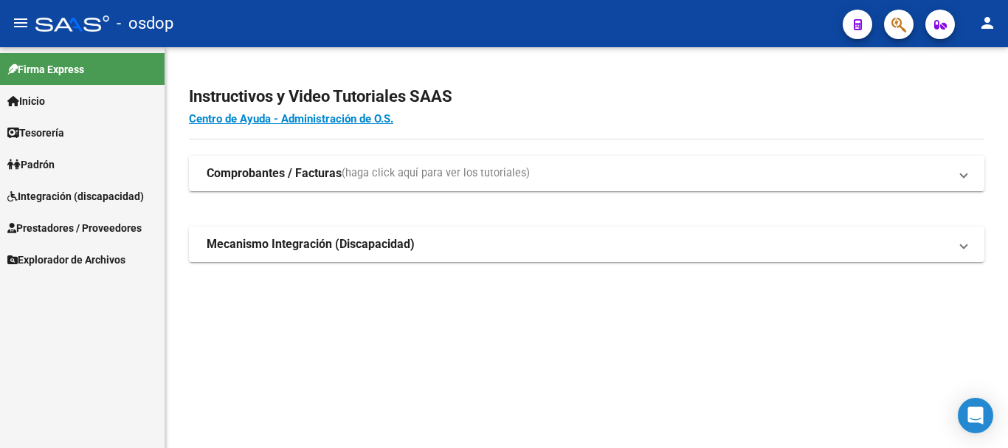
click at [99, 222] on span "Prestadores / Proveedores" at bounding box center [74, 228] width 134 height 16
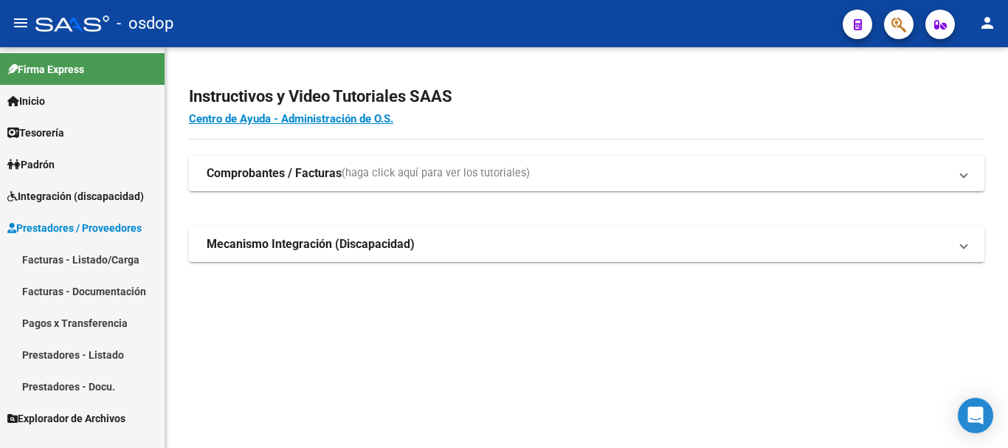
click at [104, 258] on link "Facturas - Listado/Carga" at bounding box center [82, 260] width 165 height 32
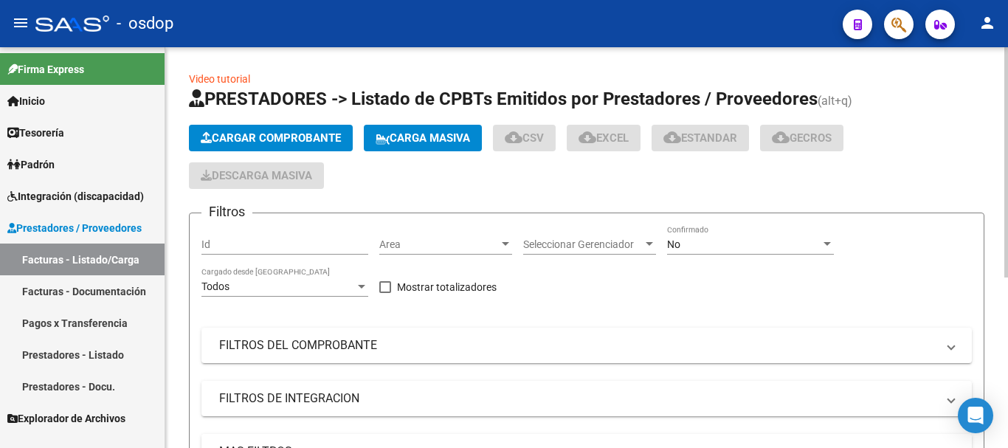
scroll to position [148, 0]
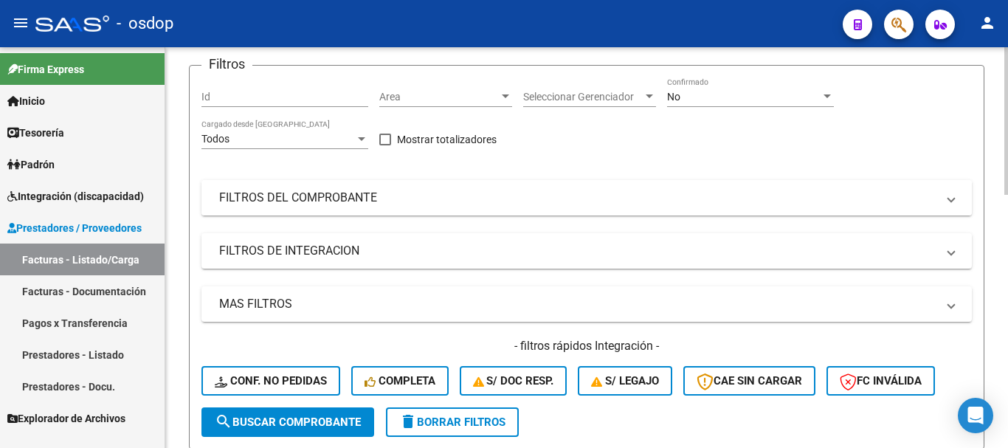
click at [407, 205] on mat-panel-title "FILTROS DEL COMPROBANTE" at bounding box center [578, 198] width 718 height 16
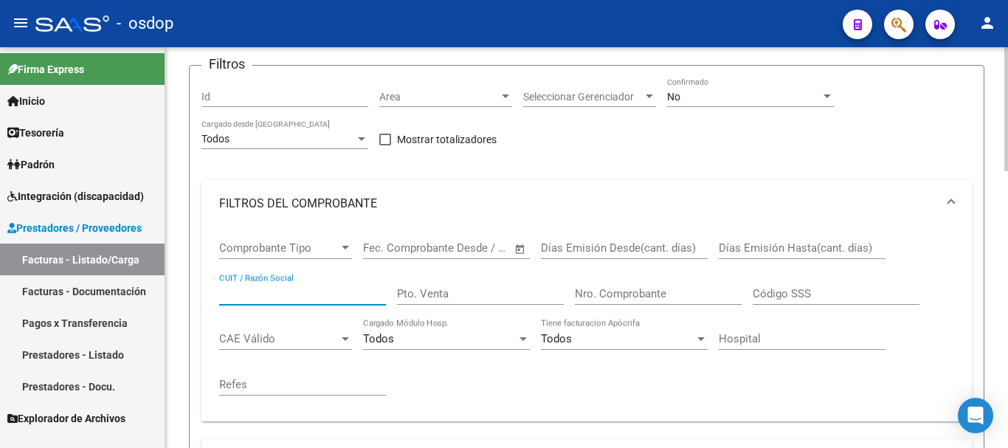
click at [277, 292] on input "CUIT / Razón Social" at bounding box center [302, 293] width 167 height 13
paste input "27177636083"
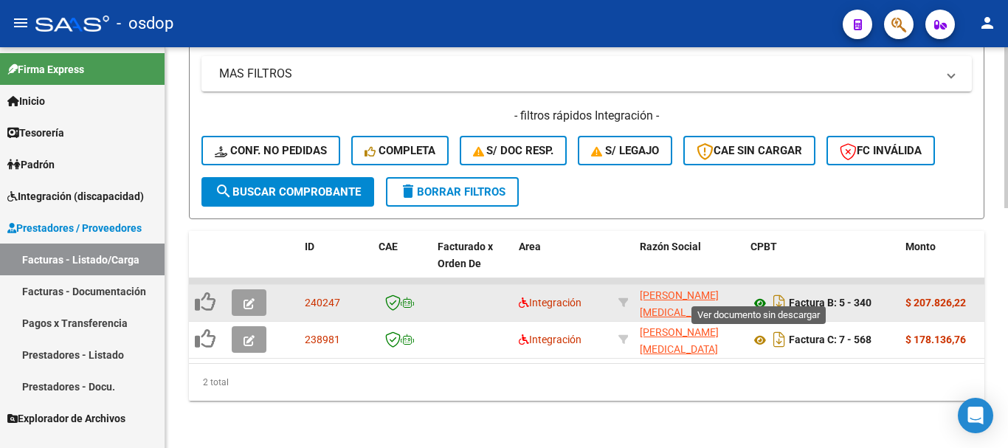
type input "27177636083"
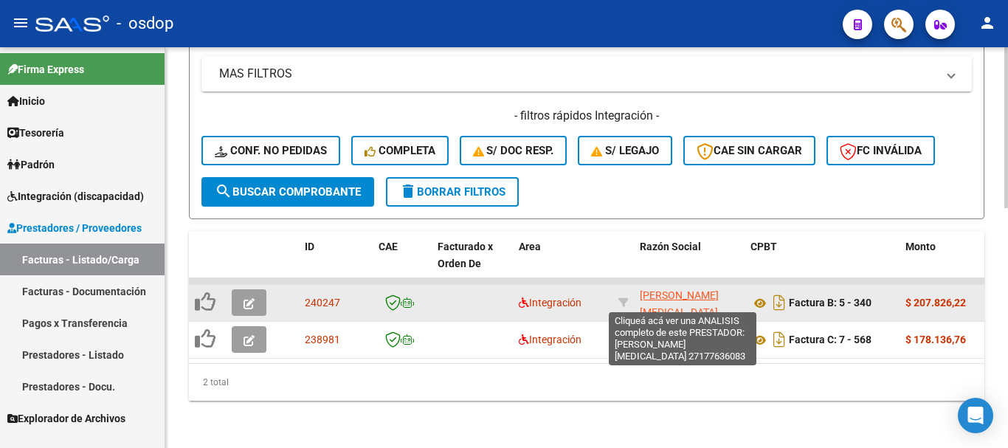
click at [693, 289] on span "[PERSON_NAME][MEDICAL_DATA]" at bounding box center [679, 303] width 79 height 29
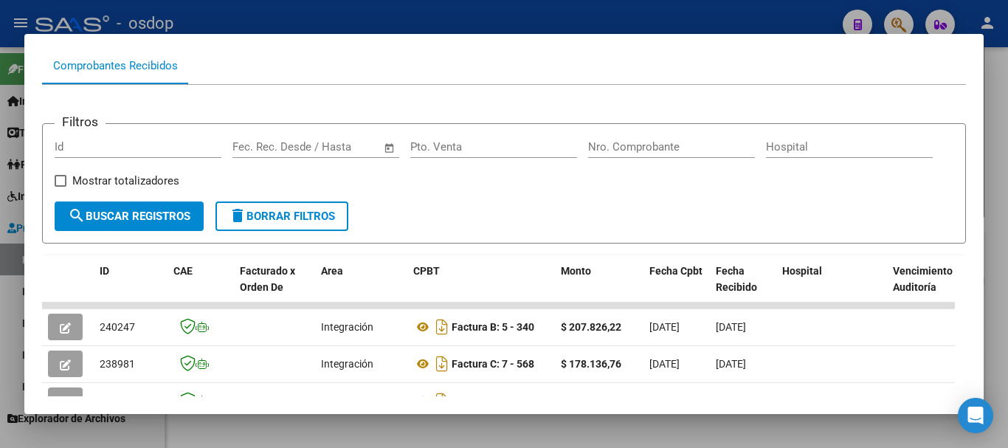
scroll to position [369, 0]
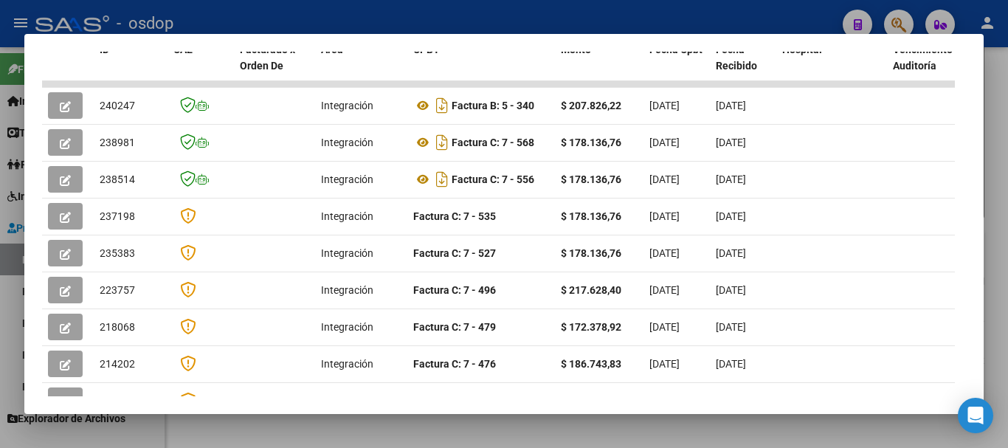
click at [486, 18] on div at bounding box center [504, 224] width 1008 height 448
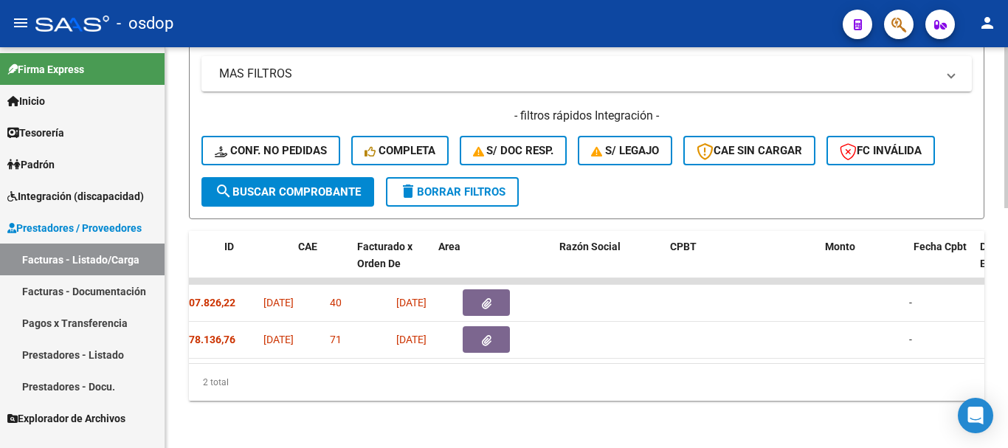
scroll to position [0, 0]
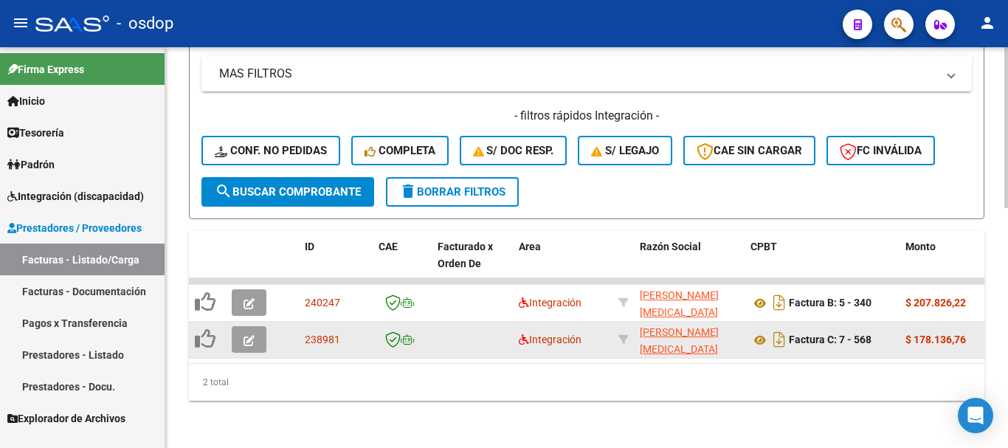
click at [267, 333] on div at bounding box center [252, 339] width 40 height 27
click at [244, 335] on icon "button" at bounding box center [249, 340] width 11 height 11
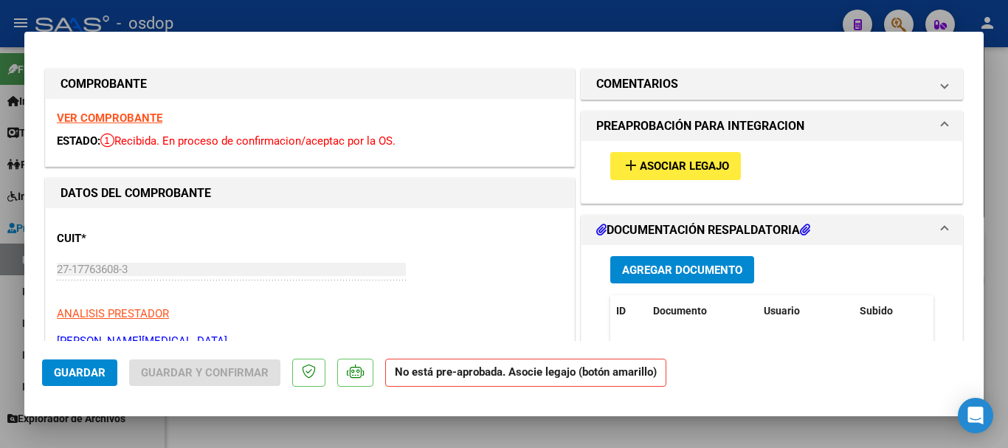
click at [669, 160] on span "Asociar Legajo" at bounding box center [684, 166] width 89 height 13
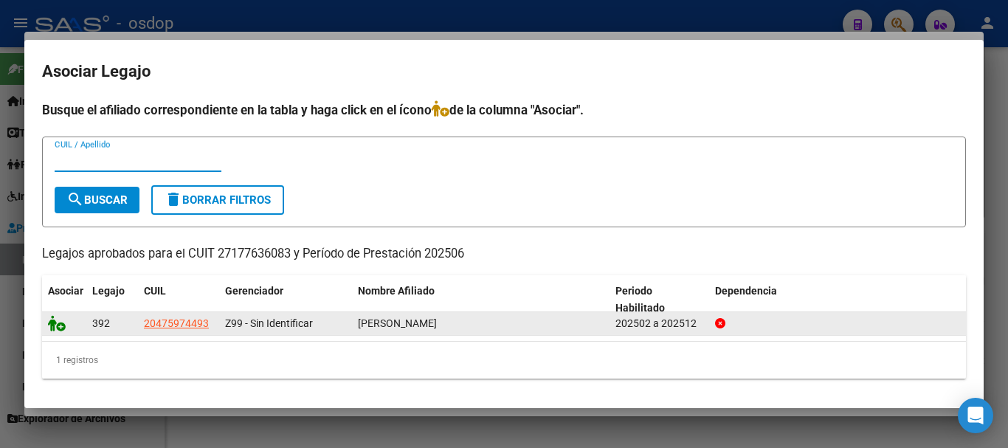
click at [62, 326] on icon at bounding box center [57, 323] width 18 height 16
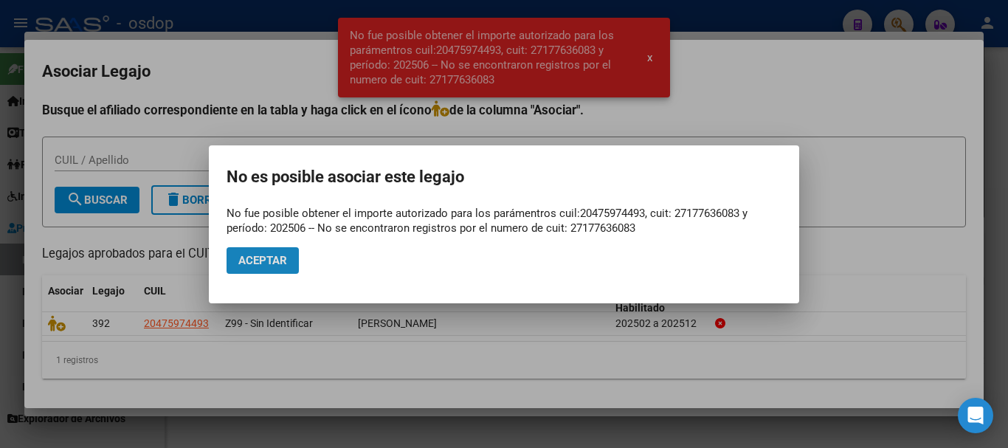
click at [272, 256] on span "Aceptar" at bounding box center [262, 260] width 49 height 13
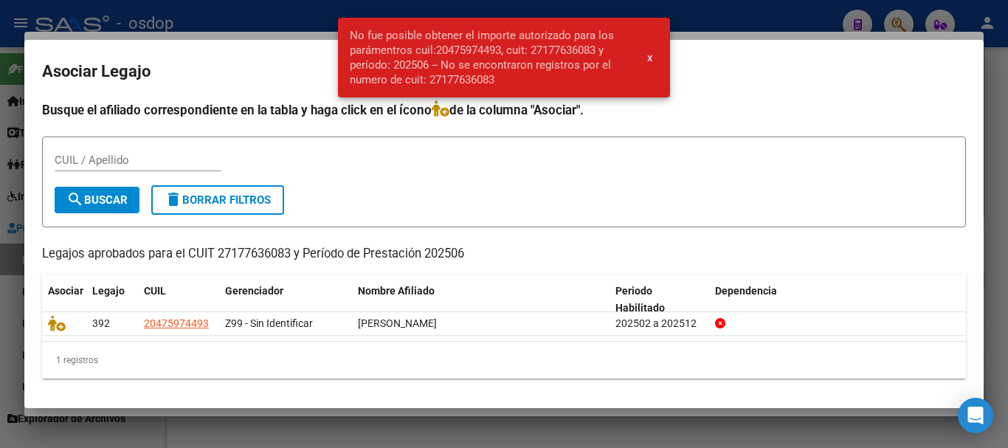
click at [396, 422] on div at bounding box center [504, 224] width 1008 height 448
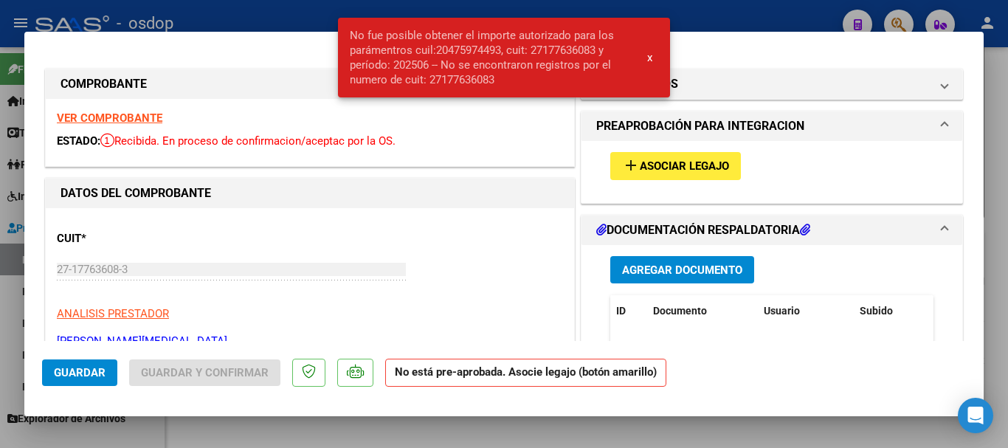
click at [435, 422] on div at bounding box center [504, 224] width 1008 height 448
type input "$ 0,00"
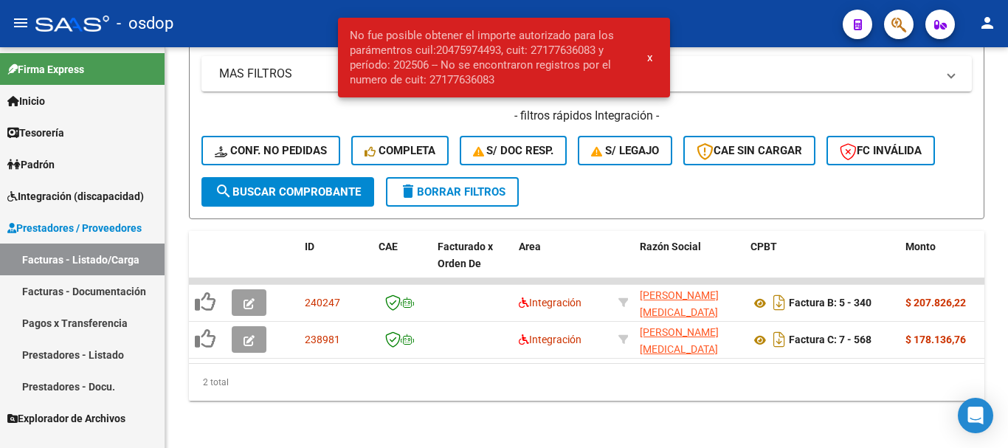
scroll to position [596, 0]
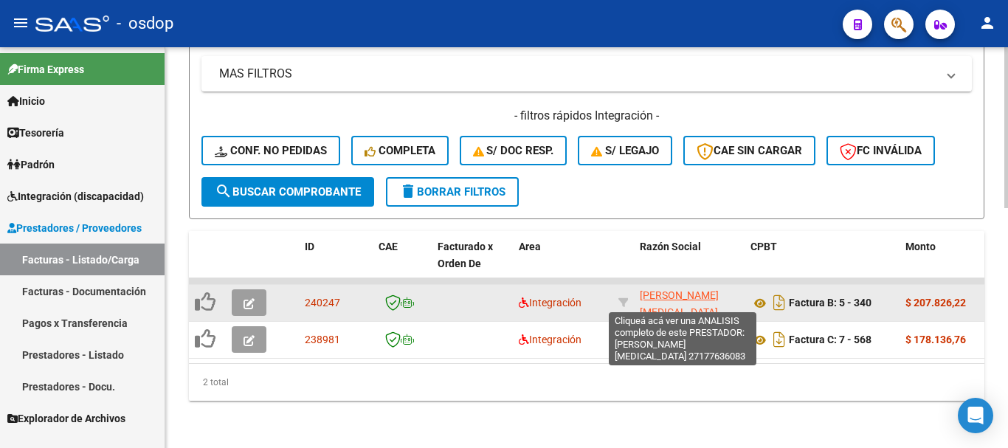
click at [665, 289] on span "[PERSON_NAME][MEDICAL_DATA]" at bounding box center [679, 303] width 79 height 29
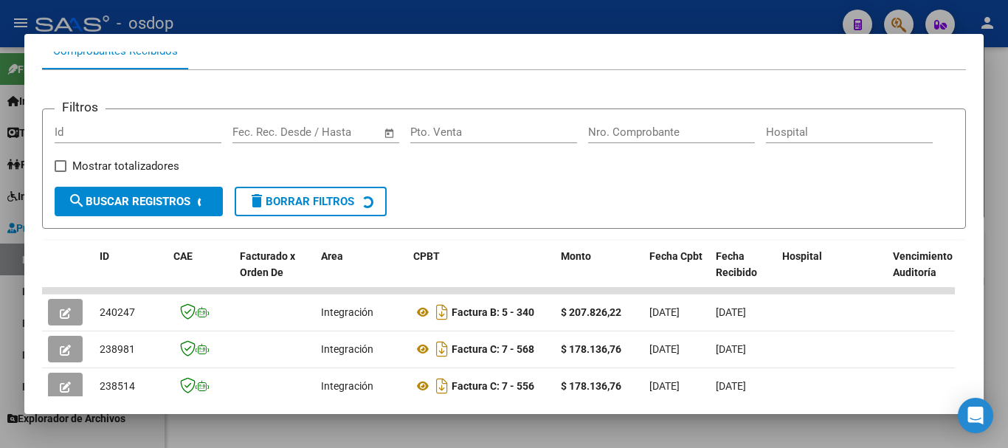
scroll to position [310, 0]
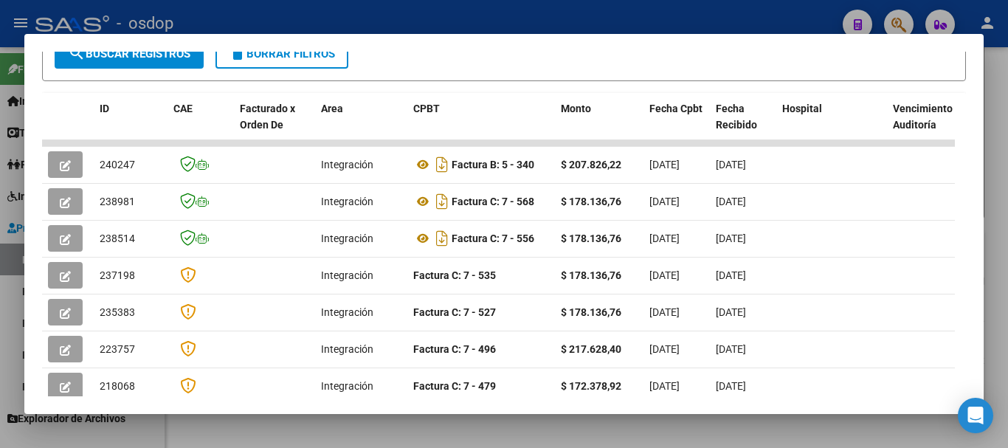
click at [992, 127] on div at bounding box center [504, 224] width 1008 height 448
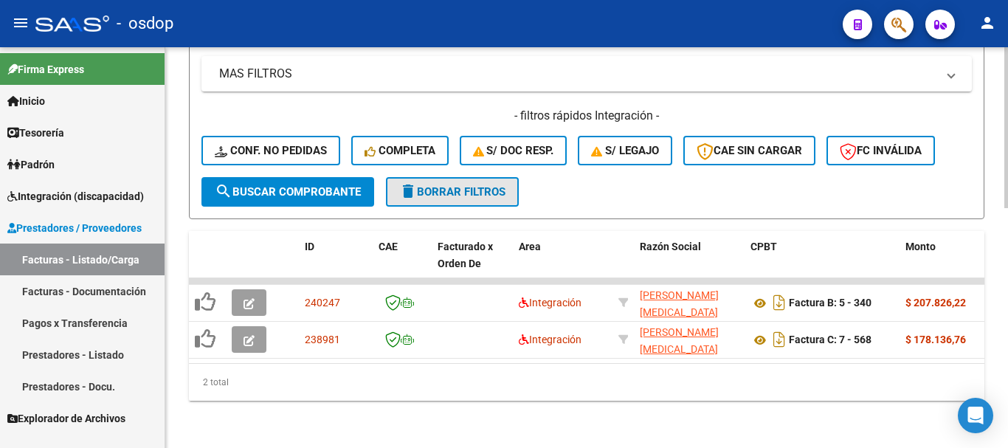
click at [482, 185] on span "delete Borrar Filtros" at bounding box center [452, 191] width 106 height 13
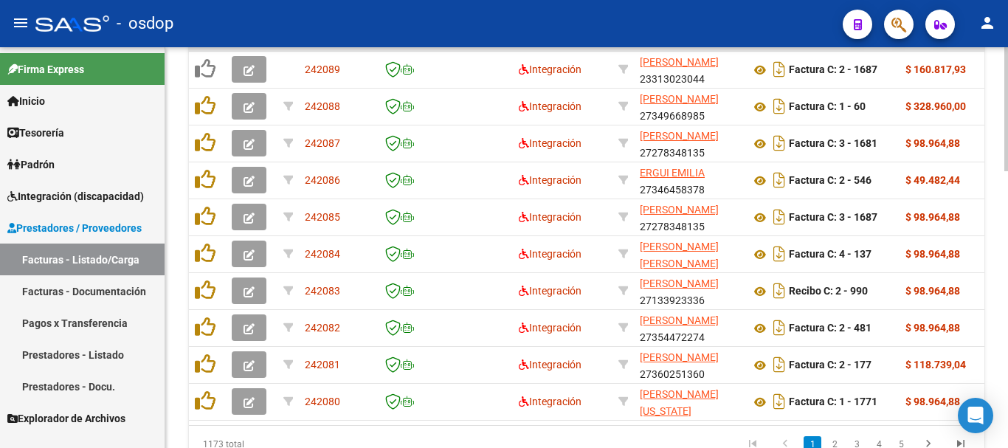
scroll to position [596, 0]
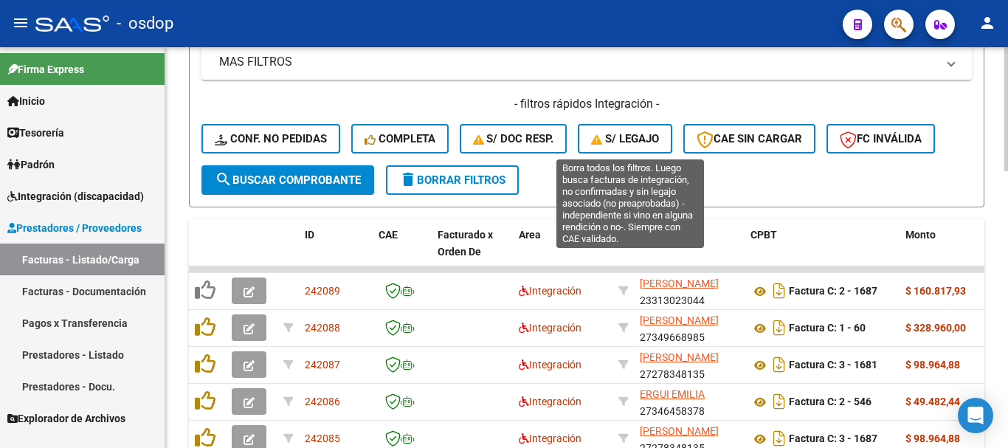
click at [636, 140] on span "S/ legajo" at bounding box center [625, 138] width 68 height 13
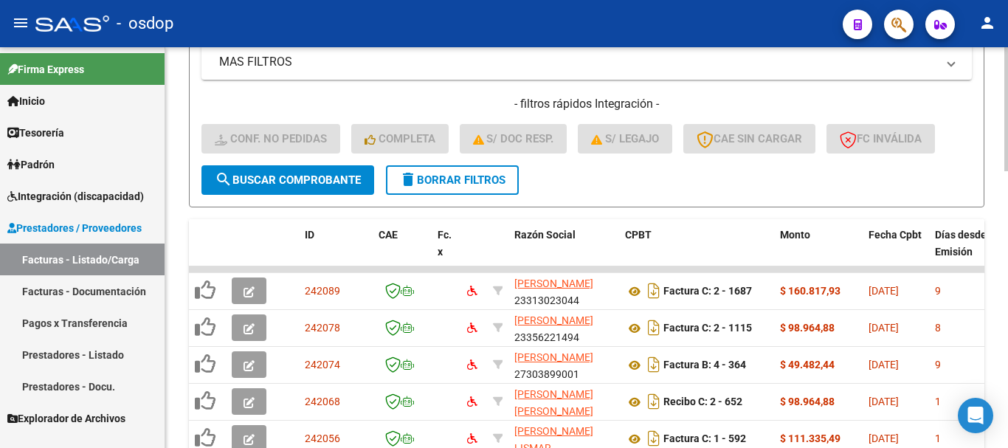
scroll to position [891, 0]
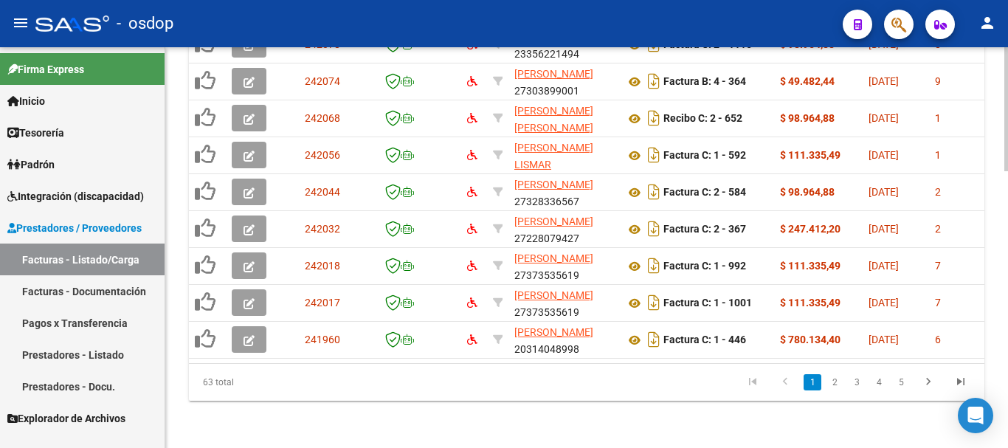
drag, startPoint x: 202, startPoint y: 385, endPoint x: 234, endPoint y: 385, distance: 32.5
click at [234, 385] on div "63 total" at bounding box center [267, 382] width 157 height 37
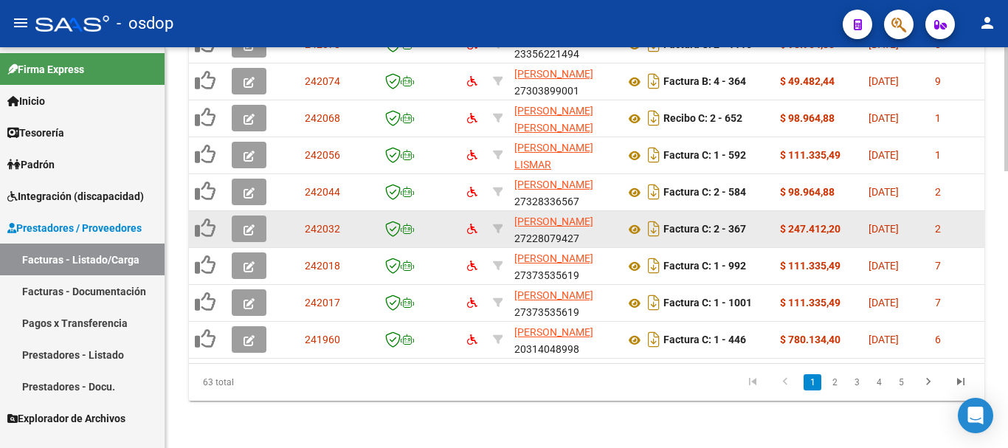
scroll to position [743, 0]
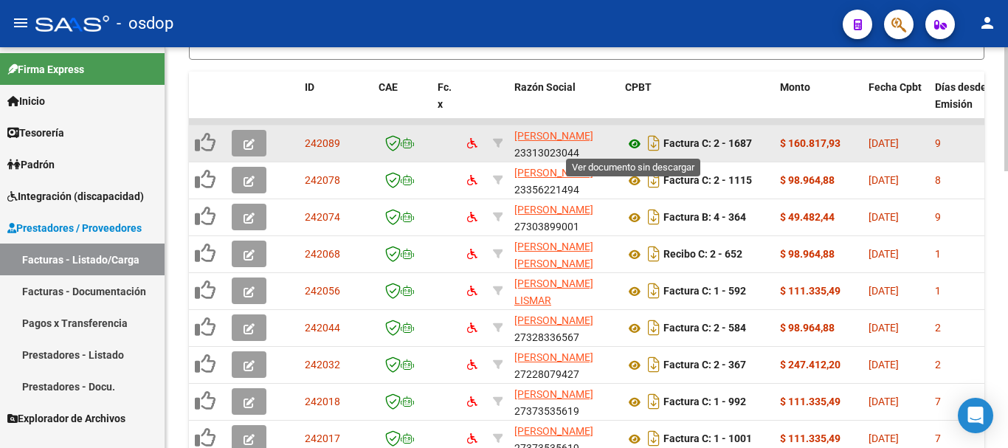
drag, startPoint x: 633, startPoint y: 145, endPoint x: 317, endPoint y: 136, distance: 316.1
click at [256, 142] on button "button" at bounding box center [249, 143] width 35 height 27
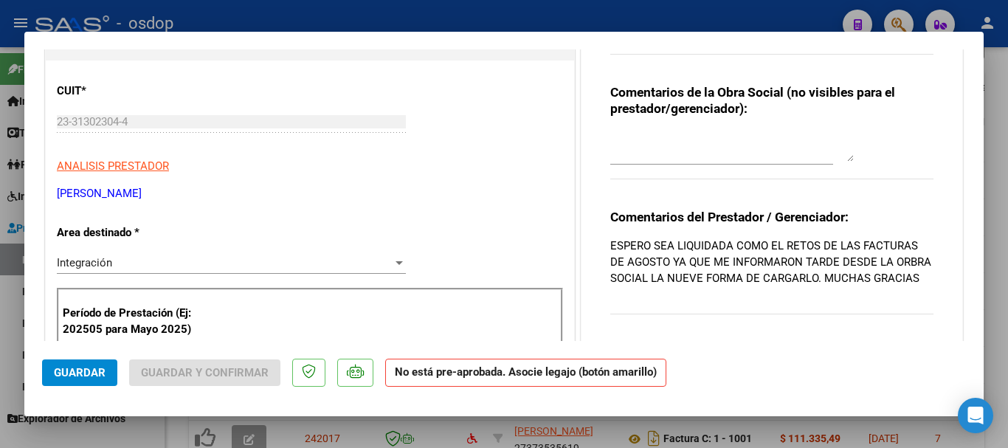
scroll to position [369, 0]
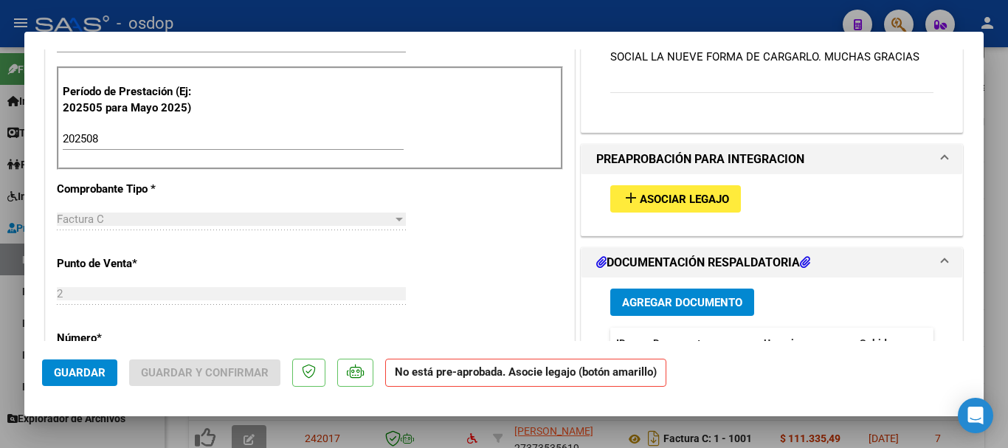
click at [653, 187] on button "add Asociar Legajo" at bounding box center [676, 198] width 131 height 27
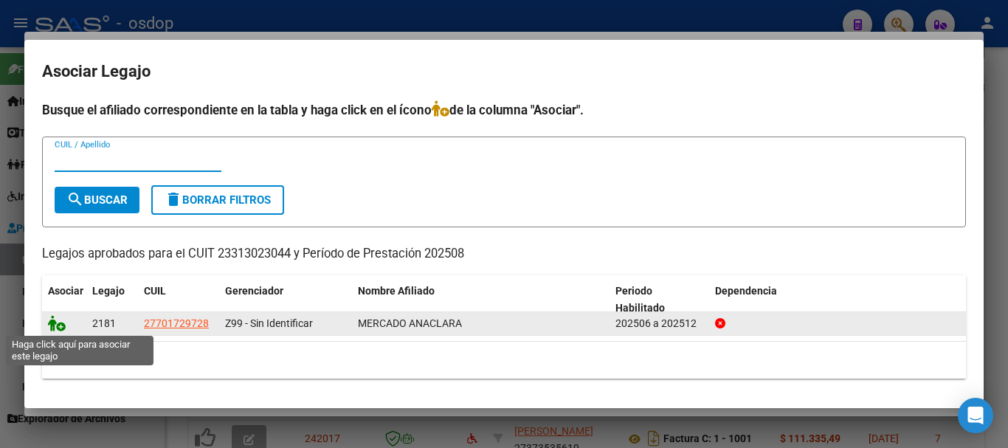
click at [51, 328] on icon at bounding box center [57, 323] width 18 height 16
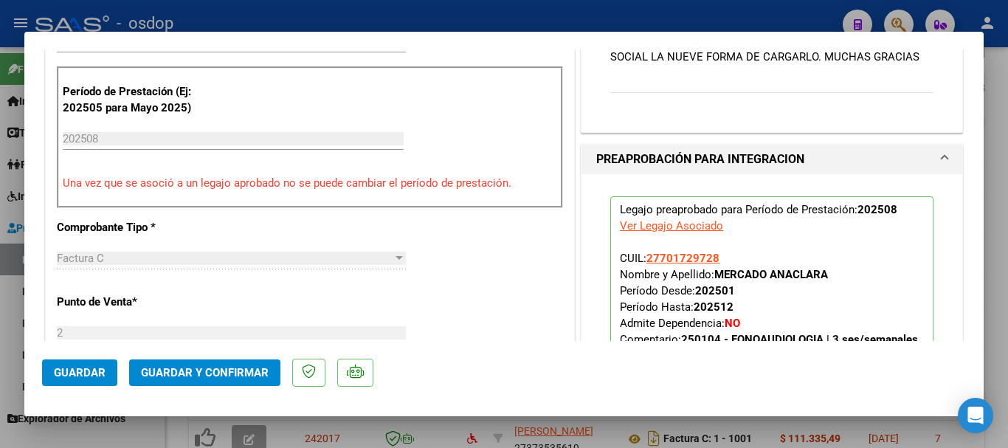
click at [69, 373] on span "Guardar" at bounding box center [80, 372] width 52 height 13
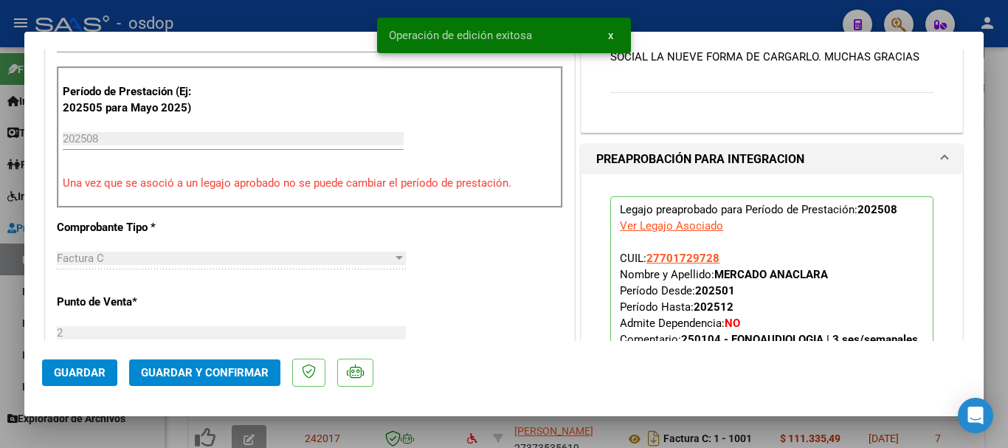
click at [650, 431] on div at bounding box center [504, 224] width 1008 height 448
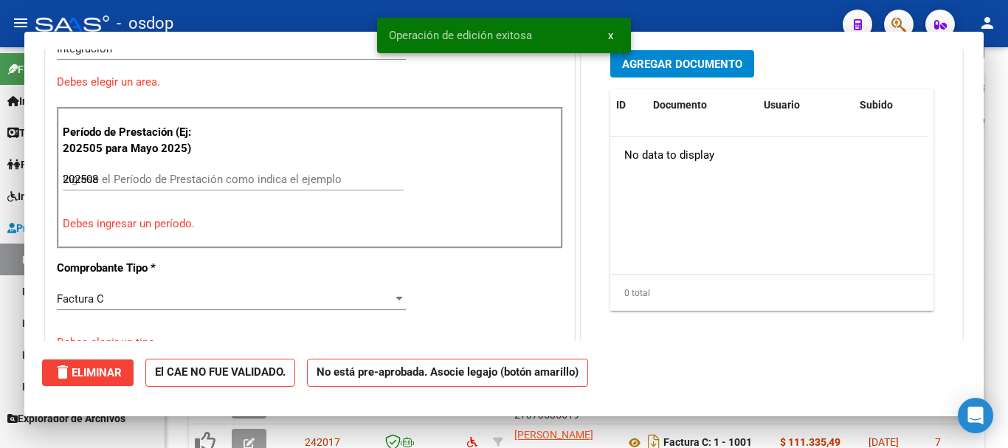
type input "$ 0,00"
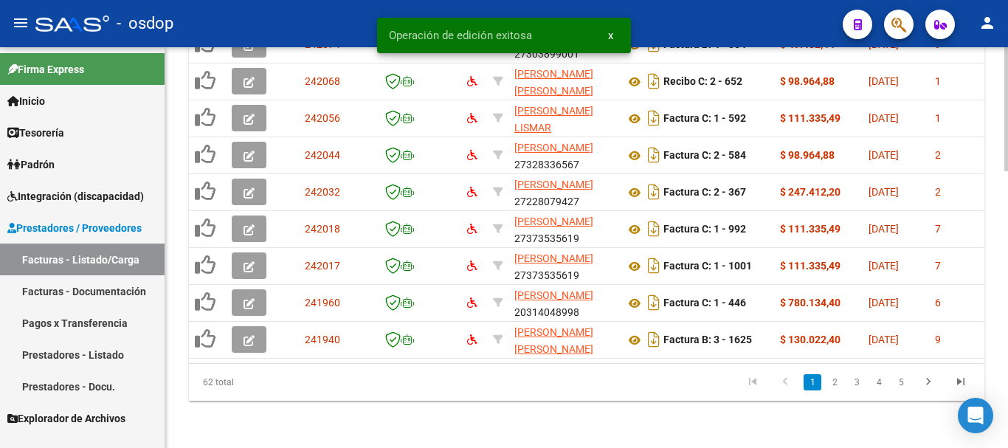
scroll to position [522, 0]
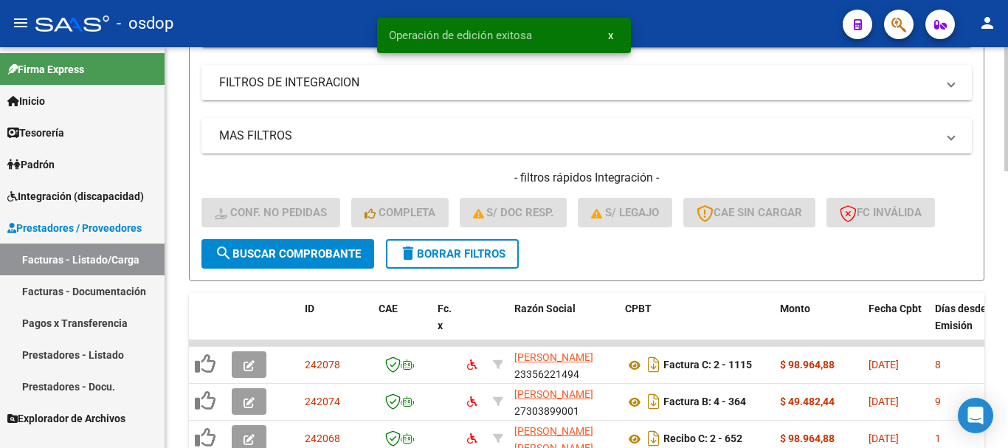
click at [463, 248] on span "delete Borrar Filtros" at bounding box center [452, 253] width 106 height 13
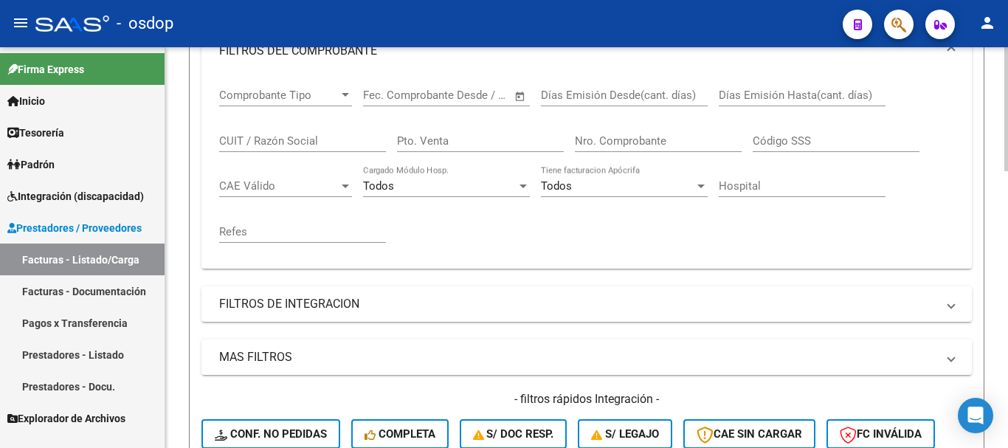
scroll to position [79, 0]
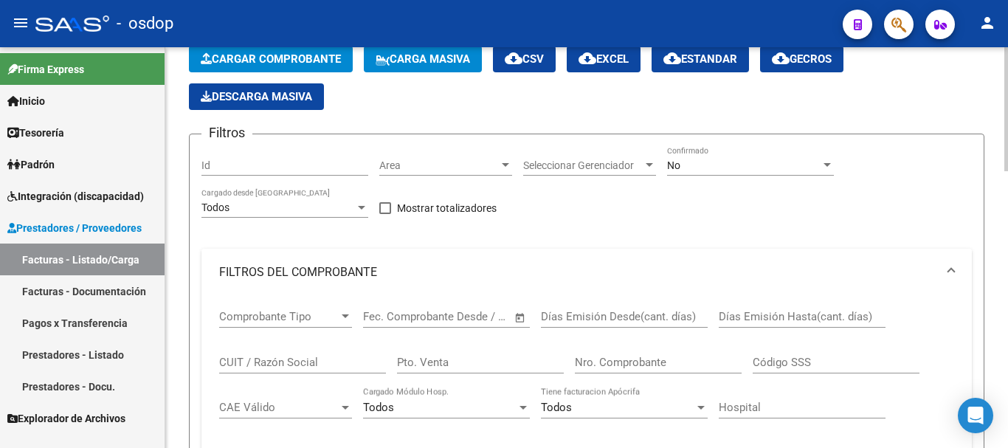
click at [402, 269] on mat-panel-title "FILTROS DEL COMPROBANTE" at bounding box center [578, 272] width 718 height 16
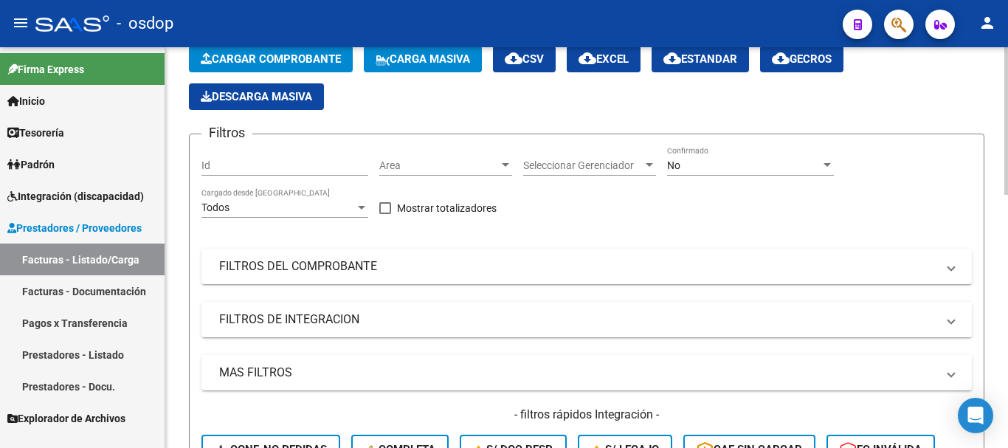
click at [389, 331] on mat-expansion-panel-header "FILTROS DE INTEGRACION" at bounding box center [587, 319] width 771 height 35
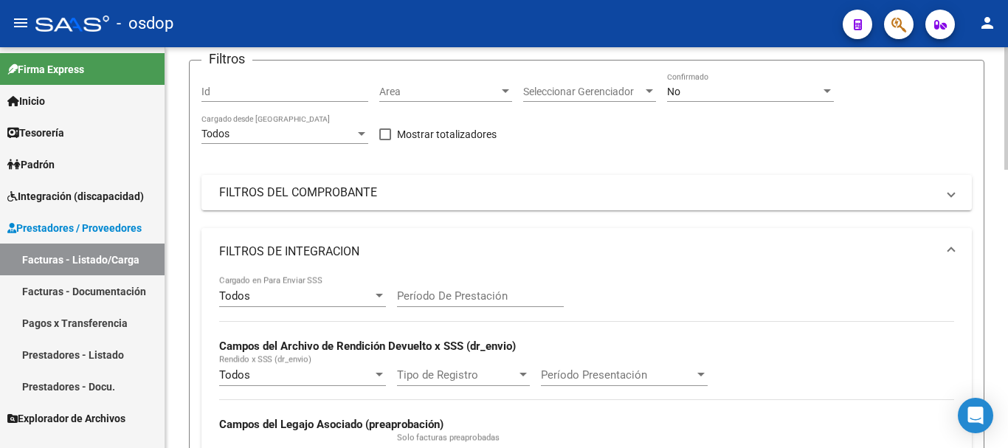
scroll to position [227, 0]
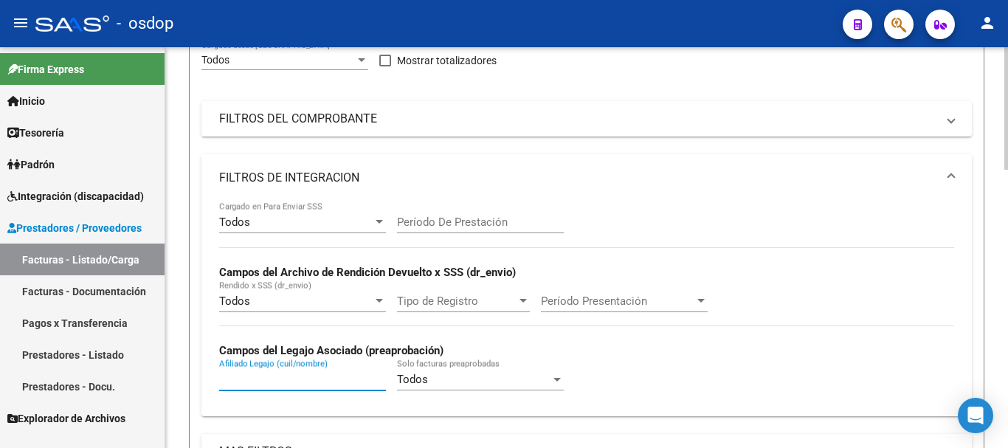
click at [289, 384] on input "Afiliado Legajo (cuil/nombre)" at bounding box center [302, 379] width 167 height 13
paste input "20298010977"
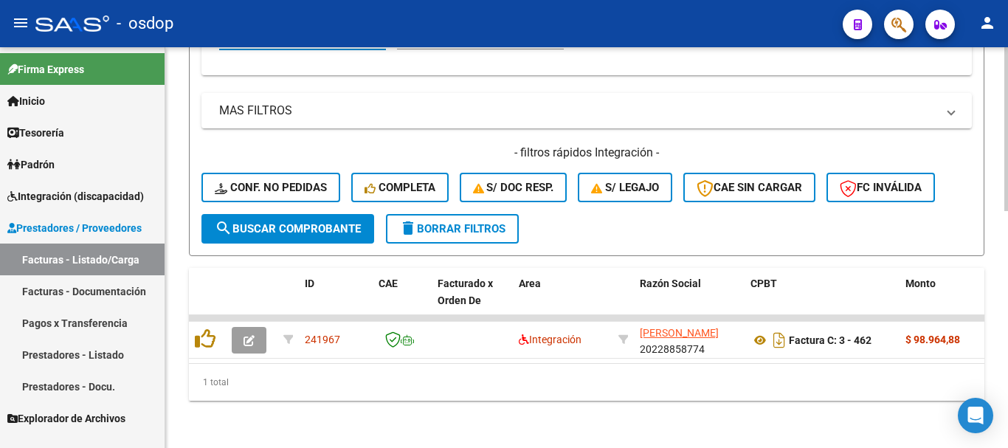
type input "20298010977"
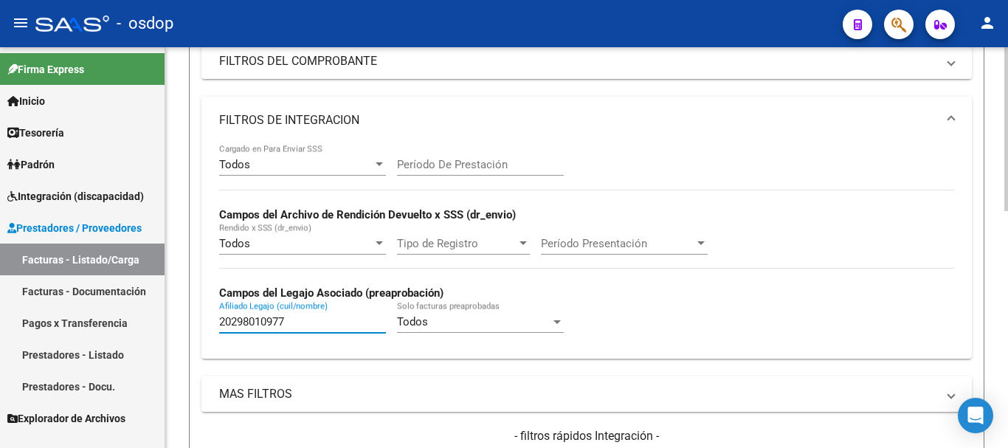
scroll to position [0, 0]
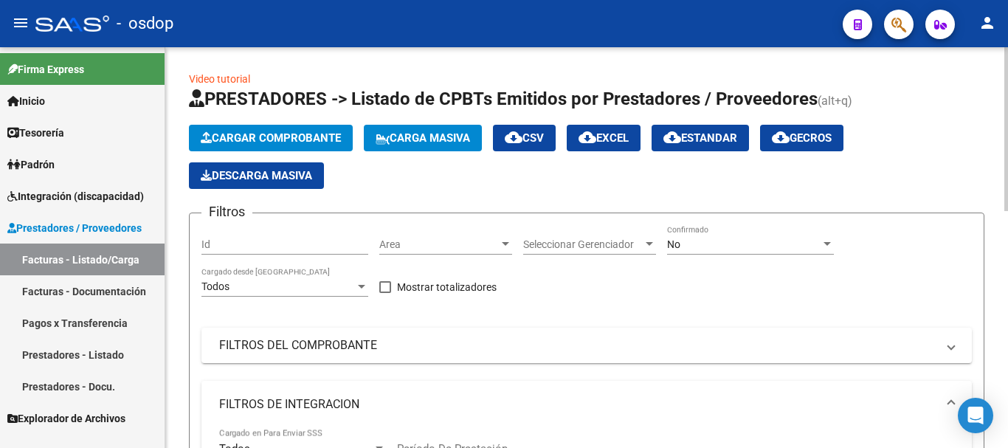
click at [693, 252] on div "No Confirmado" at bounding box center [750, 240] width 167 height 30
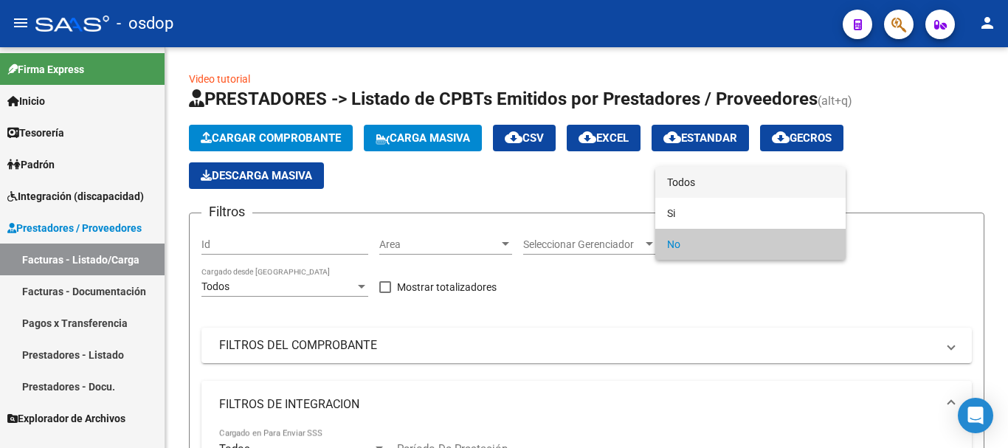
click at [700, 185] on span "Todos" at bounding box center [750, 182] width 167 height 31
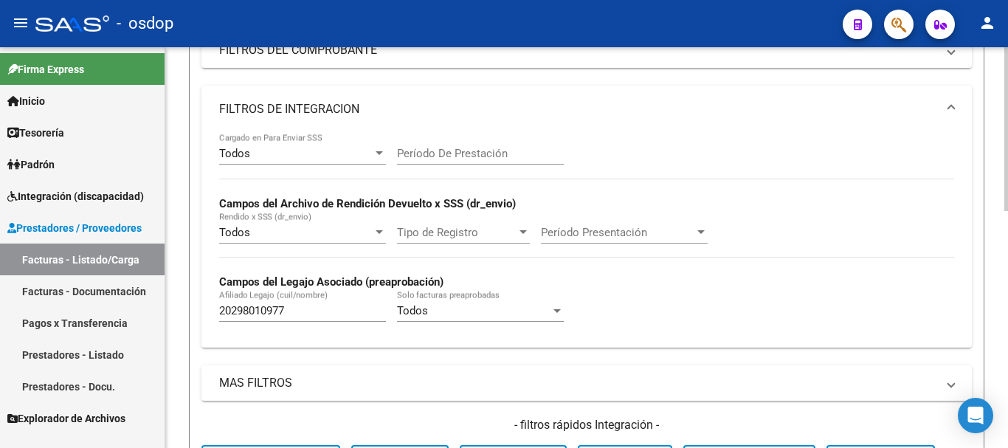
scroll to position [580, 0]
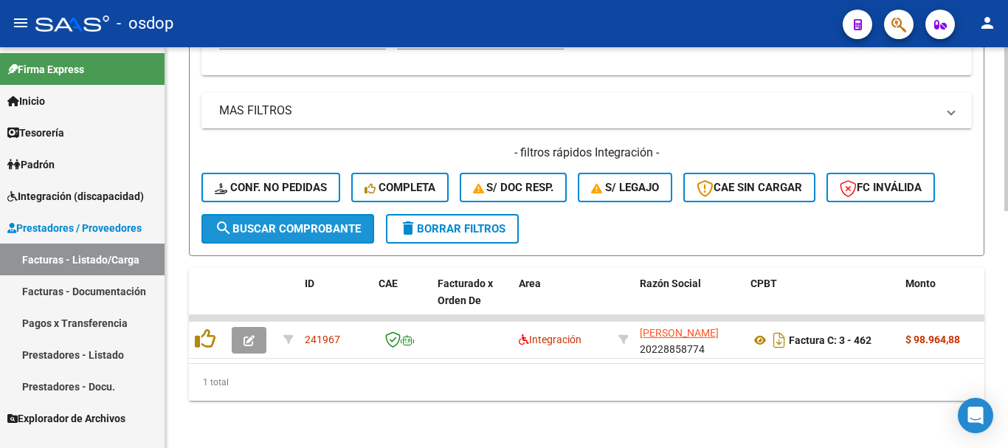
click at [267, 222] on span "search Buscar Comprobante" at bounding box center [288, 228] width 146 height 13
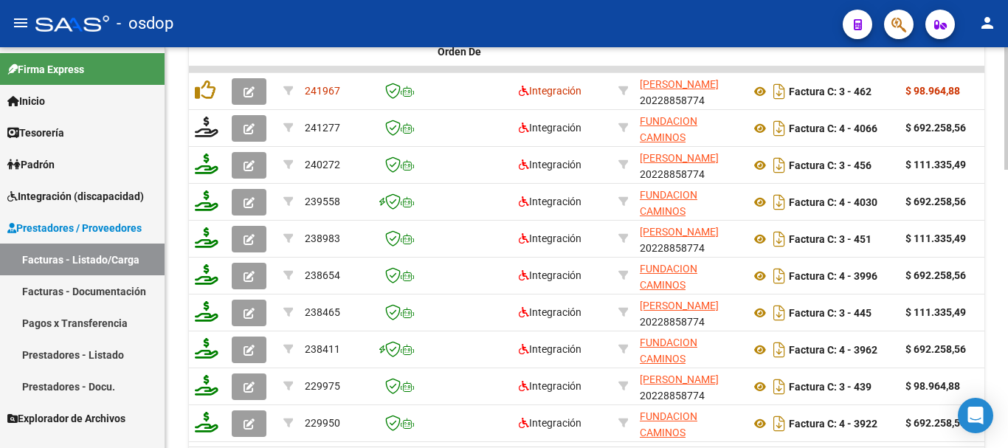
scroll to position [829, 0]
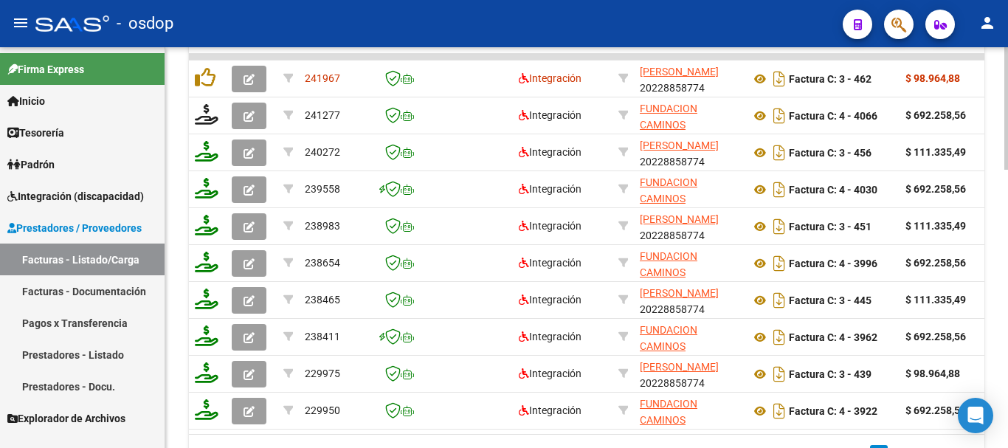
click at [1008, 310] on div at bounding box center [1007, 364] width 4 height 123
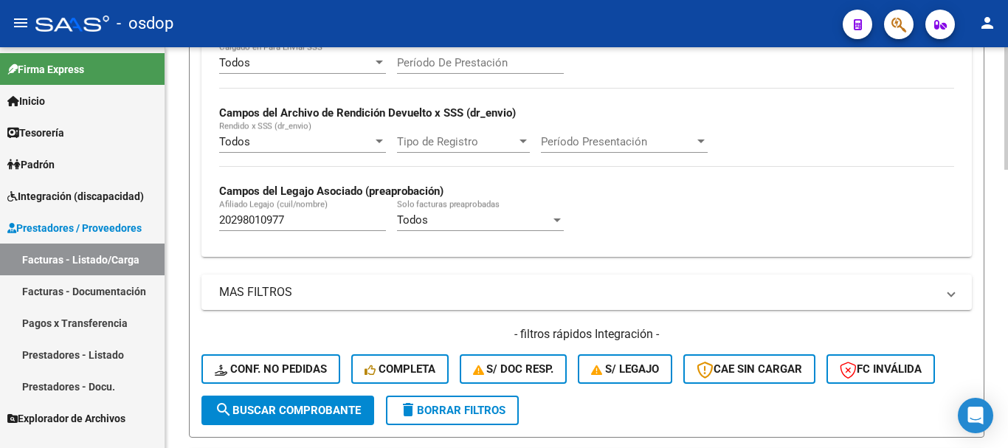
scroll to position [165, 0]
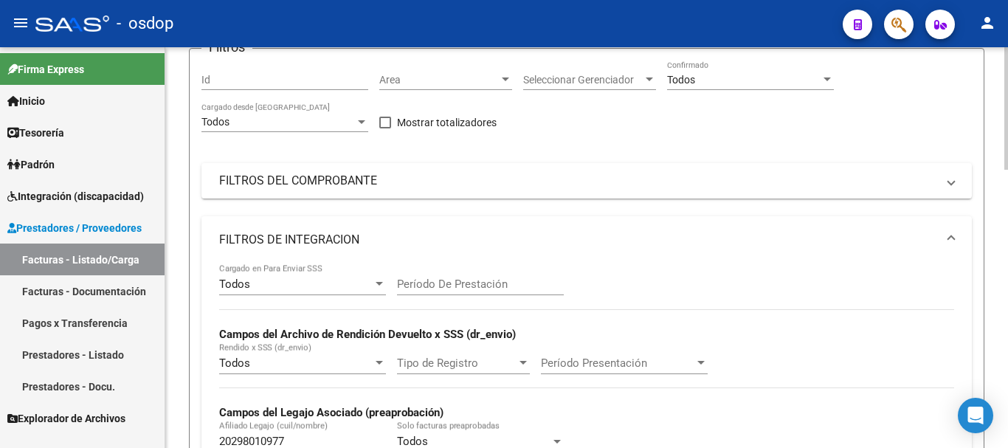
click at [447, 279] on input "Período De Prestación" at bounding box center [480, 284] width 167 height 13
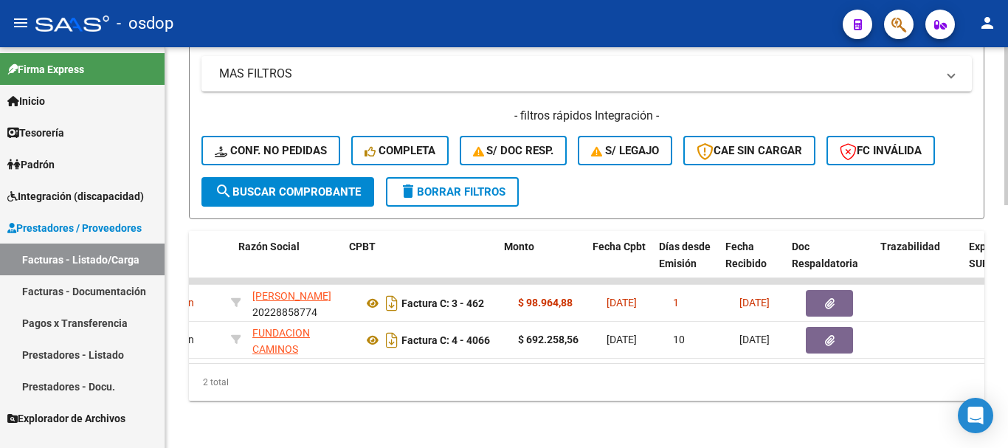
scroll to position [0, 0]
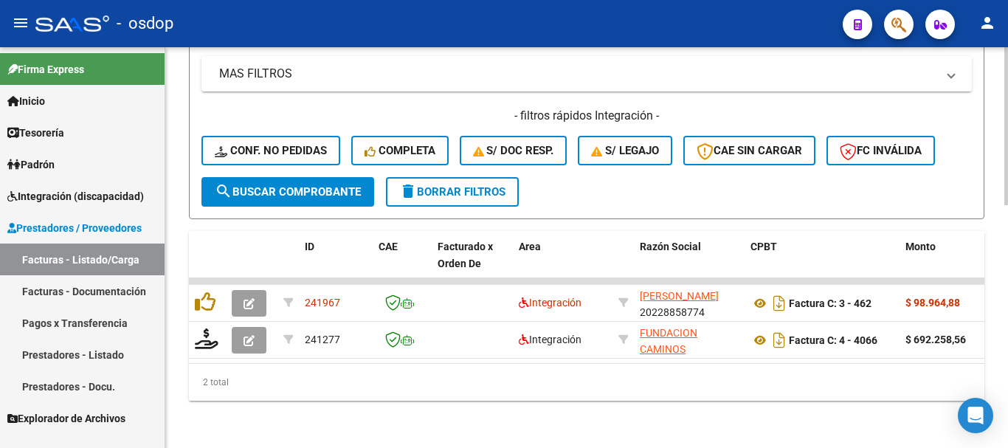
type input "202508"
click at [436, 196] on span "delete Borrar Filtros" at bounding box center [452, 191] width 106 height 13
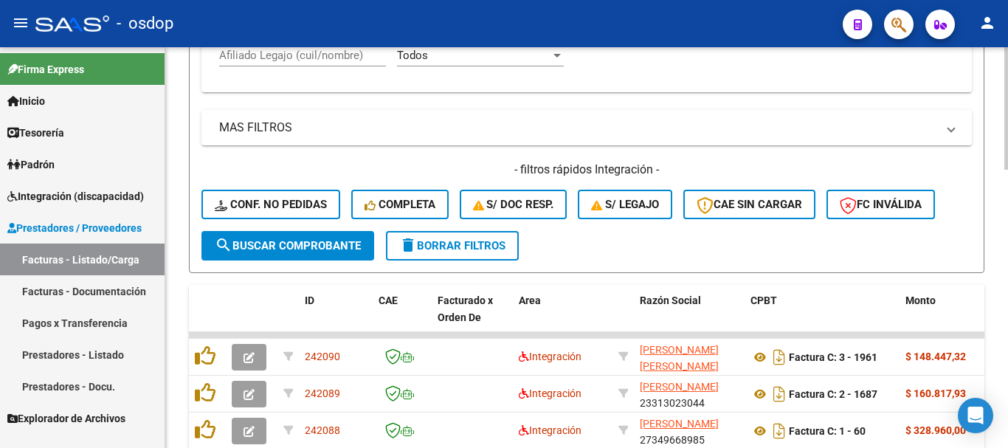
scroll to position [608, 0]
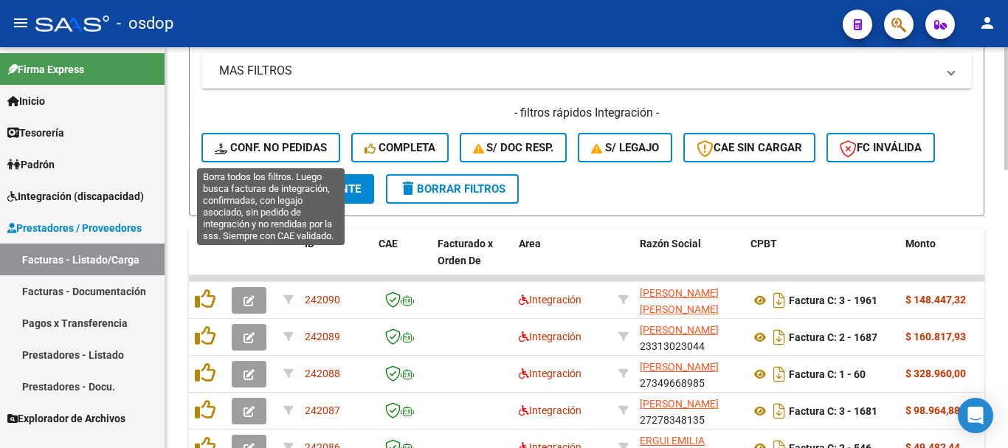
click at [281, 142] on span "Conf. no pedidas" at bounding box center [271, 147] width 112 height 13
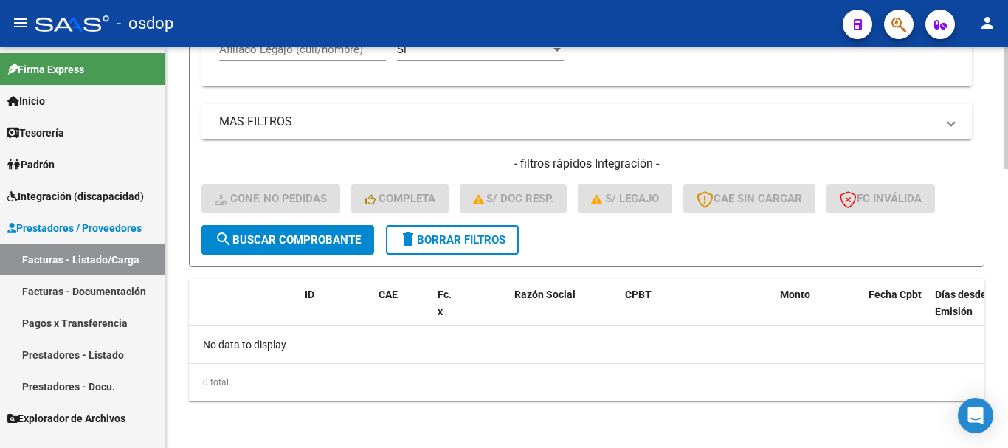
scroll to position [557, 0]
click at [419, 236] on span "delete Borrar Filtros" at bounding box center [452, 239] width 106 height 13
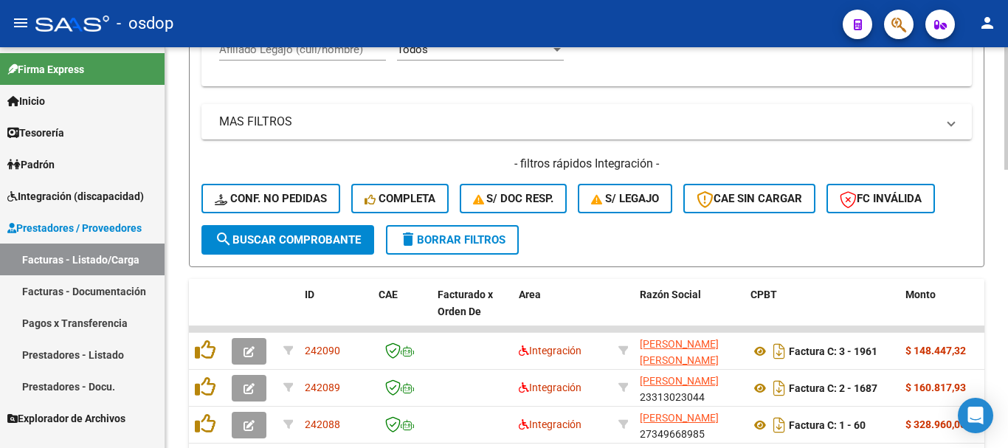
click at [331, 58] on div "Afiliado Legajo (cuil/nombre)" at bounding box center [302, 45] width 167 height 32
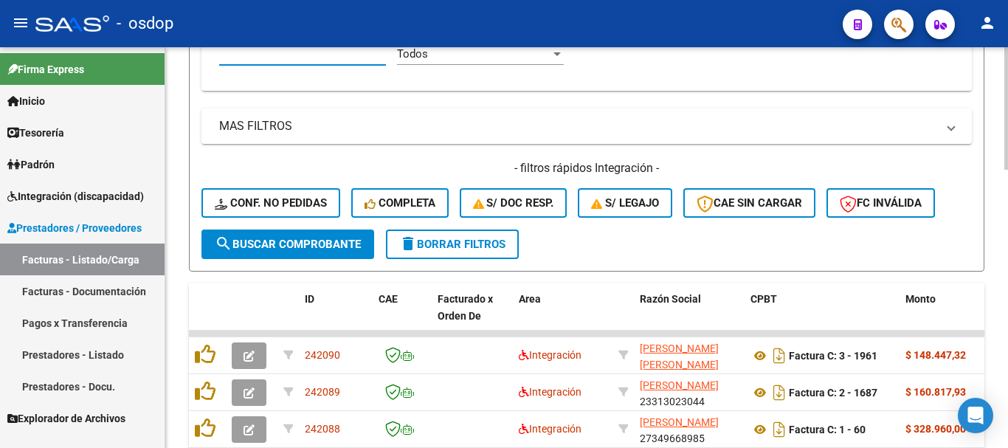
paste input "20298010977"
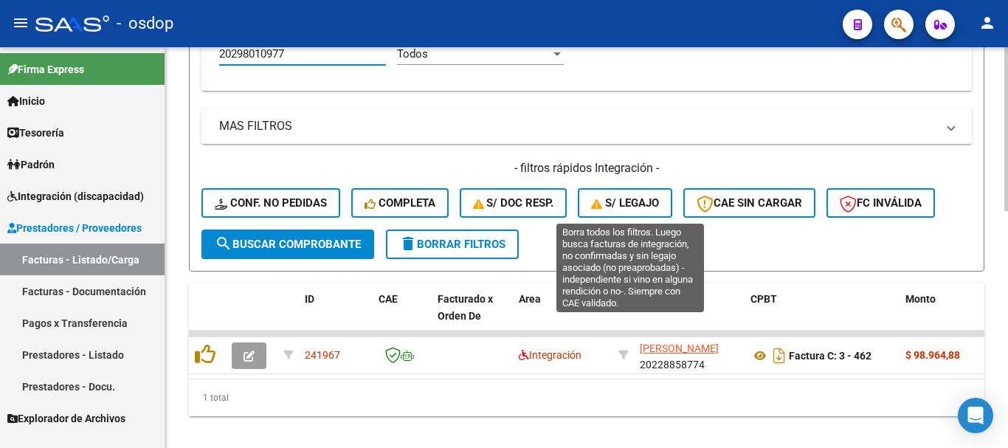
scroll to position [331, 0]
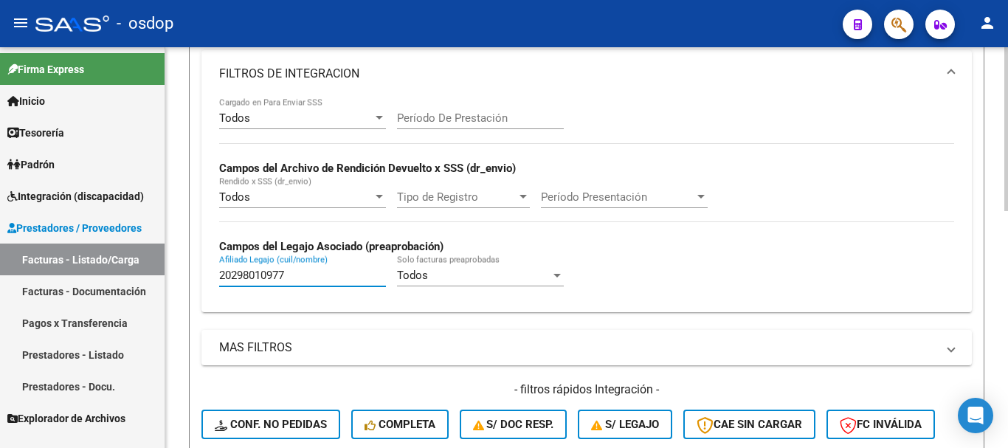
type input "20298010977"
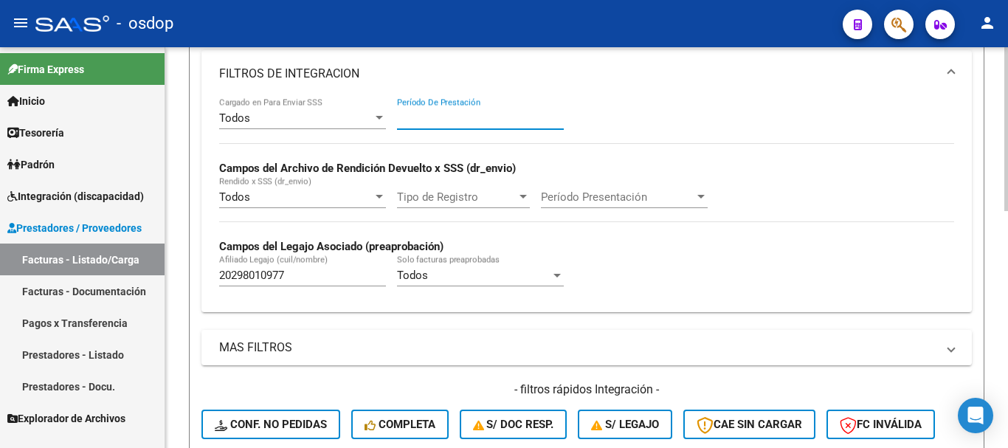
click at [499, 121] on input "Período De Prestación" at bounding box center [480, 117] width 167 height 13
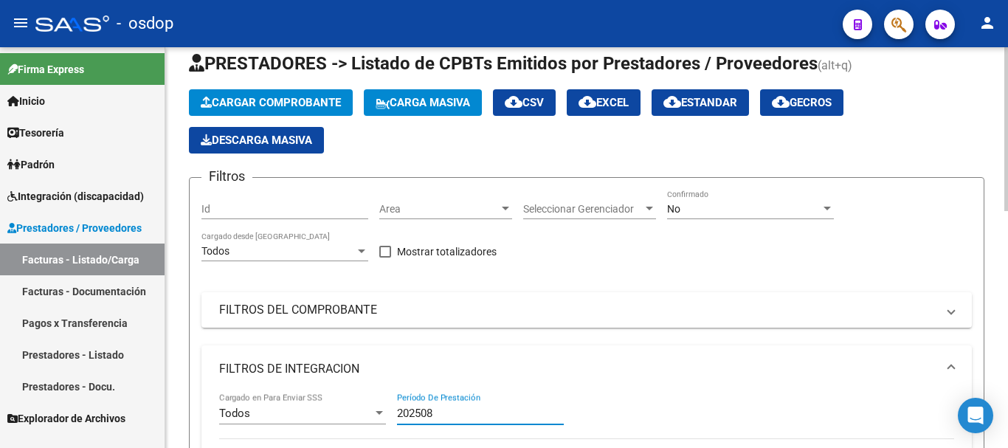
type input "202508"
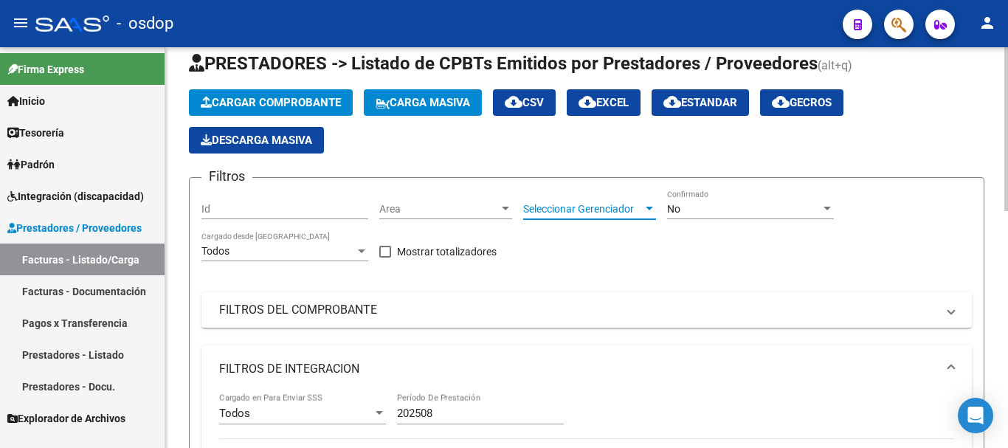
click at [606, 203] on span "Seleccionar Gerenciador" at bounding box center [583, 209] width 120 height 13
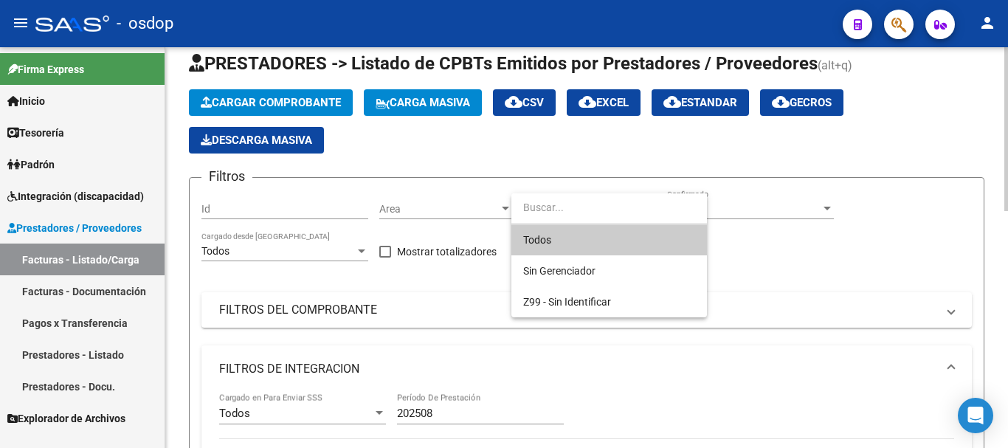
click at [605, 202] on input "dropdown search" at bounding box center [610, 207] width 196 height 31
drag, startPoint x: 754, startPoint y: 278, endPoint x: 756, endPoint y: 269, distance: 9.7
click at [756, 278] on div at bounding box center [504, 224] width 1008 height 448
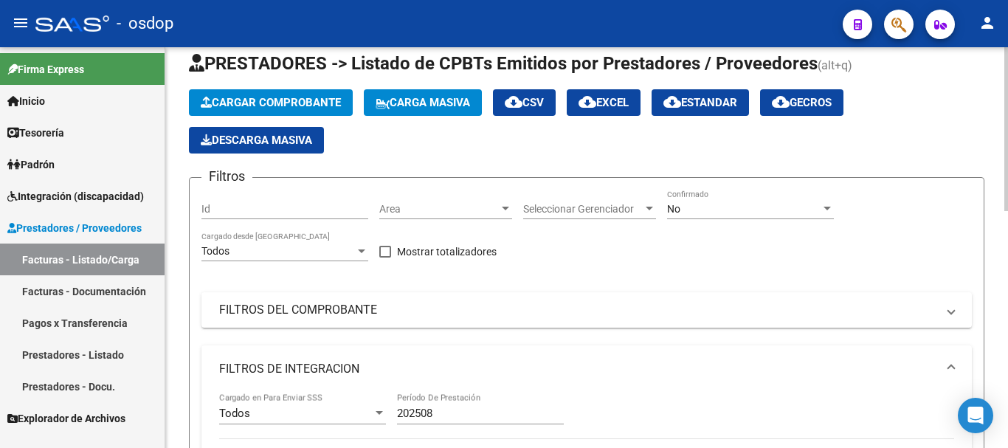
click at [735, 217] on div "No Confirmado" at bounding box center [750, 205] width 167 height 30
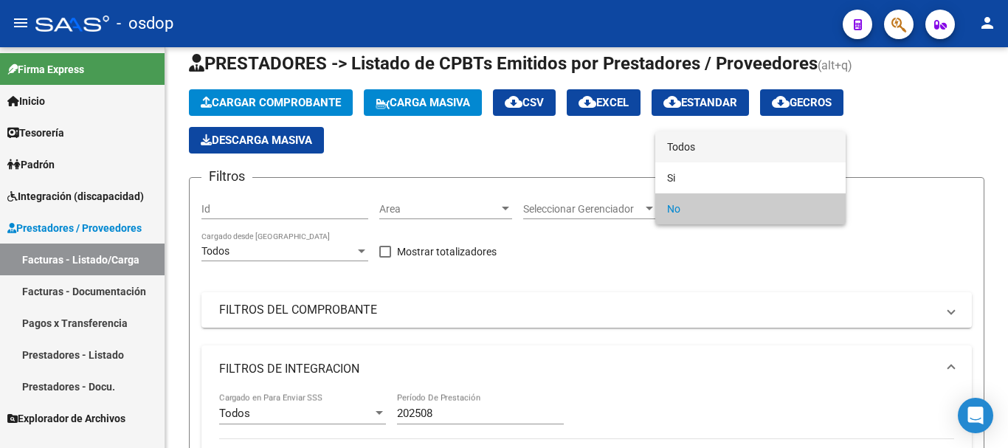
click at [687, 148] on span "Todos" at bounding box center [750, 146] width 167 height 31
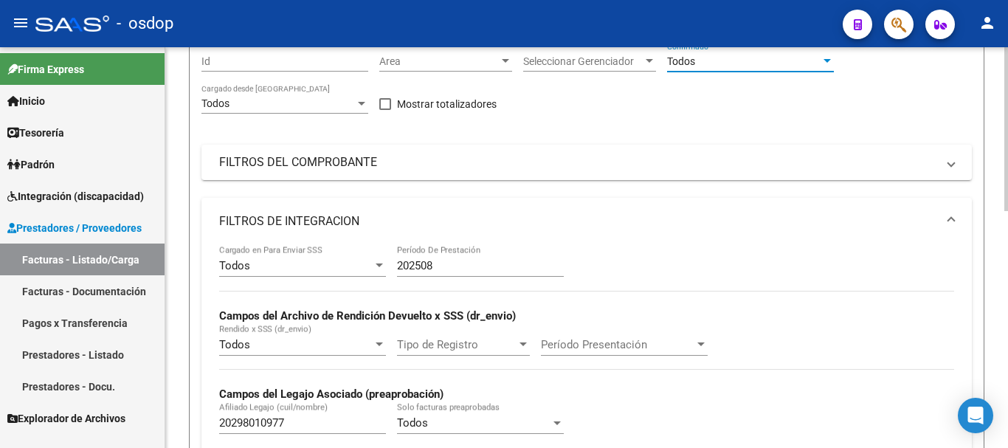
scroll to position [405, 0]
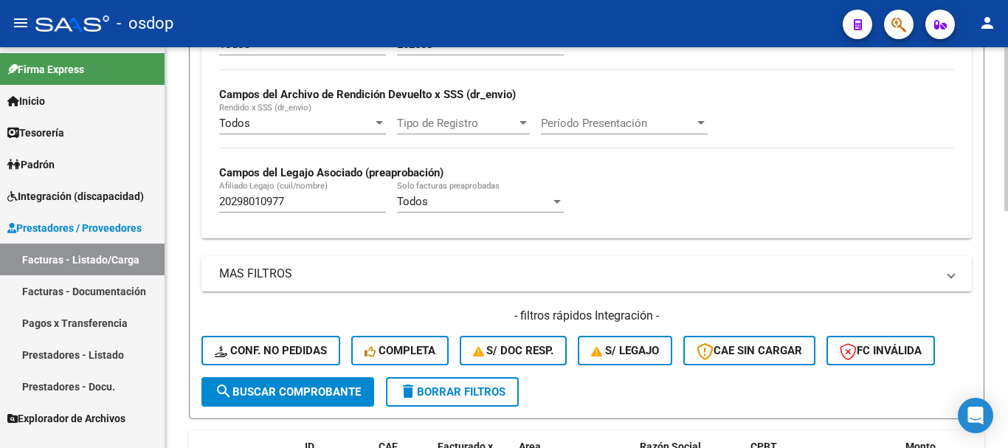
click at [256, 393] on span "search Buscar Comprobante" at bounding box center [288, 391] width 146 height 13
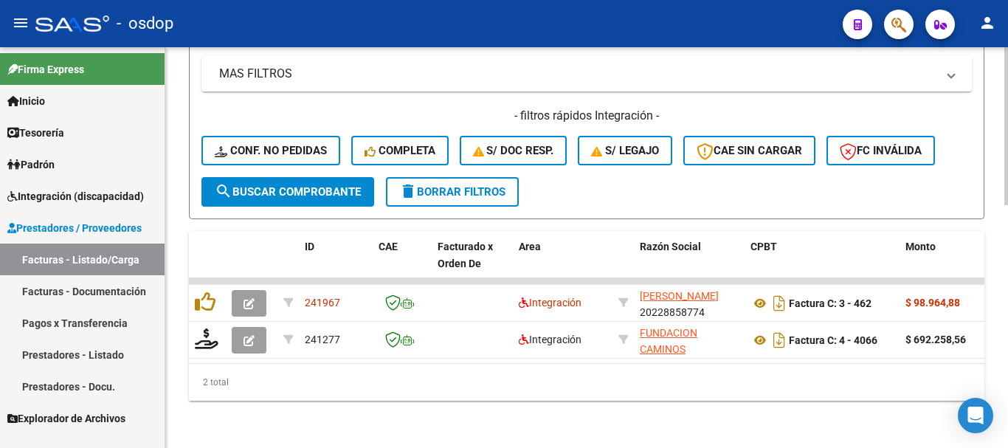
scroll to position [247, 0]
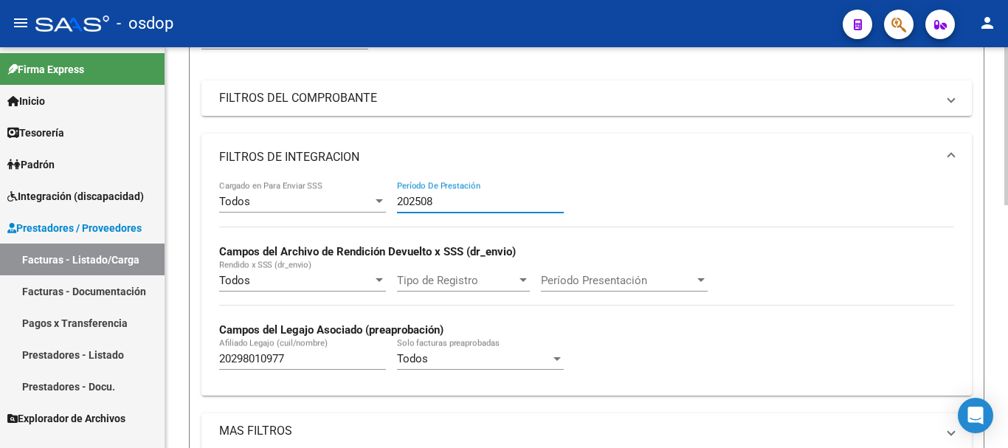
drag, startPoint x: 470, startPoint y: 204, endPoint x: 219, endPoint y: 193, distance: 250.5
click at [219, 193] on div "Todos Cargado en Para Enviar SSS 202508 Período De Prestación Campos del Archiv…" at bounding box center [586, 282] width 735 height 203
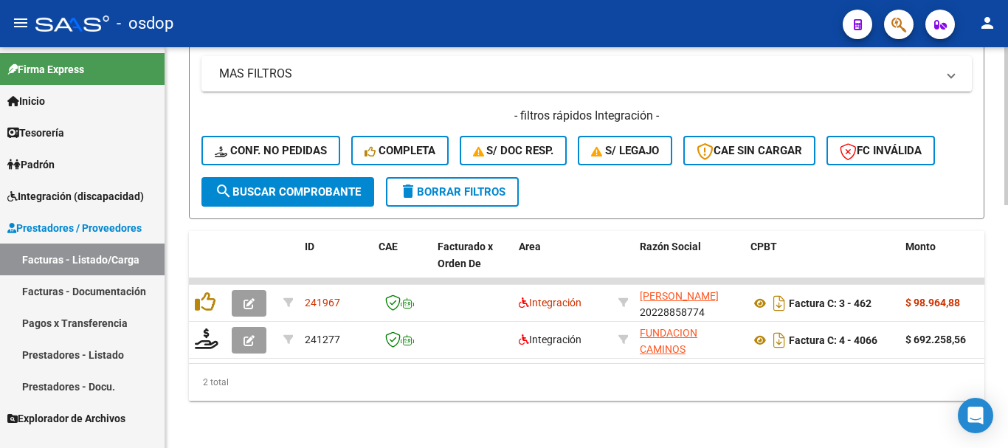
click at [296, 185] on span "search Buscar Comprobante" at bounding box center [288, 191] width 146 height 13
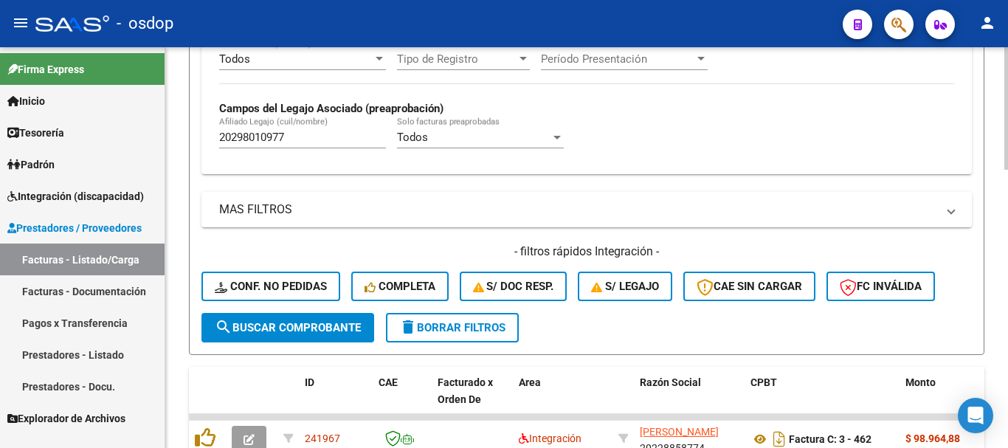
scroll to position [247, 0]
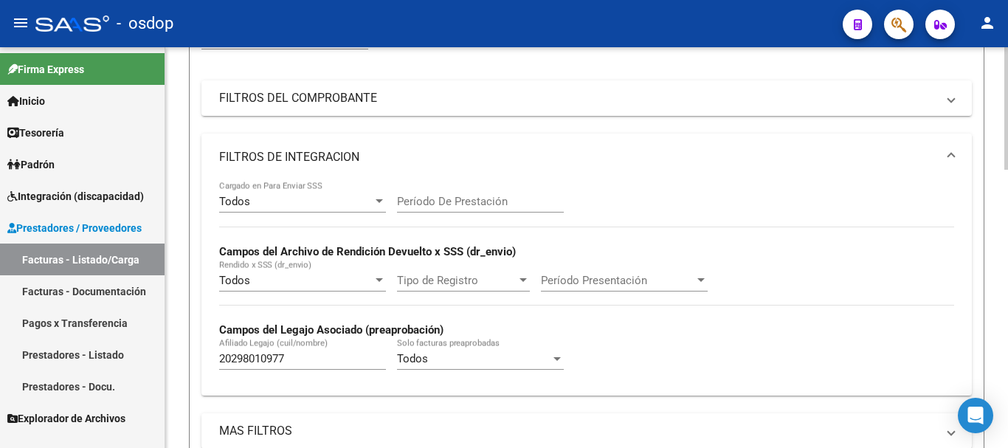
click at [495, 192] on div "Período De Prestación" at bounding box center [480, 197] width 167 height 32
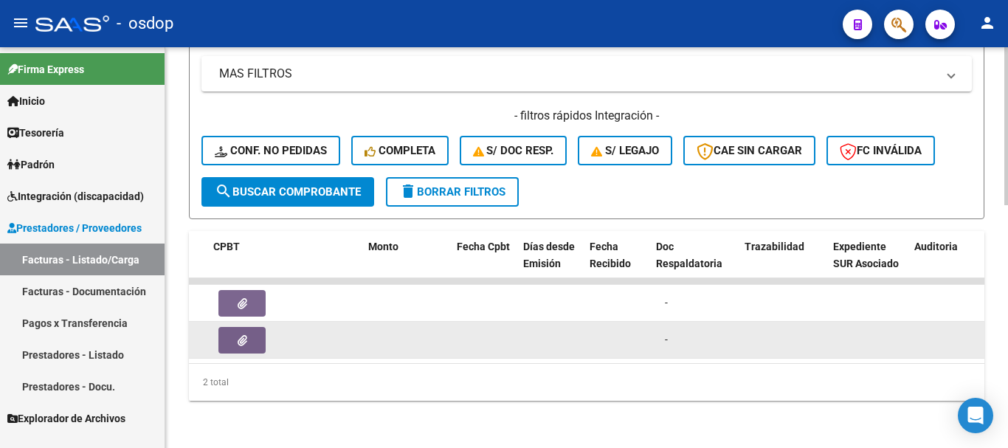
scroll to position [0, 537]
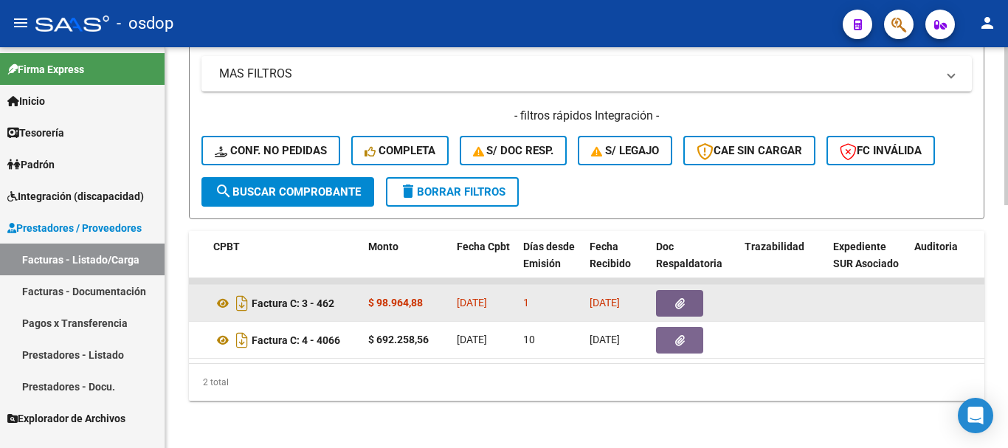
type input "202508"
click at [669, 302] on button "button" at bounding box center [679, 303] width 47 height 27
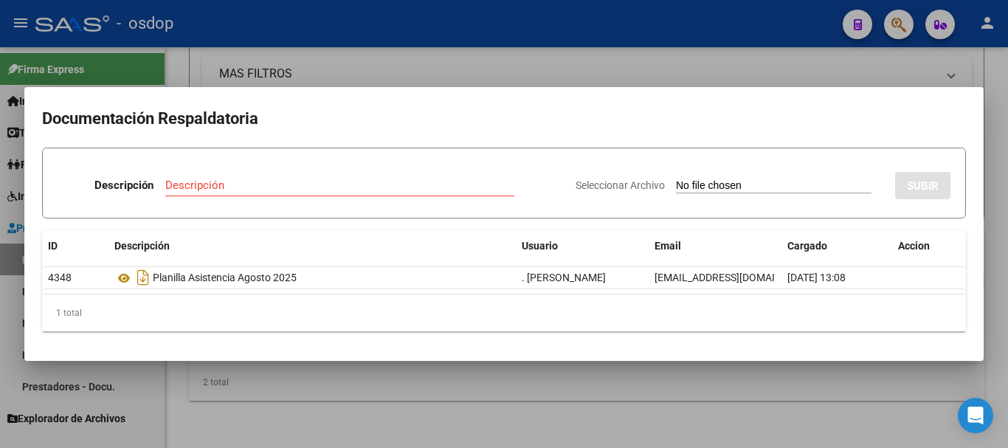
click at [358, 379] on div at bounding box center [504, 224] width 1008 height 448
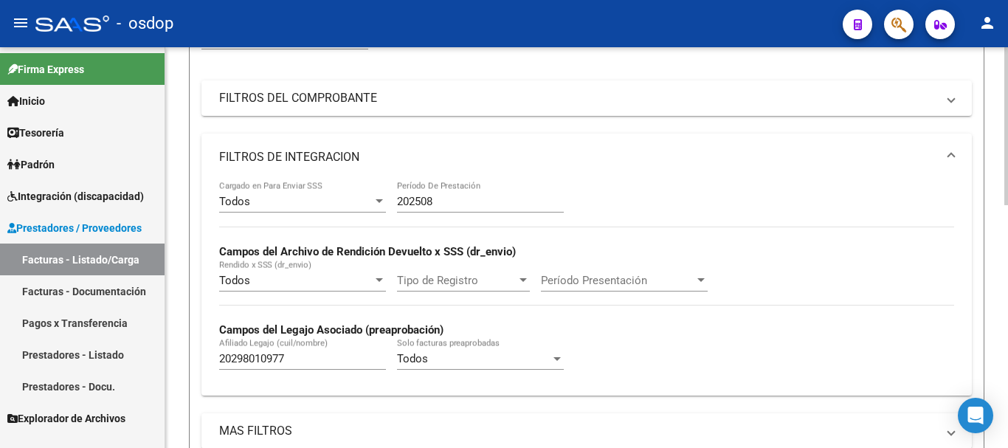
scroll to position [616, 0]
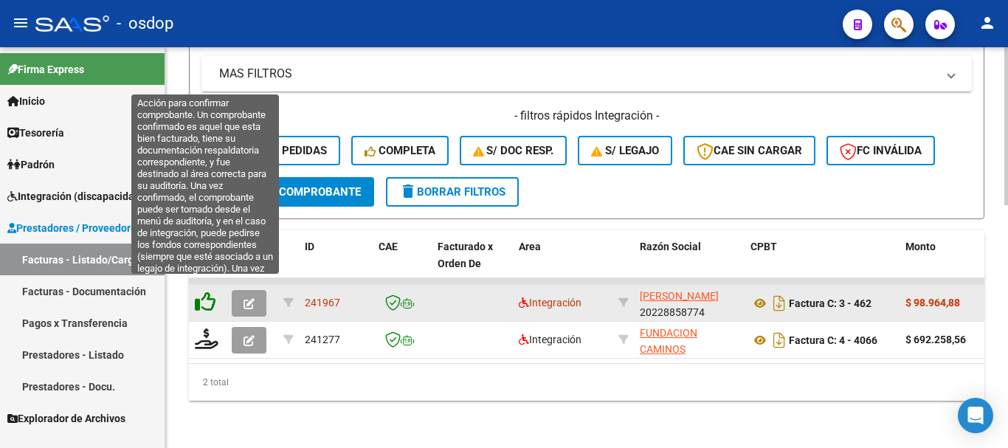
click at [196, 293] on icon at bounding box center [205, 302] width 21 height 21
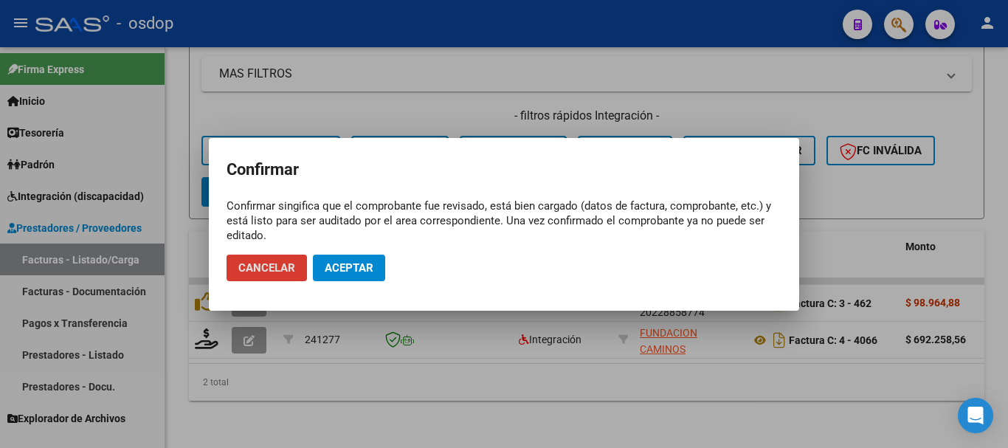
click at [355, 272] on span "Aceptar" at bounding box center [349, 267] width 49 height 13
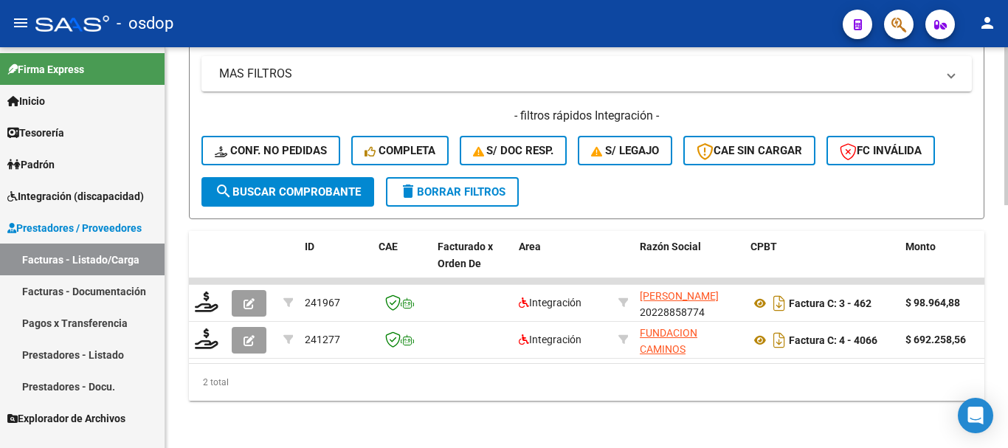
click at [470, 185] on span "delete Borrar Filtros" at bounding box center [452, 191] width 106 height 13
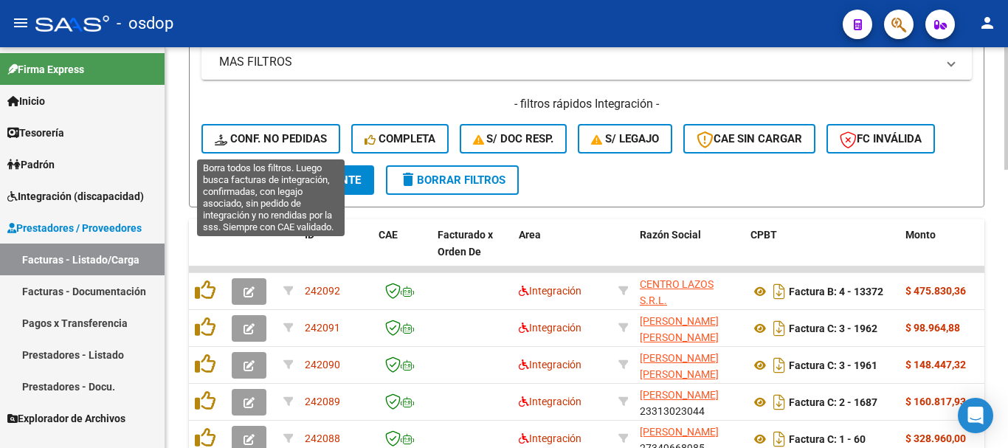
click at [289, 135] on span "Conf. no pedidas" at bounding box center [271, 138] width 112 height 13
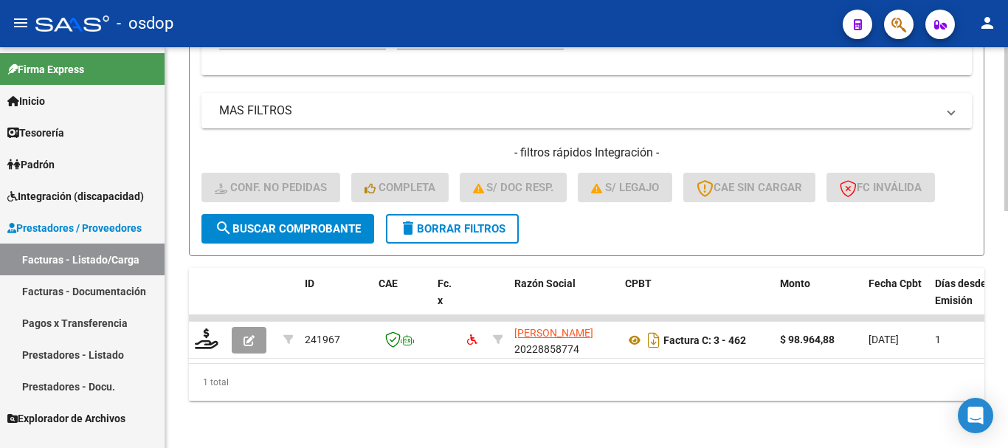
scroll to position [432, 0]
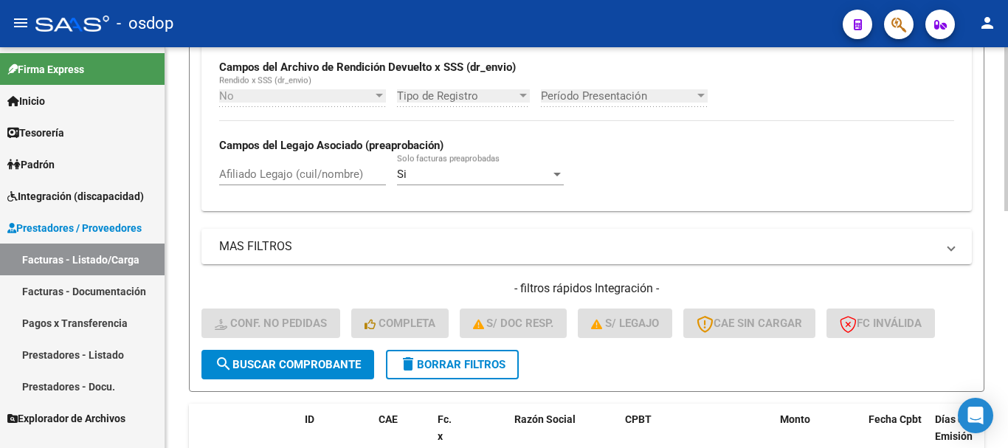
click at [306, 182] on div "Afiliado Legajo (cuil/nombre)" at bounding box center [302, 170] width 167 height 32
click at [309, 176] on input "Afiliado Legajo (cuil/nombre)" at bounding box center [302, 174] width 167 height 13
paste input "20298010977"
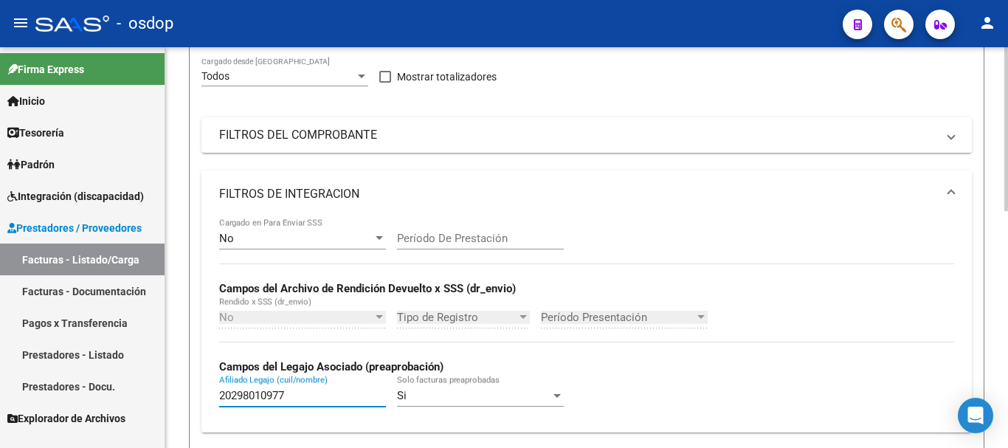
scroll to position [580, 0]
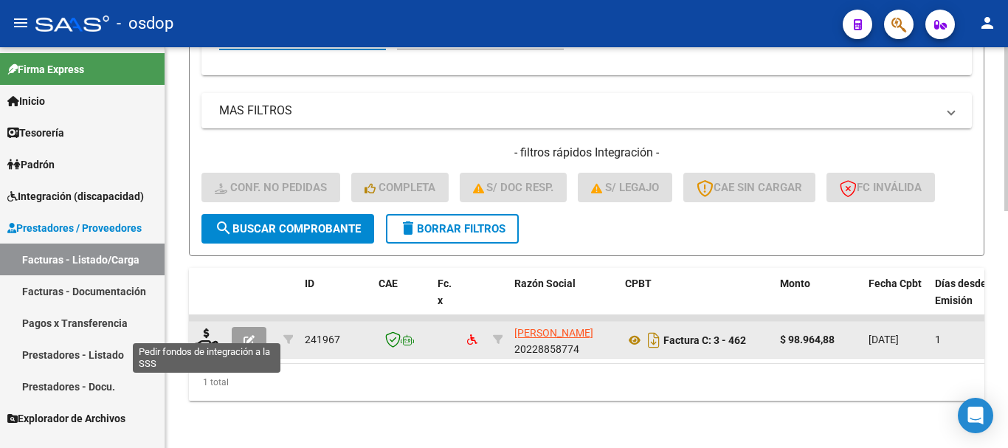
type input "20298010977"
click at [193, 328] on datatable-body-cell at bounding box center [207, 340] width 37 height 36
click at [212, 331] on icon at bounding box center [207, 339] width 24 height 21
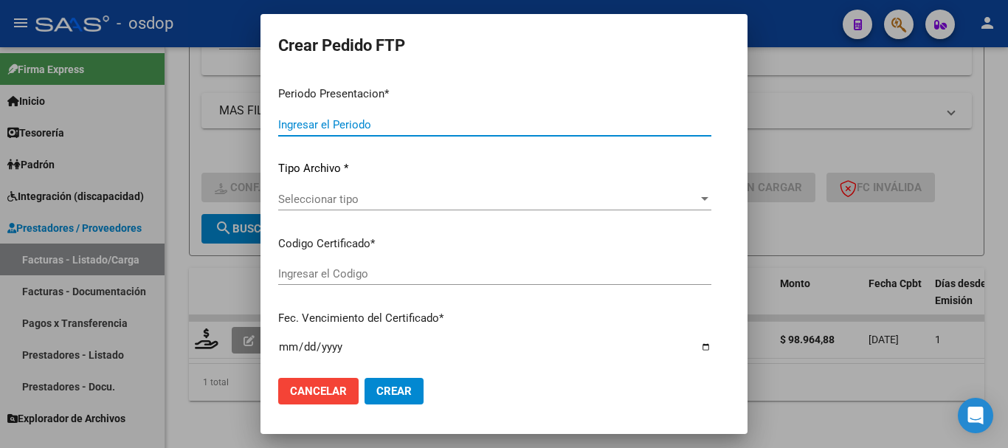
type input "202508"
type input "$ 98.964,88"
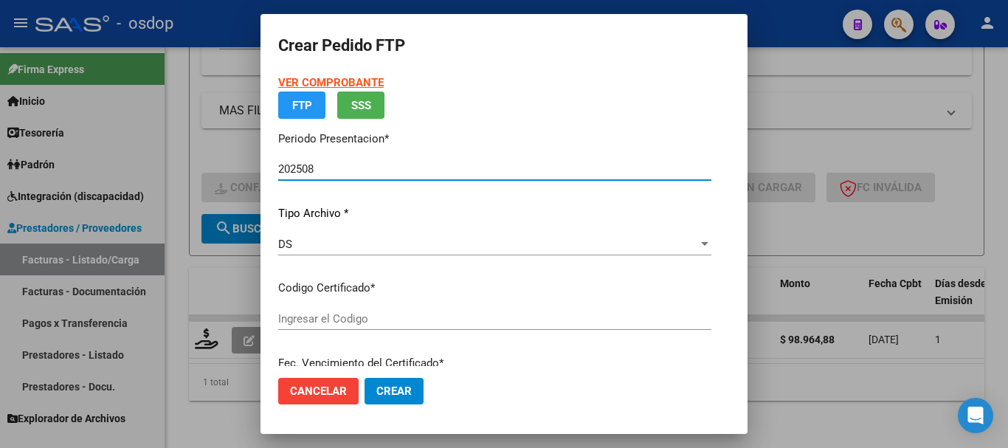
type input "2163110775"
type input "[DATE]"
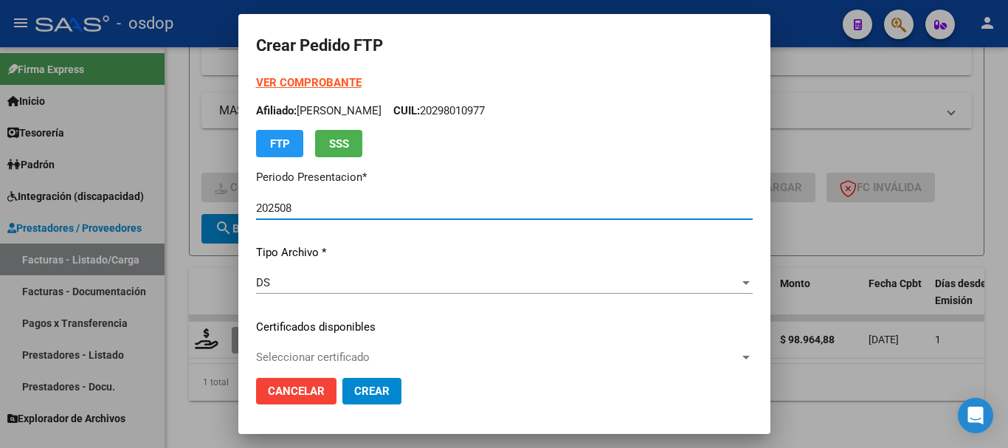
scroll to position [74, 0]
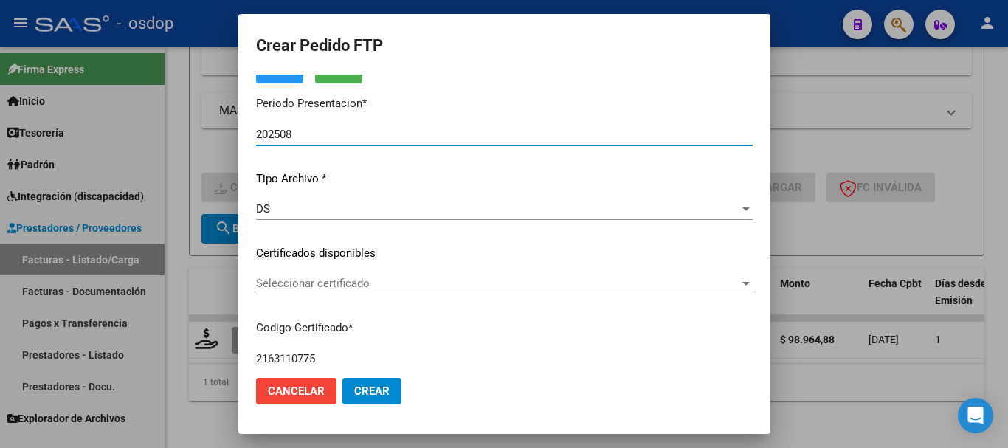
click at [330, 286] on span "Seleccionar certificado" at bounding box center [498, 283] width 484 height 13
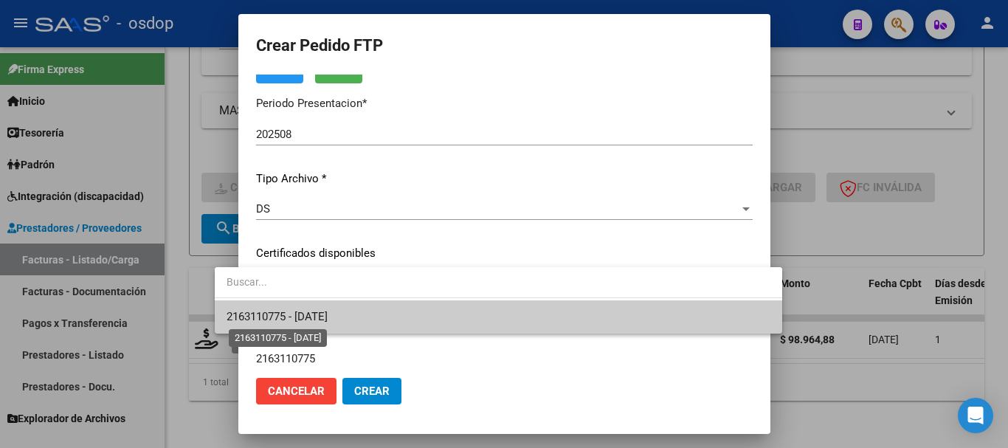
click at [322, 314] on span "2163110775 - [DATE]" at bounding box center [277, 316] width 101 height 13
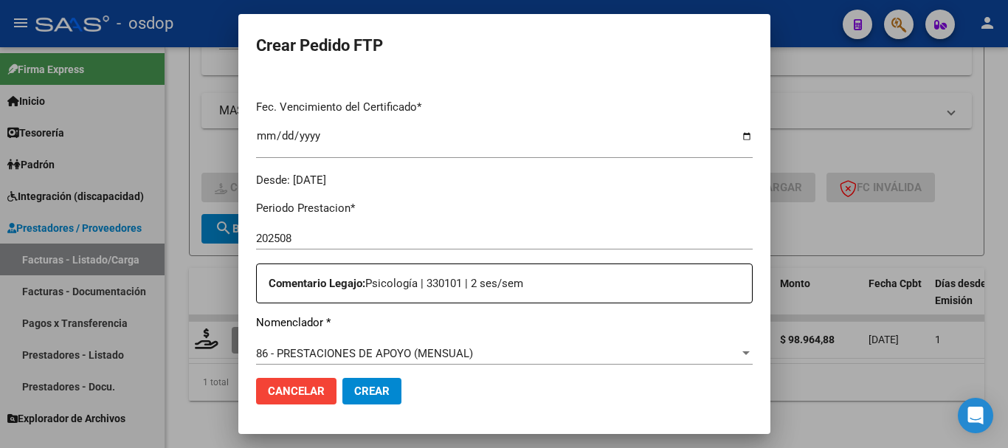
scroll to position [517, 0]
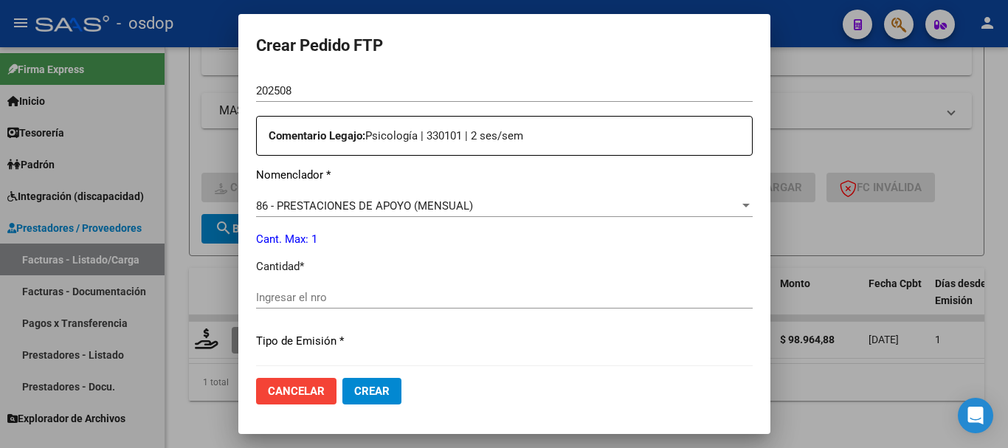
click at [317, 308] on div "Ingresar el nro" at bounding box center [504, 297] width 497 height 22
click at [317, 302] on input "Ingresar el nro" at bounding box center [504, 297] width 497 height 13
type input "1"
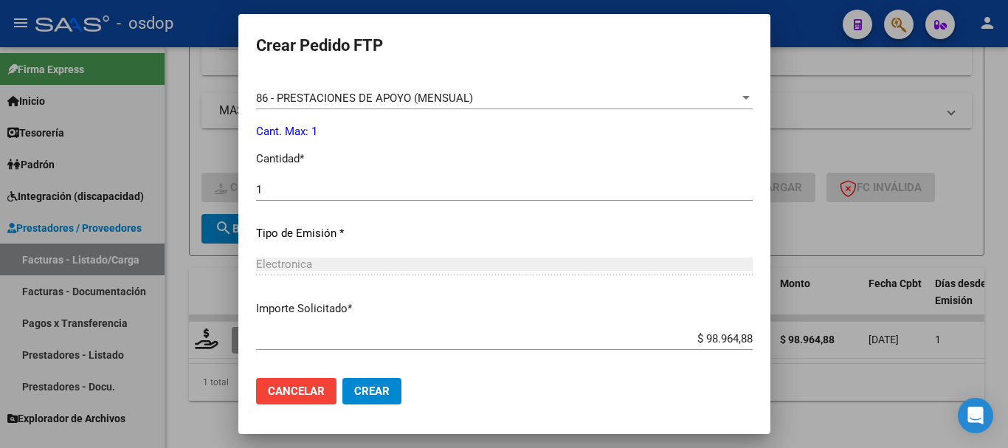
scroll to position [477, 0]
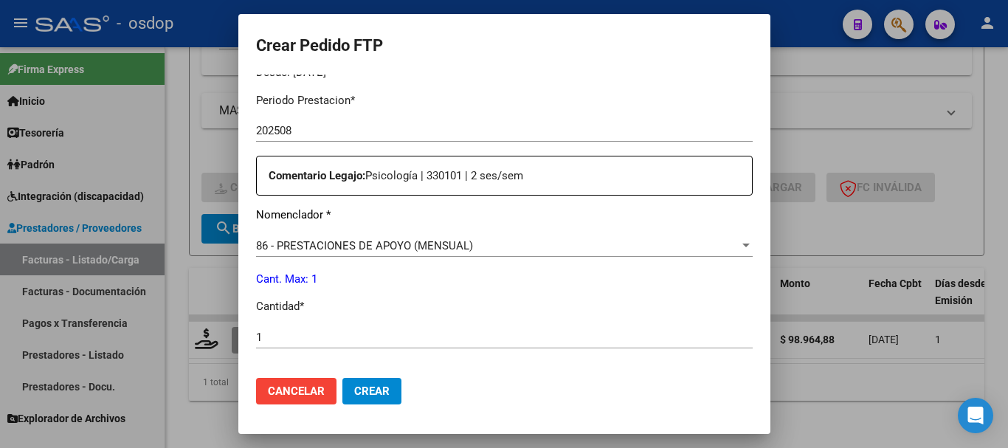
drag, startPoint x: 239, startPoint y: 278, endPoint x: 347, endPoint y: 280, distance: 107.8
click at [347, 280] on p "Cant. Max: 1" at bounding box center [504, 279] width 497 height 17
click at [302, 292] on div "Periodo Prestacion * 202508 Ingresar el Periodo Prestacion Comentario Legajo: P…" at bounding box center [504, 408] width 497 height 655
drag, startPoint x: 224, startPoint y: 283, endPoint x: 322, endPoint y: 284, distance: 98.2
click at [322, 284] on mat-dialog-content "VER COMPROBANTE ARCA Padrón Afiliado: [PERSON_NAME]: 20298010977 FTP SSS Period…" at bounding box center [504, 221] width 532 height 292
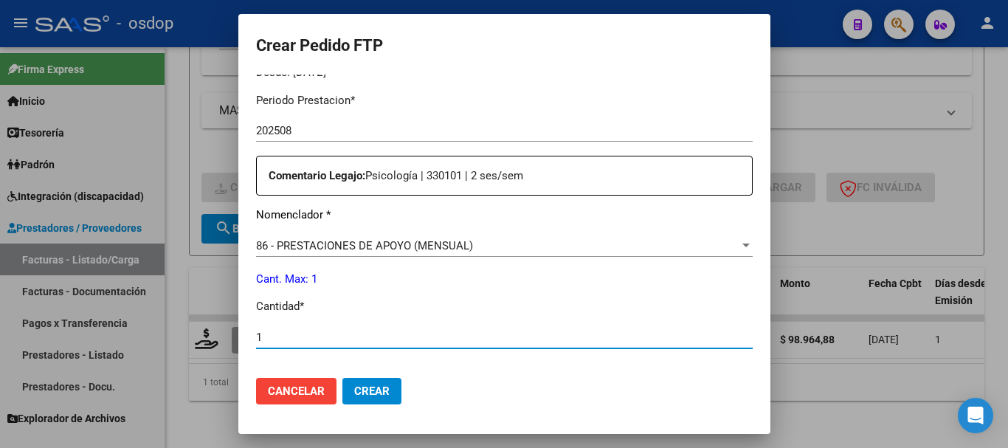
click at [282, 336] on input "1" at bounding box center [504, 337] width 497 height 13
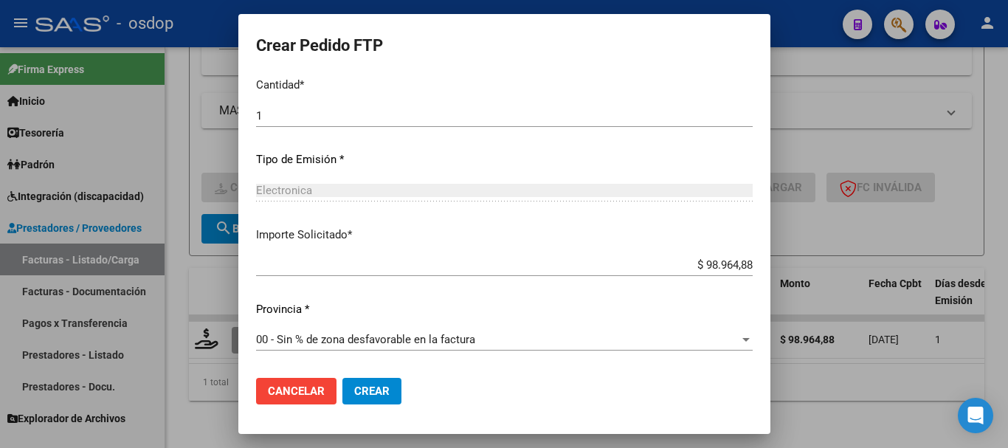
scroll to position [846, 0]
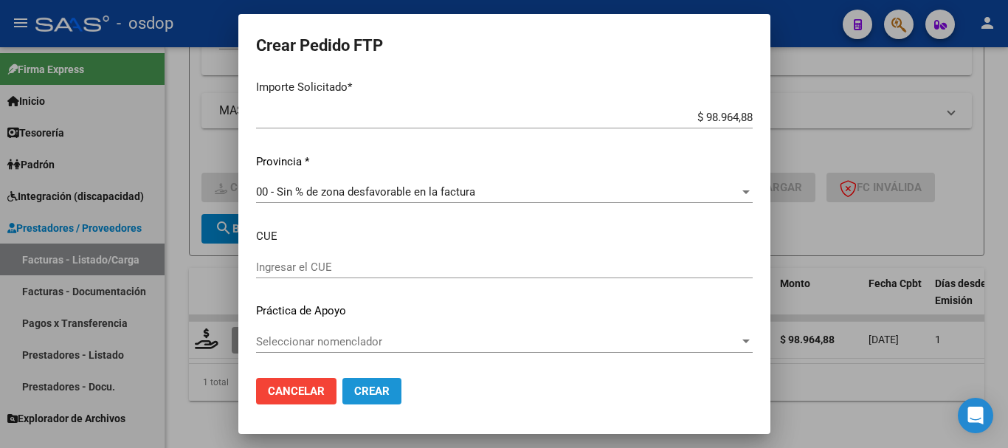
click at [354, 388] on span "Crear" at bounding box center [371, 391] width 35 height 13
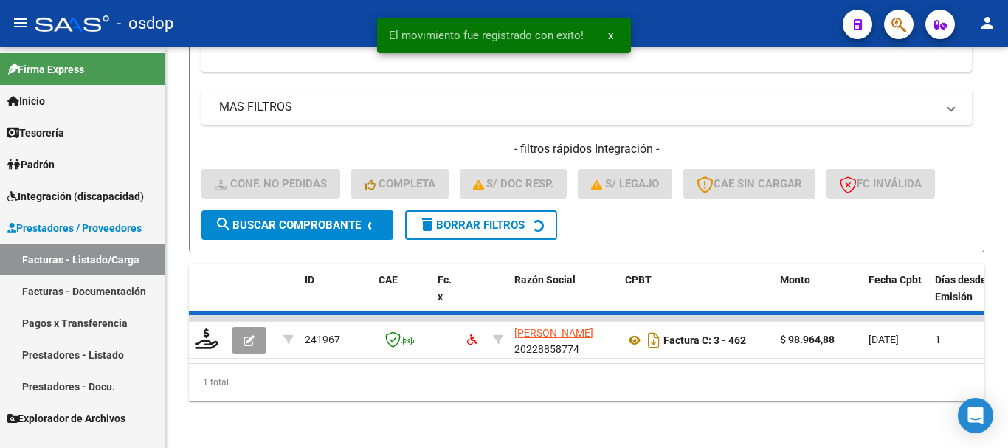
scroll to position [557, 0]
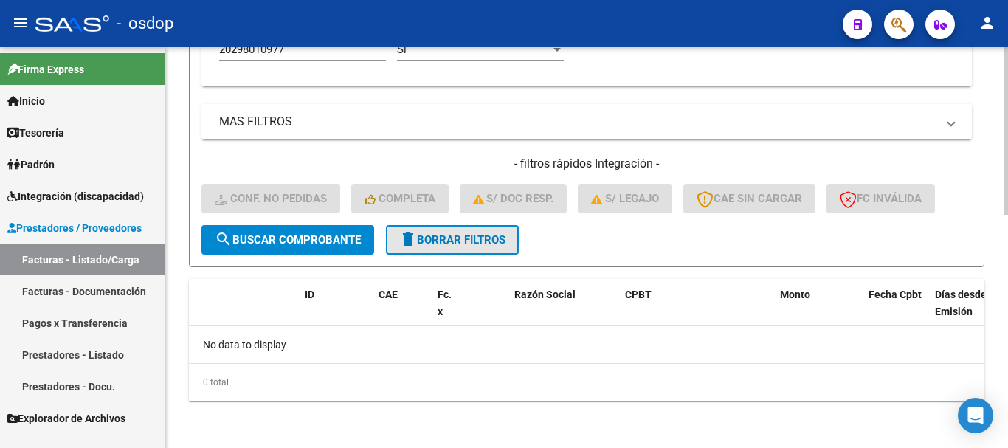
click at [494, 237] on span "delete Borrar Filtros" at bounding box center [452, 239] width 106 height 13
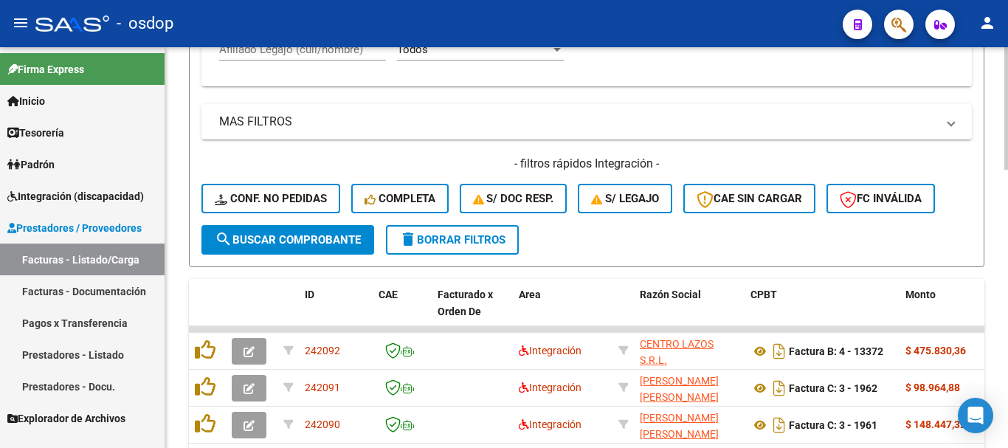
click at [452, 240] on span "delete Borrar Filtros" at bounding box center [452, 239] width 106 height 13
click at [312, 51] on input "Afiliado Legajo (cuil/nombre)" at bounding box center [302, 49] width 167 height 13
paste input "27238348590"
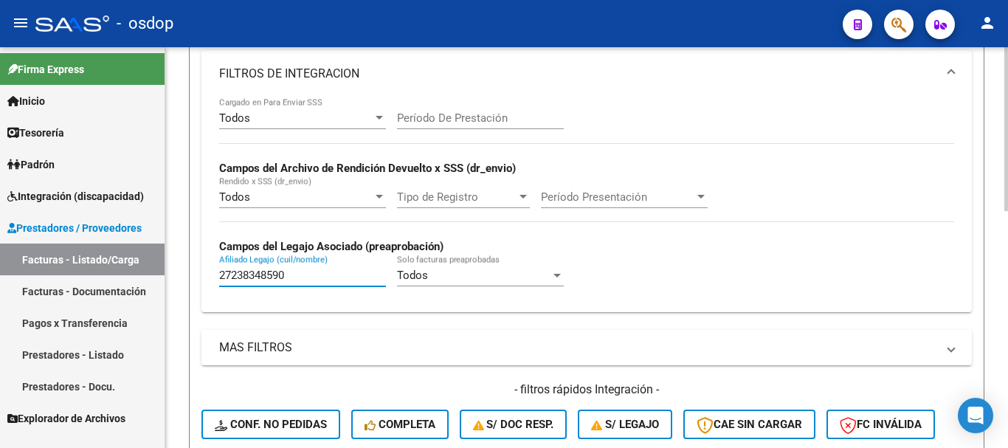
scroll to position [109, 0]
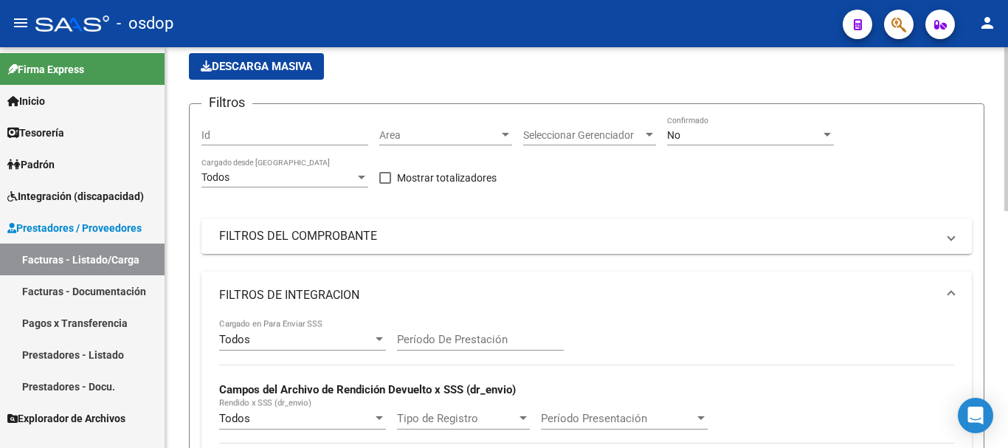
type input "27238348590"
click at [732, 142] on div "No Confirmado" at bounding box center [750, 131] width 167 height 30
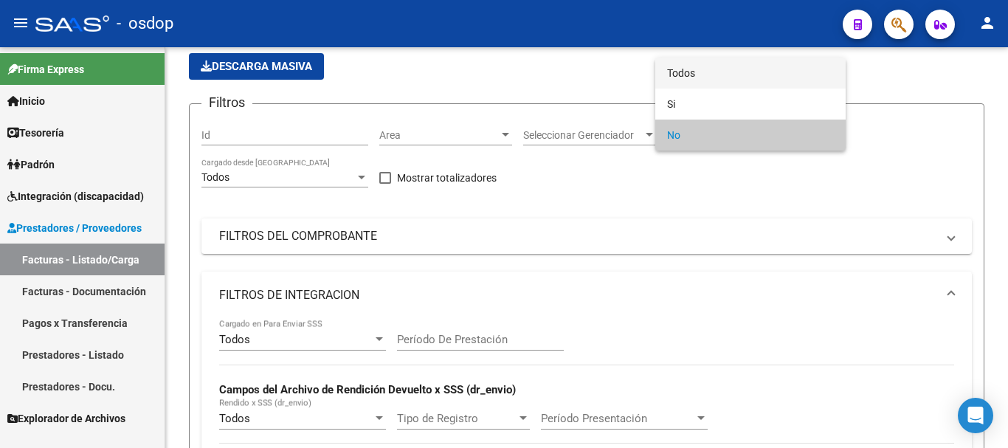
click at [701, 72] on span "Todos" at bounding box center [750, 73] width 167 height 31
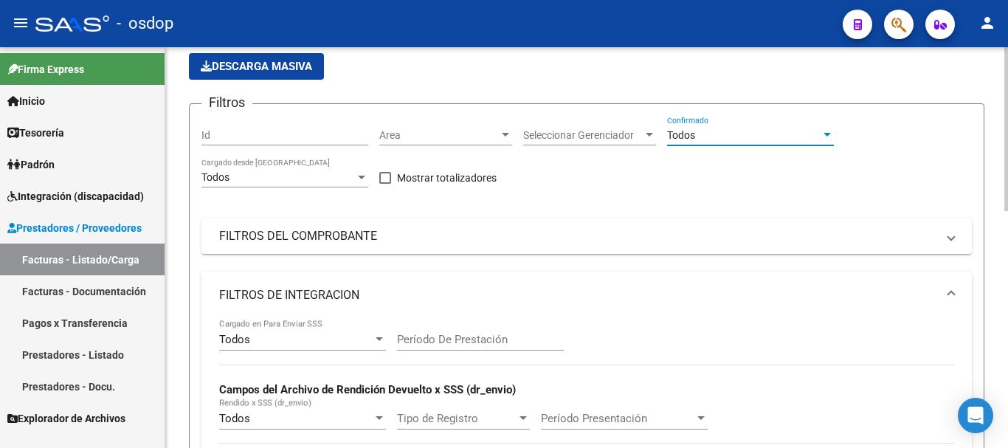
click at [461, 338] on input "Período De Prestación" at bounding box center [480, 339] width 167 height 13
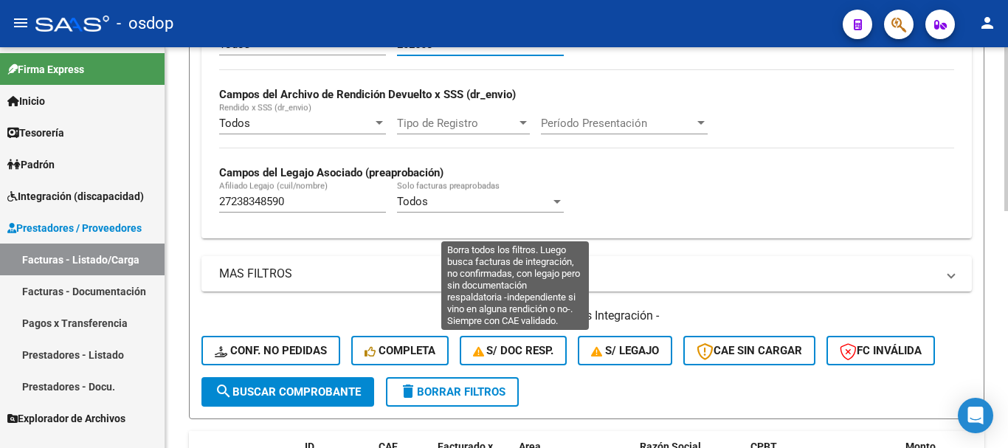
scroll to position [552, 0]
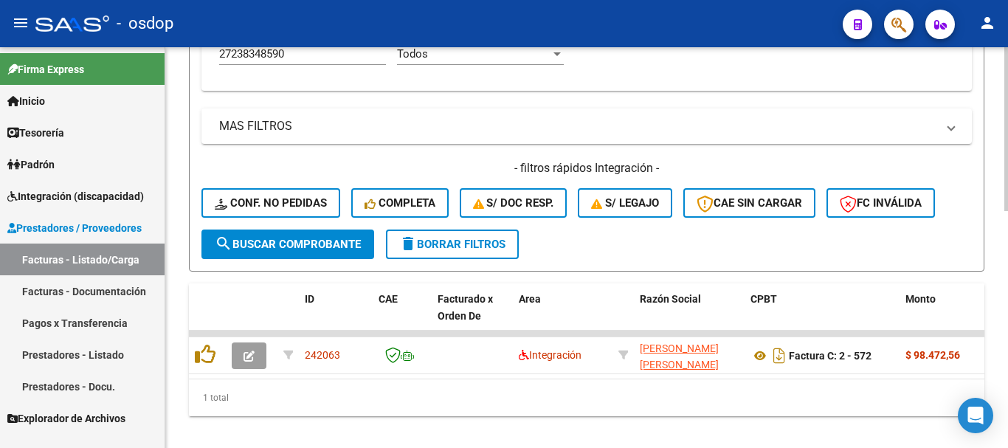
type input "202508"
click at [312, 245] on span "search Buscar Comprobante" at bounding box center [288, 244] width 146 height 13
click at [312, 244] on span "search Buscar Comprobante" at bounding box center [288, 244] width 146 height 13
click at [311, 244] on span "search Buscar Comprobante" at bounding box center [288, 244] width 146 height 13
click at [485, 243] on span "delete Borrar Filtros" at bounding box center [452, 244] width 106 height 13
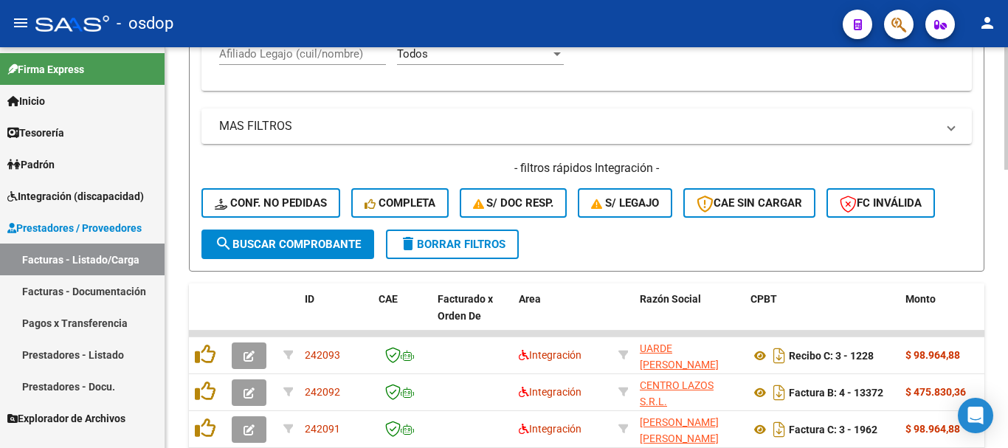
scroll to position [478, 0]
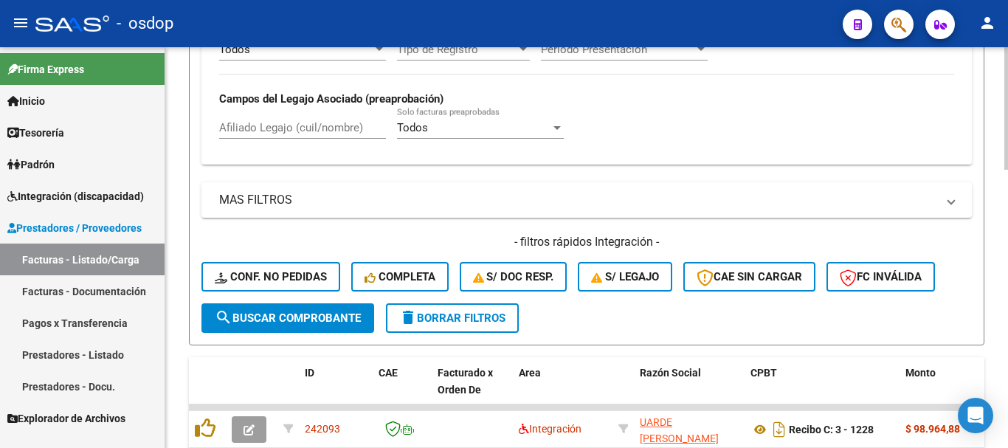
click at [340, 129] on input "Afiliado Legajo (cuil/nombre)" at bounding box center [302, 127] width 167 height 13
paste input "20146697063"
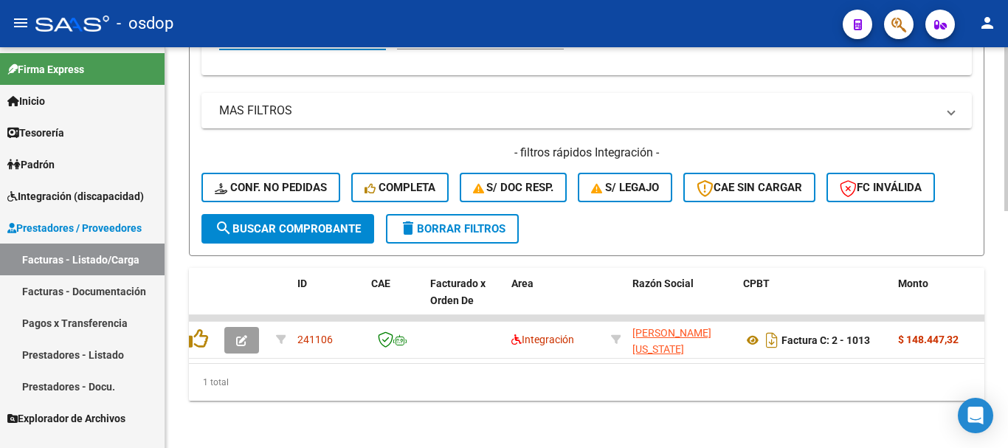
scroll to position [0, 40]
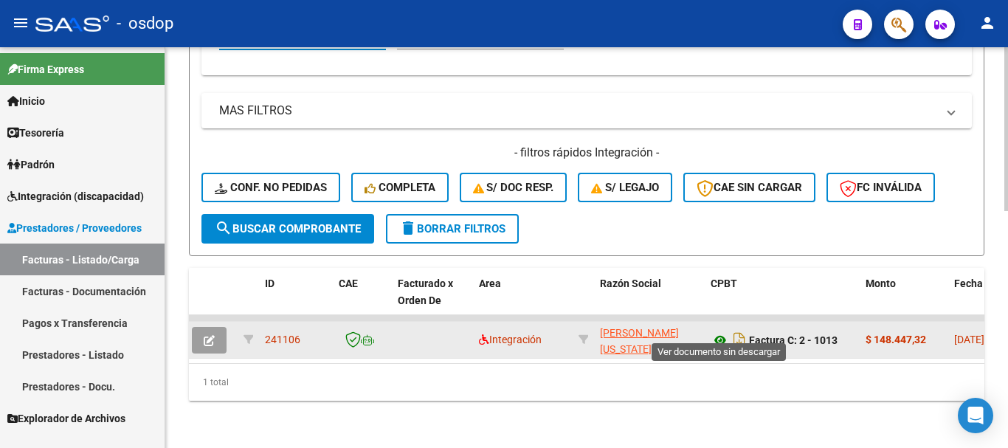
type input "20146697063"
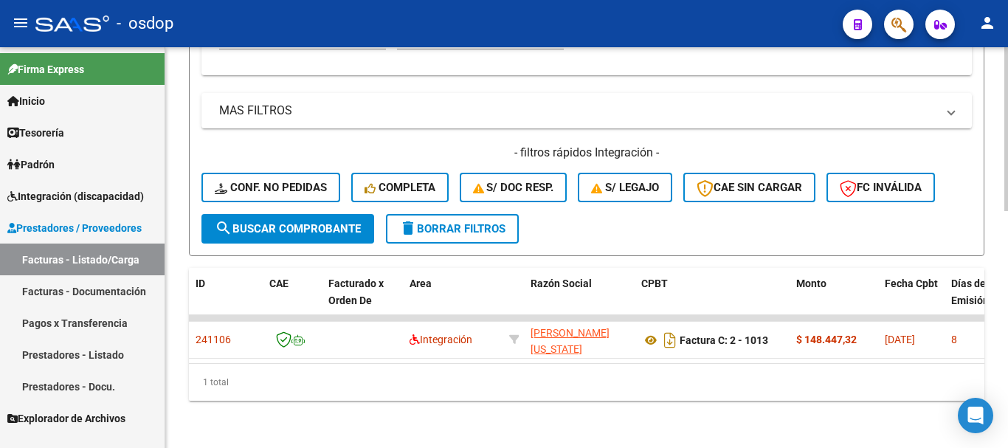
scroll to position [0, 0]
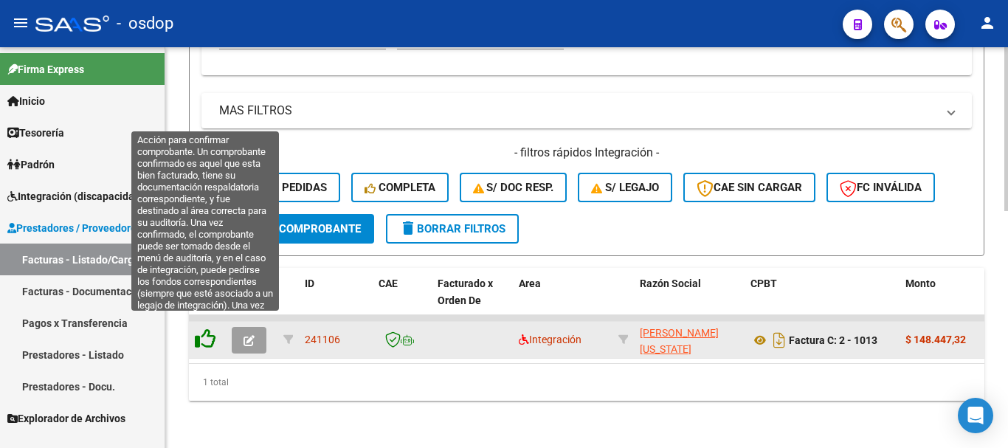
click at [208, 329] on icon at bounding box center [205, 339] width 21 height 21
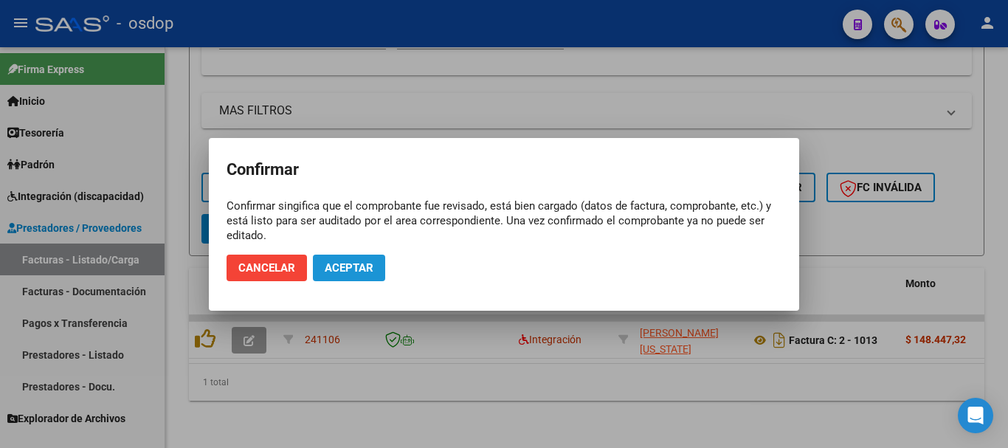
click at [351, 269] on span "Aceptar" at bounding box center [349, 267] width 49 height 13
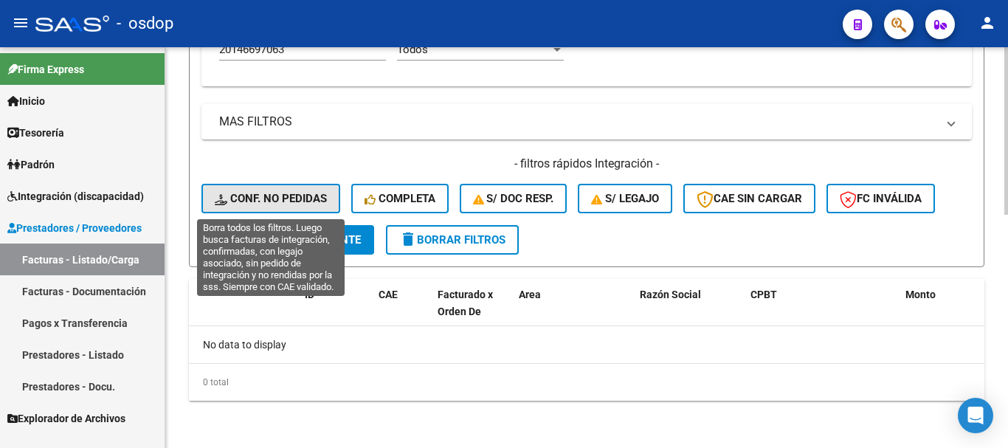
click at [297, 187] on button "Conf. no pedidas" at bounding box center [271, 199] width 139 height 30
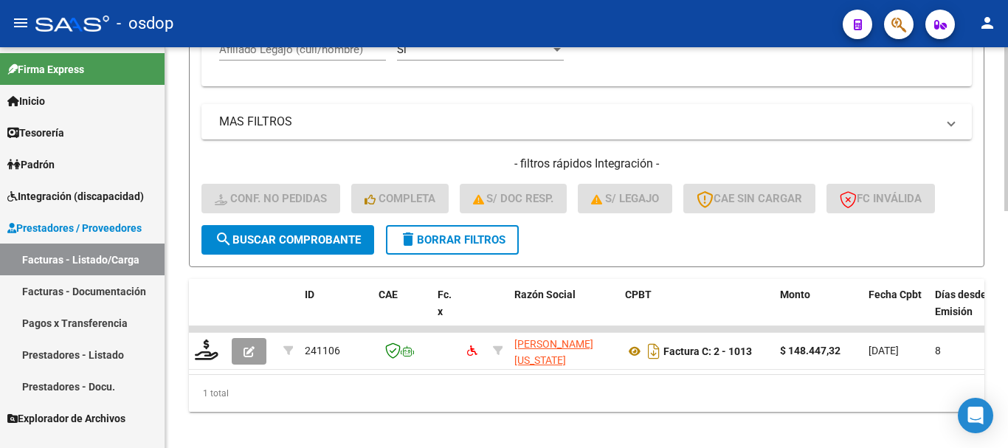
click at [306, 53] on input "Afiliado Legajo (cuil/nombre)" at bounding box center [302, 49] width 167 height 13
paste input "1466970600"
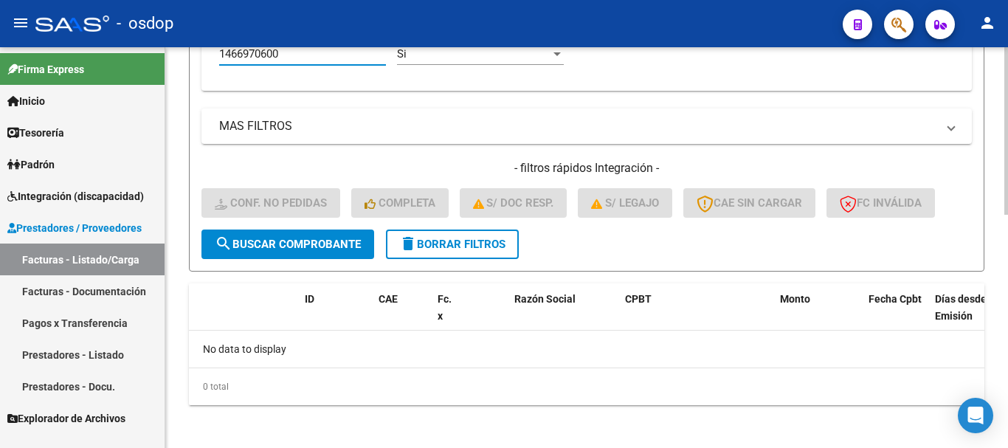
type input "1466970600"
click at [449, 238] on span "delete Borrar Filtros" at bounding box center [452, 244] width 106 height 13
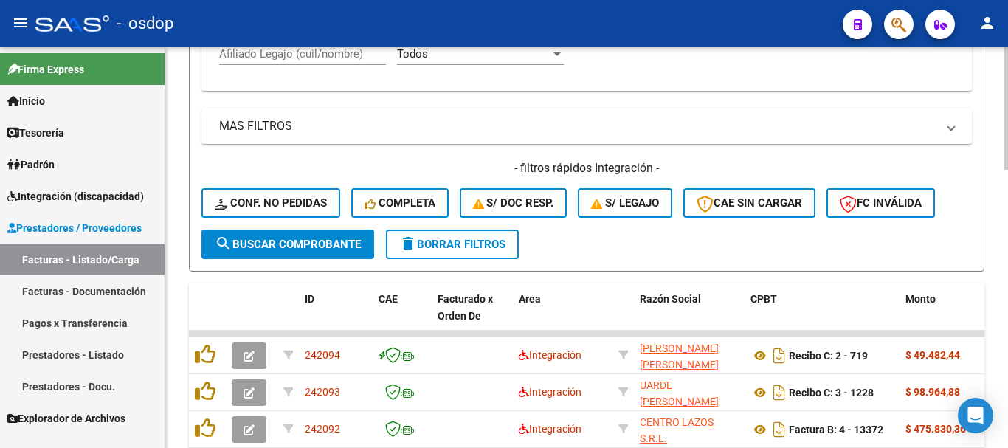
click at [300, 215] on button "Conf. no pedidas" at bounding box center [271, 203] width 139 height 30
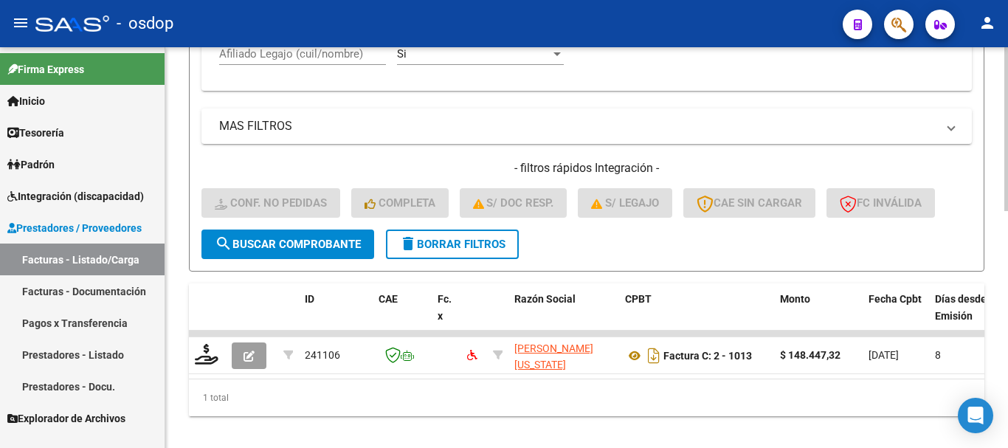
click at [302, 52] on input "Afiliado Legajo (cuil/nombre)" at bounding box center [302, 53] width 167 height 13
paste input "20146697063"
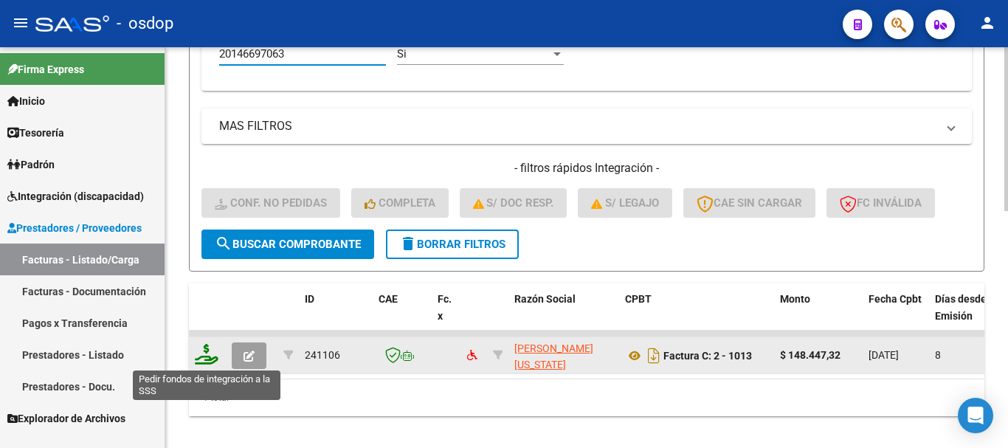
type input "20146697063"
click at [212, 352] on icon at bounding box center [207, 354] width 24 height 21
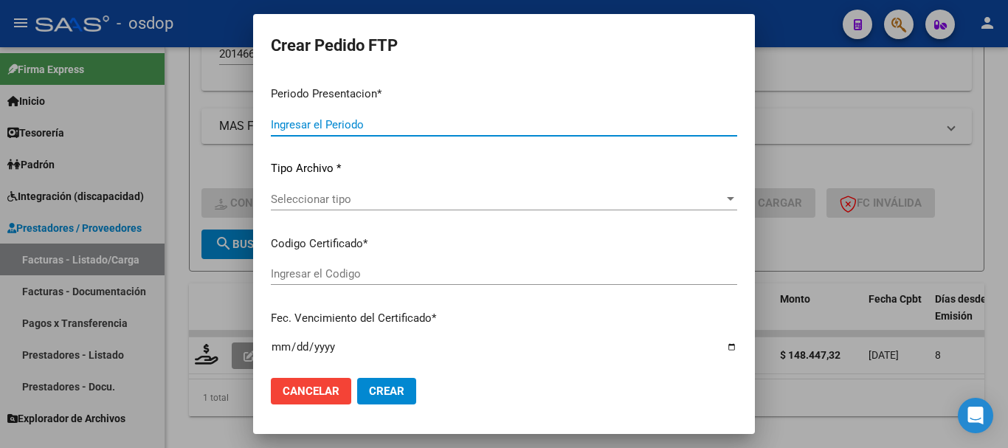
type input "202508"
type input "$ 148.447,32"
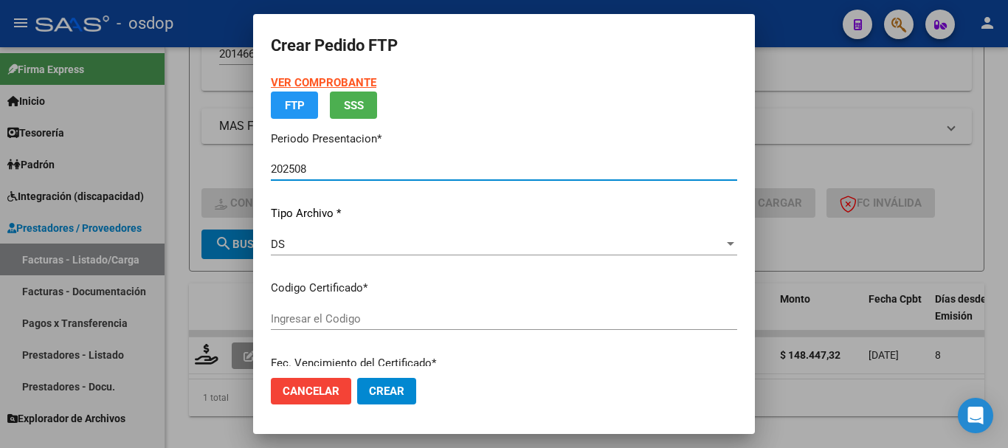
type input "651762414"
type input "[DATE]"
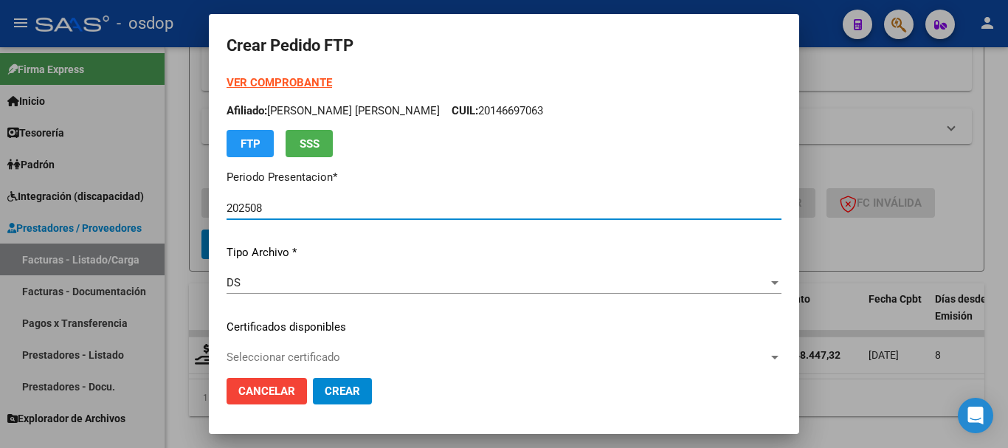
scroll to position [74, 0]
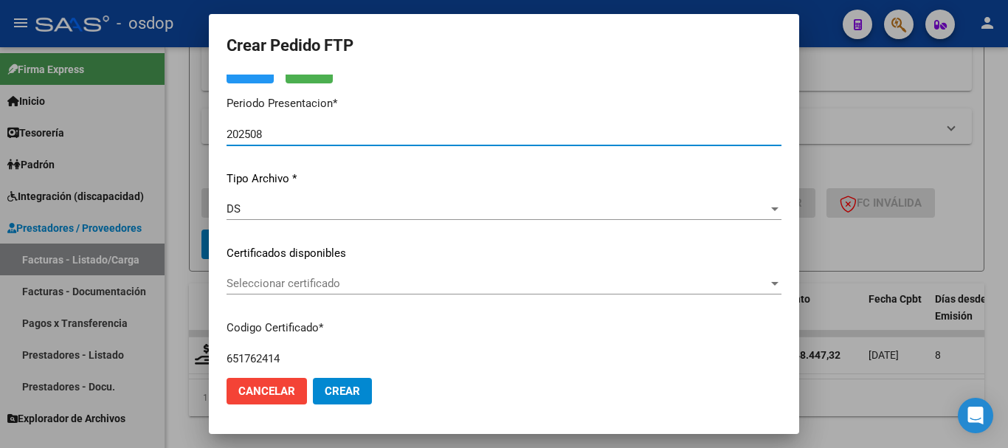
click at [328, 290] on span "Seleccionar certificado" at bounding box center [498, 283] width 542 height 13
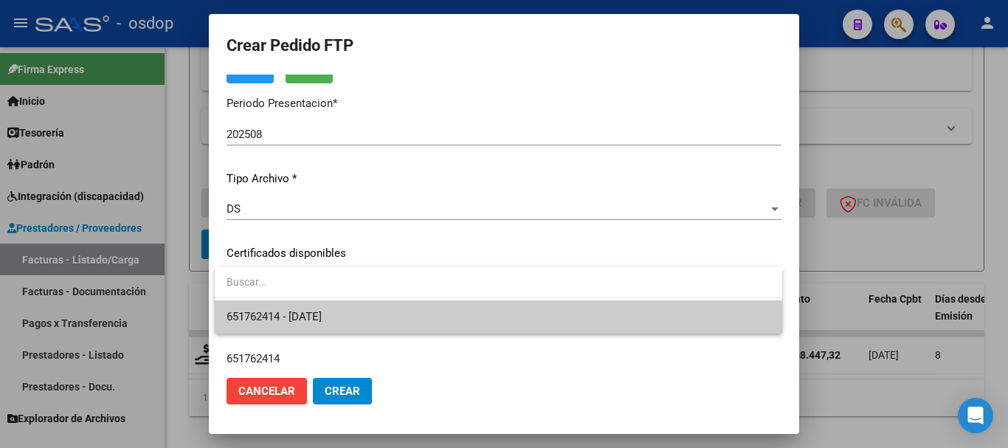
click at [322, 310] on span "651762414 - [DATE]" at bounding box center [274, 316] width 95 height 13
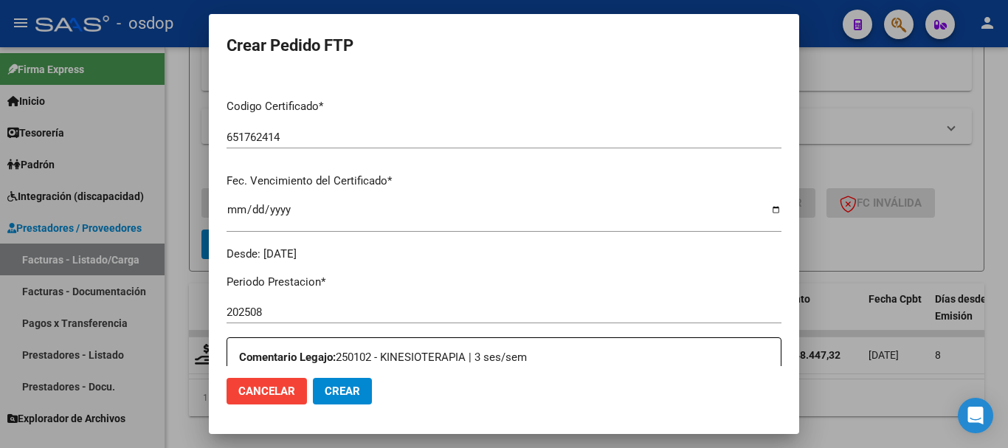
scroll to position [517, 0]
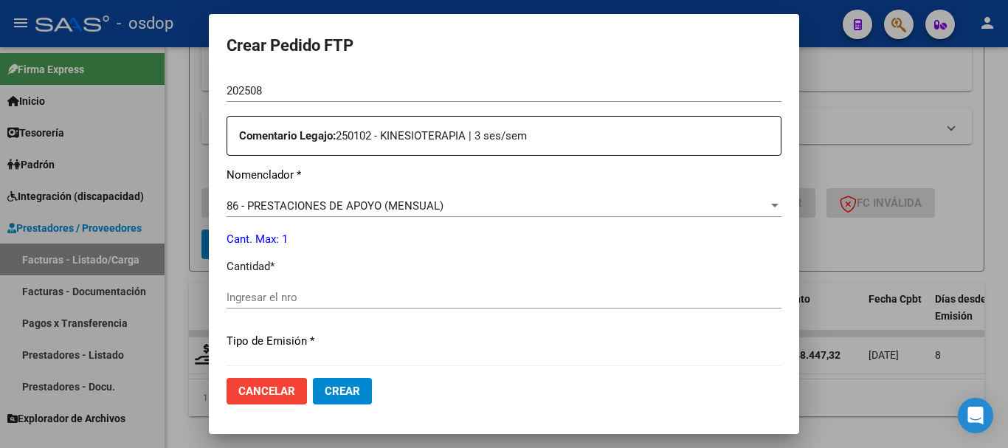
click at [300, 300] on input "Ingresar el nro" at bounding box center [504, 297] width 555 height 13
type input "1"
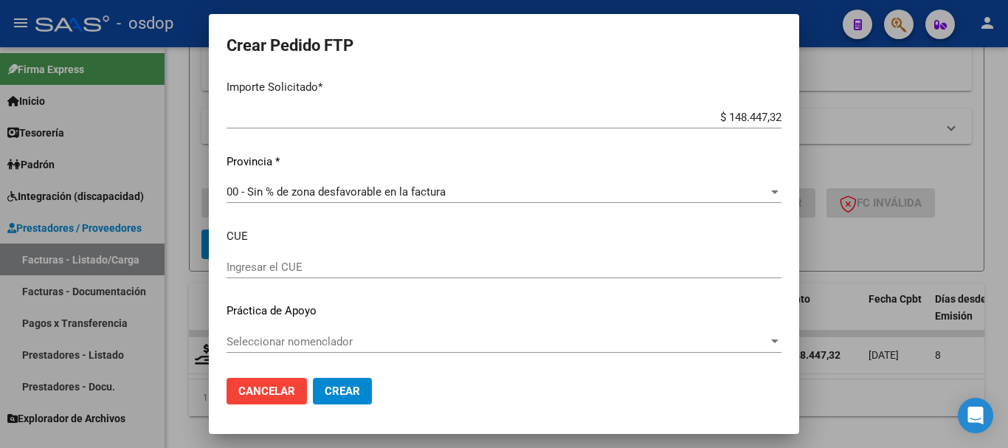
click at [340, 391] on span "Crear" at bounding box center [342, 391] width 35 height 13
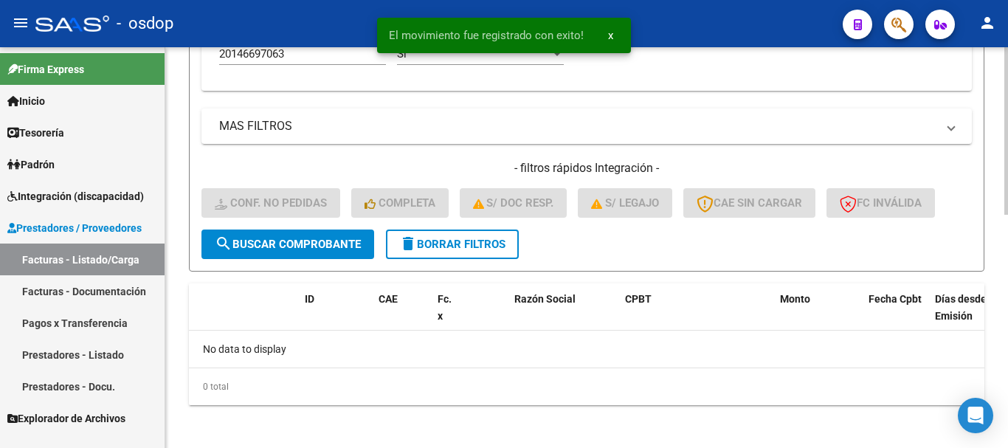
click at [482, 235] on button "delete Borrar Filtros" at bounding box center [452, 245] width 133 height 30
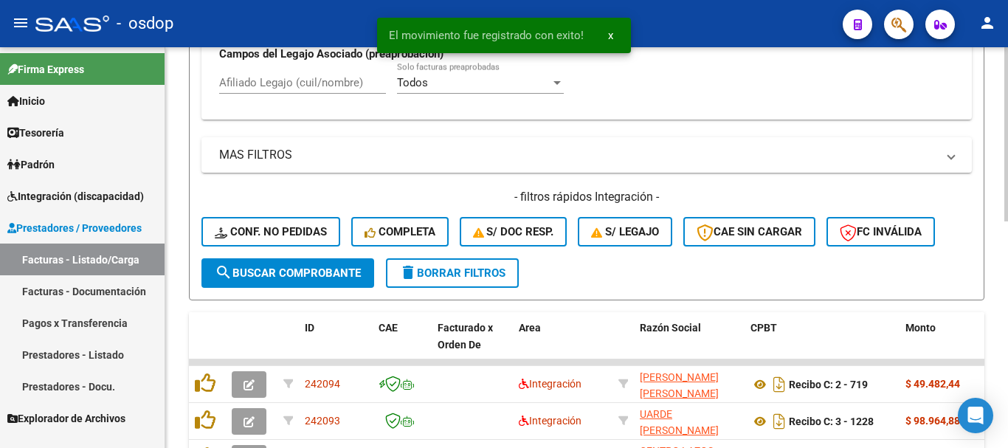
scroll to position [552, 0]
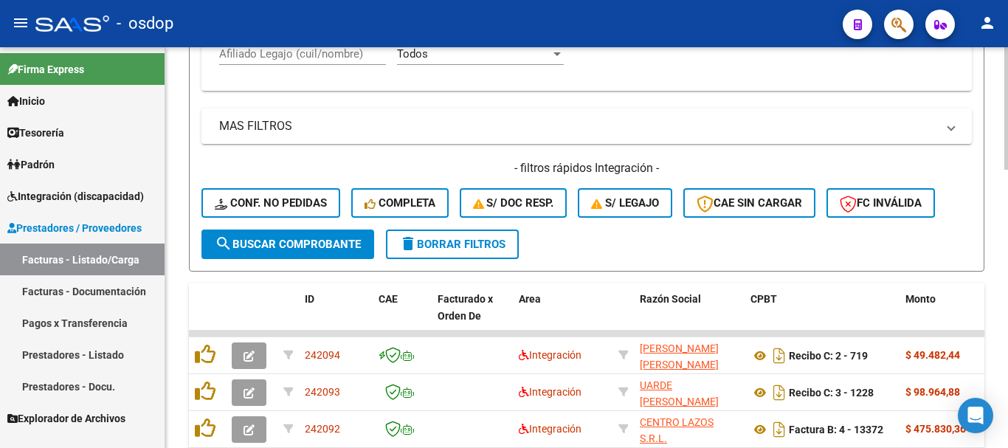
click at [329, 61] on div "Afiliado Legajo (cuil/nombre)" at bounding box center [302, 49] width 167 height 32
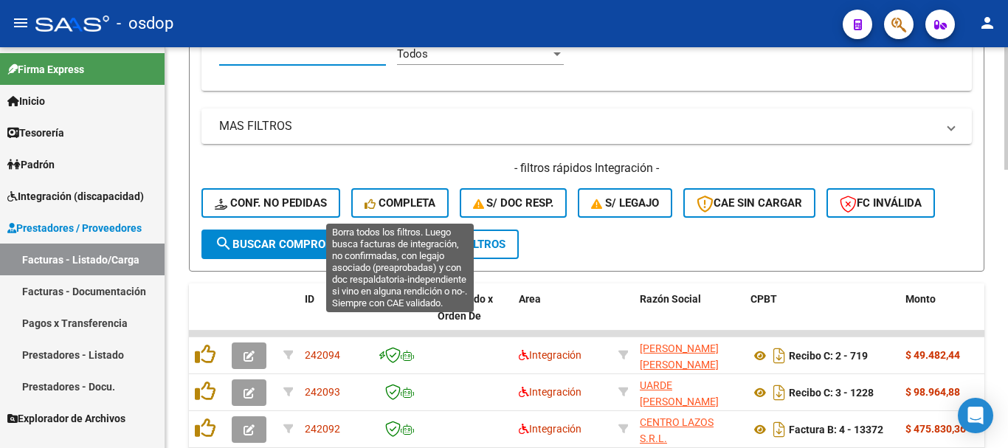
paste input "27507320363"
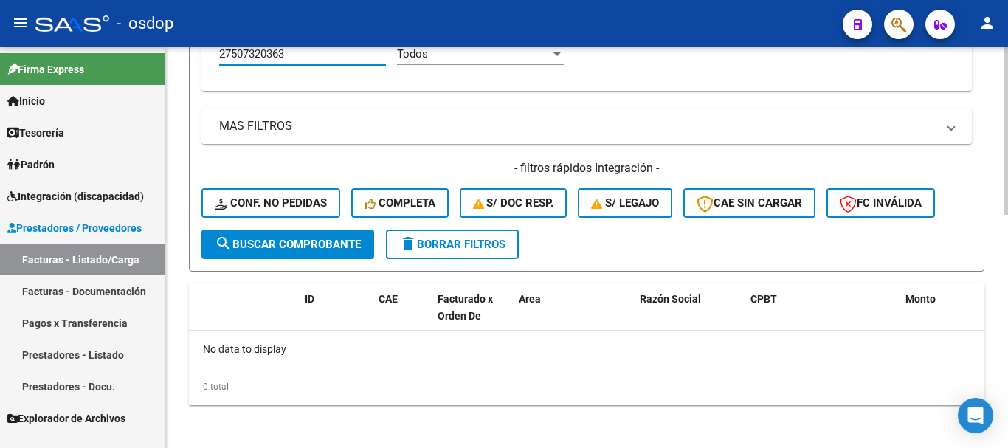
type input "27507320363"
click at [481, 240] on span "delete Borrar Filtros" at bounding box center [452, 244] width 106 height 13
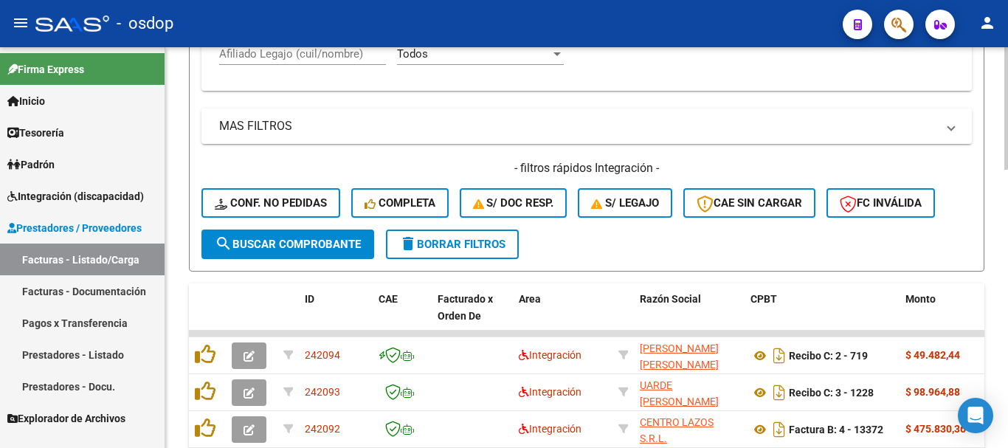
click at [333, 62] on div "Afiliado Legajo (cuil/nombre)" at bounding box center [302, 49] width 167 height 32
paste input "27507320363"
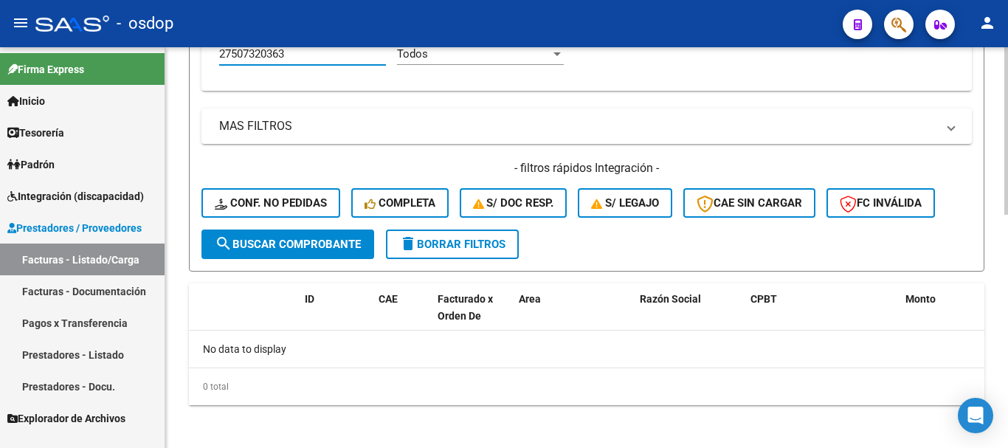
type input "27507320363"
click at [467, 242] on span "delete Borrar Filtros" at bounding box center [452, 244] width 106 height 13
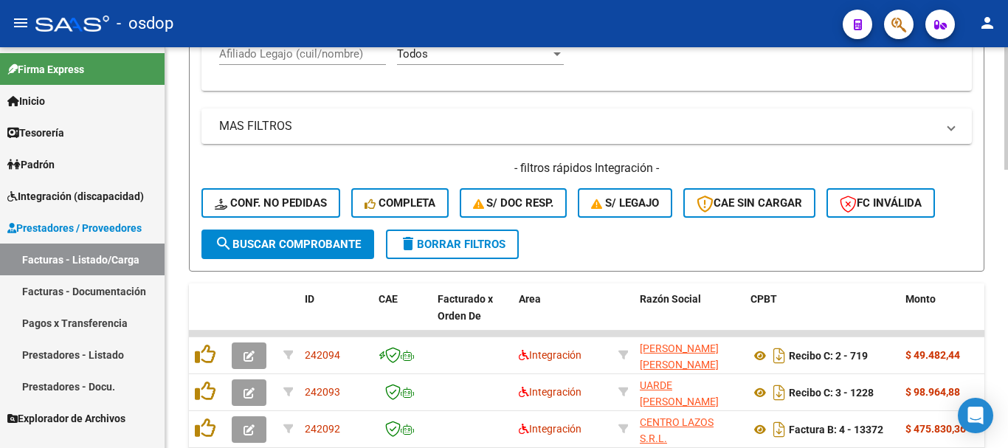
click at [275, 57] on input "Afiliado Legajo (cuil/nombre)" at bounding box center [302, 53] width 167 height 13
paste input "20495124453"
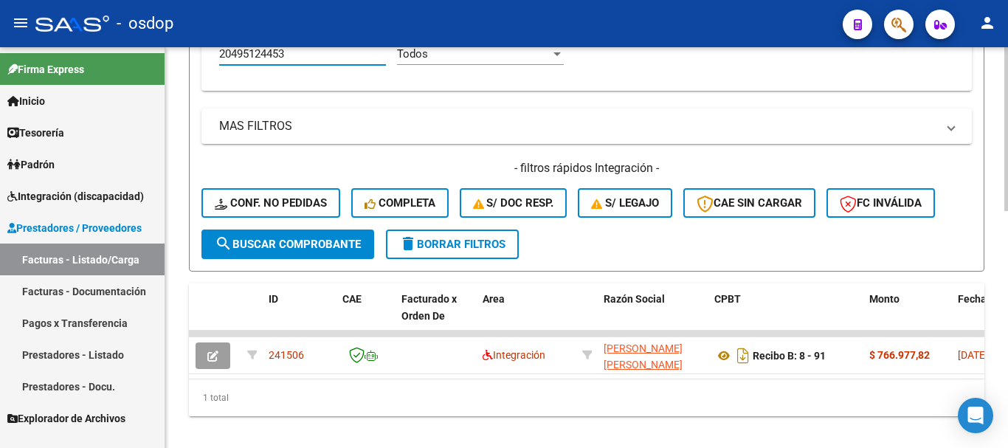
scroll to position [0, 0]
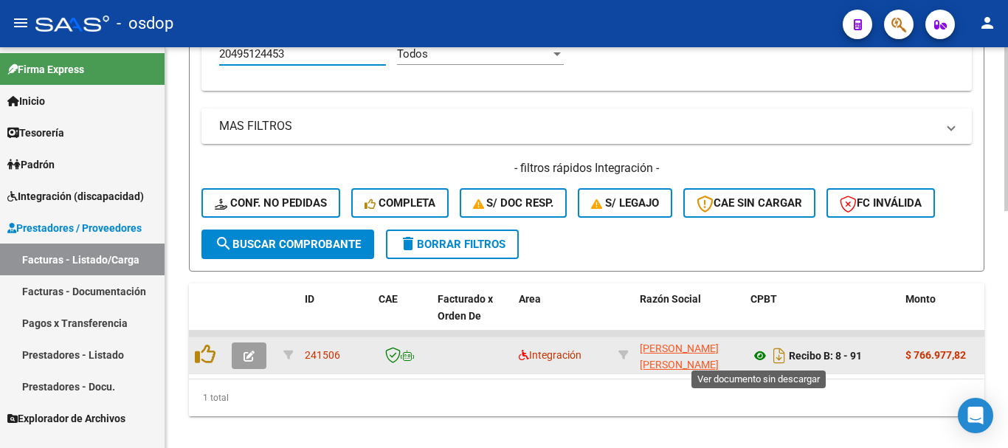
type input "20495124453"
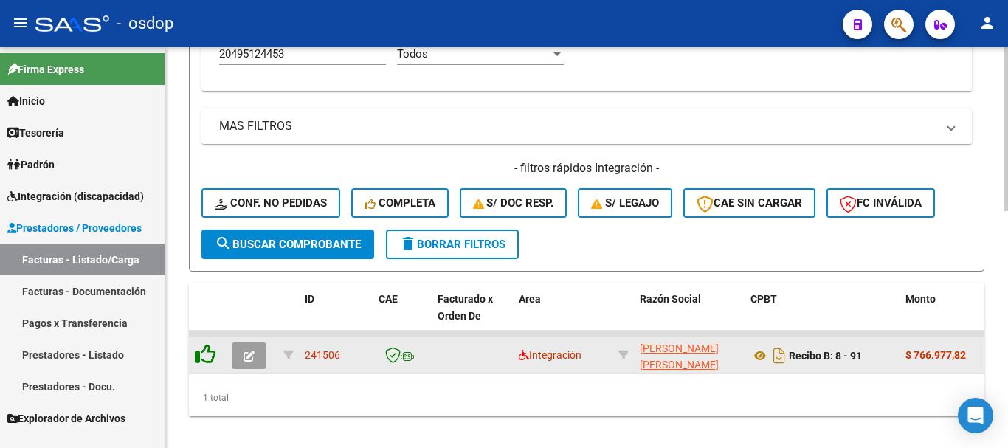
click at [197, 354] on icon at bounding box center [205, 354] width 21 height 21
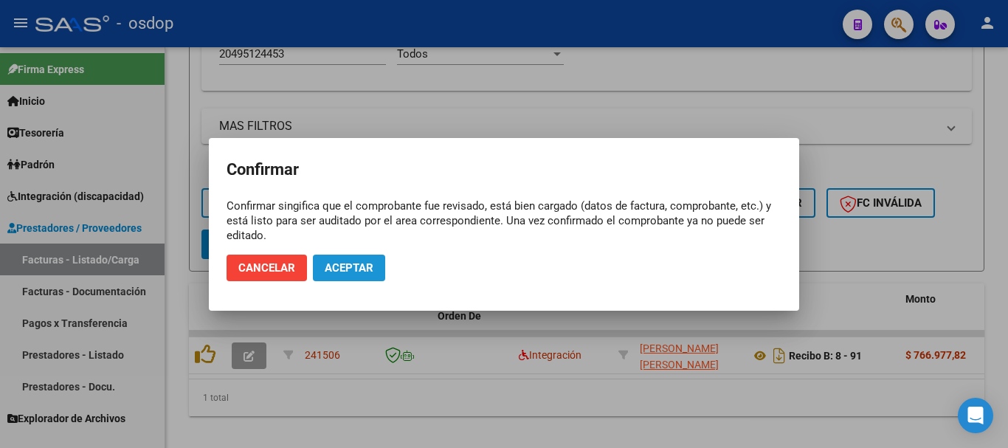
click at [354, 263] on span "Aceptar" at bounding box center [349, 267] width 49 height 13
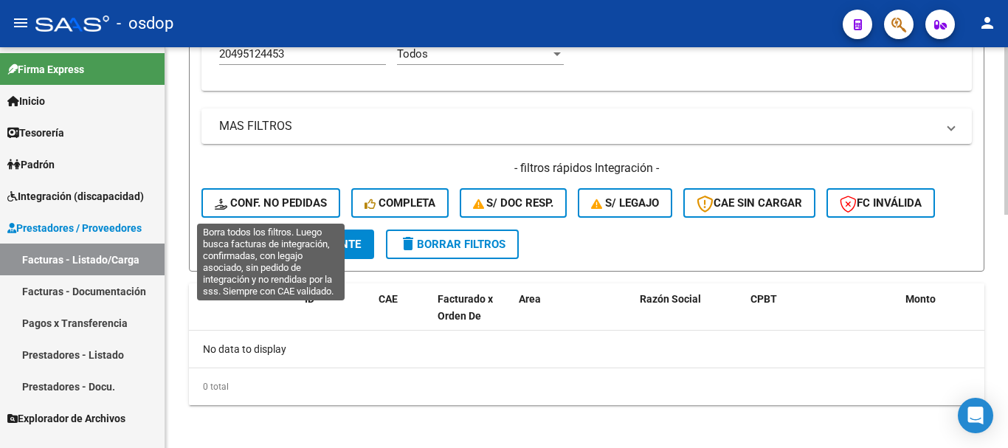
click at [290, 207] on span "Conf. no pedidas" at bounding box center [271, 202] width 112 height 13
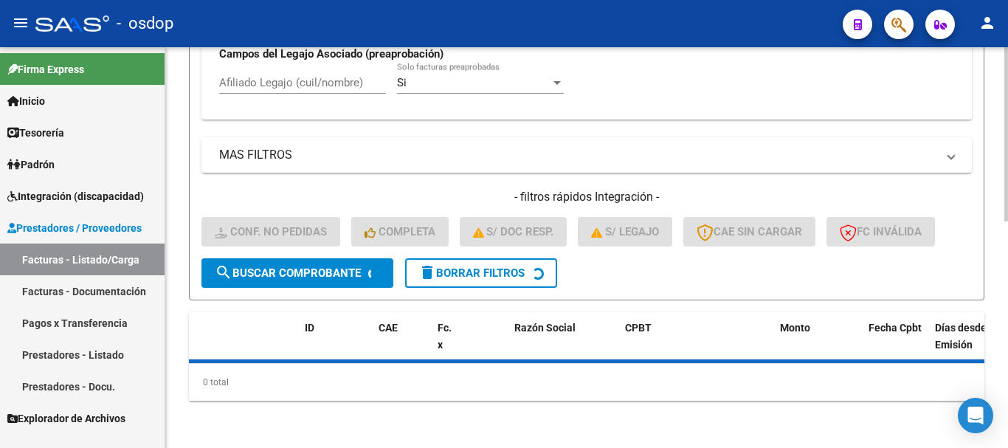
scroll to position [552, 0]
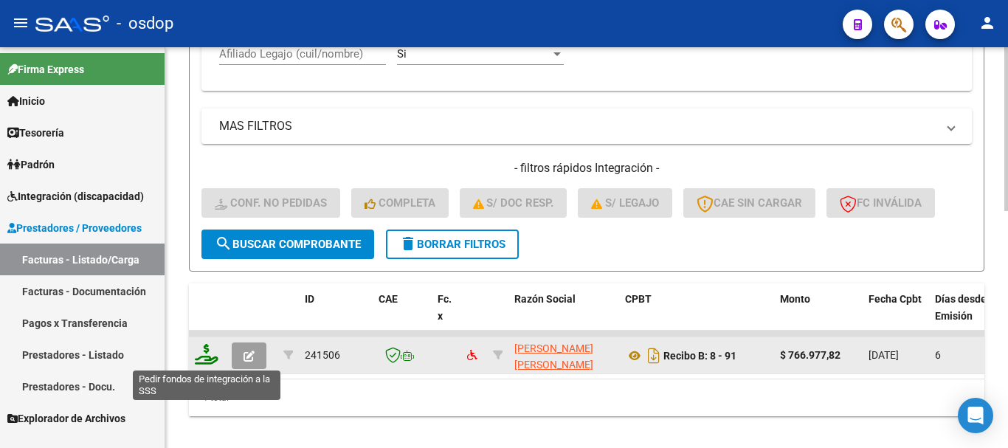
click at [203, 358] on icon at bounding box center [207, 354] width 24 height 21
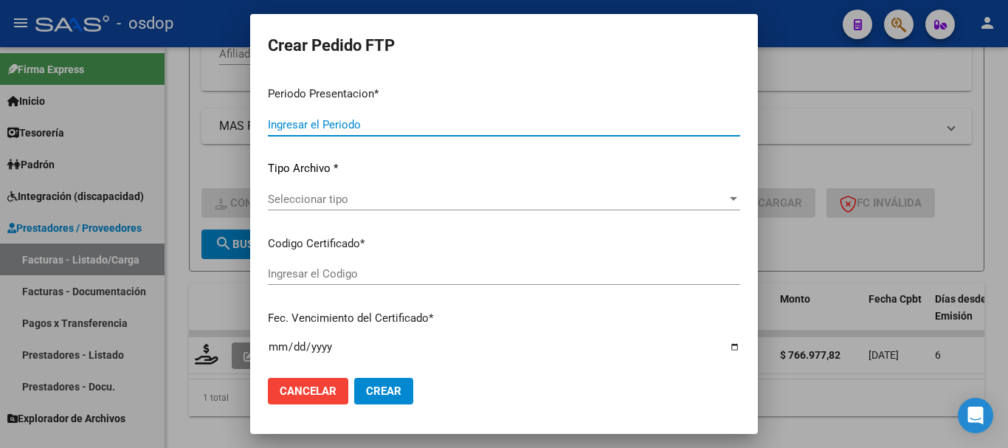
type input "202508"
type input "$ 766.977,82"
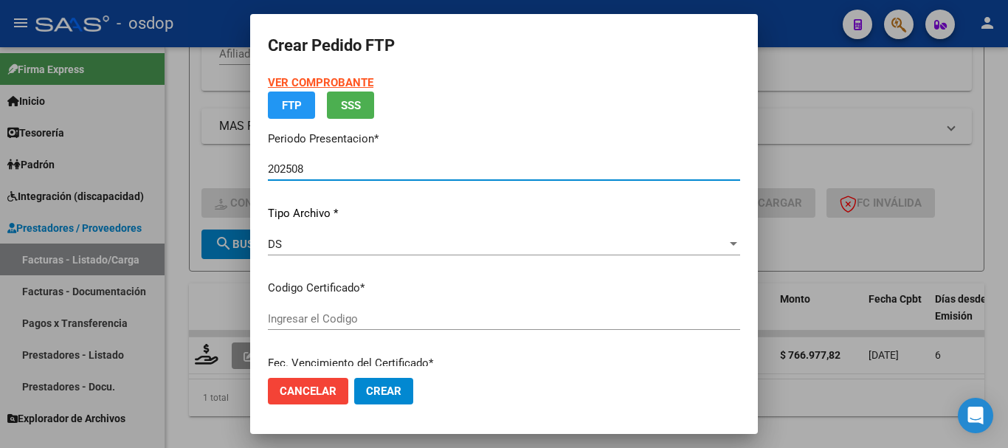
type input "7587332187"
type input "[DATE]"
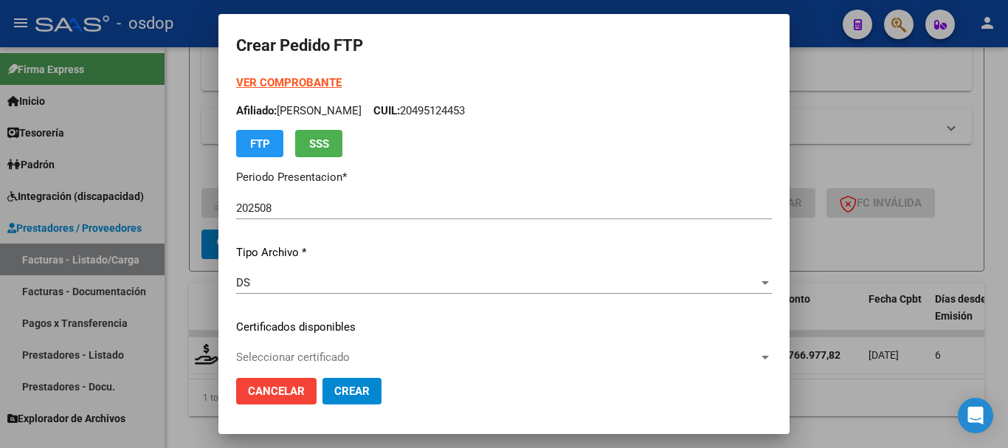
click at [348, 319] on p "Certificados disponibles" at bounding box center [504, 327] width 536 height 17
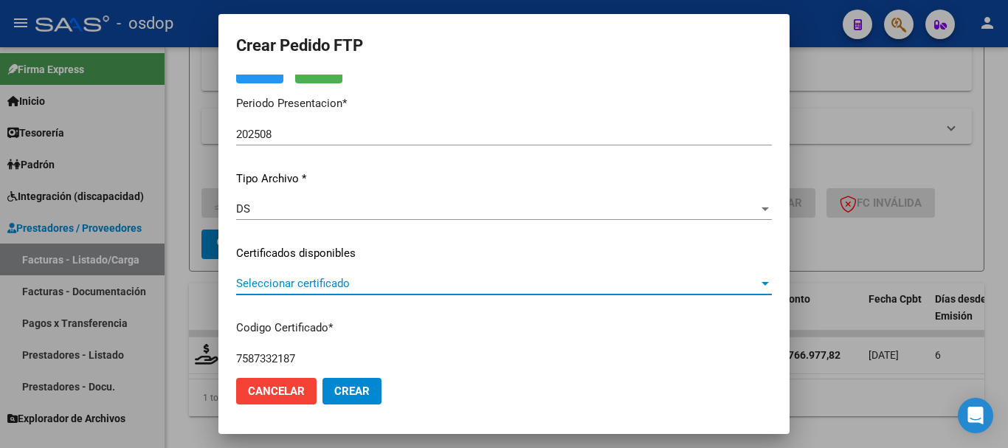
click at [312, 289] on span "Seleccionar certificado" at bounding box center [497, 283] width 523 height 13
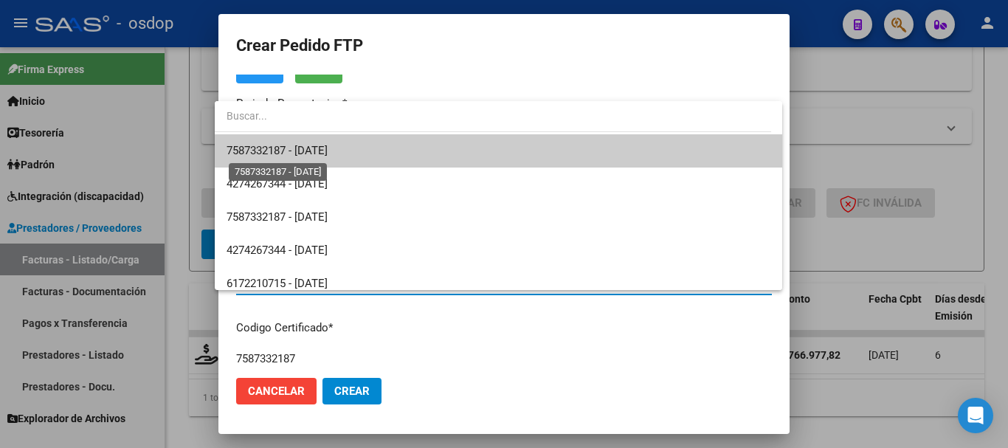
click at [328, 145] on span "7587332187 - [DATE]" at bounding box center [277, 150] width 101 height 13
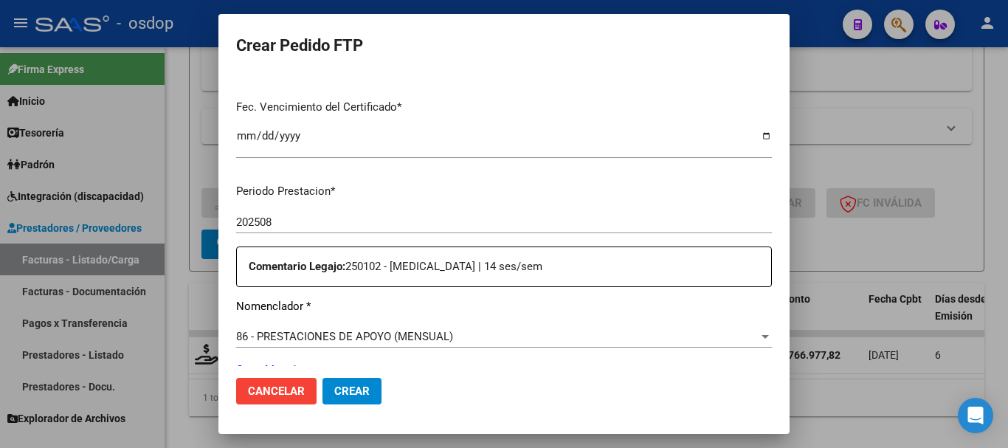
scroll to position [443, 0]
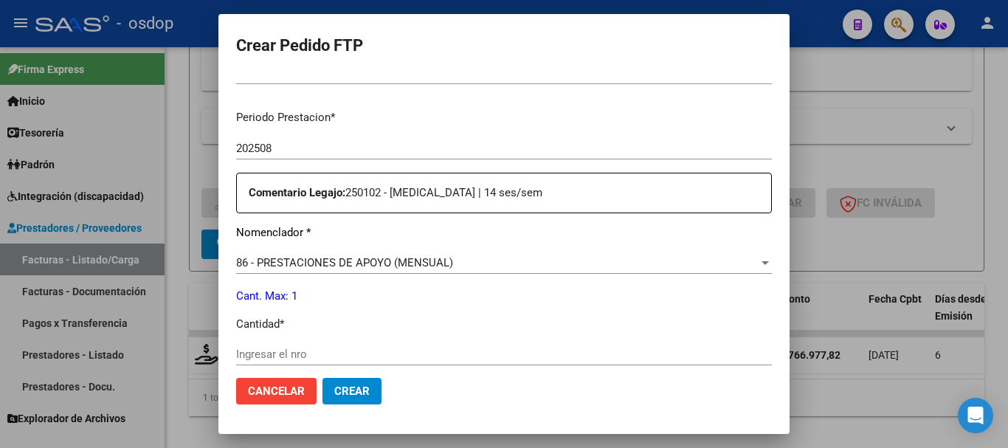
click at [313, 352] on input "Ingresar el nro" at bounding box center [504, 354] width 536 height 13
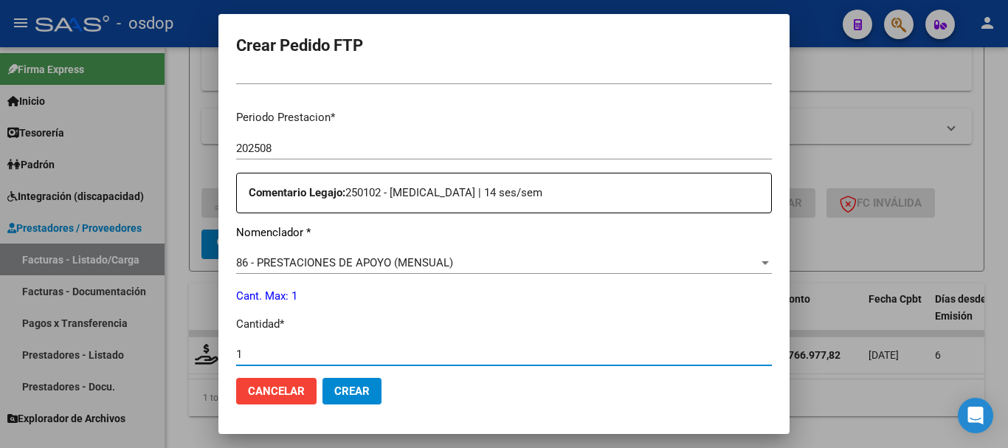
type input "1"
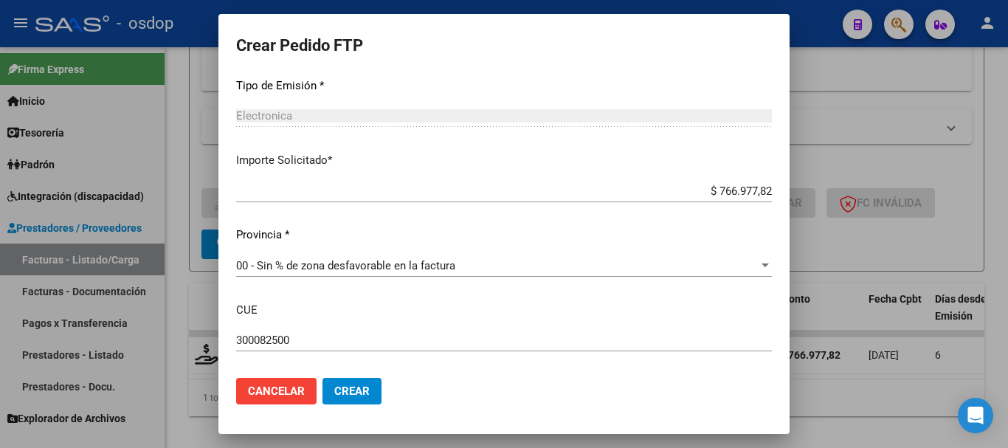
scroll to position [830, 0]
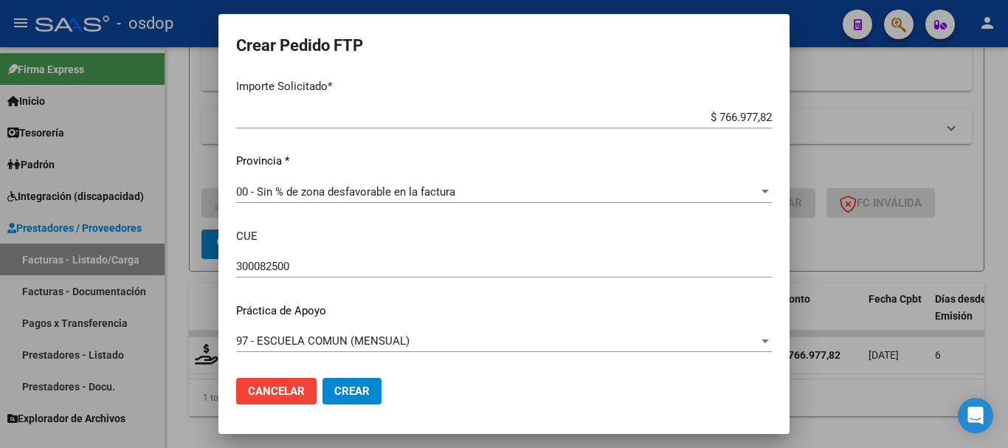
click at [351, 393] on span "Crear" at bounding box center [351, 391] width 35 height 13
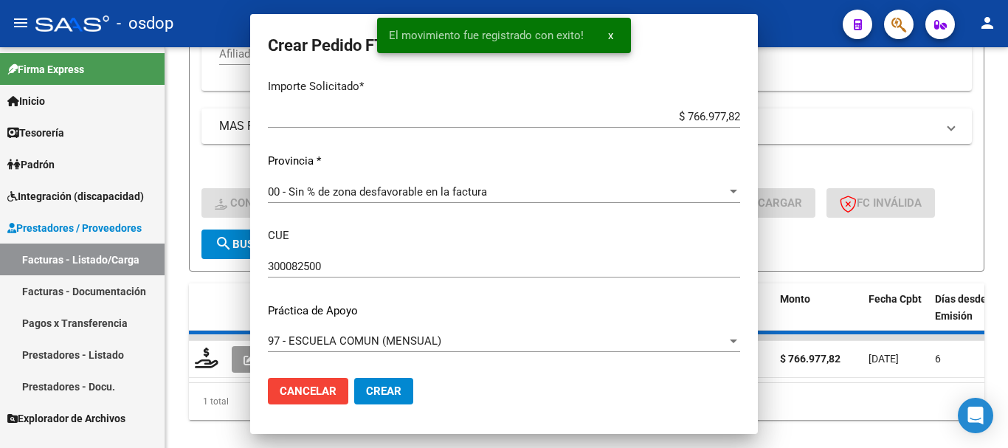
scroll to position [746, 0]
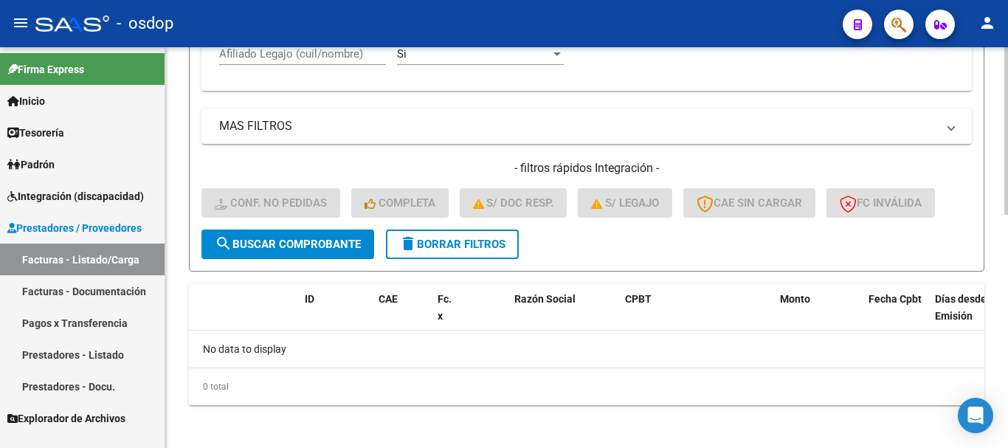
click at [438, 254] on button "delete Borrar Filtros" at bounding box center [452, 245] width 133 height 30
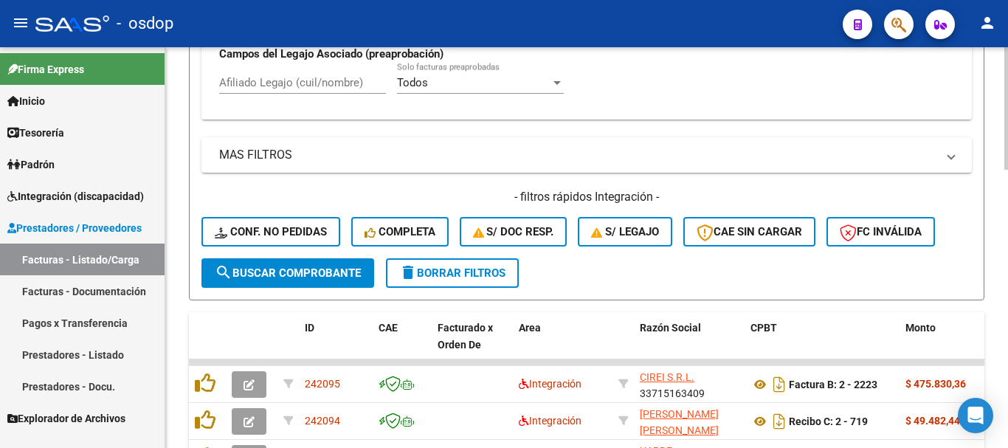
scroll to position [552, 0]
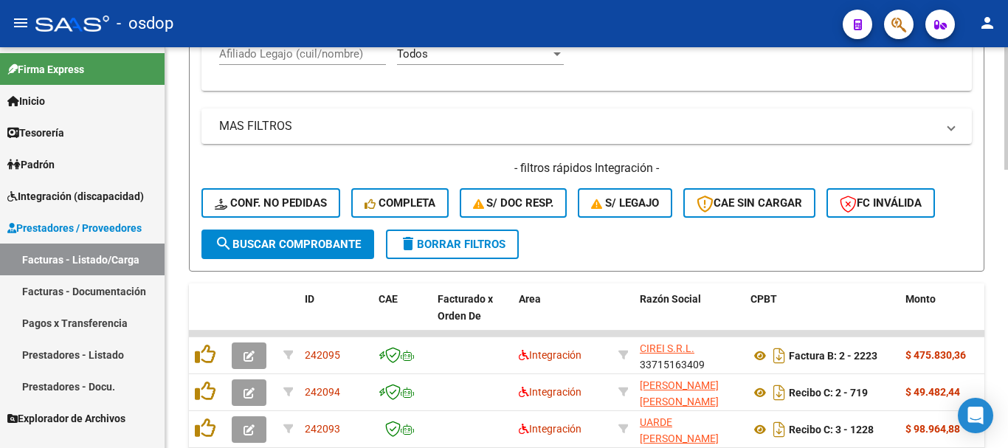
click at [323, 57] on input "Afiliado Legajo (cuil/nombre)" at bounding box center [302, 53] width 167 height 13
paste input "27466749635"
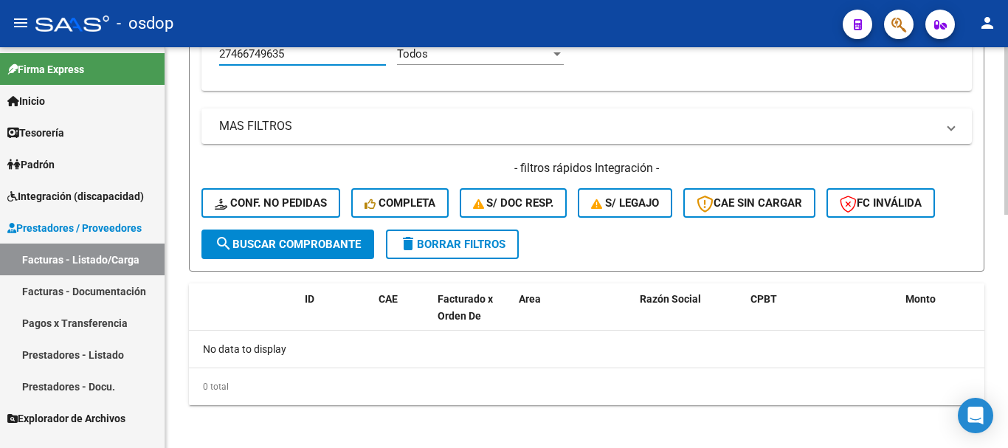
type input "27466749635"
click at [468, 247] on span "delete Borrar Filtros" at bounding box center [452, 244] width 106 height 13
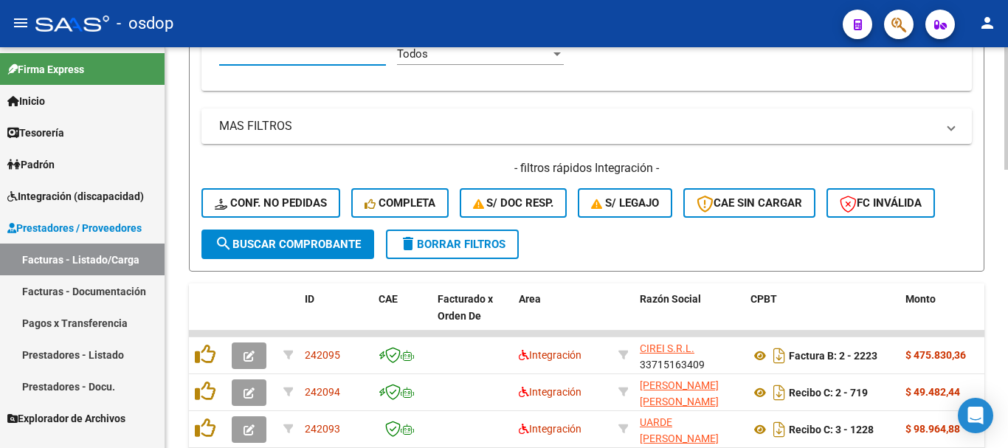
click at [306, 52] on input "Afiliado Legajo (cuil/nombre)" at bounding box center [302, 53] width 167 height 13
paste input "20468603161"
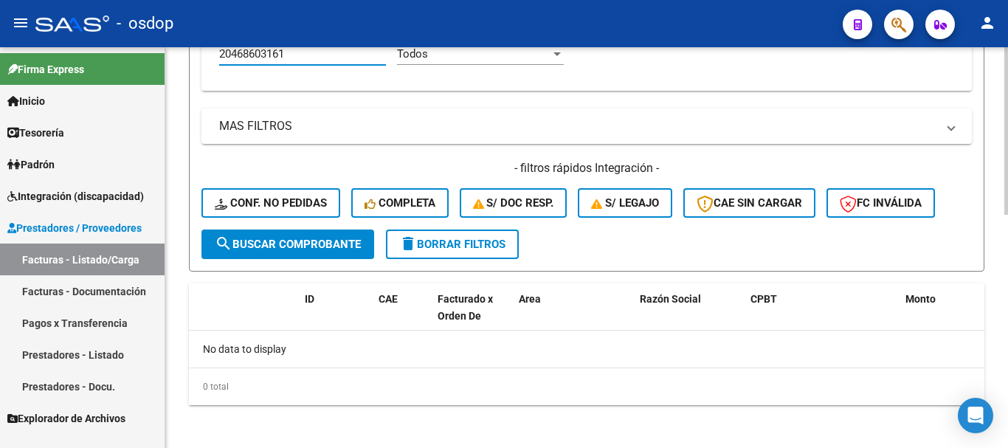
type input "20468603161"
click at [461, 236] on button "delete Borrar Filtros" at bounding box center [452, 245] width 133 height 30
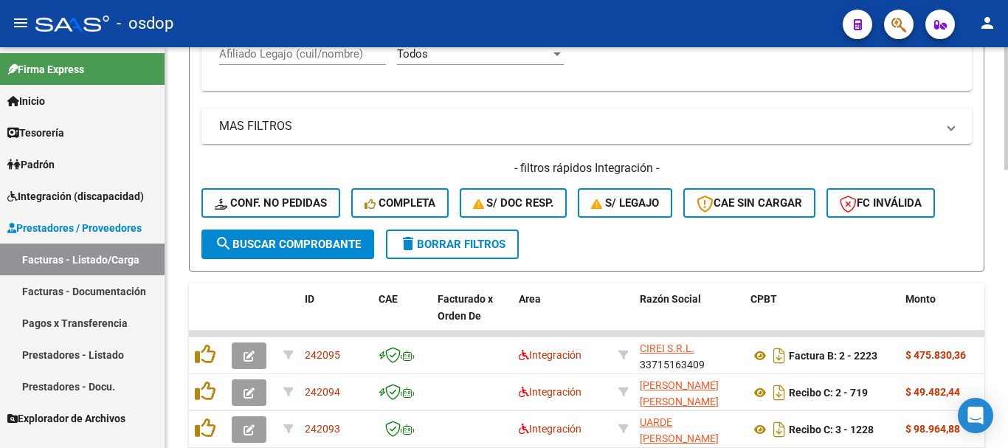
click at [451, 253] on button "delete Borrar Filtros" at bounding box center [452, 245] width 133 height 30
click at [327, 56] on input "Afiliado Legajo (cuil/nombre)" at bounding box center [302, 53] width 167 height 13
paste input "20481130191"
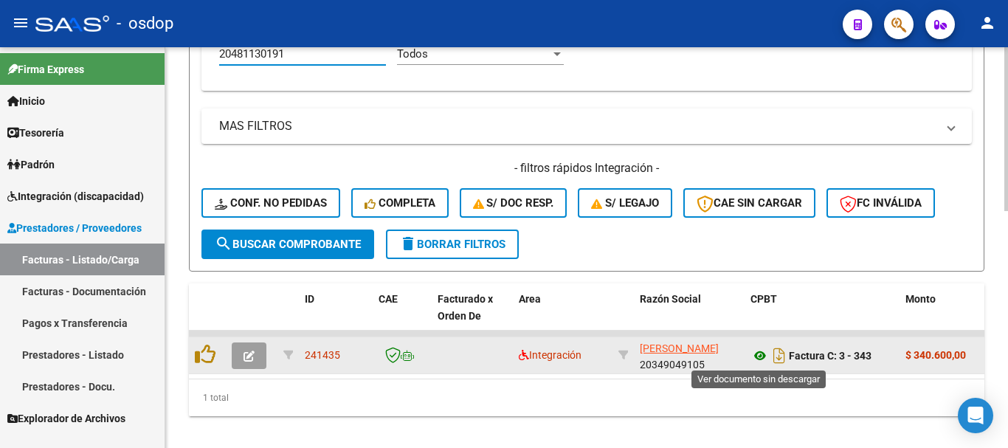
type input "20481130191"
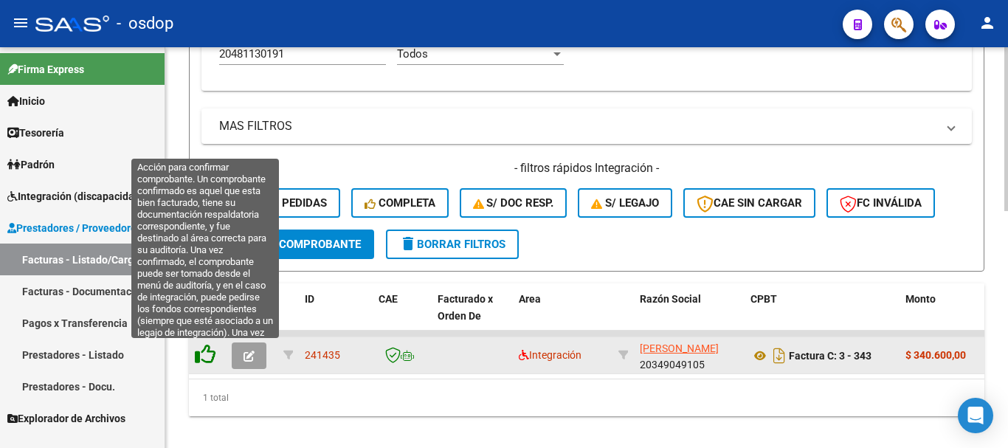
click at [211, 354] on icon at bounding box center [205, 354] width 21 height 21
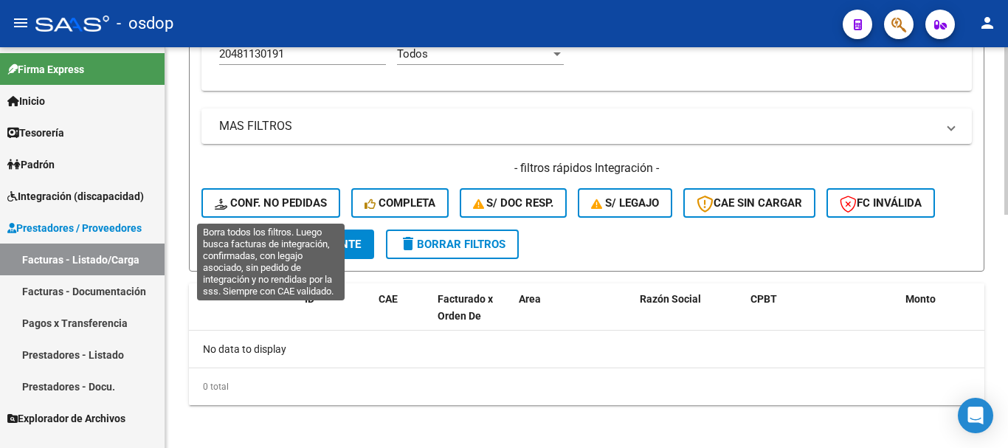
click at [284, 202] on span "Conf. no pedidas" at bounding box center [271, 202] width 112 height 13
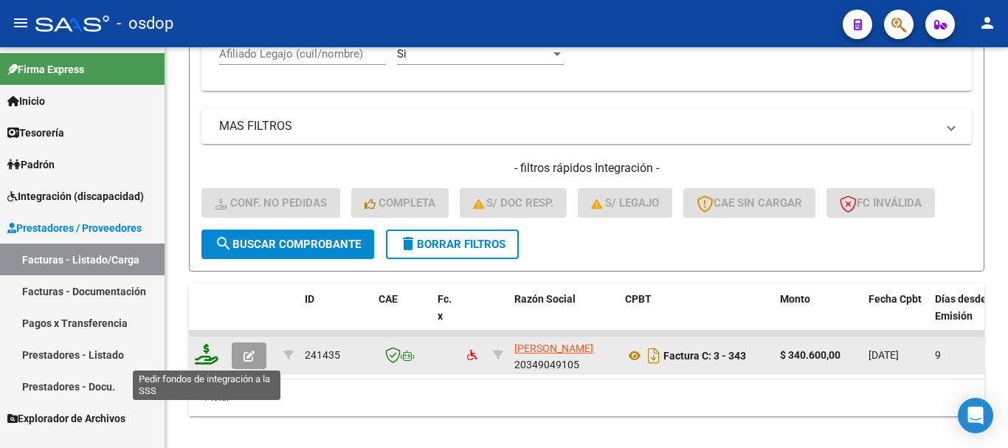
click at [204, 354] on icon at bounding box center [207, 354] width 24 height 21
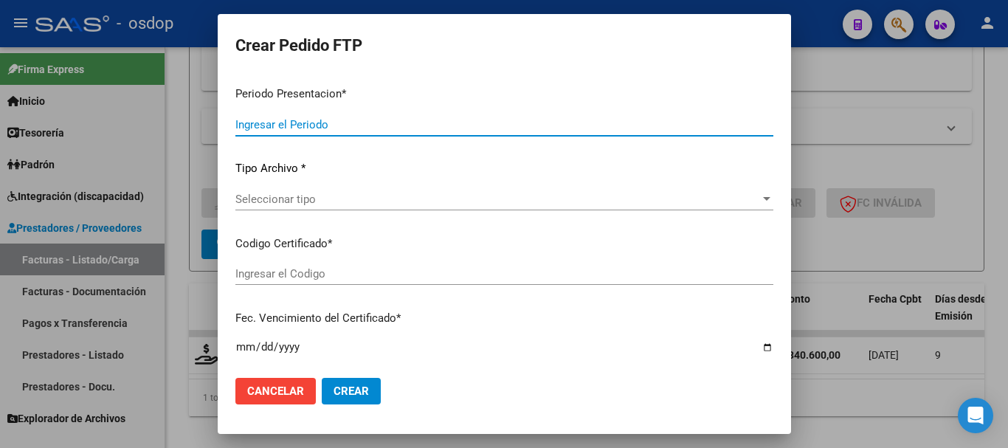
type input "202508"
type input "$ 340.600,00"
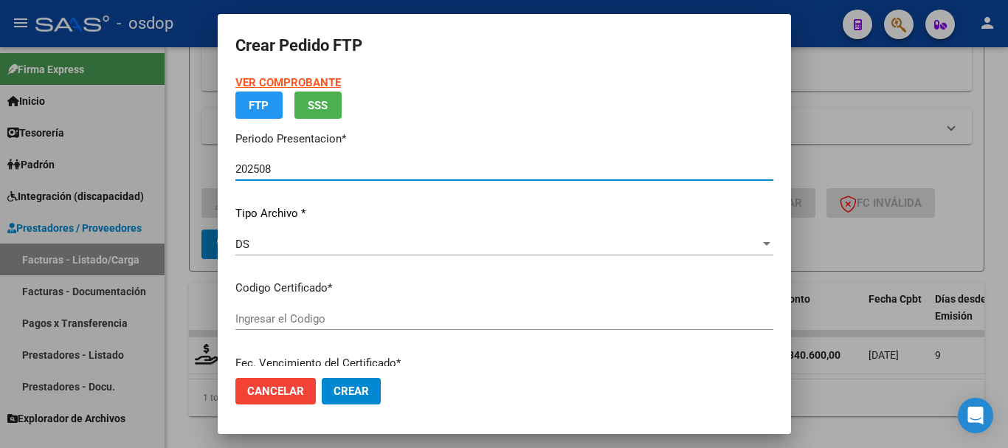
type input "5661549742"
type input "[DATE]"
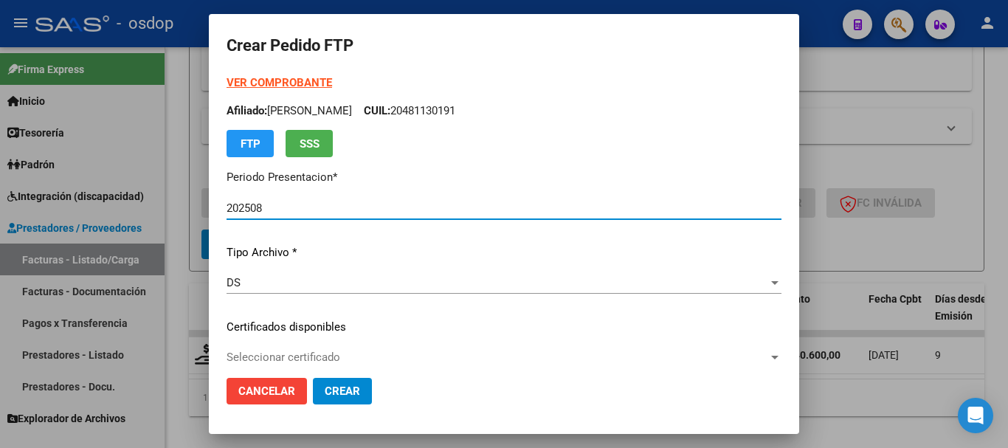
scroll to position [148, 0]
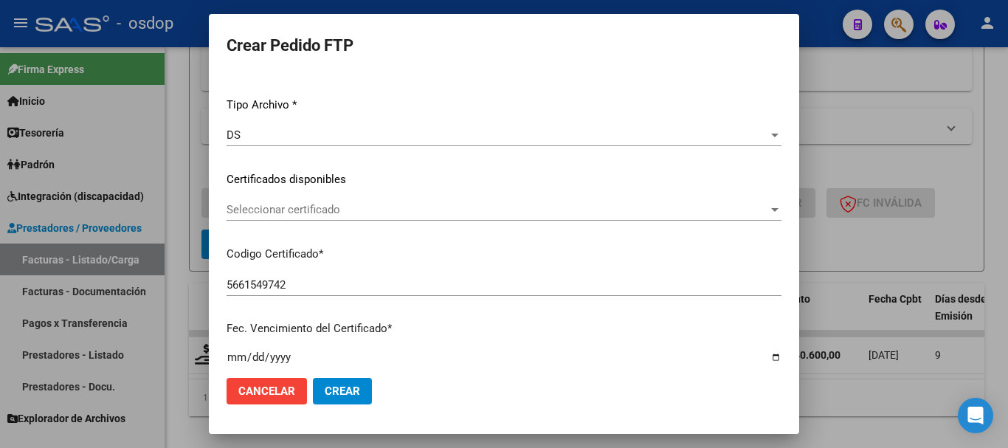
click at [264, 193] on div "VER COMPROBANTE ARCA Padrón Afiliado: [PERSON_NAME] CUIL: 20481130191 FTP SSS P…" at bounding box center [504, 168] width 555 height 483
click at [278, 235] on div "VER COMPROBANTE ARCA Padrón Afiliado: [PERSON_NAME] CUIL: 20481130191 FTP SSS P…" at bounding box center [504, 168] width 555 height 483
click at [289, 211] on span "Seleccionar certificado" at bounding box center [498, 209] width 542 height 13
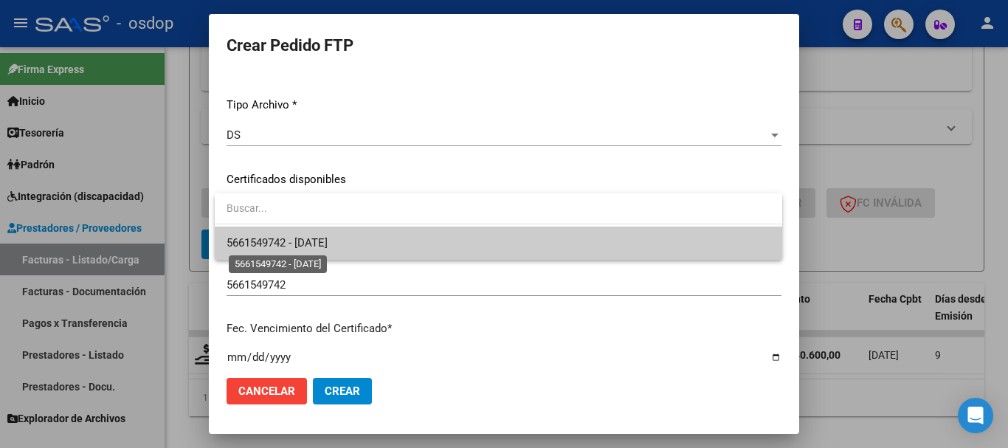
click at [305, 239] on span "5661549742 - [DATE]" at bounding box center [277, 242] width 101 height 13
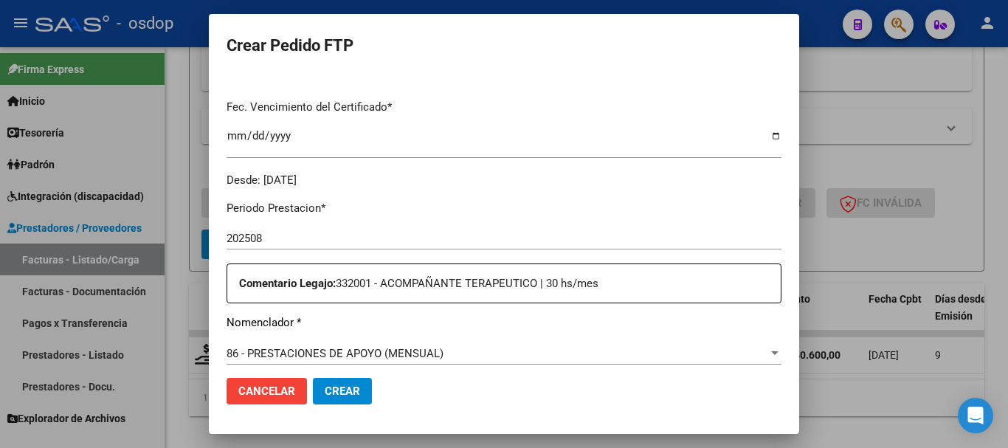
scroll to position [517, 0]
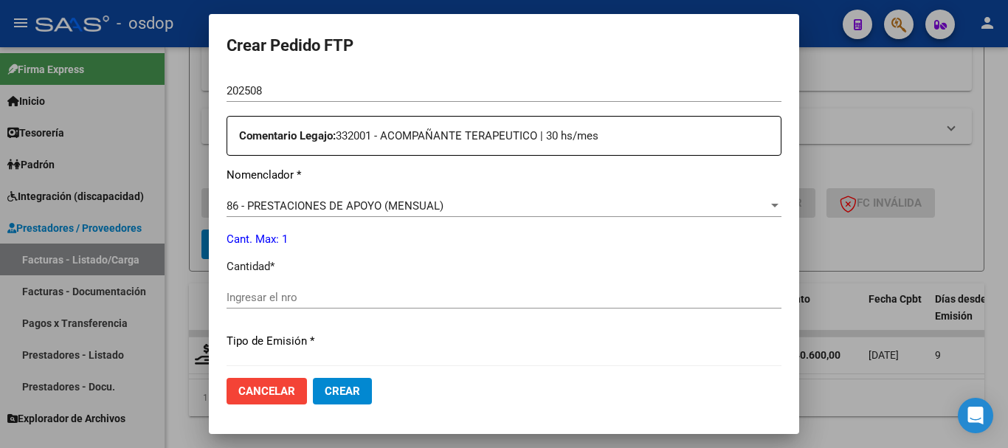
click at [297, 305] on div "Ingresar el nro" at bounding box center [504, 297] width 555 height 22
type input "1"
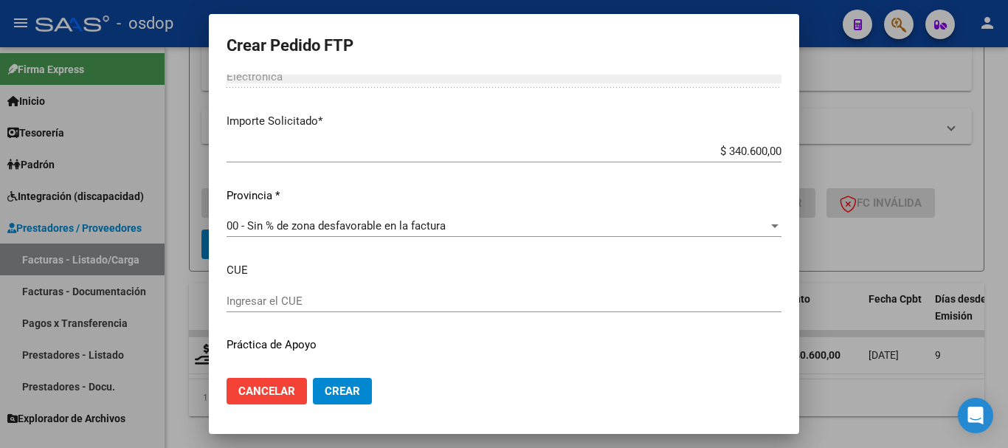
scroll to position [846, 0]
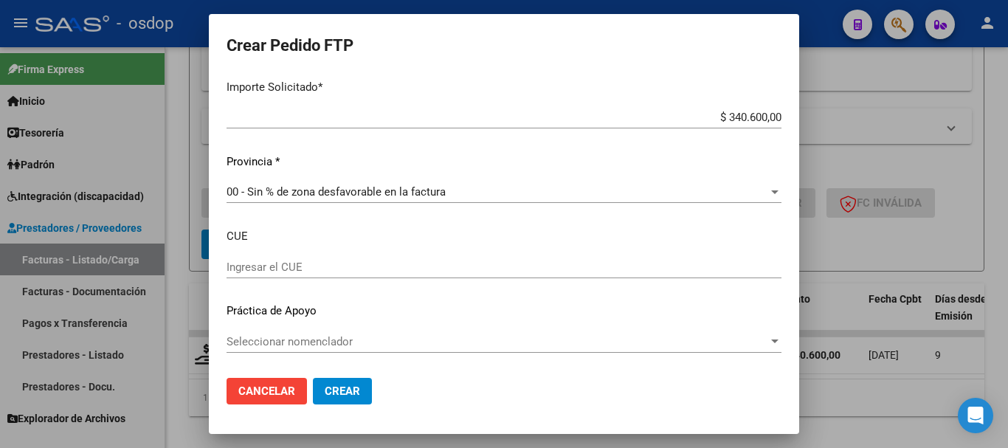
click at [343, 392] on span "Crear" at bounding box center [342, 391] width 35 height 13
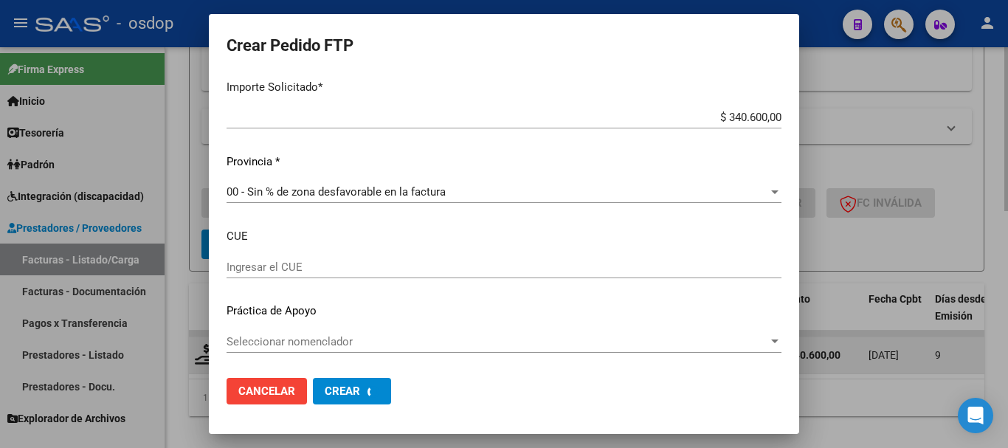
scroll to position [0, 0]
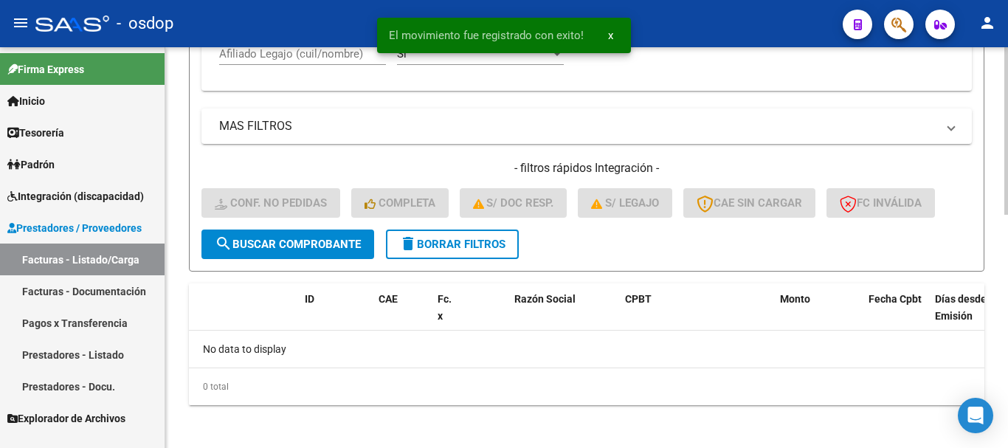
click at [495, 243] on span "delete Borrar Filtros" at bounding box center [452, 244] width 106 height 13
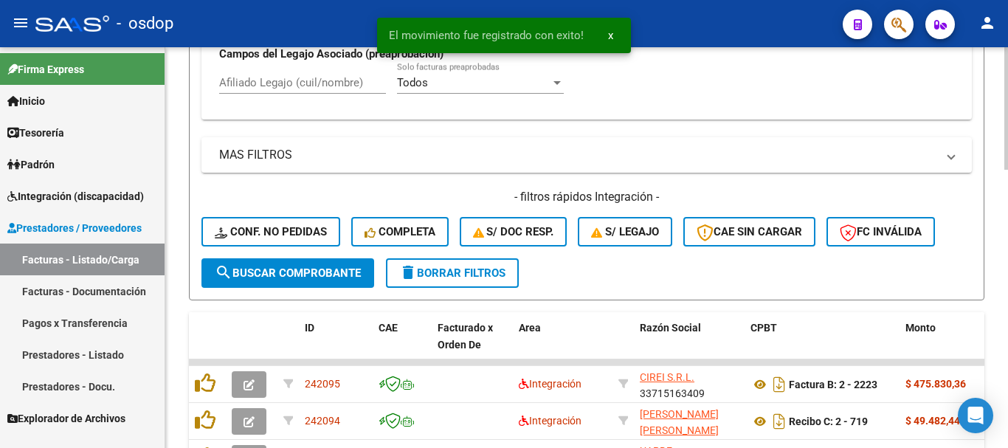
scroll to position [552, 0]
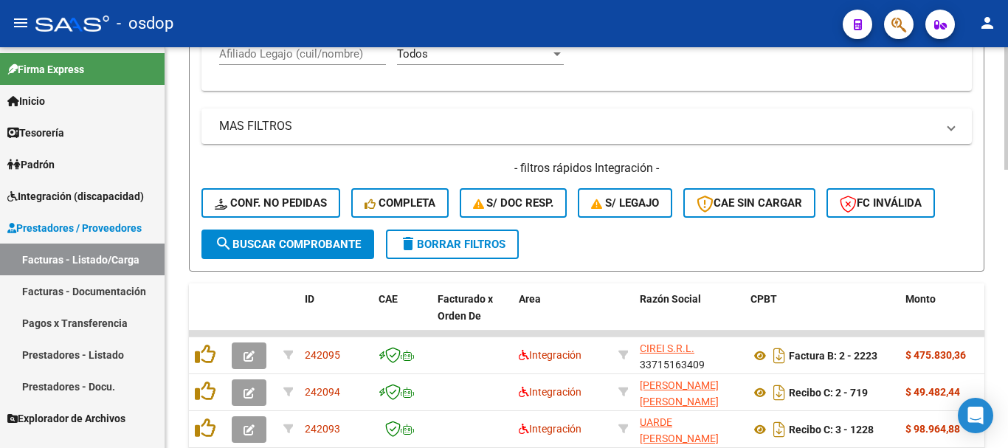
click at [331, 55] on input "Afiliado Legajo (cuil/nombre)" at bounding box center [302, 53] width 167 height 13
paste input "20244360956"
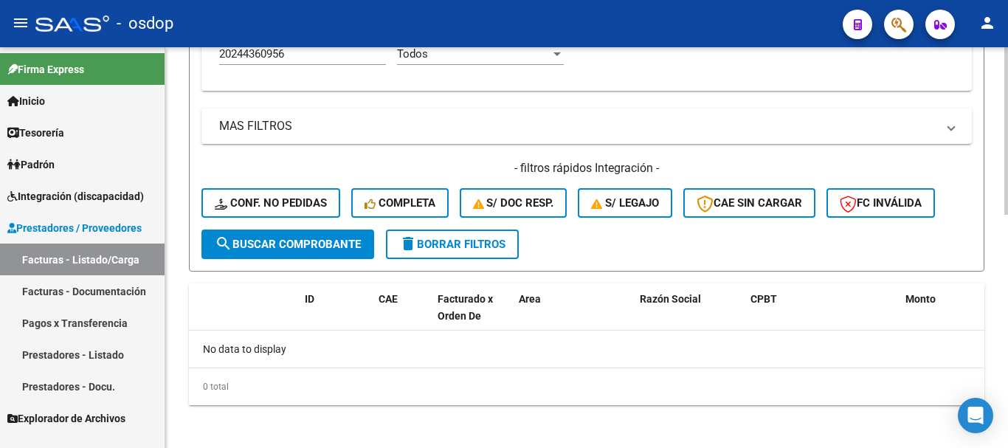
click at [322, 53] on input "20244360956" at bounding box center [302, 53] width 167 height 13
paste input "475218079"
type input "20475218079"
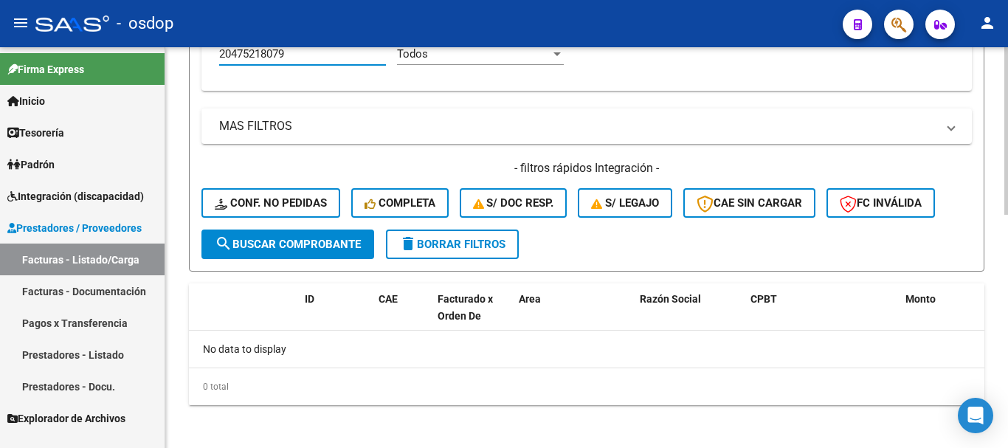
click at [481, 252] on button "delete Borrar Filtros" at bounding box center [452, 245] width 133 height 30
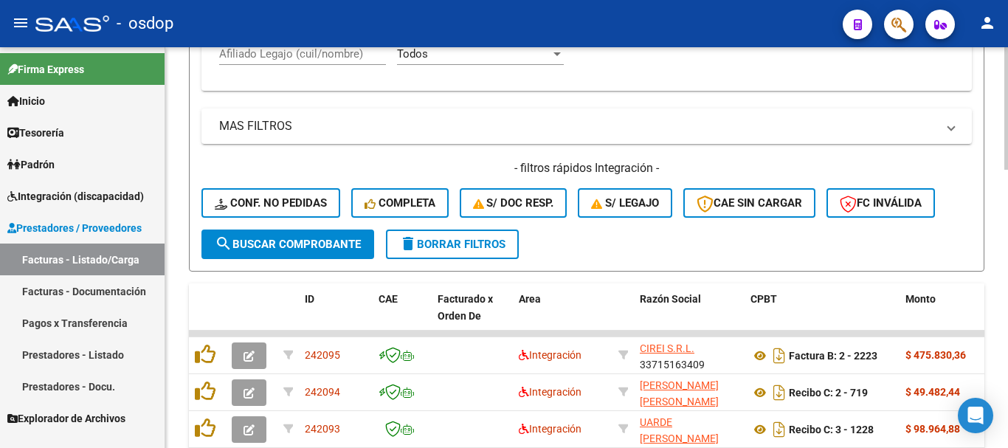
click at [297, 51] on input "Afiliado Legajo (cuil/nombre)" at bounding box center [302, 53] width 167 height 13
paste input "20548392285"
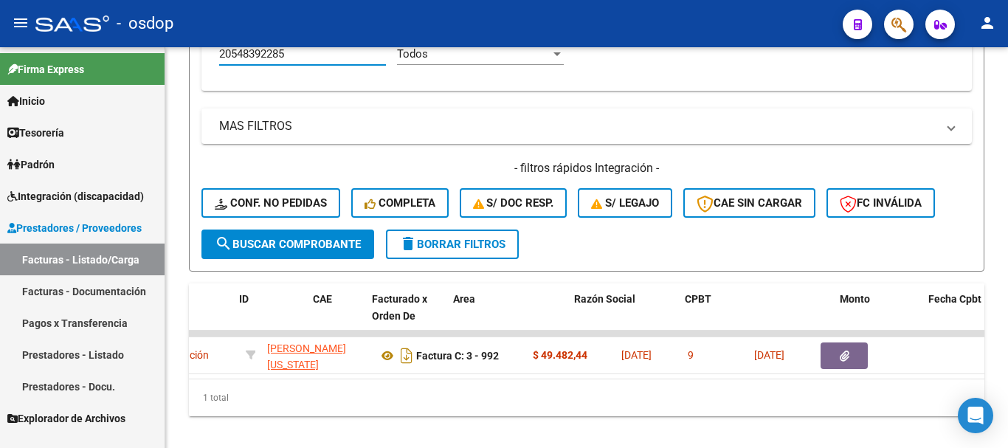
scroll to position [0, 0]
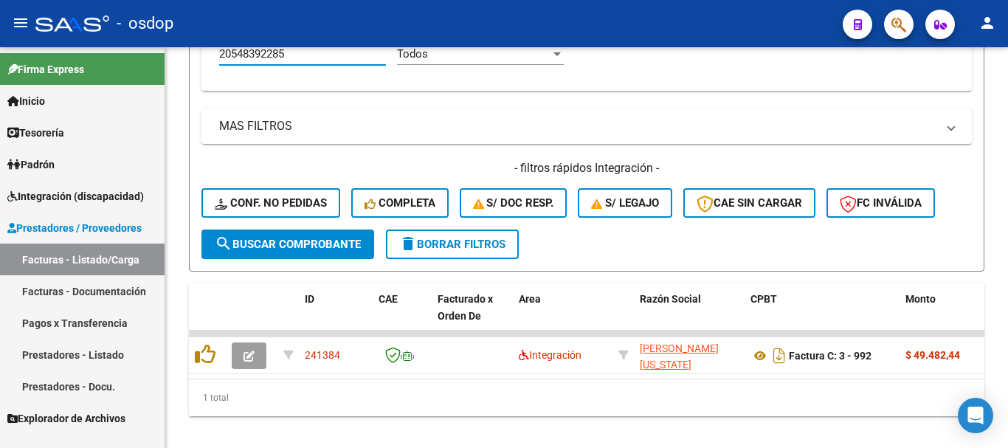
type input "20548392285"
click at [300, 394] on div "1 total" at bounding box center [587, 397] width 796 height 37
click at [452, 244] on span "delete Borrar Filtros" at bounding box center [452, 244] width 106 height 13
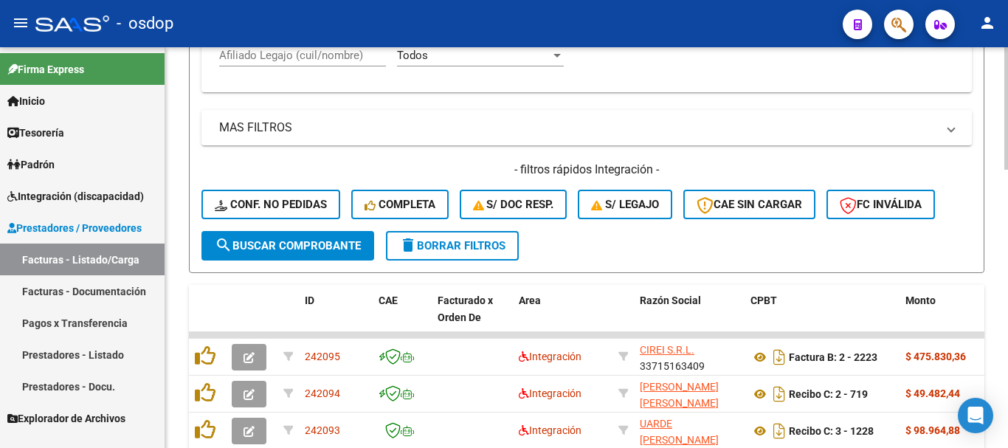
scroll to position [552, 0]
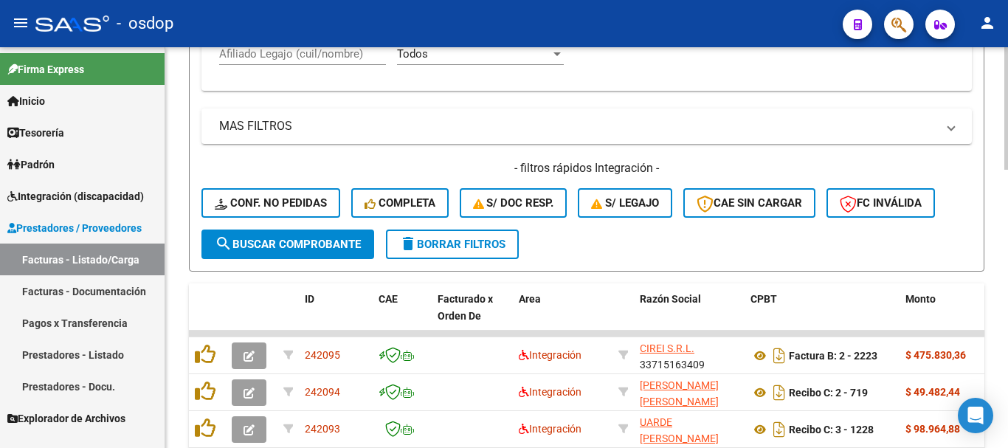
click at [337, 66] on div "Afiliado Legajo (cuil/nombre)" at bounding box center [302, 56] width 167 height 46
click at [342, 61] on div "Afiliado Legajo (cuil/nombre)" at bounding box center [302, 49] width 167 height 32
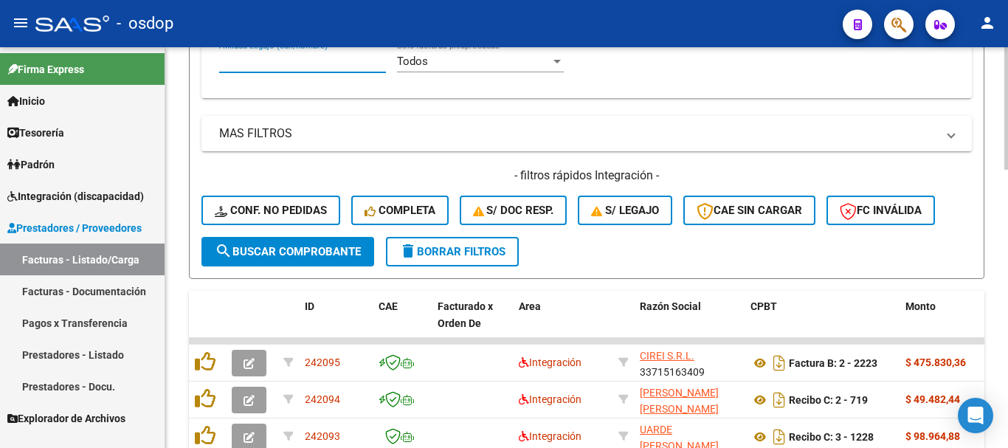
paste input "20574054592"
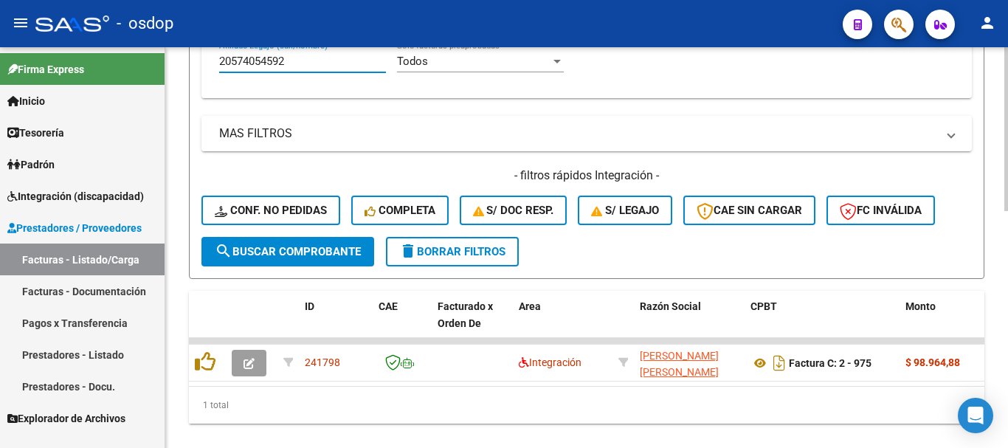
type input "20574054592"
click at [339, 70] on div "20574054592 [PERSON_NAME] (cuil/nombre)" at bounding box center [302, 57] width 167 height 32
click at [339, 69] on div "20574054592 [PERSON_NAME] (cuil/nombre)" at bounding box center [302, 57] width 167 height 32
click at [339, 66] on input "20574054592" at bounding box center [302, 61] width 167 height 13
click at [338, 66] on input "20574054592" at bounding box center [302, 61] width 167 height 13
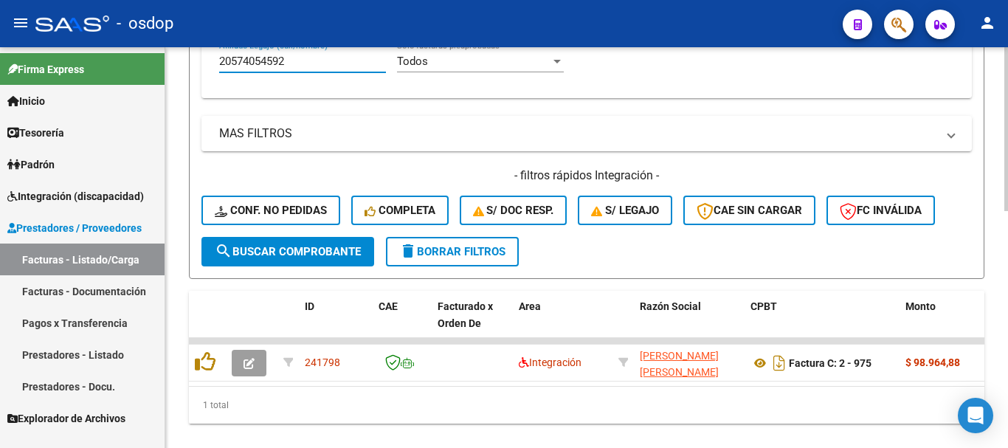
click at [485, 255] on span "delete Borrar Filtros" at bounding box center [452, 251] width 106 height 13
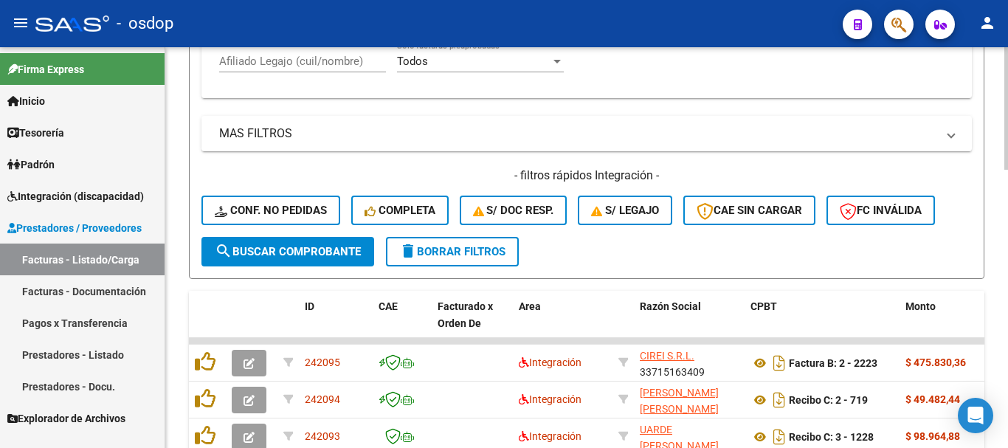
click at [343, 60] on input "Afiliado Legajo (cuil/nombre)" at bounding box center [302, 61] width 167 height 13
paste input "20943248649"
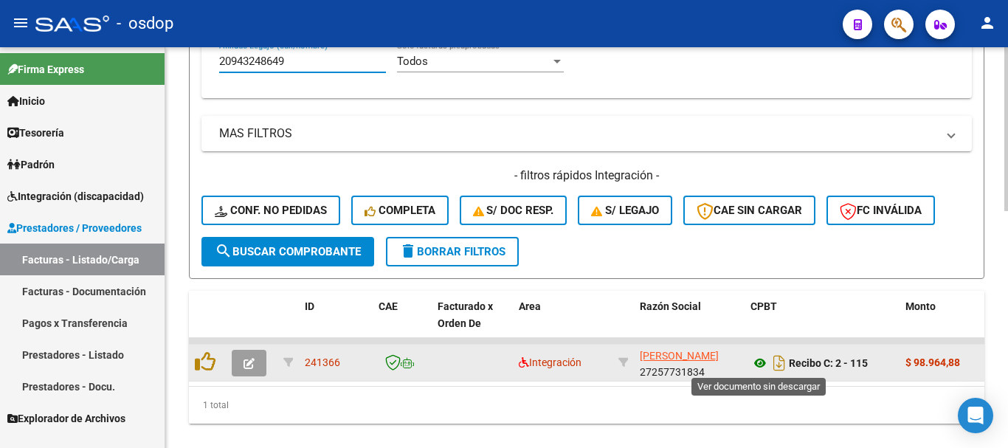
type input "20943248649"
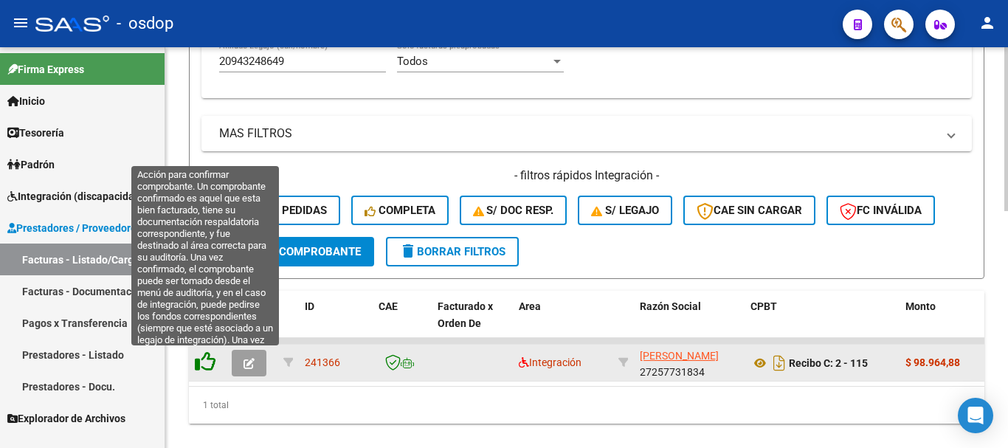
click at [202, 353] on icon at bounding box center [205, 361] width 21 height 21
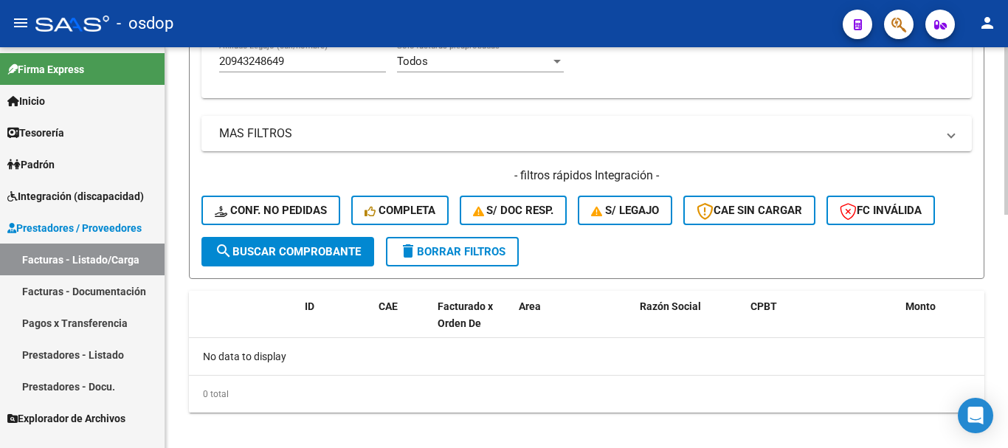
click at [303, 219] on button "Conf. no pedidas" at bounding box center [271, 211] width 139 height 30
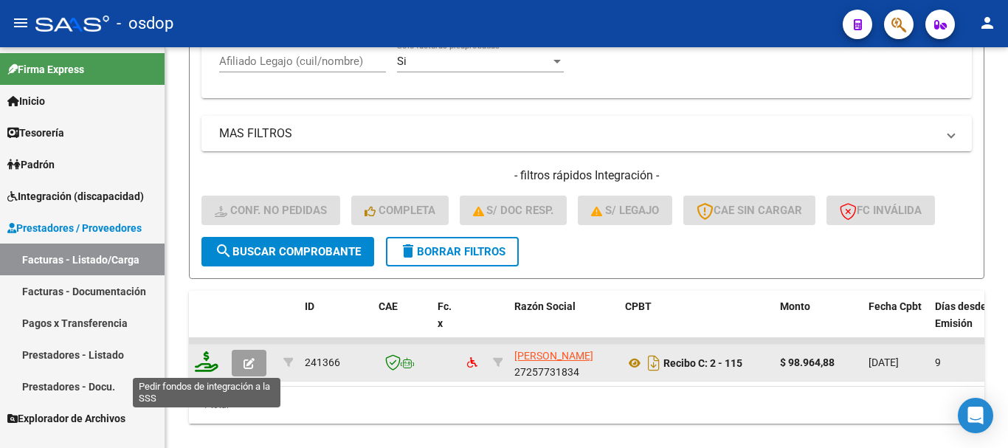
click at [200, 354] on icon at bounding box center [207, 361] width 24 height 21
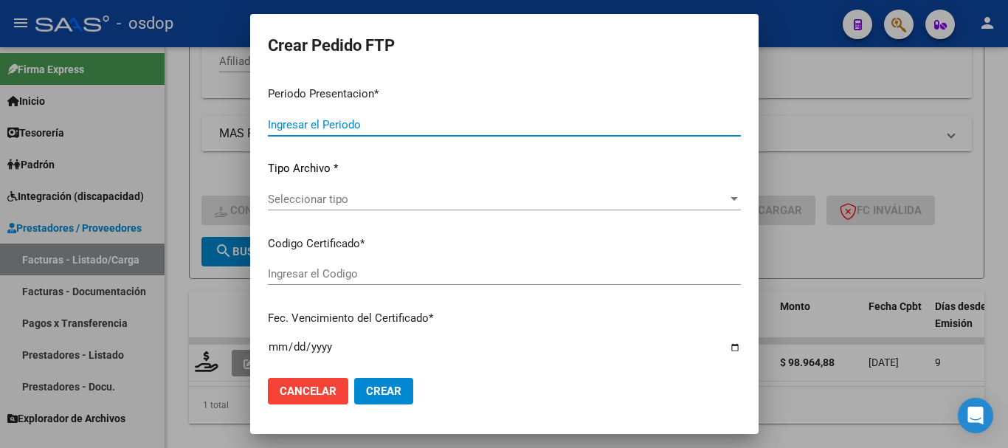
type input "202508"
type input "$ 98.964,88"
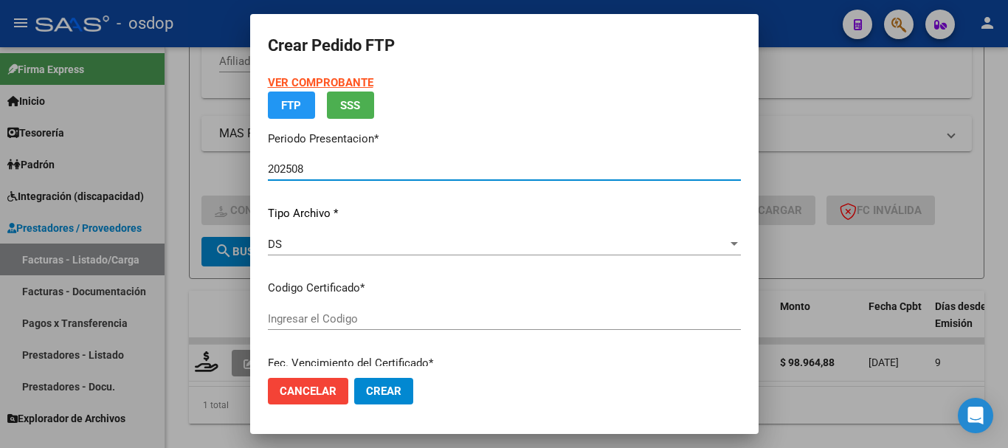
type input "8499162839"
type input "[DATE]"
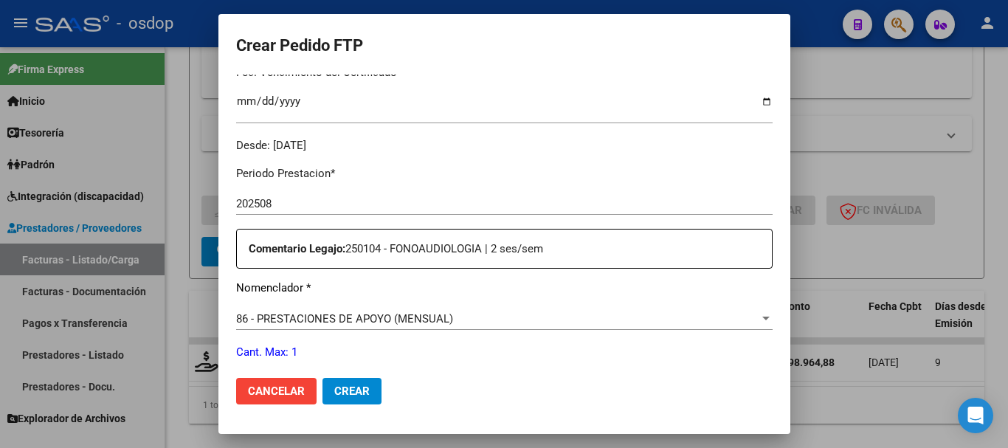
scroll to position [182, 0]
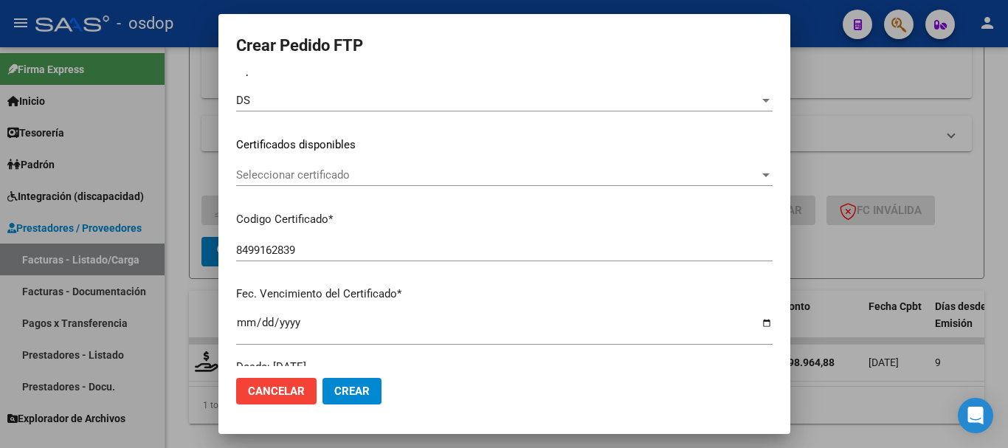
click at [312, 175] on span "Seleccionar certificado" at bounding box center [497, 174] width 523 height 13
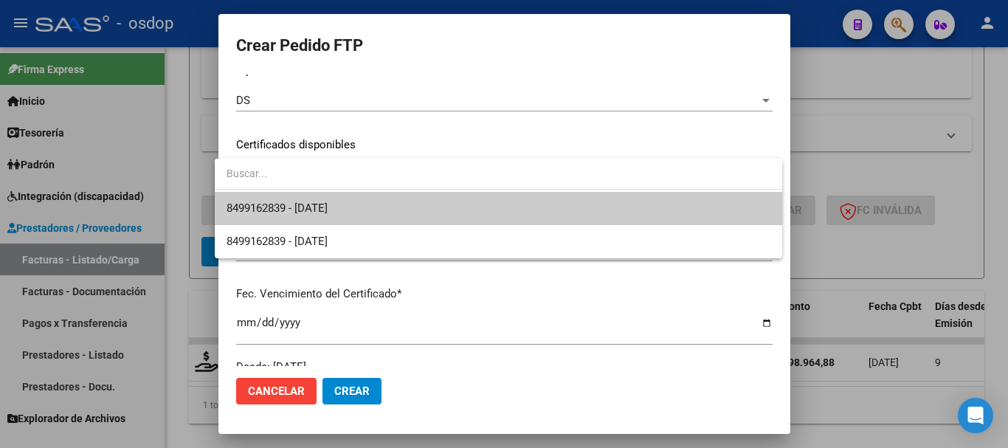
click at [310, 199] on span "8499162839 - [DATE]" at bounding box center [499, 208] width 544 height 33
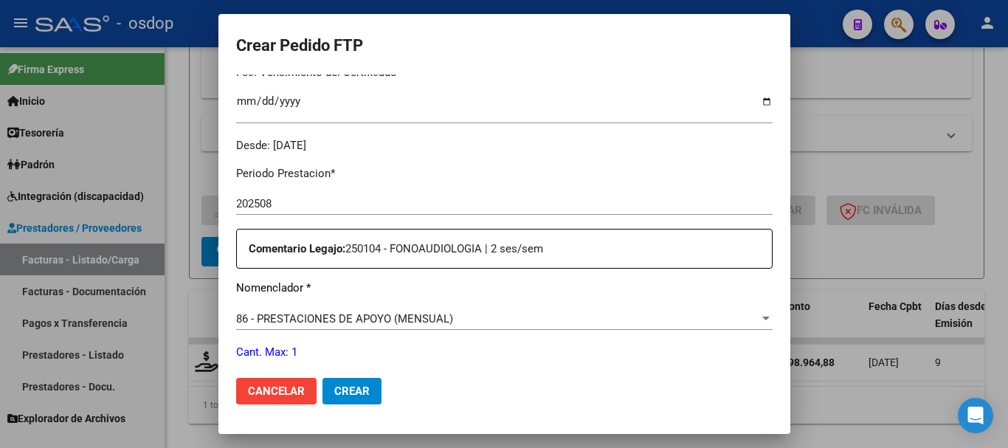
scroll to position [478, 0]
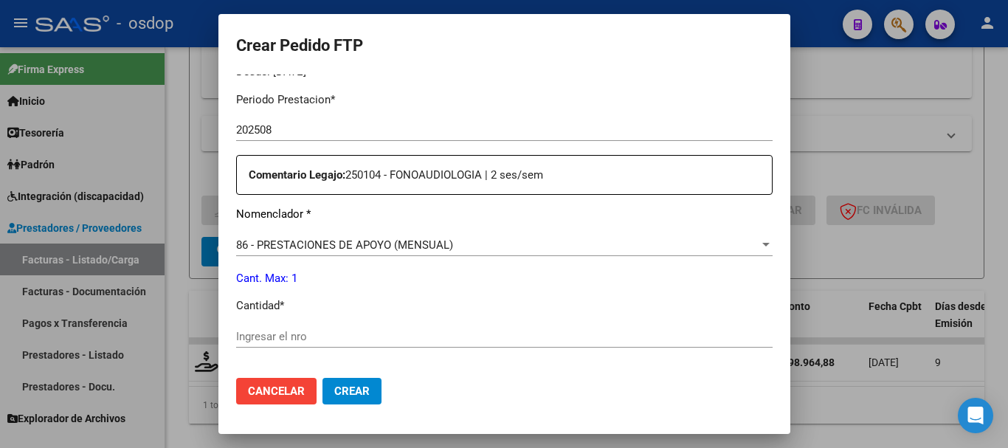
click at [298, 337] on input "Ingresar el nro" at bounding box center [504, 336] width 537 height 13
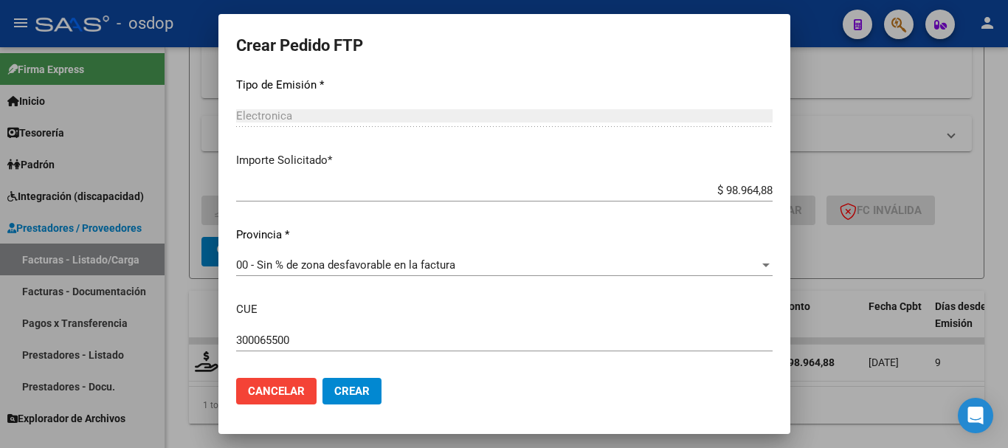
scroll to position [846, 0]
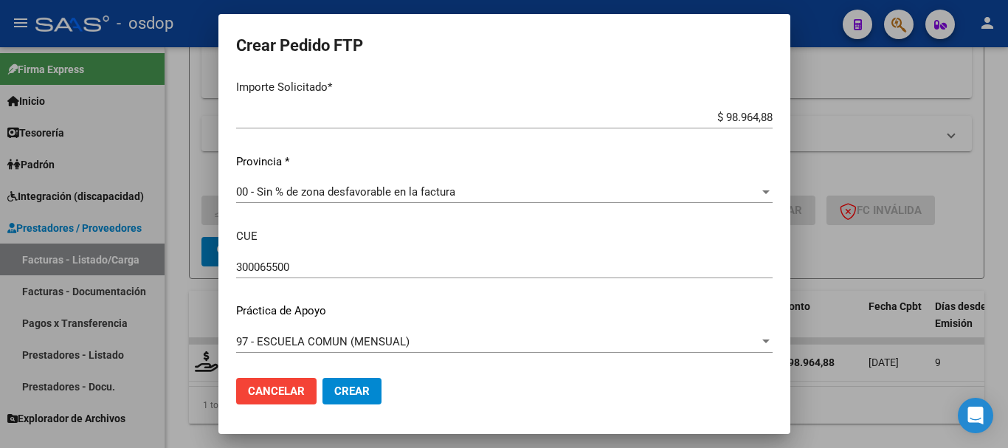
type input "1"
click at [338, 386] on span "Crear" at bounding box center [351, 391] width 35 height 13
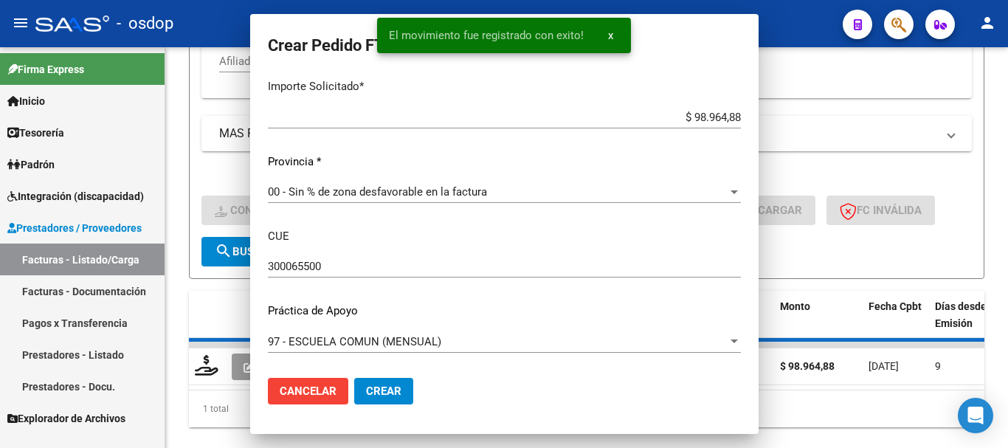
scroll to position [763, 0]
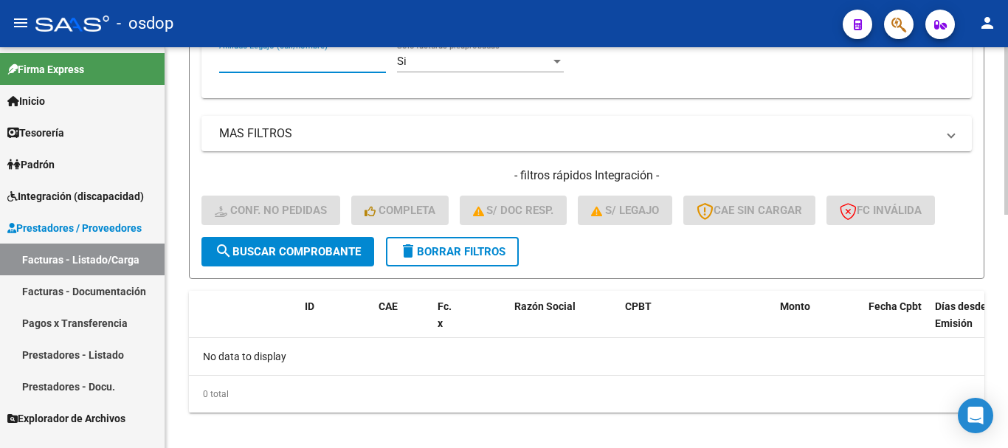
click at [351, 55] on input "Afiliado Legajo (cuil/nombre)" at bounding box center [302, 61] width 167 height 13
paste input "27476921401"
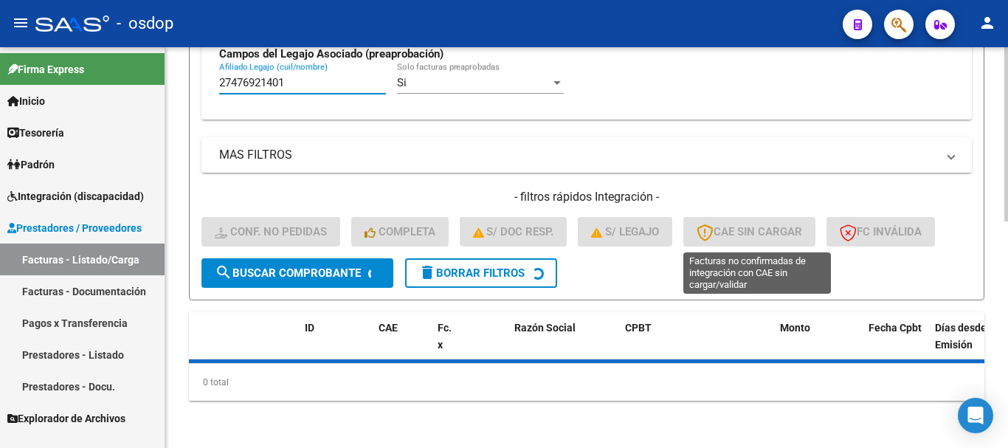
scroll to position [545, 0]
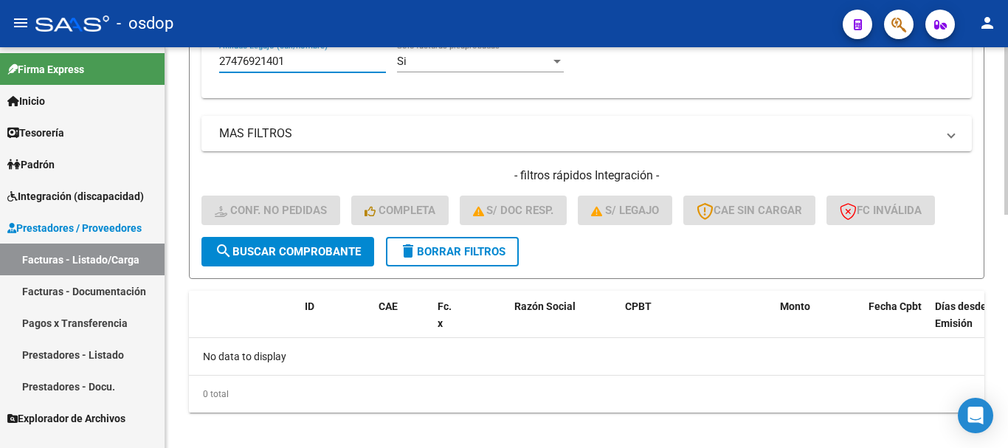
type input "27476921401"
click at [448, 247] on span "delete Borrar Filtros" at bounding box center [452, 251] width 106 height 13
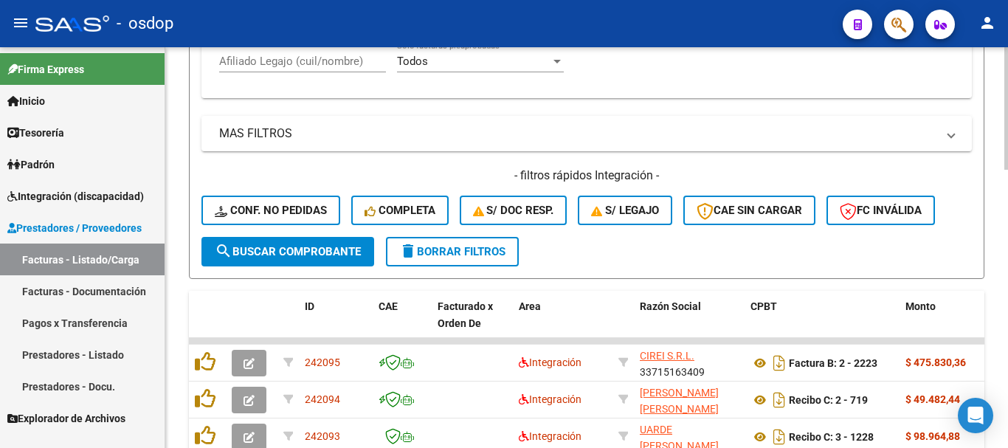
click at [341, 61] on input "Afiliado Legajo (cuil/nombre)" at bounding box center [302, 61] width 167 height 13
paste input "23561554919"
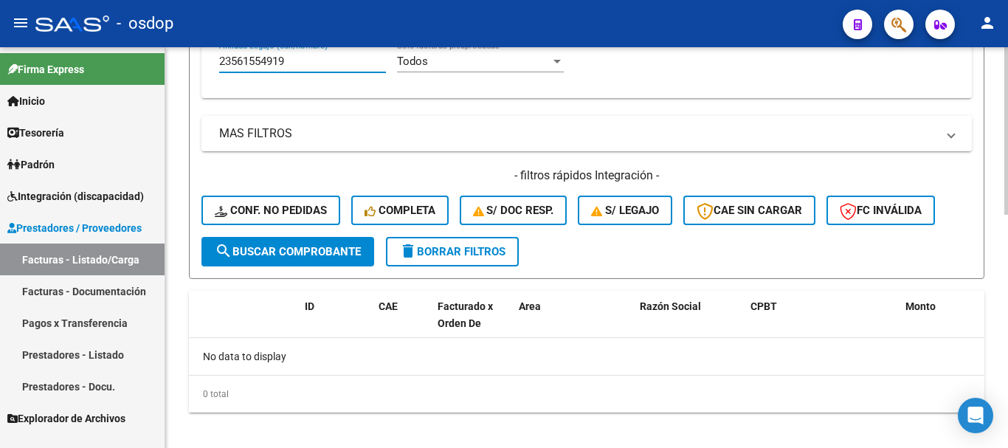
type input "23561554919"
click at [471, 244] on button "delete Borrar Filtros" at bounding box center [452, 252] width 133 height 30
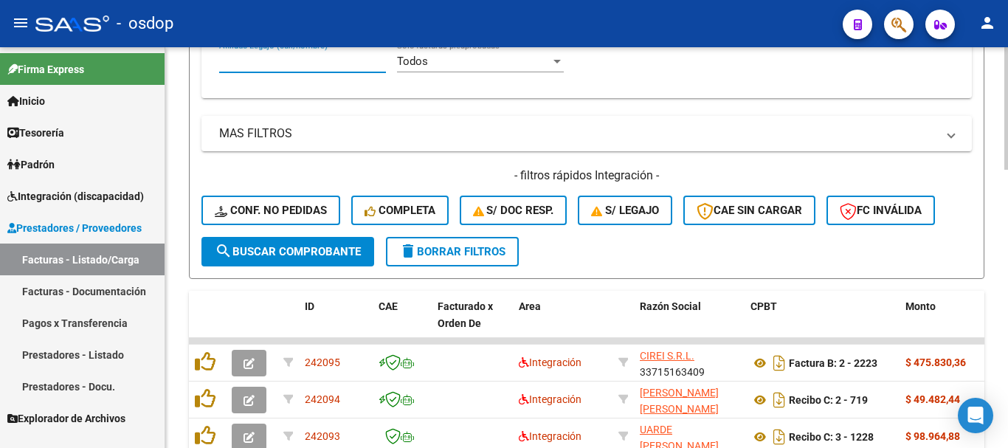
click at [338, 64] on input "Afiliado Legajo (cuil/nombre)" at bounding box center [302, 61] width 167 height 13
paste input "20592201624"
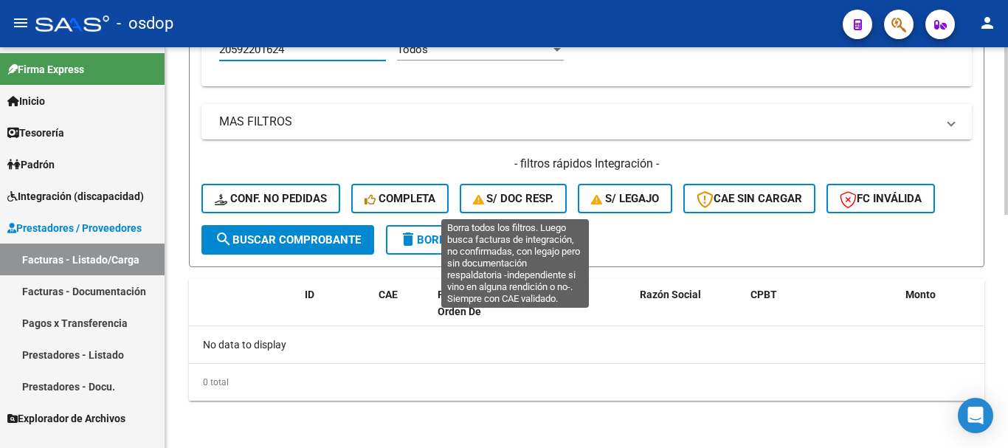
type input "20592201624"
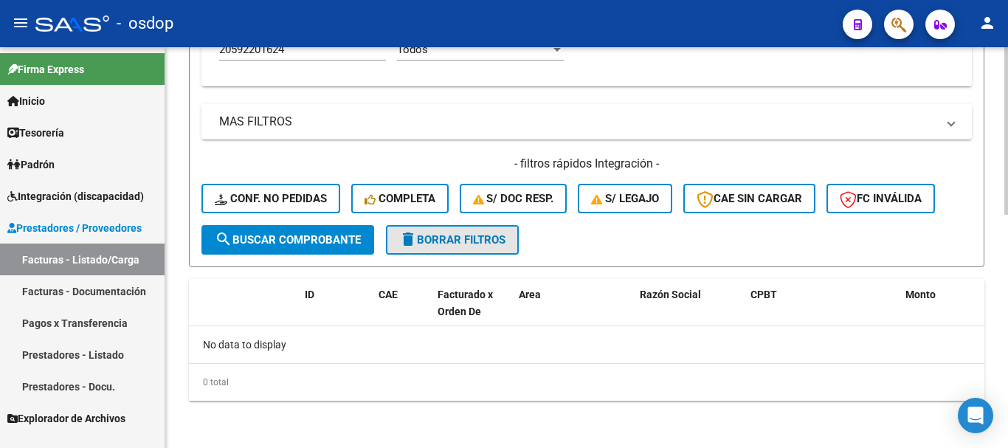
click at [506, 237] on span "delete Borrar Filtros" at bounding box center [452, 239] width 106 height 13
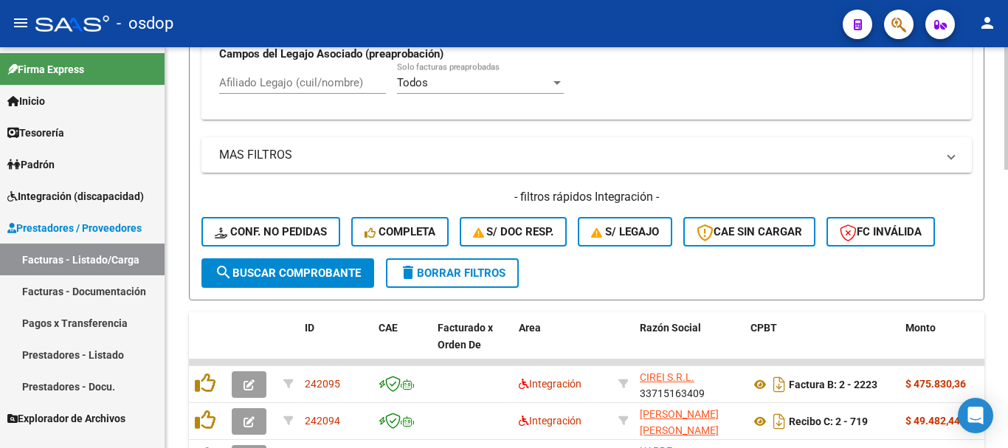
scroll to position [557, 0]
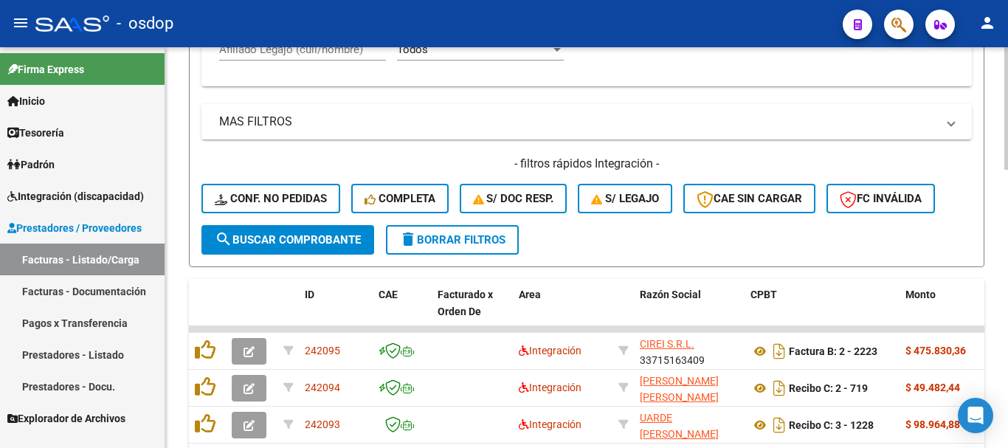
click at [307, 52] on input "Afiliado Legajo (cuil/nombre)" at bounding box center [302, 49] width 167 height 13
paste input "20521450607"
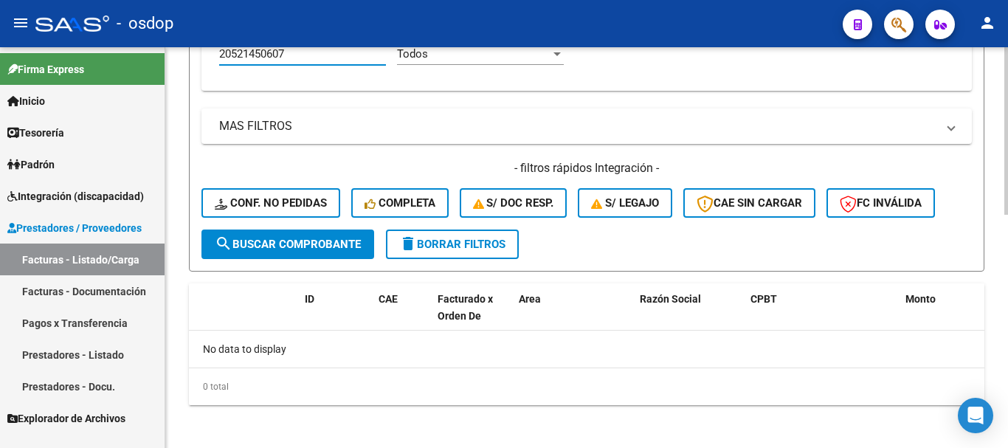
type input "20521450607"
click at [471, 245] on span "delete Borrar Filtros" at bounding box center [452, 244] width 106 height 13
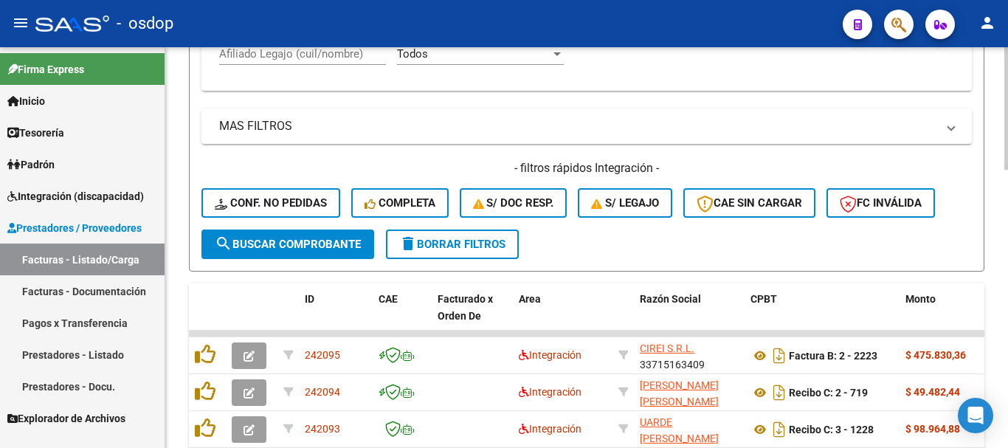
click at [326, 57] on input "Afiliado Legajo (cuil/nombre)" at bounding box center [302, 53] width 167 height 13
paste input "27276068771"
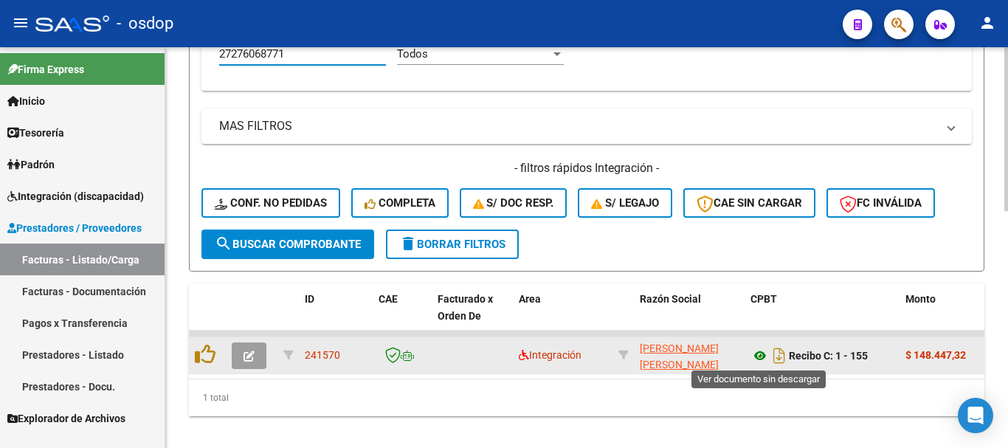
type input "27276068771"
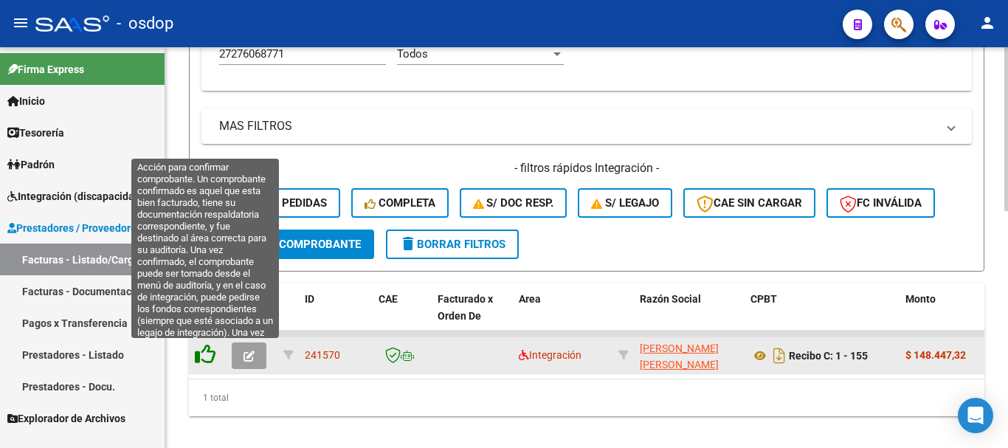
click at [207, 351] on icon at bounding box center [205, 354] width 21 height 21
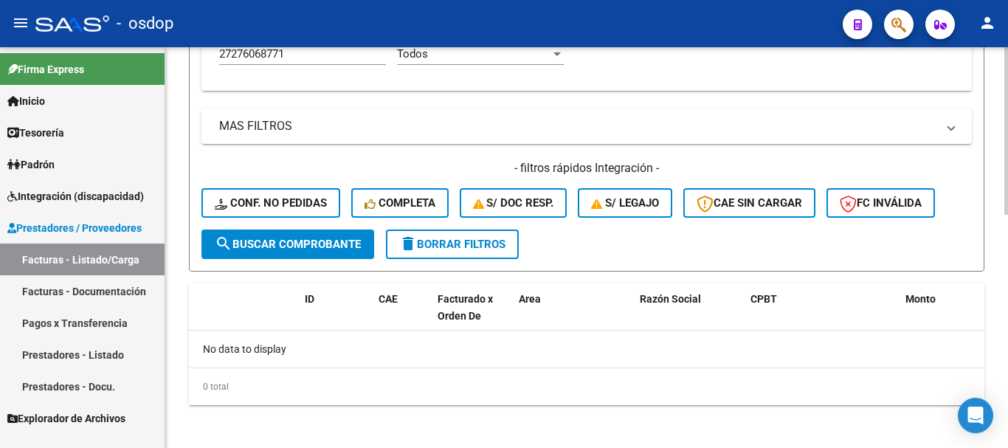
click at [474, 247] on span "delete Borrar Filtros" at bounding box center [452, 244] width 106 height 13
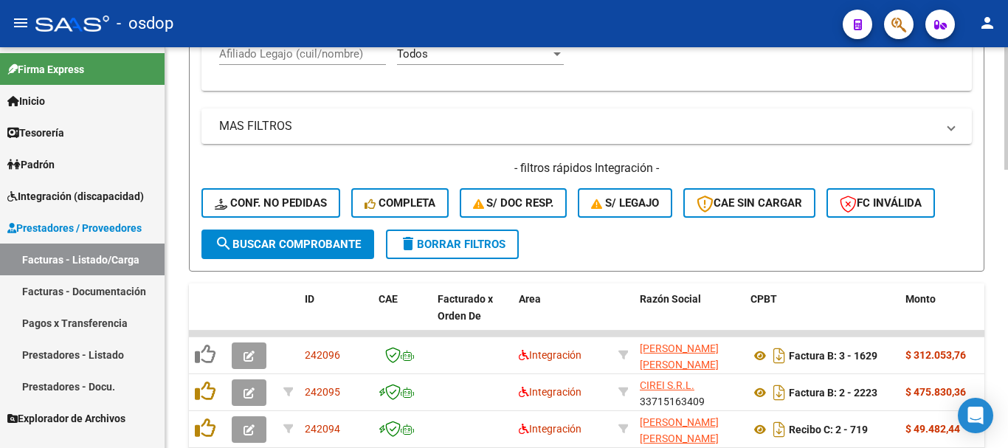
click at [355, 51] on input "Afiliado Legajo (cuil/nombre)" at bounding box center [302, 53] width 167 height 13
paste input "27283562919"
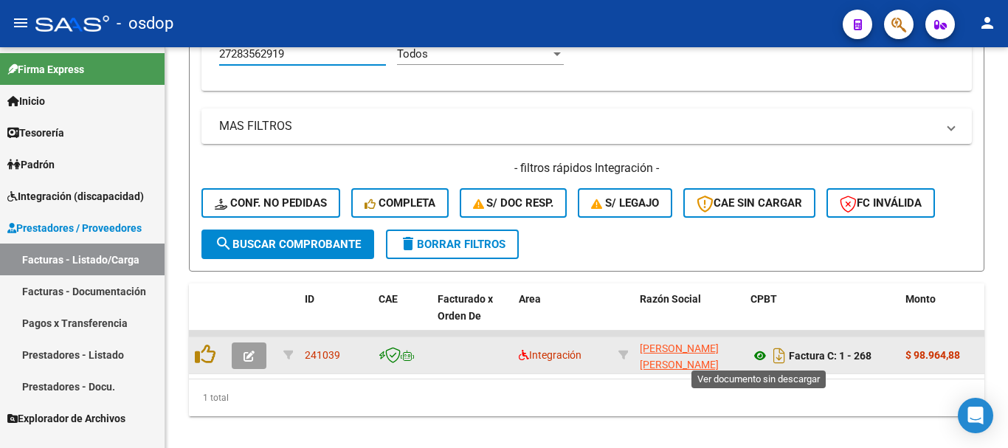
type input "27283562919"
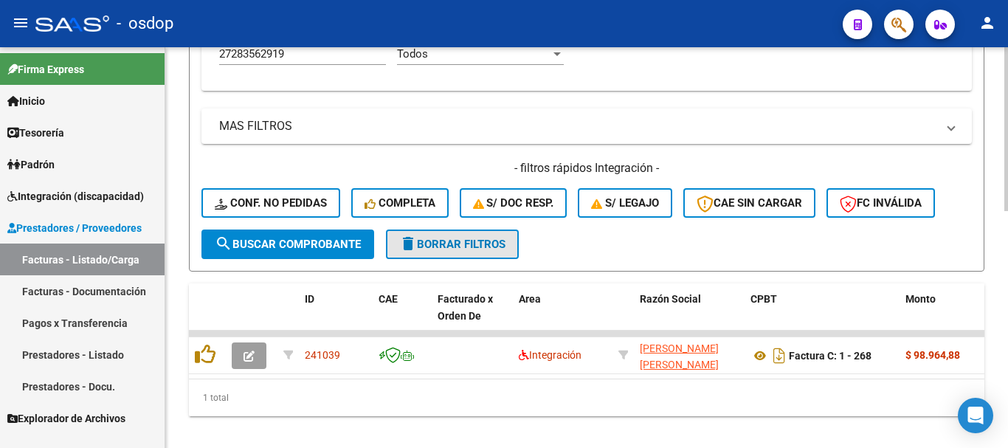
click at [480, 242] on span "delete Borrar Filtros" at bounding box center [452, 244] width 106 height 13
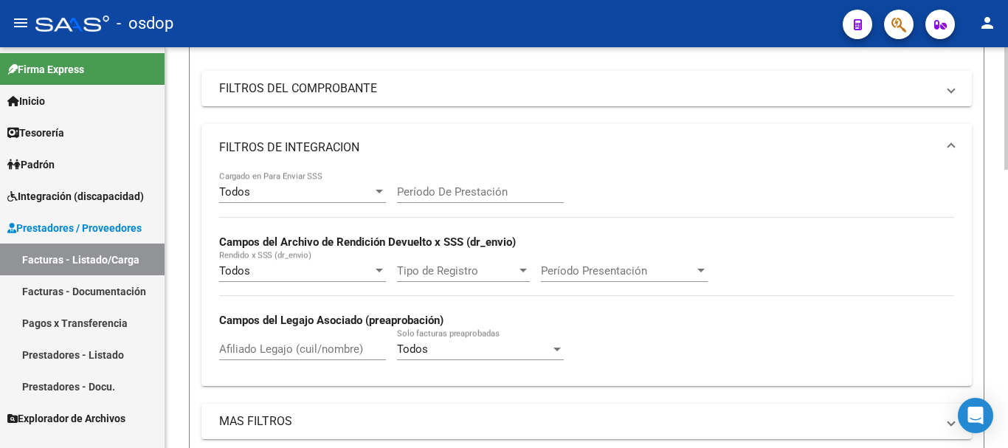
scroll to position [183, 0]
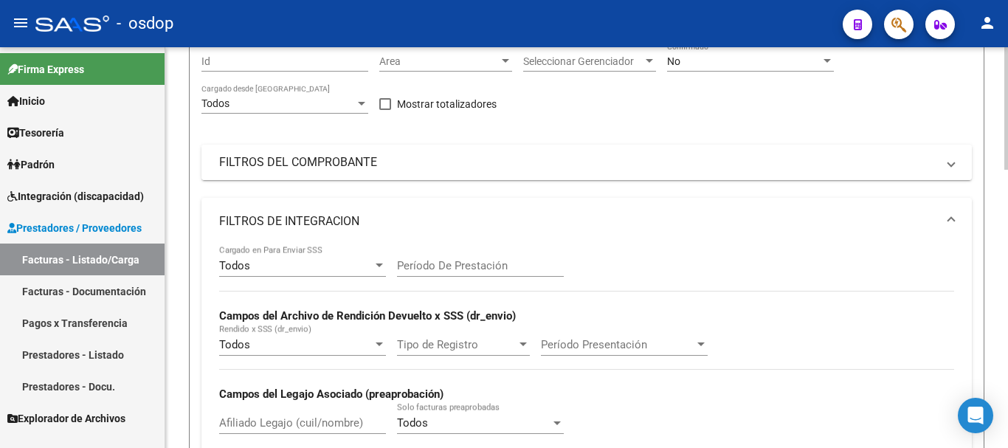
click at [359, 164] on mat-panel-title "FILTROS DEL COMPROBANTE" at bounding box center [578, 162] width 718 height 16
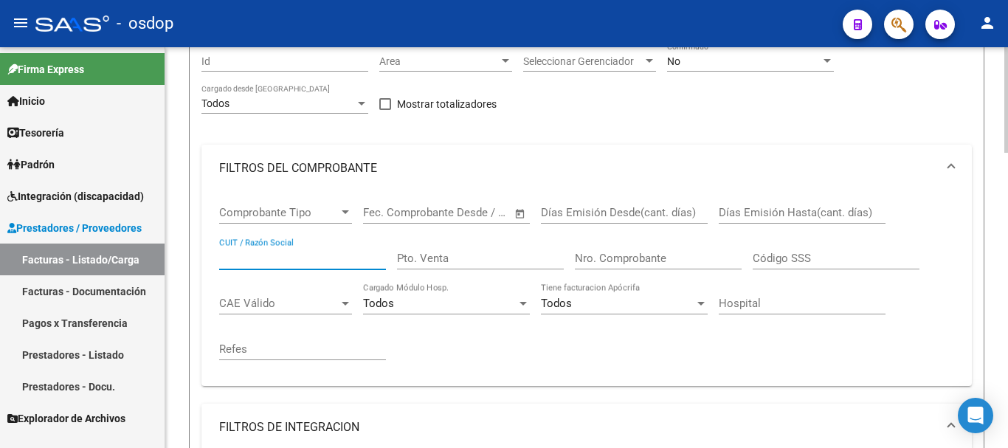
click at [258, 257] on input "CUIT / Razón Social" at bounding box center [302, 258] width 167 height 13
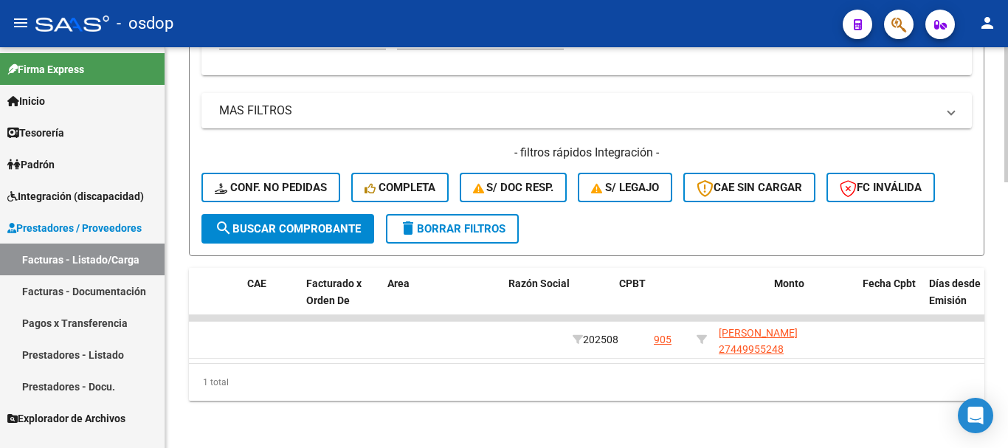
scroll to position [0, 0]
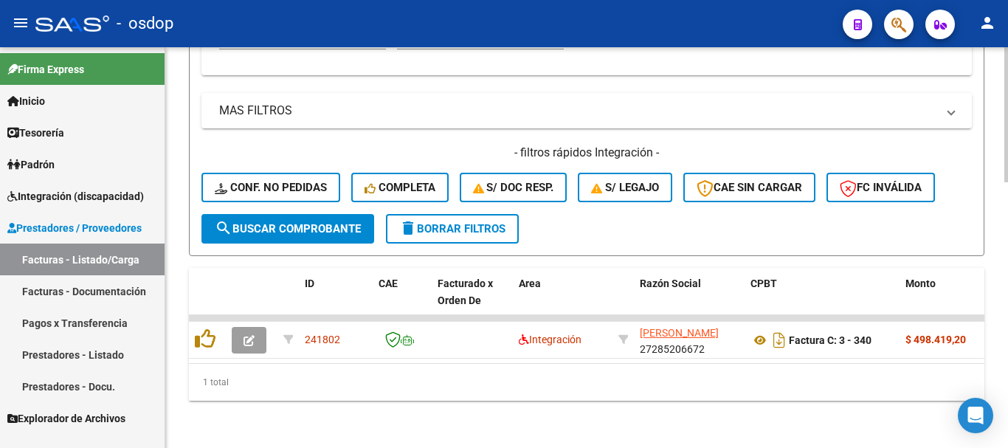
type input "[PERSON_NAME]"
click at [492, 231] on span "delete Borrar Filtros" at bounding box center [452, 228] width 106 height 13
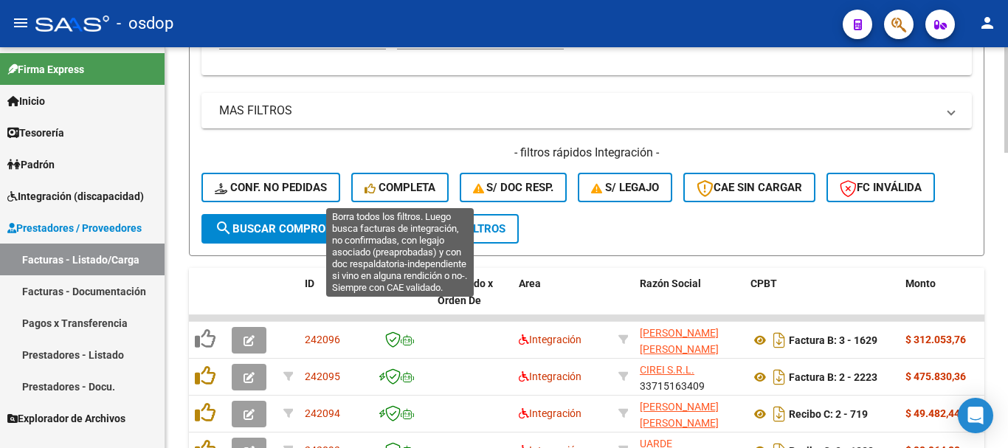
scroll to position [700, 0]
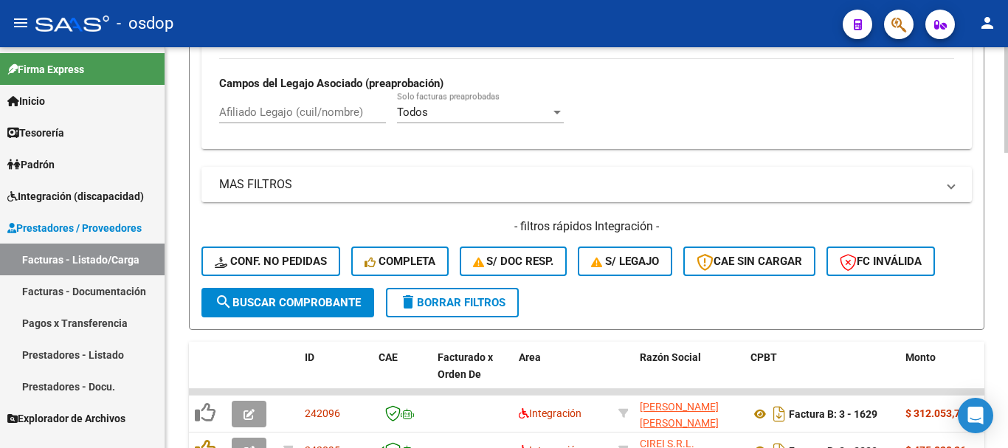
click at [302, 109] on input "Afiliado Legajo (cuil/nombre)" at bounding box center [302, 112] width 167 height 13
paste input "27532518305"
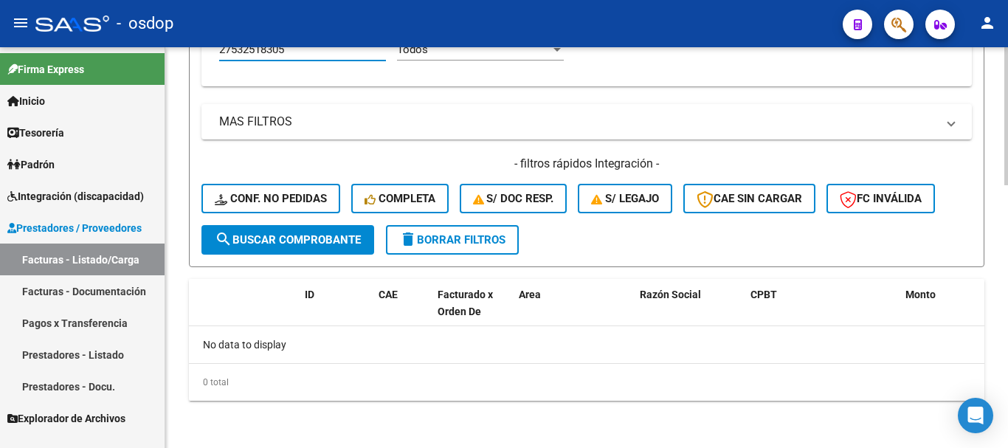
type input "27532518305"
click at [464, 247] on span "delete Borrar Filtros" at bounding box center [452, 239] width 106 height 13
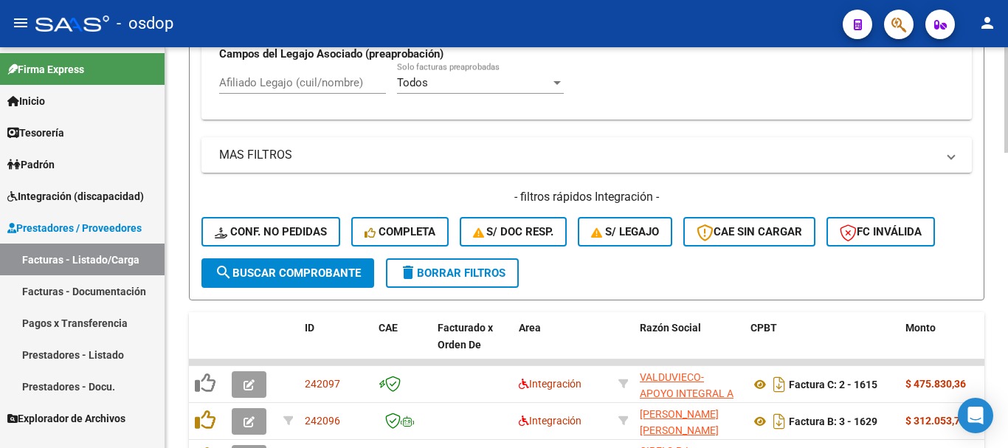
scroll to position [763, 0]
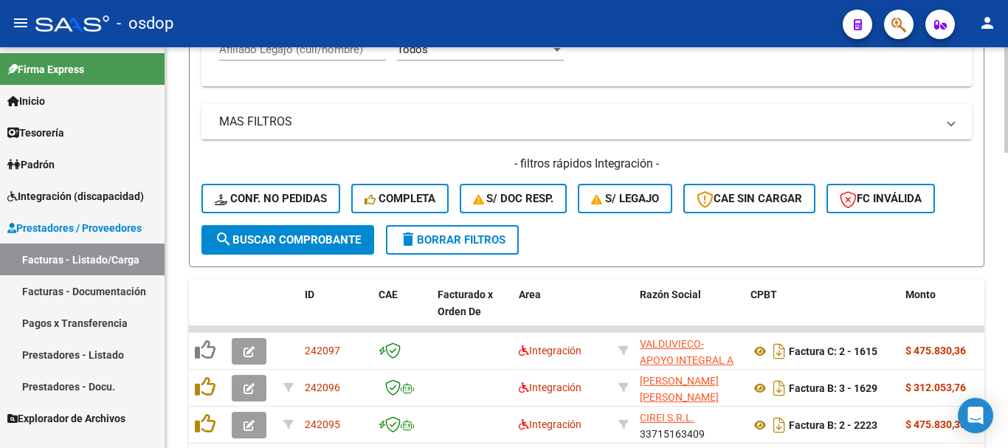
click at [314, 54] on input "Afiliado Legajo (cuil/nombre)" at bounding box center [302, 49] width 167 height 13
paste input "27532518305"
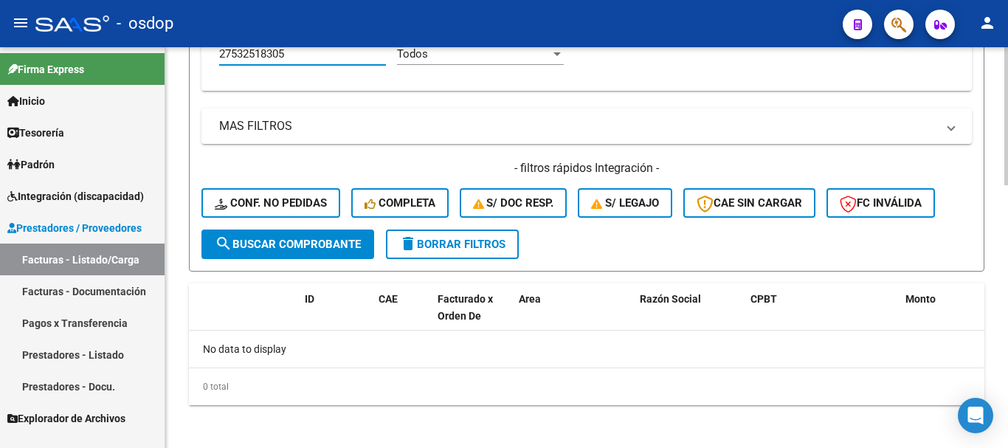
type input "27532518305"
click at [431, 255] on button "delete Borrar Filtros" at bounding box center [452, 245] width 133 height 30
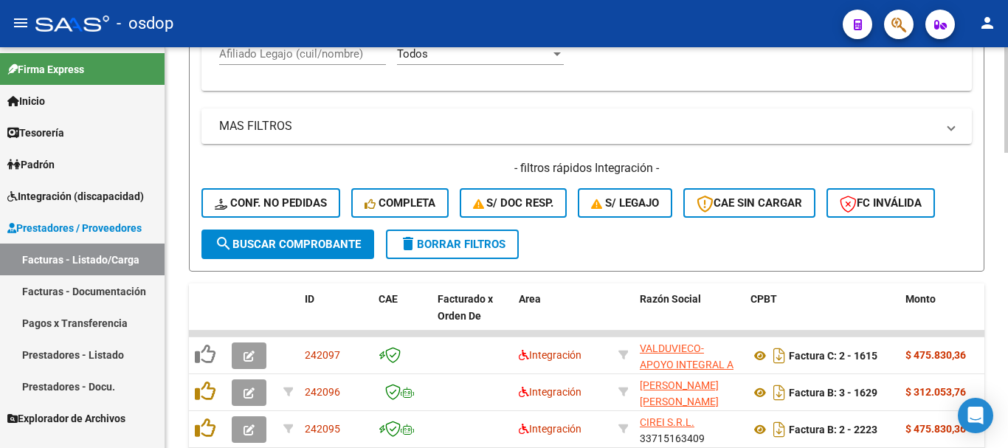
click at [348, 58] on input "Afiliado Legajo (cuil/nombre)" at bounding box center [302, 53] width 167 height 13
paste input "20570377095"
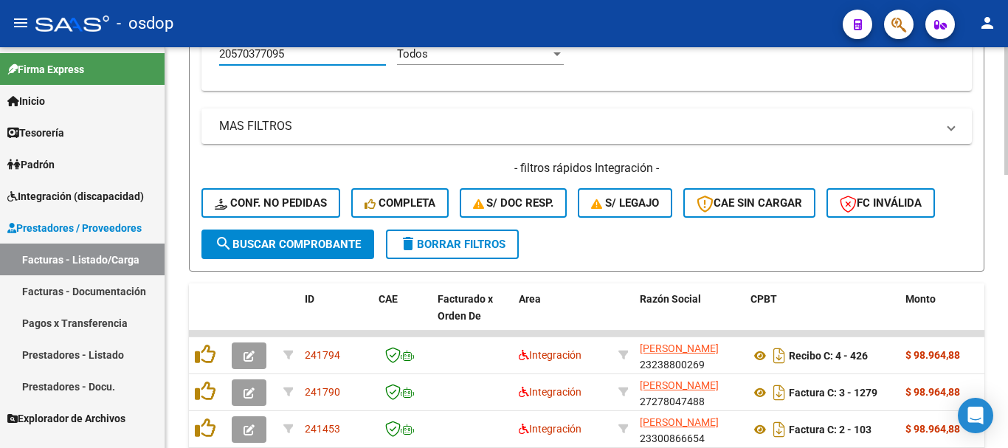
scroll to position [859, 0]
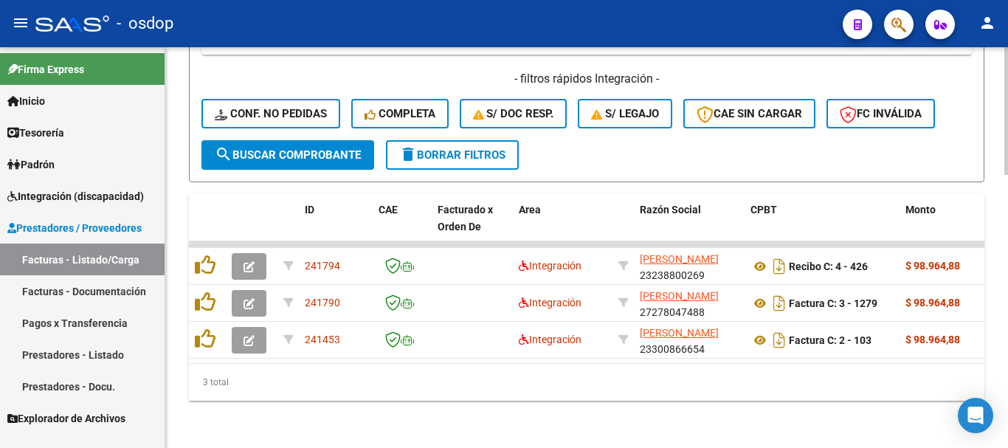
type input "20570377095"
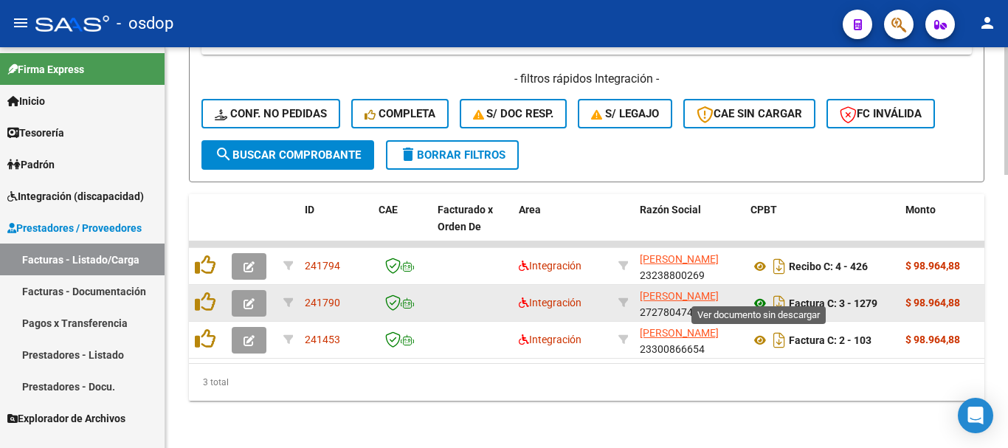
drag, startPoint x: 762, startPoint y: 289, endPoint x: 759, endPoint y: 313, distance: 23.8
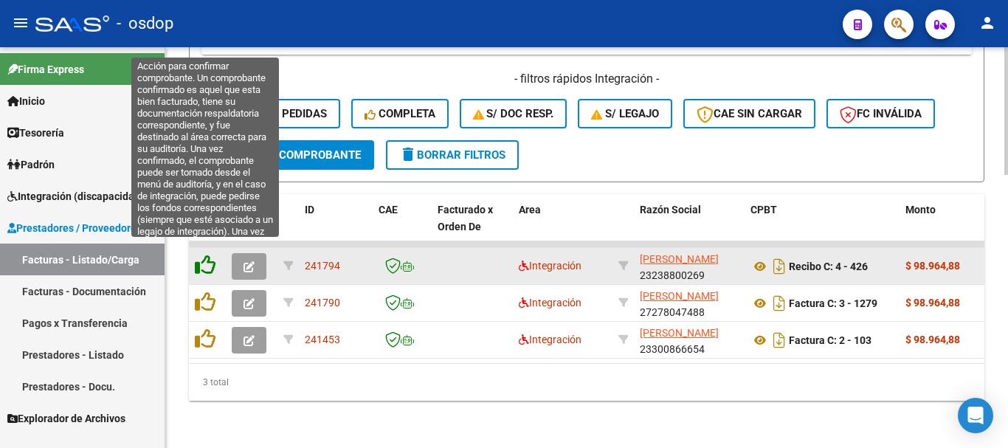
click at [205, 255] on icon at bounding box center [205, 265] width 21 height 21
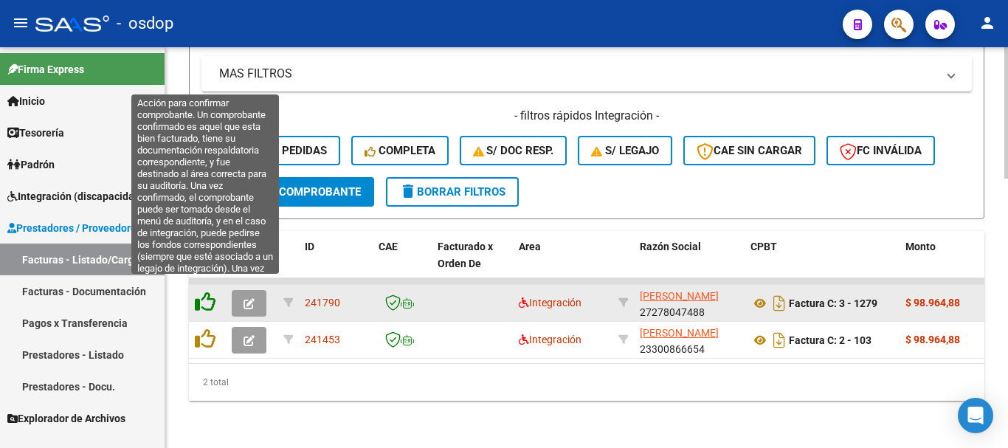
scroll to position [822, 0]
click at [204, 292] on icon at bounding box center [205, 302] width 21 height 21
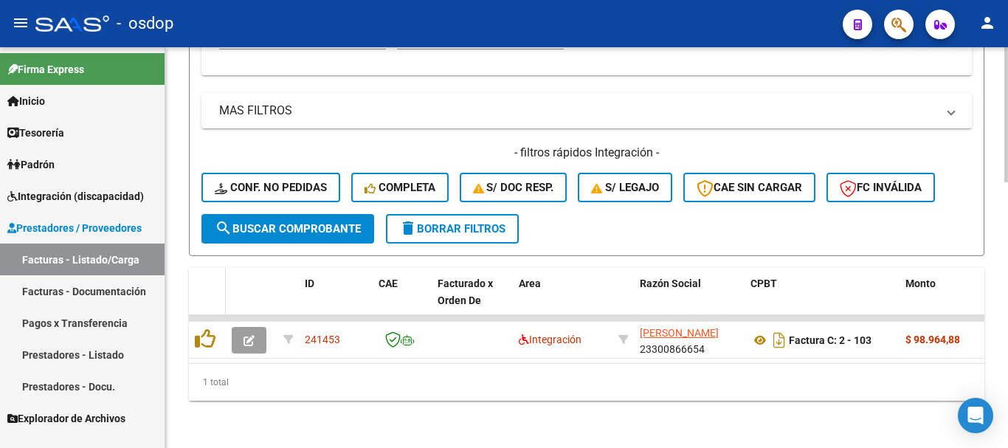
scroll to position [785, 0]
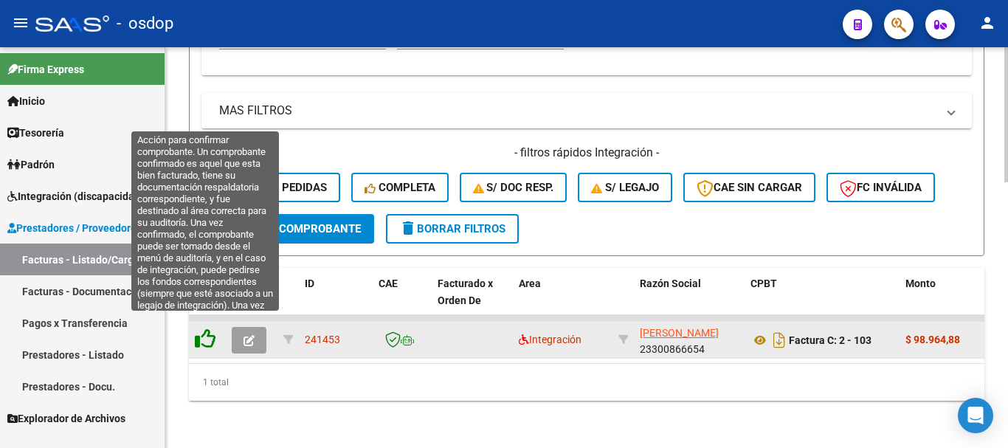
click at [206, 329] on icon at bounding box center [205, 339] width 21 height 21
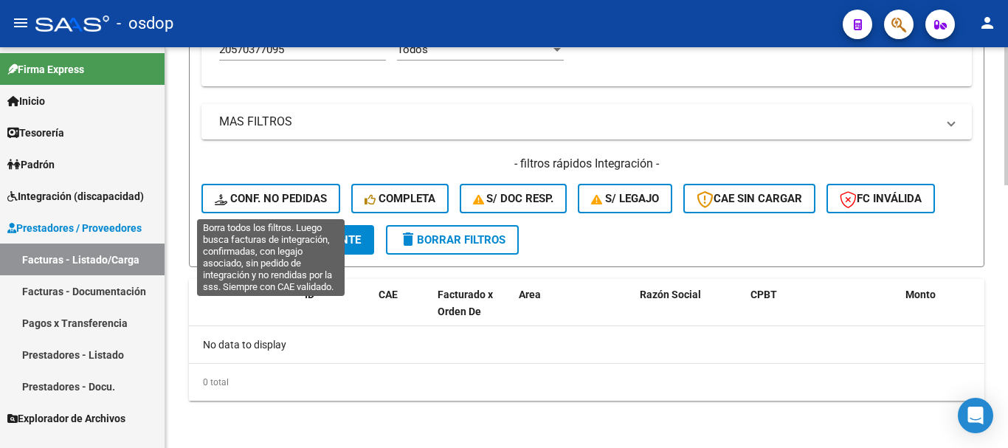
click at [304, 204] on span "Conf. no pedidas" at bounding box center [271, 198] width 112 height 13
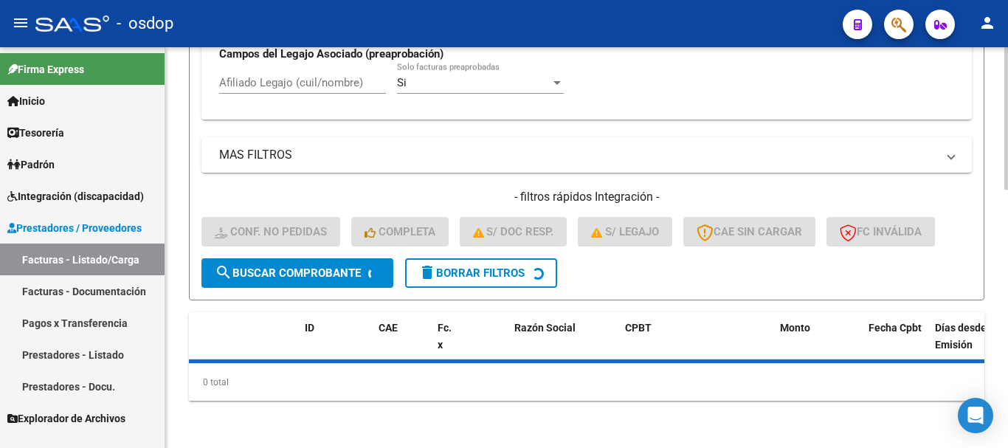
scroll to position [729, 0]
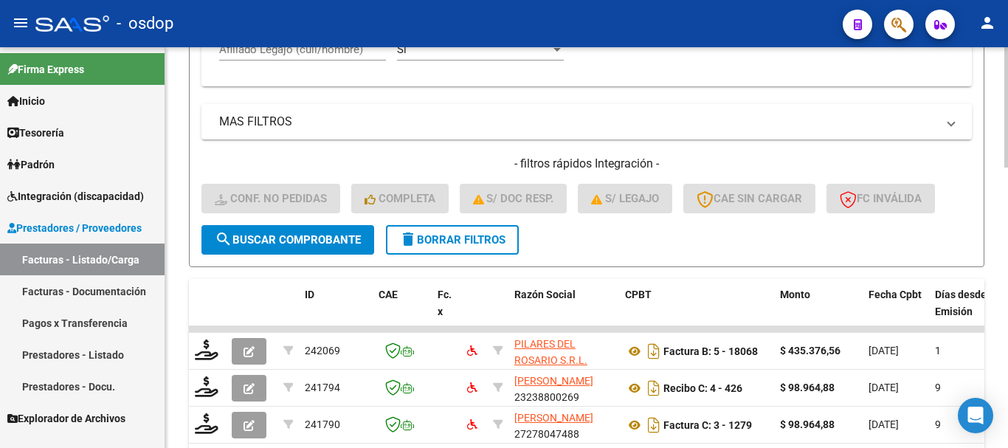
click at [311, 52] on input "Afiliado Legajo (cuil/nombre)" at bounding box center [302, 49] width 167 height 13
paste input "20570377095"
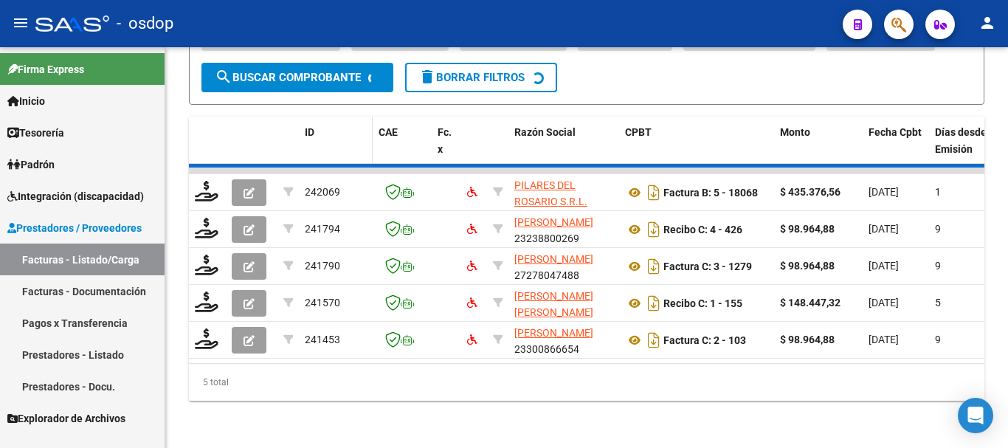
scroll to position [859, 0]
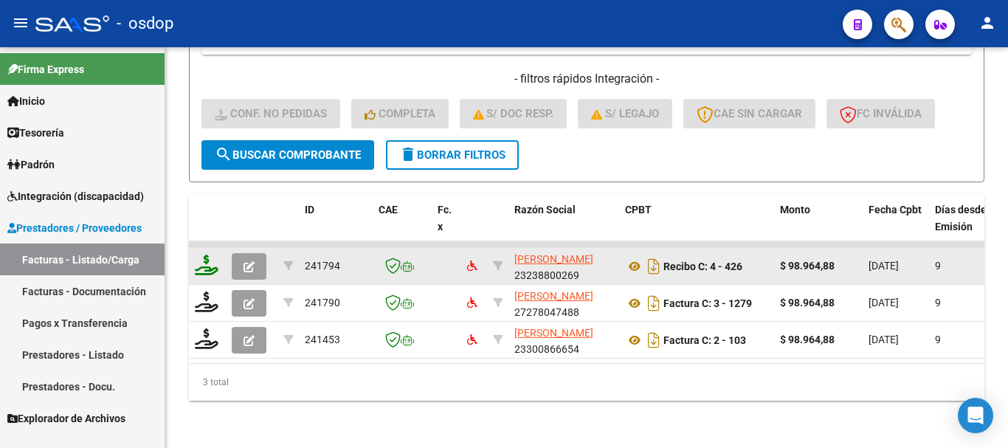
type input "20570377095"
click at [204, 255] on icon at bounding box center [207, 265] width 24 height 21
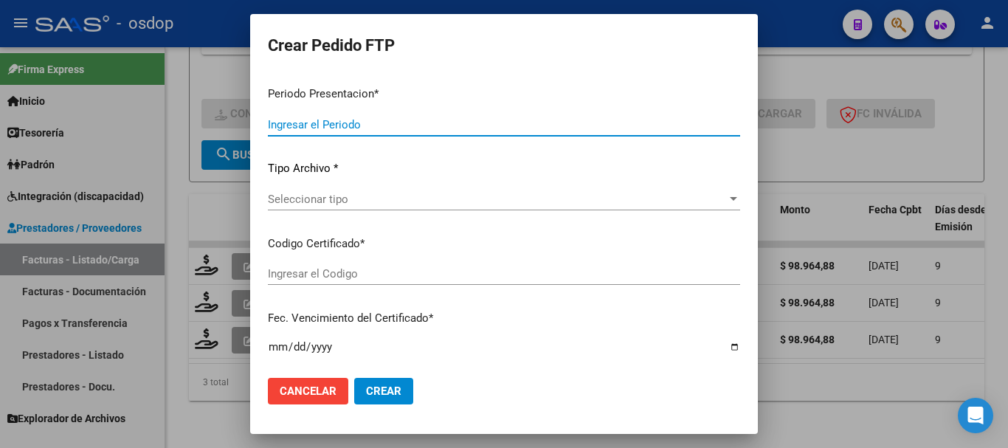
type input "202508"
type input "$ 98.964,88"
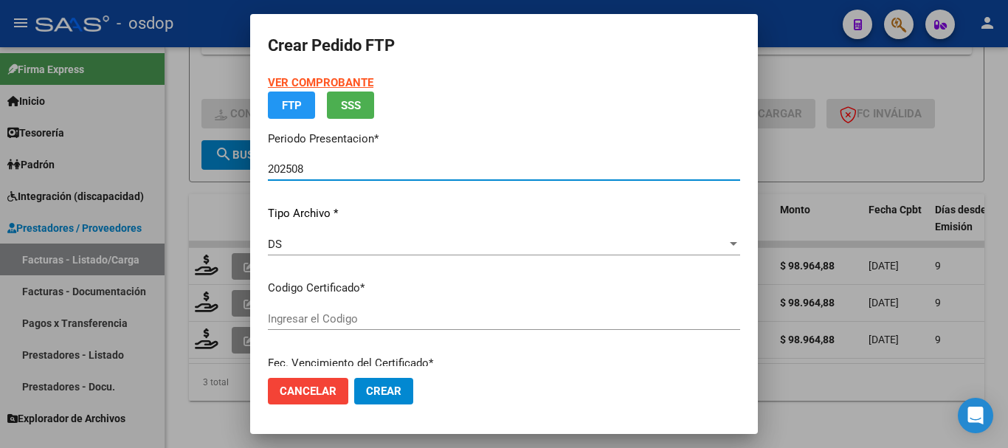
type input "8077653845"
type input "[DATE]"
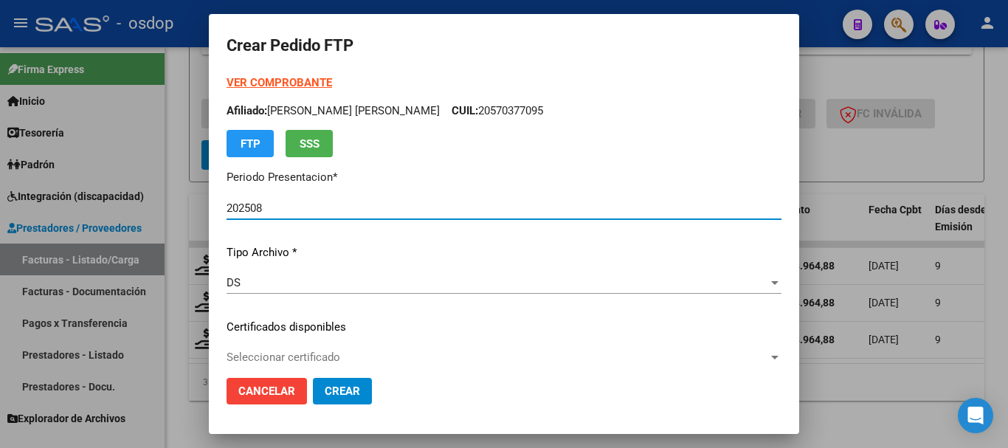
scroll to position [221, 0]
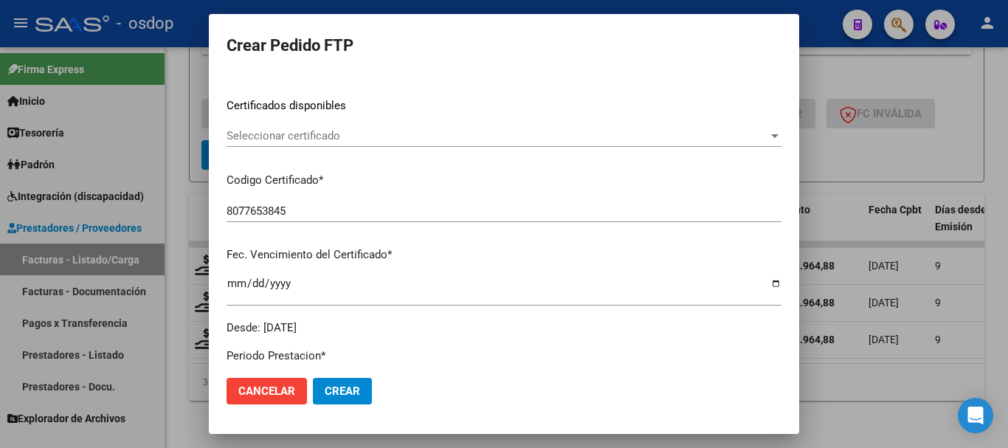
click at [300, 125] on div "Seleccionar certificado Seleccionar certificado" at bounding box center [504, 136] width 555 height 22
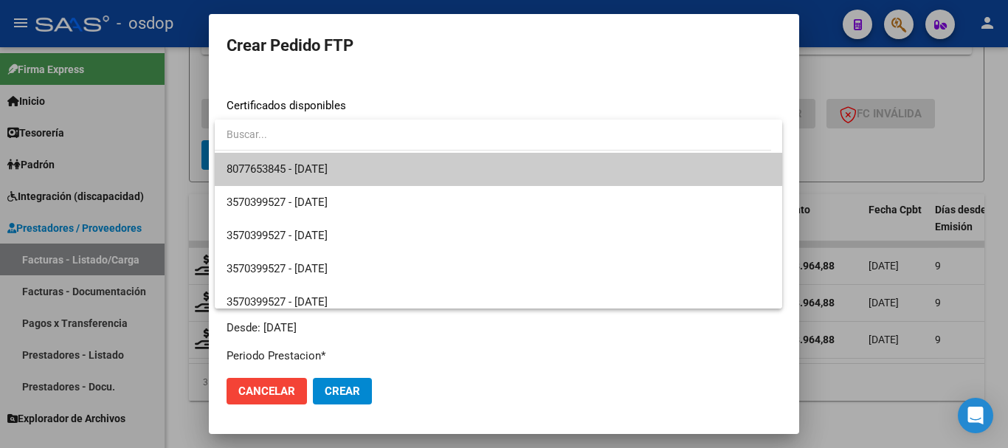
click at [306, 162] on span "8077653845 - [DATE]" at bounding box center [277, 168] width 101 height 13
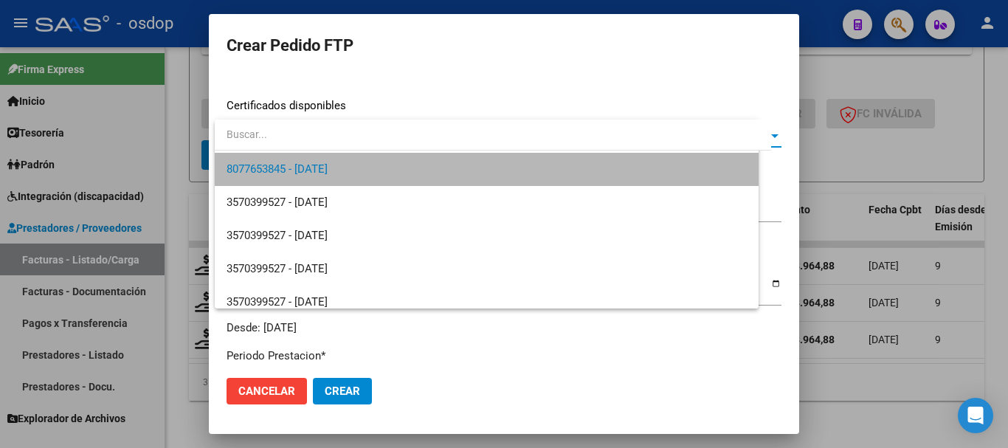
scroll to position [517, 0]
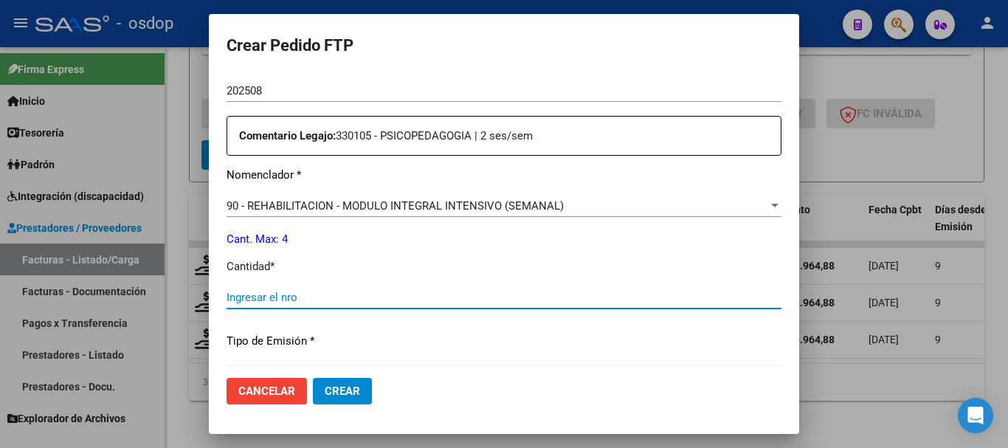
click at [299, 298] on input "Ingresar el nro" at bounding box center [504, 297] width 555 height 13
type input "4"
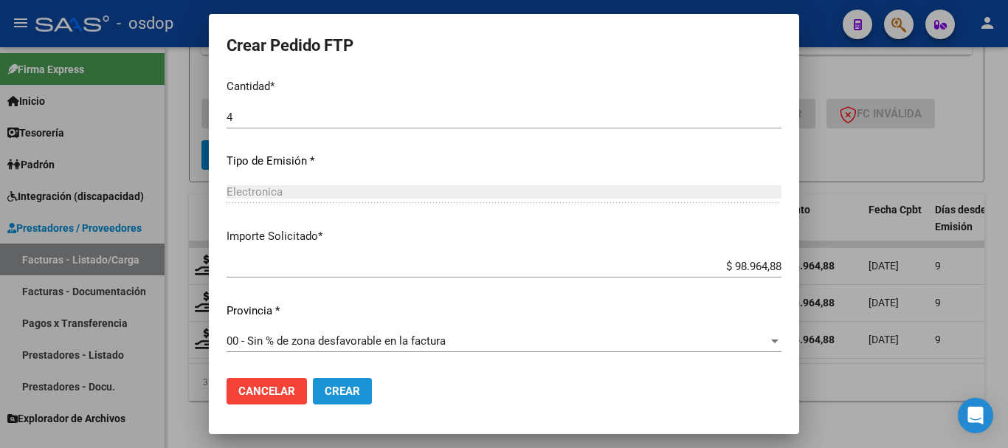
click at [342, 382] on button "Crear" at bounding box center [342, 391] width 59 height 27
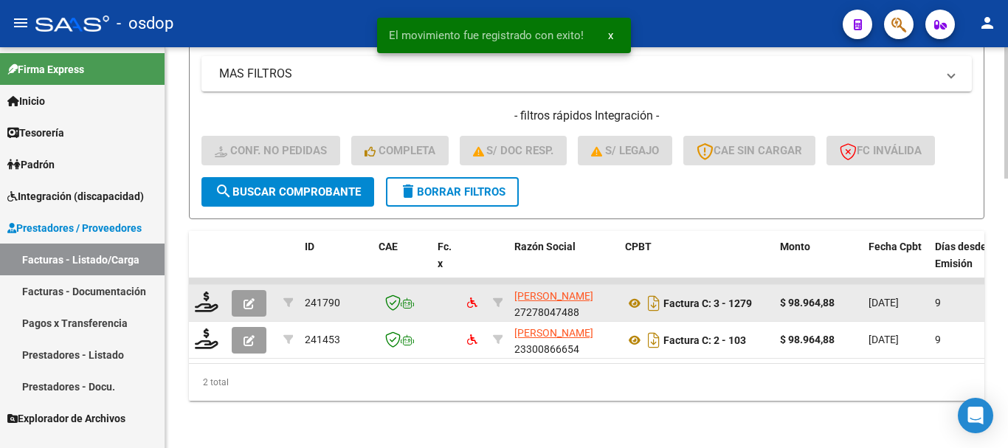
scroll to position [822, 0]
click at [204, 292] on icon at bounding box center [207, 302] width 24 height 21
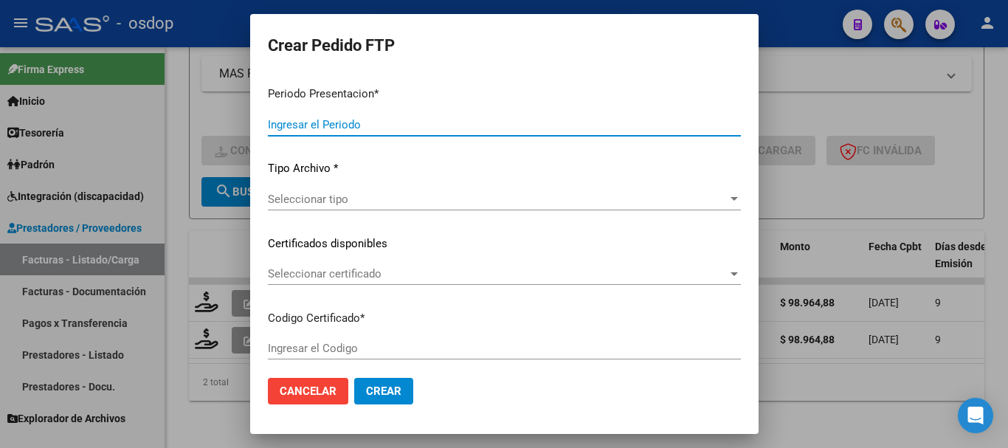
type input "202508"
type input "$ 98.964,88"
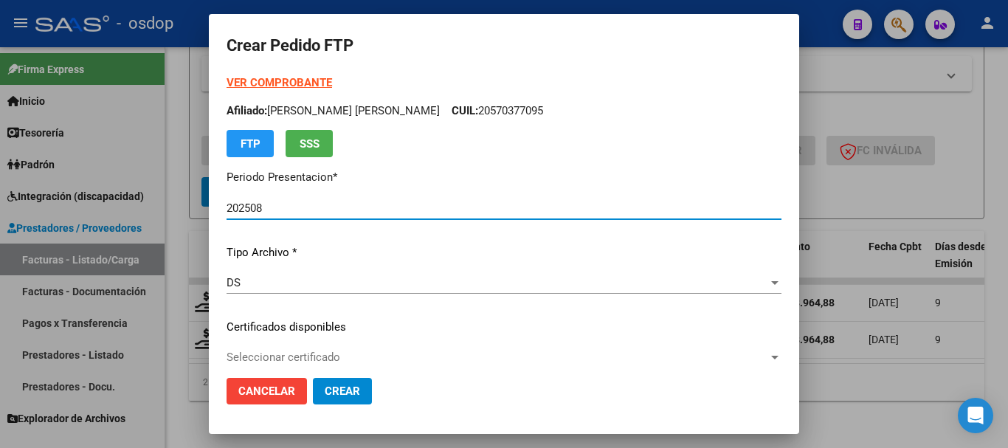
type input "8077653845"
type input "[DATE]"
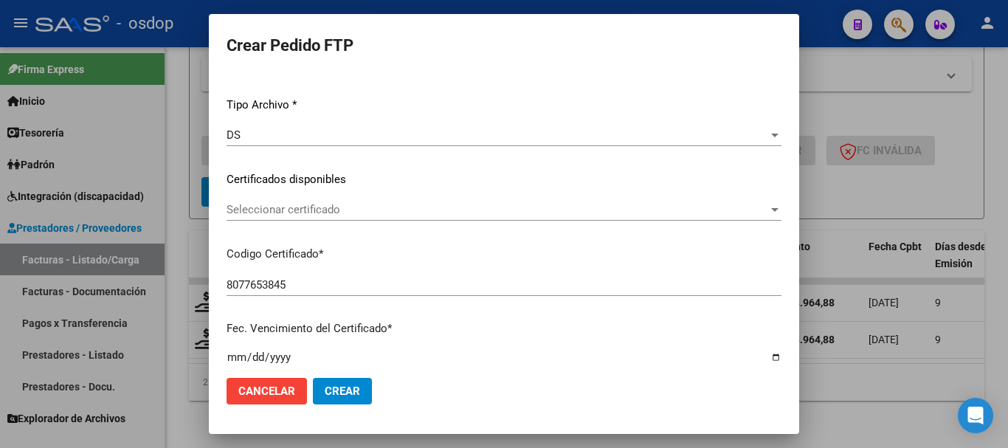
click at [314, 207] on span "Seleccionar certificado" at bounding box center [498, 209] width 542 height 13
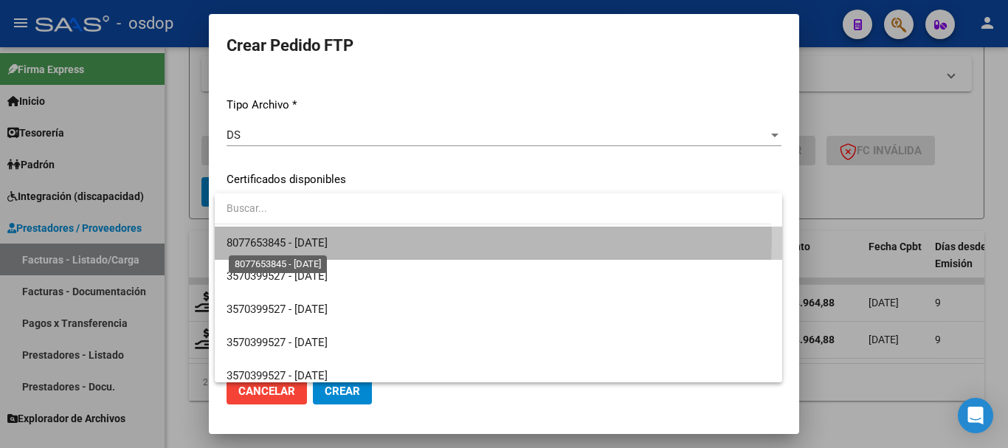
click at [323, 236] on span "8077653845 - [DATE]" at bounding box center [277, 242] width 101 height 13
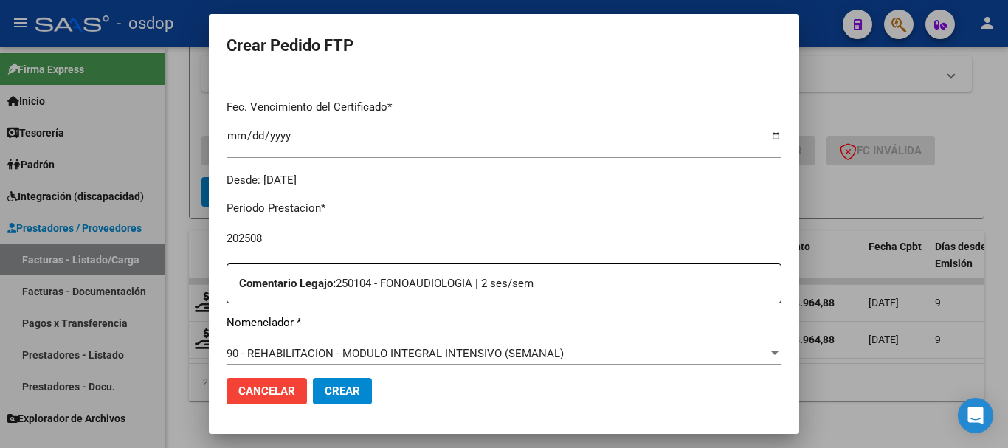
scroll to position [517, 0]
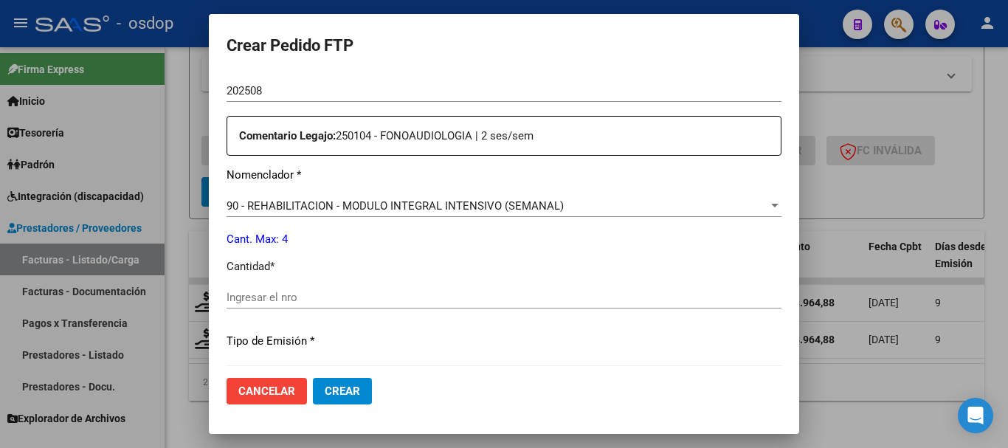
click at [338, 306] on div "Ingresar el nro" at bounding box center [504, 297] width 555 height 22
type input "4"
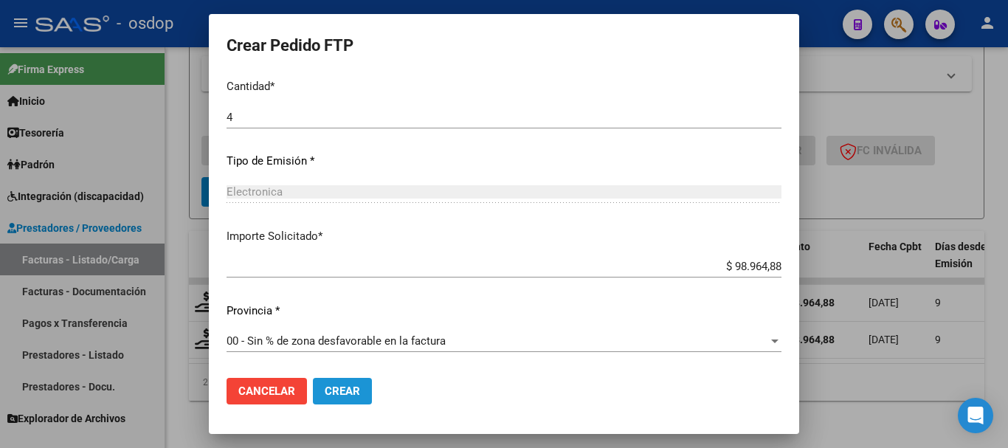
click at [345, 388] on span "Crear" at bounding box center [342, 391] width 35 height 13
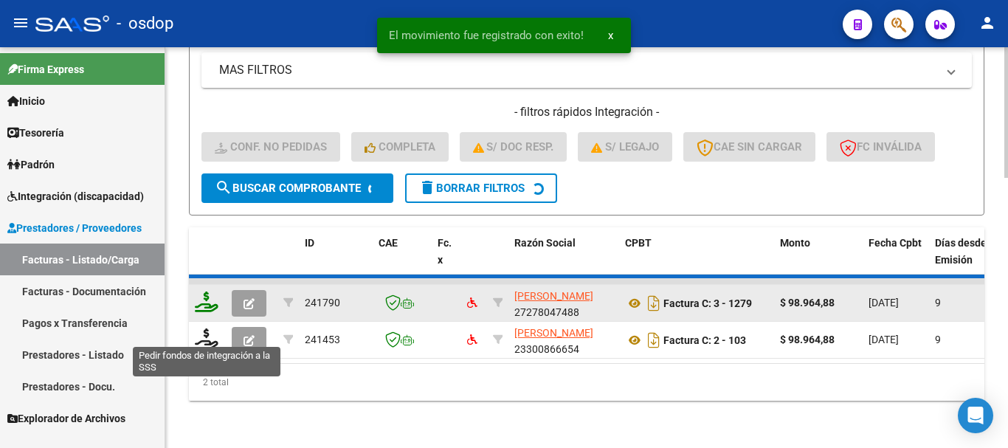
scroll to position [785, 0]
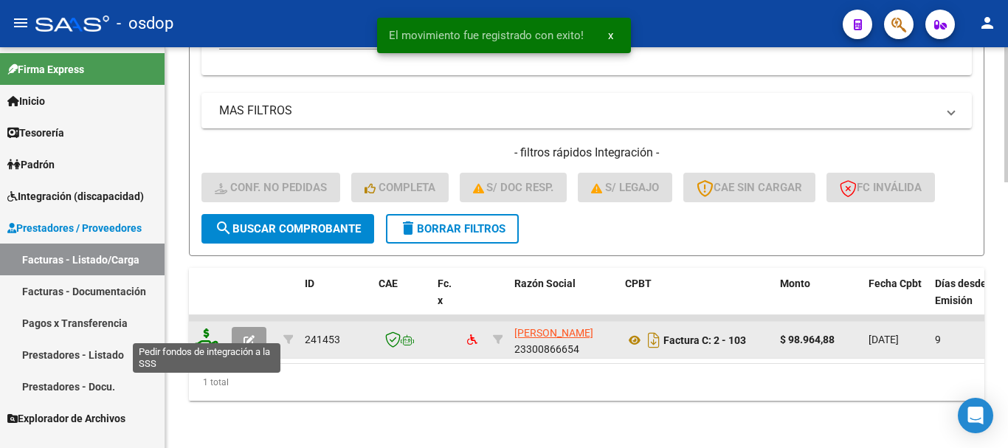
click at [207, 329] on icon at bounding box center [207, 339] width 24 height 21
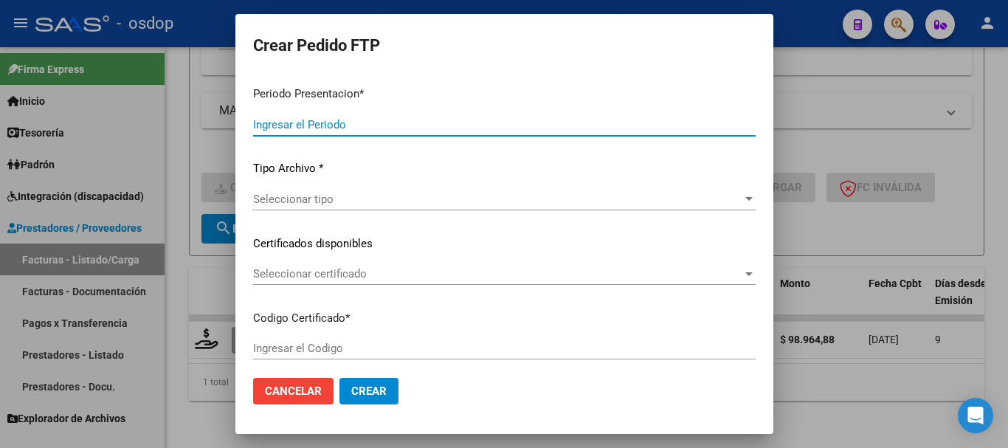
type input "202508"
type input "$ 98.964,88"
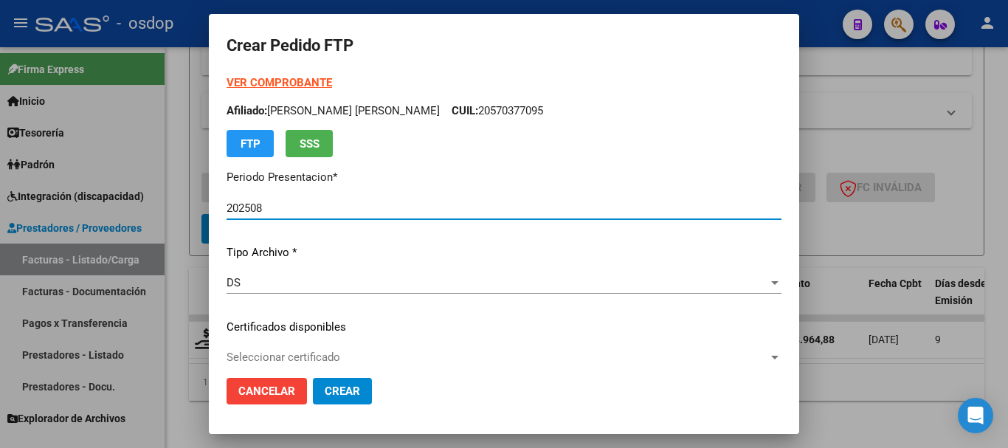
type input "8077653845"
type input "[DATE]"
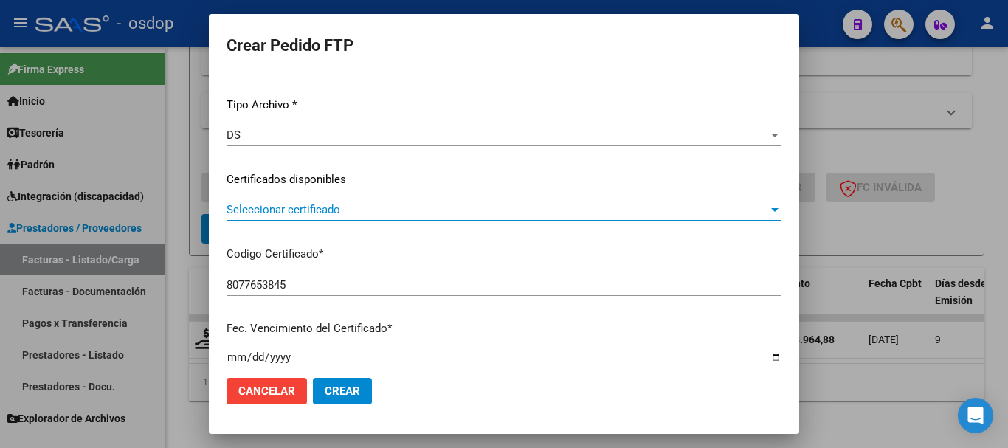
click at [331, 205] on span "Seleccionar certificado" at bounding box center [498, 209] width 542 height 13
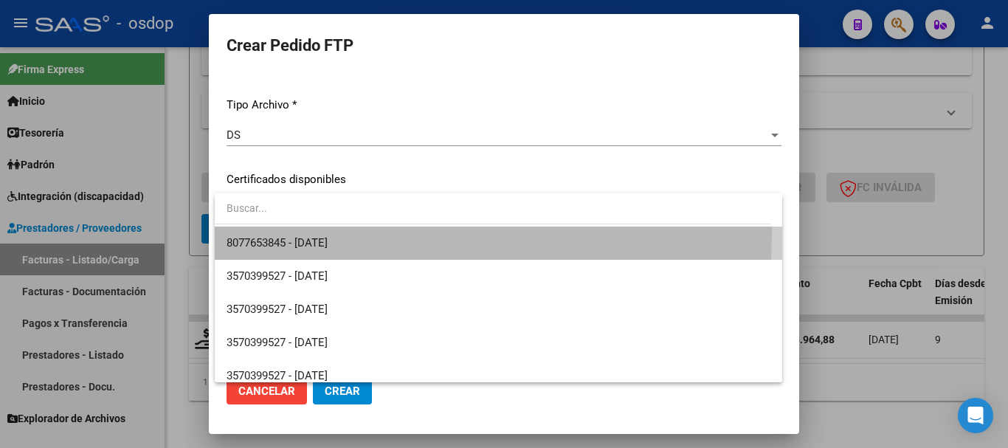
click at [339, 233] on span "8077653845 - [DATE]" at bounding box center [499, 243] width 544 height 33
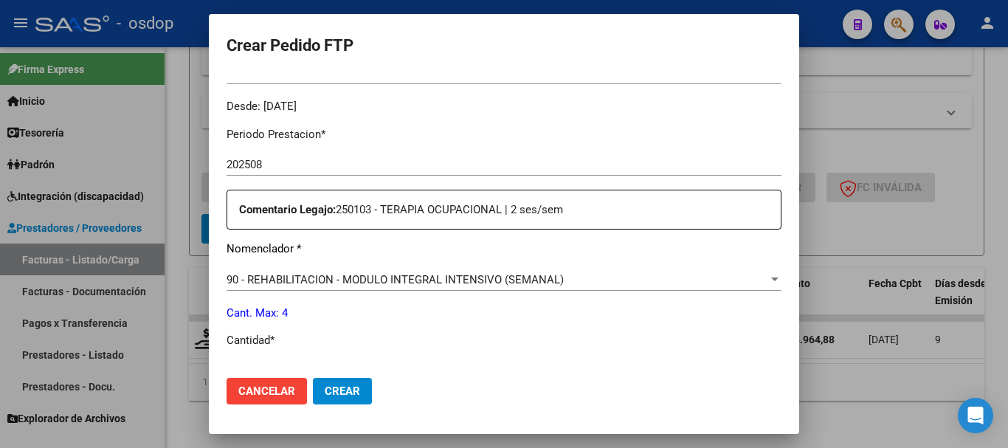
scroll to position [591, 0]
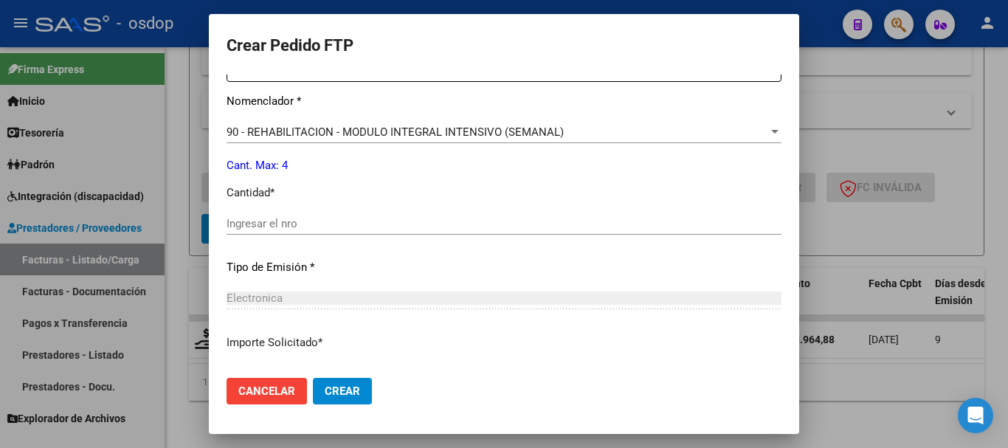
click at [337, 211] on div "Periodo Prestacion * 202508 Ingresar el Periodo Prestacion Comentario Legajo: 2…" at bounding box center [504, 221] width 555 height 506
click at [329, 219] on input "Ingresar el nro" at bounding box center [504, 223] width 555 height 13
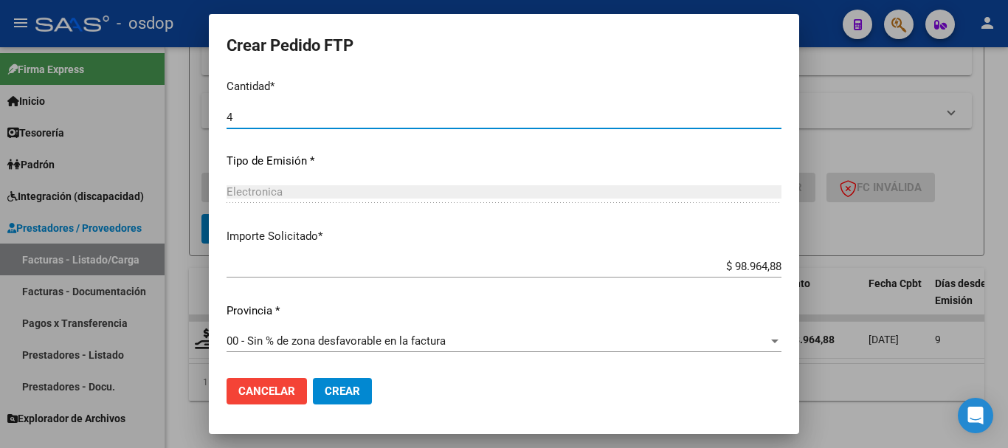
type input "4"
click at [339, 374] on mat-dialog-actions "Cancelar Crear" at bounding box center [504, 391] width 555 height 50
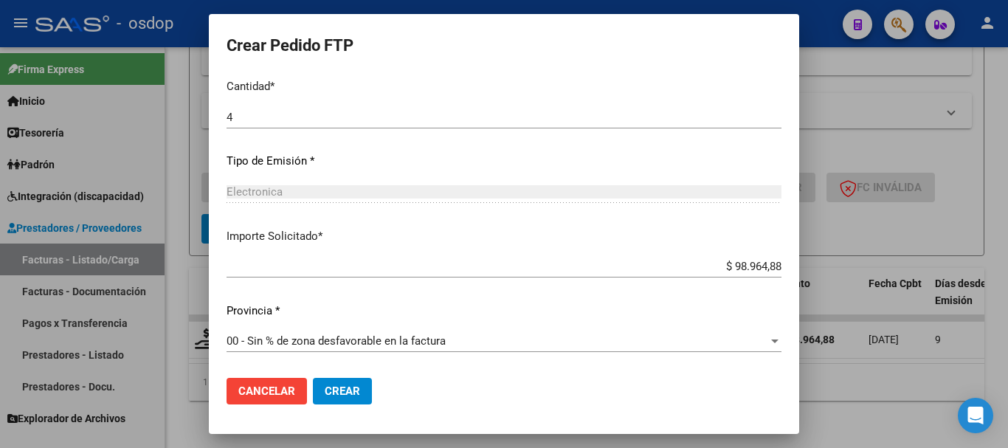
click at [343, 384] on button "Crear" at bounding box center [342, 391] width 59 height 27
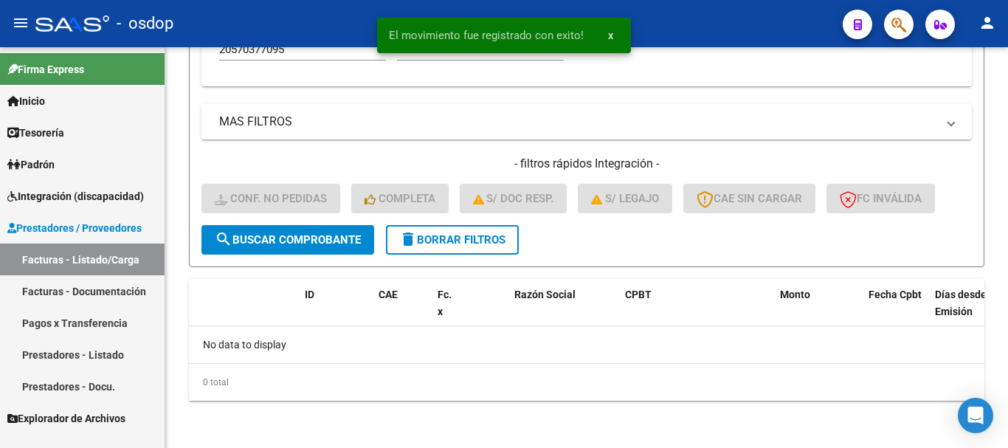
scroll to position [763, 0]
click at [487, 240] on span "delete Borrar Filtros" at bounding box center [452, 239] width 106 height 13
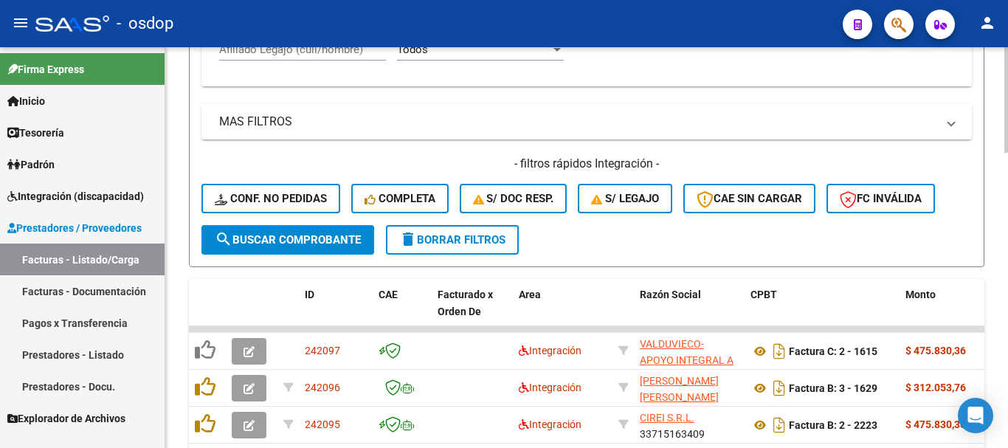
click at [345, 55] on input "Afiliado Legajo (cuil/nombre)" at bounding box center [302, 49] width 167 height 13
paste input "20578090801"
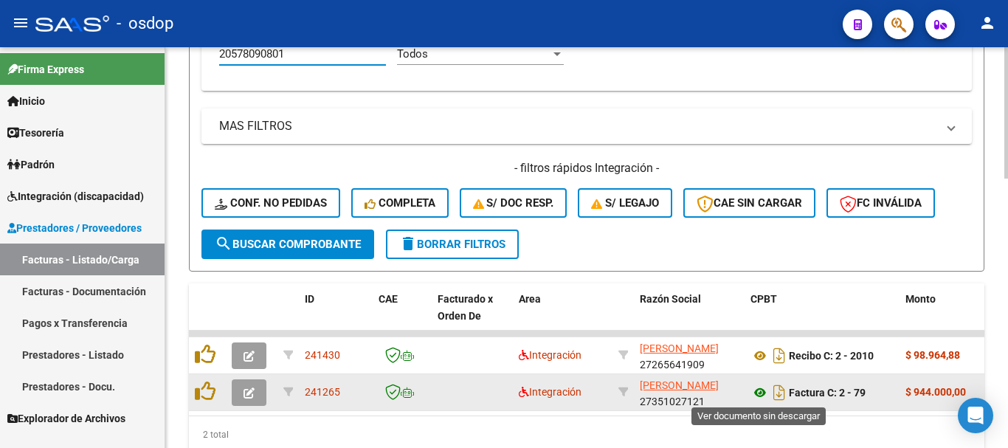
type input "20578090801"
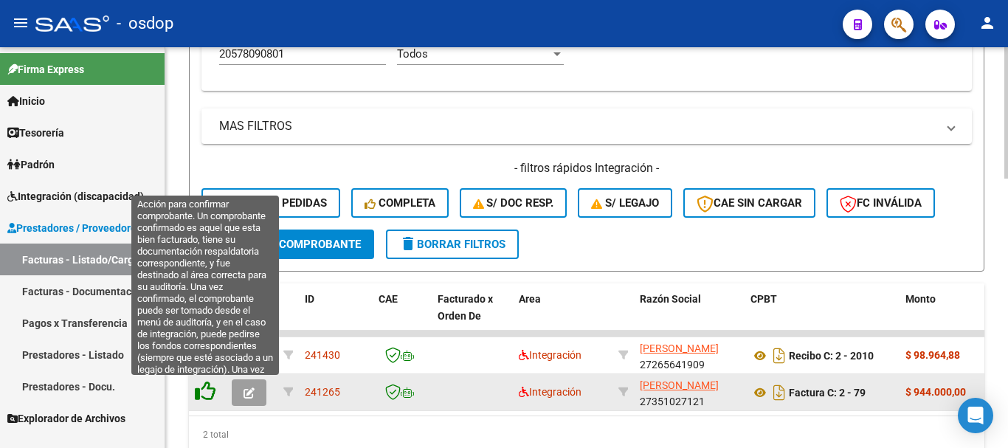
click at [205, 391] on icon at bounding box center [205, 391] width 21 height 21
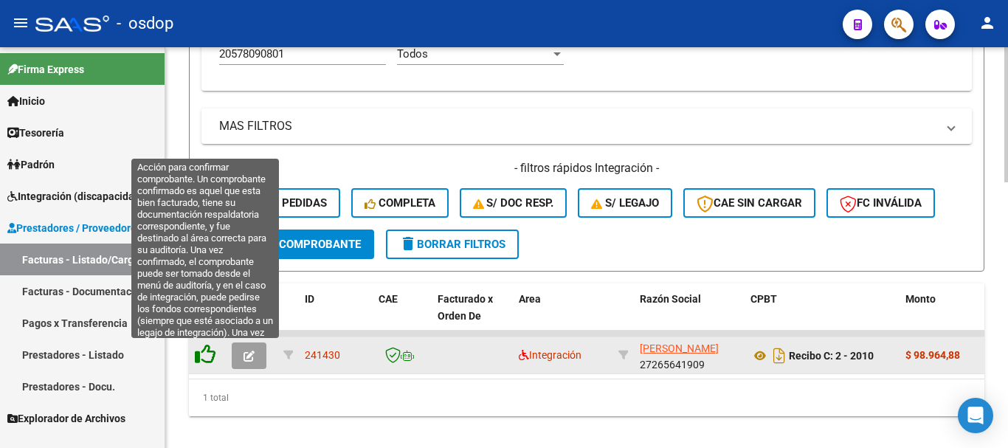
click at [211, 351] on icon at bounding box center [205, 354] width 21 height 21
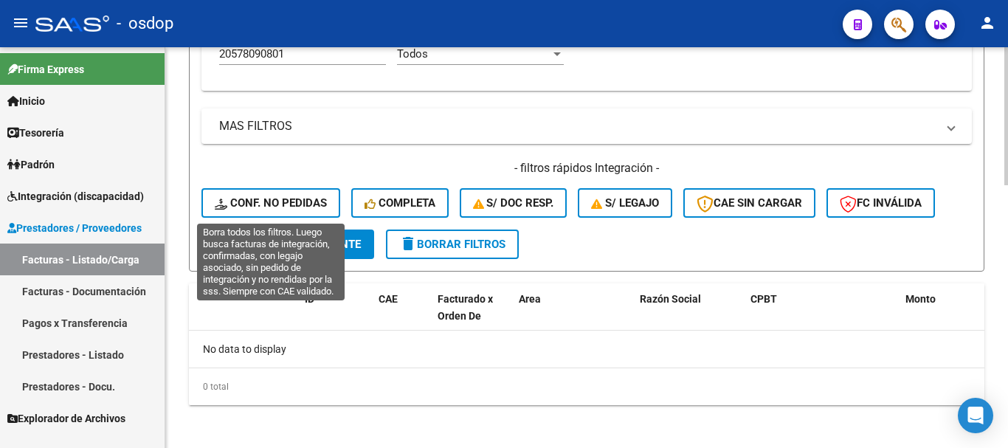
click at [286, 201] on span "Conf. no pedidas" at bounding box center [271, 202] width 112 height 13
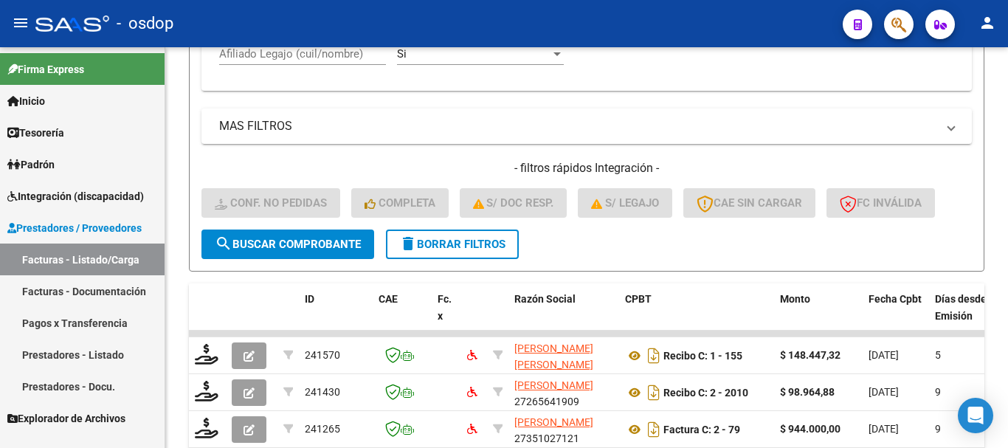
click at [321, 57] on input "Afiliado Legajo (cuil/nombre)" at bounding box center [302, 53] width 167 height 13
paste input "20578090801"
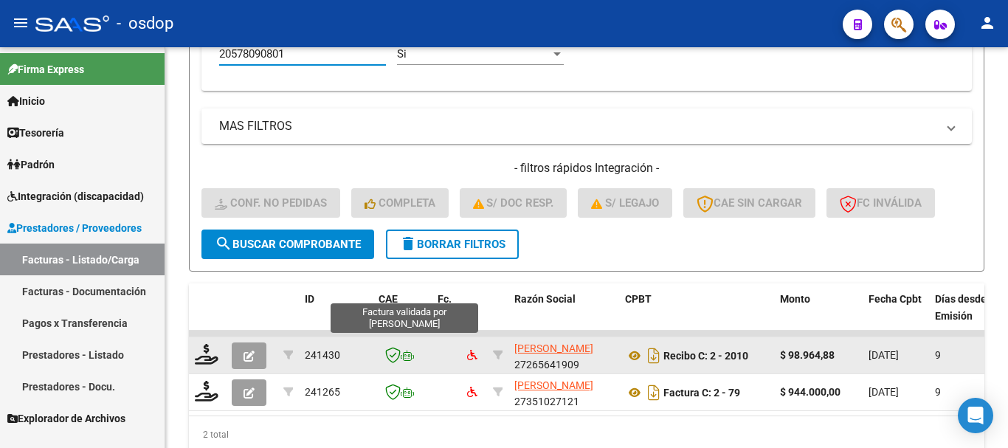
scroll to position [822, 0]
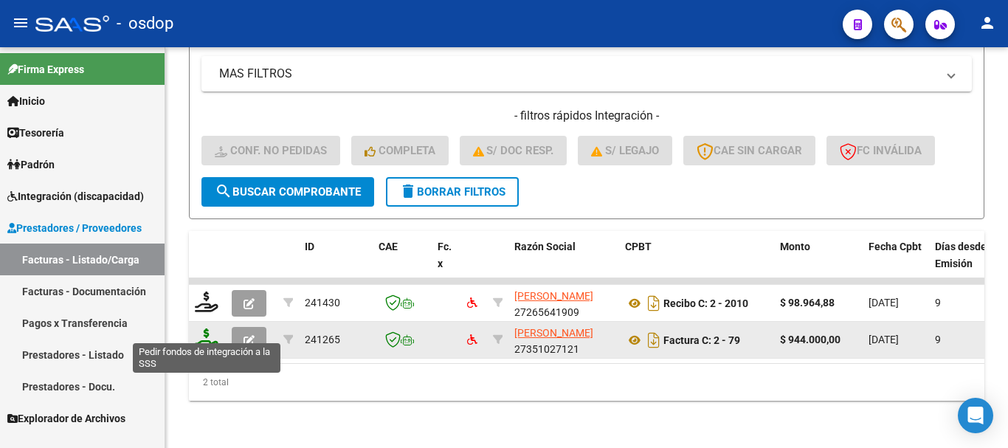
type input "20578090801"
click at [216, 333] on icon at bounding box center [207, 339] width 24 height 21
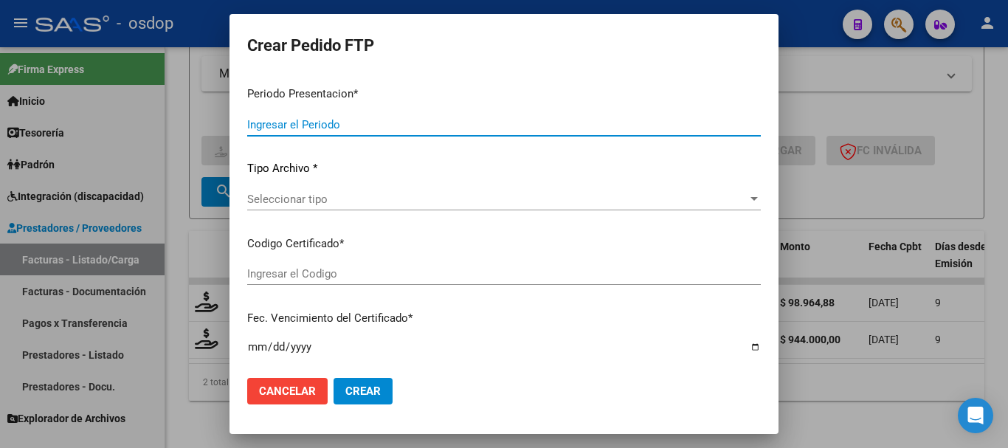
type input "202508"
type input "$ 944.000,00"
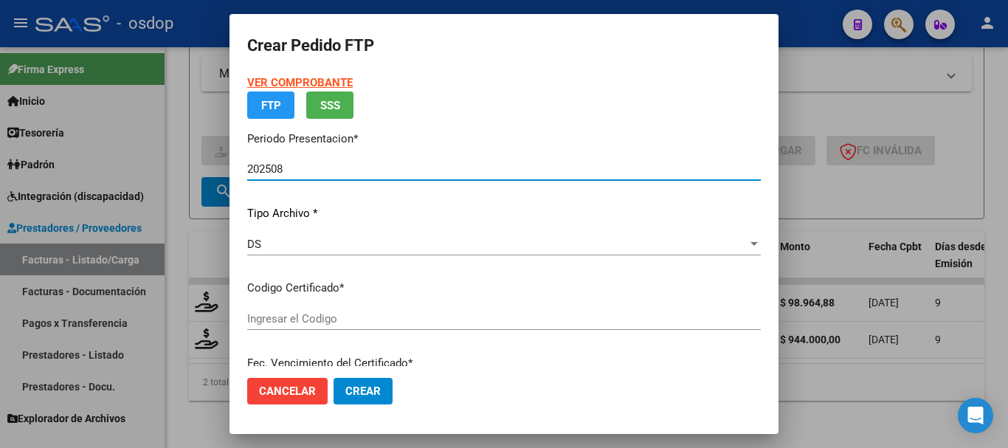
type input "411005982"
type input "[DATE]"
click at [303, 325] on span "Seleccionar certificado" at bounding box center [497, 318] width 501 height 13
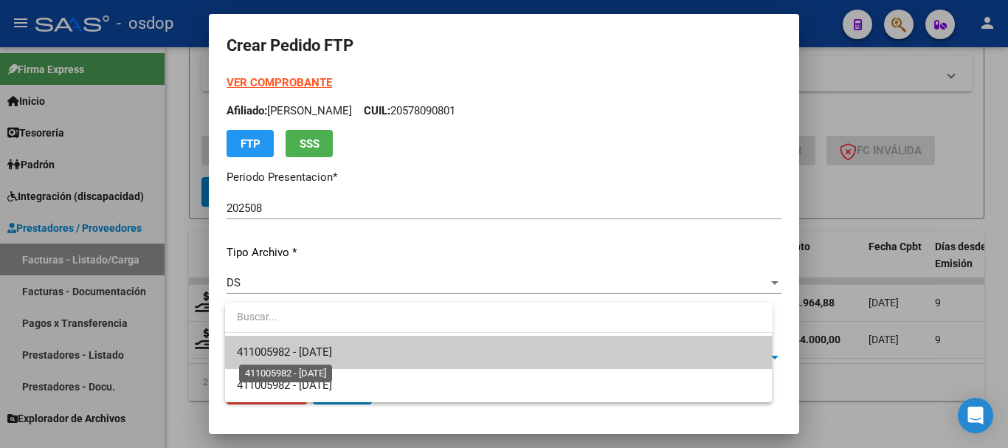
click at [329, 348] on span "411005982 - [DATE]" at bounding box center [284, 351] width 95 height 13
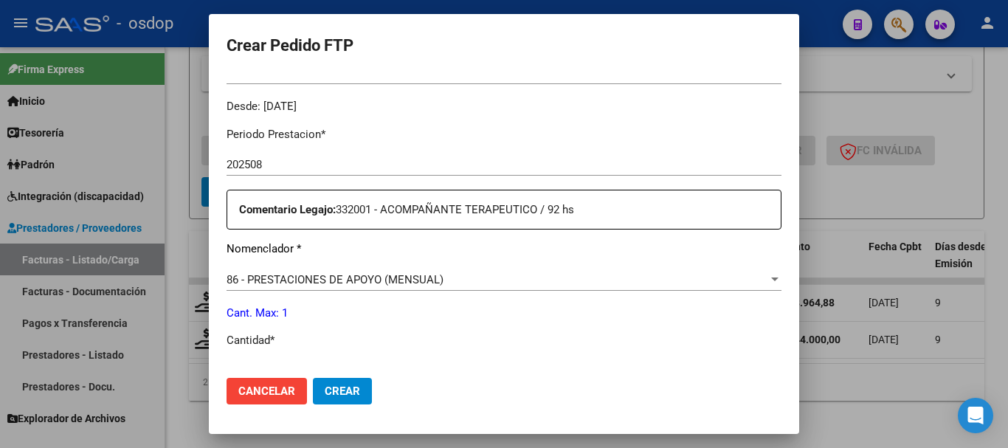
scroll to position [591, 0]
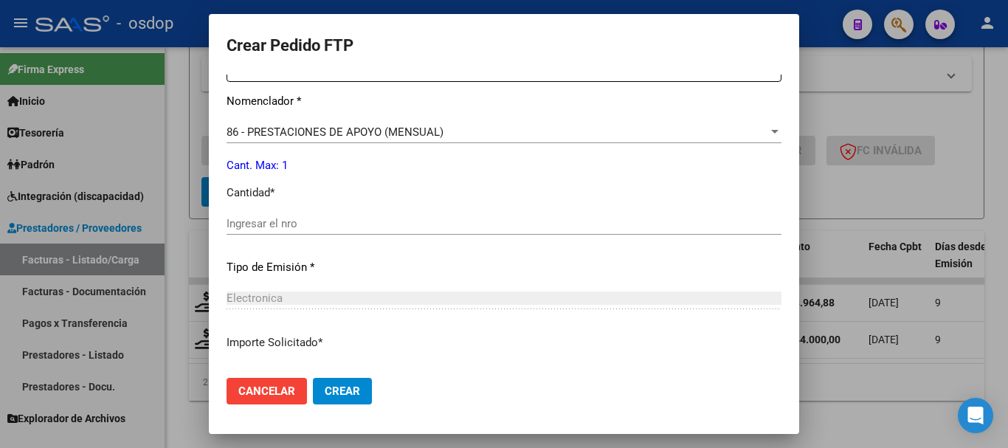
click at [284, 227] on input "Ingresar el nro" at bounding box center [504, 223] width 555 height 13
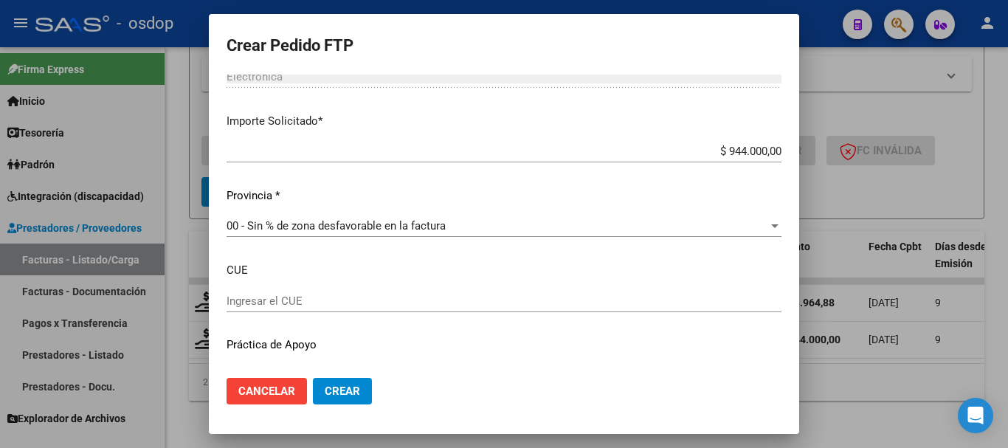
scroll to position [846, 0]
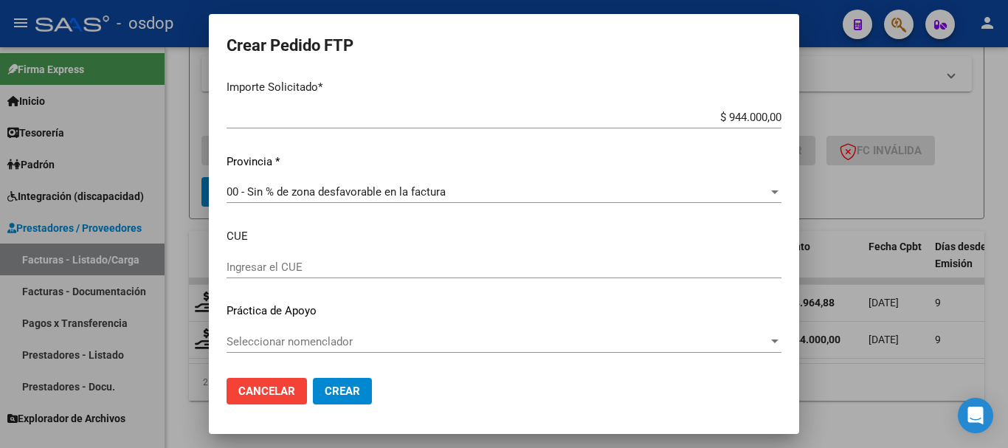
type input "1"
click at [349, 387] on span "Crear" at bounding box center [342, 391] width 35 height 13
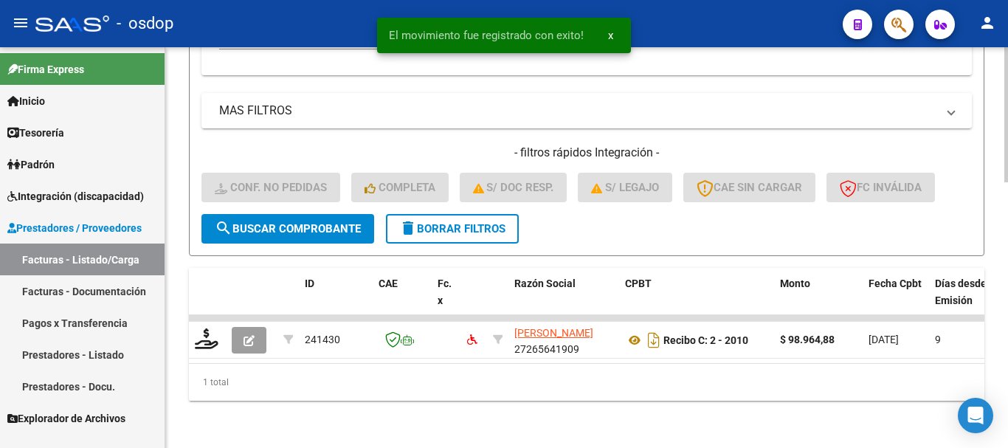
scroll to position [785, 0]
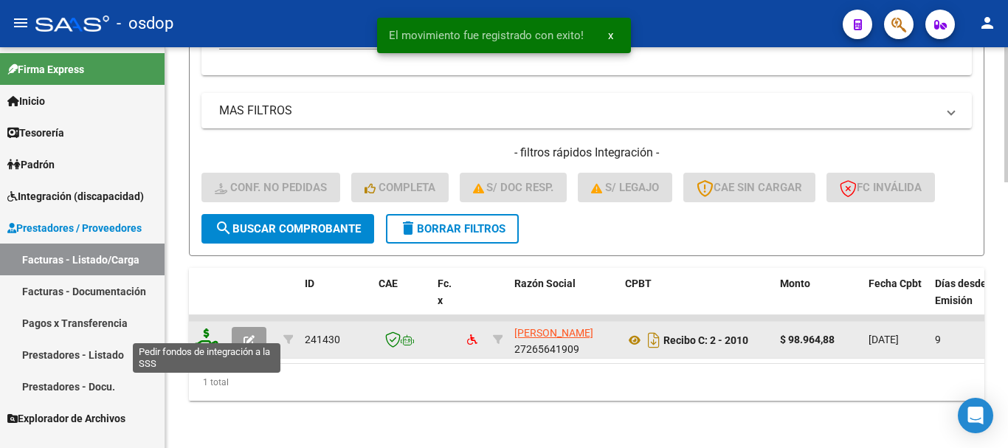
click at [211, 331] on icon at bounding box center [207, 339] width 24 height 21
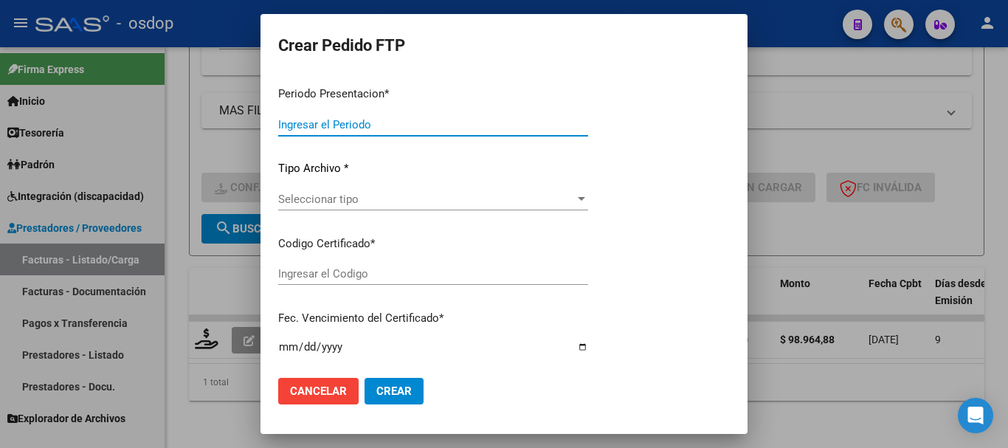
type input "202508"
type input "$ 98.964,88"
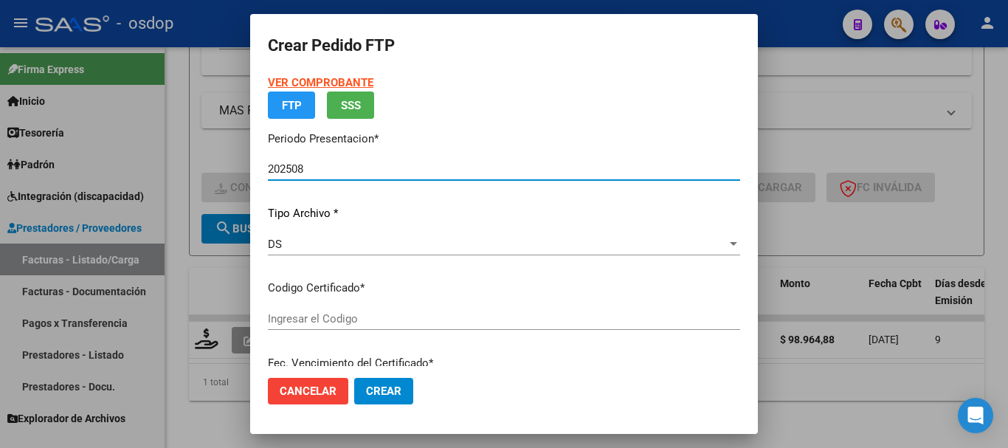
type input "411005982"
type input "[DATE]"
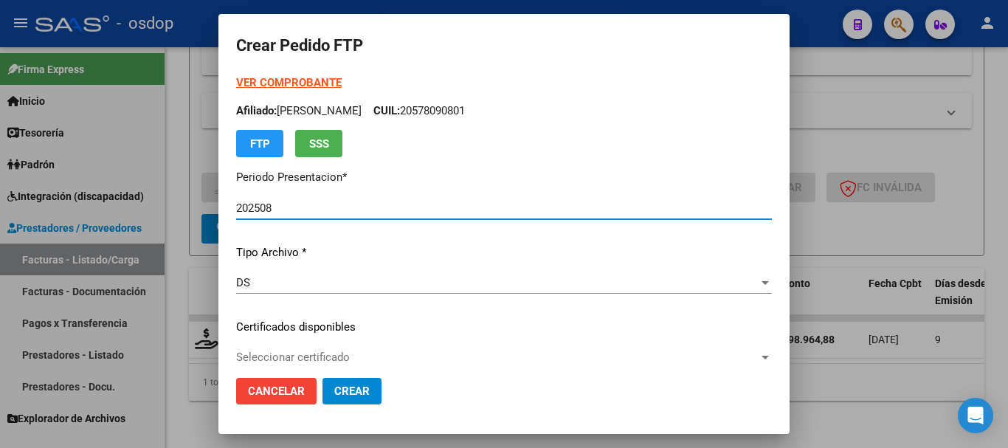
scroll to position [148, 0]
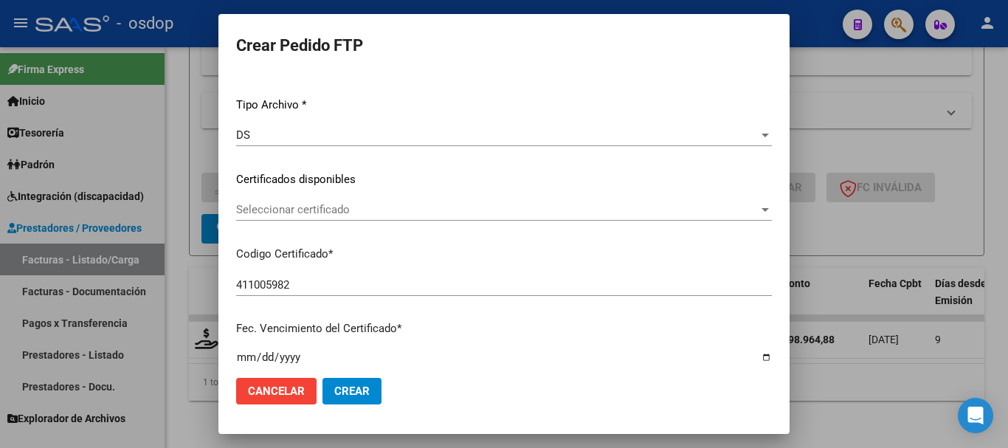
click at [311, 204] on span "Seleccionar certificado" at bounding box center [497, 209] width 523 height 13
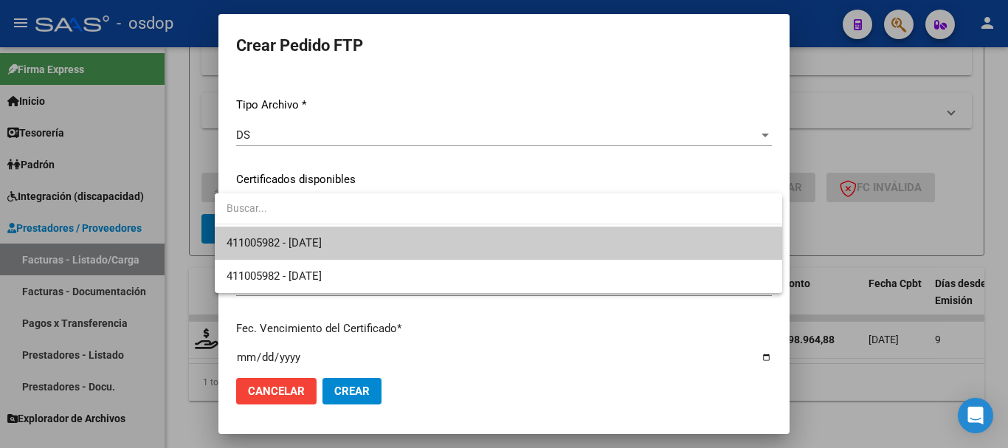
click at [322, 241] on span "411005982 - [DATE]" at bounding box center [274, 242] width 95 height 13
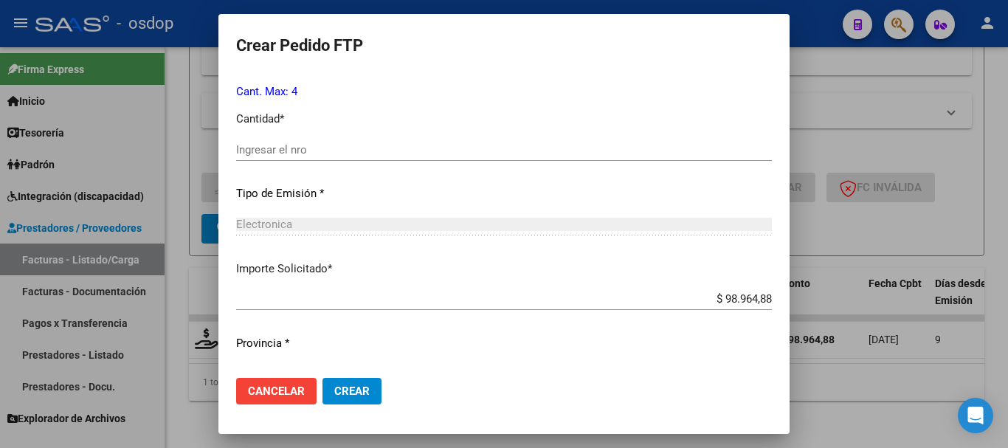
scroll to position [591, 0]
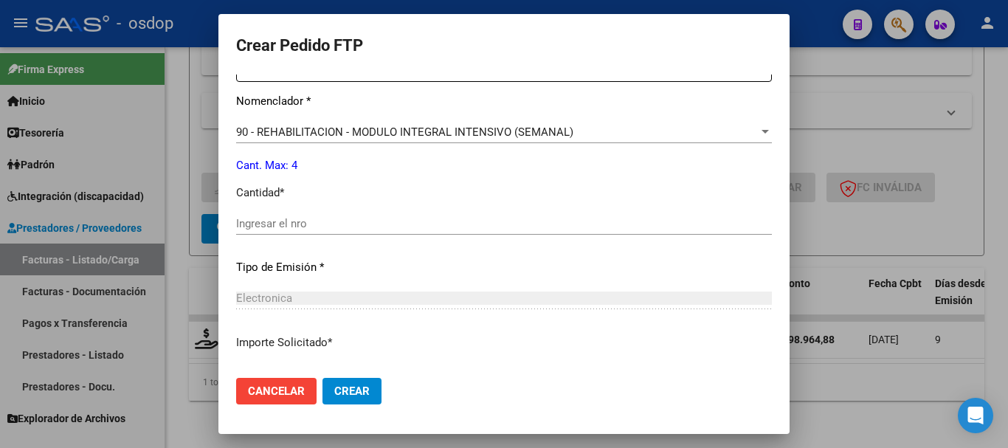
click at [305, 219] on input "Ingresar el nro" at bounding box center [504, 223] width 536 height 13
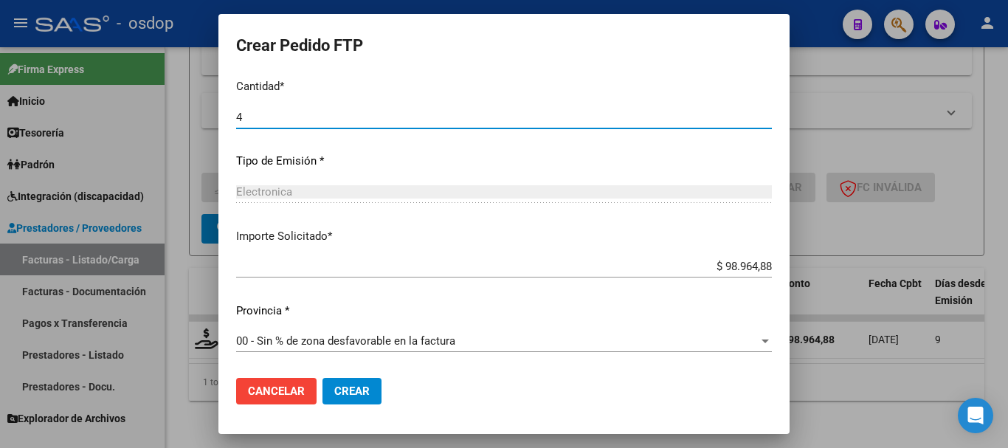
type input "4"
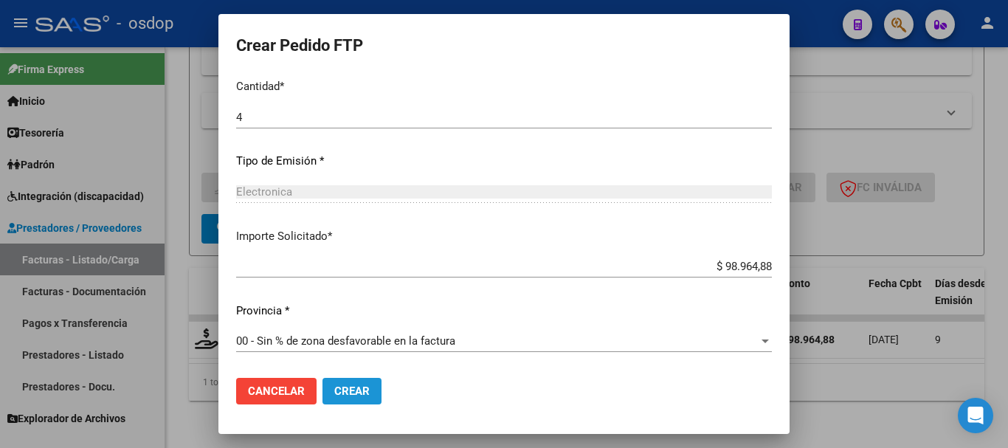
click at [354, 392] on span "Crear" at bounding box center [351, 391] width 35 height 13
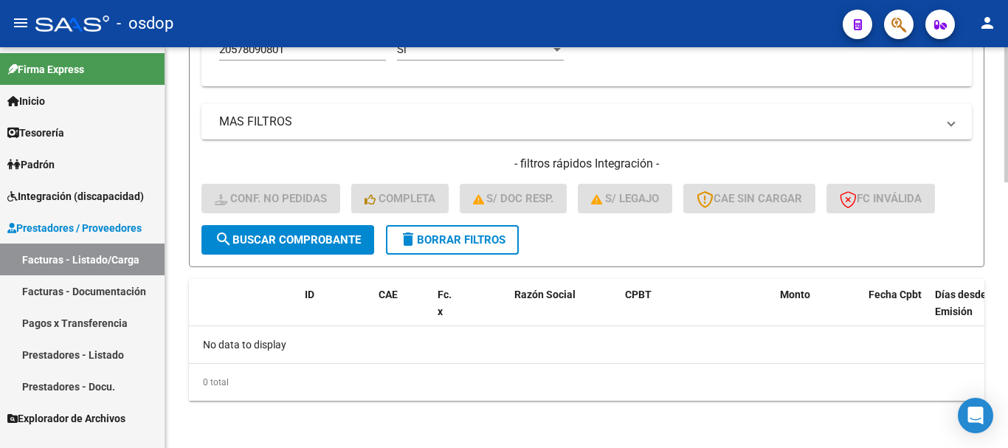
scroll to position [763, 0]
click at [473, 249] on button "delete Borrar Filtros" at bounding box center [452, 240] width 133 height 30
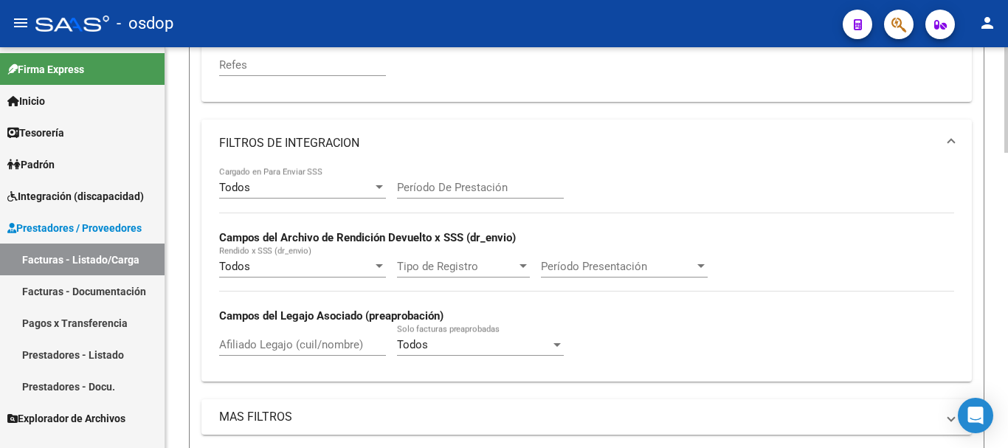
scroll to position [246, 0]
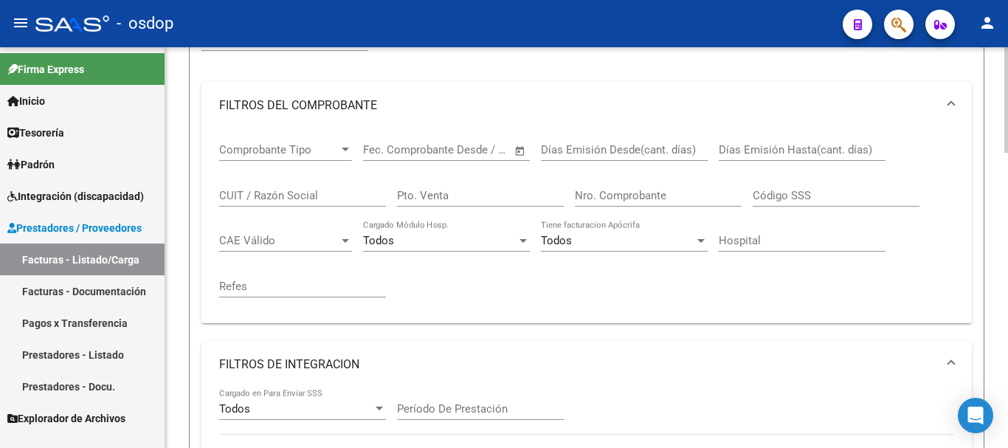
click at [297, 190] on input "CUIT / Razón Social" at bounding box center [302, 195] width 167 height 13
paste input "27177636083"
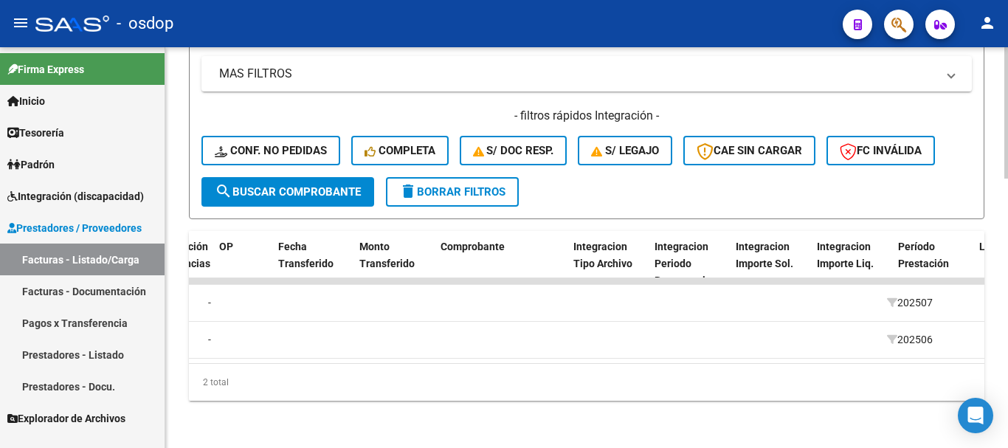
scroll to position [0, 0]
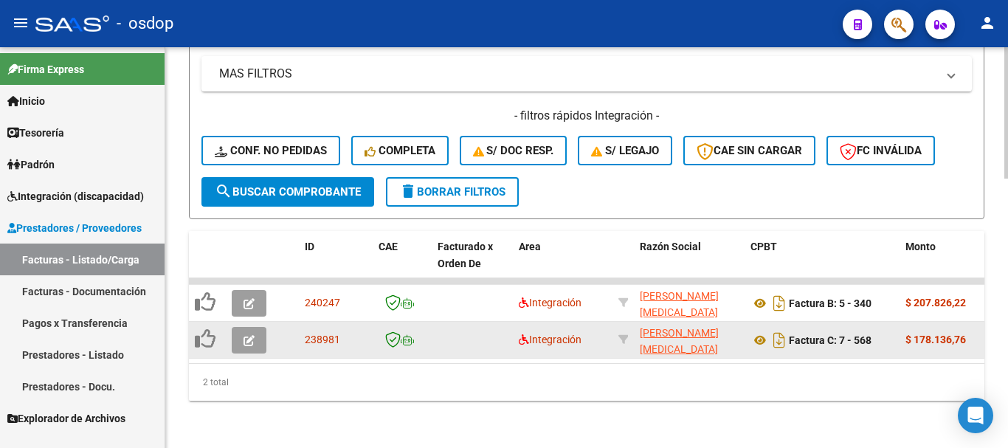
type input "27177636083"
click at [244, 335] on icon "button" at bounding box center [249, 340] width 11 height 11
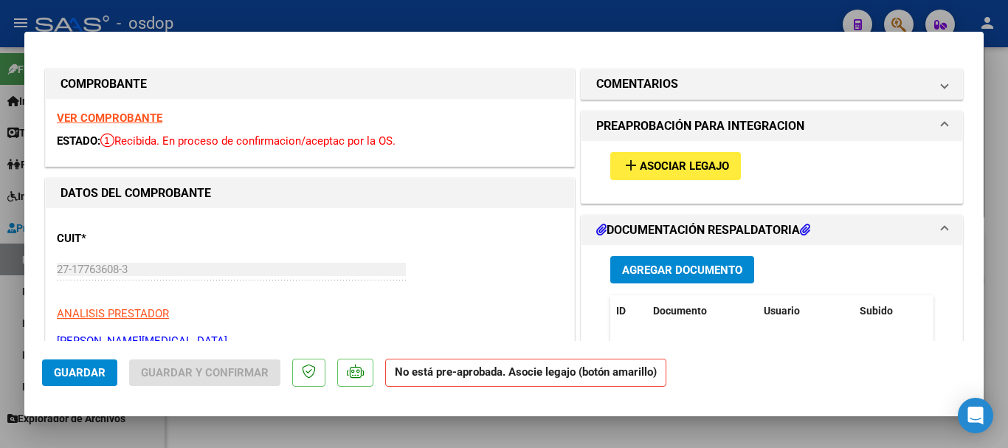
click at [664, 168] on span "Asociar Legajo" at bounding box center [684, 166] width 89 height 13
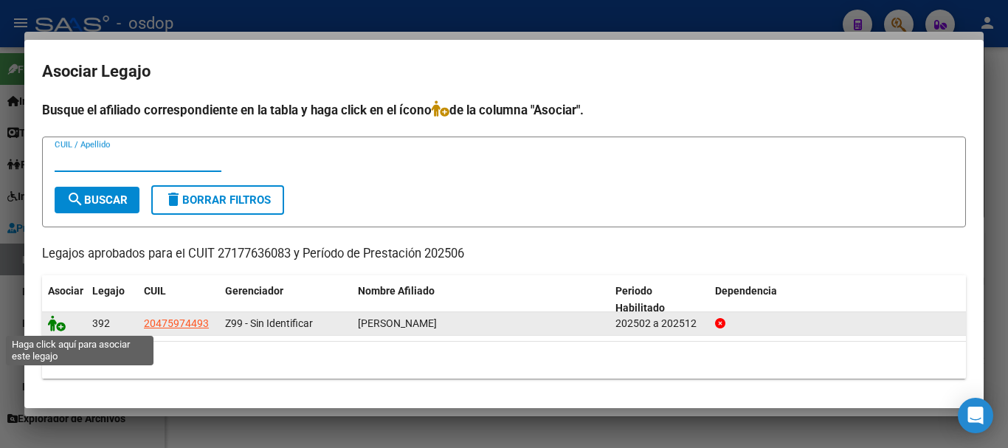
click at [63, 326] on icon at bounding box center [57, 323] width 18 height 16
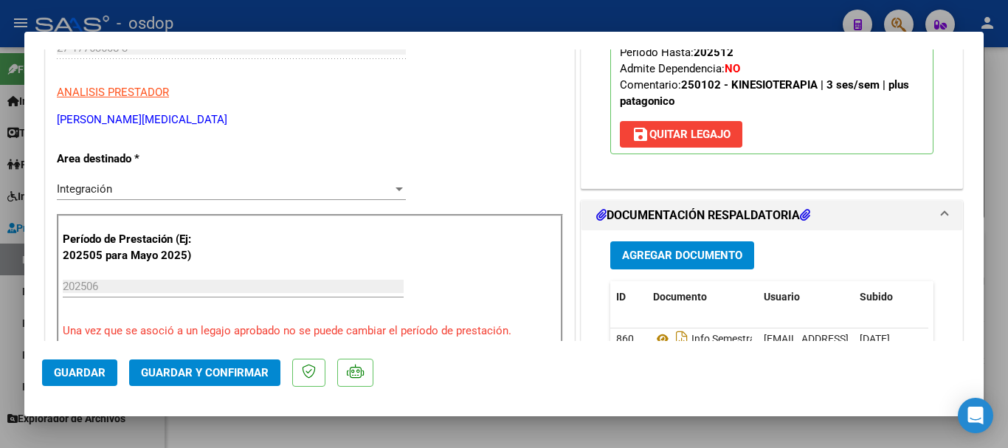
scroll to position [295, 0]
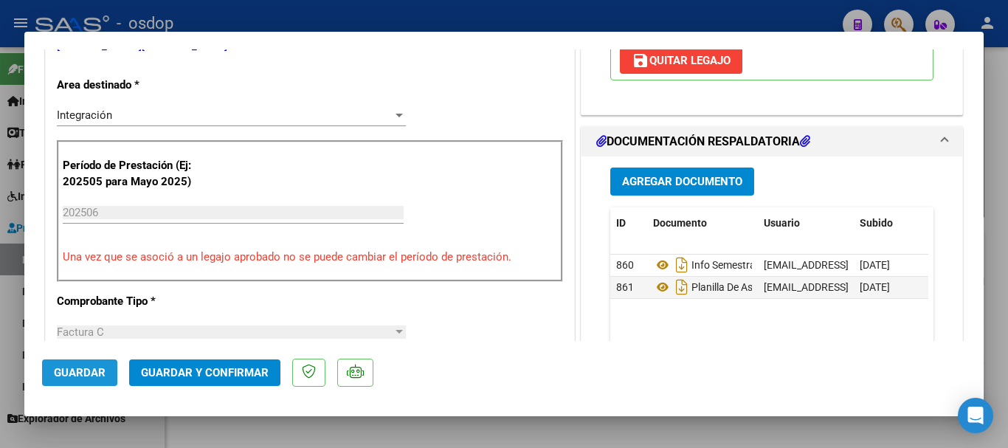
click at [59, 368] on span "Guardar" at bounding box center [80, 372] width 52 height 13
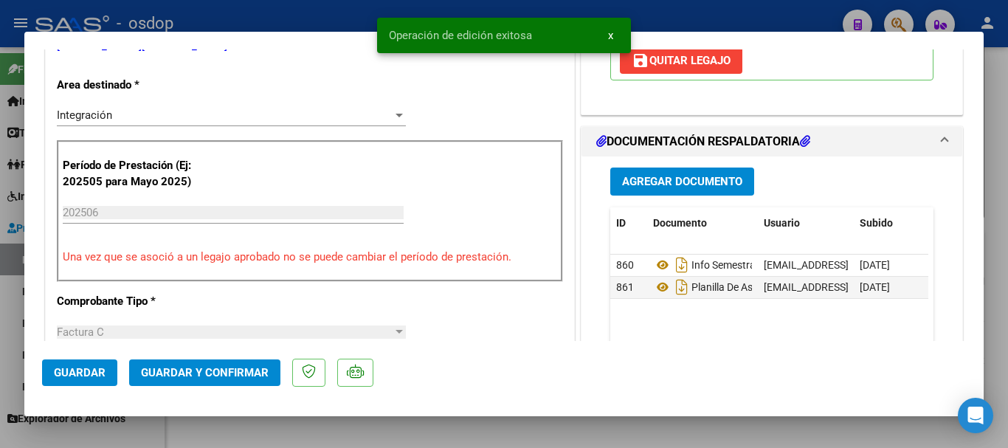
click at [346, 432] on div at bounding box center [504, 224] width 1008 height 448
type input "$ 0,00"
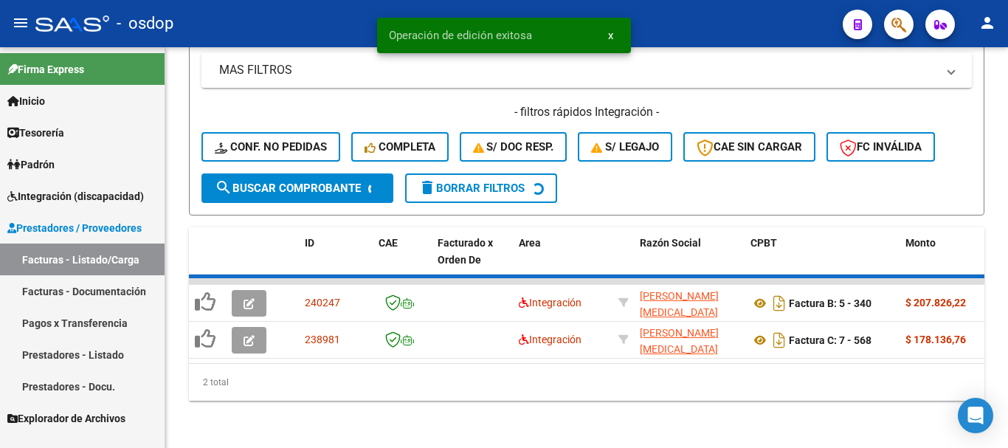
scroll to position [822, 0]
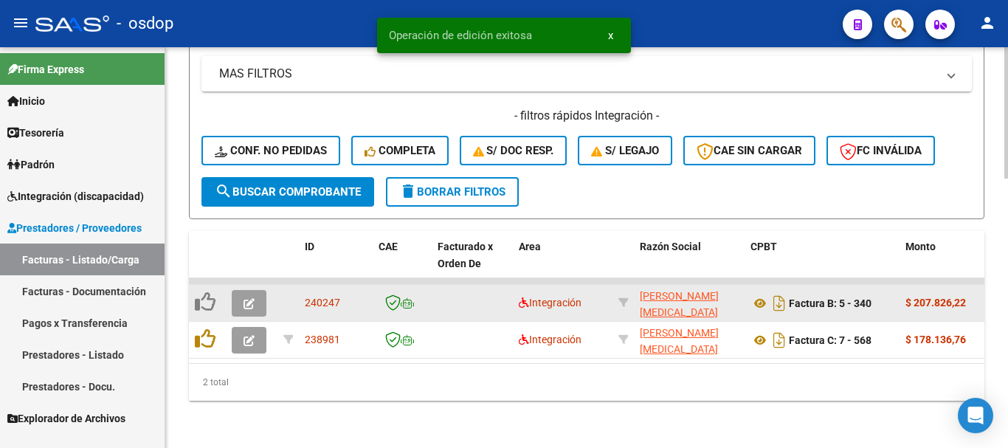
click at [258, 291] on button "button" at bounding box center [249, 303] width 35 height 27
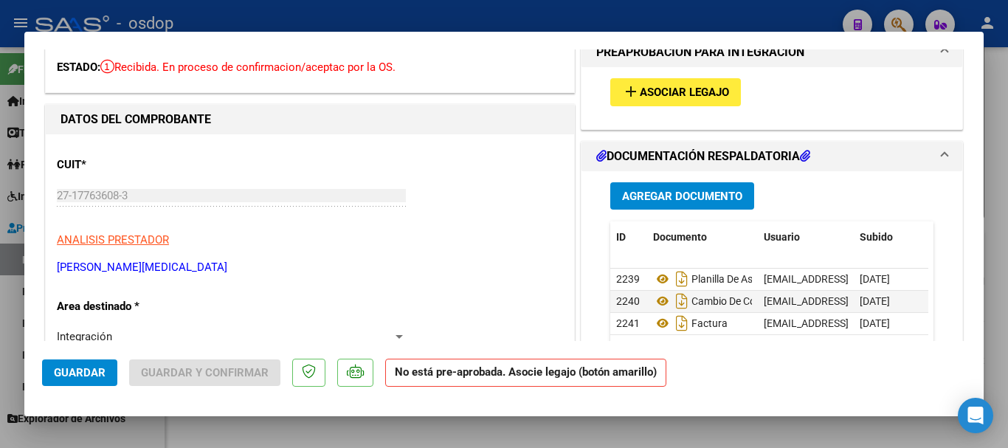
scroll to position [0, 0]
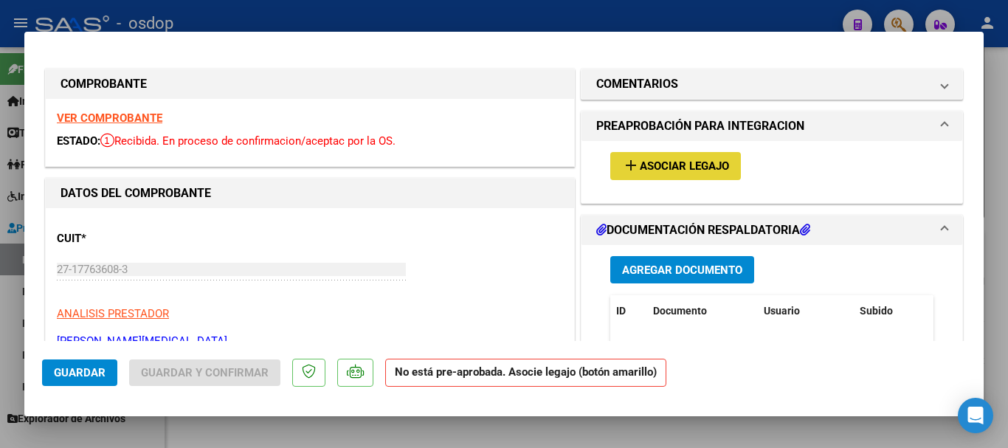
click at [682, 160] on span "Asociar Legajo" at bounding box center [684, 166] width 89 height 13
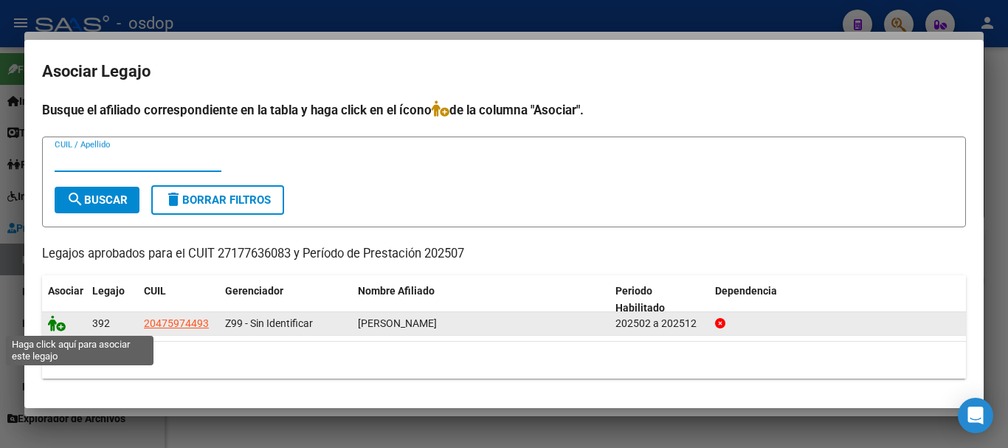
click at [61, 324] on icon at bounding box center [57, 323] width 18 height 16
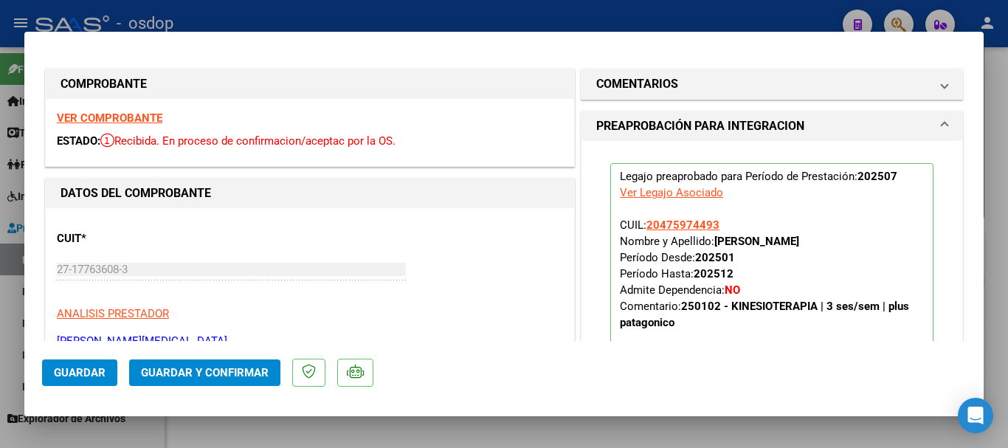
click at [68, 379] on button "Guardar" at bounding box center [79, 373] width 75 height 27
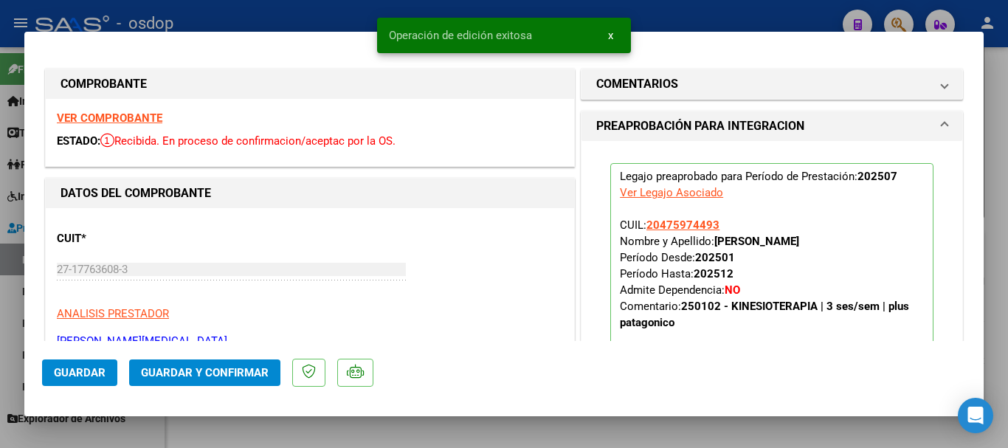
click at [345, 427] on div at bounding box center [504, 224] width 1008 height 448
type input "$ 0,00"
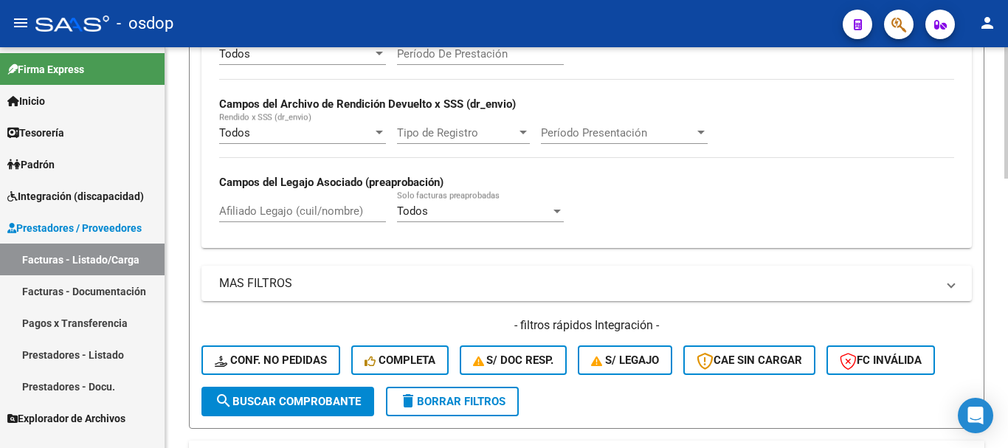
scroll to position [527, 0]
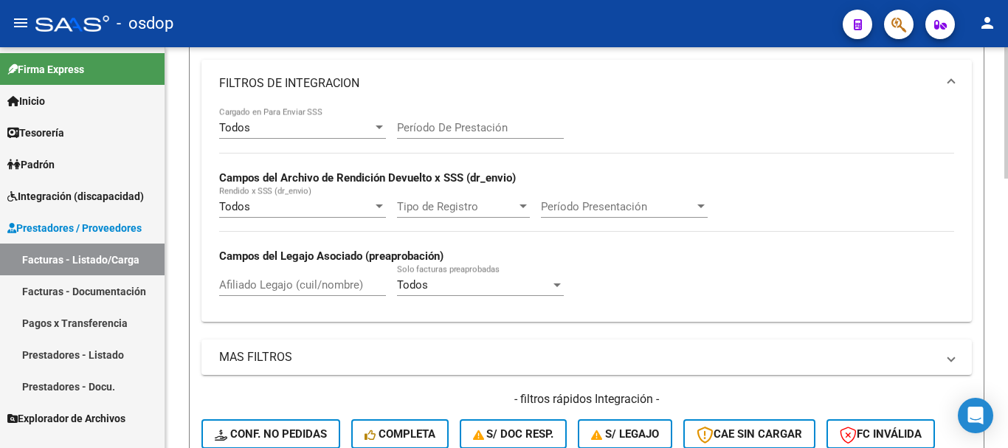
click at [317, 291] on input "Afiliado Legajo (cuil/nombre)" at bounding box center [302, 284] width 167 height 13
paste input "20578090801"
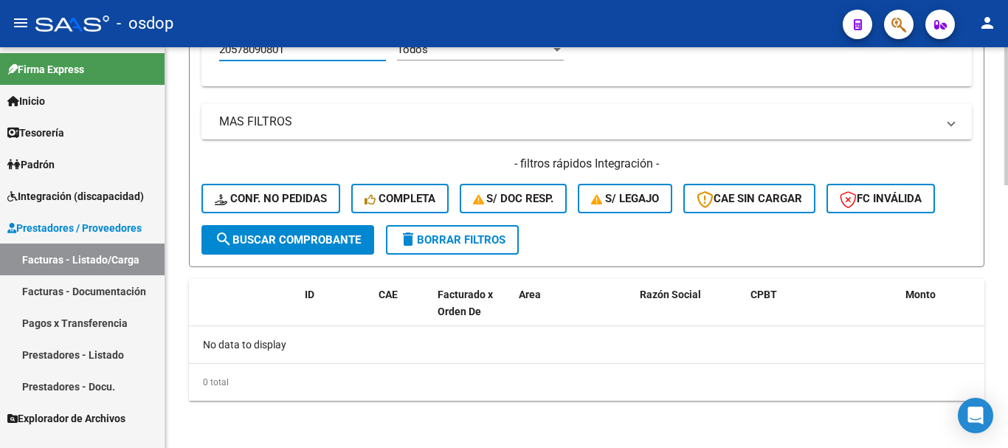
type input "20578090801"
click at [87, 196] on span "Integración (discapacidad)" at bounding box center [75, 196] width 137 height 16
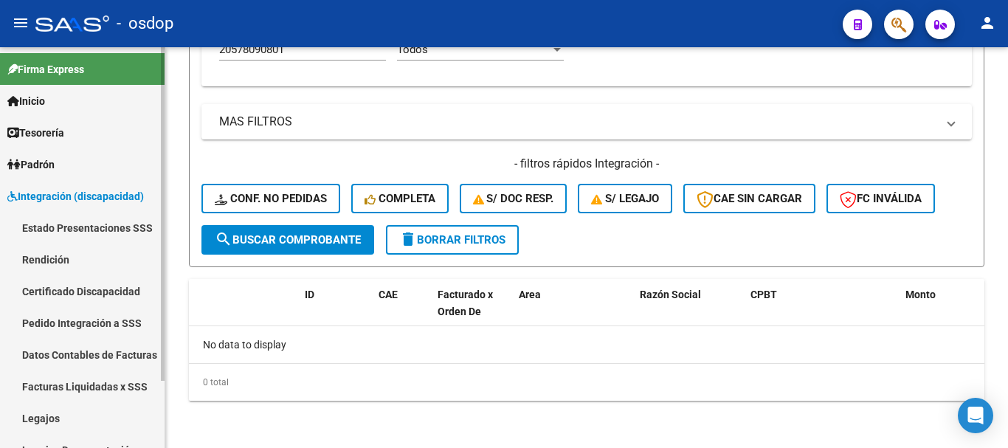
click at [99, 331] on link "Pedido Integración a SSS" at bounding box center [82, 323] width 165 height 32
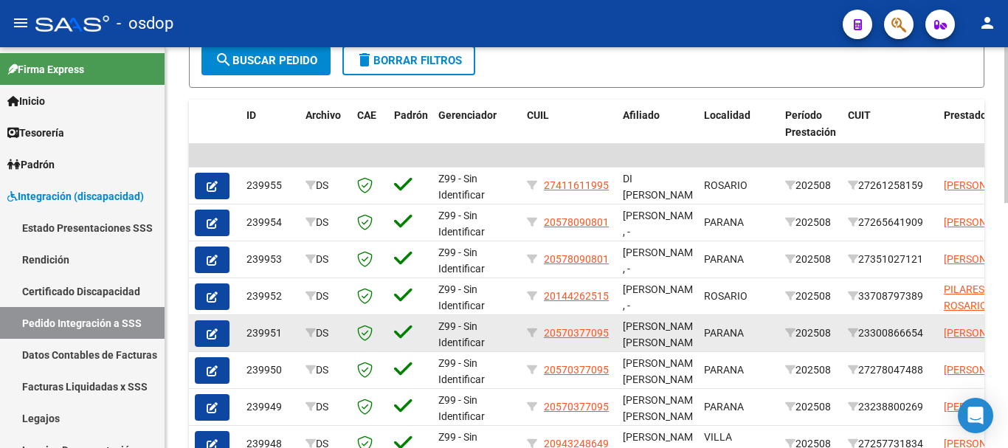
scroll to position [1, 0]
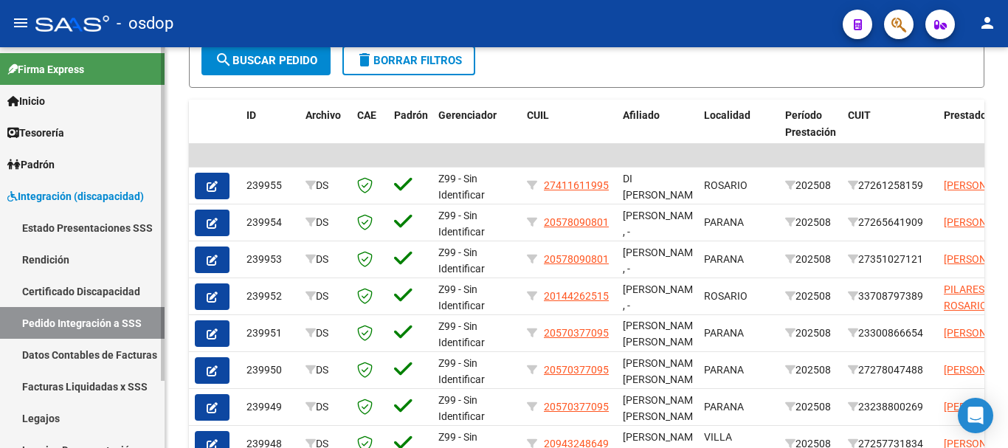
click at [108, 191] on span "Integración (discapacidad)" at bounding box center [75, 196] width 137 height 16
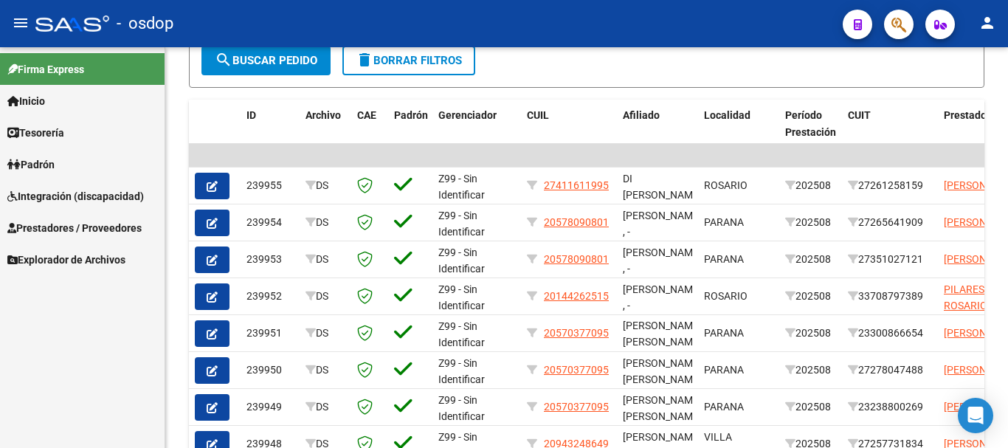
click at [108, 191] on span "Integración (discapacidad)" at bounding box center [75, 196] width 137 height 16
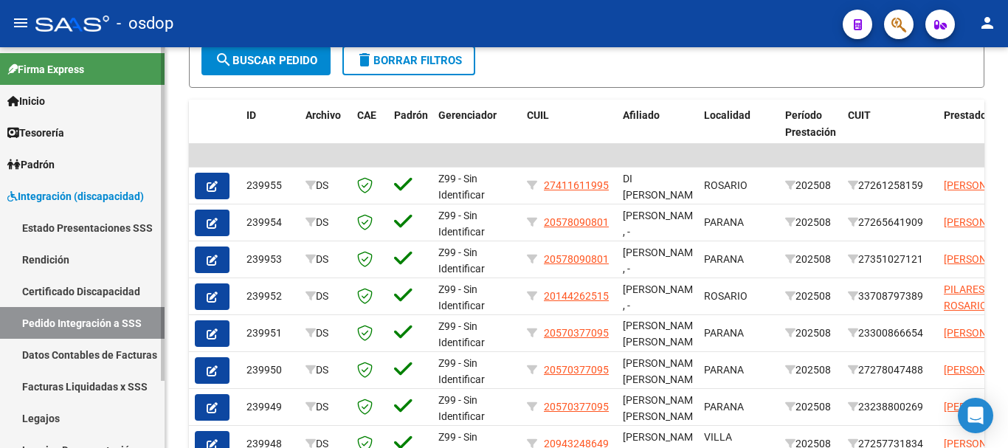
click at [68, 194] on span "Integración (discapacidad)" at bounding box center [75, 196] width 137 height 16
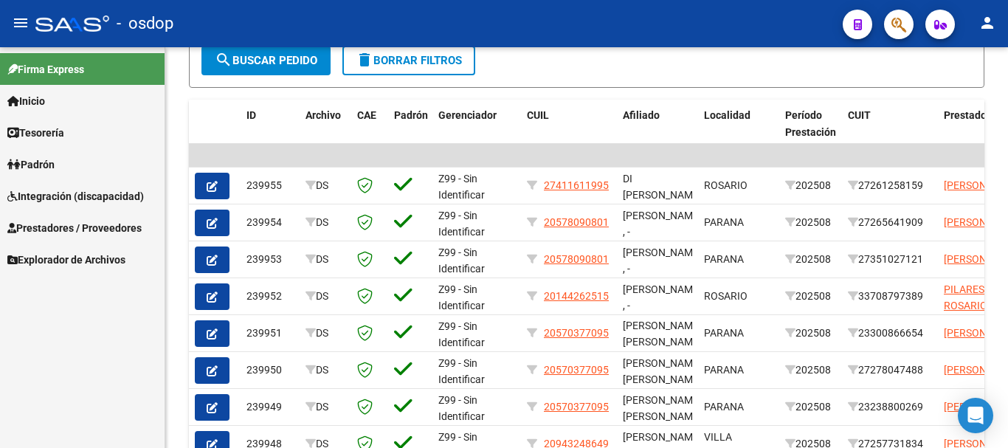
click at [95, 233] on span "Prestadores / Proveedores" at bounding box center [74, 228] width 134 height 16
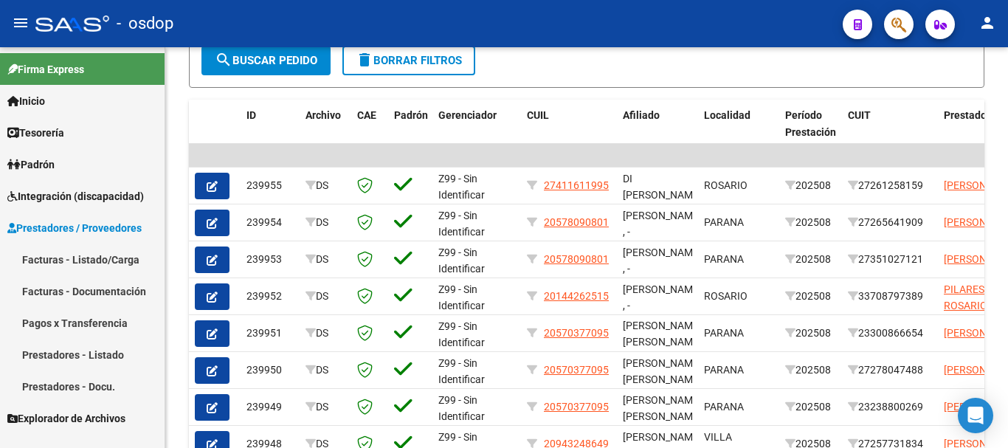
click at [109, 253] on link "Facturas - Listado/Carga" at bounding box center [82, 260] width 165 height 32
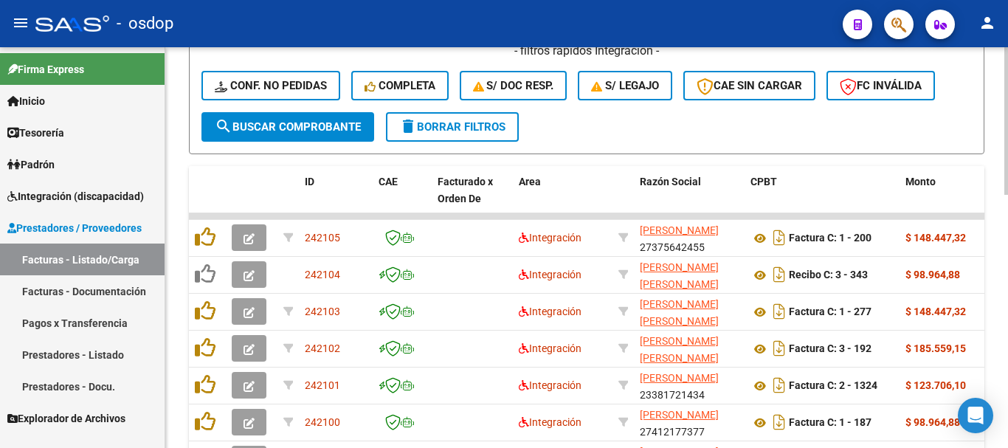
scroll to position [221, 0]
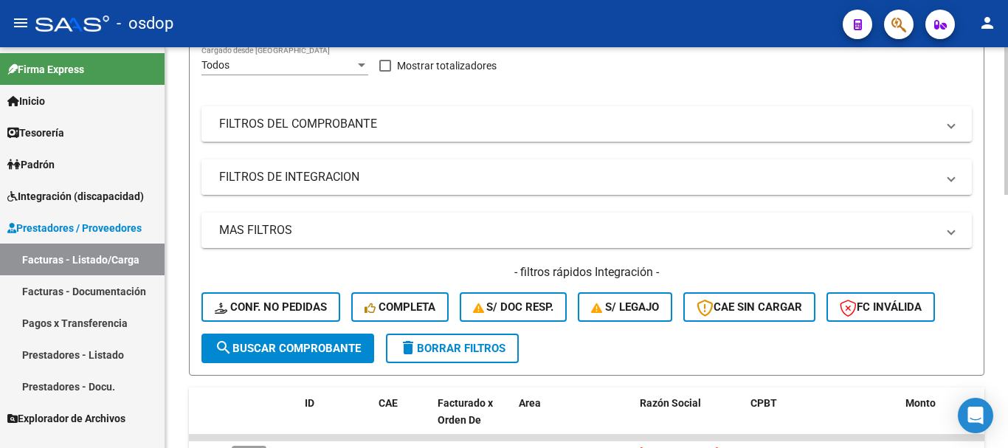
click at [342, 193] on mat-expansion-panel-header "FILTROS DE INTEGRACION" at bounding box center [587, 176] width 771 height 35
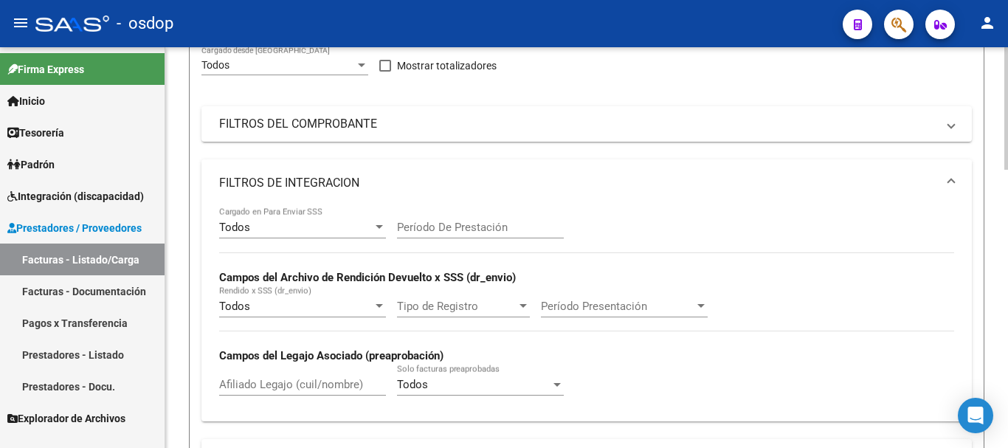
scroll to position [295, 0]
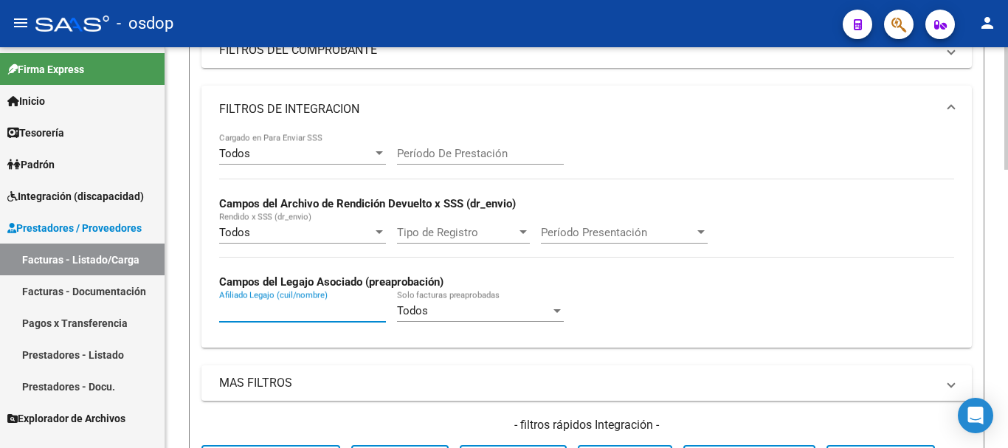
click at [286, 310] on input "Afiliado Legajo (cuil/nombre)" at bounding box center [302, 310] width 167 height 13
paste input "20569009503"
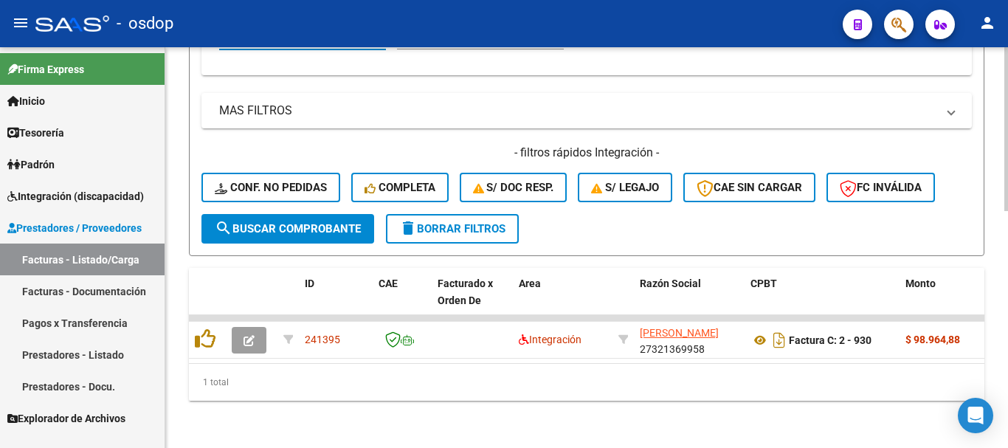
scroll to position [506, 0]
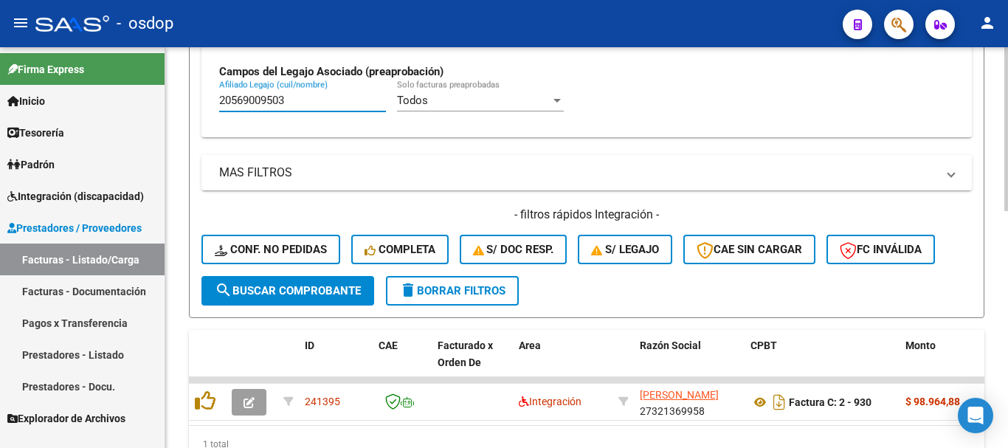
type input "20569009503"
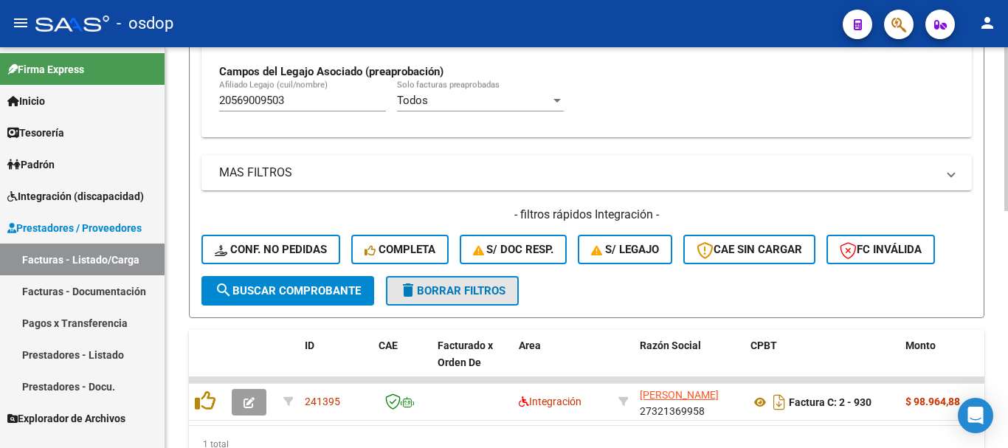
click at [487, 289] on span "delete Borrar Filtros" at bounding box center [452, 290] width 106 height 13
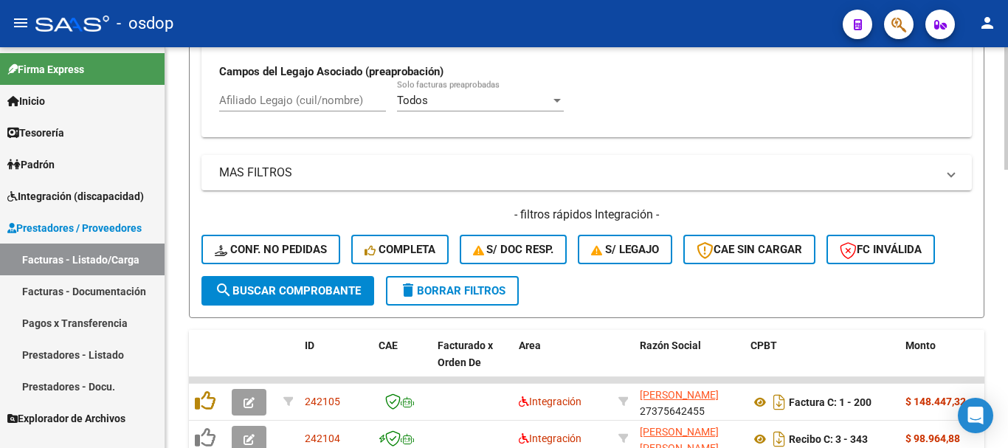
click at [306, 95] on input "Afiliado Legajo (cuil/nombre)" at bounding box center [302, 100] width 167 height 13
paste input "20468609097"
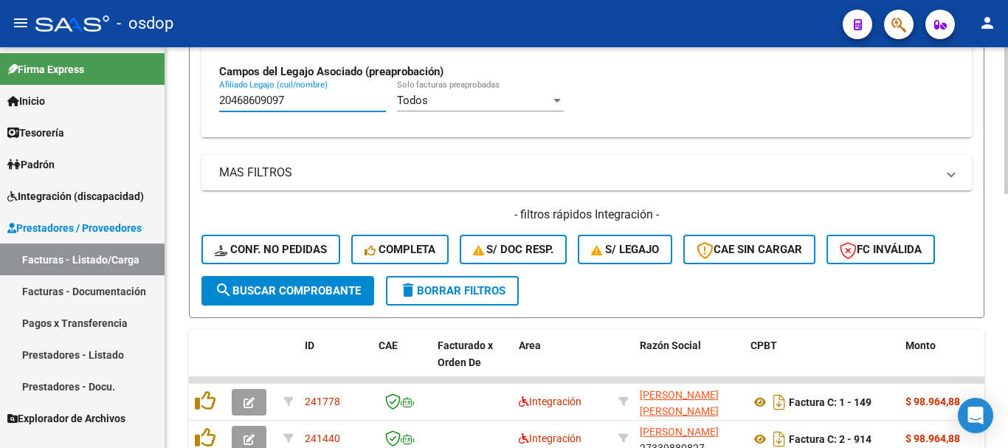
scroll to position [653, 0]
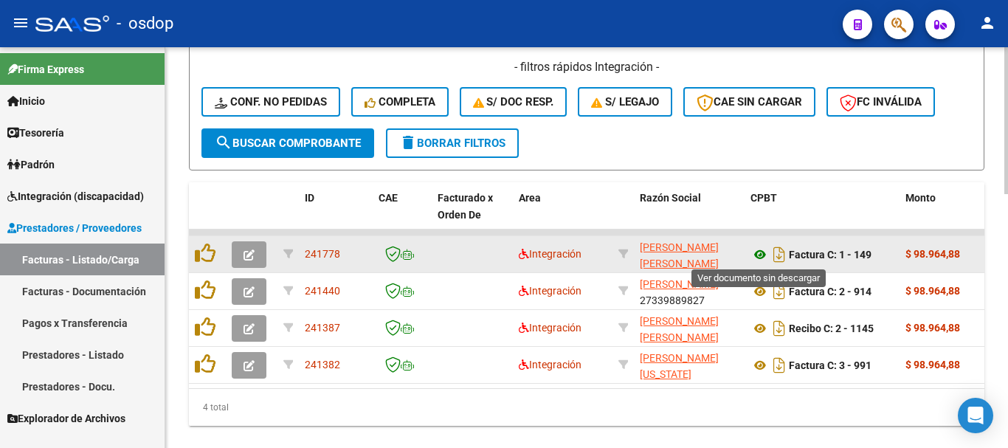
type input "20468609097"
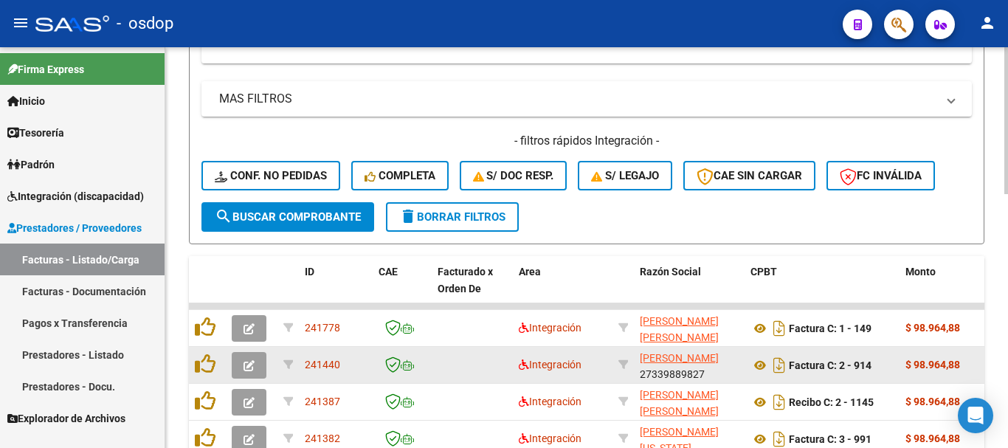
scroll to position [690, 0]
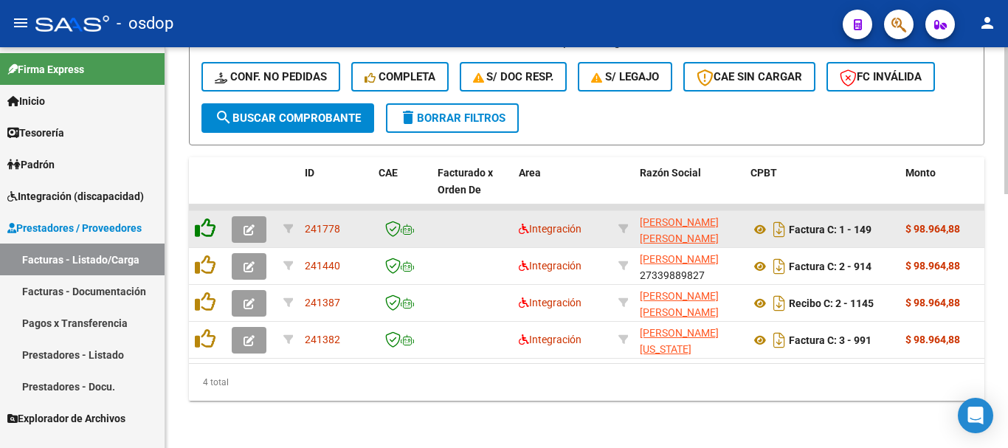
click at [204, 218] on icon at bounding box center [205, 228] width 21 height 21
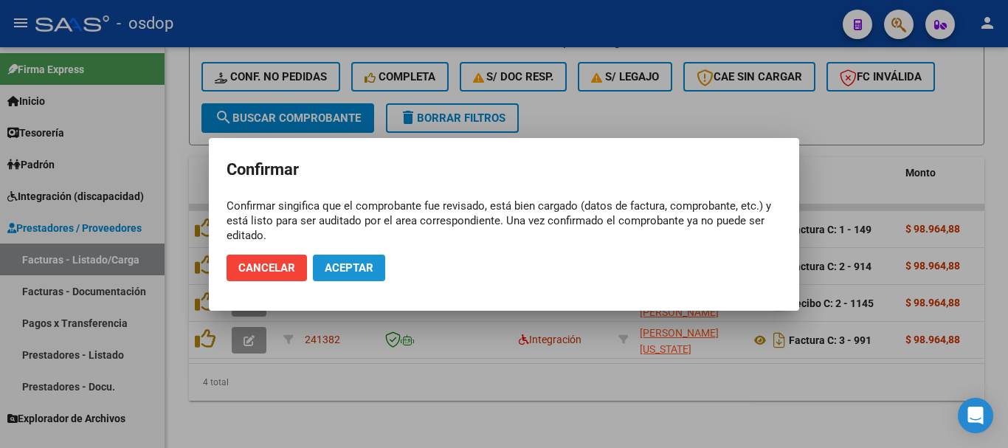
click at [344, 275] on button "Aceptar" at bounding box center [349, 268] width 72 height 27
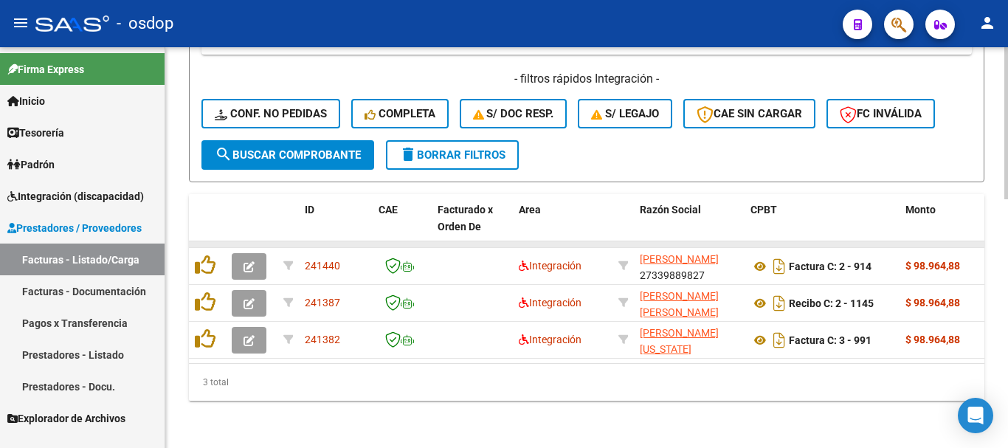
scroll to position [653, 0]
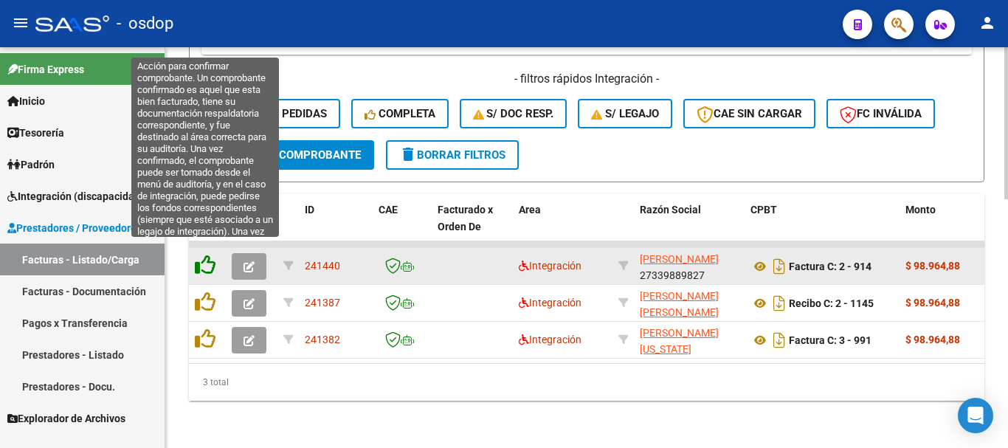
click at [209, 255] on icon at bounding box center [205, 265] width 21 height 21
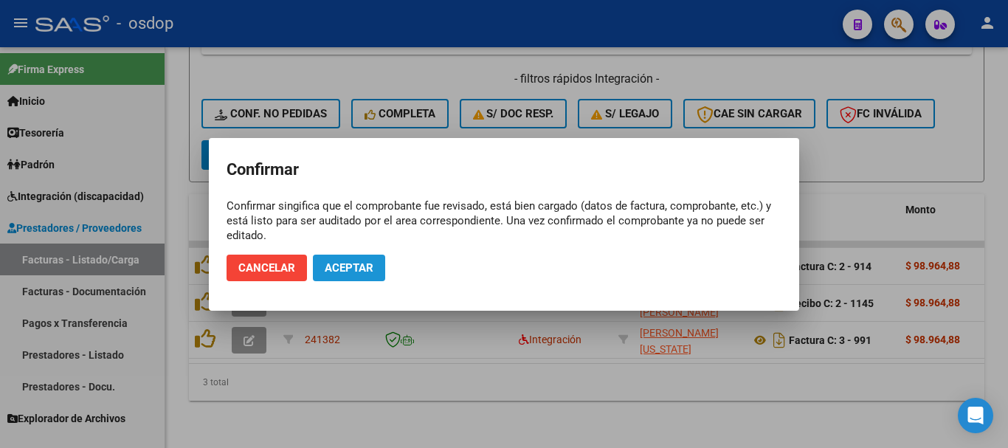
click at [338, 268] on span "Aceptar" at bounding box center [349, 267] width 49 height 13
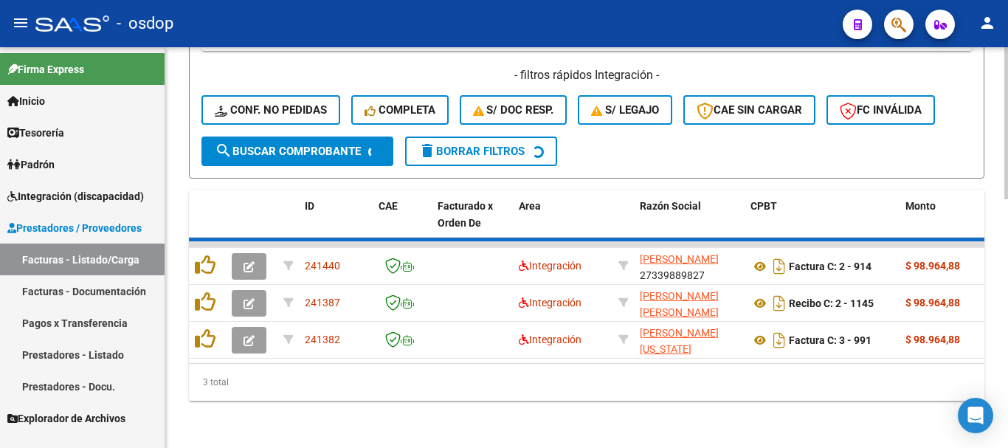
scroll to position [616, 0]
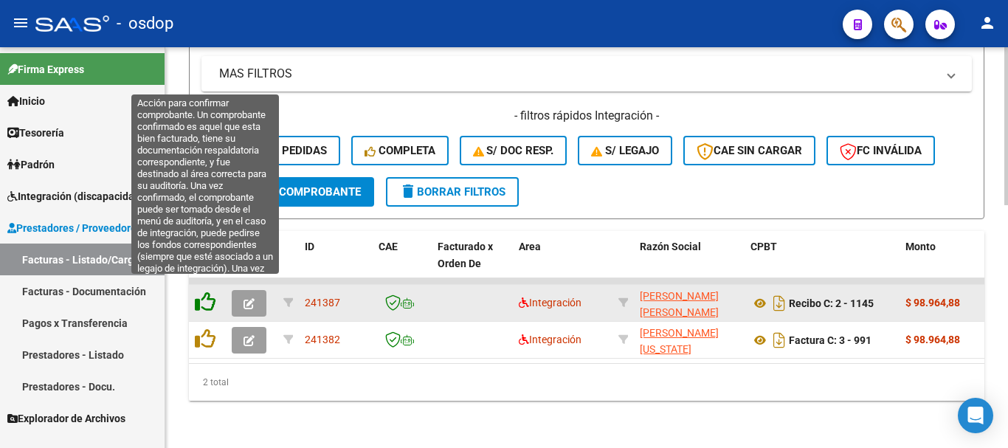
click at [206, 292] on icon at bounding box center [205, 302] width 21 height 21
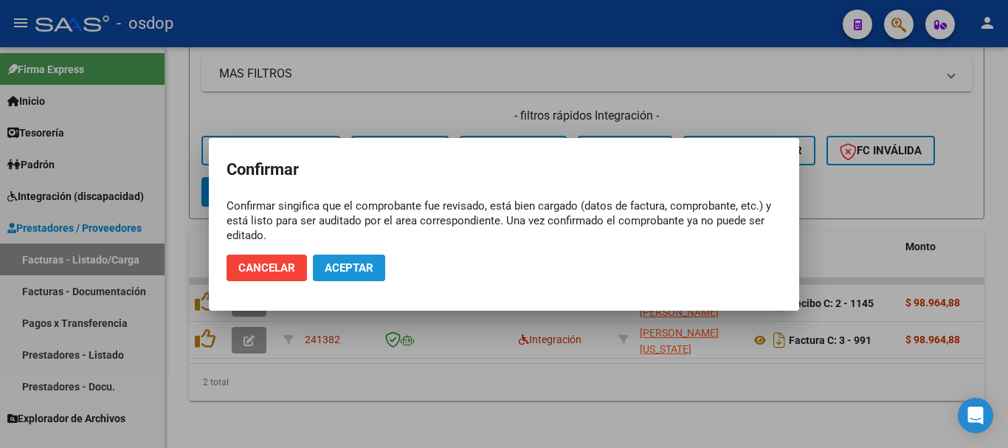
click at [369, 269] on span "Aceptar" at bounding box center [349, 267] width 49 height 13
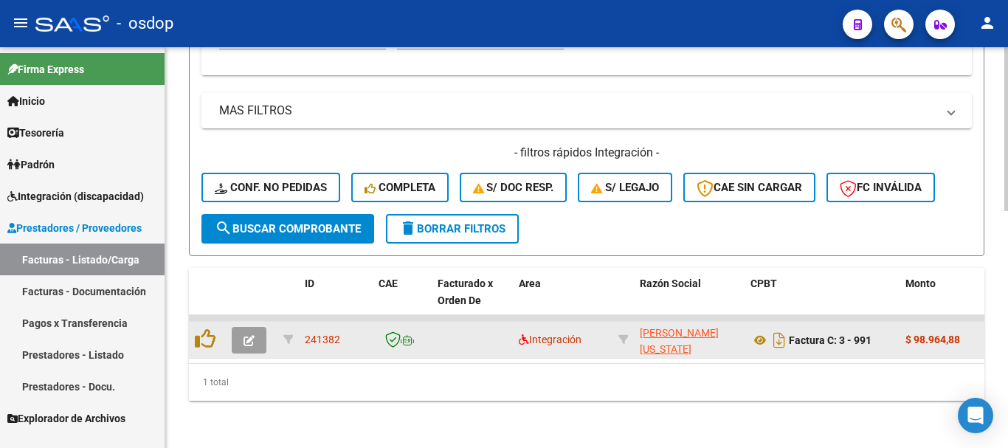
scroll to position [580, 0]
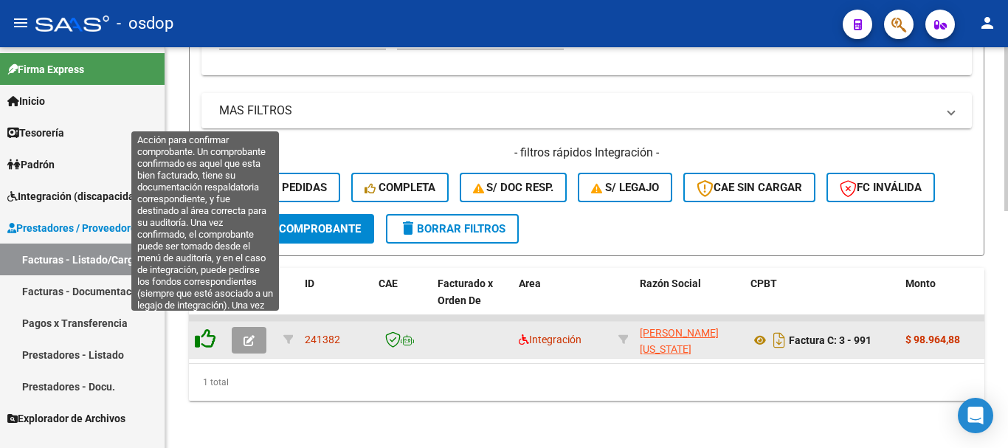
click at [210, 329] on icon at bounding box center [205, 339] width 21 height 21
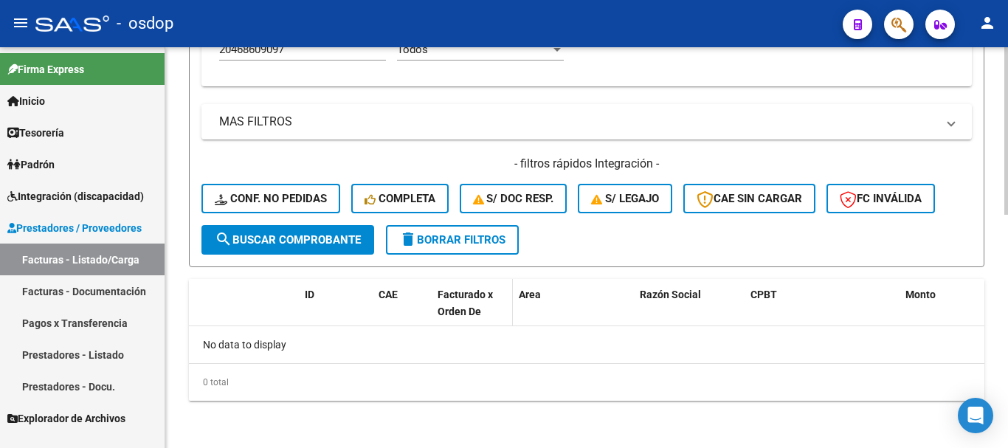
scroll to position [557, 0]
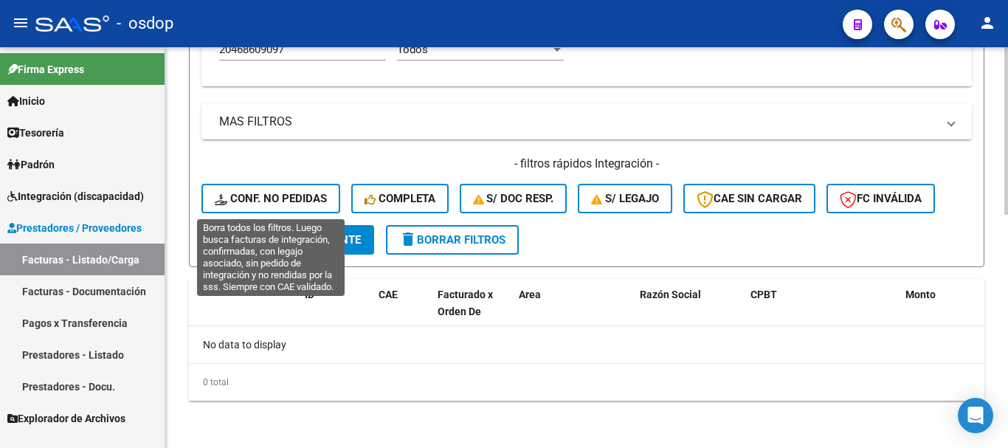
click at [301, 191] on button "Conf. no pedidas" at bounding box center [271, 199] width 139 height 30
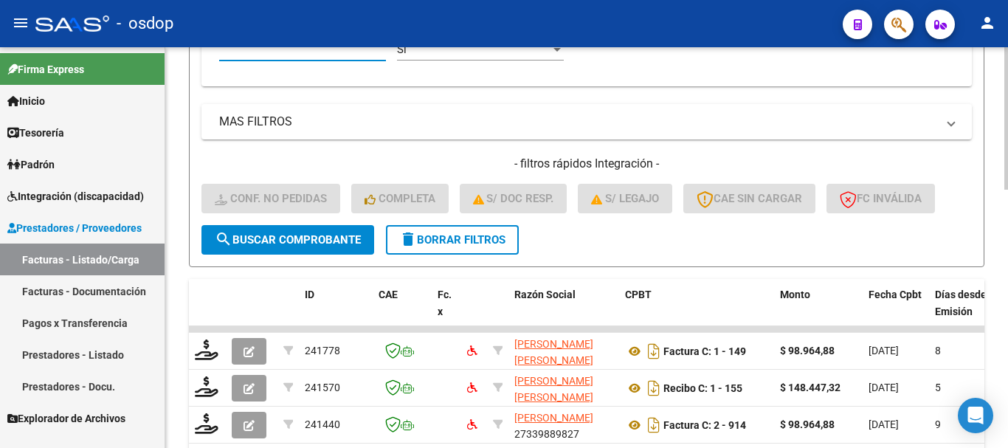
click at [309, 54] on input "Afiliado Legajo (cuil/nombre)" at bounding box center [302, 49] width 167 height 13
paste input "20468609097"
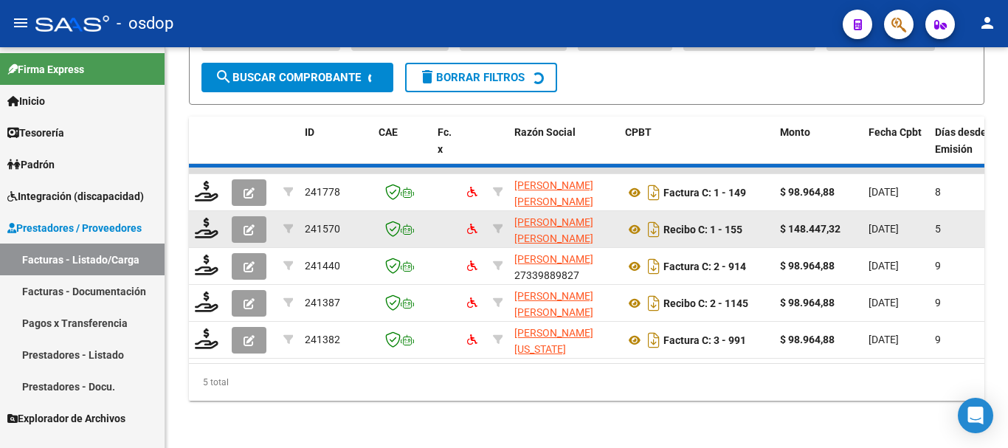
scroll to position [690, 0]
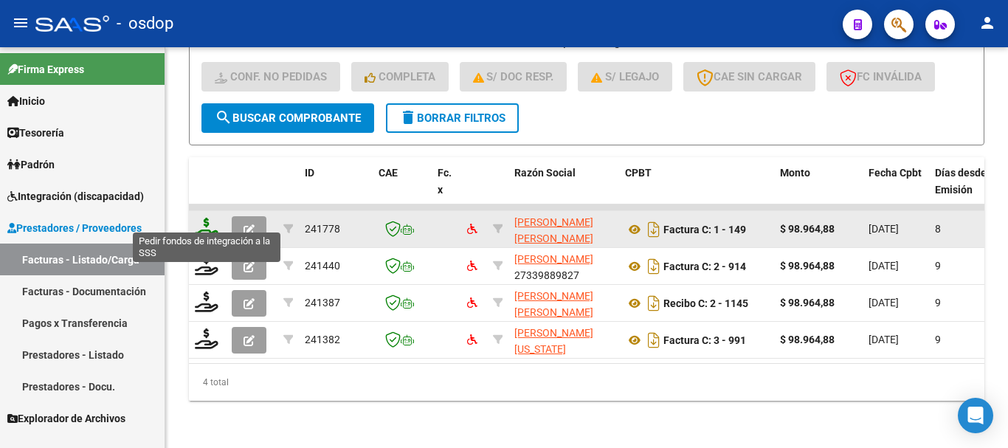
type input "20468609097"
click at [210, 218] on icon at bounding box center [207, 228] width 24 height 21
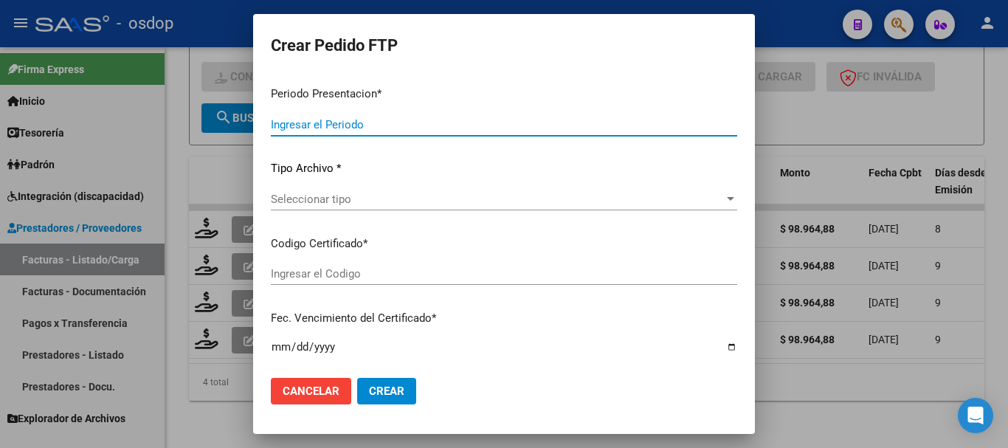
type input "202508"
type input "$ 98.964,88"
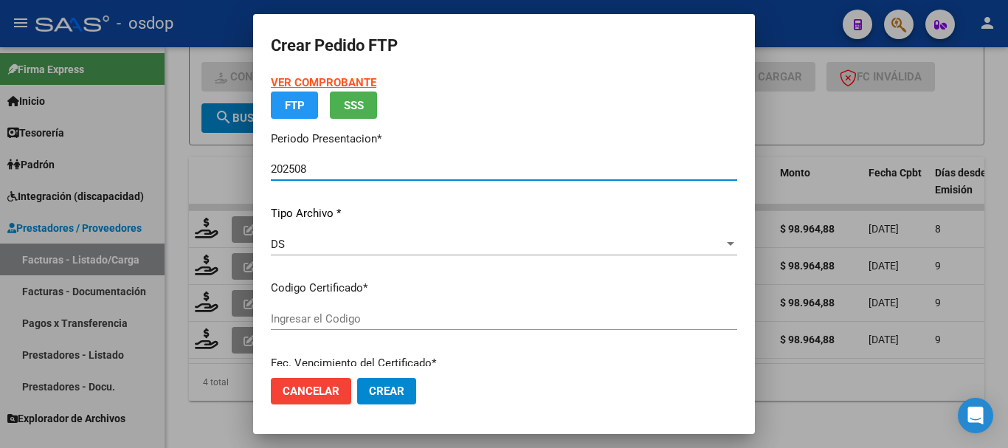
type input "9135899130"
type input "[DATE]"
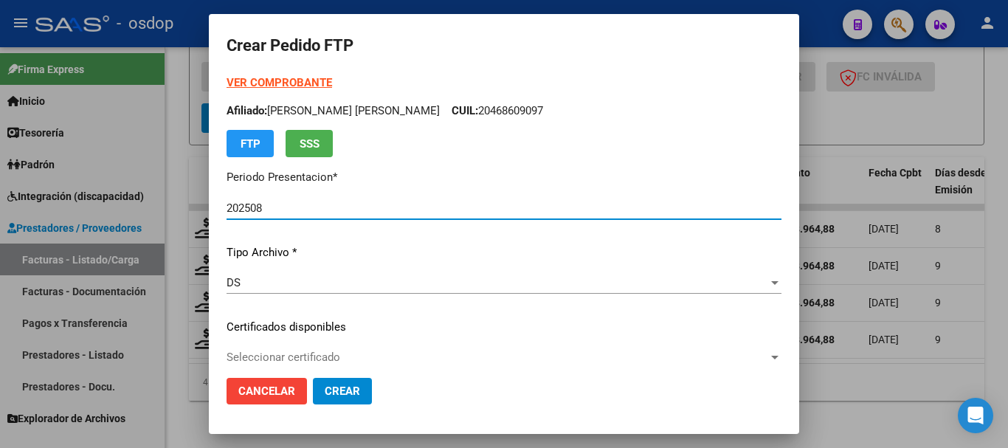
scroll to position [148, 0]
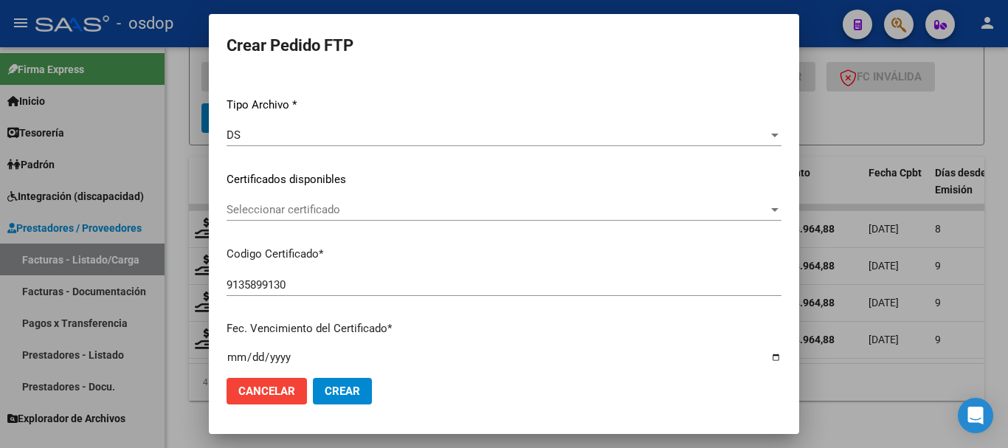
click at [295, 217] on div "Seleccionar certificado Seleccionar certificado" at bounding box center [504, 210] width 555 height 22
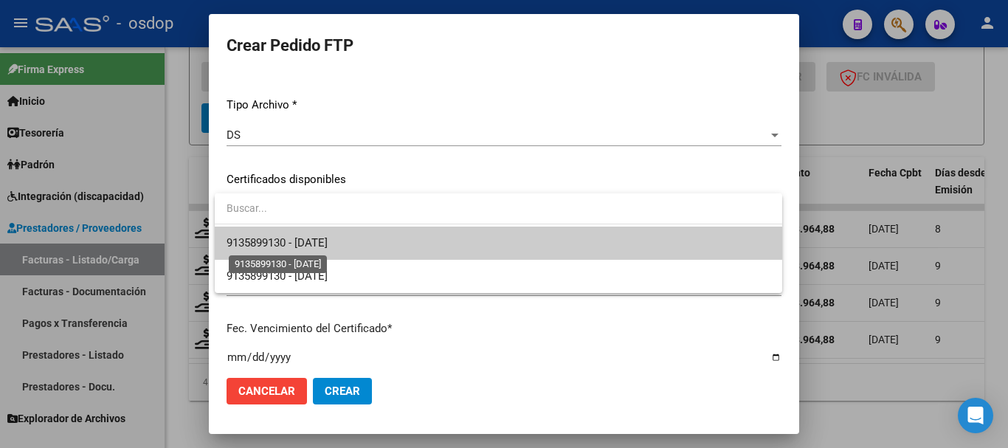
click at [303, 241] on span "9135899130 - [DATE]" at bounding box center [277, 242] width 101 height 13
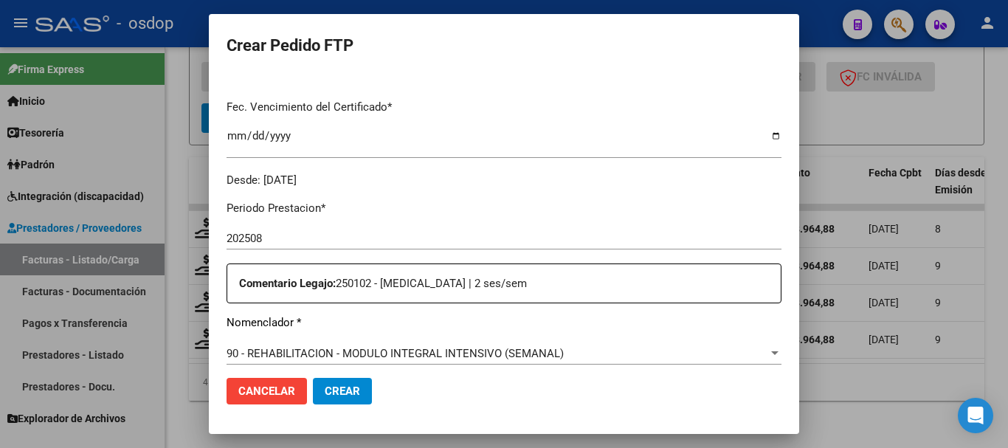
scroll to position [517, 0]
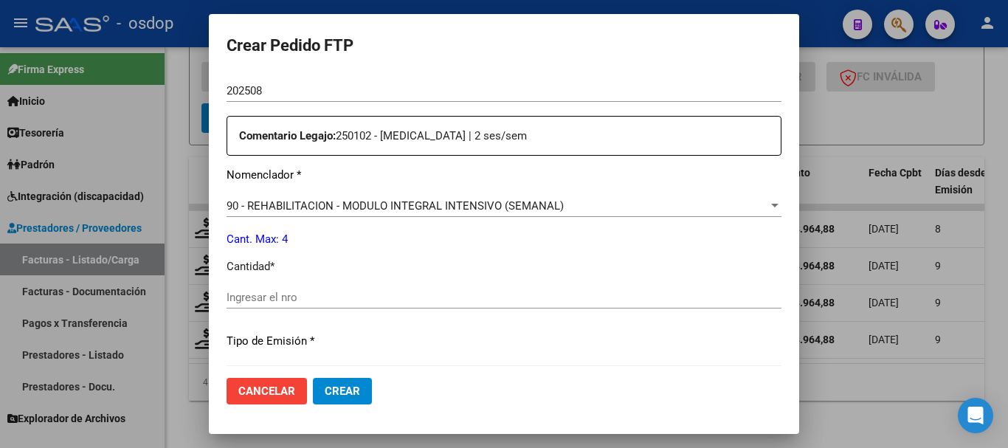
click at [325, 303] on input "Ingresar el nro" at bounding box center [504, 297] width 555 height 13
type input "4"
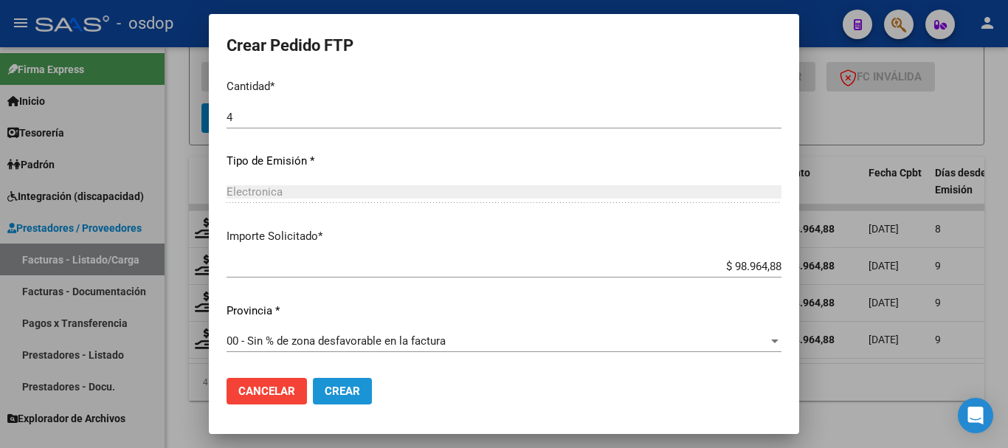
click at [357, 397] on span "Crear" at bounding box center [342, 391] width 35 height 13
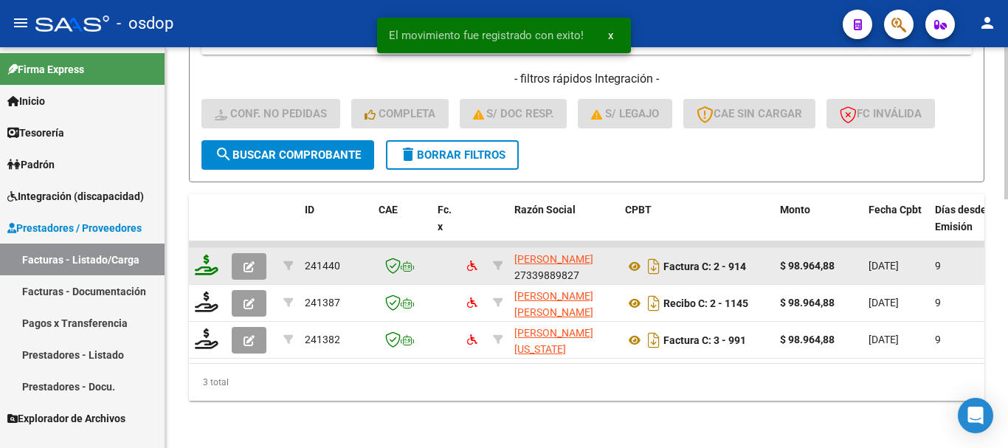
scroll to position [653, 0]
click at [207, 261] on icon at bounding box center [207, 265] width 24 height 21
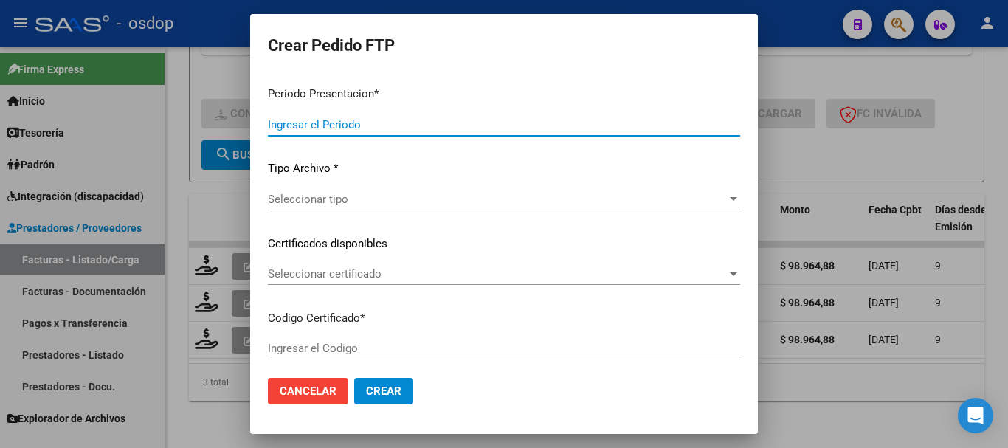
type input "202508"
type input "$ 98.964,88"
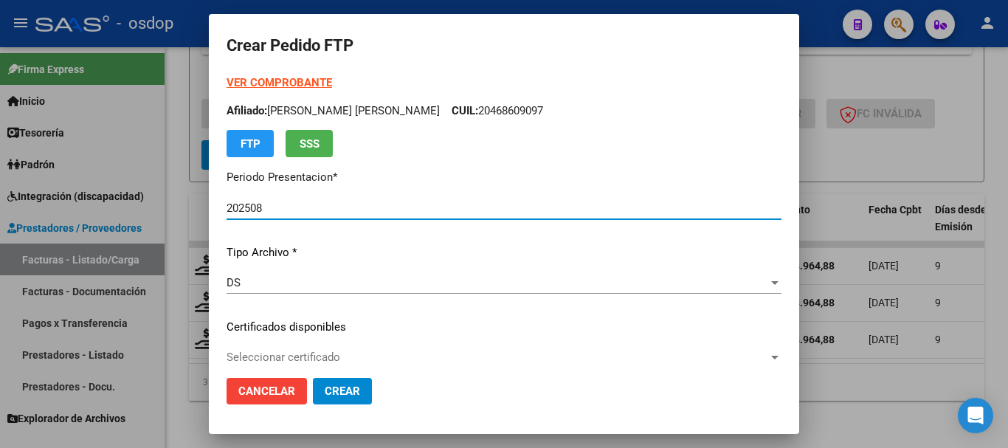
type input "9135899130"
type input "[DATE]"
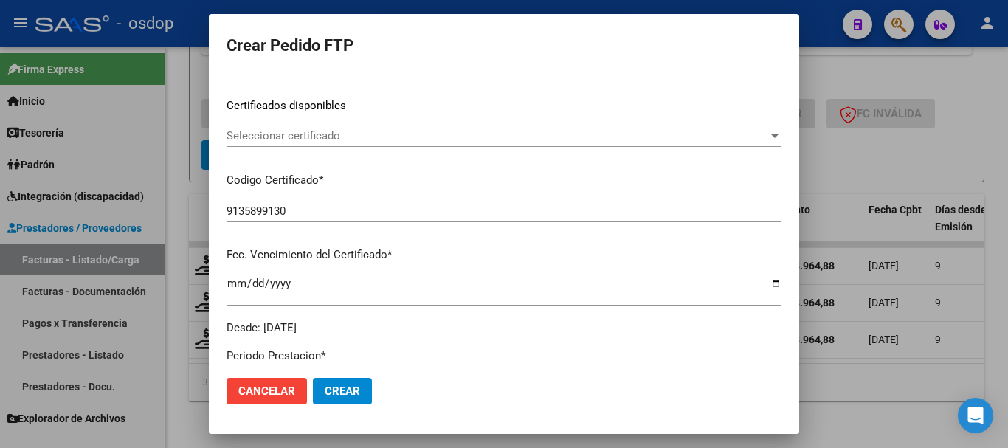
click at [309, 131] on span "Seleccionar certificado" at bounding box center [498, 135] width 542 height 13
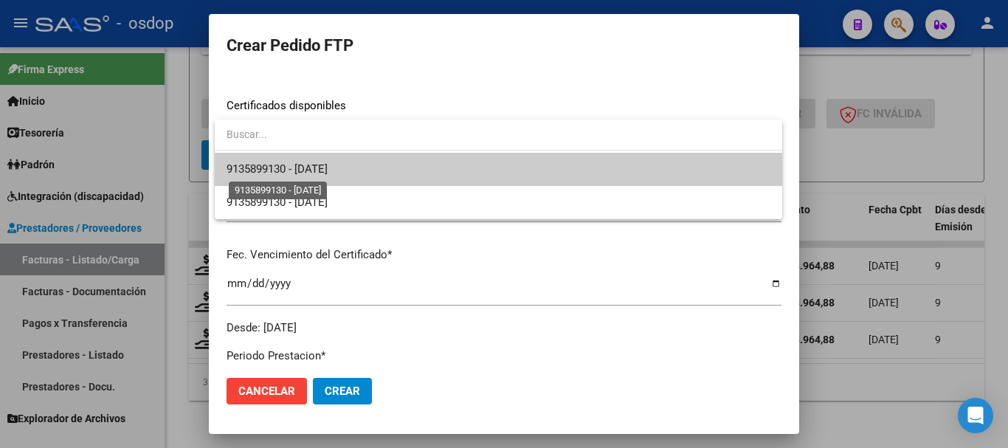
click at [326, 175] on span "9135899130 - [DATE]" at bounding box center [277, 168] width 101 height 13
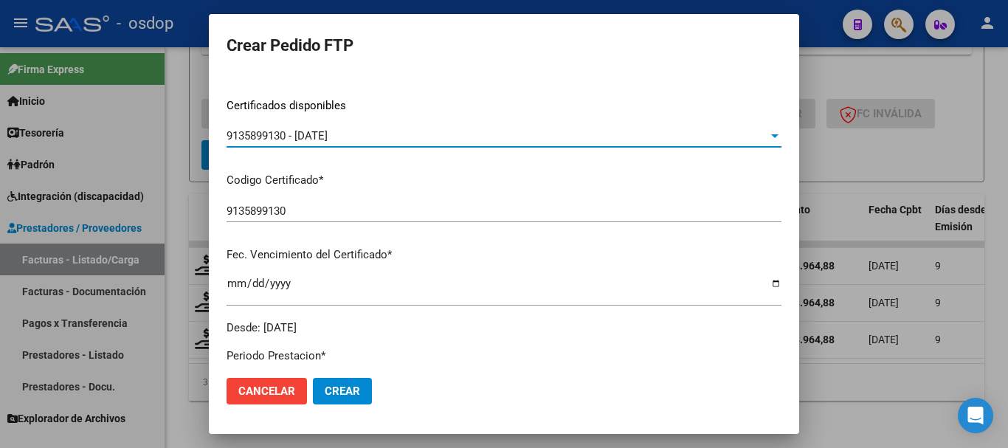
scroll to position [517, 0]
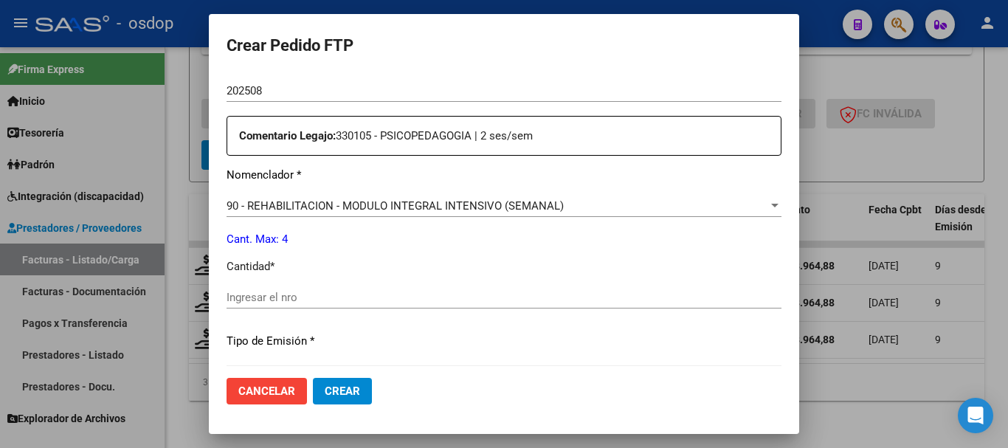
click at [339, 289] on div "Ingresar el nro" at bounding box center [504, 297] width 555 height 22
type input "4"
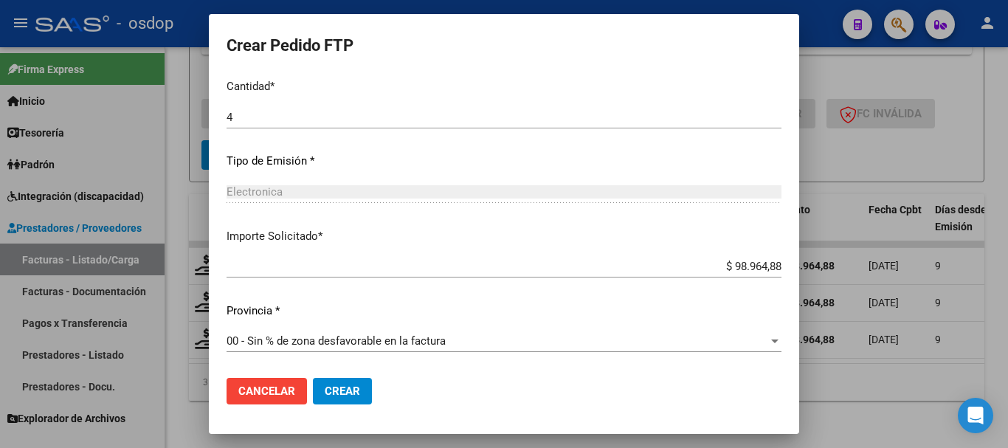
click at [343, 385] on span "Crear" at bounding box center [342, 391] width 35 height 13
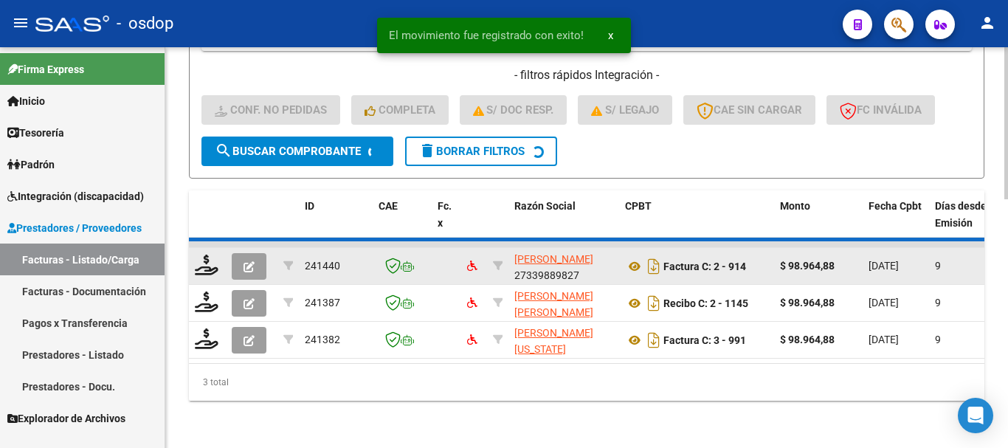
scroll to position [616, 0]
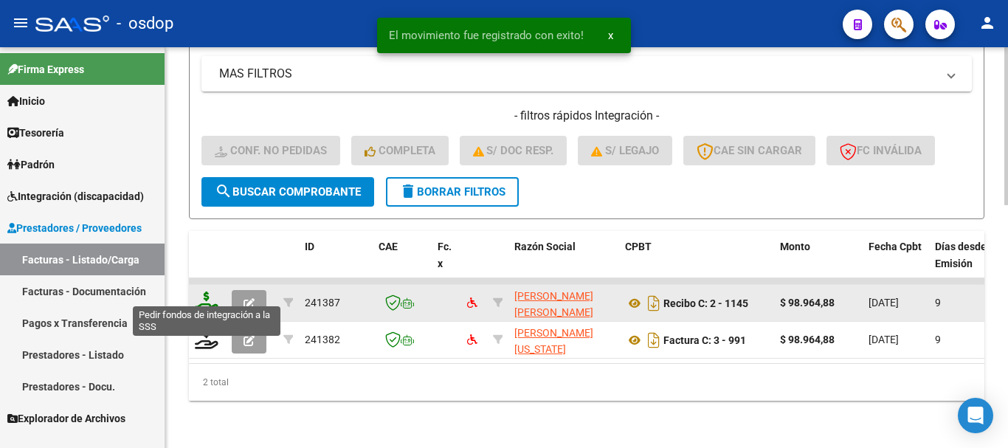
click at [209, 292] on icon at bounding box center [207, 302] width 24 height 21
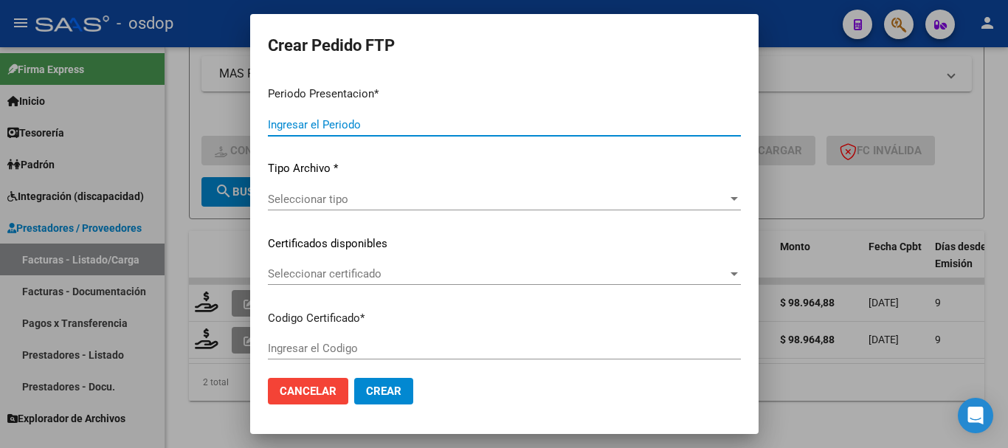
type input "202508"
type input "$ 98.964,88"
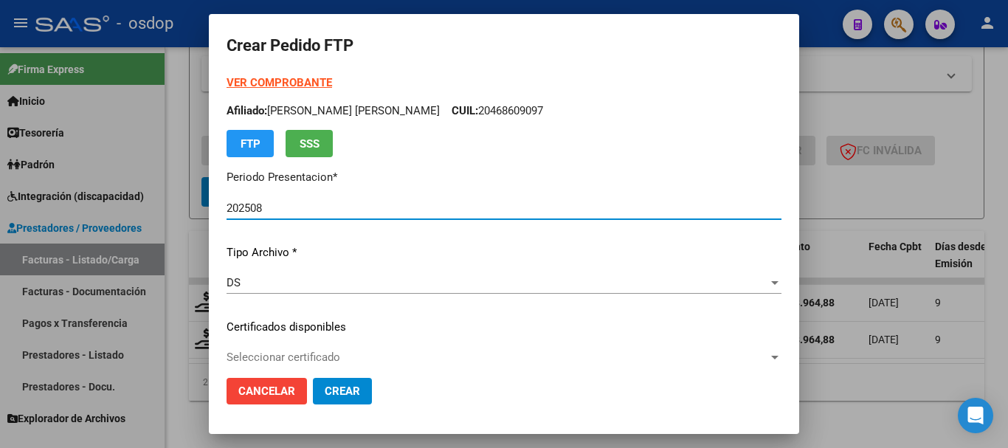
type input "9135899130"
type input "[DATE]"
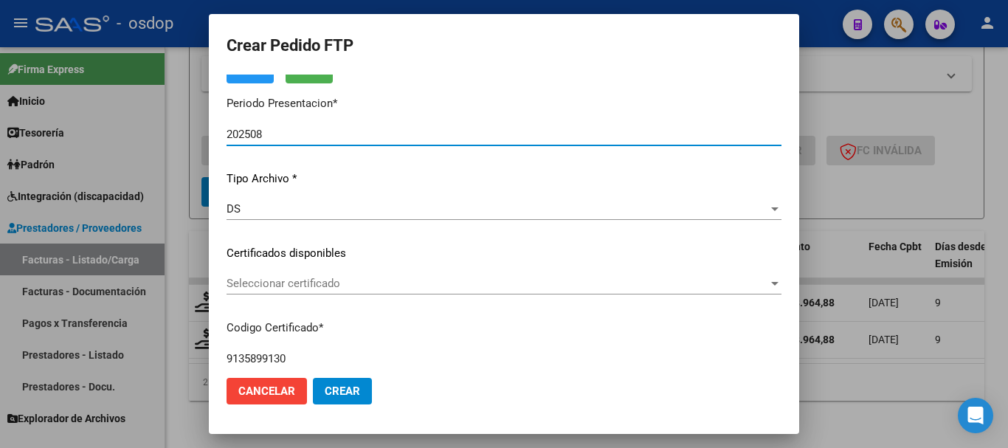
click at [332, 275] on div "Seleccionar certificado Seleccionar certificado" at bounding box center [504, 283] width 555 height 22
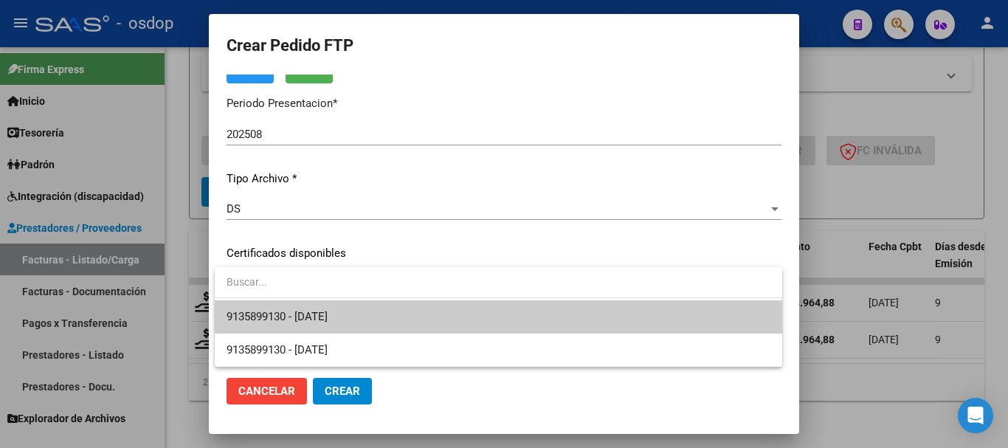
click at [331, 306] on span "9135899130 - [DATE]" at bounding box center [499, 316] width 544 height 33
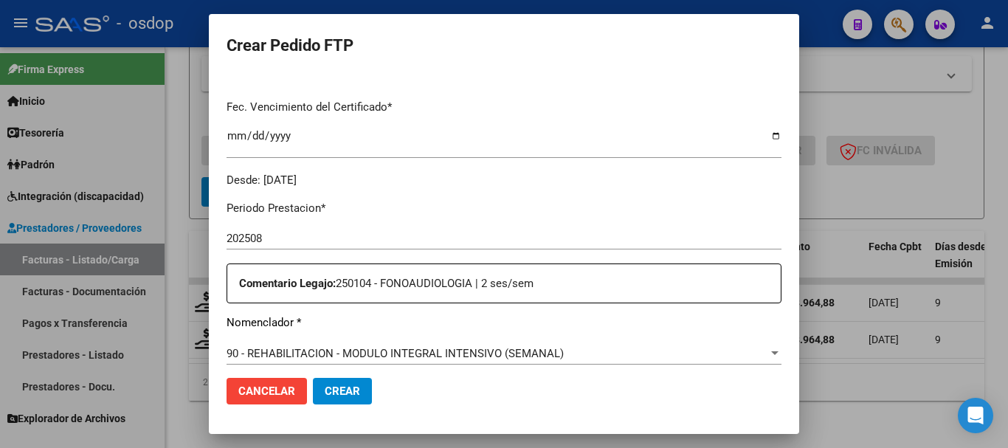
scroll to position [517, 0]
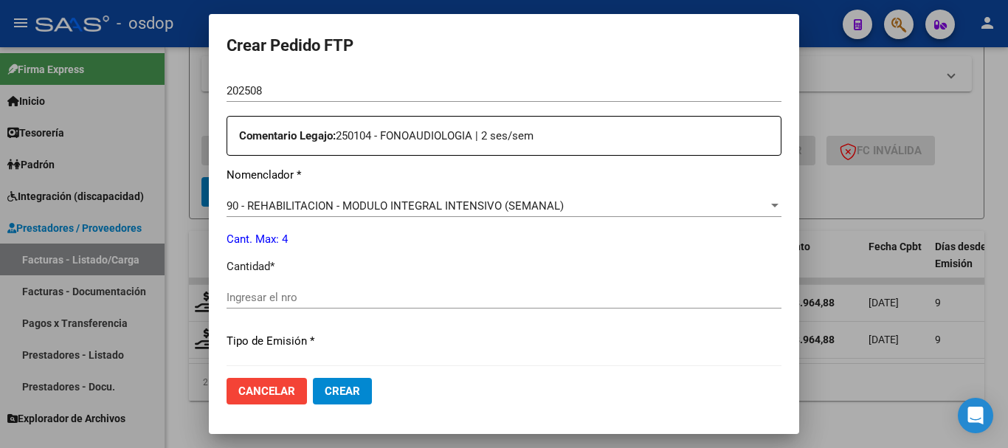
click at [334, 302] on input "Ingresar el nro" at bounding box center [504, 297] width 555 height 13
type input "4"
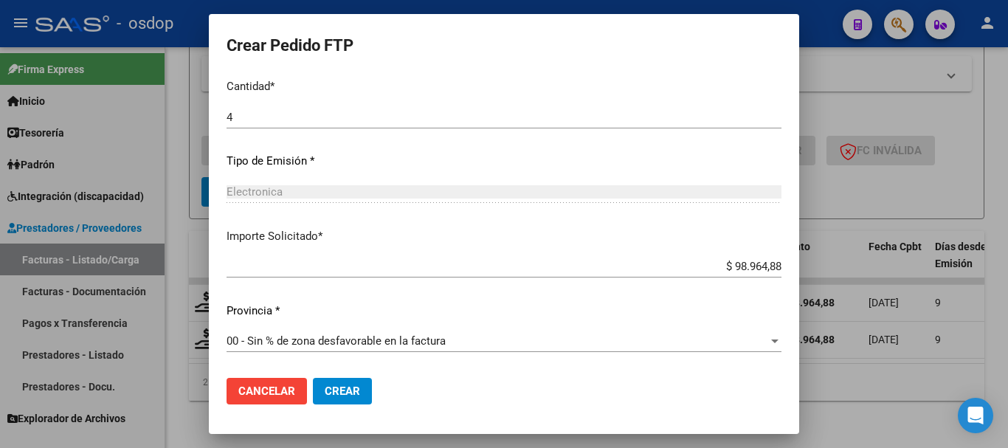
click at [358, 391] on span "Crear" at bounding box center [342, 391] width 35 height 13
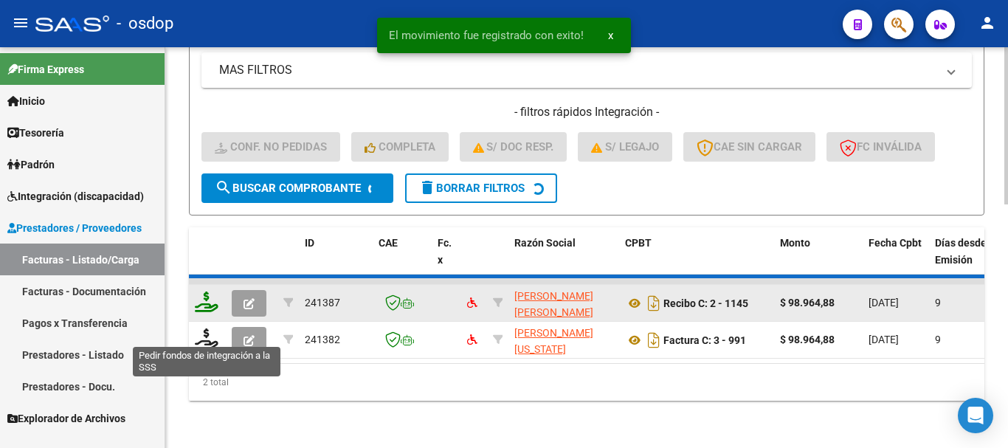
scroll to position [580, 0]
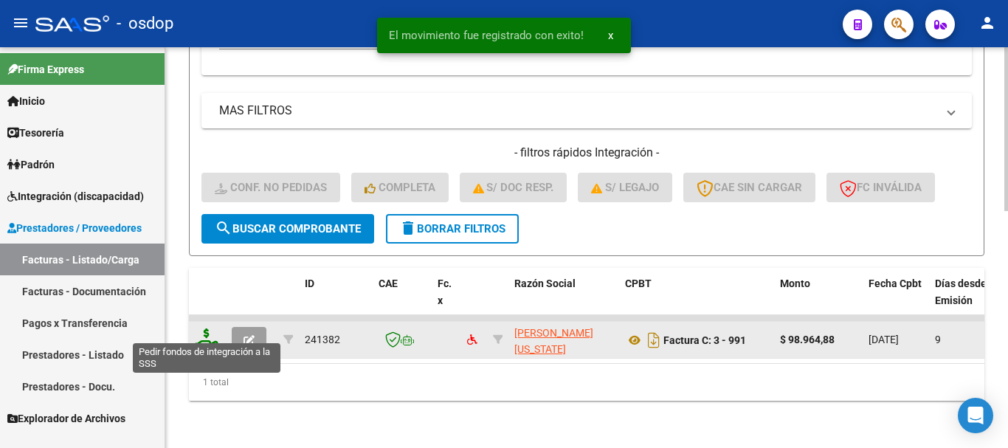
click at [208, 329] on icon at bounding box center [207, 339] width 24 height 21
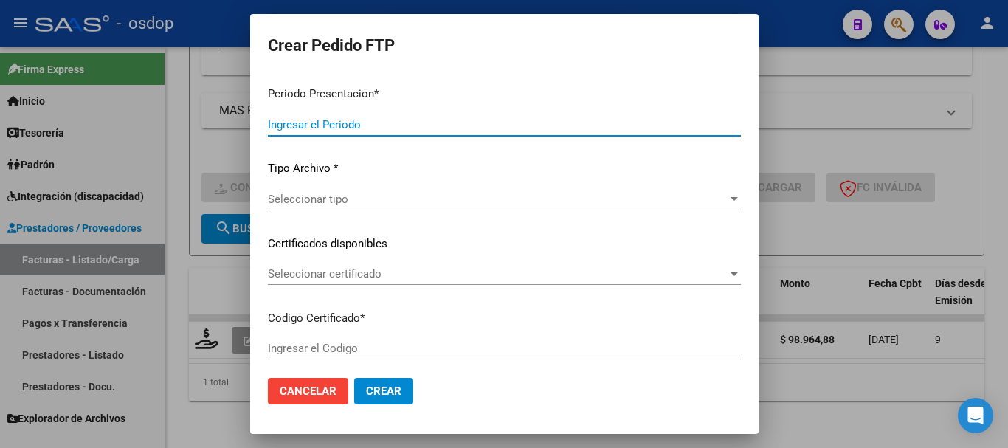
type input "202508"
type input "$ 98.964,88"
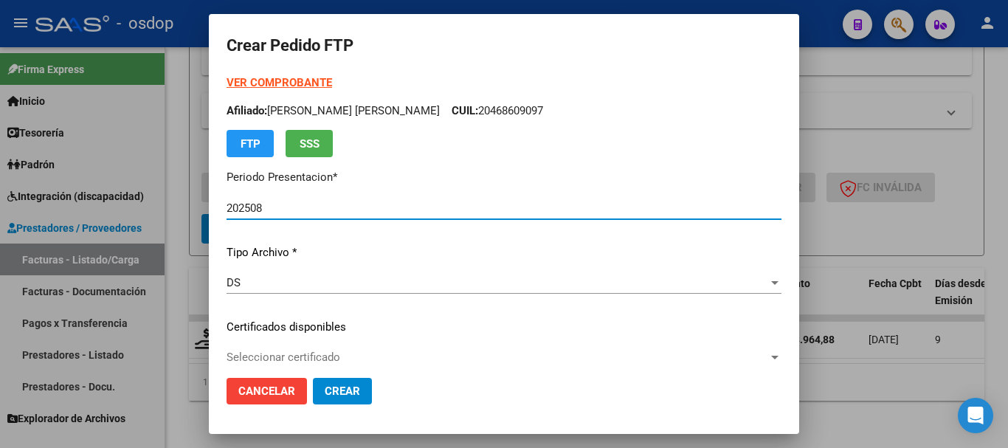
type input "9135899130"
type input "[DATE]"
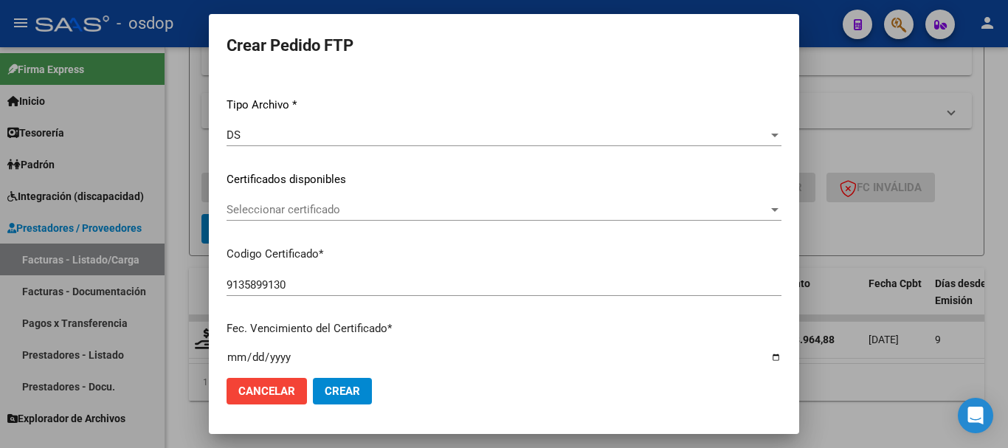
click at [332, 210] on span "Seleccionar certificado" at bounding box center [498, 209] width 542 height 13
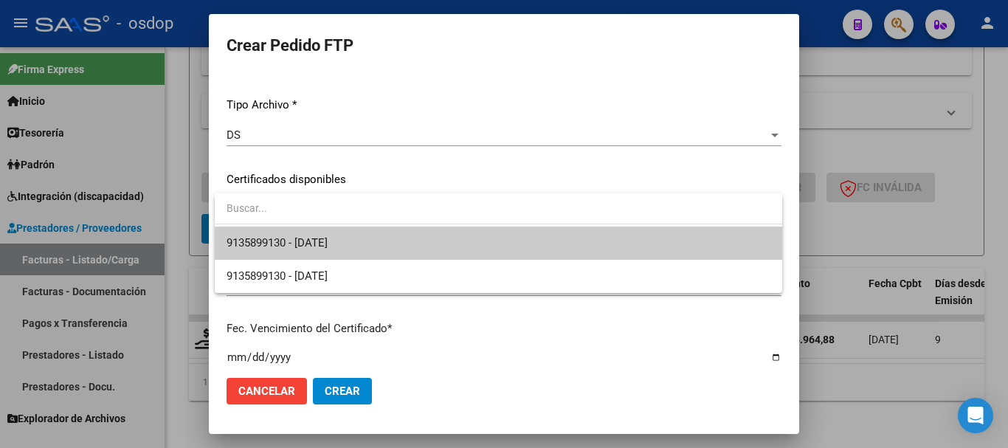
click at [331, 233] on span "9135899130 - [DATE]" at bounding box center [499, 243] width 544 height 33
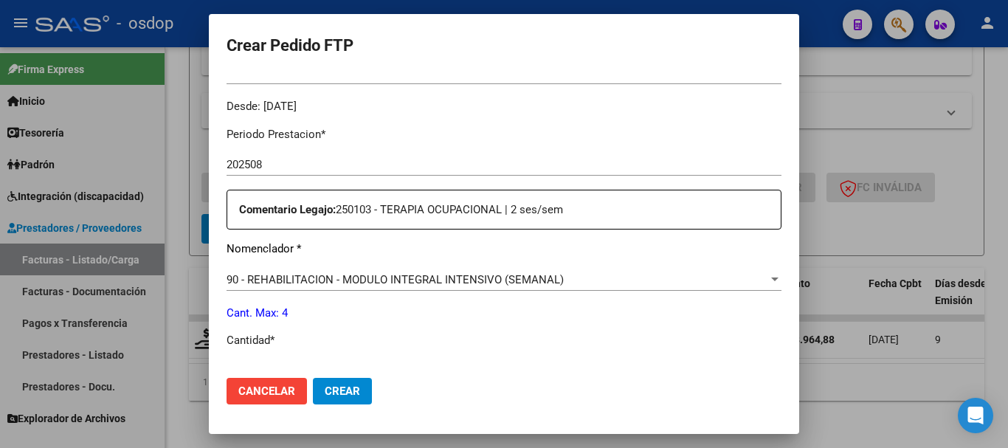
scroll to position [517, 0]
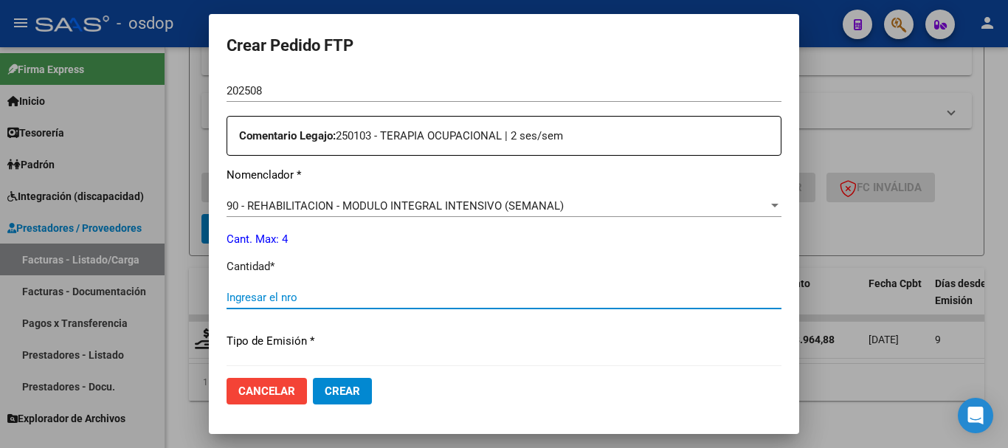
click at [339, 301] on input "Ingresar el nro" at bounding box center [504, 297] width 555 height 13
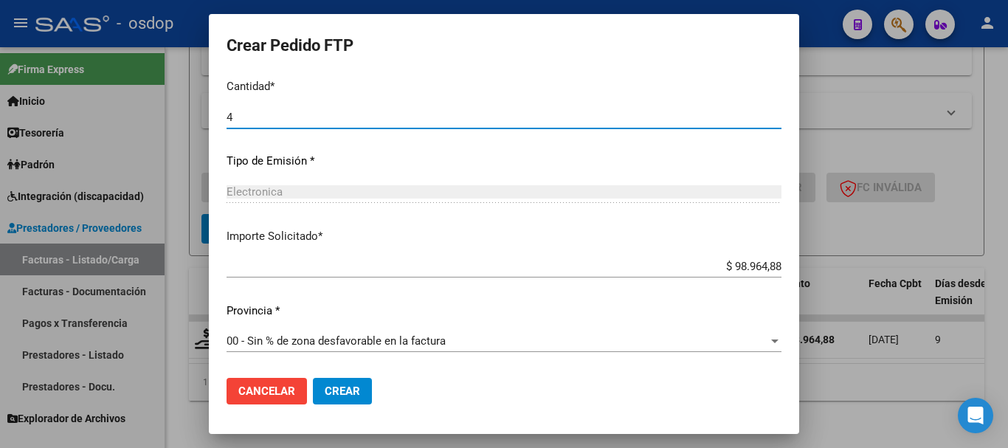
type input "4"
click at [346, 382] on button "Crear" at bounding box center [342, 391] width 59 height 27
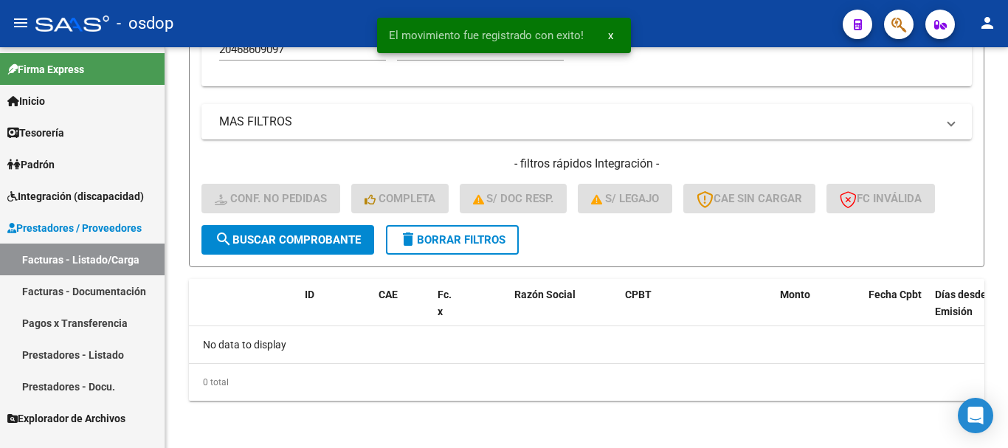
scroll to position [557, 0]
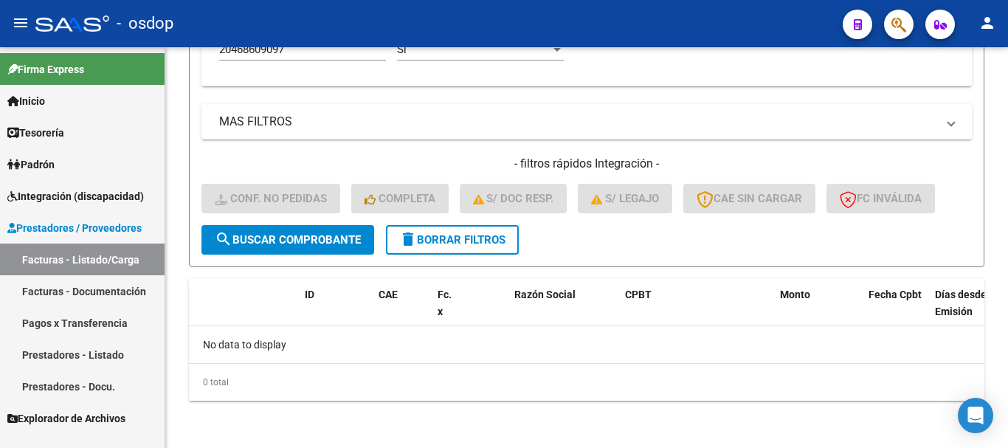
click at [101, 196] on span "Integración (discapacidad)" at bounding box center [75, 196] width 137 height 16
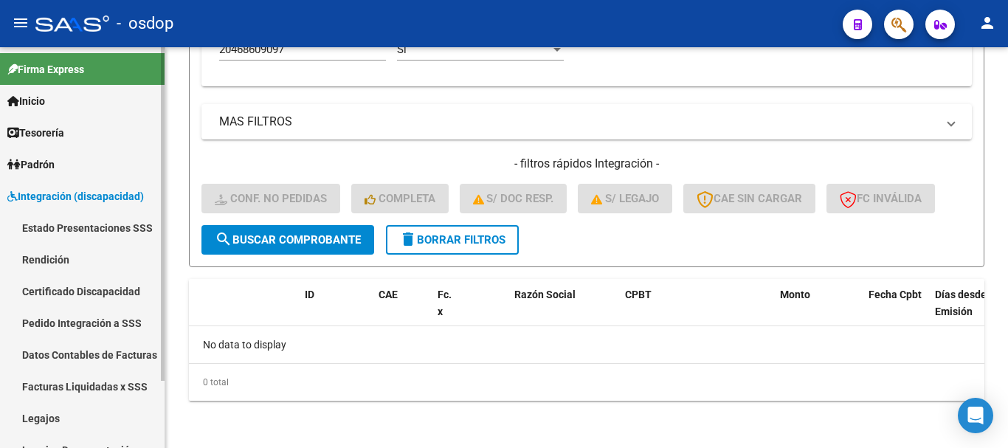
click at [91, 323] on link "Pedido Integración a SSS" at bounding box center [82, 323] width 165 height 32
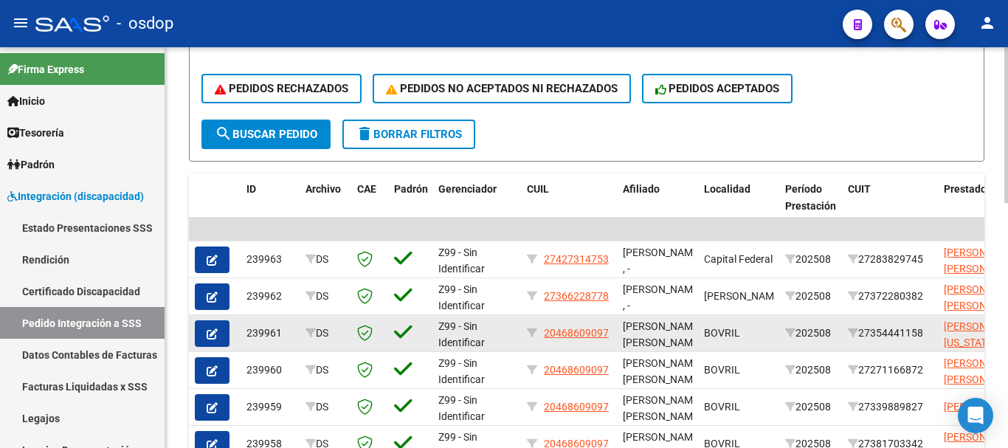
scroll to position [517, 0]
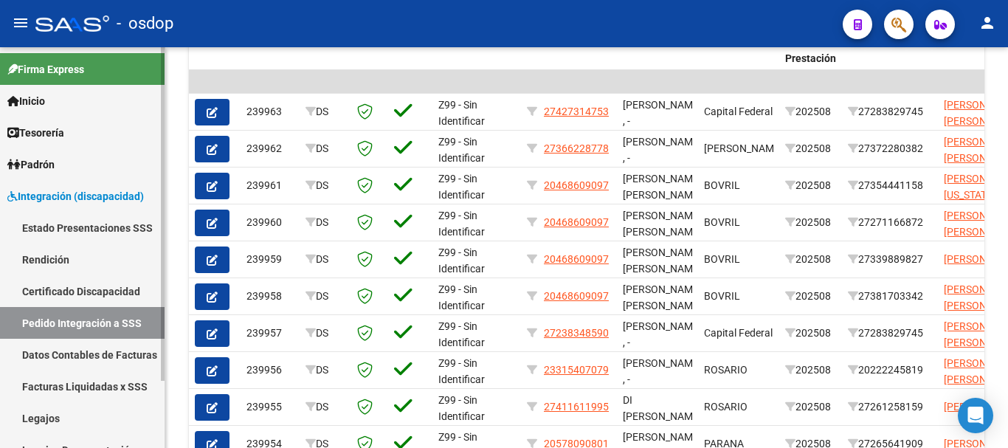
click at [91, 192] on span "Integración (discapacidad)" at bounding box center [75, 196] width 137 height 16
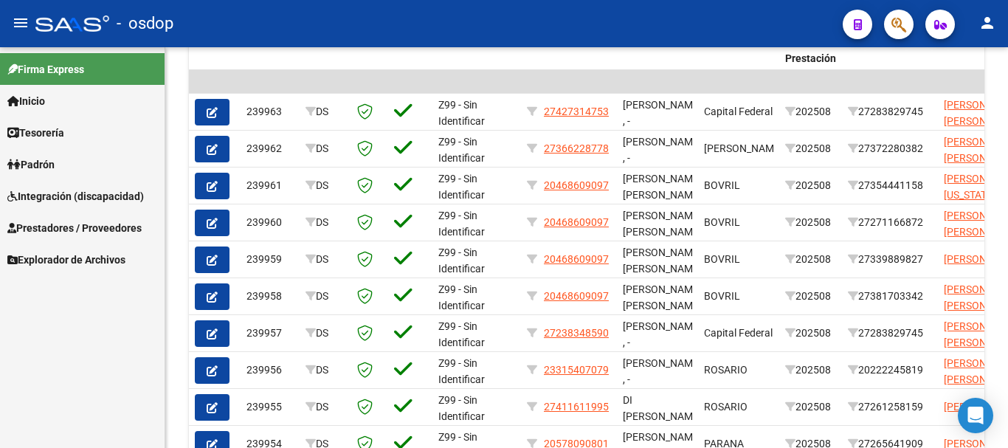
click at [102, 233] on span "Prestadores / Proveedores" at bounding box center [74, 228] width 134 height 16
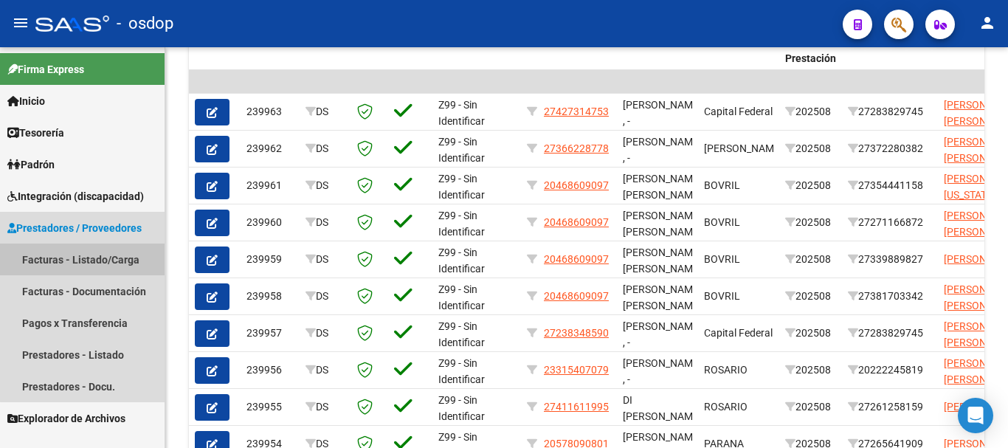
click at [107, 260] on link "Facturas - Listado/Carga" at bounding box center [82, 260] width 165 height 32
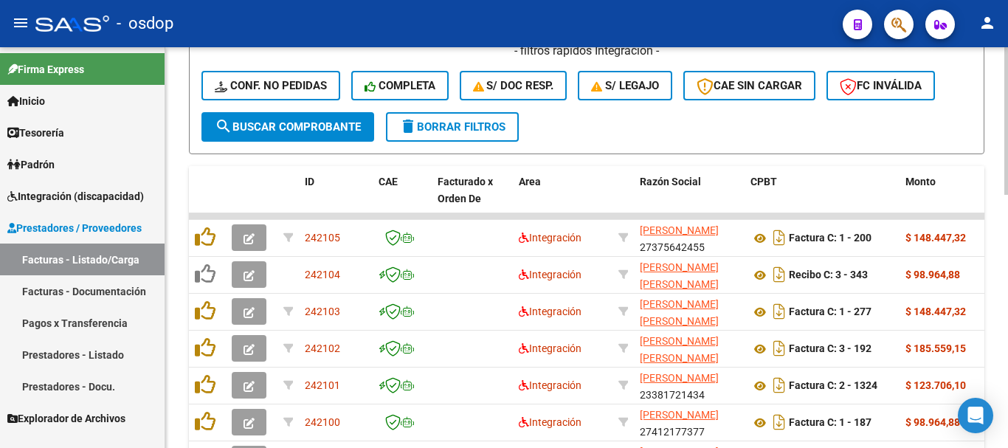
scroll to position [295, 0]
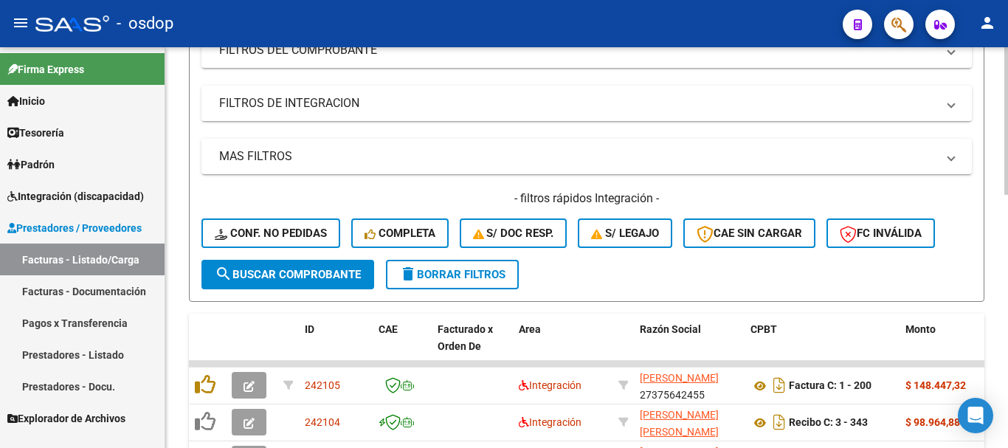
click at [322, 117] on mat-expansion-panel-header "FILTROS DE INTEGRACION" at bounding box center [587, 103] width 771 height 35
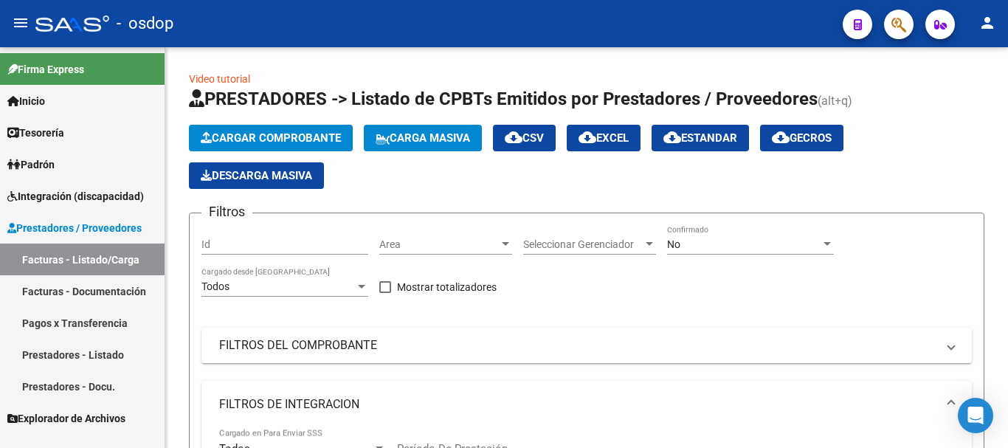
type input "v"
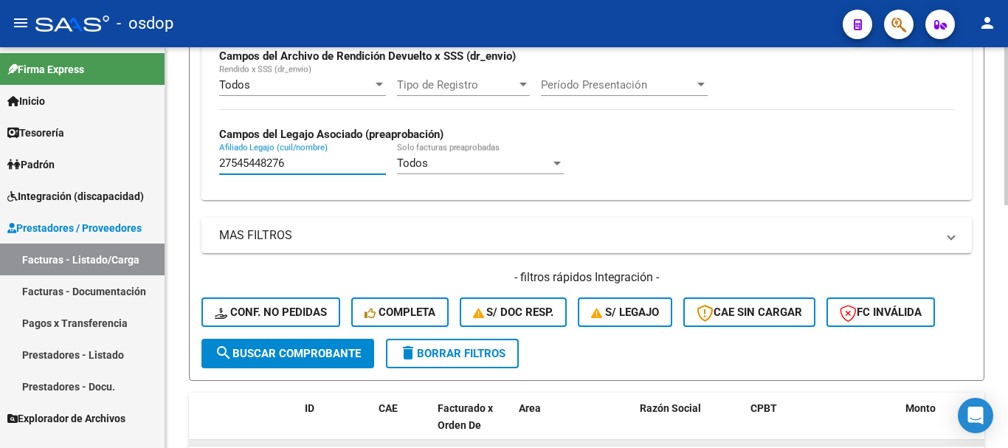
scroll to position [616, 0]
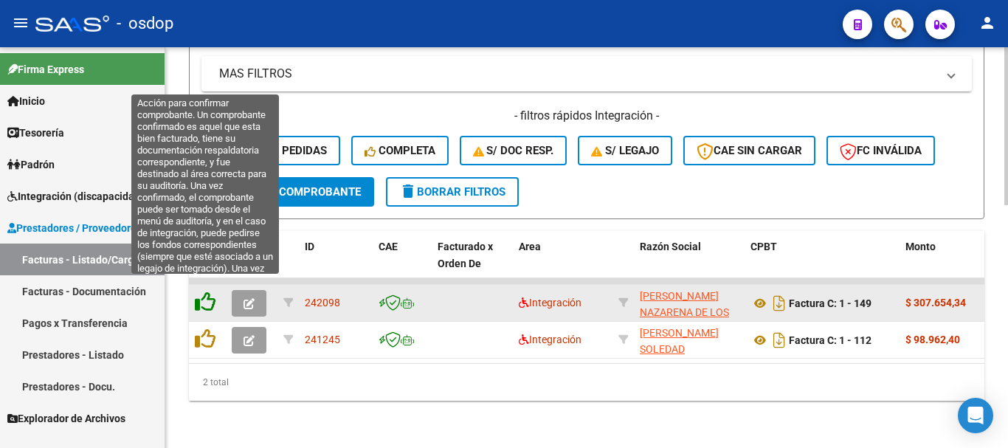
type input "27545448276"
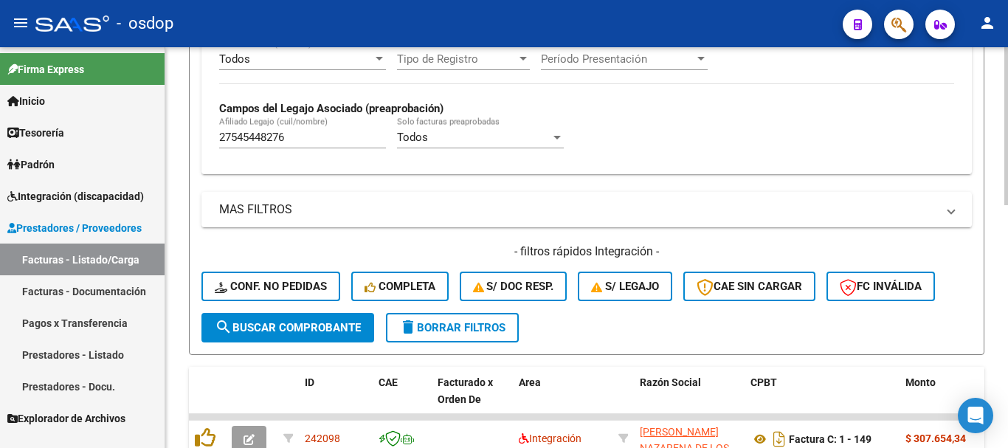
scroll to position [321, 0]
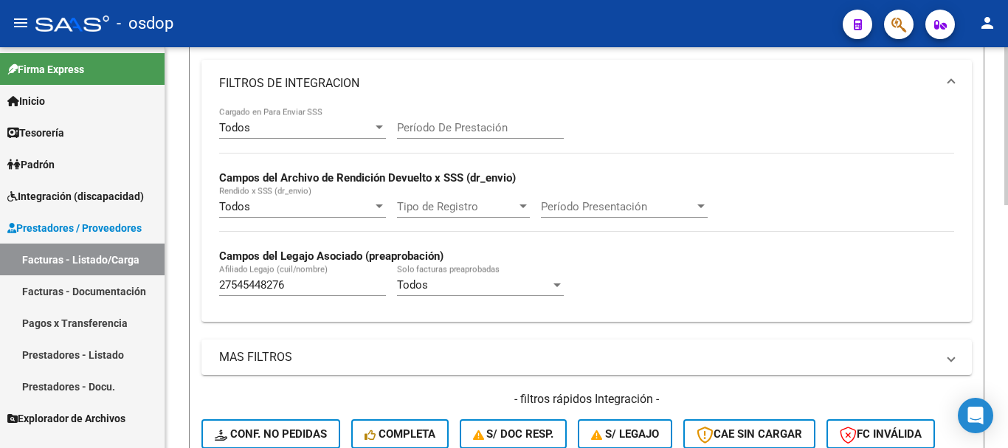
click at [483, 128] on input "Período De Prestación" at bounding box center [480, 127] width 167 height 13
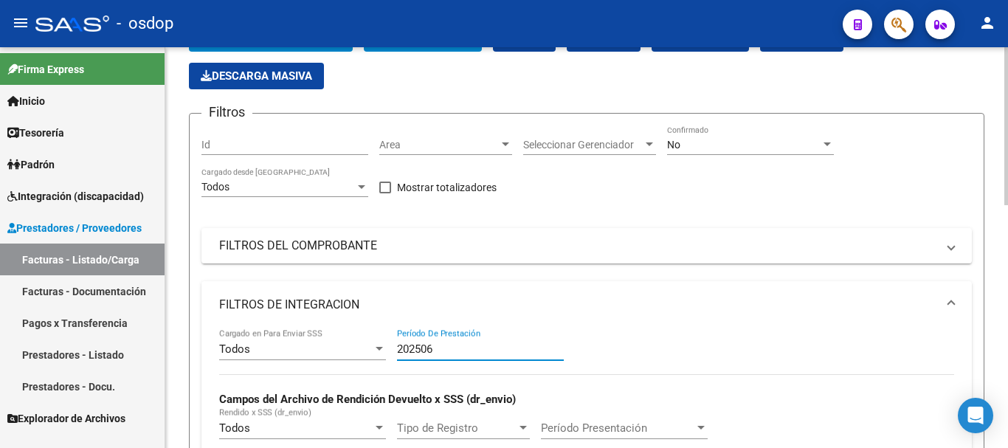
scroll to position [0, 0]
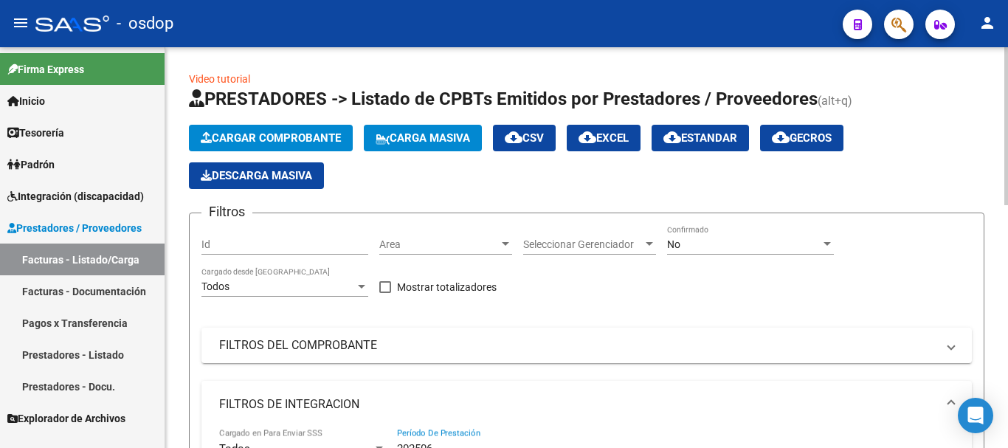
type input "202506"
click at [715, 248] on div "No" at bounding box center [744, 244] width 154 height 13
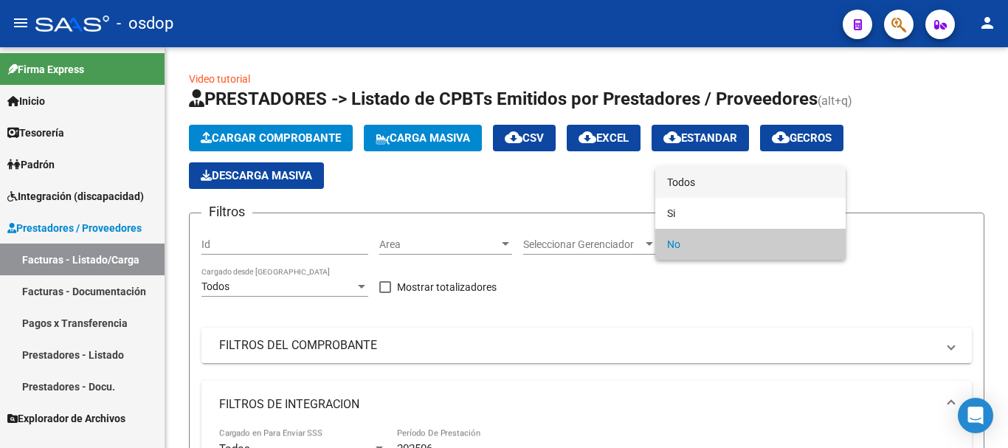
click at [715, 184] on span "Todos" at bounding box center [750, 182] width 167 height 31
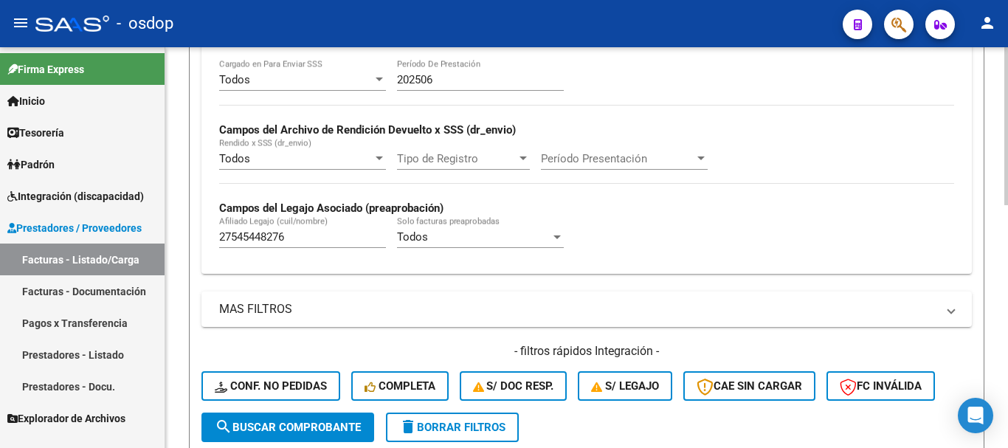
scroll to position [517, 0]
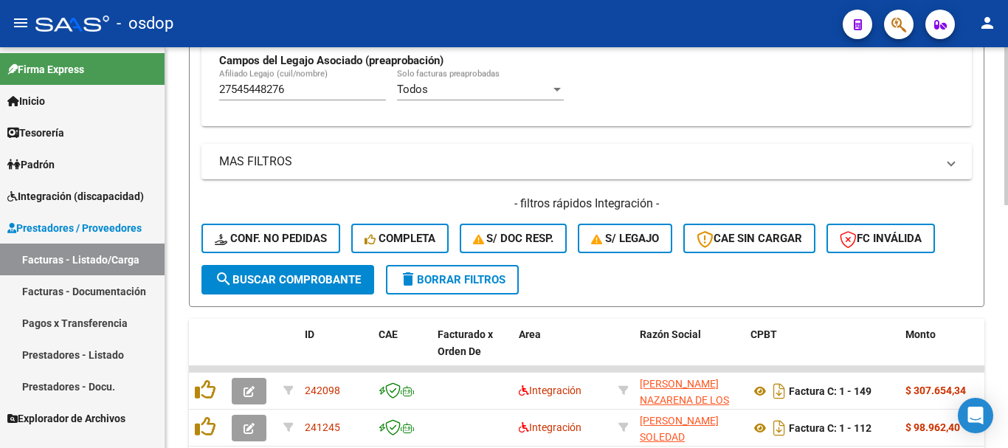
click at [287, 275] on span "search Buscar Comprobante" at bounding box center [288, 279] width 146 height 13
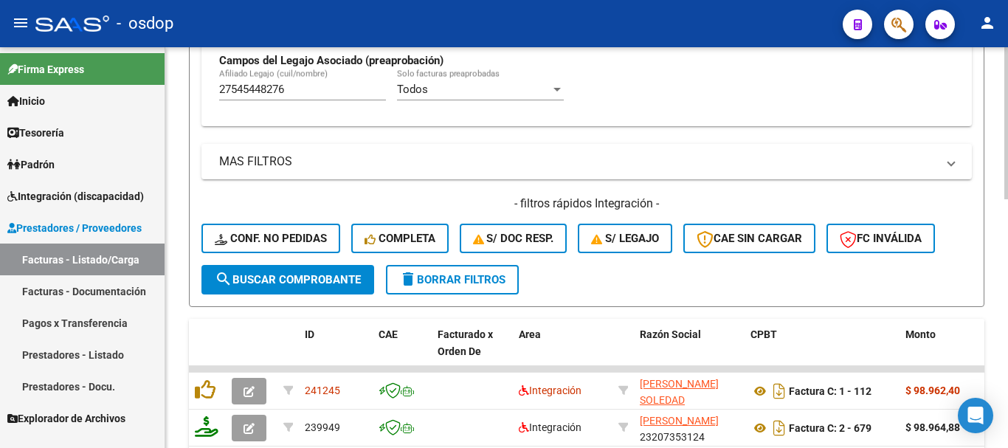
scroll to position [653, 0]
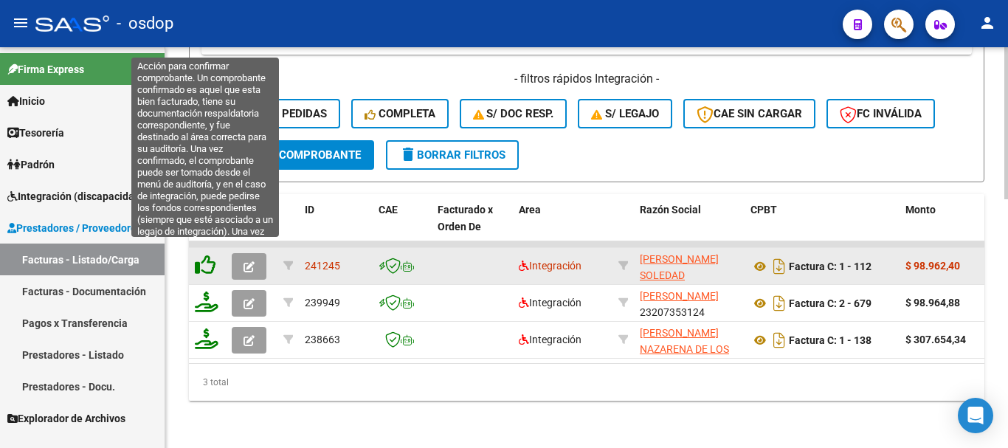
click at [206, 255] on icon at bounding box center [205, 265] width 21 height 21
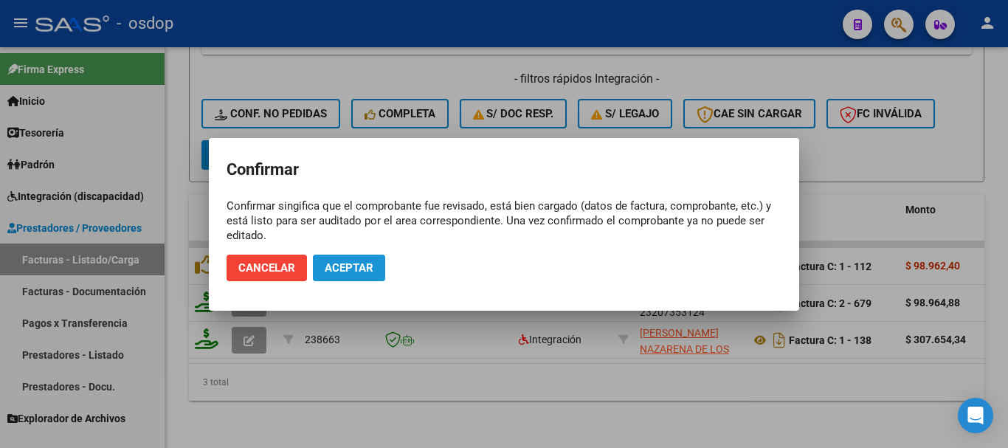
click at [352, 257] on button "Aceptar" at bounding box center [349, 268] width 72 height 27
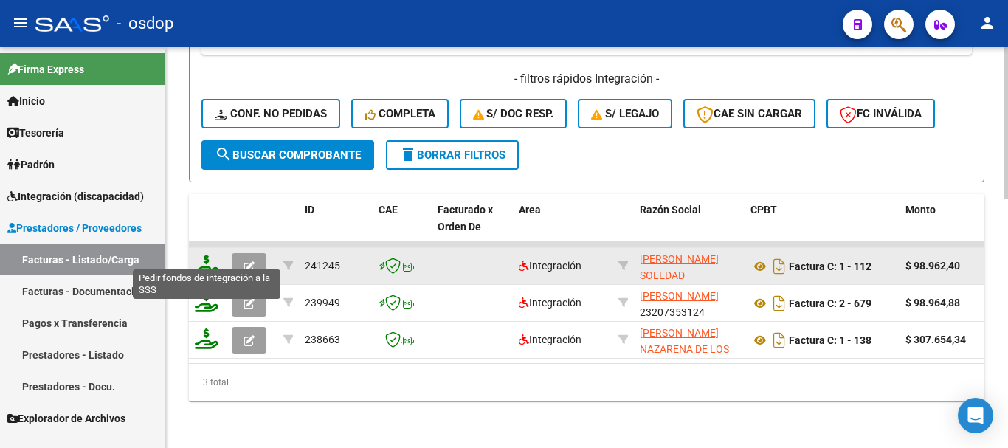
click at [204, 255] on icon at bounding box center [207, 265] width 24 height 21
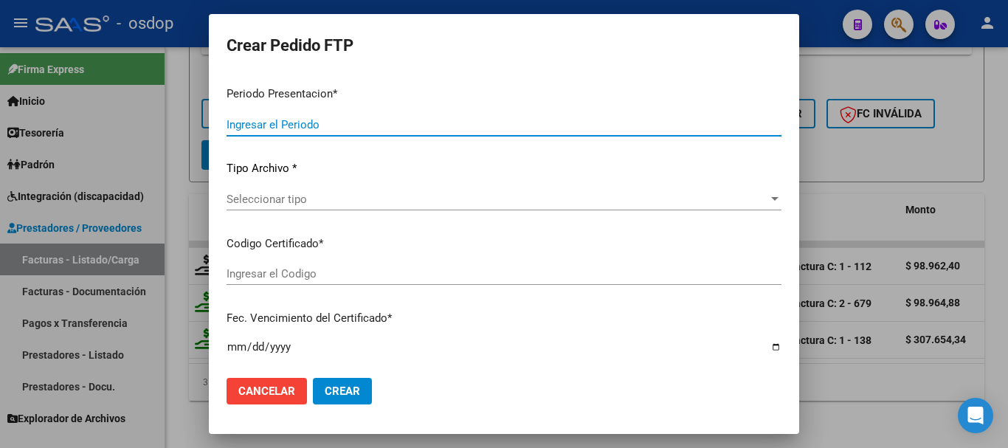
type input "202508"
type input "202506"
type input "$ 98.962,40"
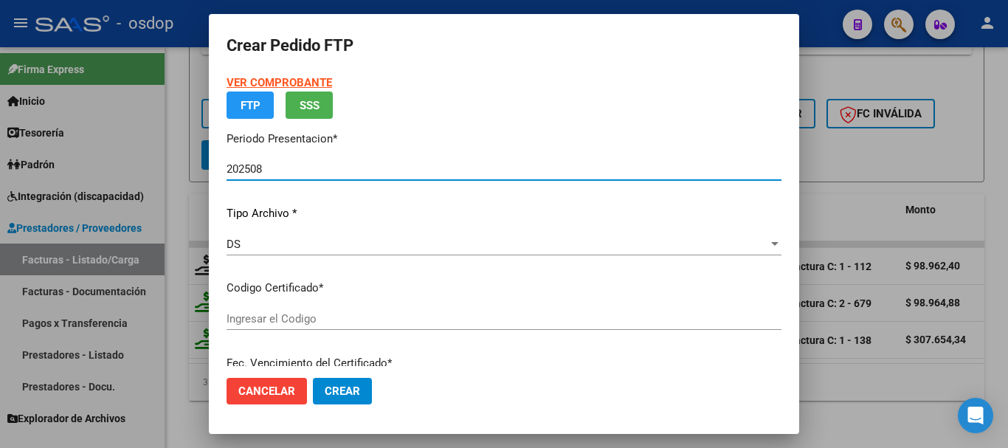
type input "5503690761"
type input "2026-06-08"
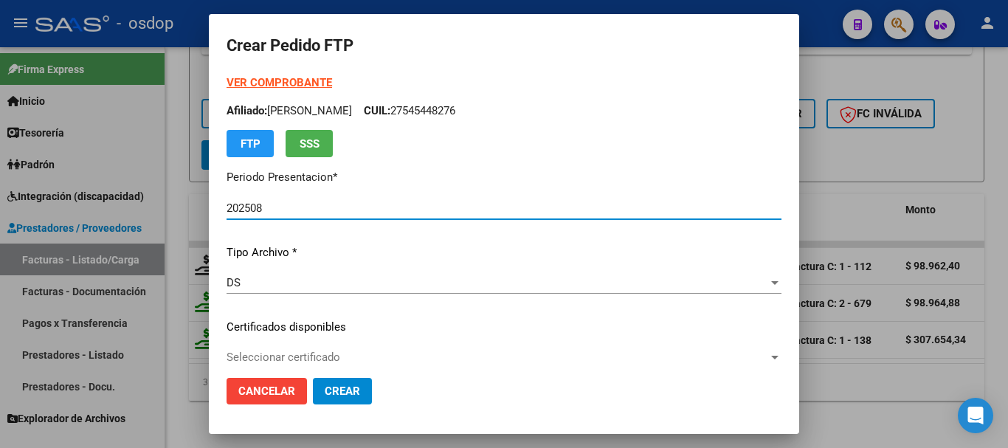
scroll to position [148, 0]
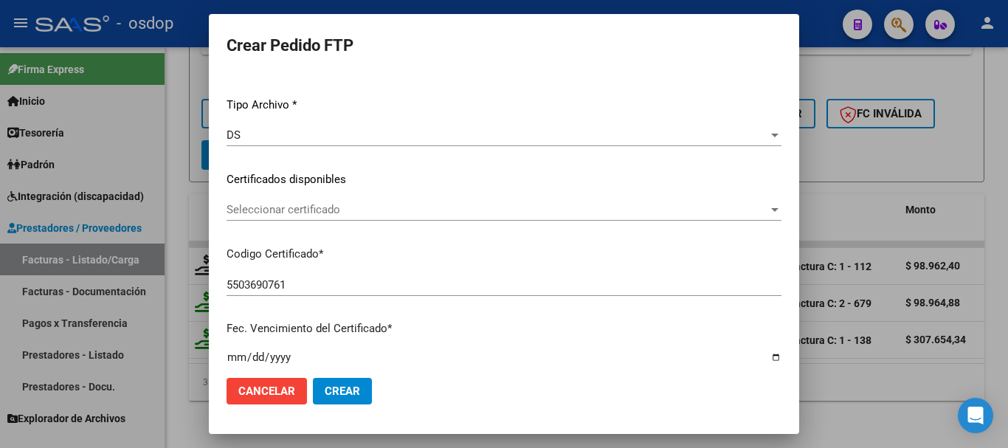
click at [317, 208] on span "Seleccionar certificado" at bounding box center [498, 209] width 542 height 13
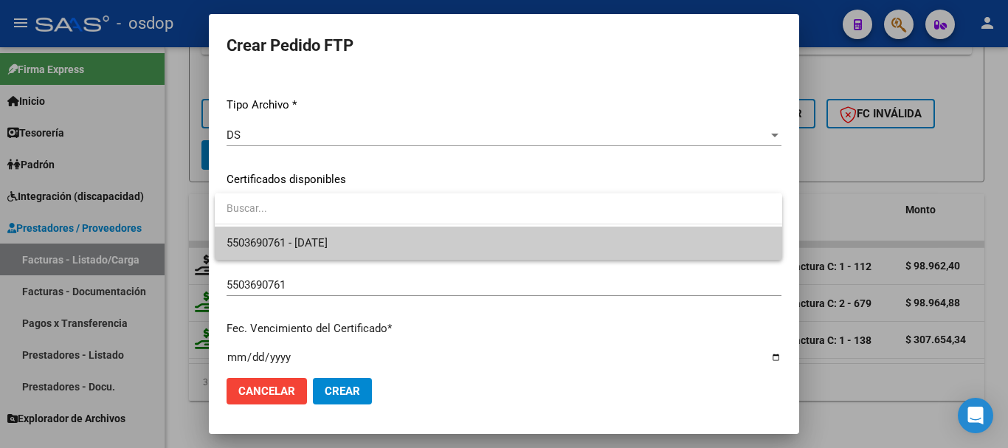
click at [320, 231] on span "5503690761 - 2026-06-08" at bounding box center [499, 243] width 544 height 33
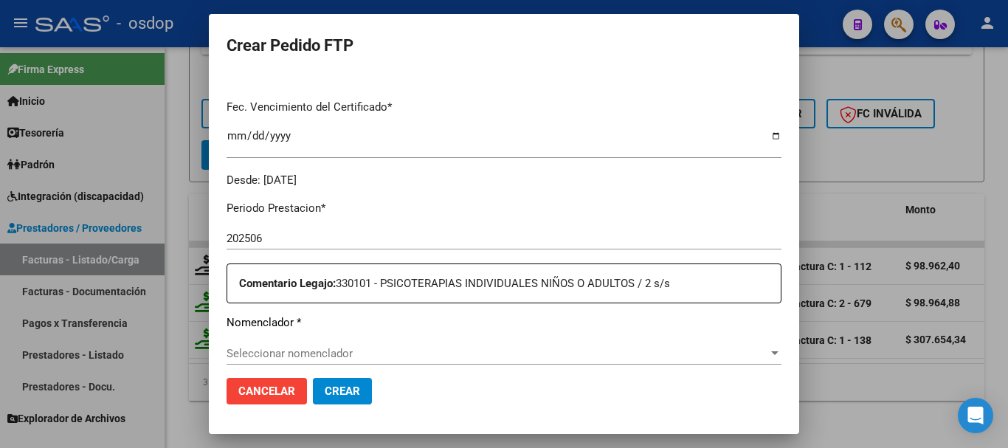
scroll to position [517, 0]
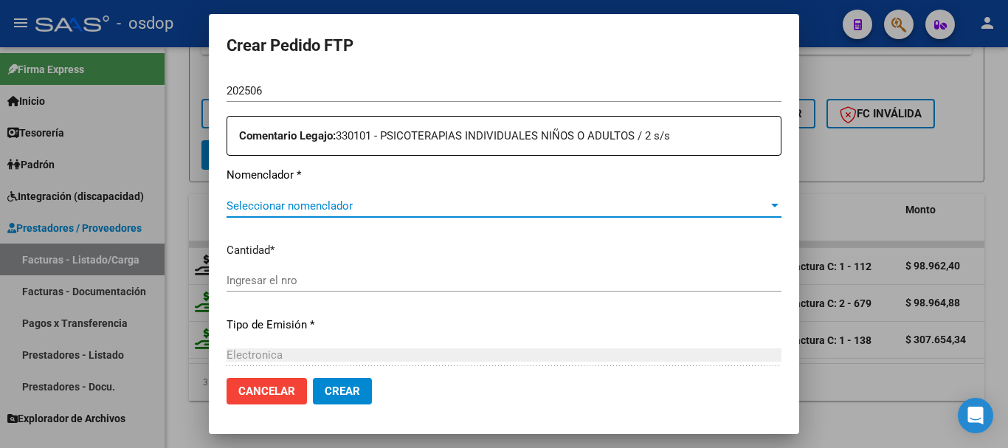
click at [334, 206] on span "Seleccionar nomenclador" at bounding box center [498, 205] width 542 height 13
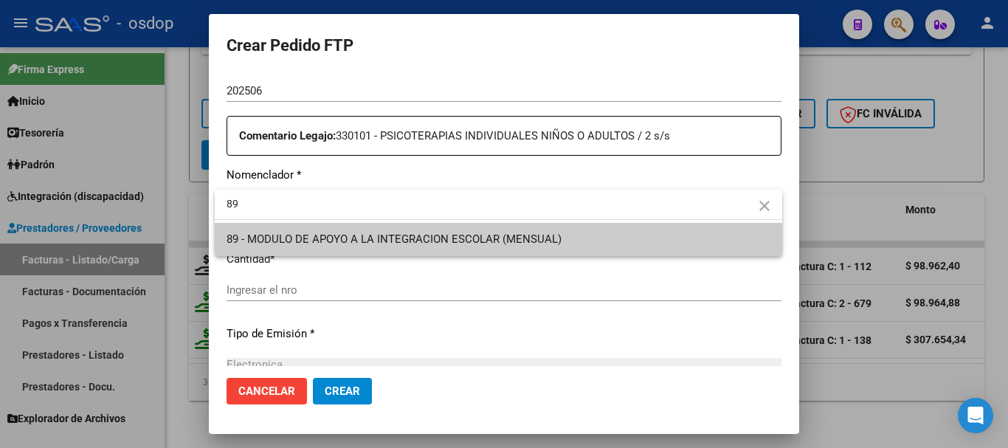
type input "8"
type input "91"
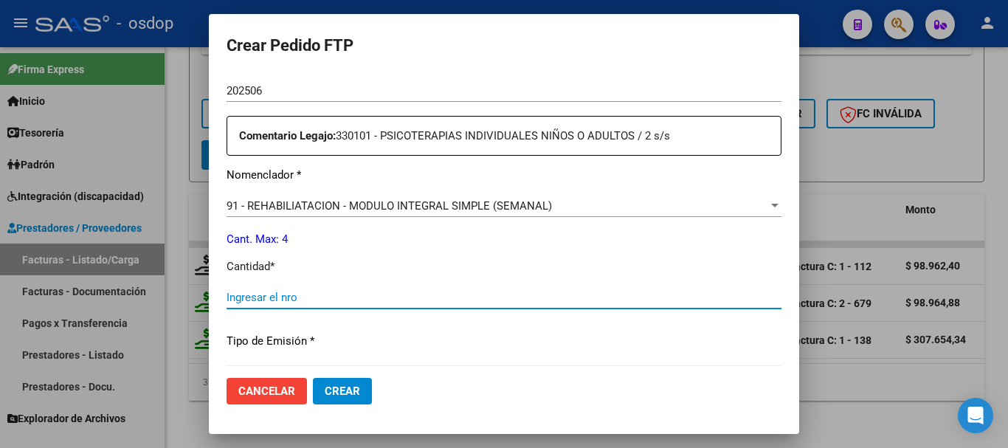
click at [314, 303] on input "Ingresar el nro" at bounding box center [504, 297] width 555 height 13
type input "4"
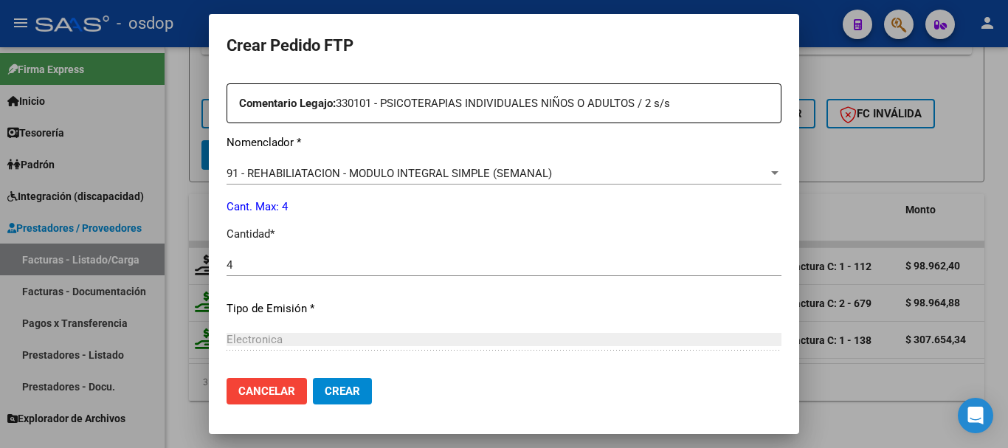
scroll to position [697, 0]
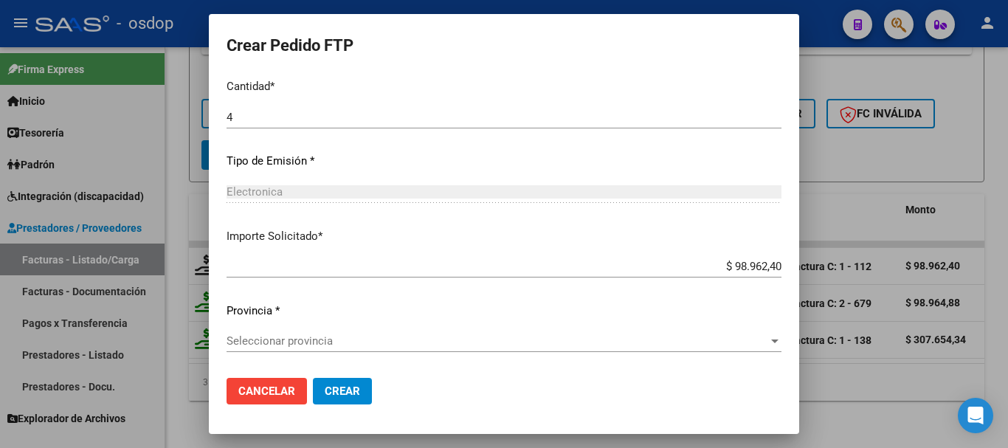
click at [359, 387] on span "Crear" at bounding box center [342, 391] width 35 height 13
click at [342, 348] on span "Seleccionar provincia" at bounding box center [498, 340] width 542 height 13
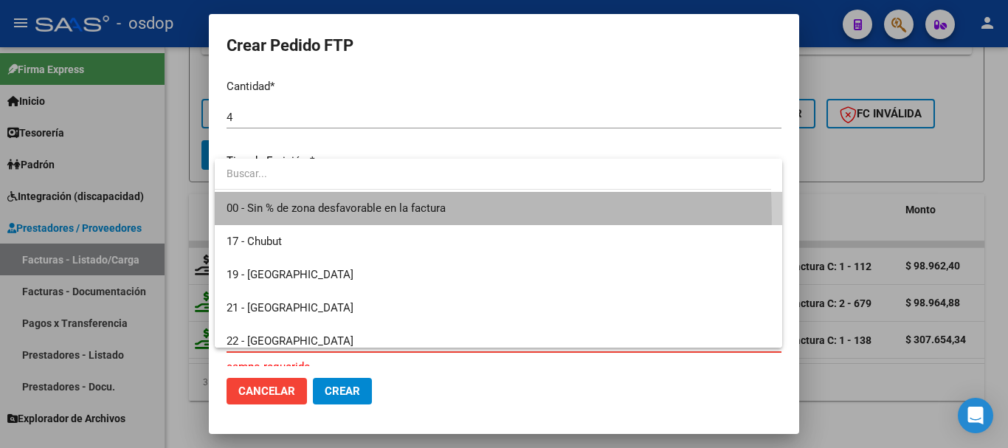
click at [341, 218] on span "00 - Sin % de zona desfavorable en la factura" at bounding box center [499, 208] width 544 height 33
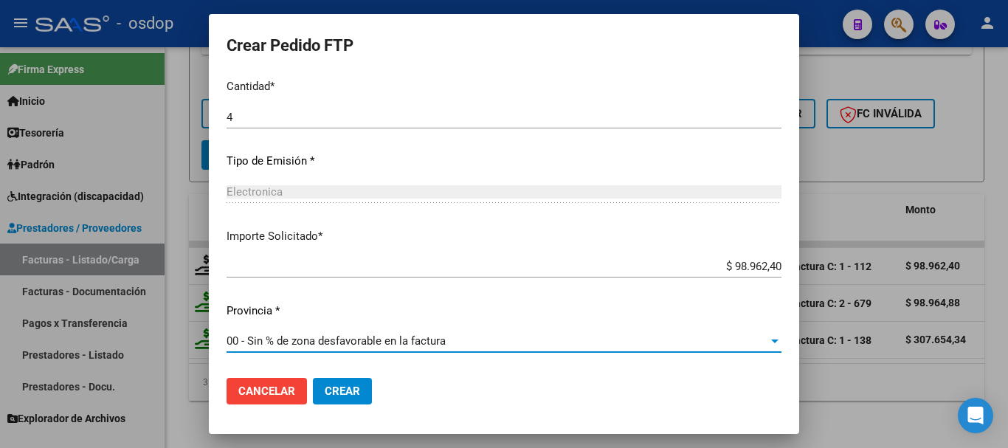
click at [348, 390] on span "Crear" at bounding box center [342, 391] width 35 height 13
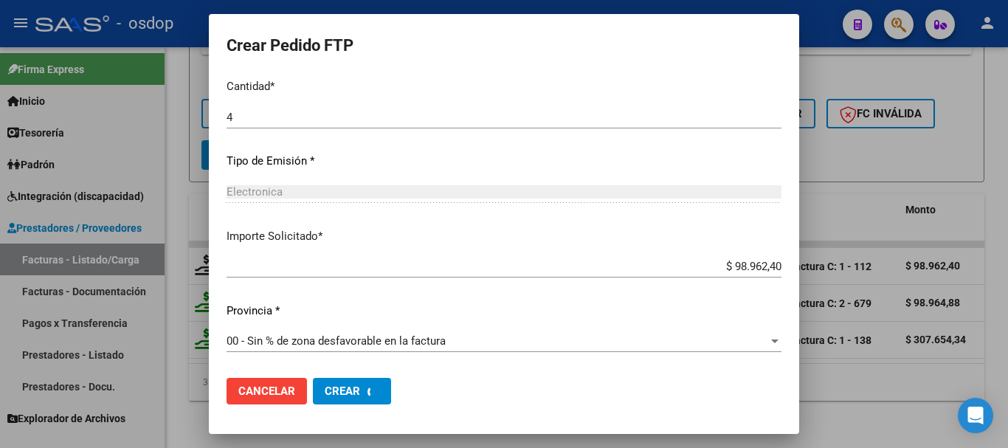
scroll to position [0, 0]
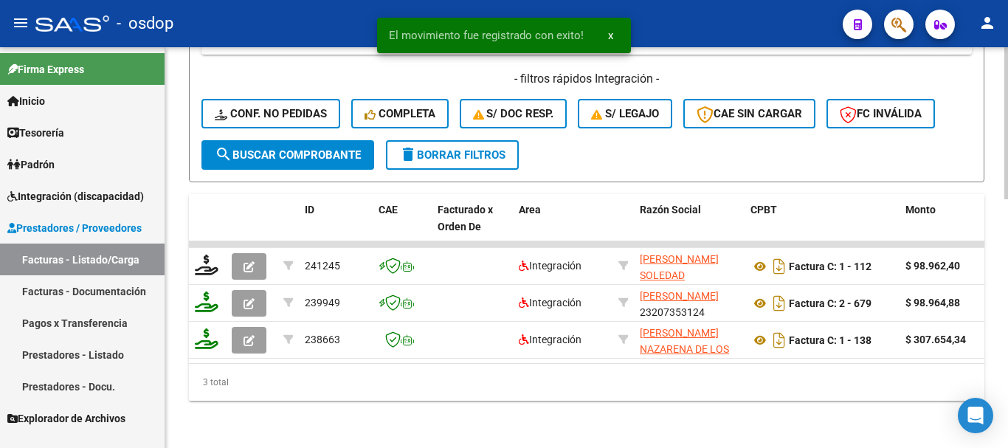
click at [461, 148] on span "delete Borrar Filtros" at bounding box center [452, 154] width 106 height 13
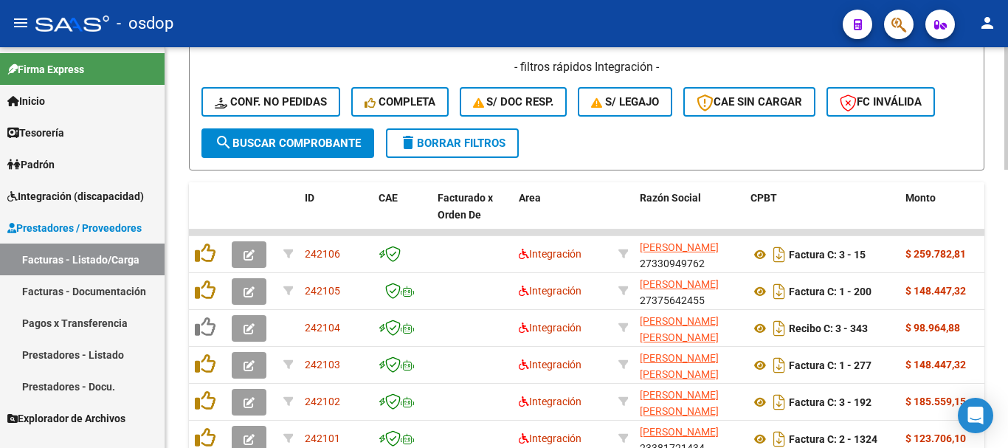
scroll to position [506, 0]
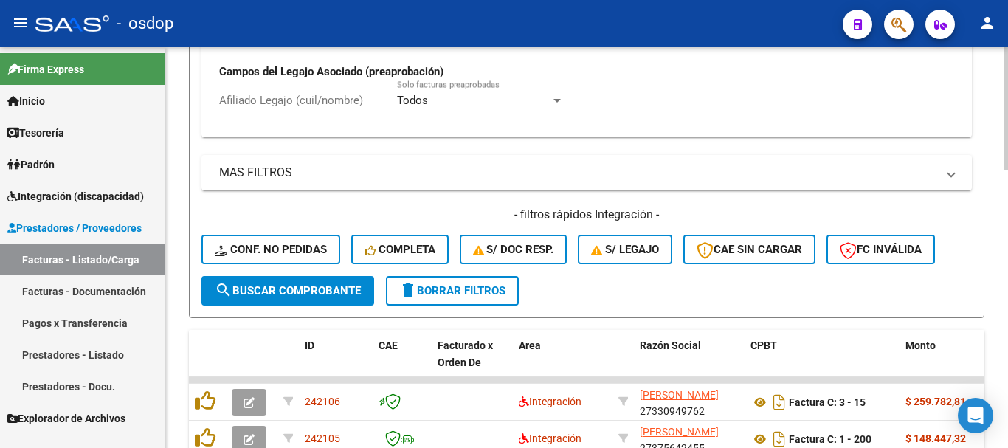
click at [314, 99] on input "Afiliado Legajo (cuil/nombre)" at bounding box center [302, 100] width 167 height 13
paste input "27545448276"
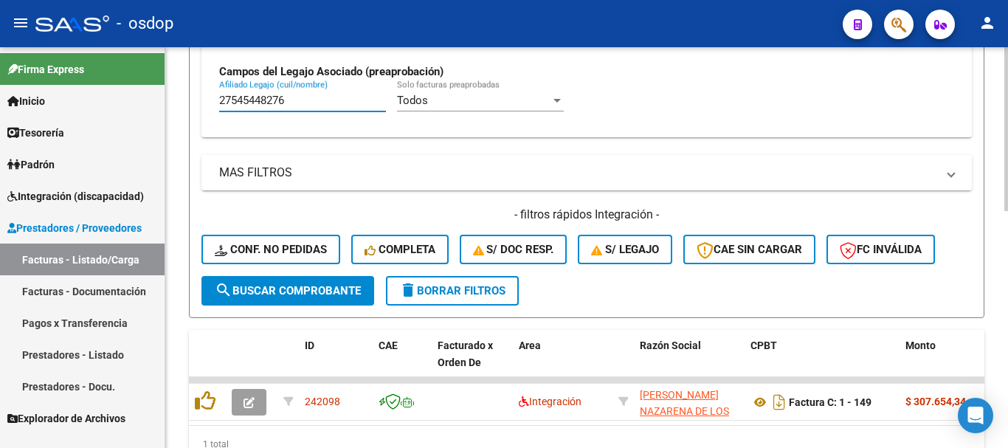
scroll to position [580, 0]
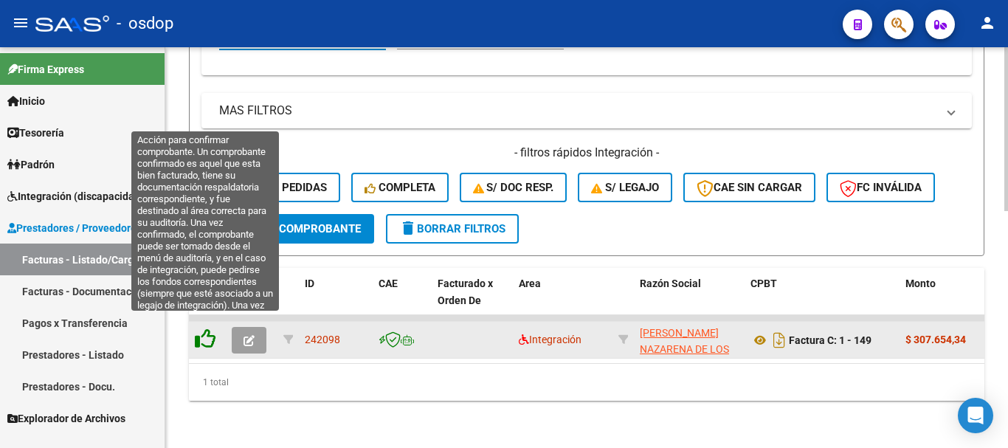
type input "27545448276"
click at [210, 329] on icon at bounding box center [205, 339] width 21 height 21
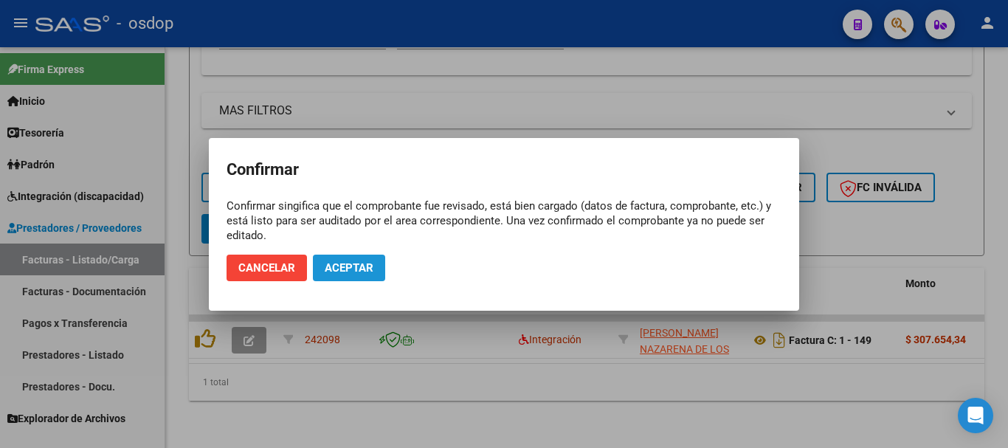
click at [366, 266] on span "Aceptar" at bounding box center [349, 267] width 49 height 13
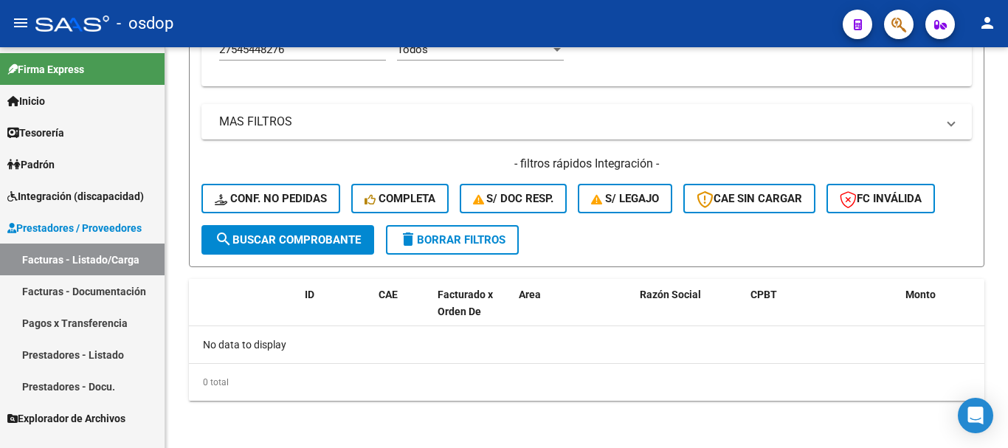
scroll to position [557, 0]
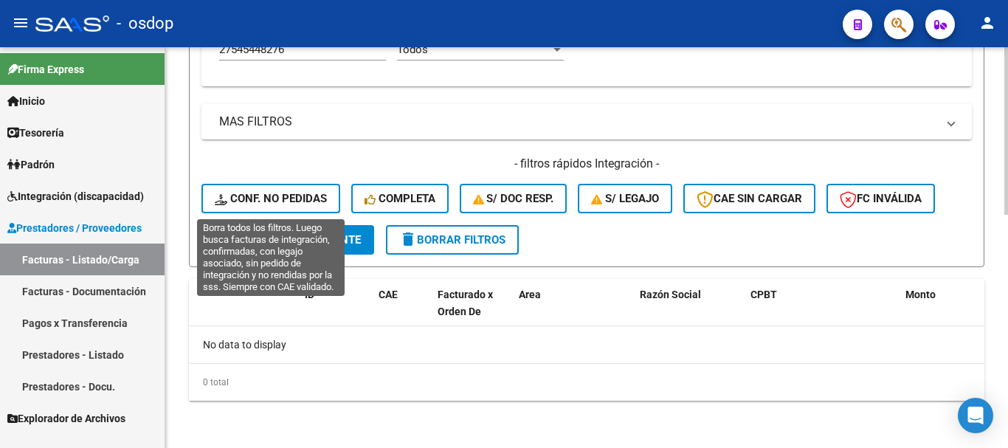
click at [275, 201] on span "Conf. no pedidas" at bounding box center [271, 198] width 112 height 13
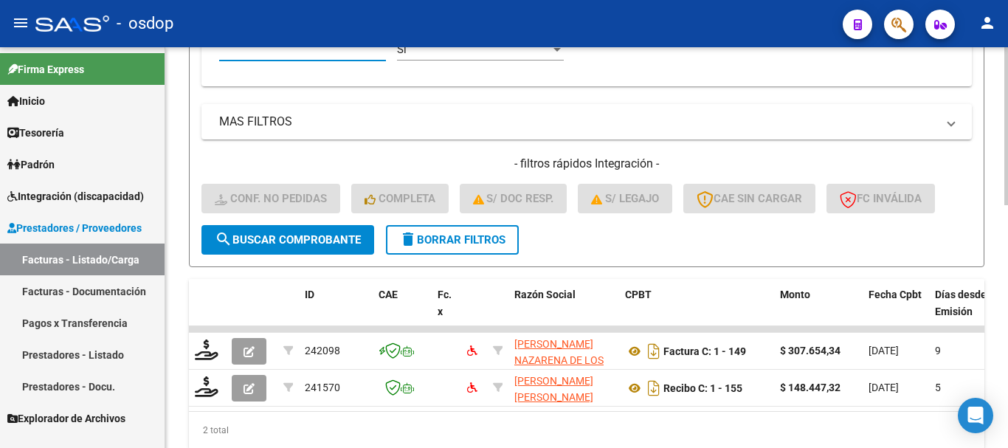
click at [320, 50] on input "Afiliado Legajo (cuil/nombre)" at bounding box center [302, 49] width 167 height 13
paste input "27545448276"
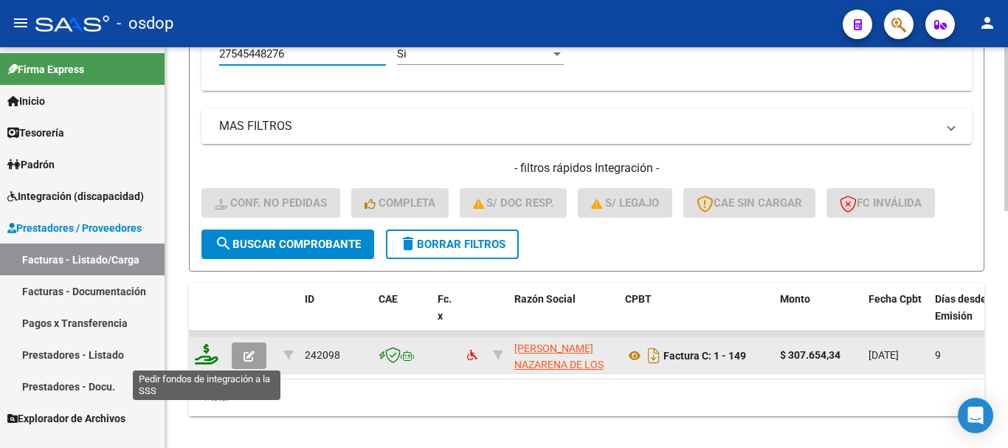
type input "27545448276"
click at [209, 359] on icon at bounding box center [207, 354] width 24 height 21
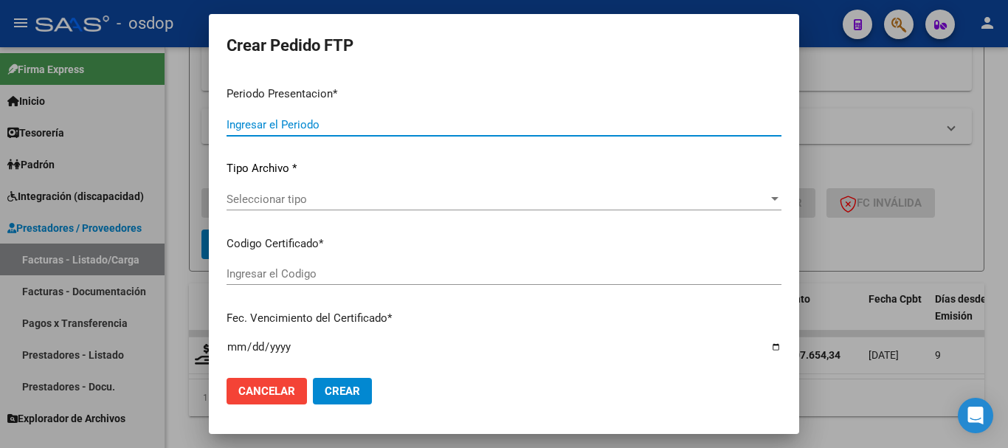
type input "202508"
type input "$ 307.654,34"
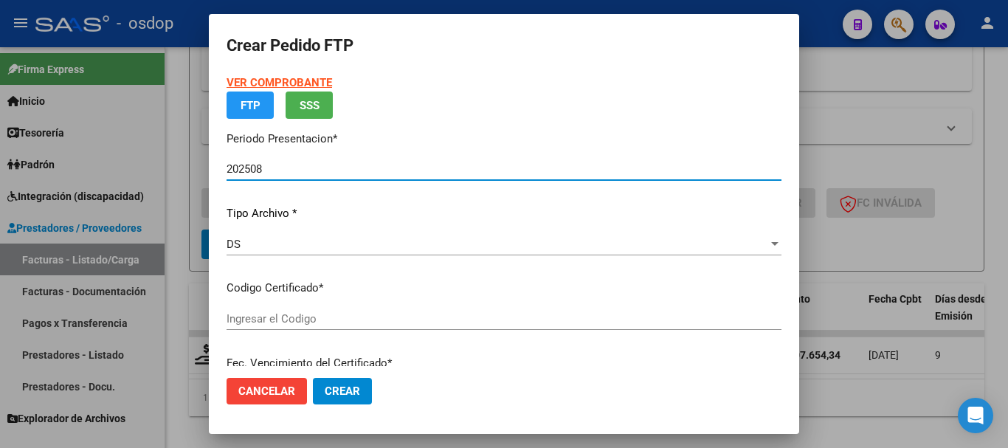
type input "5503690761"
type input "2026-06-08"
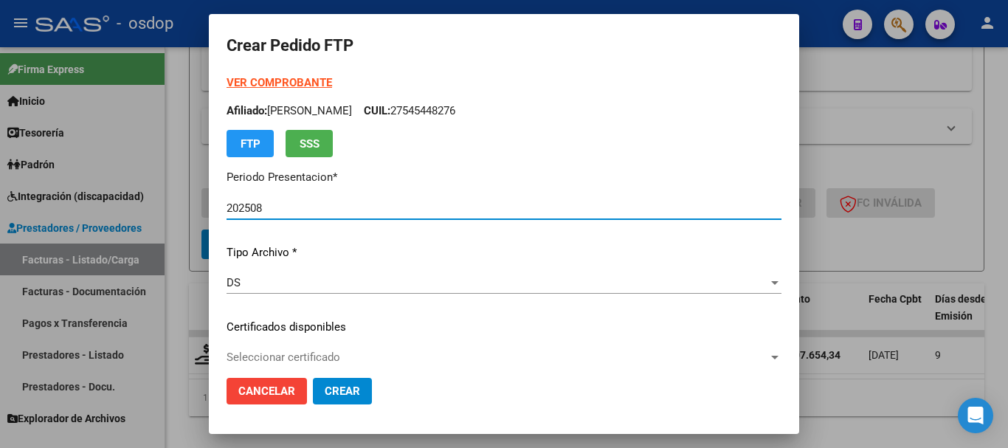
scroll to position [74, 0]
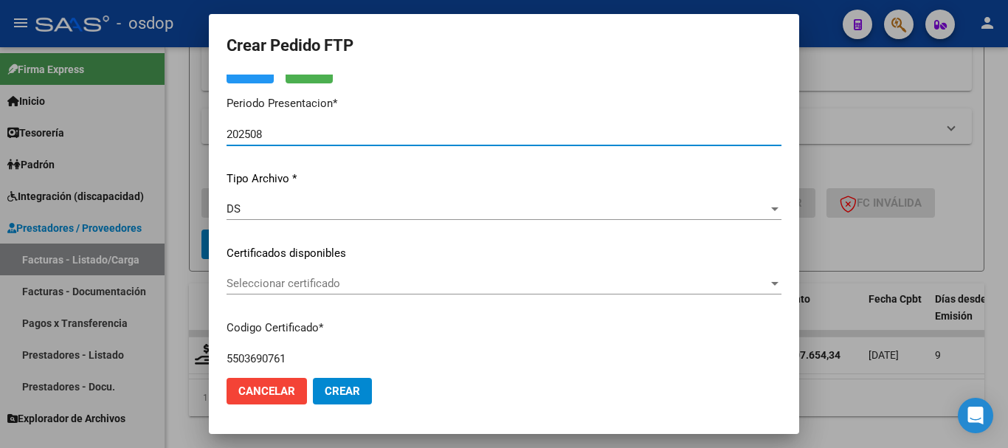
click at [285, 296] on div "Seleccionar certificado Seleccionar certificado" at bounding box center [504, 290] width 555 height 36
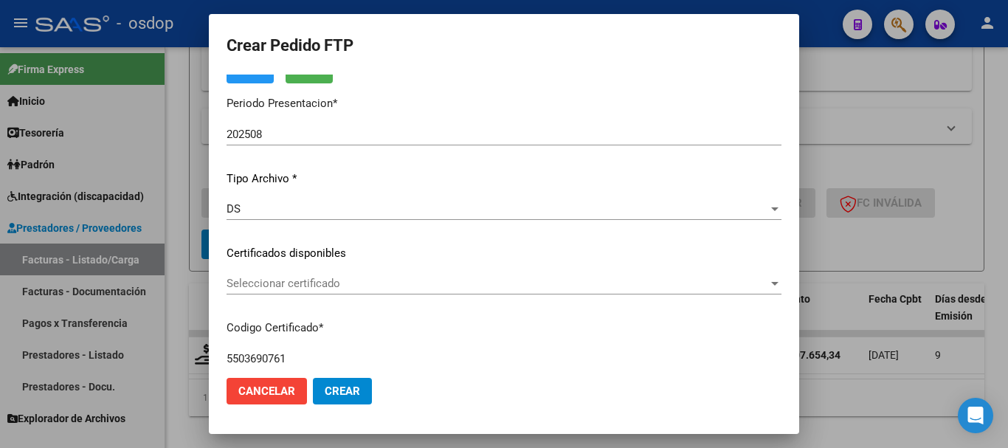
click at [292, 290] on div "Seleccionar certificado Seleccionar certificado" at bounding box center [504, 283] width 555 height 22
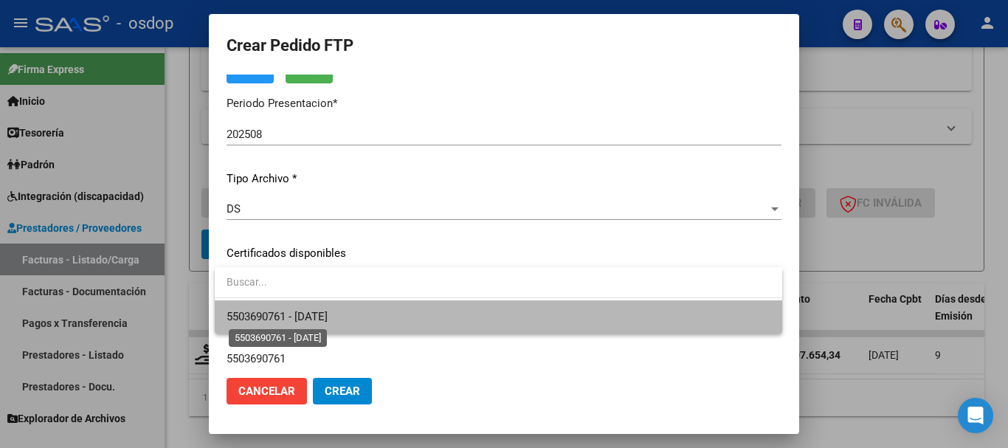
click at [301, 313] on span "5503690761 - 2026-06-08" at bounding box center [277, 316] width 101 height 13
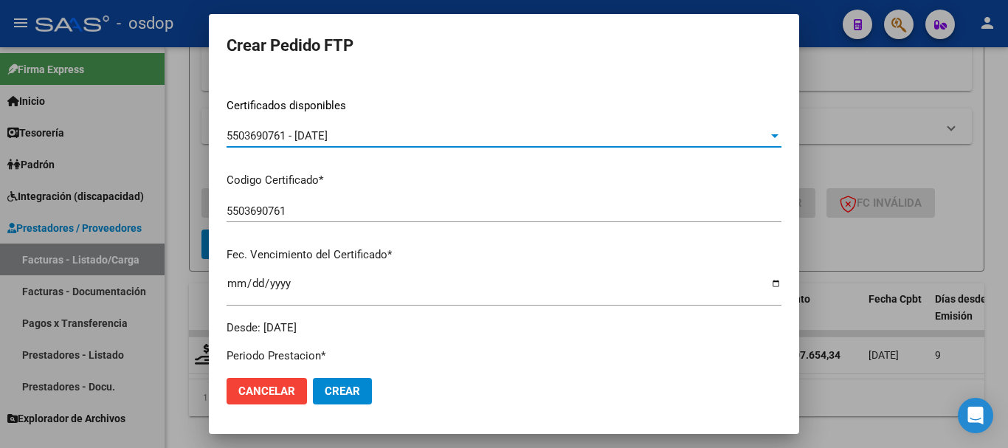
scroll to position [517, 0]
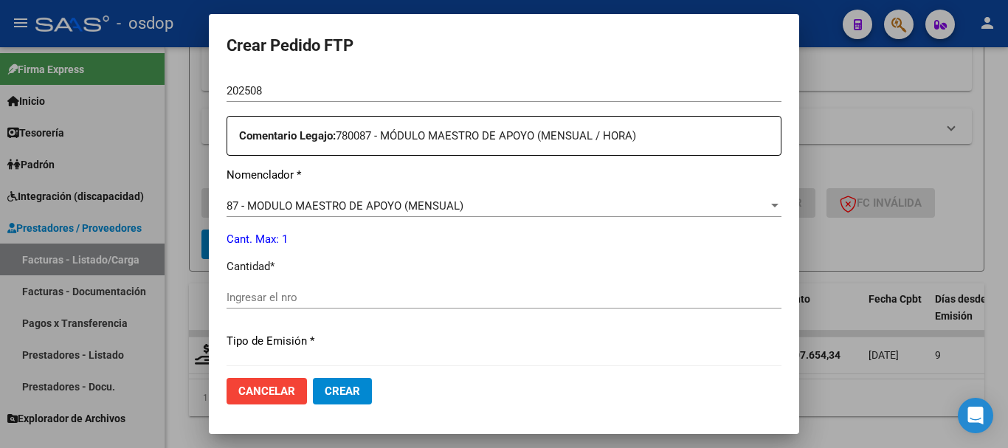
click at [312, 297] on input "Ingresar el nro" at bounding box center [504, 297] width 555 height 13
type input "1"
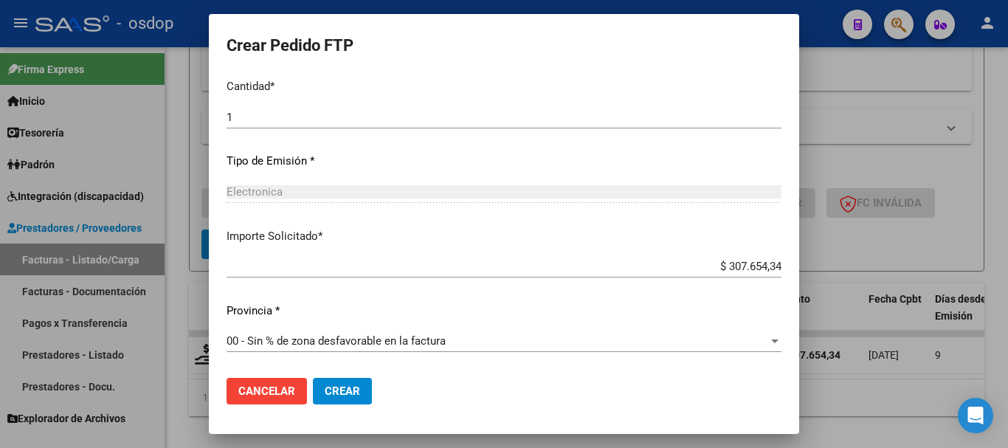
click at [344, 392] on span "Crear" at bounding box center [342, 391] width 35 height 13
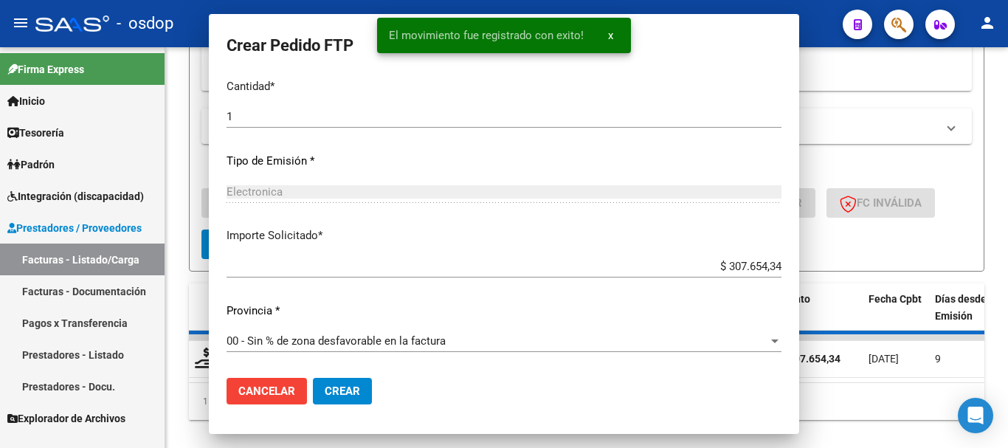
scroll to position [0, 0]
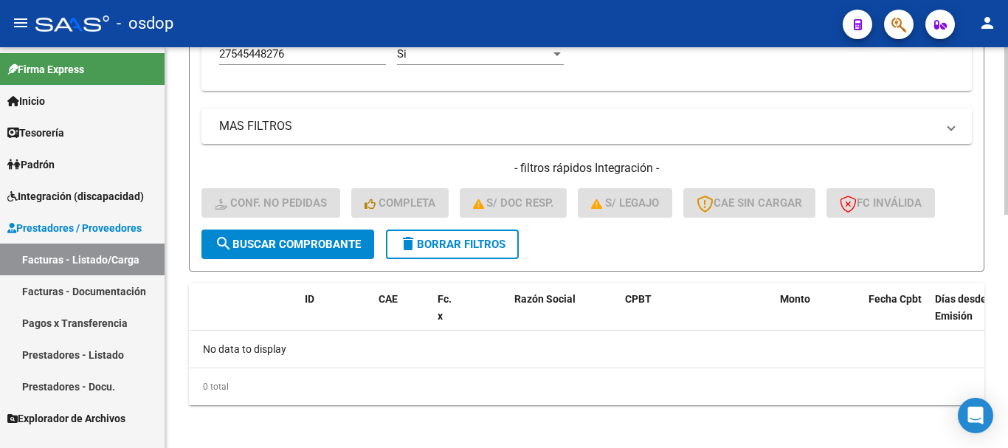
click at [455, 238] on span "delete Borrar Filtros" at bounding box center [452, 244] width 106 height 13
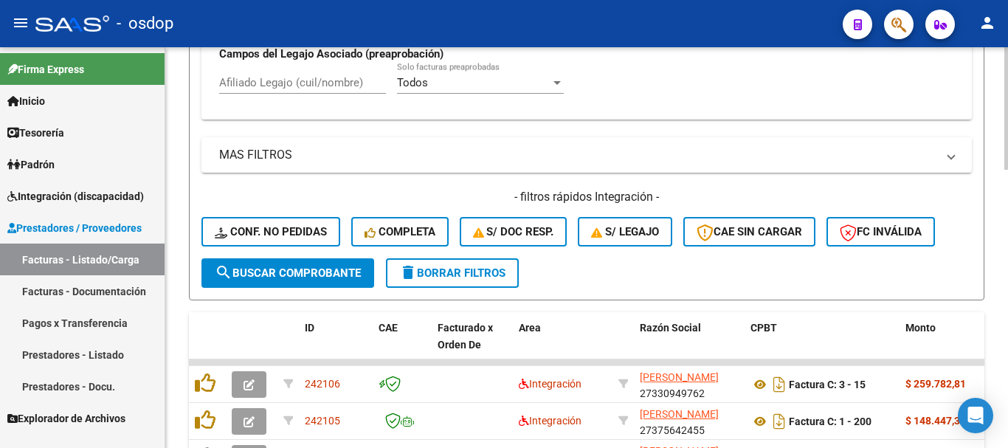
scroll to position [552, 0]
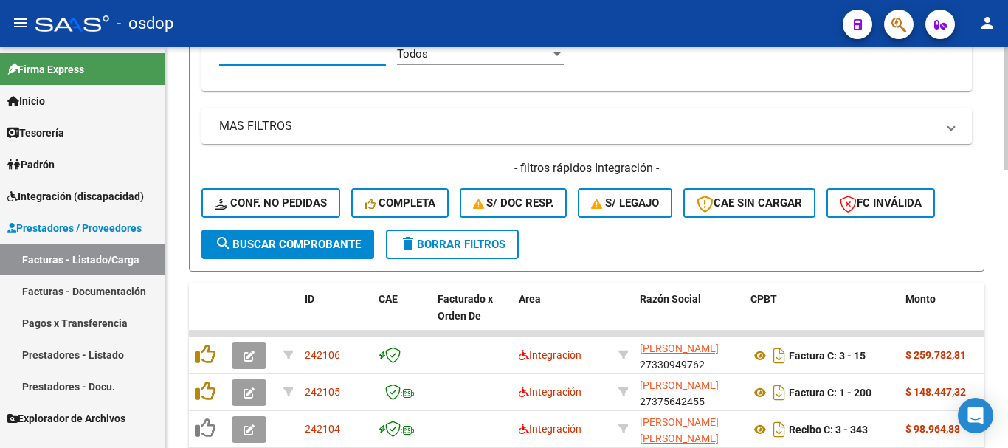
click at [325, 55] on input "Afiliado Legajo (cuil/nombre)" at bounding box center [302, 53] width 167 height 13
paste input "20540093521"
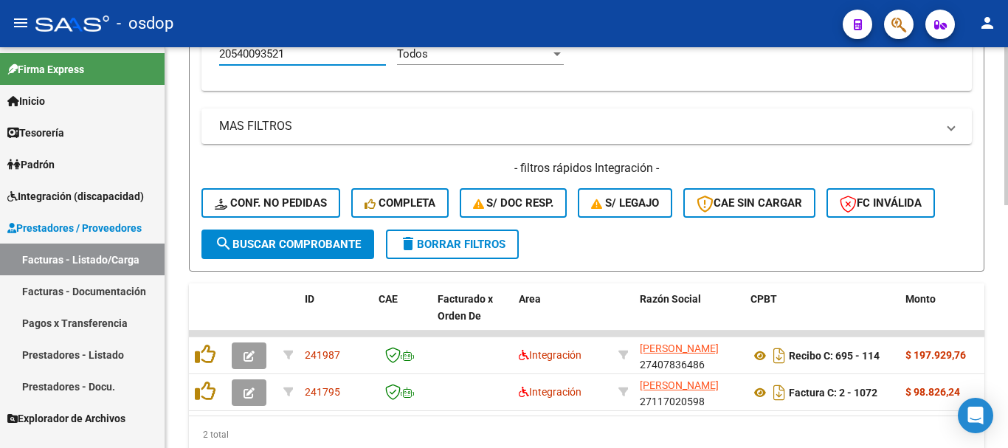
type input "20540093521"
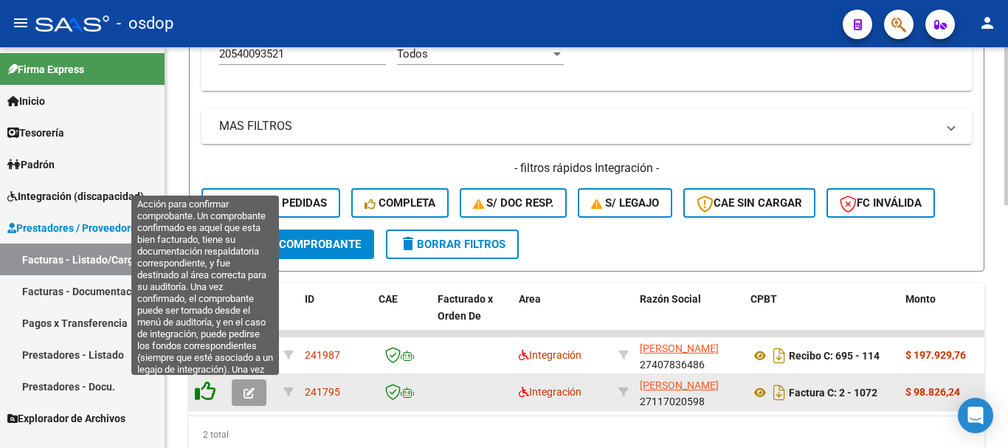
click at [212, 386] on icon at bounding box center [205, 391] width 21 height 21
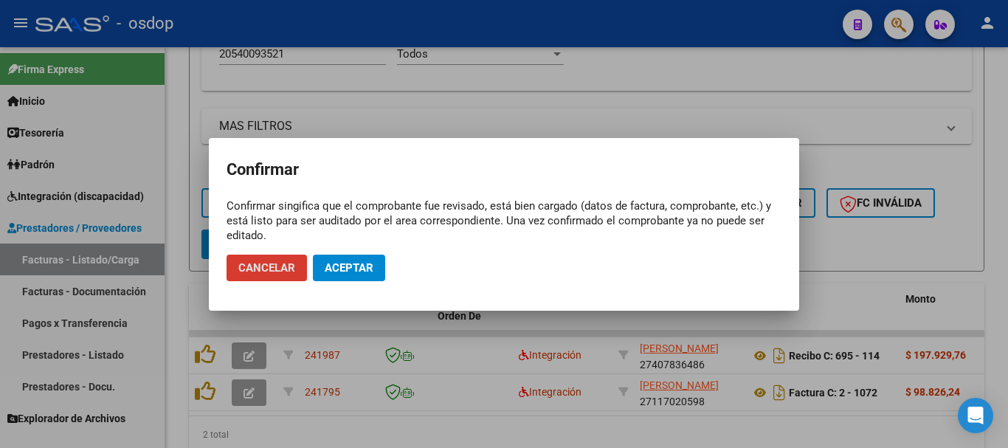
click at [342, 267] on span "Aceptar" at bounding box center [349, 267] width 49 height 13
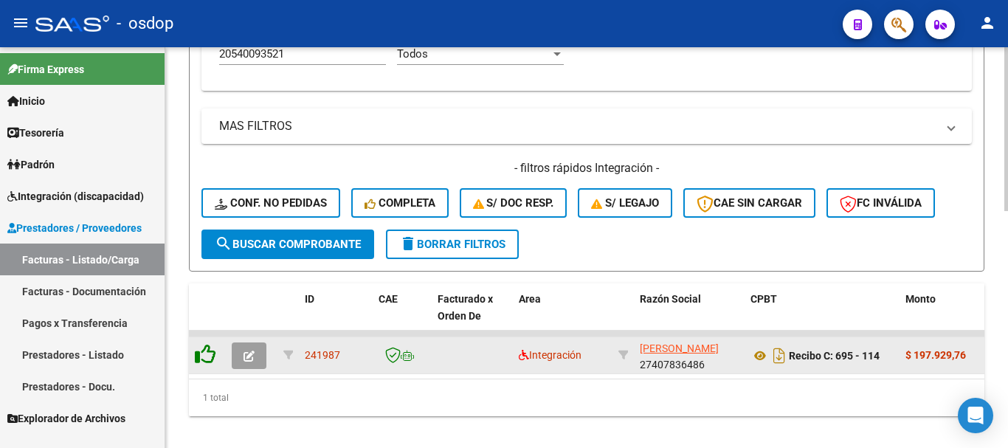
click at [209, 354] on icon at bounding box center [205, 354] width 21 height 21
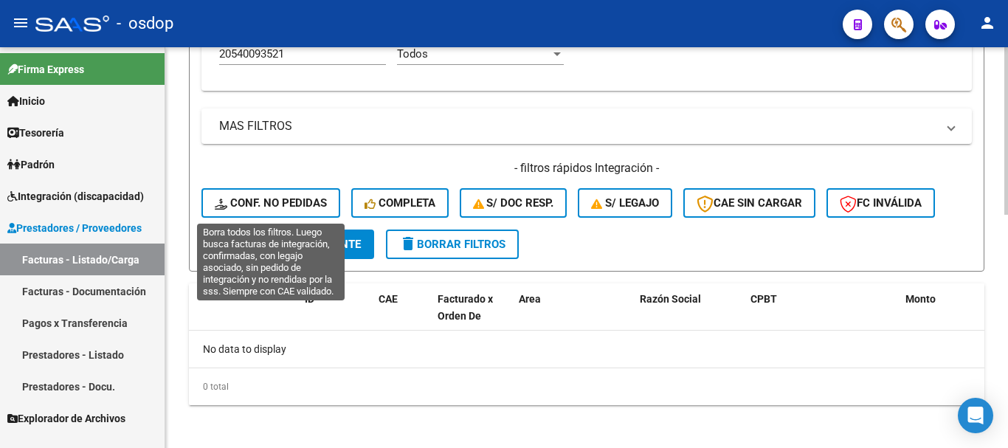
click at [299, 195] on button "Conf. no pedidas" at bounding box center [271, 203] width 139 height 30
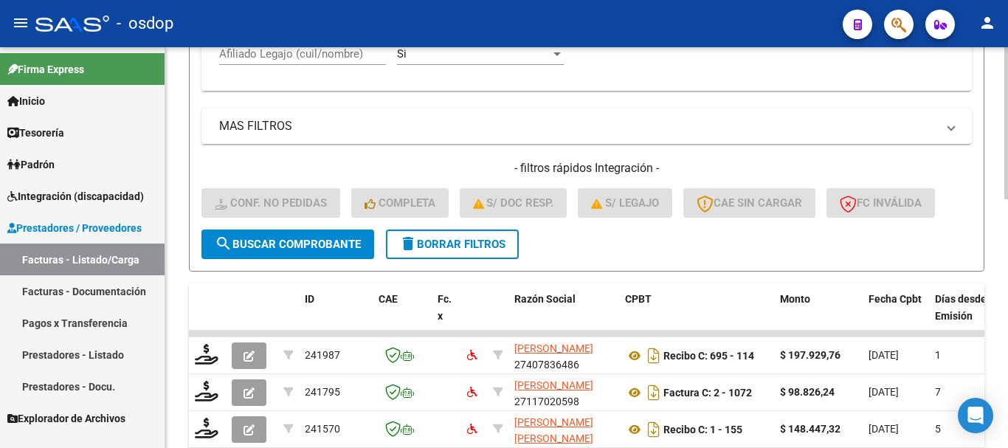
click at [326, 58] on input "Afiliado Legajo (cuil/nombre)" at bounding box center [302, 53] width 167 height 13
paste input "20540093521"
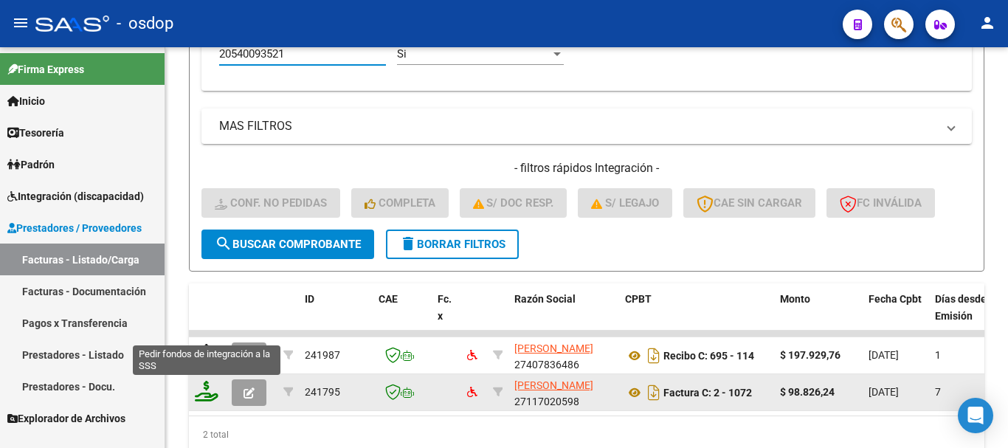
type input "20540093521"
click at [212, 395] on icon at bounding box center [207, 391] width 24 height 21
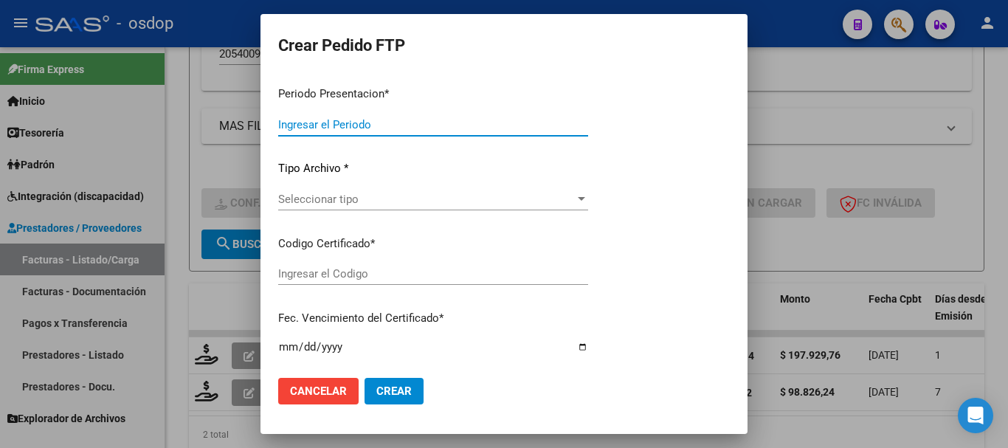
type input "202508"
type input "$ 98.826,24"
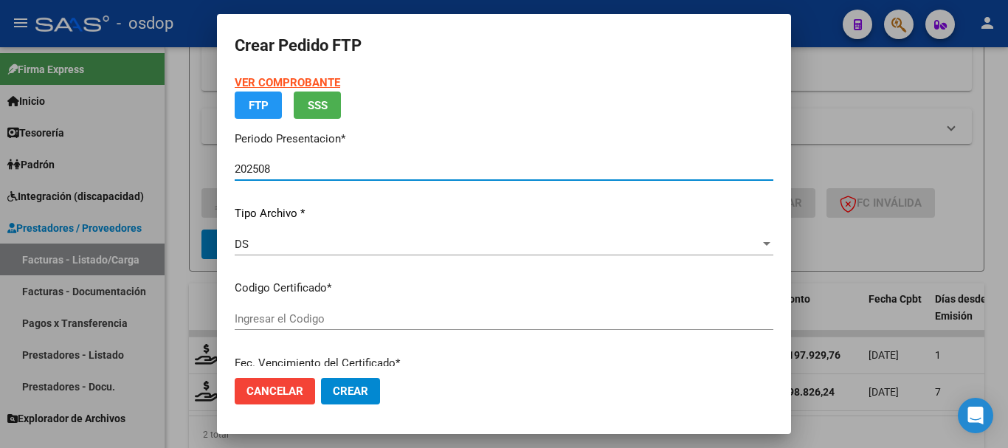
type input "7152418250"
type input "2029-02-21"
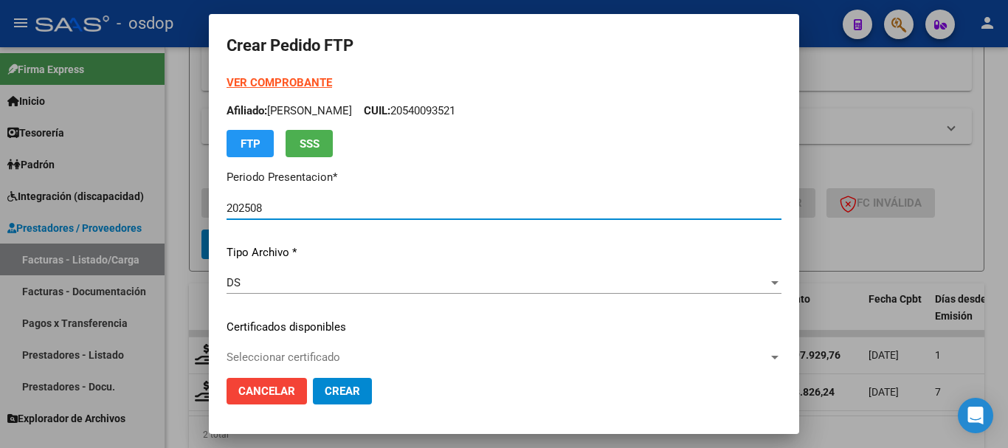
scroll to position [74, 0]
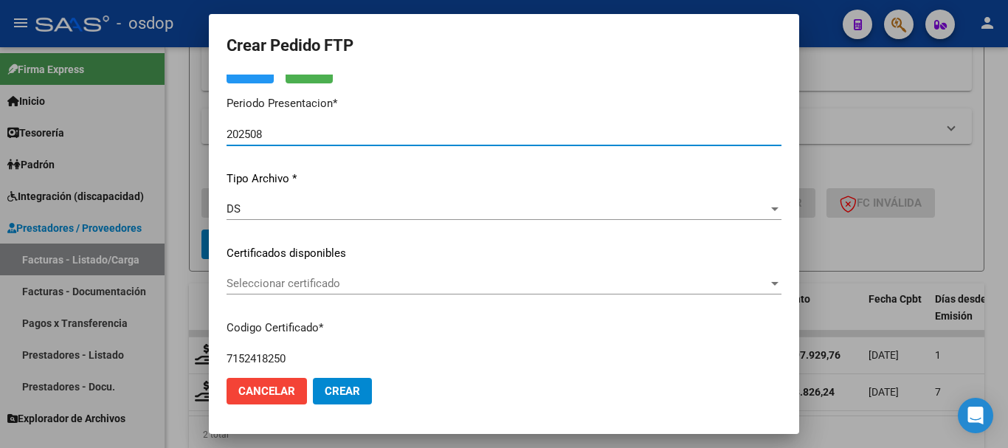
click at [311, 286] on span "Seleccionar certificado" at bounding box center [498, 283] width 542 height 13
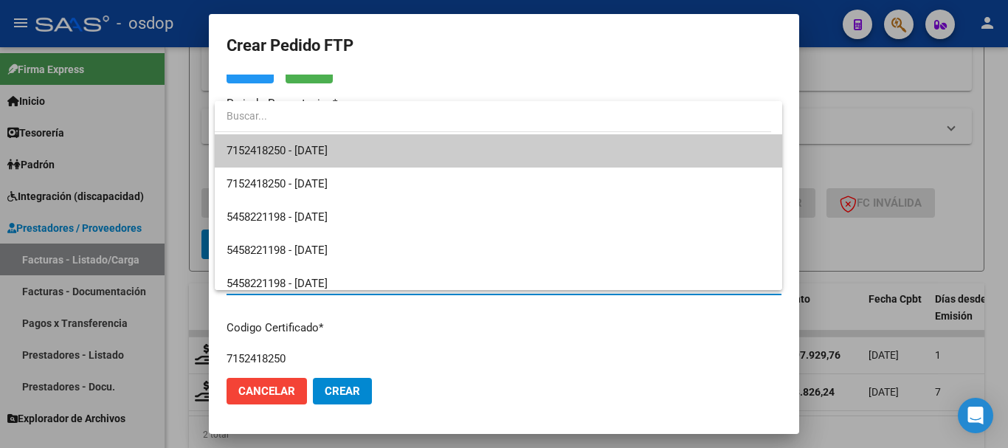
click at [373, 157] on span "7152418250 - 2029-02-21" at bounding box center [499, 150] width 544 height 33
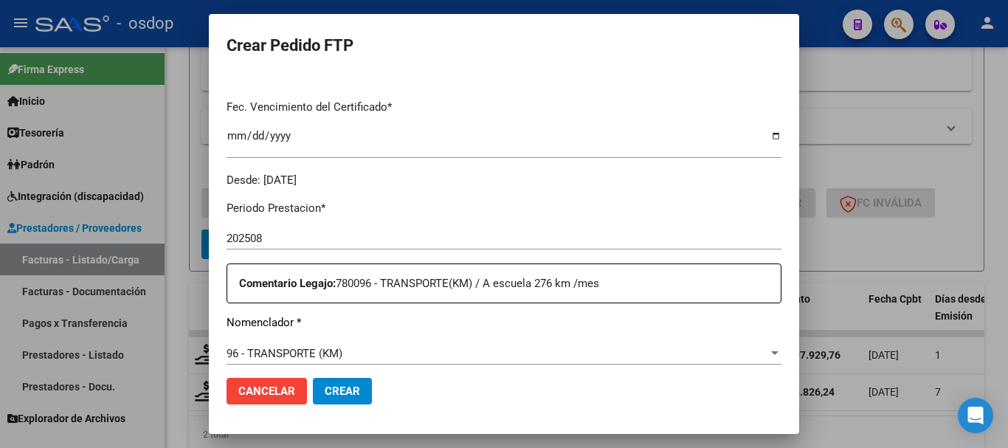
scroll to position [591, 0]
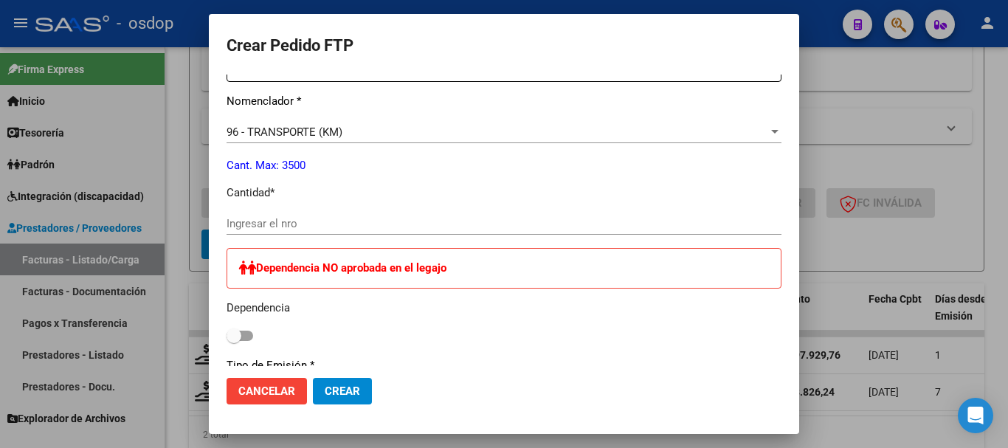
click at [309, 223] on input "Ingresar el nro" at bounding box center [504, 223] width 555 height 13
type input "183"
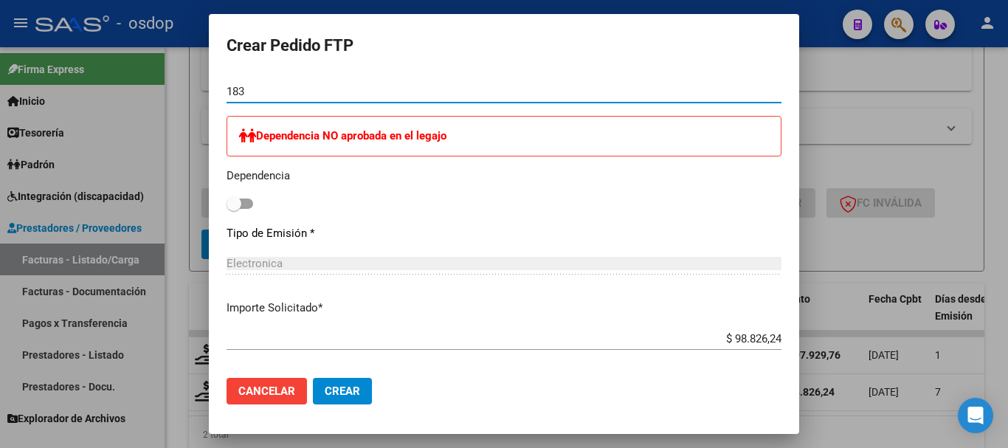
scroll to position [501, 0]
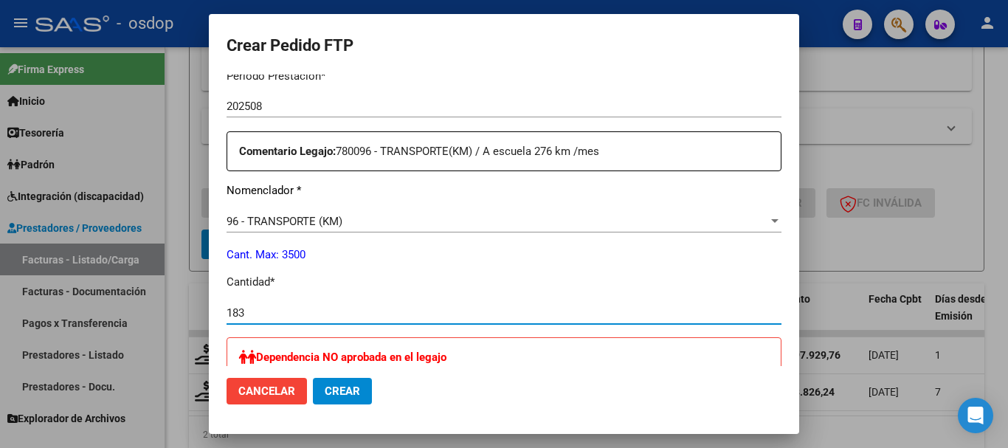
drag, startPoint x: 295, startPoint y: 311, endPoint x: 193, endPoint y: 314, distance: 101.9
click at [194, 314] on div "Crear Pedido FTP VER COMPROBANTE ARCA Padrón Afiliado: PEREZ BRUNO GABRIEL CUIL…" at bounding box center [504, 224] width 1008 height 448
click at [842, 422] on div at bounding box center [504, 224] width 1008 height 448
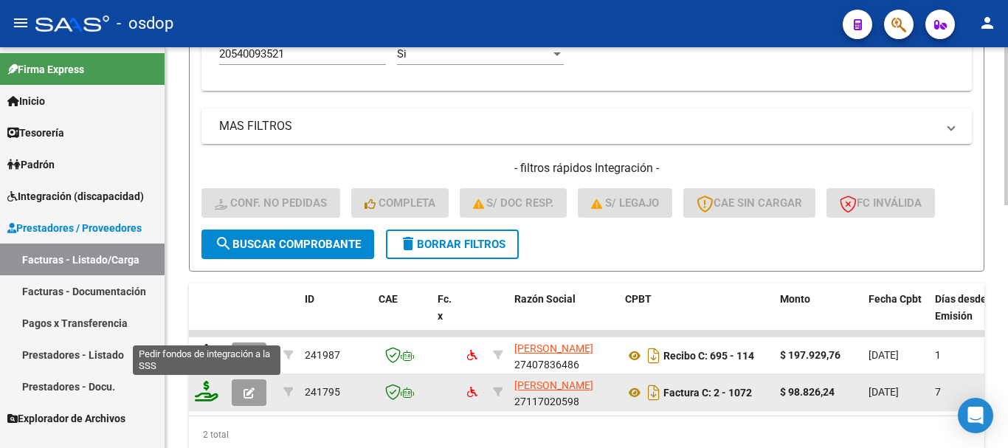
click at [207, 394] on icon at bounding box center [207, 391] width 24 height 21
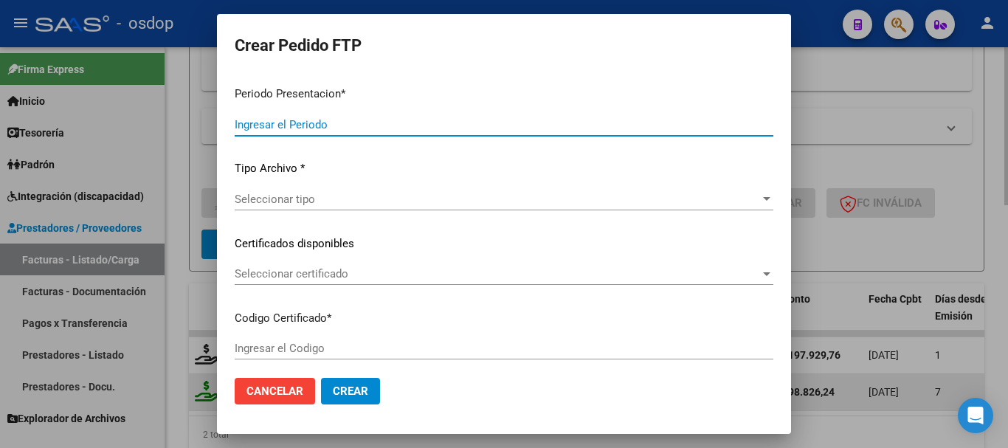
type input "202508"
type input "$ 98.826,24"
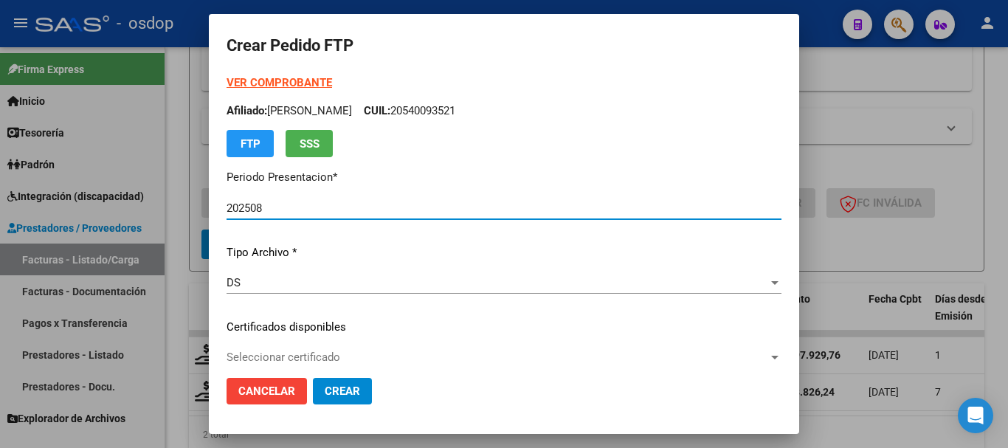
type input "7152418250"
type input "2029-02-21"
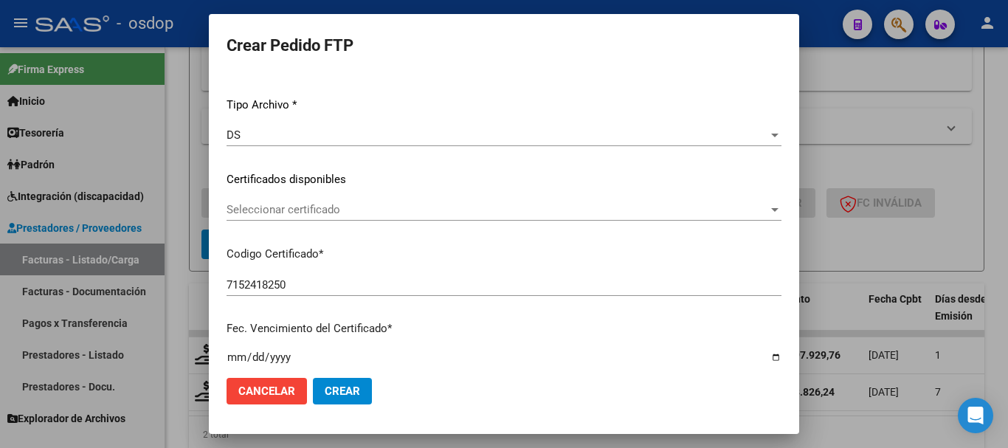
click at [314, 202] on div "Seleccionar certificado Seleccionar certificado" at bounding box center [504, 210] width 555 height 22
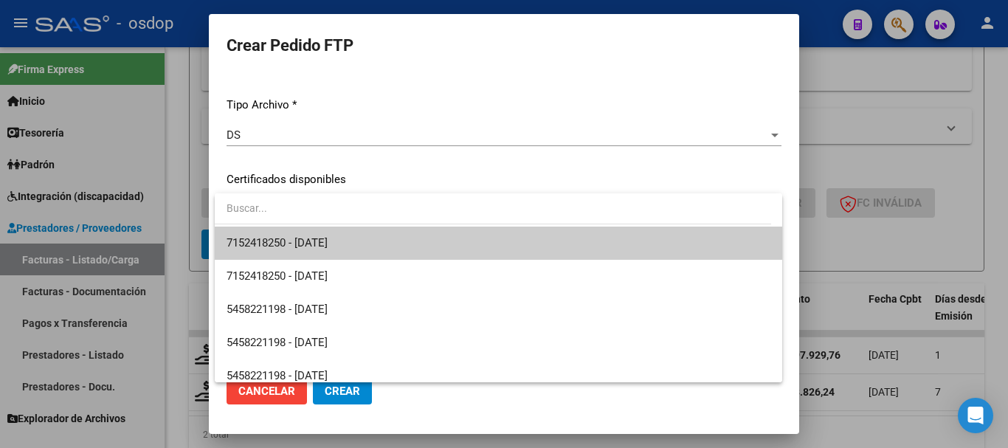
click at [327, 243] on span "7152418250 - 2029-02-21" at bounding box center [277, 242] width 101 height 13
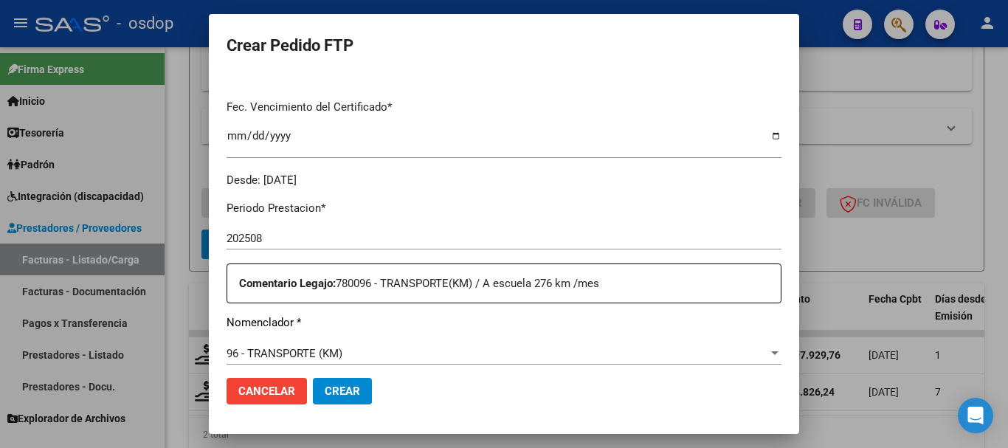
scroll to position [443, 0]
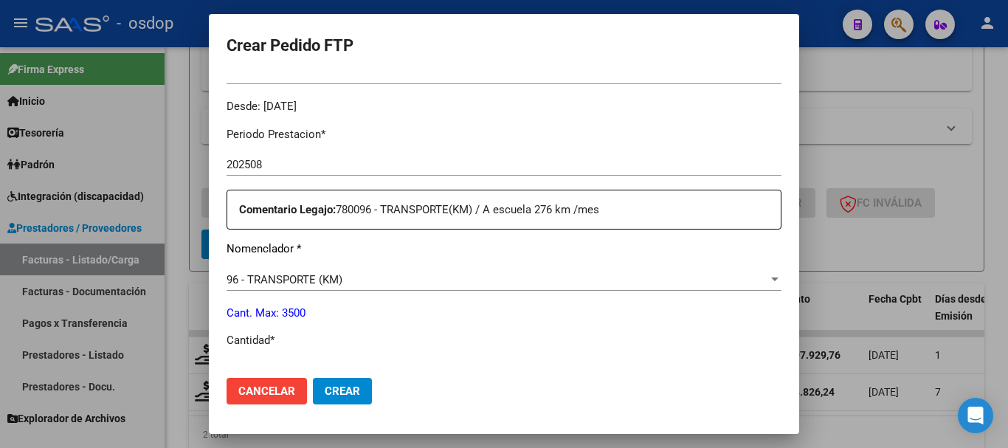
click at [830, 439] on div at bounding box center [504, 224] width 1008 height 448
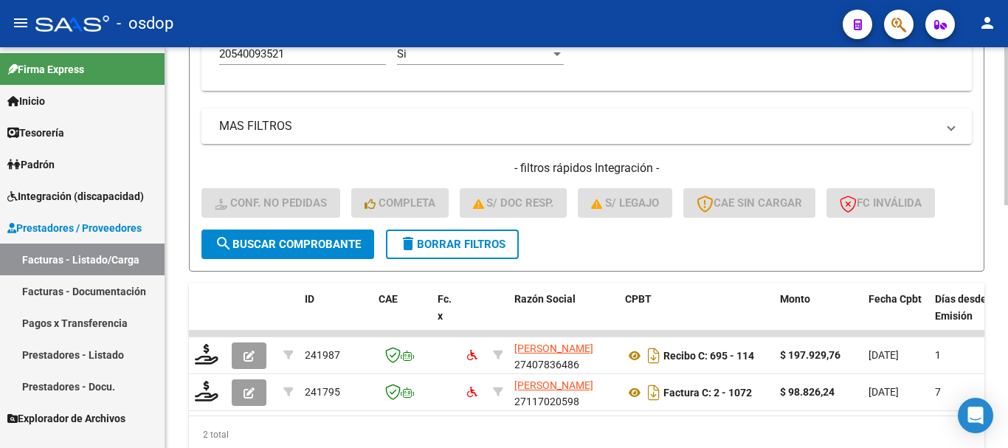
click at [475, 431] on div "2 total" at bounding box center [587, 434] width 796 height 37
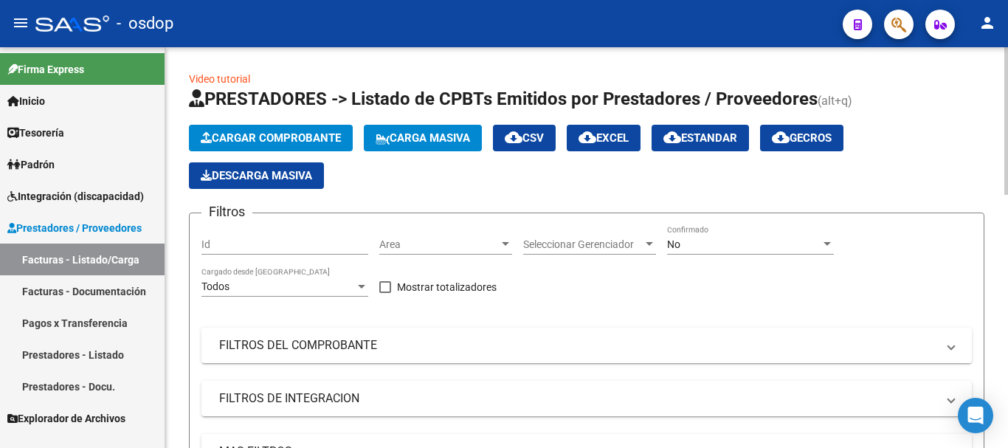
scroll to position [74, 0]
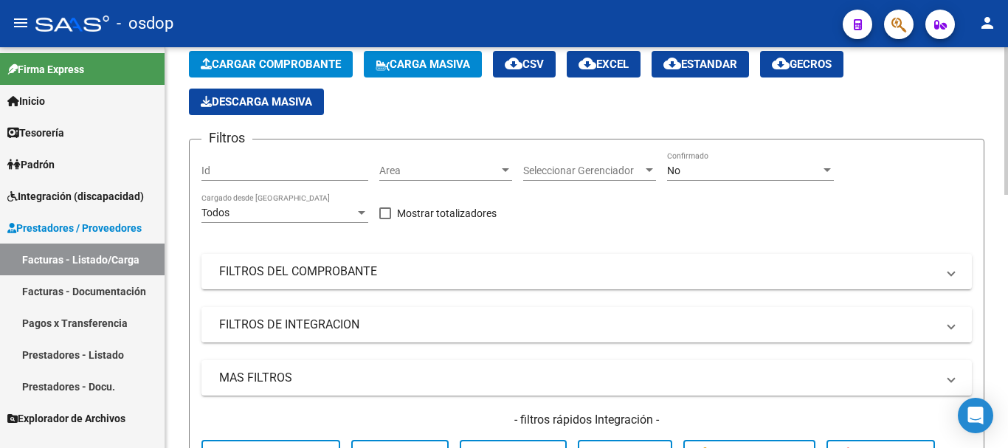
click at [358, 323] on mat-panel-title "FILTROS DE INTEGRACION" at bounding box center [578, 325] width 718 height 16
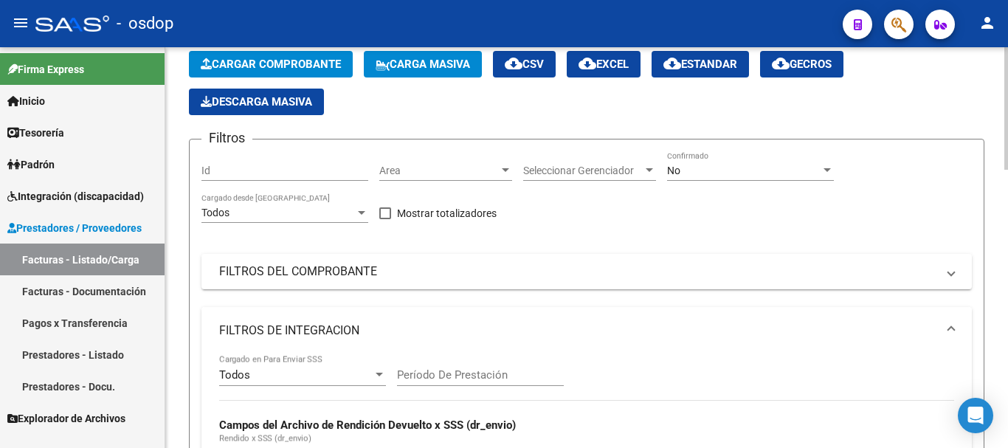
scroll to position [221, 0]
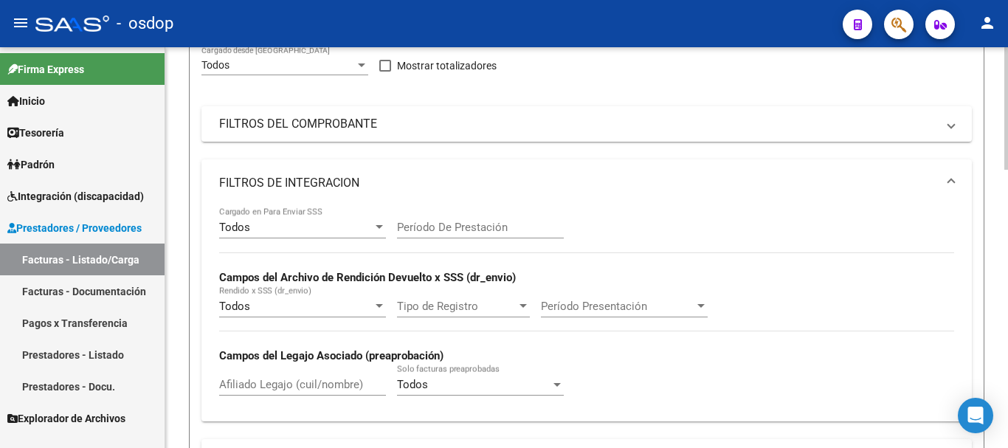
click at [281, 379] on input "Afiliado Legajo (cuil/nombre)" at bounding box center [302, 384] width 167 height 13
paste input "20540093521"
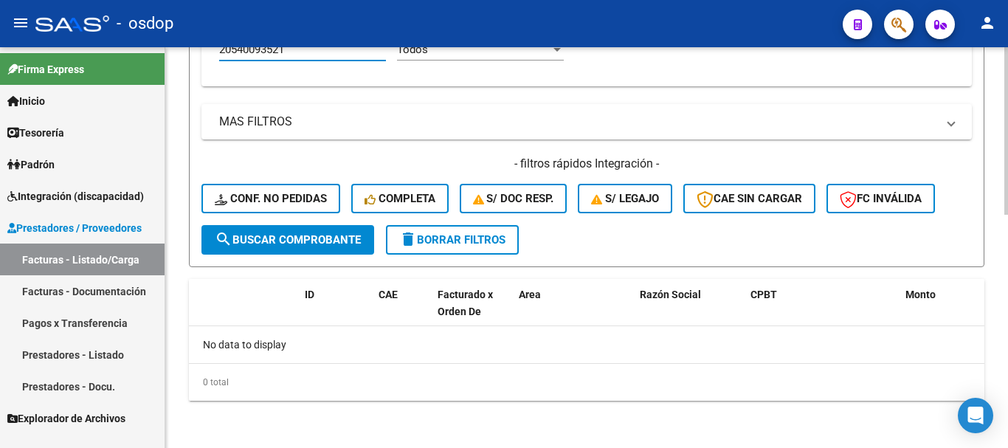
scroll to position [483, 0]
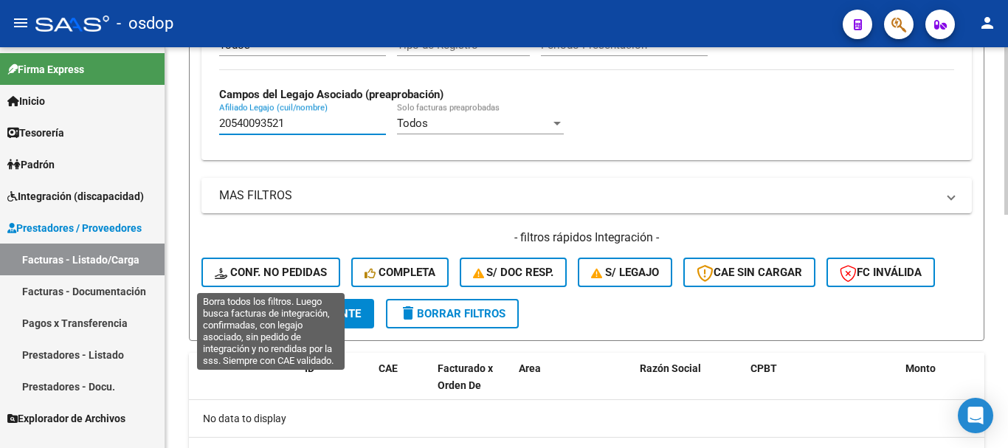
type input "20540093521"
click at [274, 263] on button "Conf. no pedidas" at bounding box center [271, 273] width 139 height 30
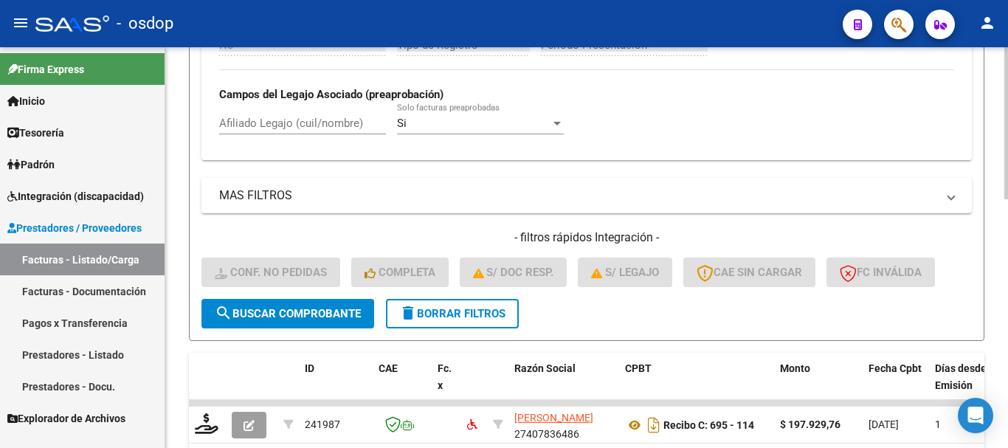
click at [313, 122] on input "Afiliado Legajo (cuil/nombre)" at bounding box center [302, 123] width 167 height 13
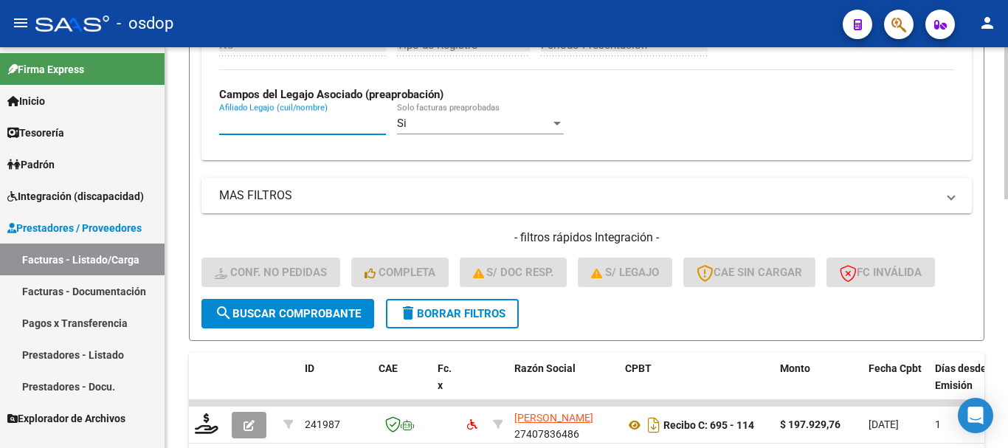
paste input "20540093521"
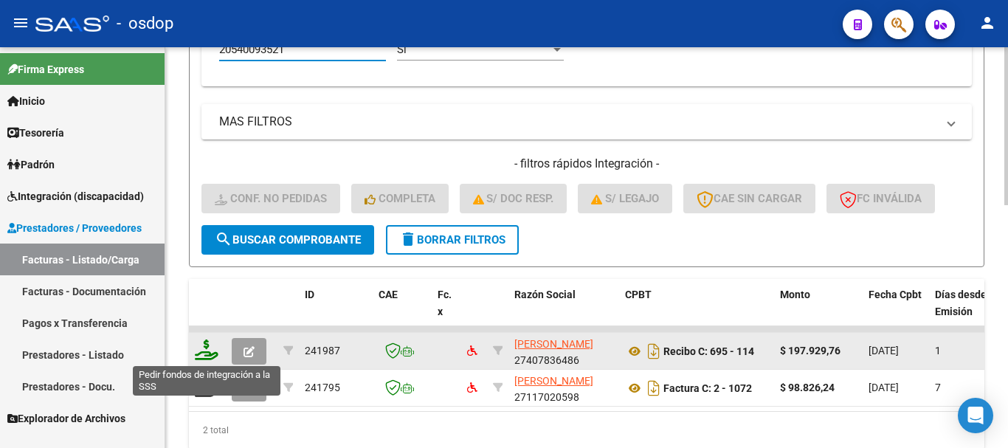
type input "20540093521"
click at [210, 343] on icon at bounding box center [207, 350] width 24 height 21
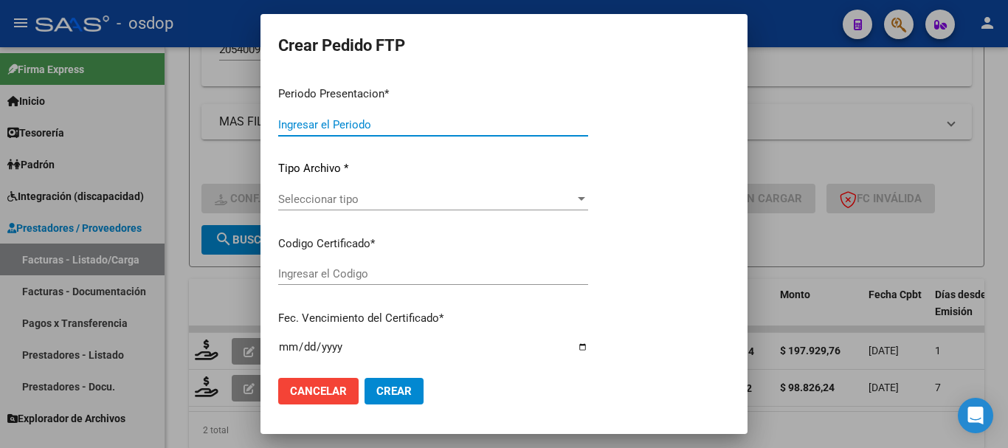
type input "202508"
type input "$ 197.929,76"
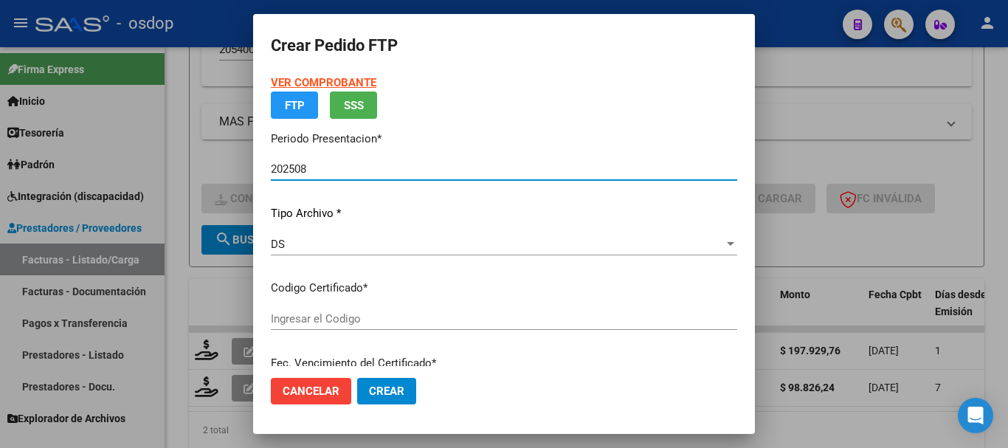
type input "7152418250"
type input "2029-02-21"
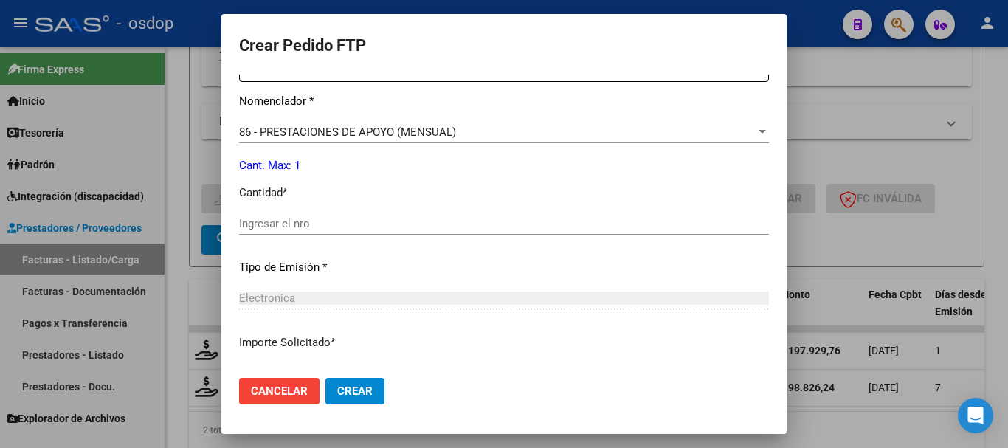
scroll to position [812, 0]
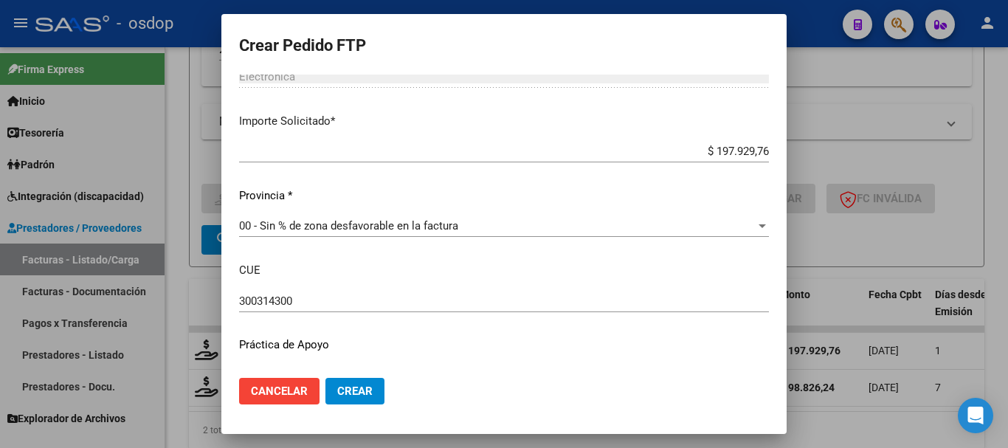
click at [828, 419] on div at bounding box center [504, 224] width 1008 height 448
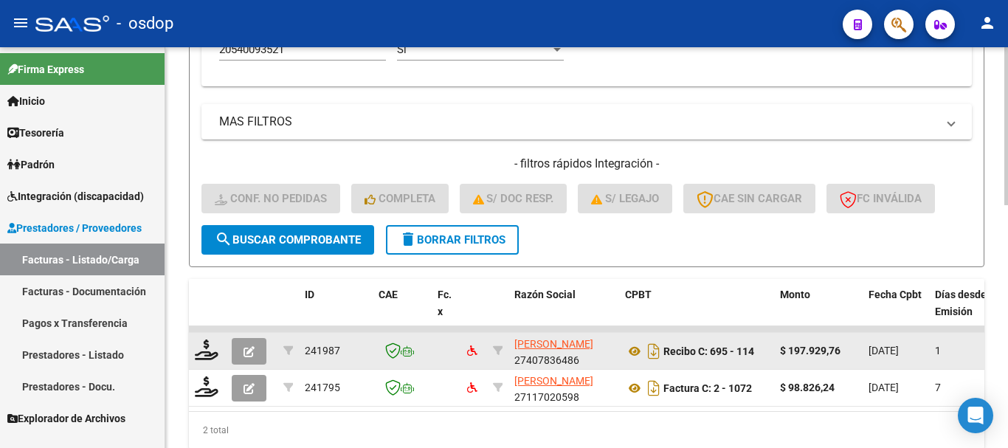
click at [252, 342] on button "button" at bounding box center [249, 351] width 35 height 27
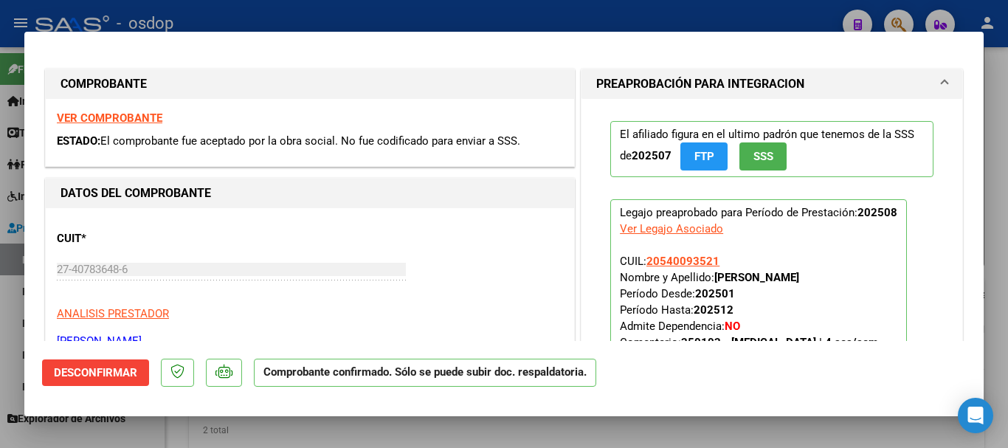
scroll to position [443, 0]
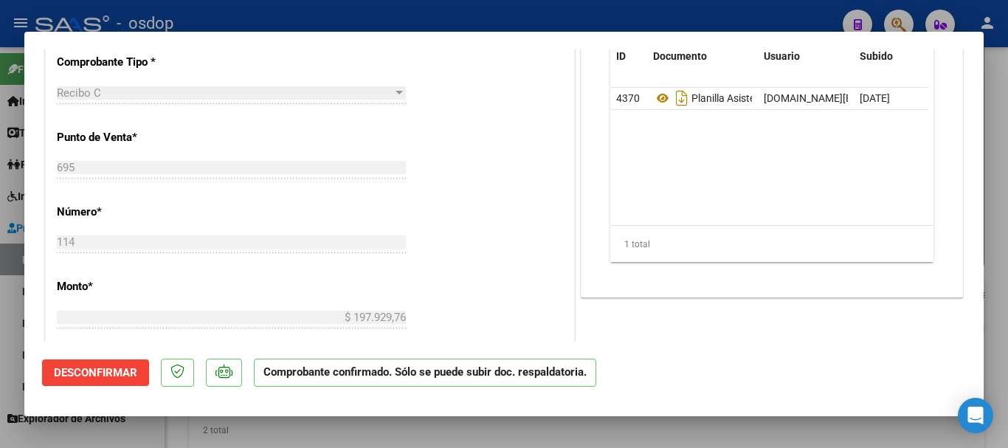
click at [104, 368] on span "Desconfirmar" at bounding box center [95, 372] width 83 height 13
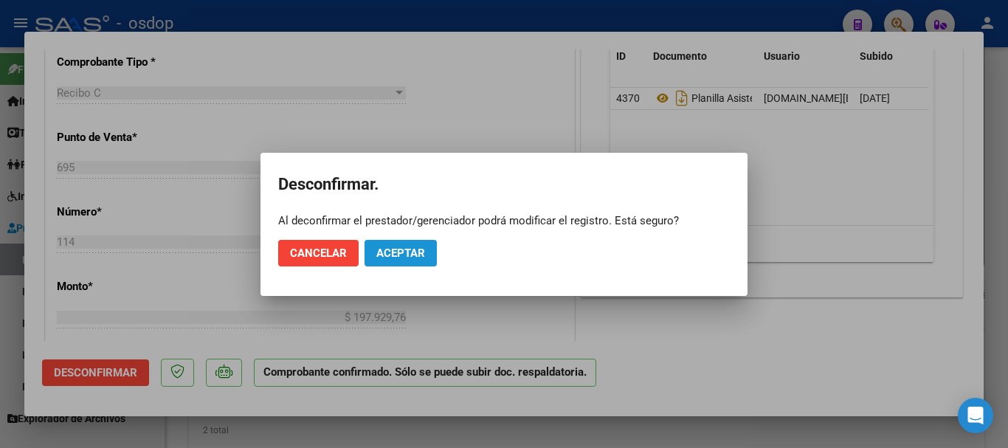
click at [405, 247] on span "Aceptar" at bounding box center [400, 253] width 49 height 13
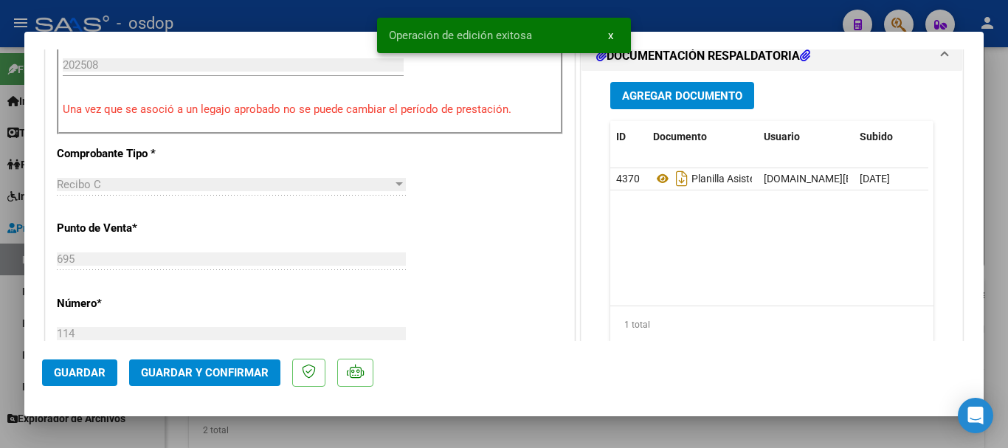
click at [300, 437] on div at bounding box center [504, 224] width 1008 height 448
type input "$ 0,00"
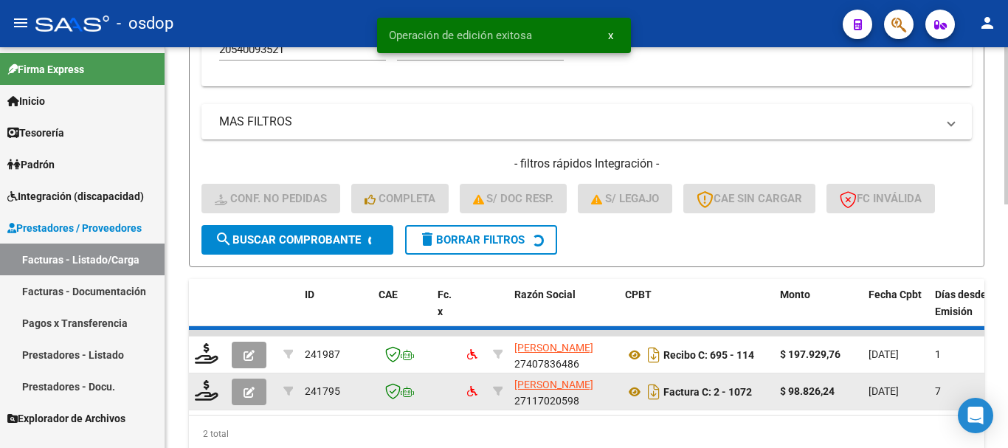
scroll to position [557, 0]
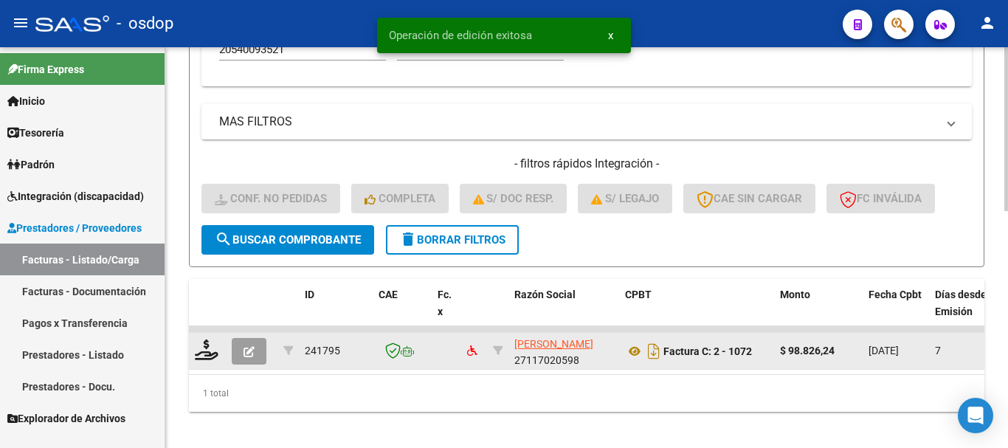
click at [244, 345] on span "button" at bounding box center [249, 351] width 11 height 13
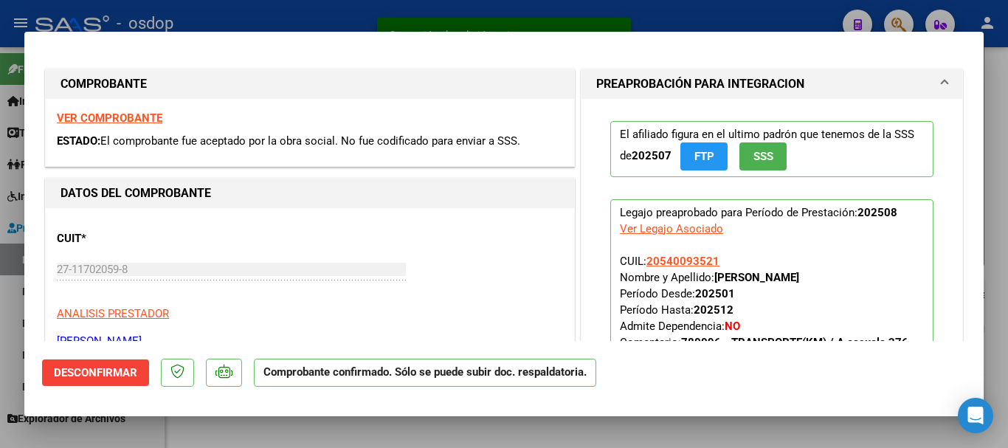
click at [115, 376] on span "Desconfirmar" at bounding box center [95, 372] width 83 height 13
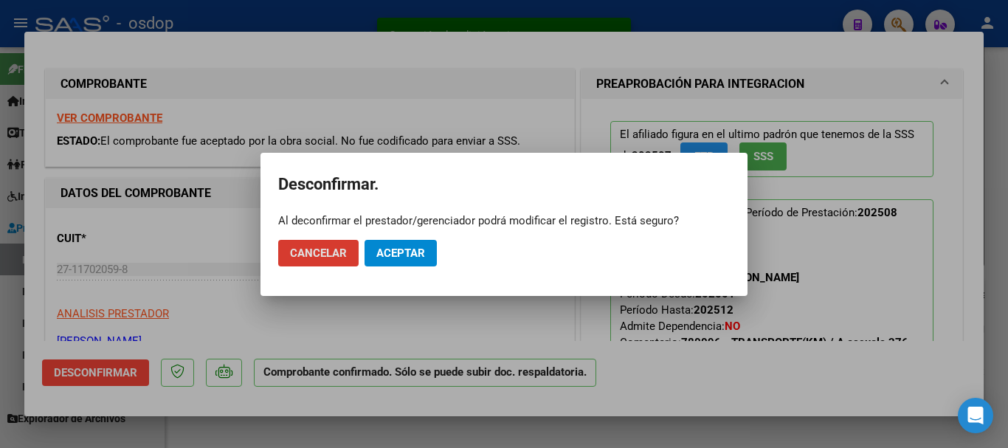
click at [401, 263] on button "Aceptar" at bounding box center [401, 253] width 72 height 27
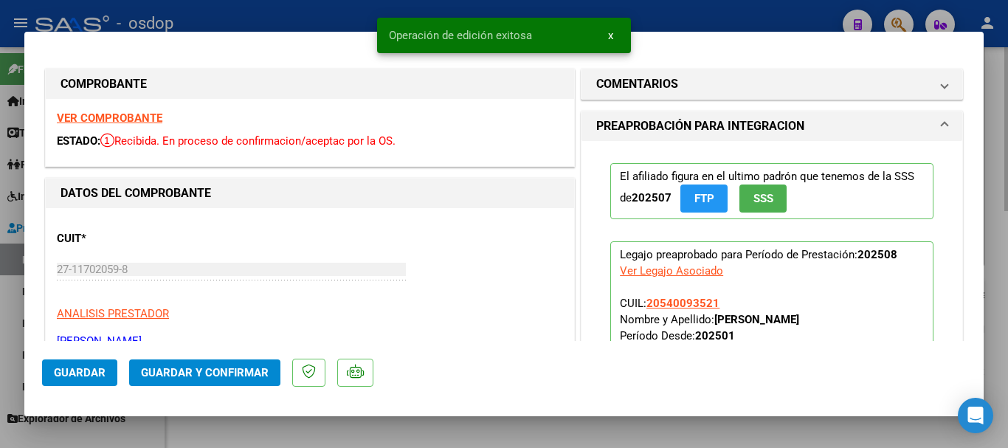
click at [385, 433] on div at bounding box center [504, 224] width 1008 height 448
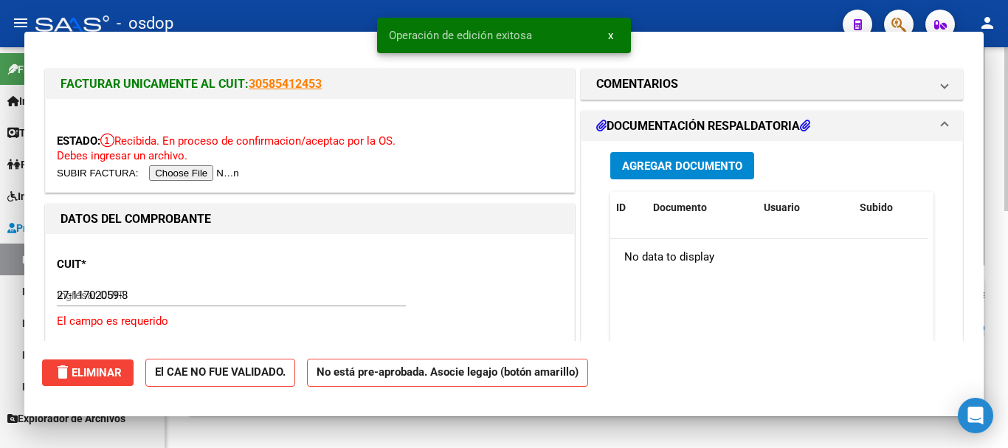
type input "$ 0,00"
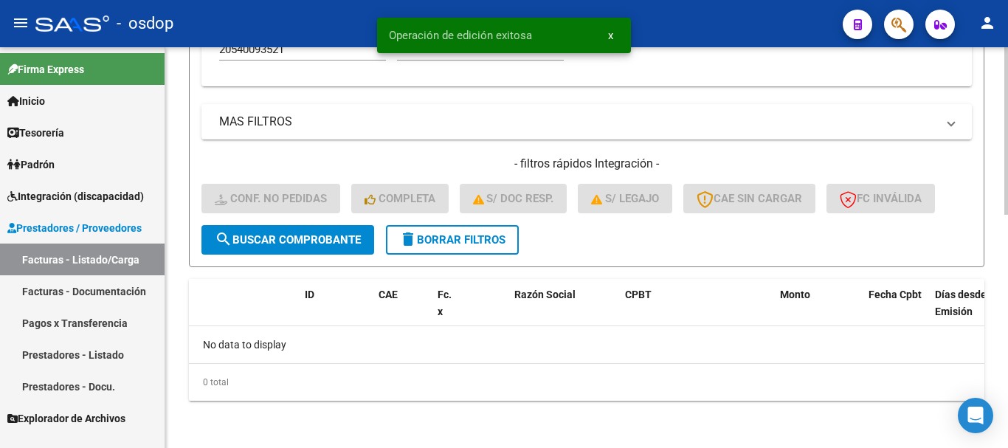
click at [487, 233] on button "delete Borrar Filtros" at bounding box center [452, 240] width 133 height 30
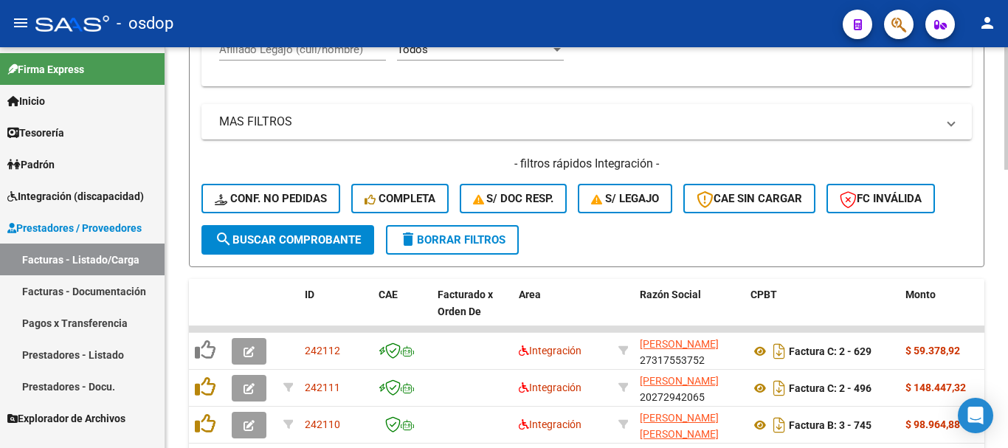
click at [314, 57] on div "Afiliado Legajo (cuil/nombre)" at bounding box center [302, 45] width 167 height 32
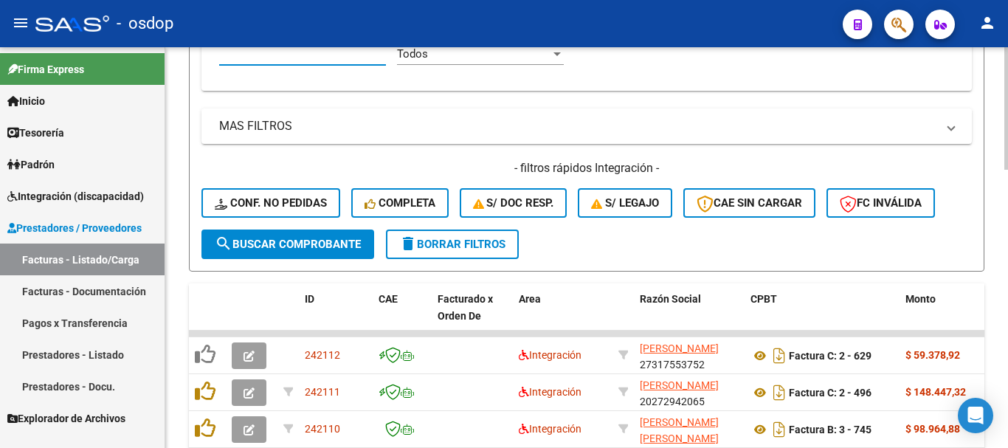
paste input "20540093521"
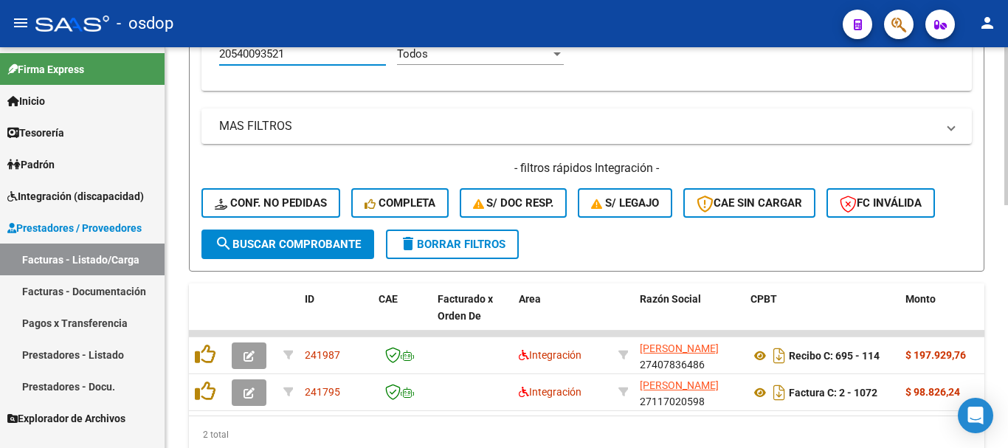
type input "20540093521"
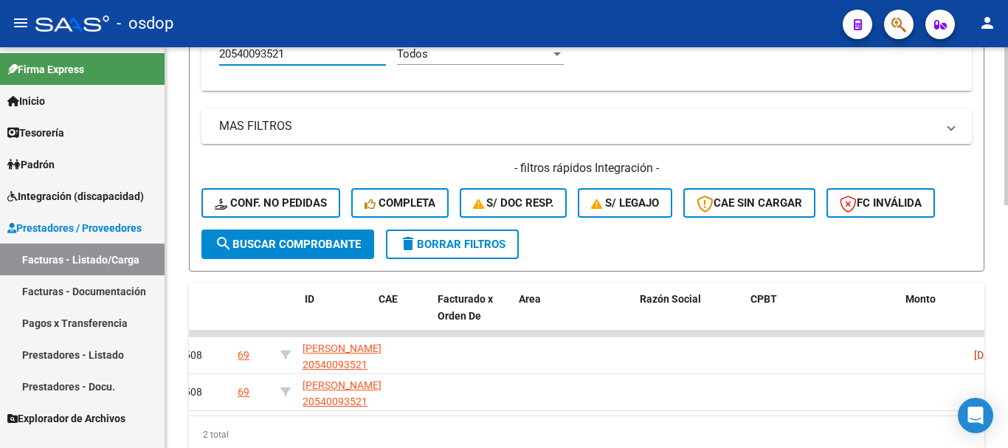
scroll to position [0, 0]
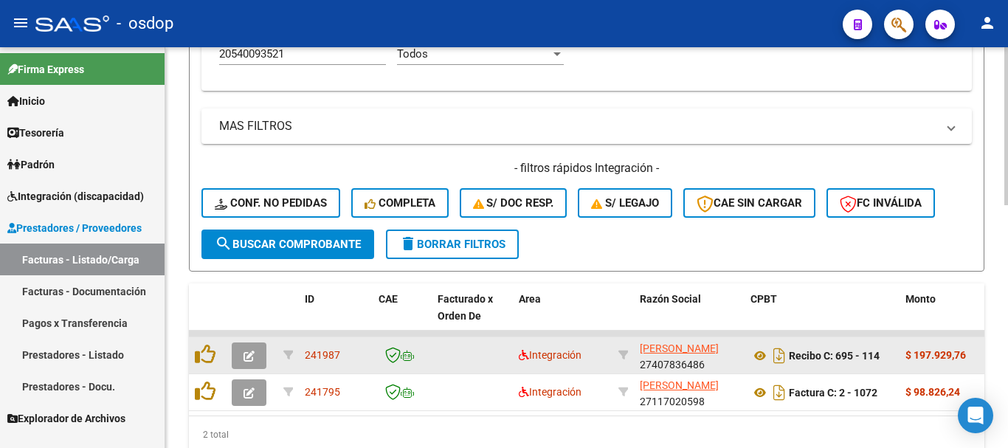
click at [461, 360] on datatable-body-cell at bounding box center [472, 355] width 81 height 36
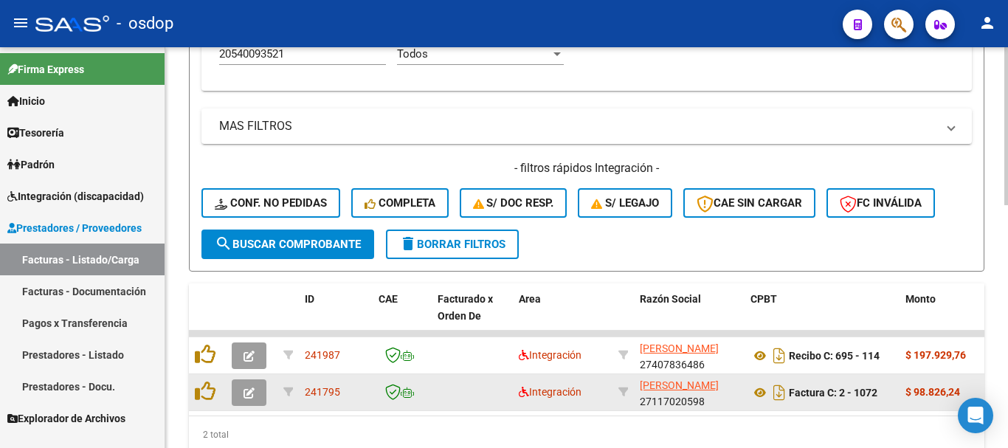
scroll to position [616, 0]
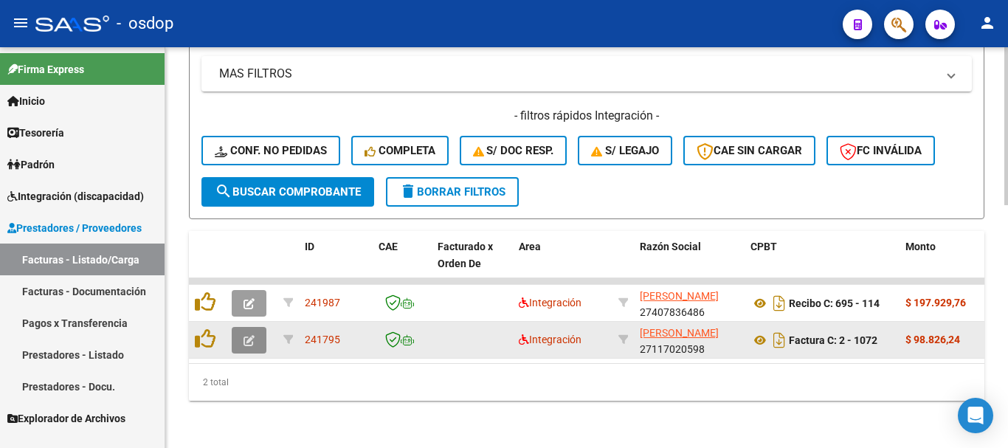
click at [239, 329] on button "button" at bounding box center [249, 340] width 35 height 27
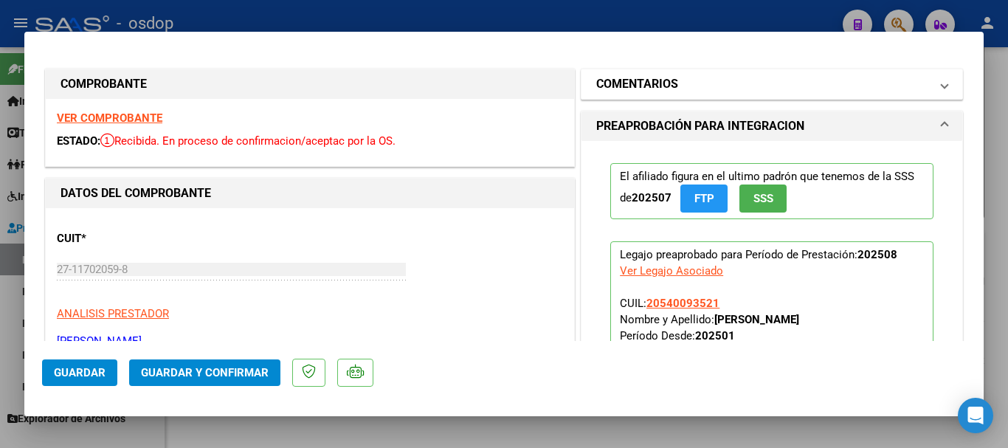
click at [672, 89] on h1 "COMENTARIOS" at bounding box center [637, 84] width 82 height 18
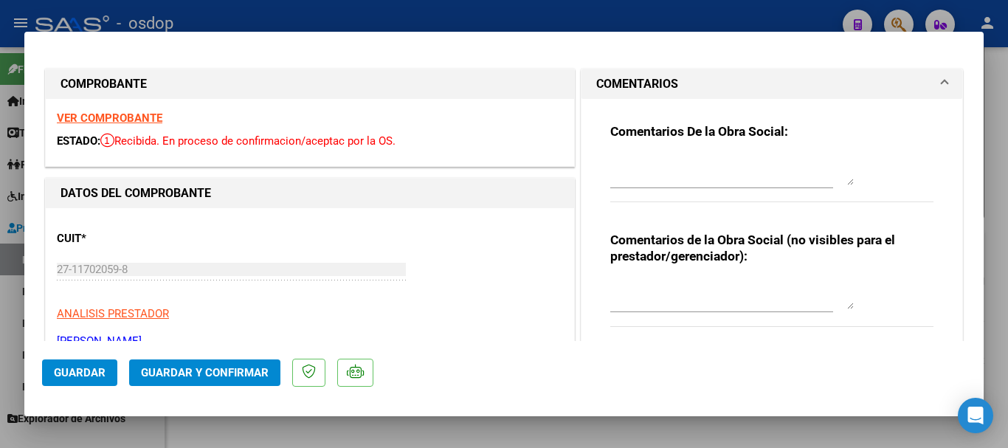
click at [658, 306] on textarea at bounding box center [733, 295] width 244 height 30
click at [772, 296] on textarea "Transporte a Escuela, 182.4" at bounding box center [733, 295] width 244 height 30
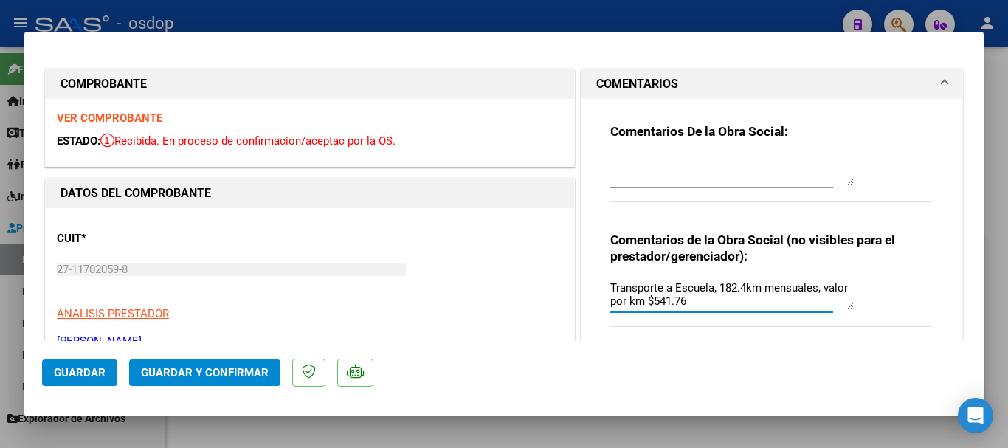
type textarea "Transporte a Escuela, 182.4km mensuales, valor por km $541.76"
click at [224, 376] on span "Guardar y Confirmar" at bounding box center [205, 372] width 128 height 13
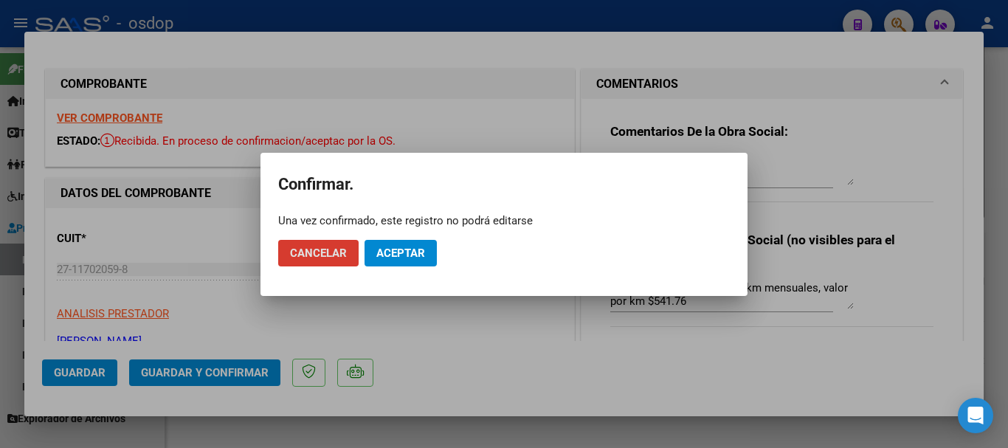
click at [421, 252] on span "Aceptar" at bounding box center [400, 253] width 49 height 13
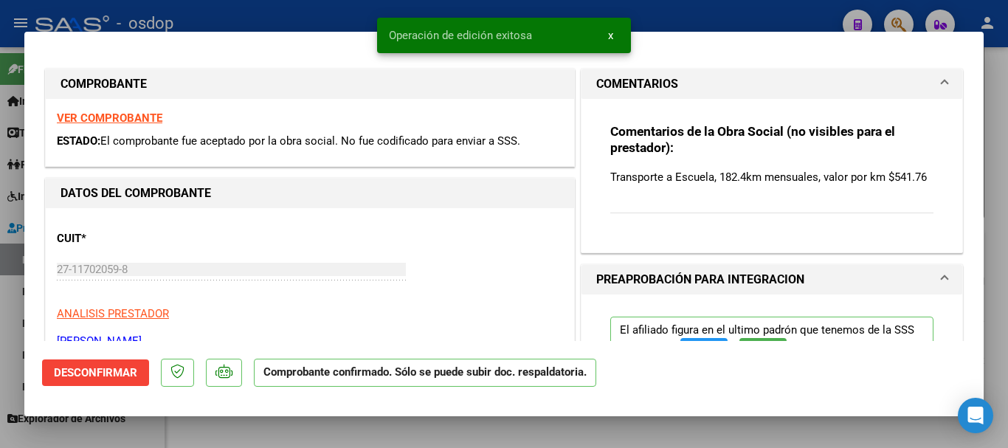
click at [442, 433] on div at bounding box center [504, 224] width 1008 height 448
type input "$ 0,00"
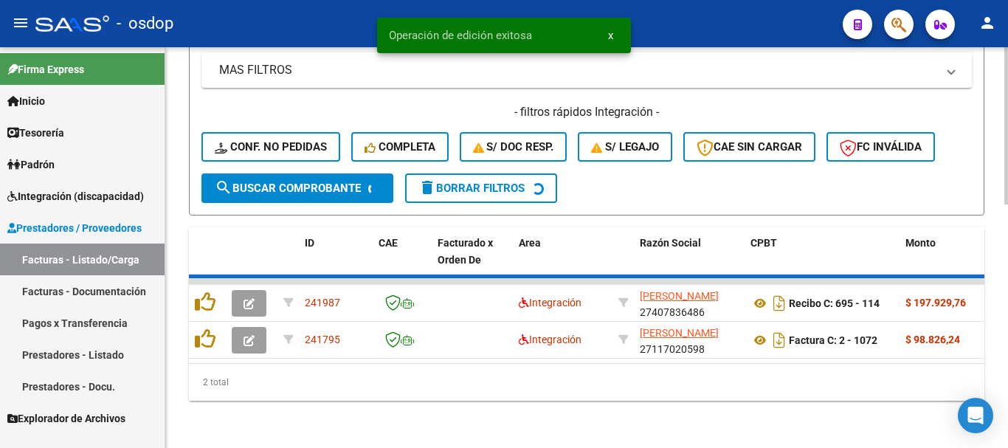
scroll to position [580, 0]
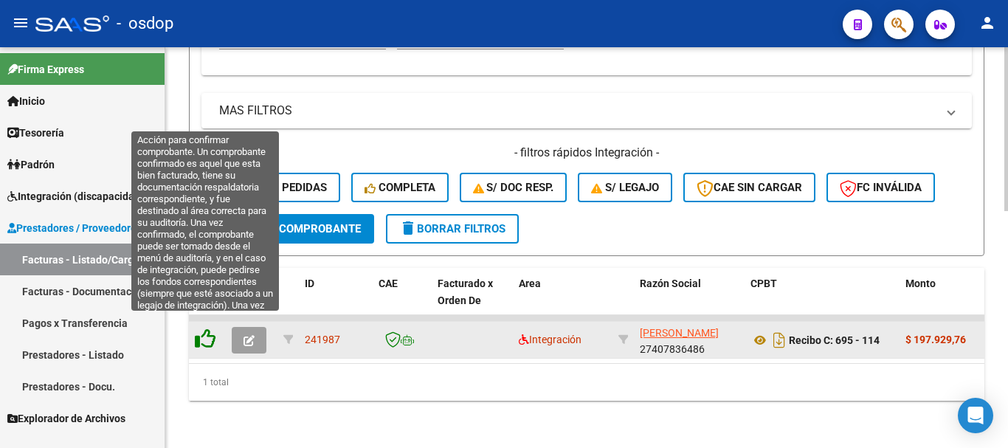
click at [209, 329] on icon at bounding box center [205, 339] width 21 height 21
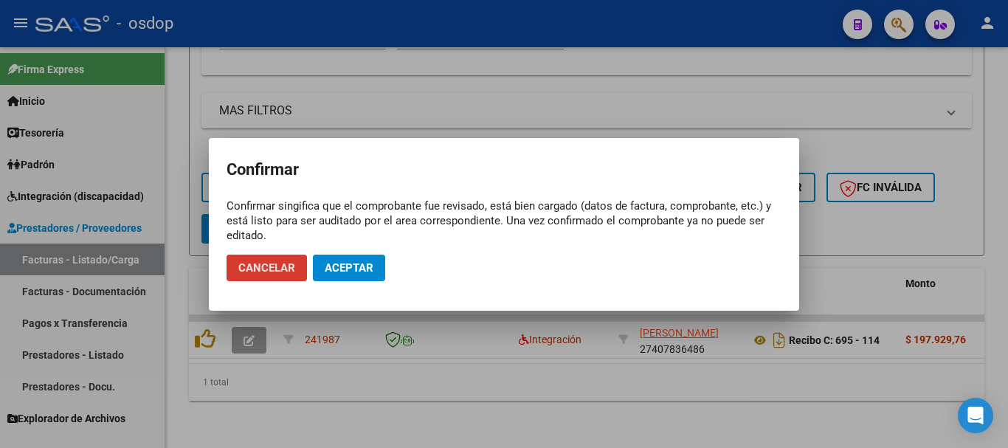
click at [331, 286] on mat-dialog-actions "Cancelar Aceptar" at bounding box center [504, 268] width 555 height 50
click at [343, 269] on span "Aceptar" at bounding box center [349, 267] width 49 height 13
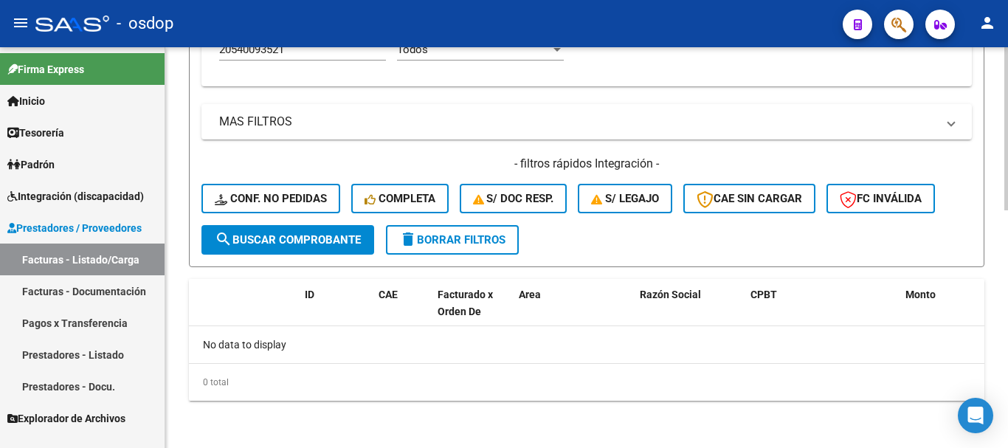
scroll to position [557, 0]
click at [465, 237] on span "delete Borrar Filtros" at bounding box center [452, 239] width 106 height 13
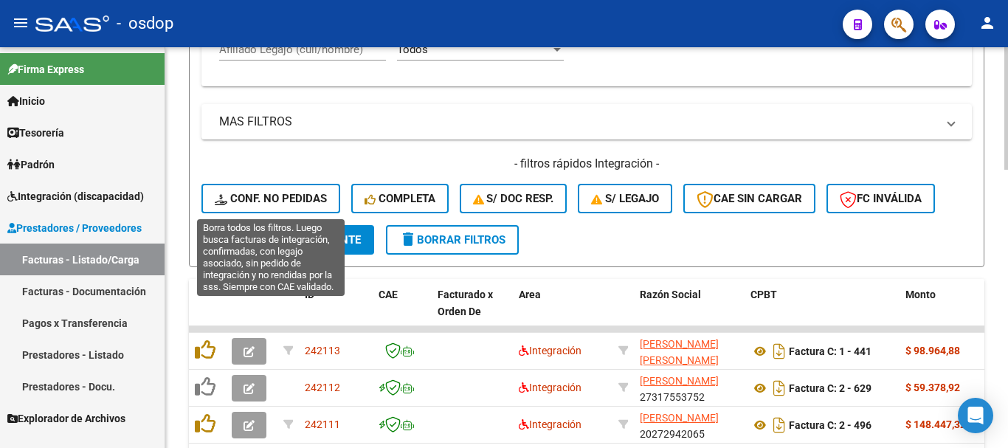
click at [290, 201] on span "Conf. no pedidas" at bounding box center [271, 198] width 112 height 13
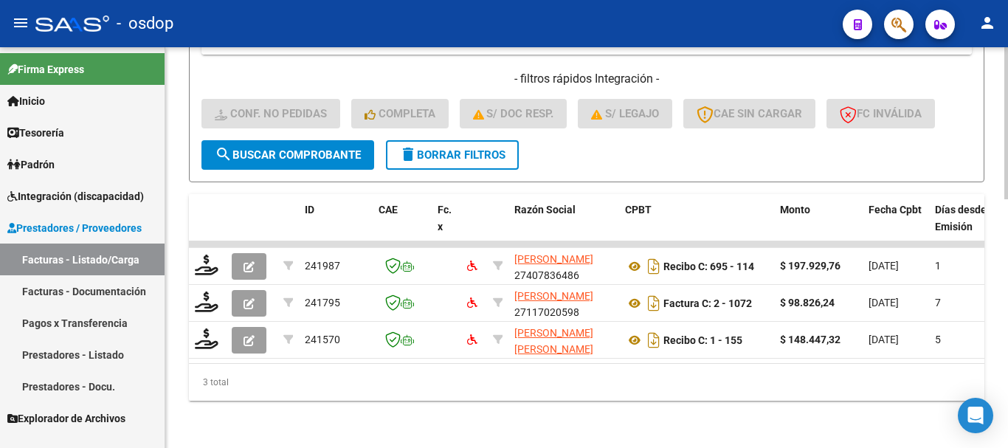
scroll to position [432, 0]
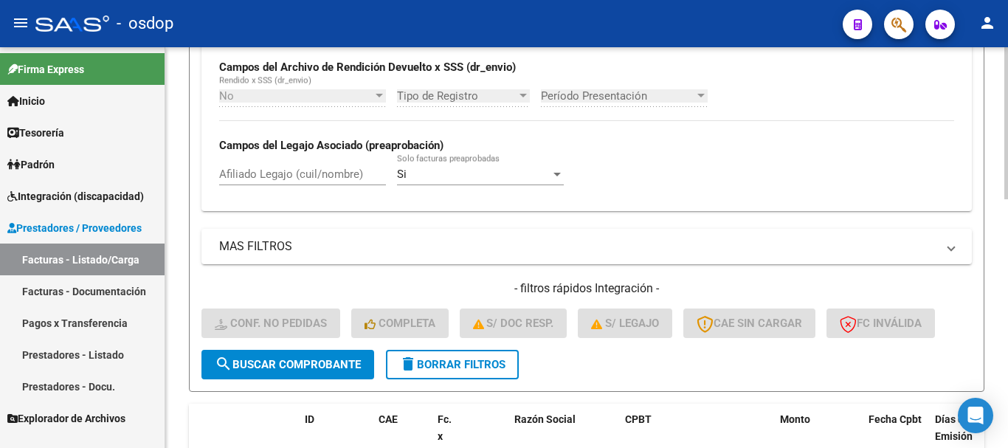
click at [289, 162] on div "Afiliado Legajo (cuil/nombre)" at bounding box center [302, 170] width 167 height 32
paste input "3250900281"
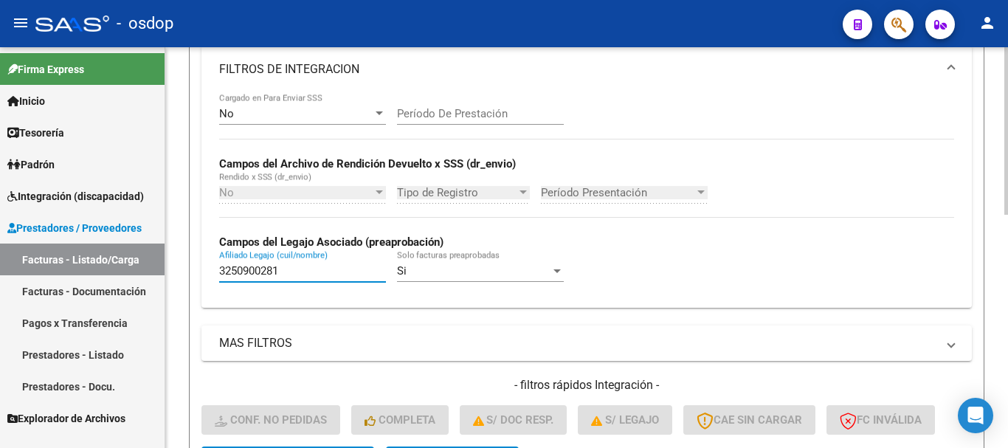
scroll to position [483, 0]
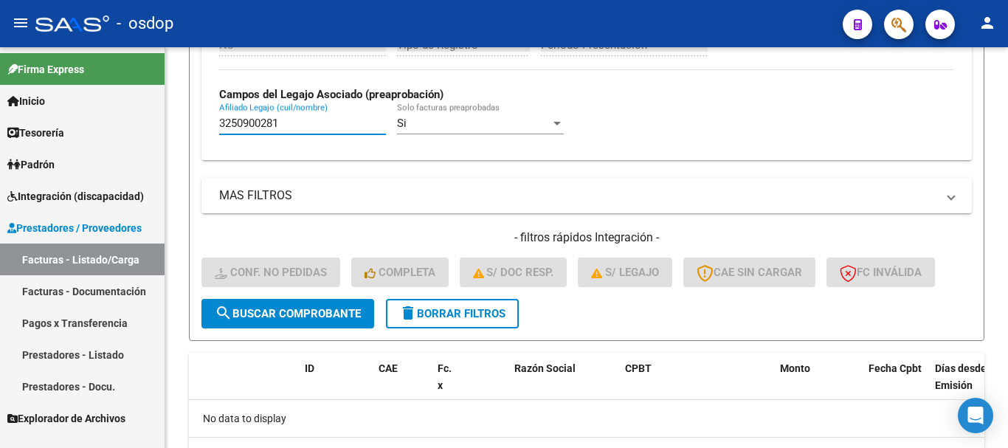
drag, startPoint x: 329, startPoint y: 129, endPoint x: 109, endPoint y: 118, distance: 219.5
click at [109, 118] on mat-sidenav-container "Firma Express Inicio Instructivos Contacto OS Tesorería Extractos Procesados (c…" at bounding box center [504, 247] width 1008 height 401
paste input "2054009352"
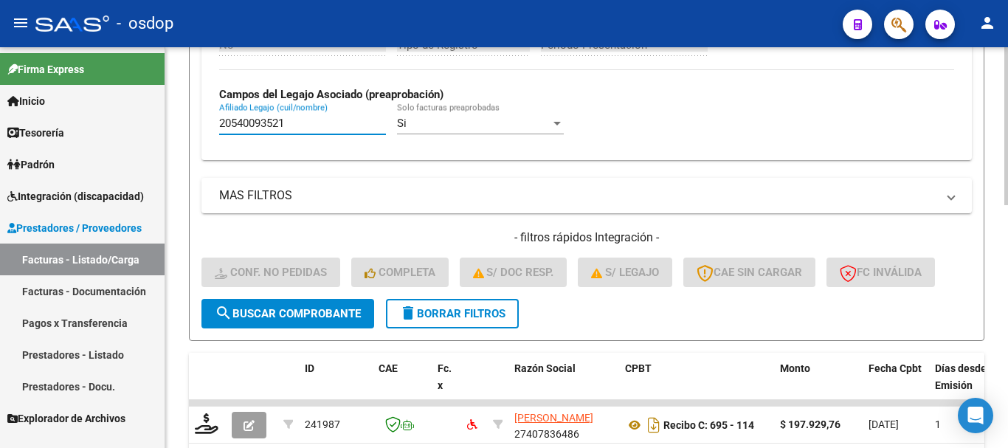
scroll to position [616, 0]
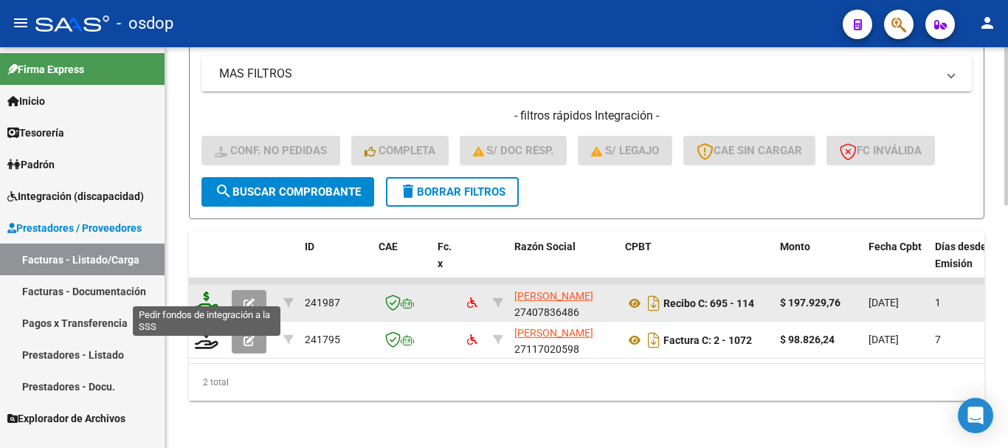
type input "20540093521"
click at [206, 293] on icon at bounding box center [207, 302] width 24 height 21
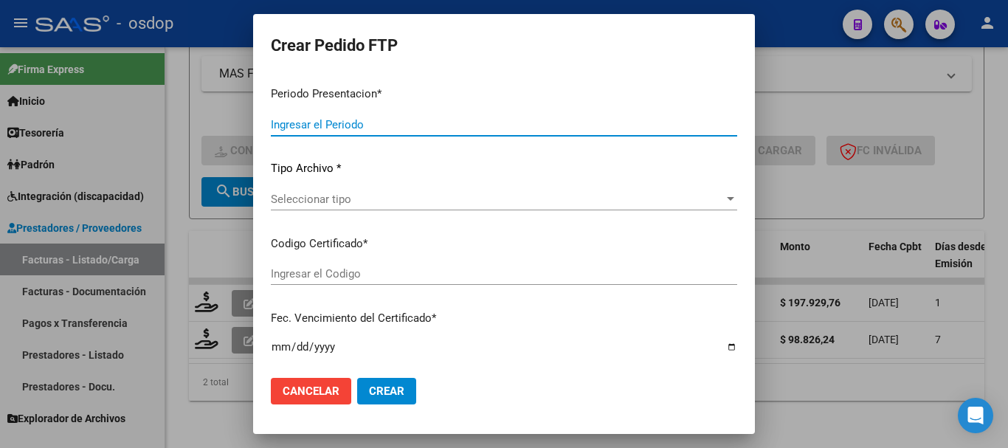
type input "202508"
type input "$ 197.929,76"
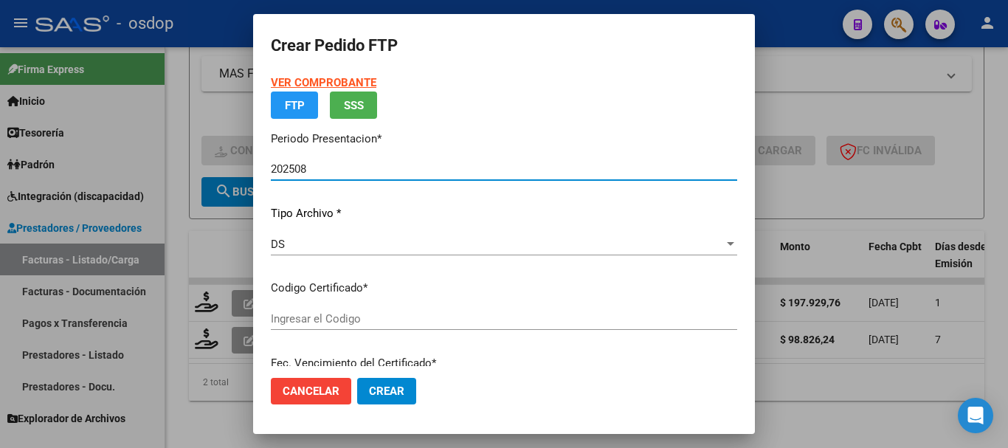
type input "7152418250"
type input "2029-02-21"
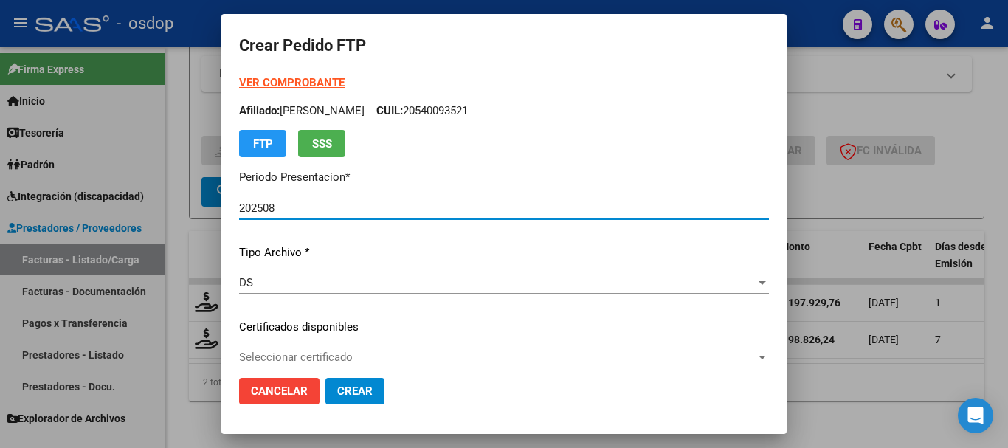
scroll to position [148, 0]
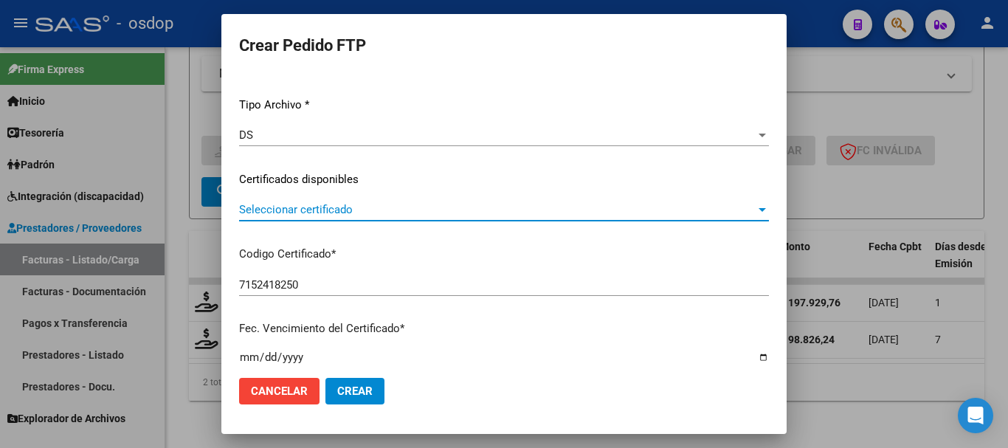
click at [330, 208] on span "Seleccionar certificado" at bounding box center [497, 209] width 517 height 13
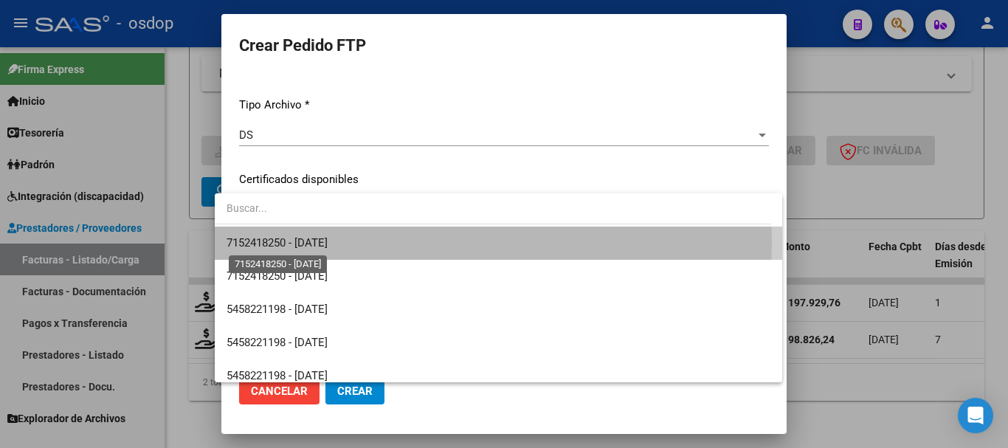
click at [328, 241] on span "7152418250 - 2029-02-21" at bounding box center [277, 242] width 101 height 13
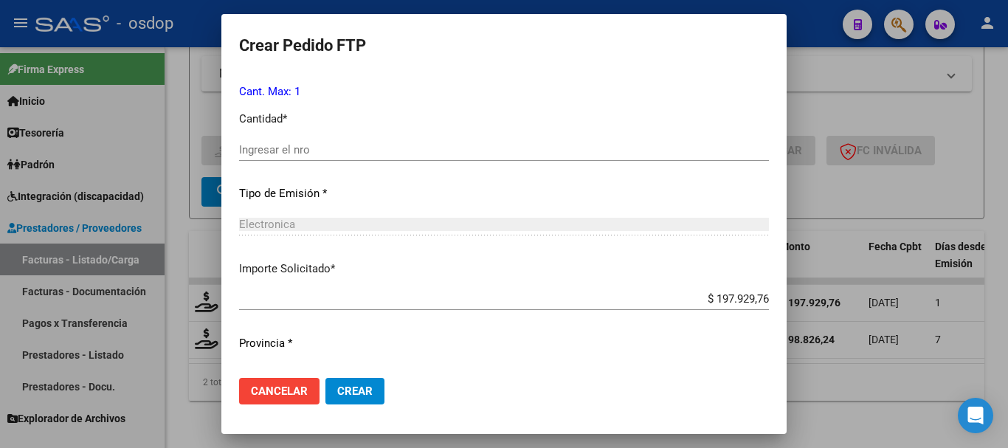
scroll to position [517, 0]
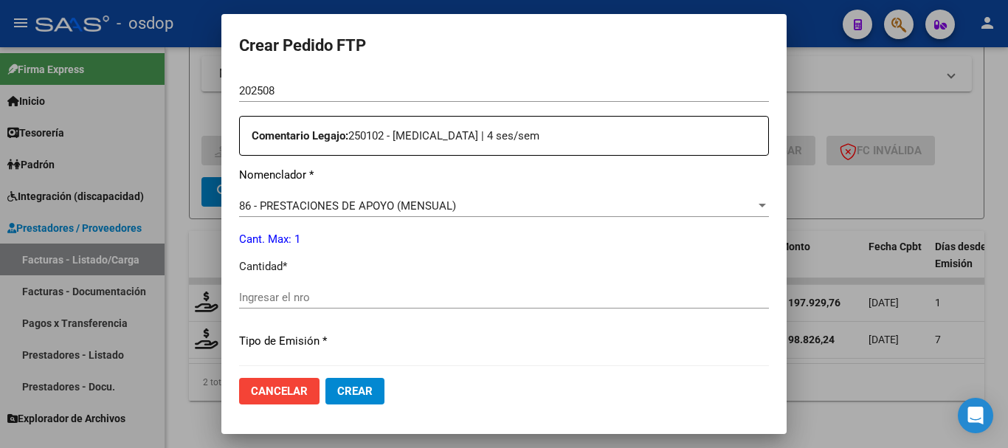
click at [300, 296] on input "Ingresar el nro" at bounding box center [504, 297] width 530 height 13
type input "1"
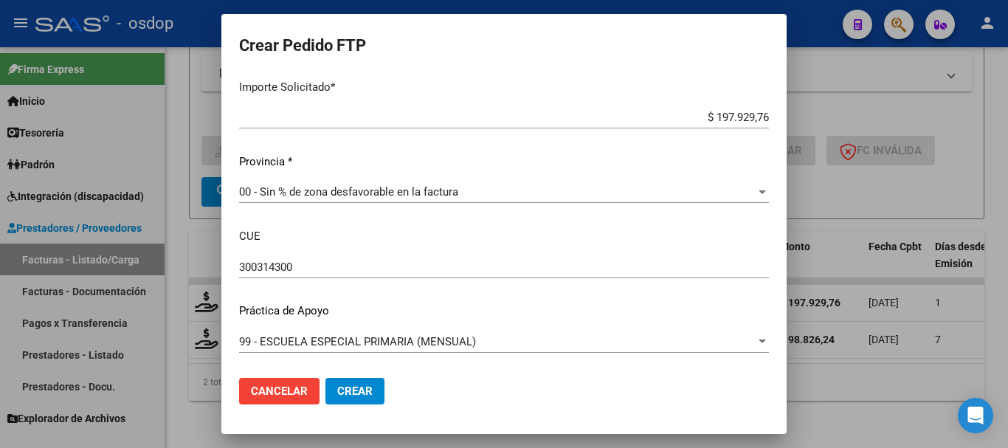
click at [337, 385] on span "Crear" at bounding box center [354, 391] width 35 height 13
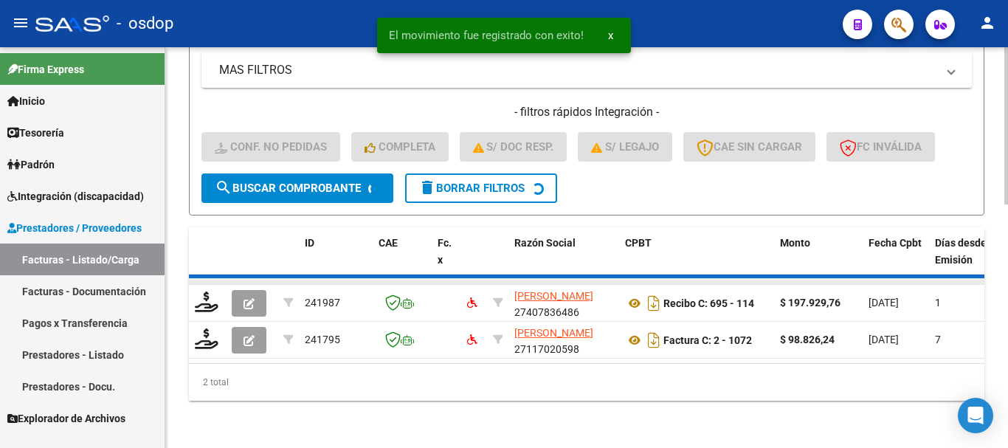
scroll to position [580, 0]
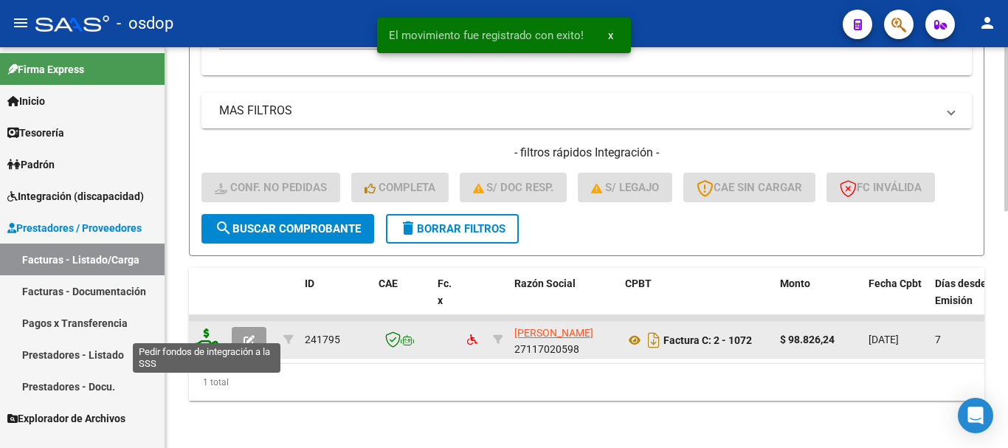
click at [207, 331] on icon at bounding box center [207, 339] width 24 height 21
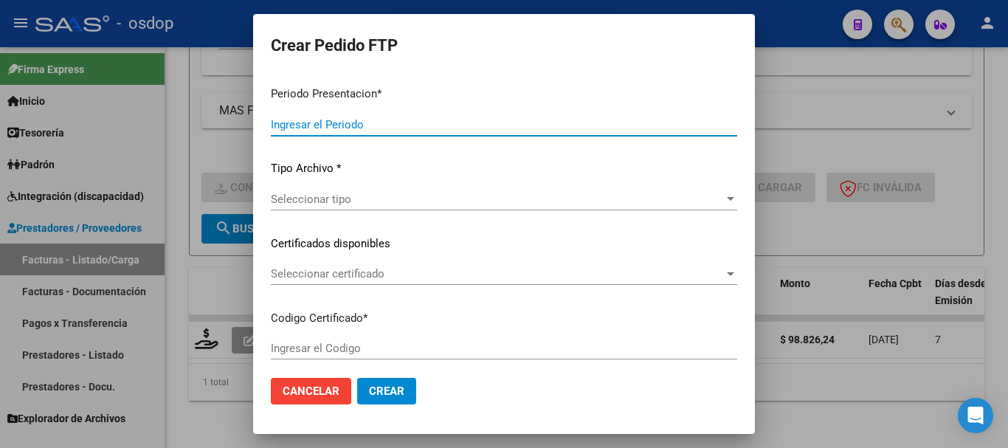
type input "202508"
type input "$ 98.826,24"
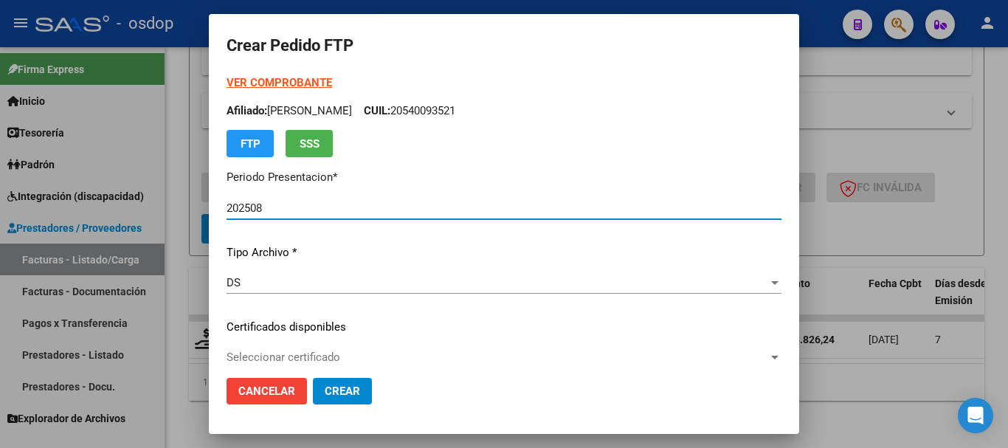
type input "7152418250"
type input "2029-02-21"
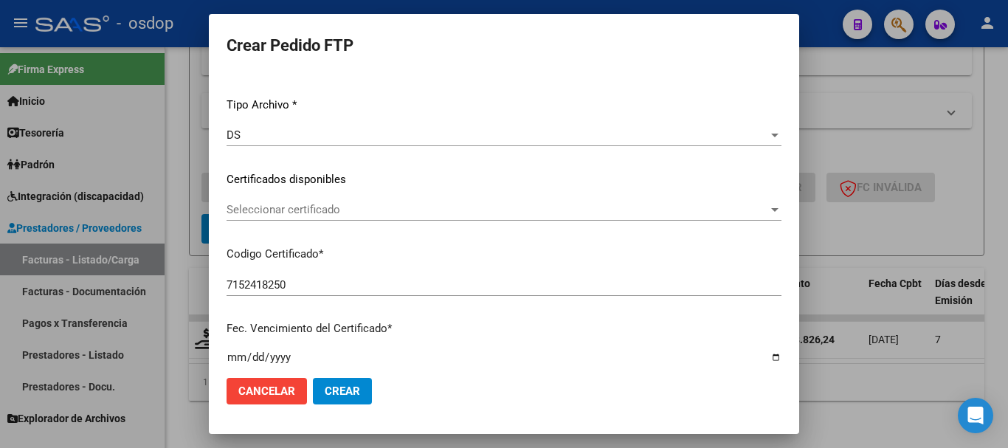
click at [308, 213] on span "Seleccionar certificado" at bounding box center [498, 209] width 542 height 13
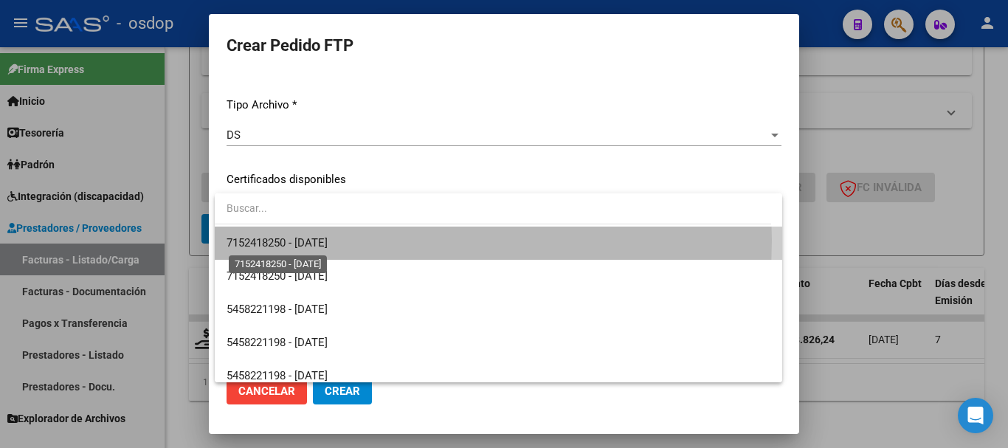
click at [313, 240] on span "7152418250 - 2029-02-21" at bounding box center [277, 242] width 101 height 13
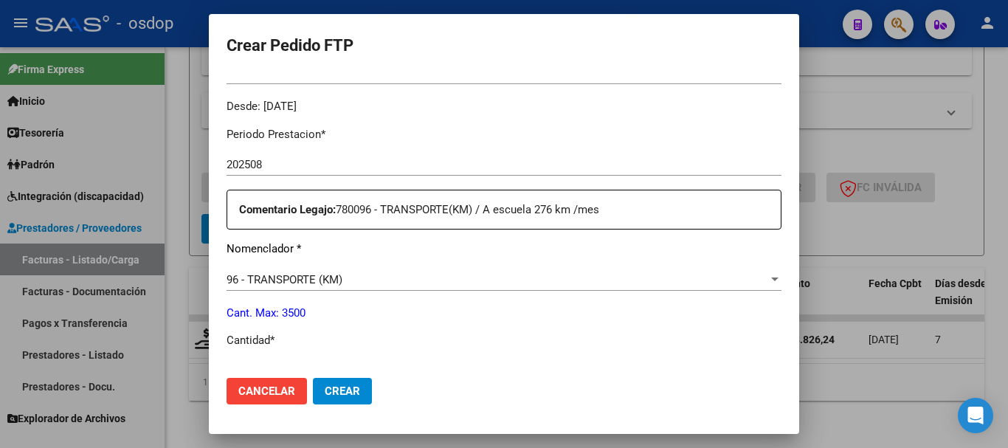
scroll to position [591, 0]
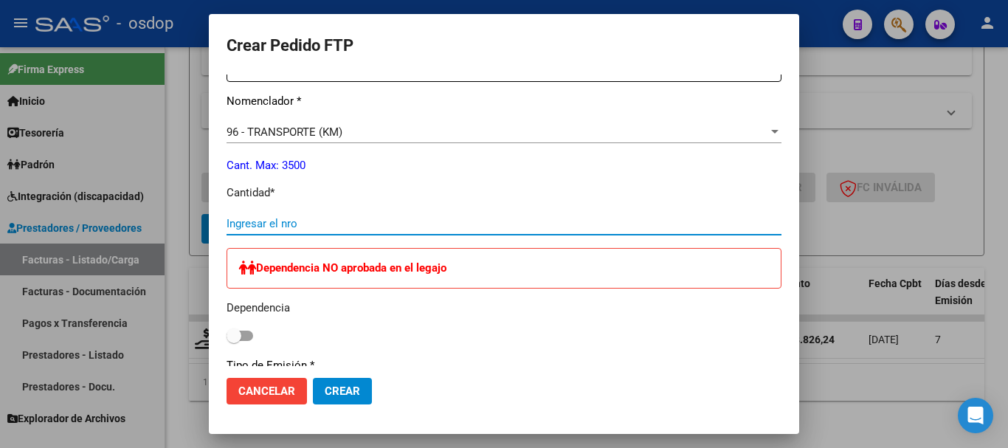
click at [303, 221] on input "Ingresar el nro" at bounding box center [504, 223] width 555 height 13
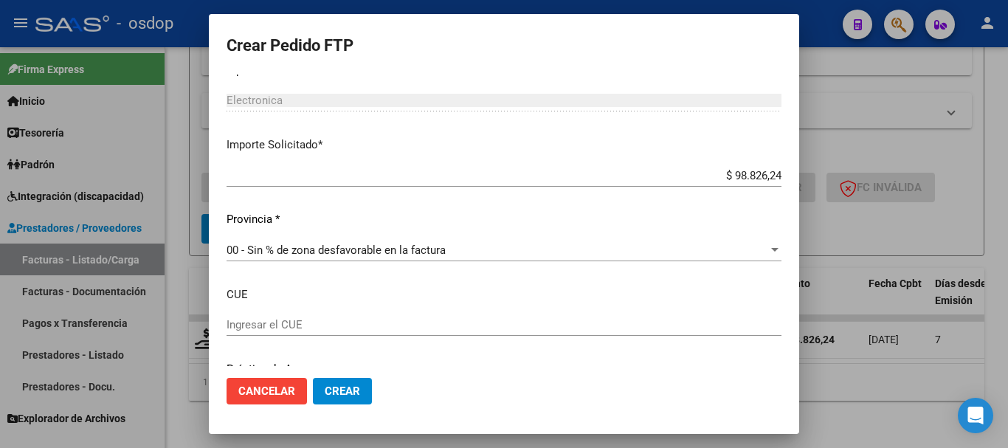
scroll to position [944, 0]
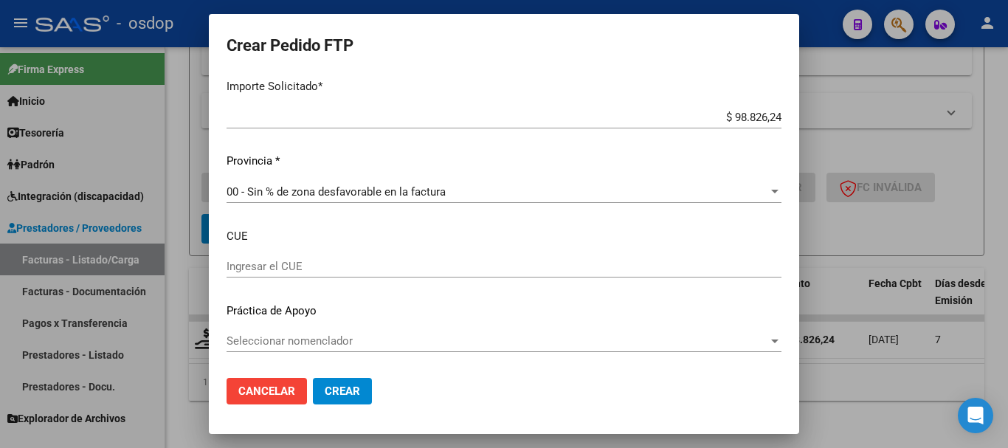
type input "183"
click at [352, 388] on span "Crear" at bounding box center [342, 391] width 35 height 13
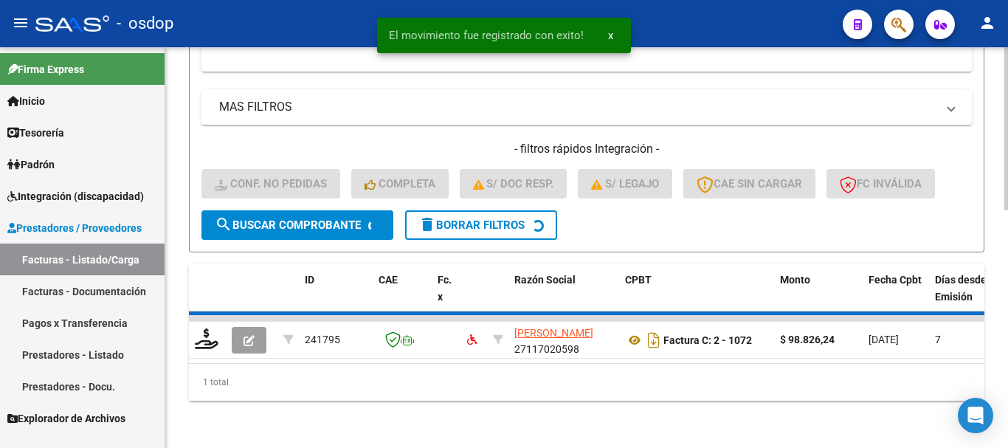
scroll to position [557, 0]
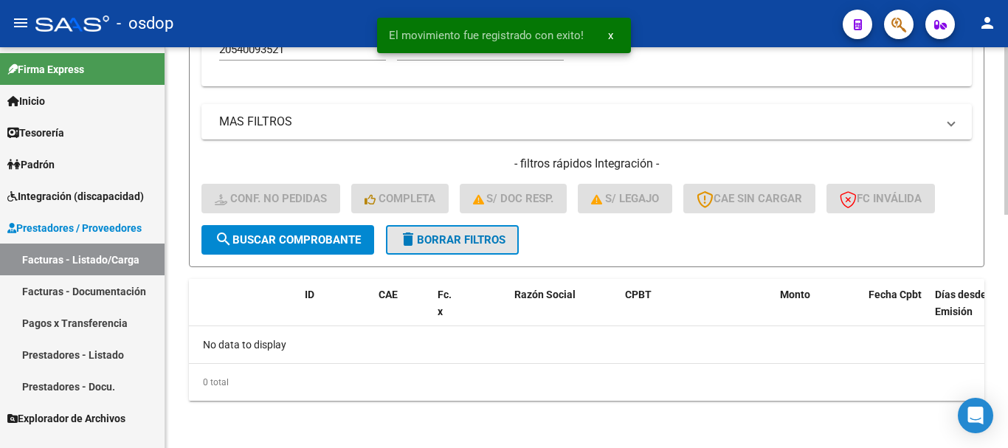
click at [453, 238] on span "delete Borrar Filtros" at bounding box center [452, 239] width 106 height 13
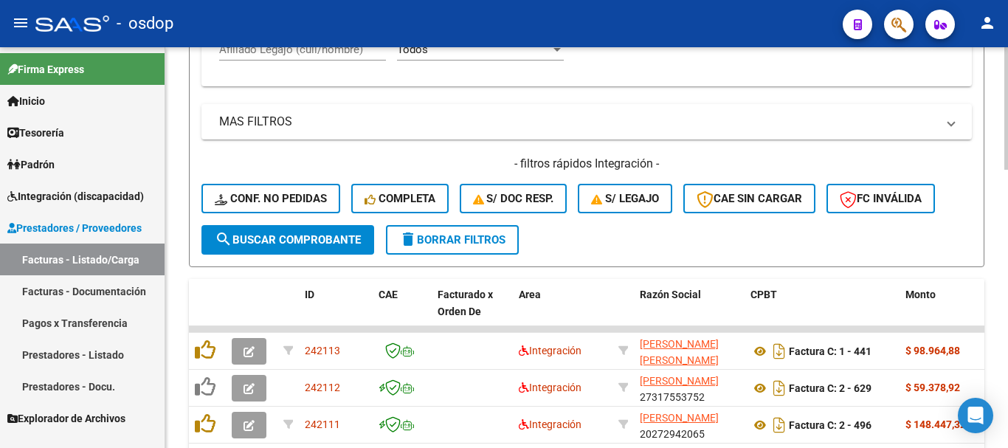
click at [454, 242] on span "delete Borrar Filtros" at bounding box center [452, 239] width 106 height 13
click at [336, 52] on input "Afiliado Legajo (cuil/nombre)" at bounding box center [302, 49] width 167 height 13
paste input "27554755076"
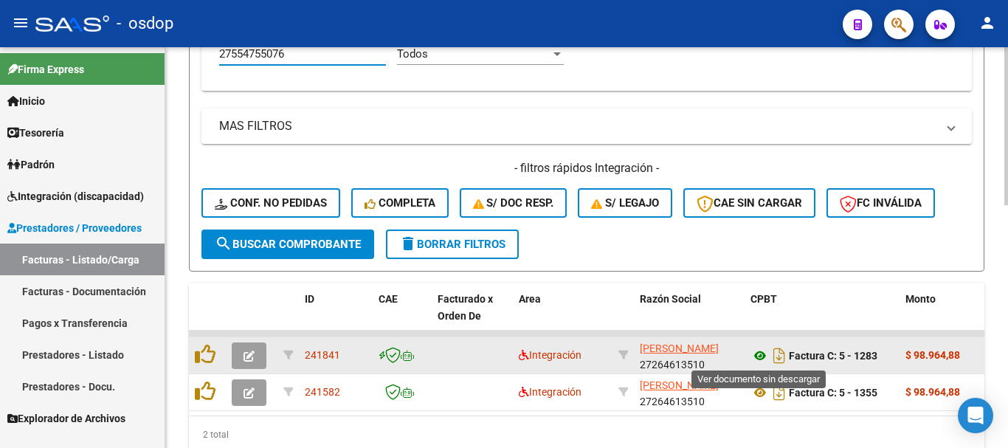
type input "27554755076"
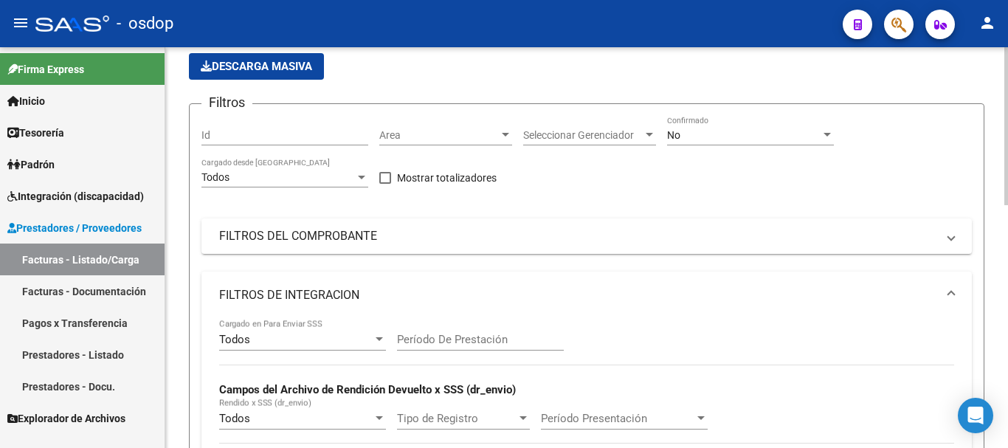
scroll to position [0, 0]
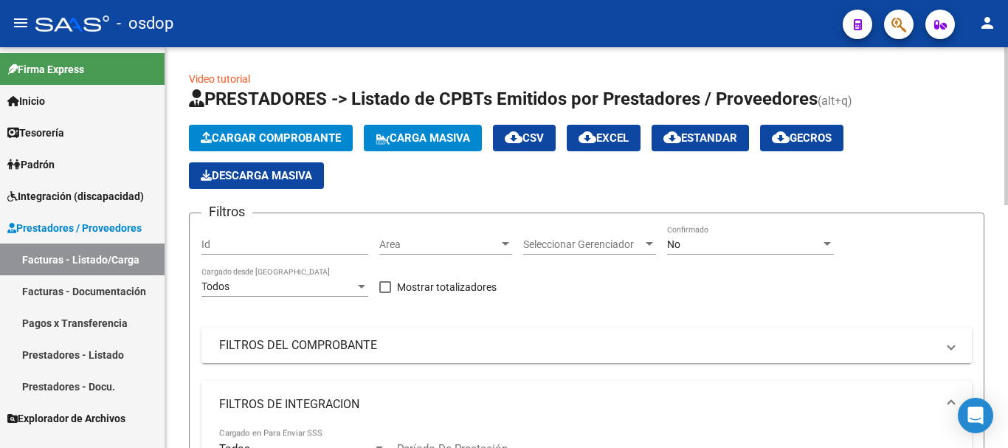
click at [726, 244] on div "No" at bounding box center [744, 244] width 154 height 13
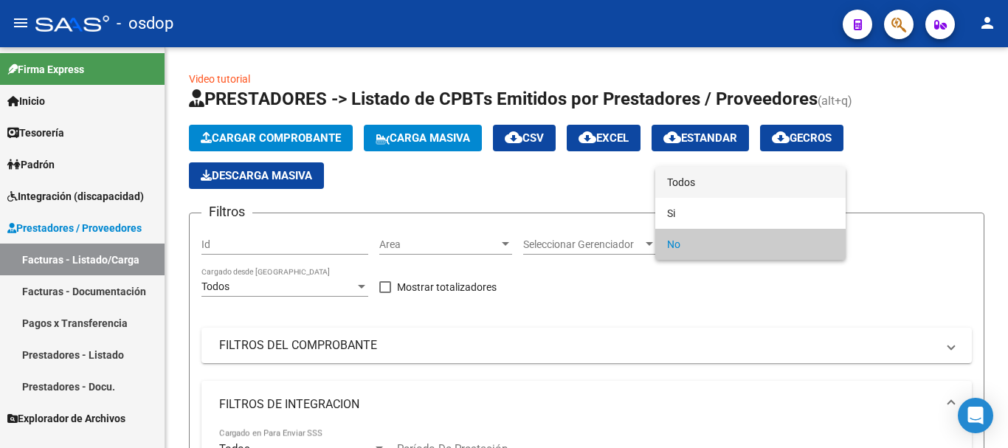
click at [695, 188] on span "Todos" at bounding box center [750, 182] width 167 height 31
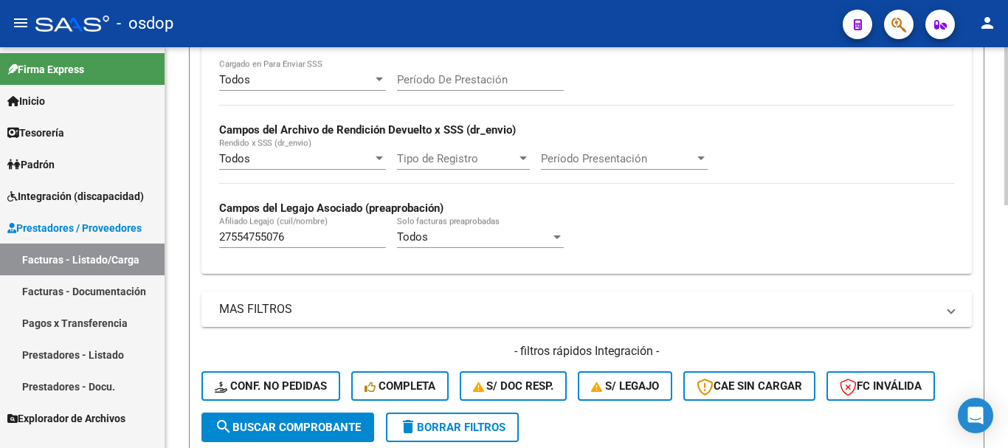
scroll to position [443, 0]
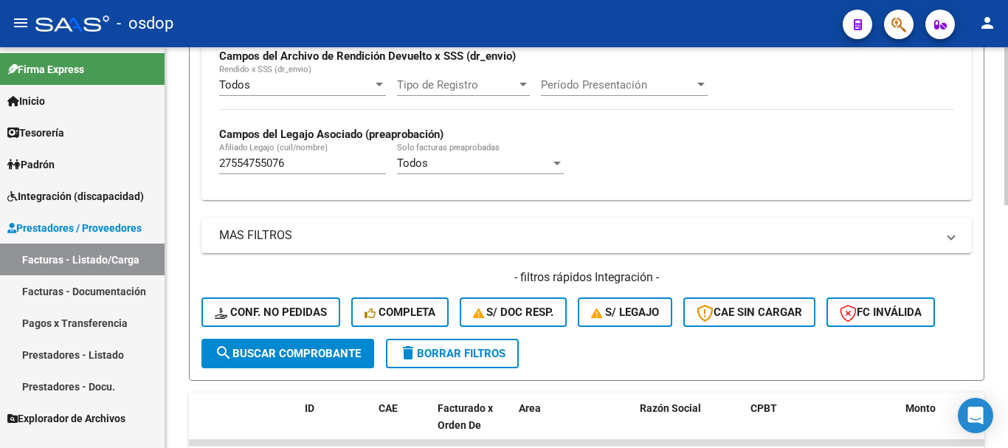
click at [260, 349] on span "search Buscar Comprobante" at bounding box center [288, 353] width 146 height 13
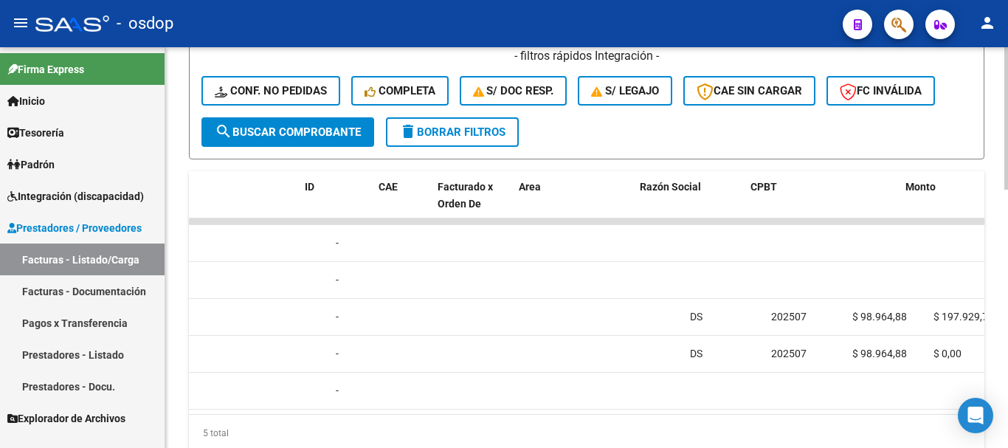
scroll to position [0, 0]
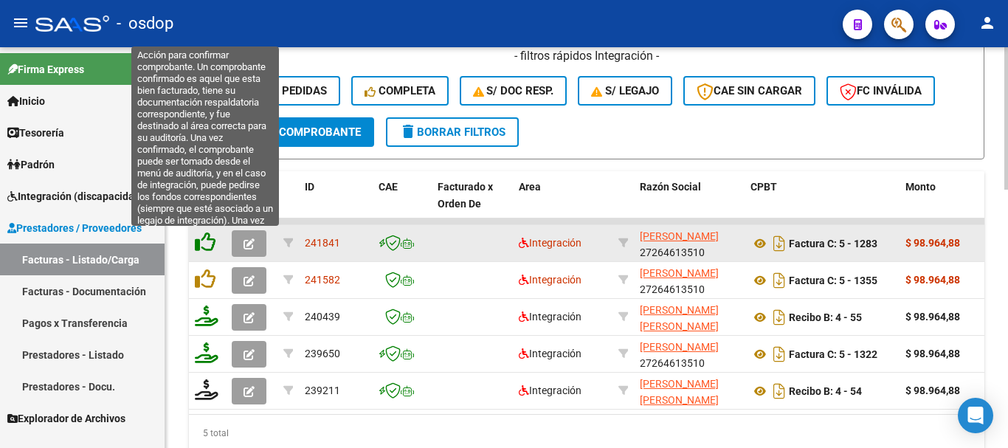
click at [210, 239] on icon at bounding box center [205, 242] width 21 height 21
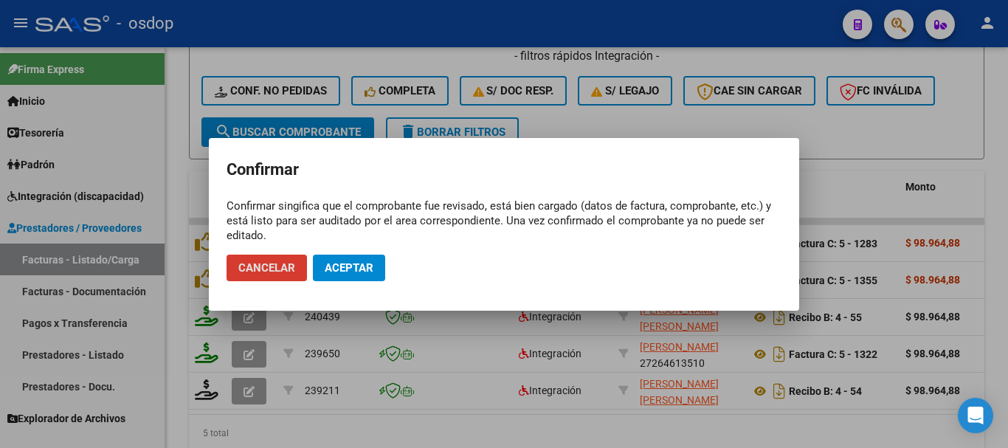
click at [338, 260] on button "Aceptar" at bounding box center [349, 268] width 72 height 27
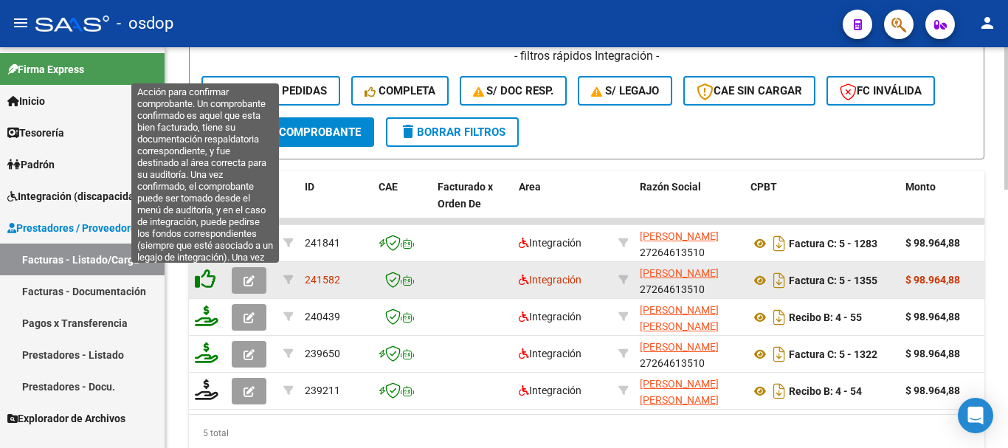
click at [214, 280] on icon at bounding box center [205, 279] width 21 height 21
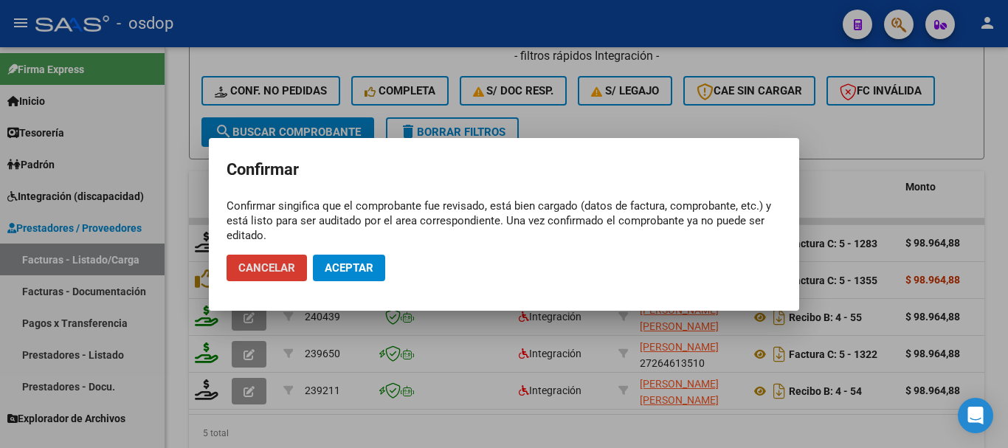
click at [326, 282] on mat-dialog-actions "Cancelar Aceptar" at bounding box center [504, 268] width 555 height 50
click at [348, 272] on span "Aceptar" at bounding box center [349, 267] width 49 height 13
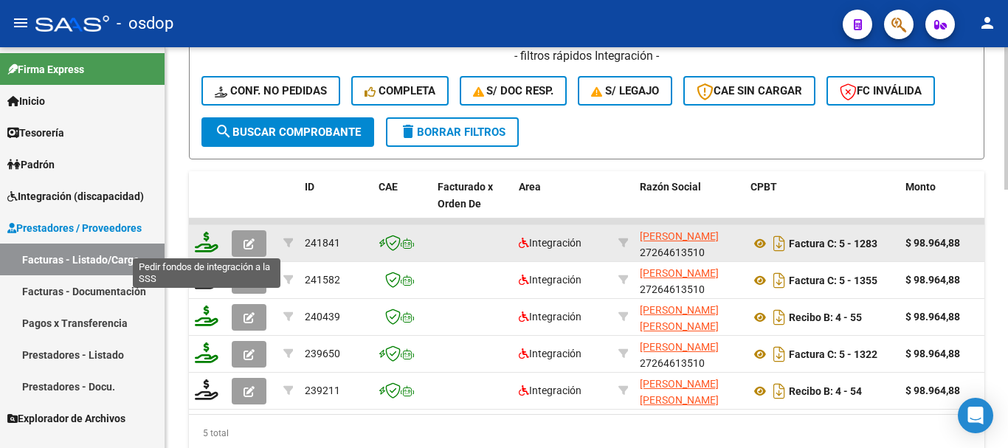
click at [204, 241] on icon at bounding box center [207, 242] width 24 height 21
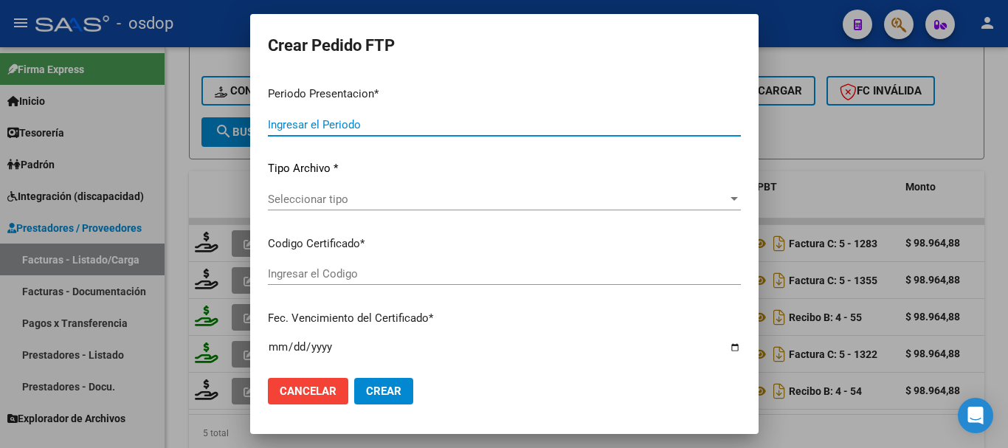
type input "202508"
type input "202506"
type input "$ 98.964,88"
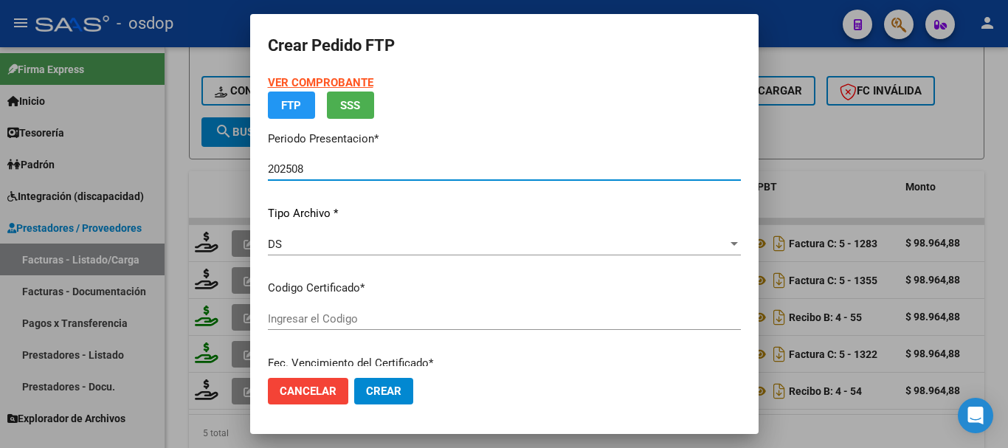
type input "6881423271"
type input "2025-07-29"
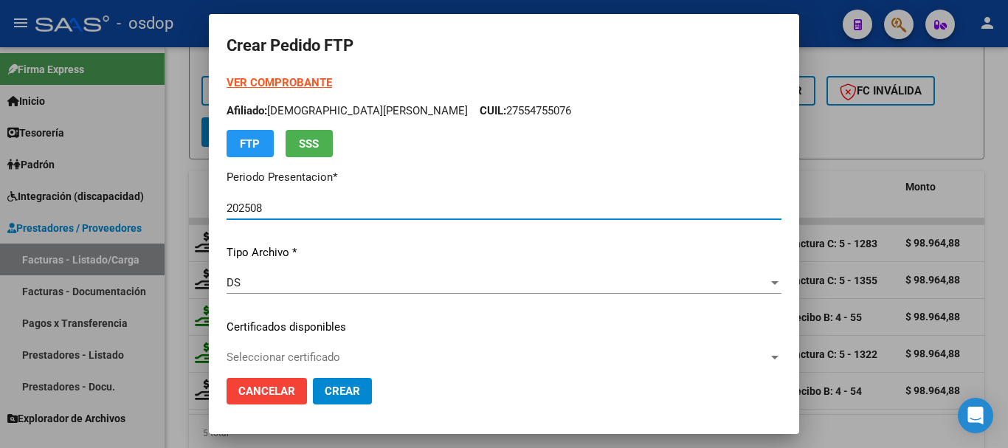
scroll to position [148, 0]
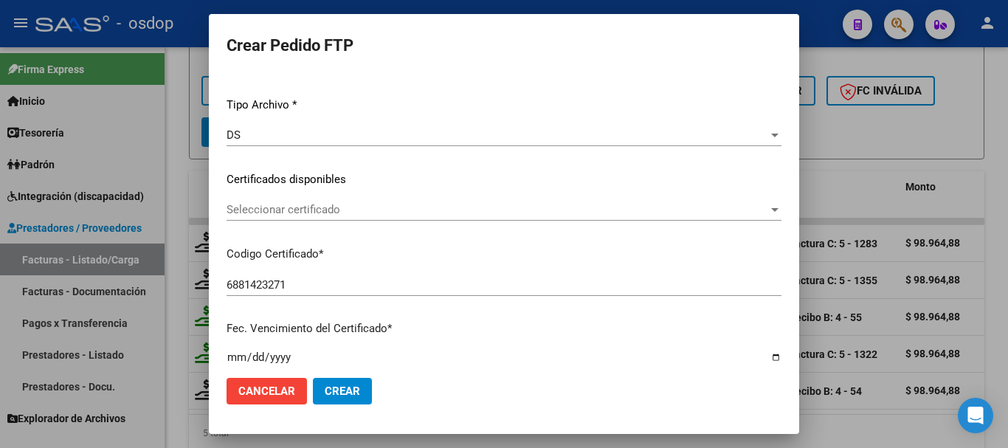
click at [327, 210] on span "Seleccionar certificado" at bounding box center [498, 209] width 542 height 13
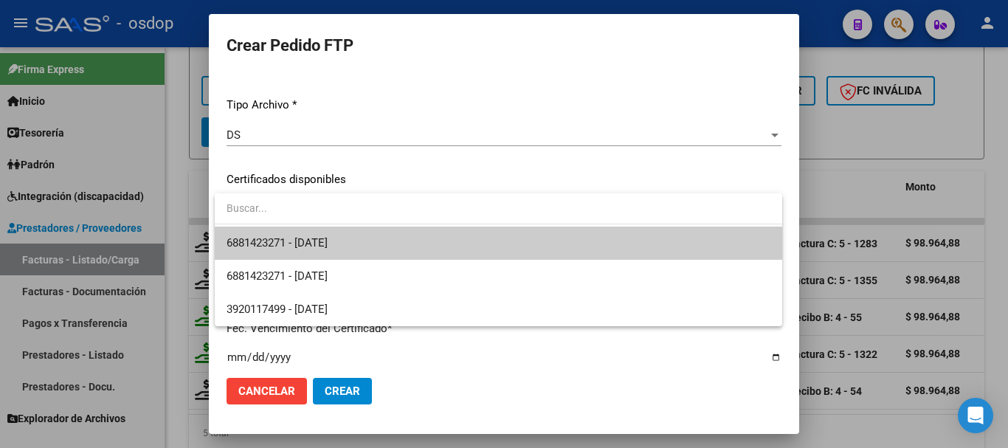
click at [328, 239] on span "6881423271 - 2025-07-29" at bounding box center [277, 242] width 101 height 13
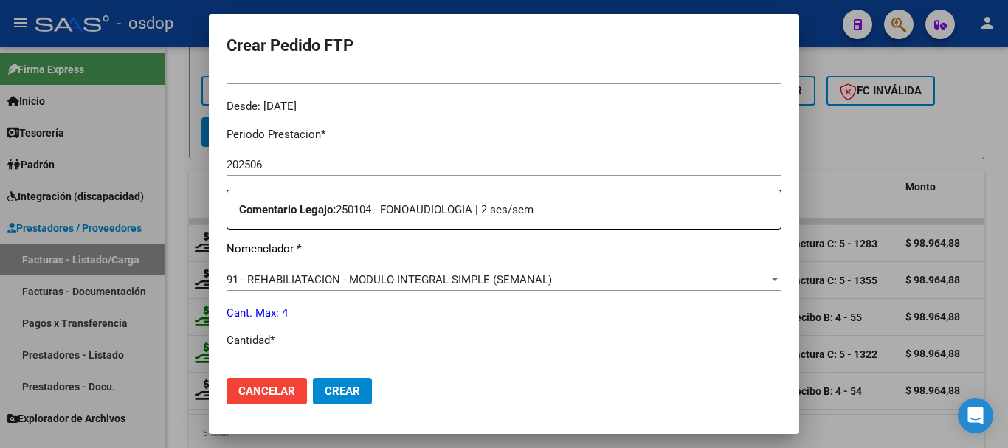
scroll to position [517, 0]
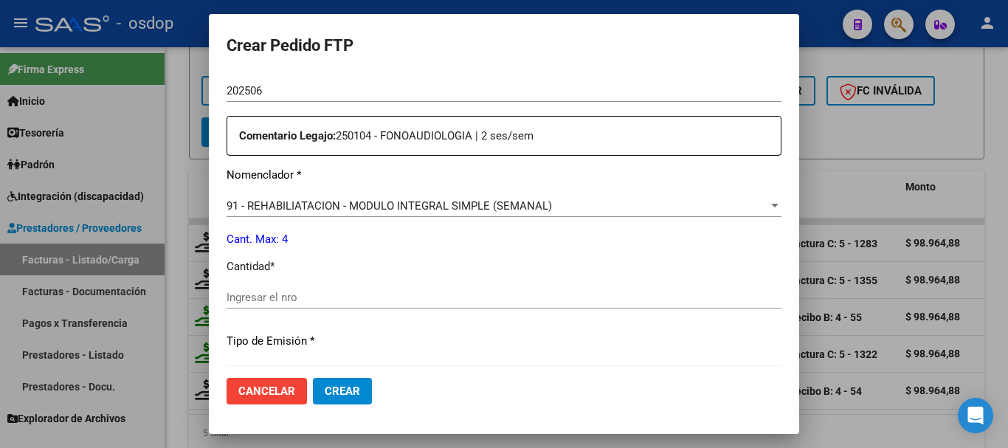
click at [343, 299] on input "Ingresar el nro" at bounding box center [504, 297] width 555 height 13
type input "4"
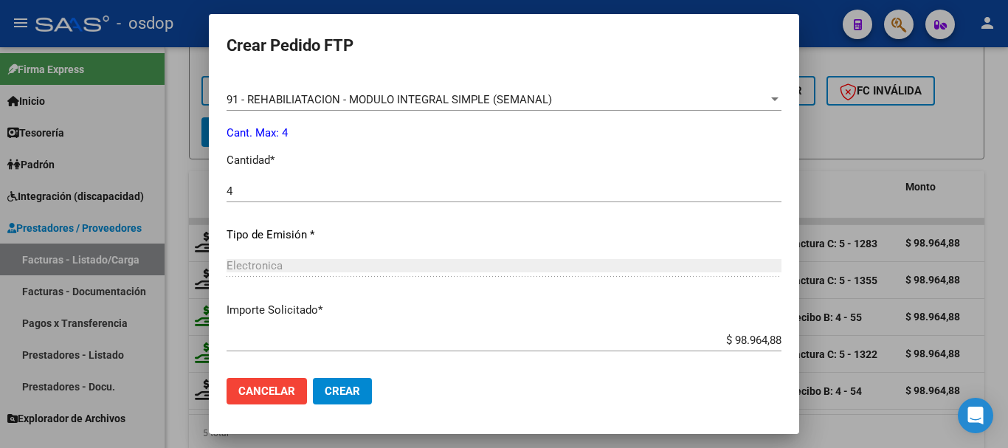
scroll to position [697, 0]
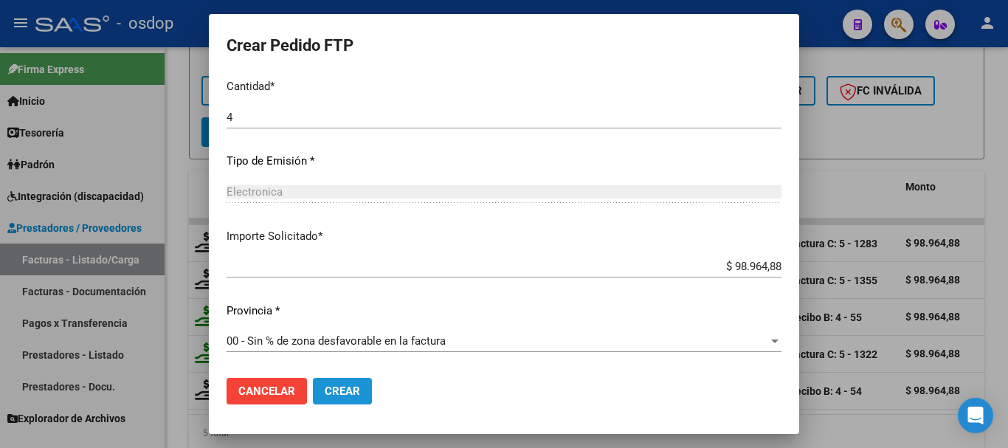
click at [348, 393] on span "Crear" at bounding box center [342, 391] width 35 height 13
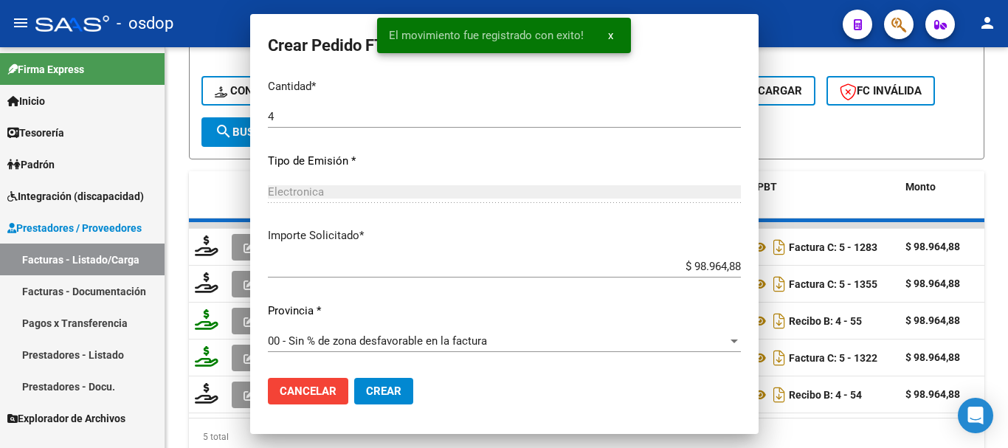
scroll to position [0, 0]
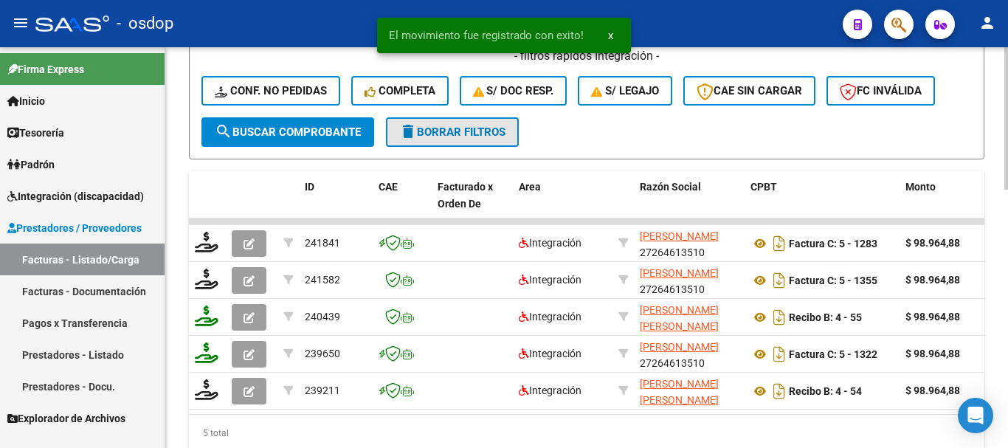
click at [435, 128] on span "delete Borrar Filtros" at bounding box center [452, 131] width 106 height 13
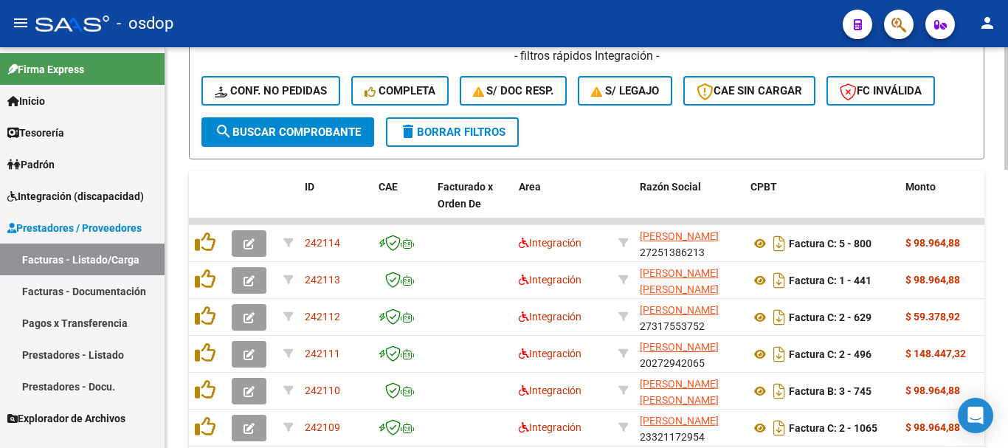
scroll to position [517, 0]
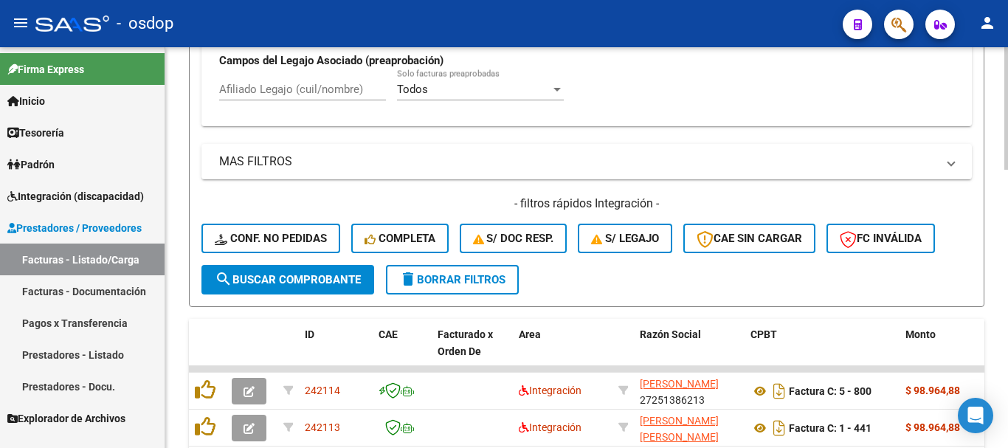
click at [317, 95] on input "Afiliado Legajo (cuil/nombre)" at bounding box center [302, 89] width 167 height 13
paste input "27554755076"
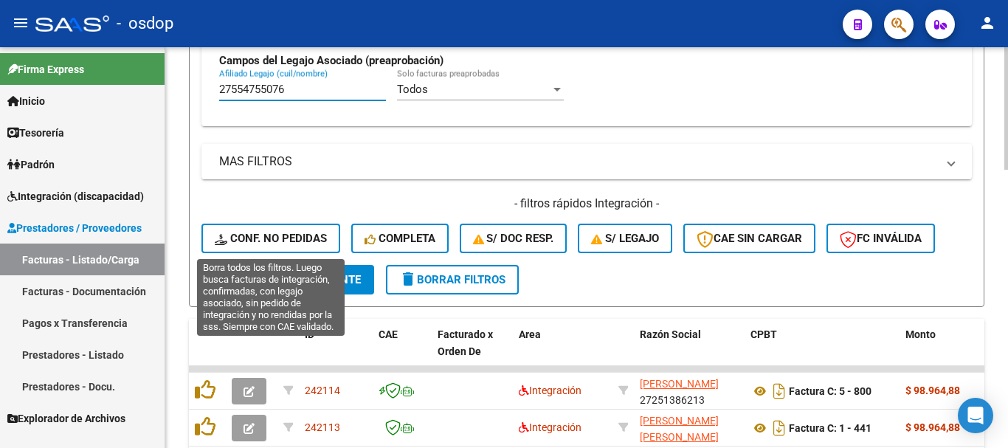
type input "27554755076"
click at [282, 235] on span "Conf. no pedidas" at bounding box center [271, 238] width 112 height 13
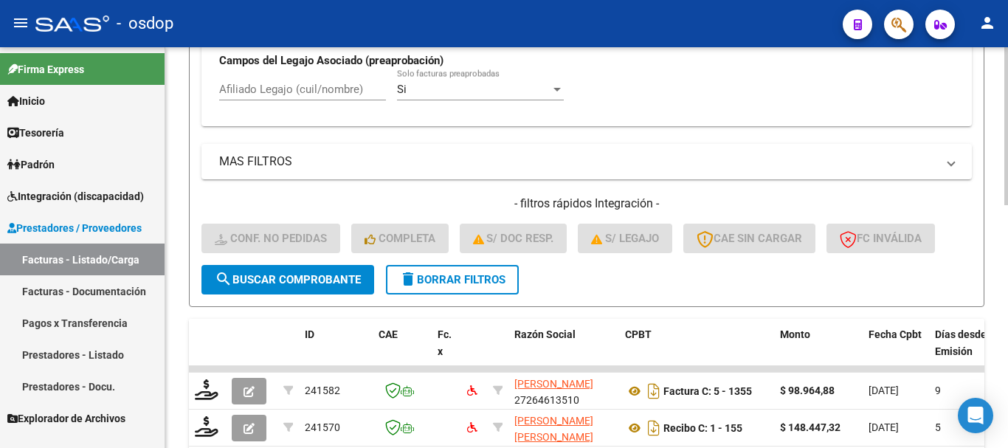
click at [308, 90] on input "Afiliado Legajo (cuil/nombre)" at bounding box center [302, 89] width 167 height 13
paste input "27554755076"
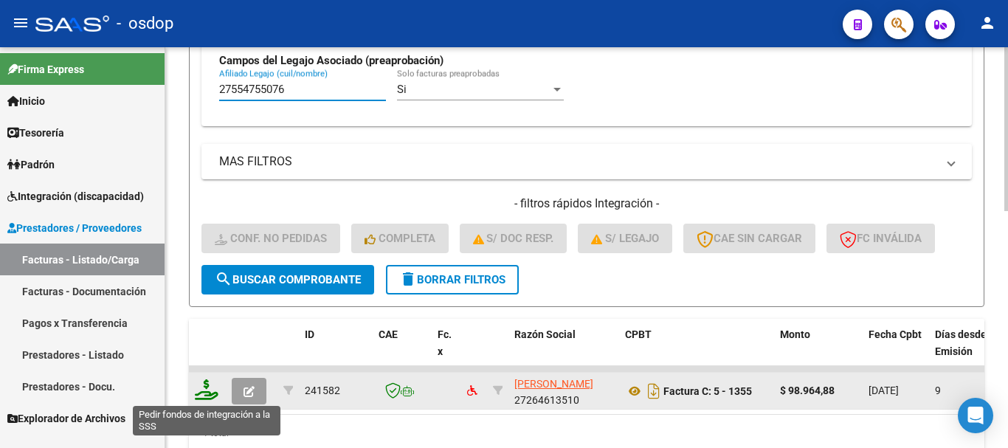
type input "27554755076"
click at [207, 393] on icon at bounding box center [207, 389] width 24 height 21
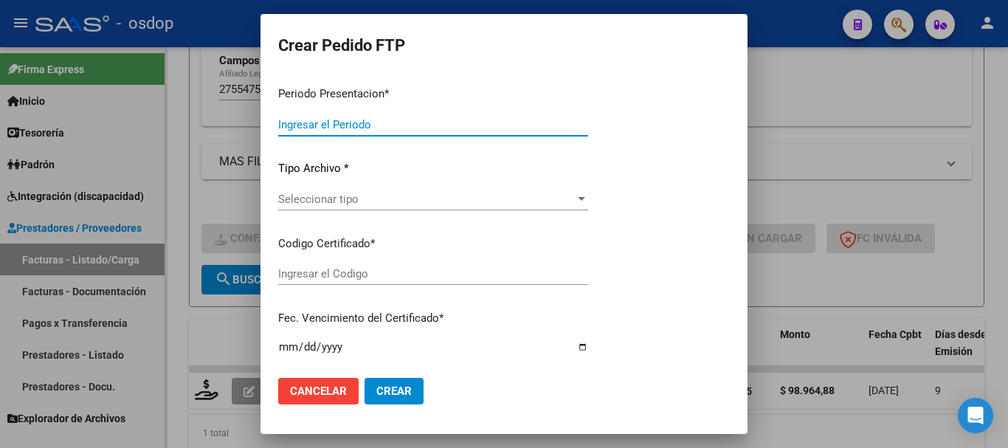
type input "202508"
type input "$ 98.964,88"
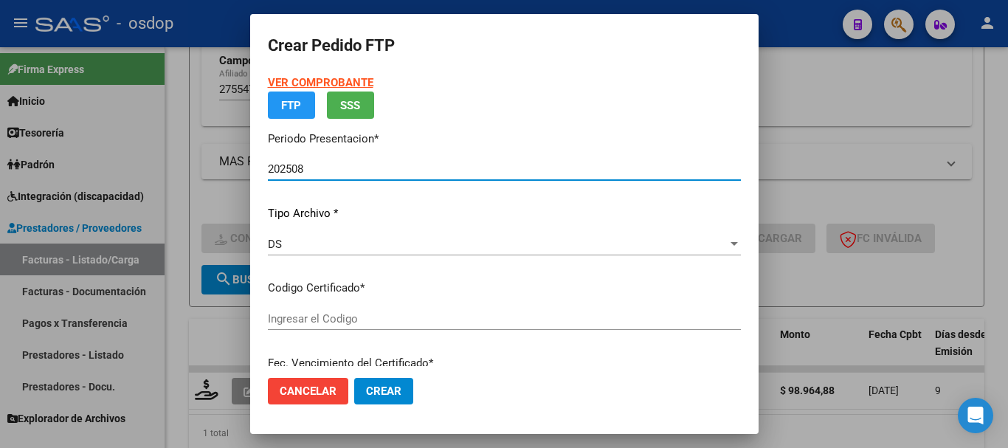
type input "6881423271"
type input "2025-07-29"
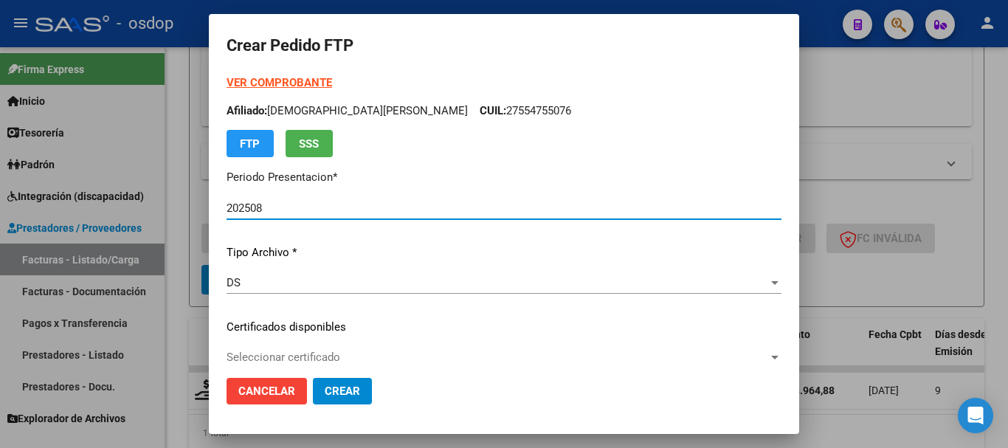
scroll to position [74, 0]
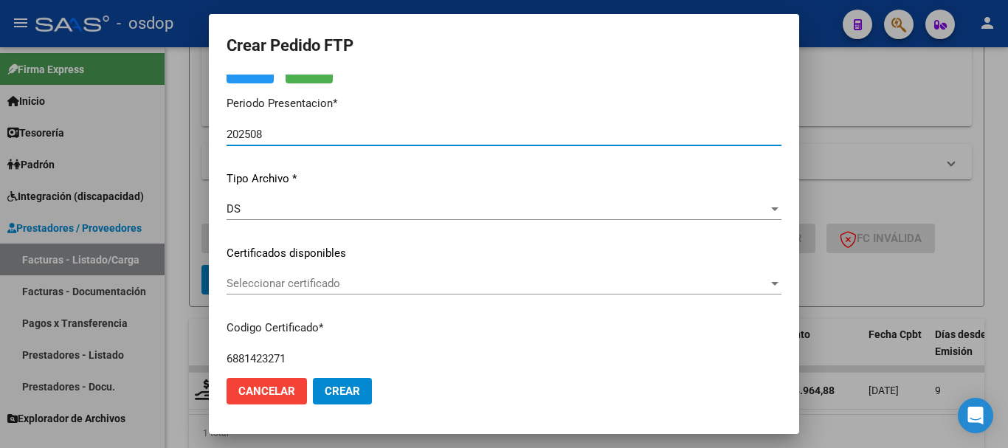
click at [340, 289] on span "Seleccionar certificado" at bounding box center [498, 283] width 542 height 13
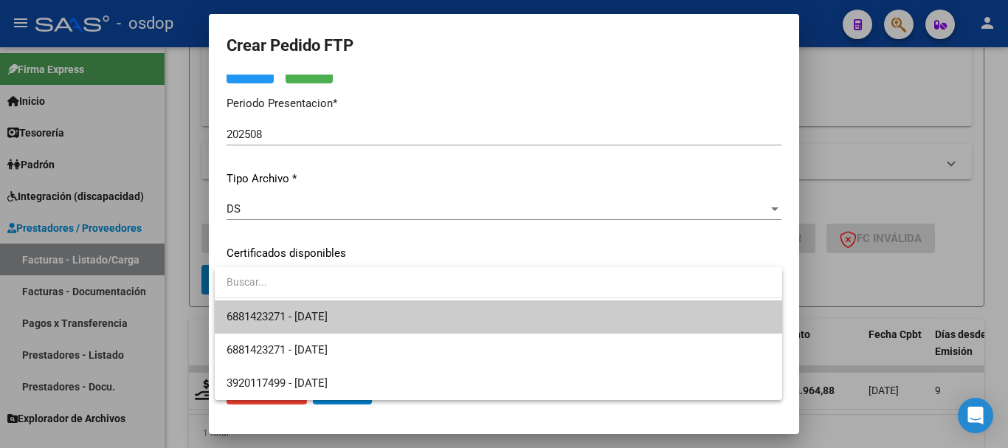
click at [328, 317] on span "6881423271 - 2025-07-29" at bounding box center [277, 316] width 101 height 13
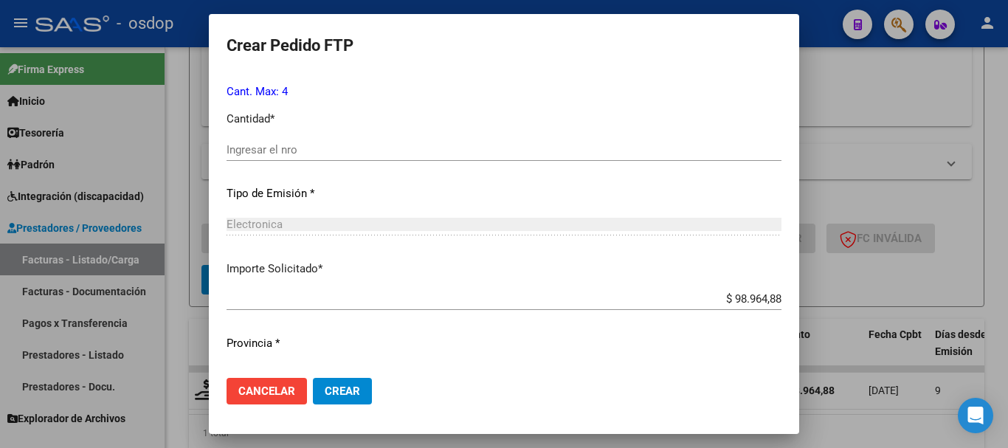
scroll to position [591, 0]
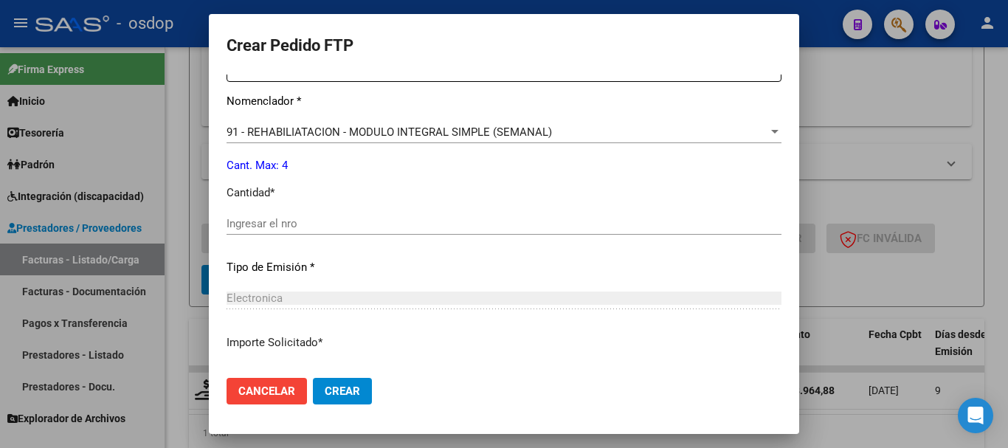
click at [340, 230] on input "Ingresar el nro" at bounding box center [504, 223] width 555 height 13
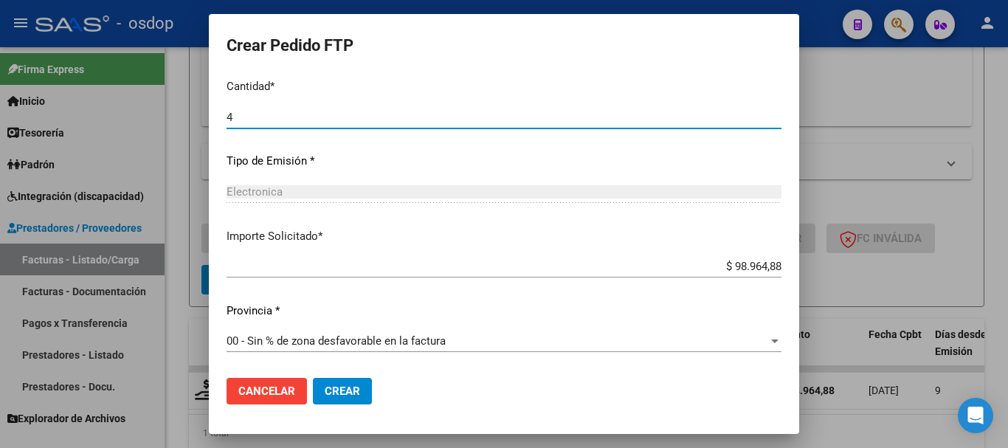
type input "4"
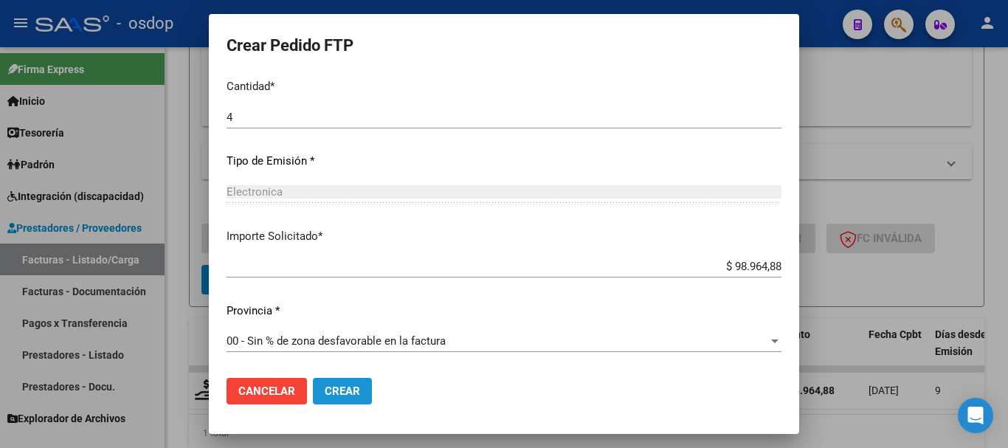
click at [349, 390] on span "Crear" at bounding box center [342, 391] width 35 height 13
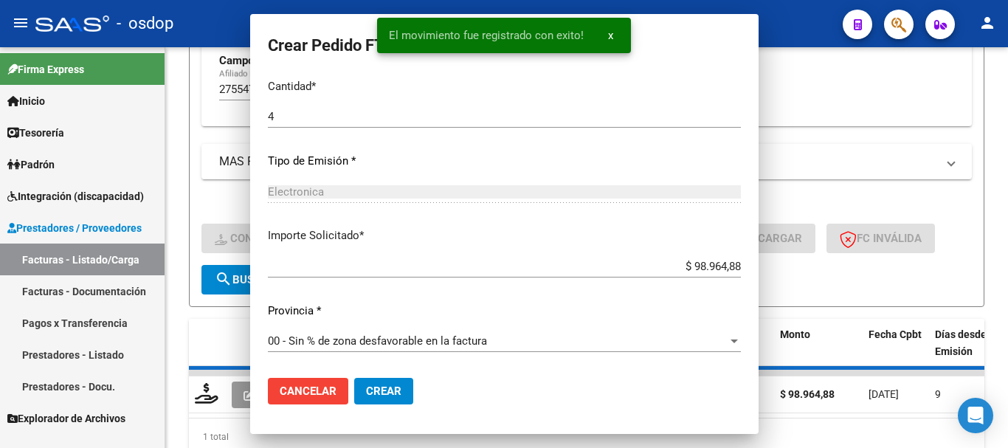
scroll to position [613, 0]
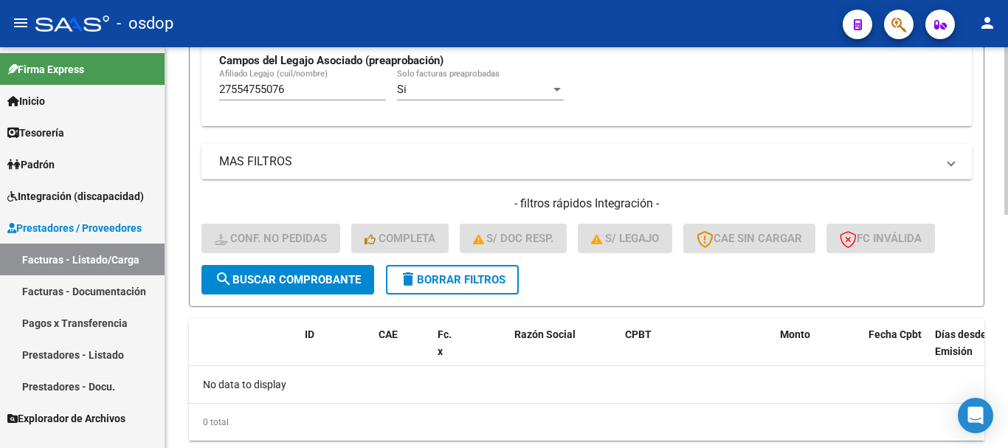
drag, startPoint x: 485, startPoint y: 278, endPoint x: 475, endPoint y: 260, distance: 20.5
click at [485, 278] on span "delete Borrar Filtros" at bounding box center [452, 279] width 106 height 13
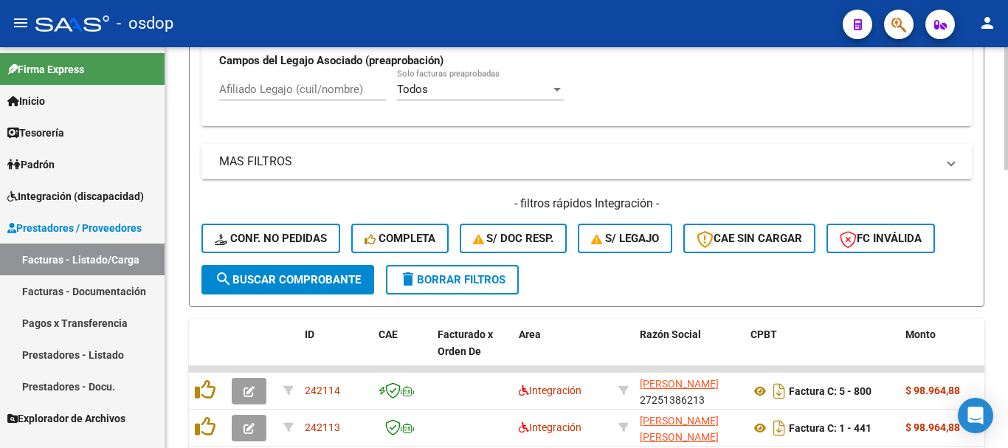
click at [329, 90] on input "Afiliado Legajo (cuil/nombre)" at bounding box center [302, 89] width 167 height 13
paste input "20565988450"
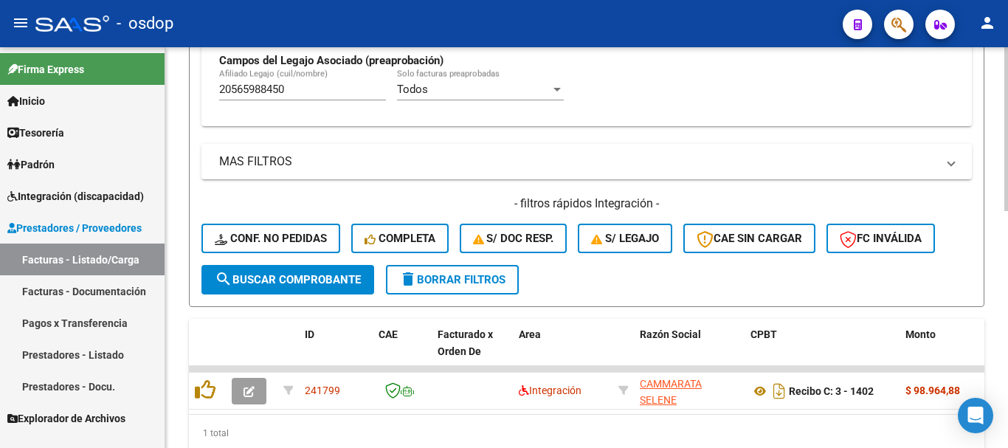
click at [329, 90] on input "20565988450" at bounding box center [302, 89] width 167 height 13
paste input "54473734"
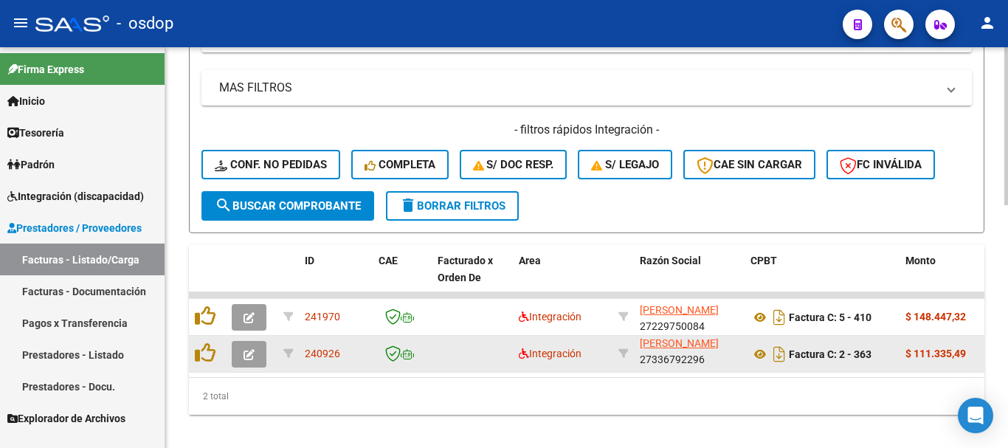
scroll to position [0, 0]
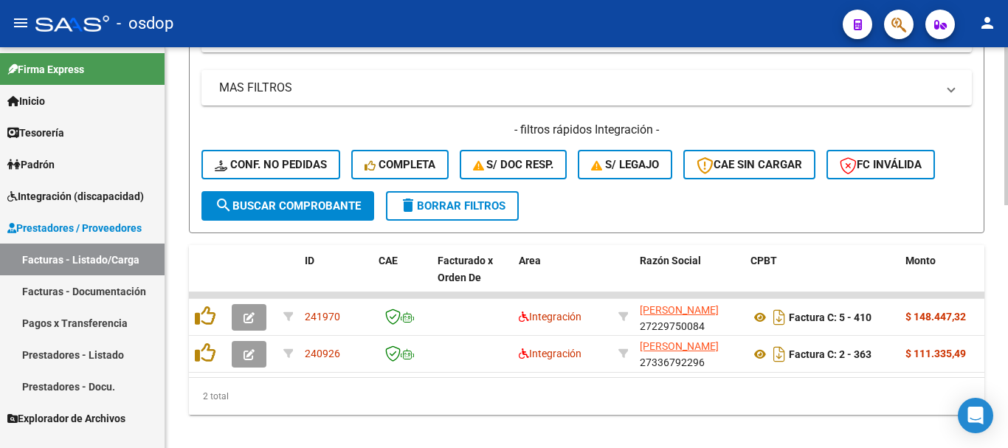
type input "20554473734"
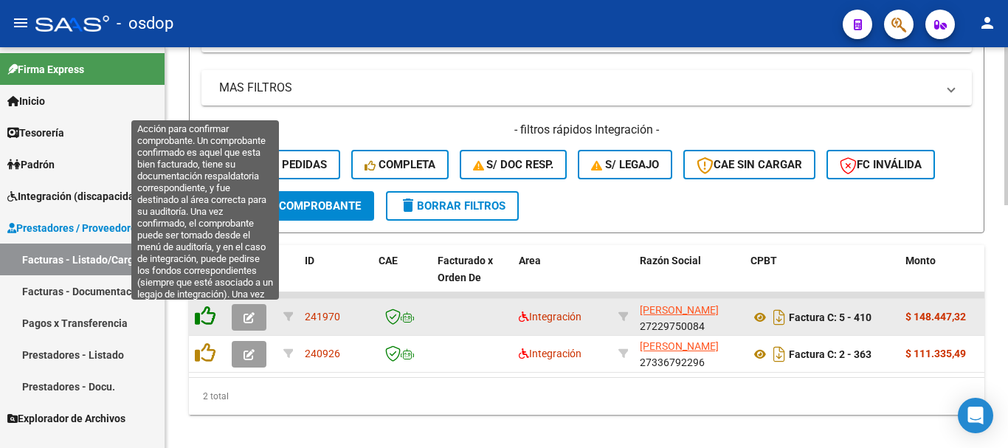
click at [209, 316] on icon at bounding box center [205, 316] width 21 height 21
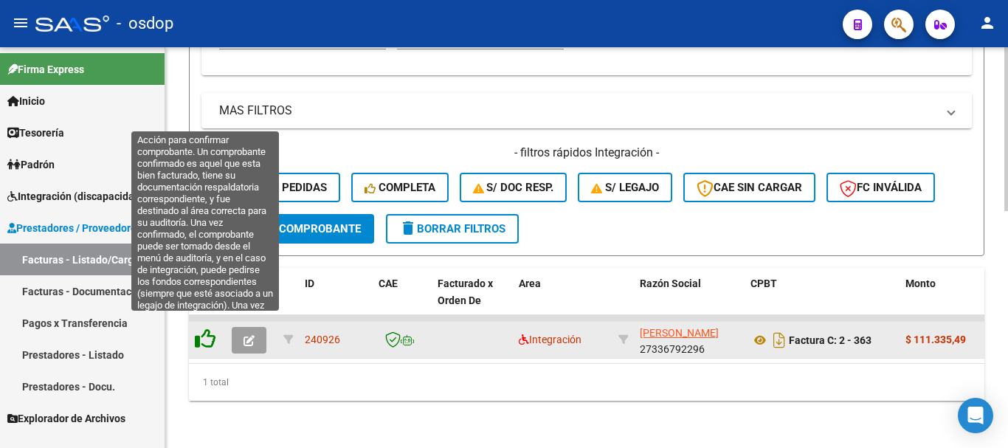
click at [204, 332] on icon at bounding box center [205, 339] width 21 height 21
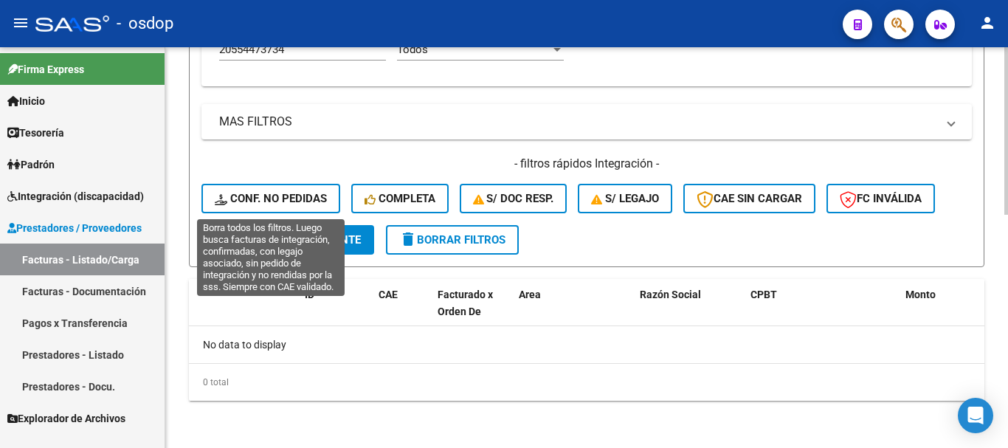
click at [287, 199] on span "Conf. no pedidas" at bounding box center [271, 198] width 112 height 13
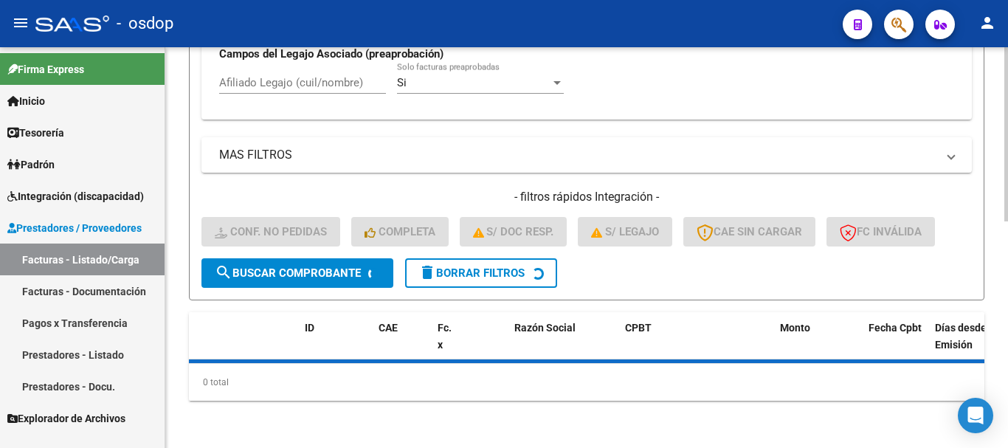
scroll to position [557, 0]
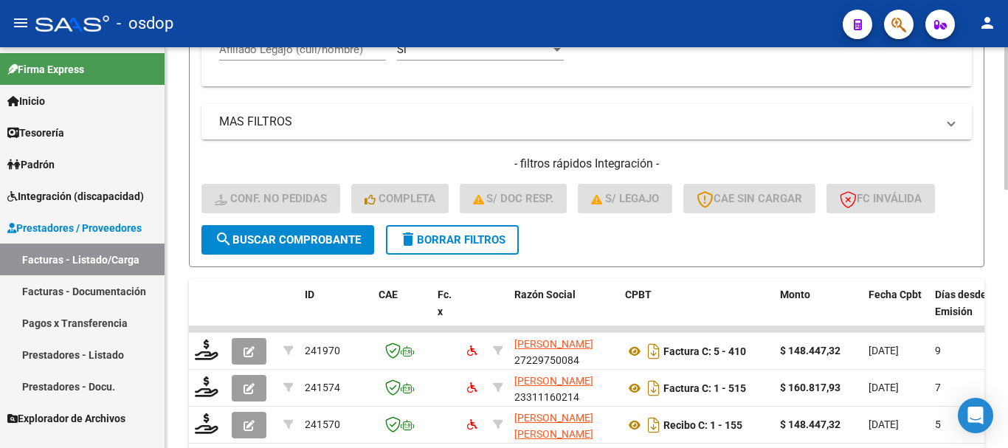
click at [320, 52] on input "Afiliado Legajo (cuil/nombre)" at bounding box center [302, 49] width 167 height 13
paste input "20554473734"
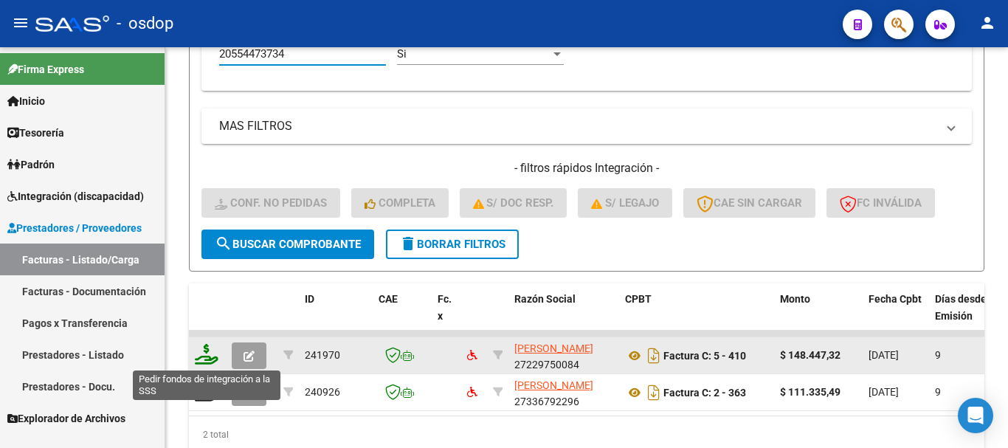
type input "20554473734"
click at [213, 353] on icon at bounding box center [207, 354] width 24 height 21
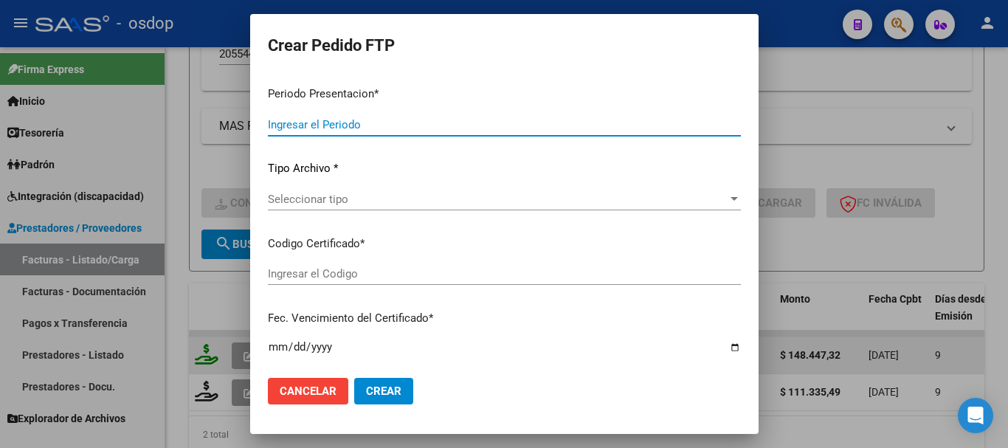
type input "202508"
type input "$ 148.447,32"
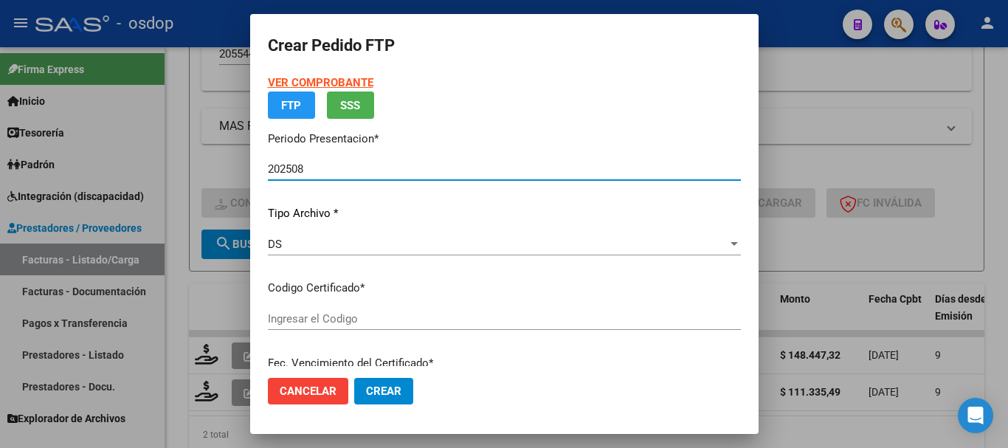
type input "8448057877"
type input "2025-09-09"
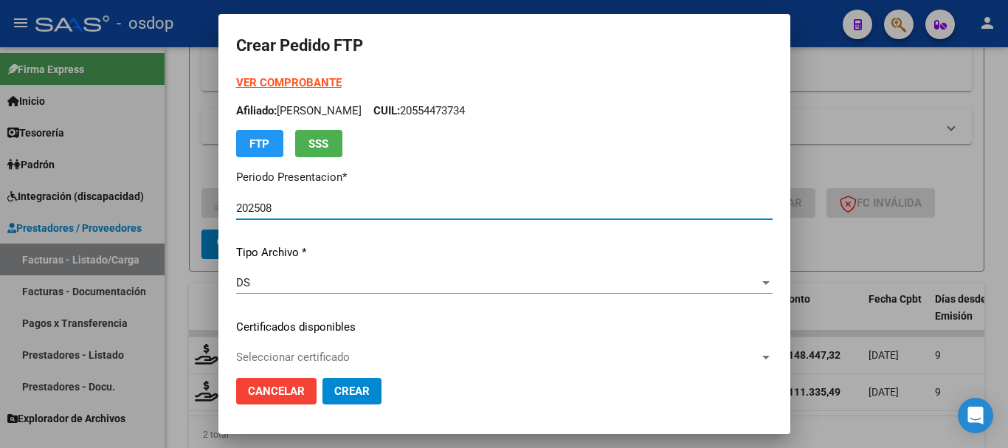
scroll to position [74, 0]
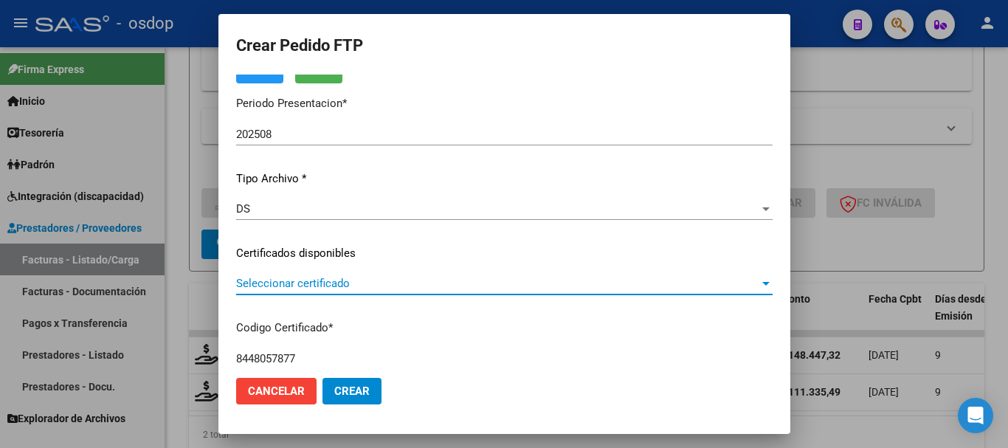
click at [344, 278] on span "Seleccionar certificado" at bounding box center [497, 283] width 523 height 13
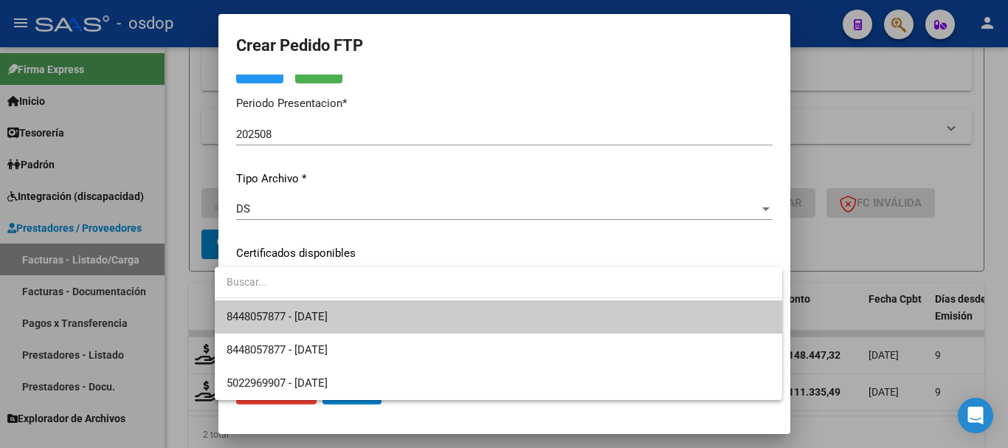
click at [362, 309] on span "8448057877 - 2025-09-09" at bounding box center [499, 316] width 544 height 33
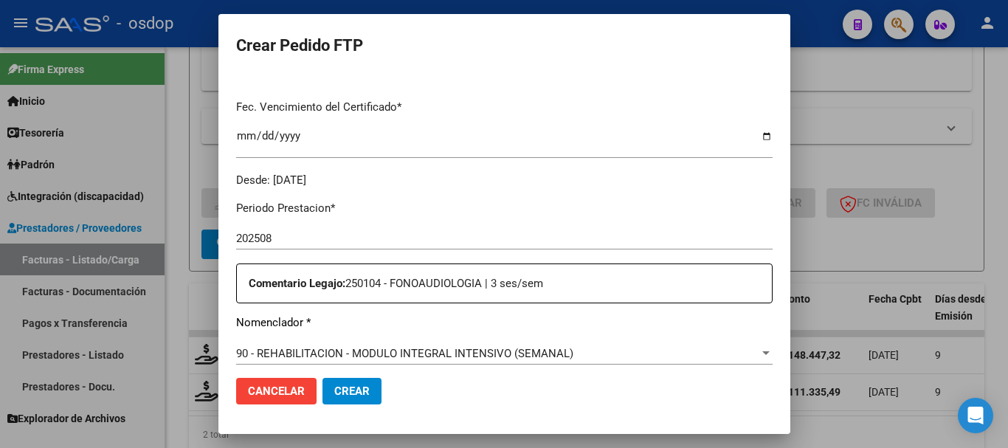
scroll to position [517, 0]
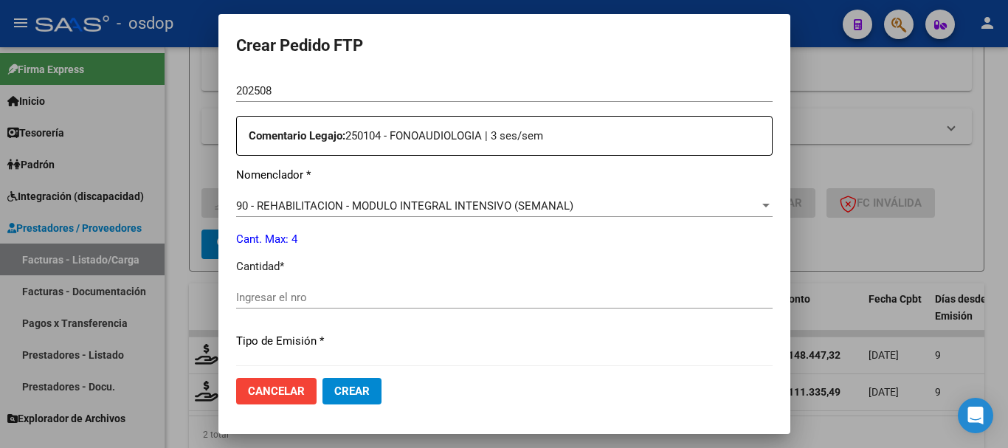
click at [349, 300] on input "Ingresar el nro" at bounding box center [504, 297] width 537 height 13
type input "4"
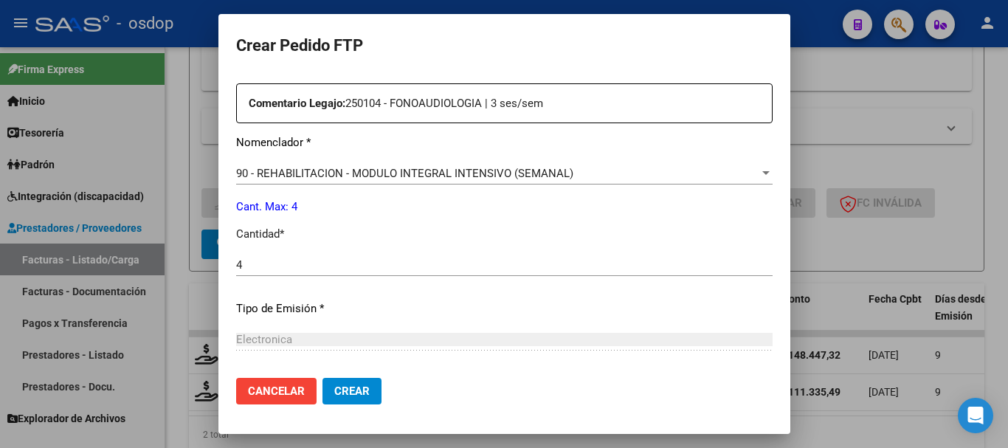
scroll to position [697, 0]
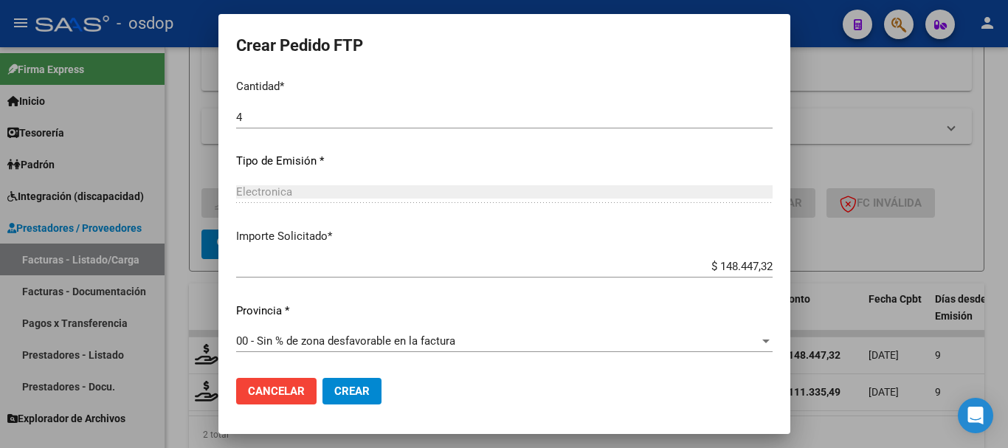
click at [348, 388] on span "Crear" at bounding box center [351, 391] width 35 height 13
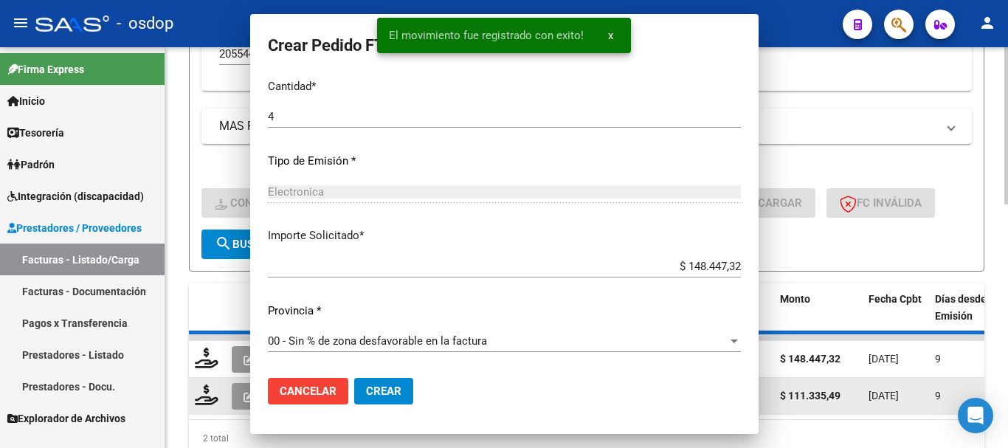
scroll to position [0, 0]
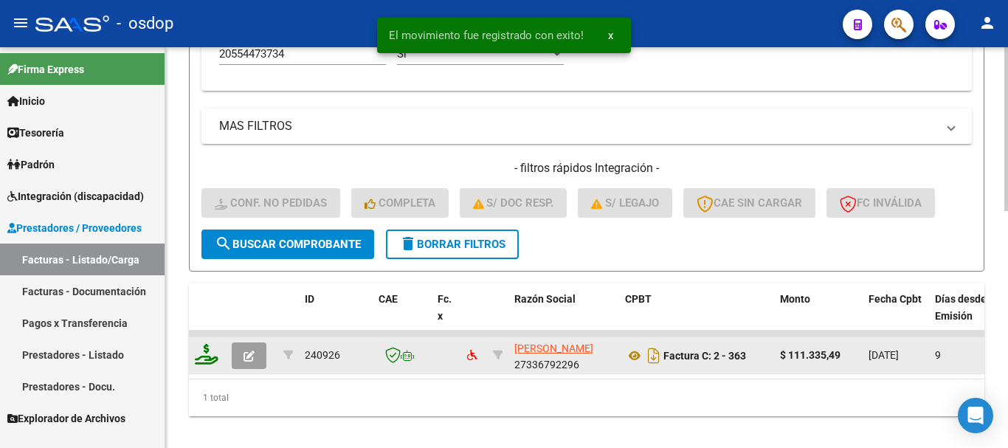
click at [207, 357] on icon at bounding box center [207, 354] width 24 height 21
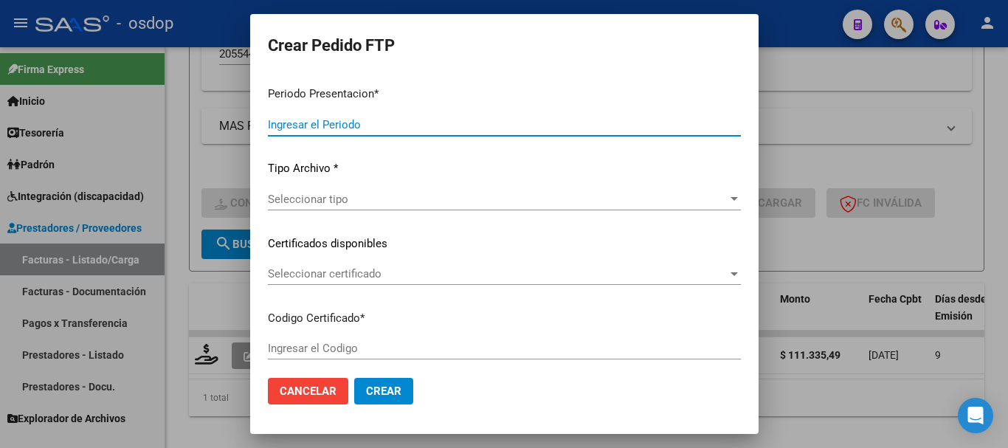
type input "202508"
type input "$ 111.335,49"
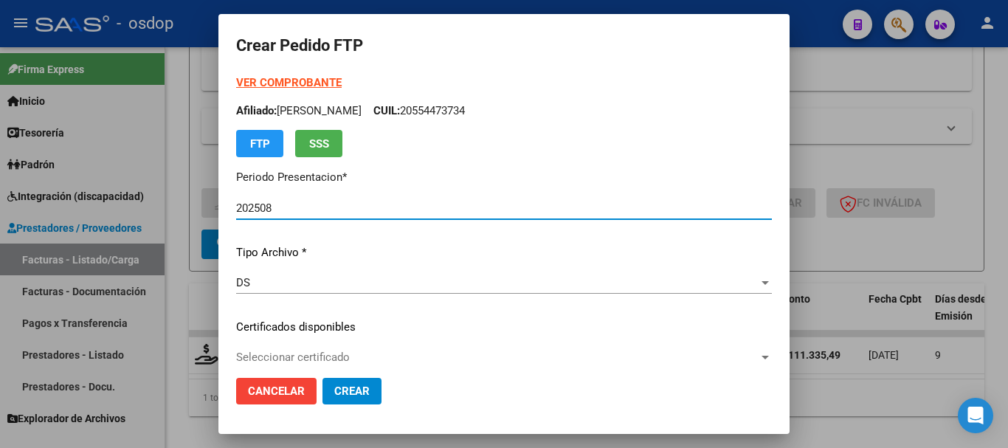
type input "8448057877"
type input "2025-09-09"
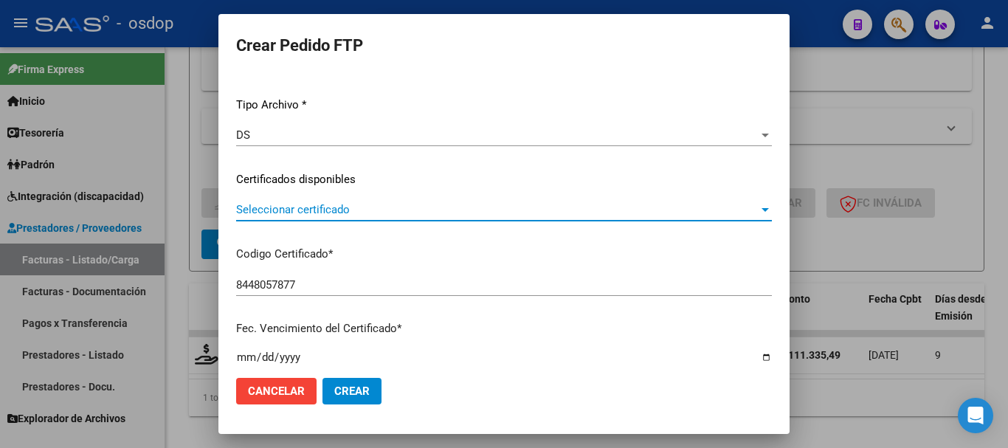
click at [334, 209] on span "Seleccionar certificado" at bounding box center [497, 209] width 523 height 13
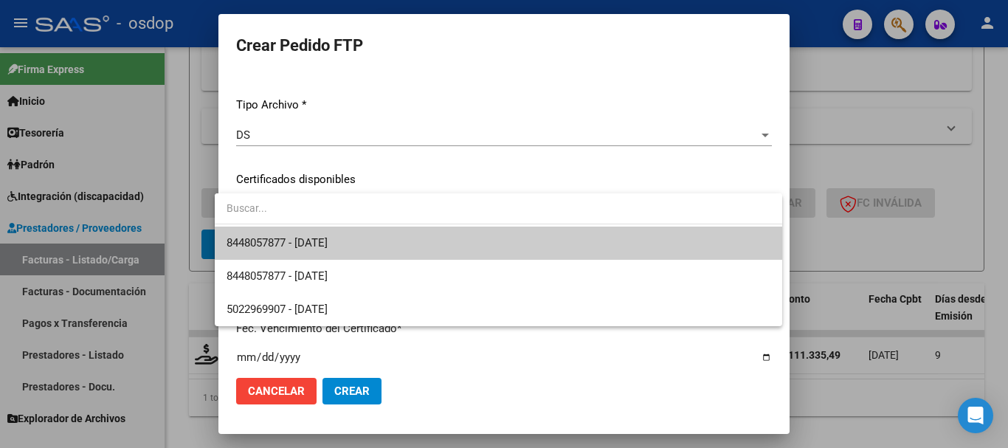
click at [343, 234] on span "8448057877 - 2025-09-09" at bounding box center [499, 243] width 544 height 33
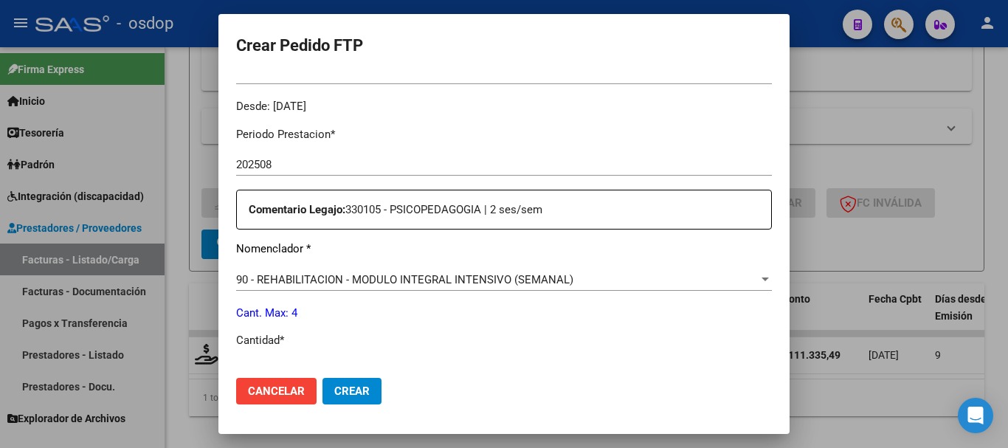
scroll to position [664, 0]
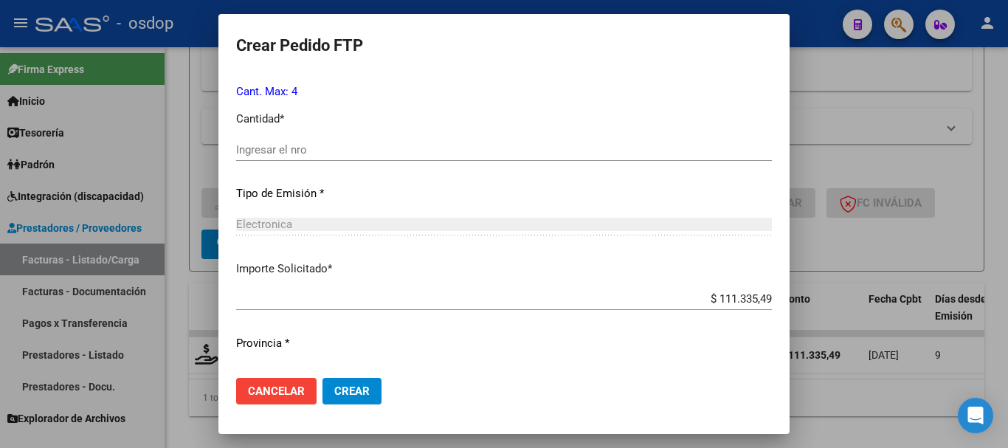
click at [307, 150] on input "Ingresar el nro" at bounding box center [504, 149] width 536 height 13
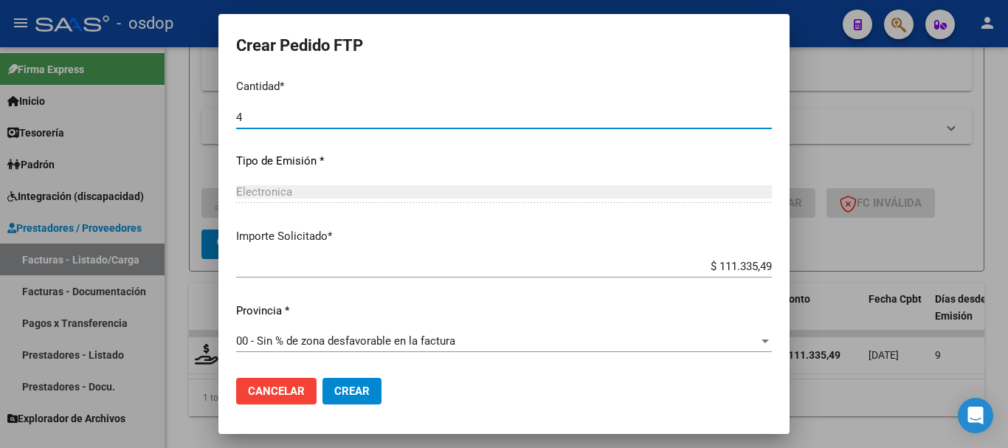
type input "4"
click at [350, 386] on span "Crear" at bounding box center [351, 391] width 35 height 13
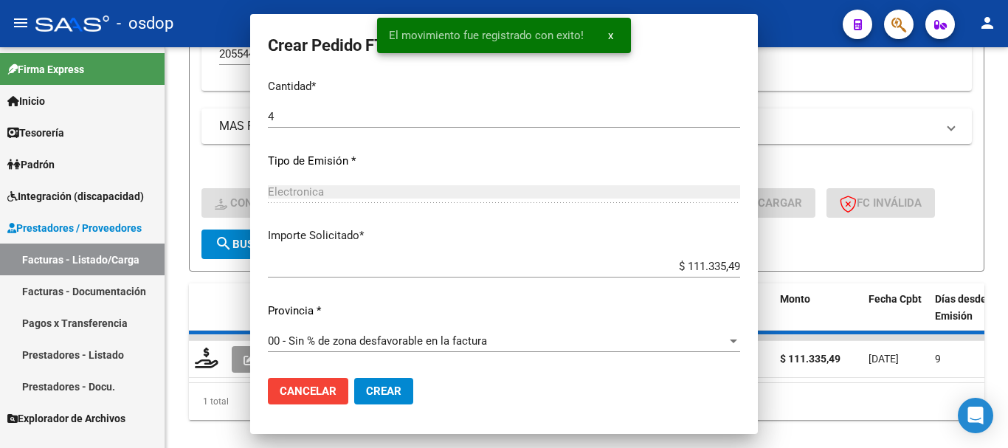
scroll to position [0, 0]
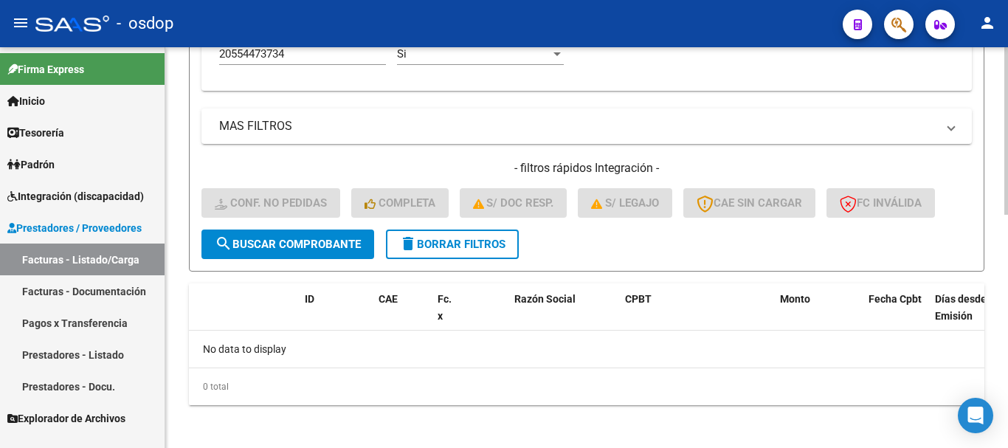
click at [460, 239] on span "delete Borrar Filtros" at bounding box center [452, 244] width 106 height 13
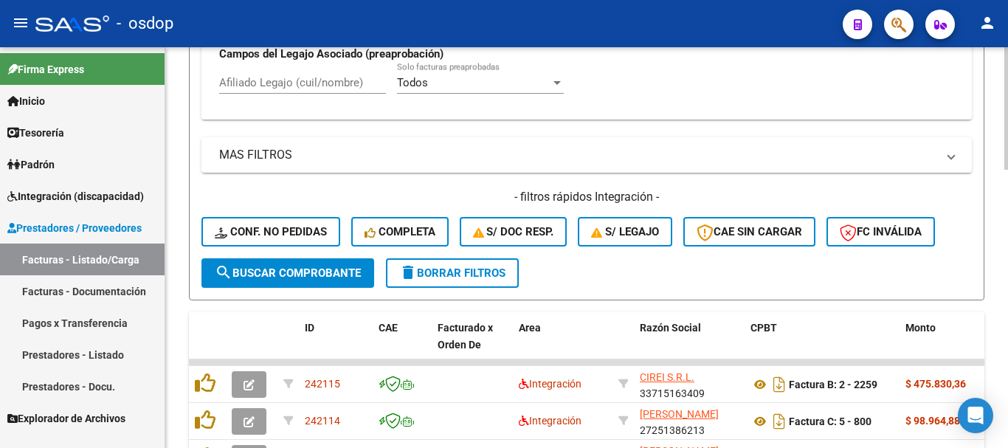
scroll to position [552, 0]
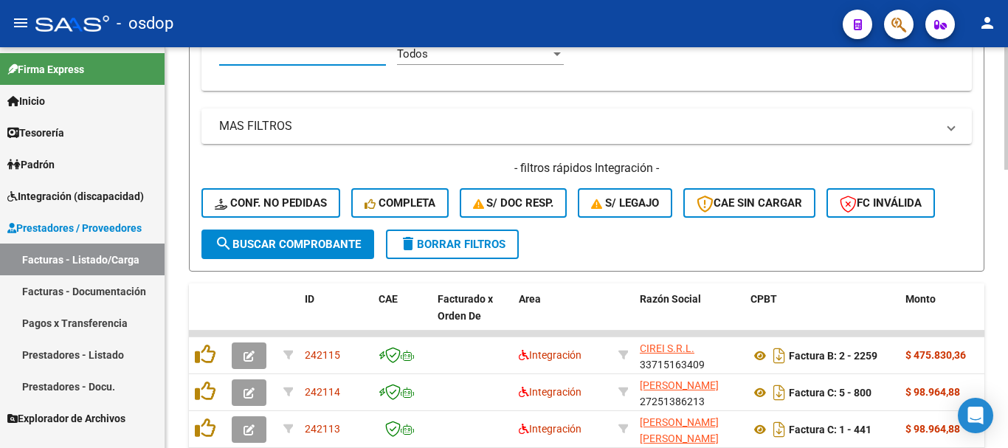
click at [340, 55] on input "Afiliado Legajo (cuil/nombre)" at bounding box center [302, 53] width 167 height 13
paste input "20589101260"
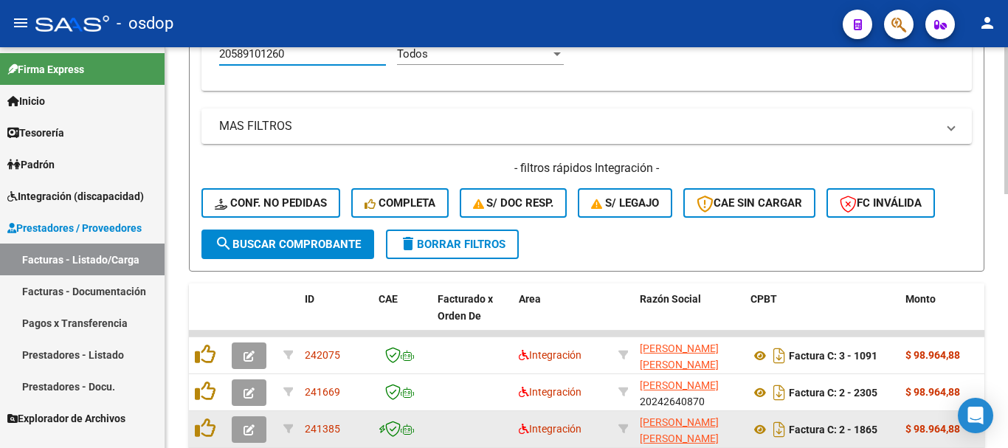
scroll to position [690, 0]
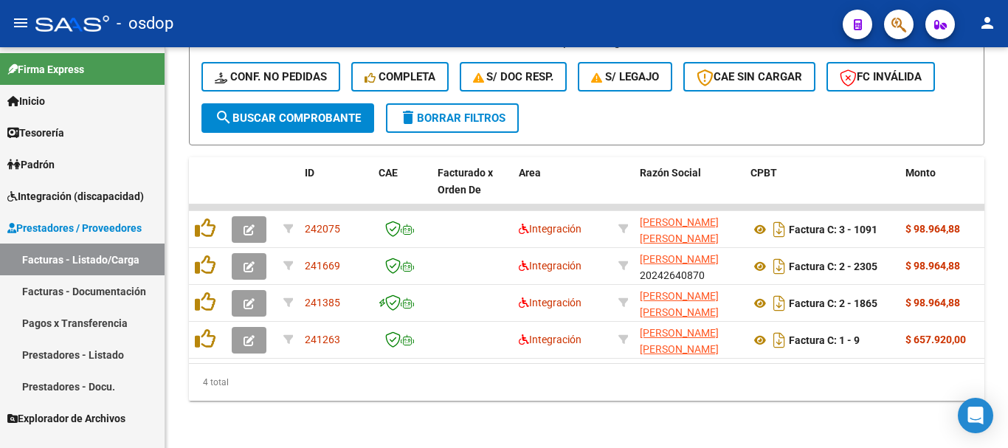
type input "20589101260"
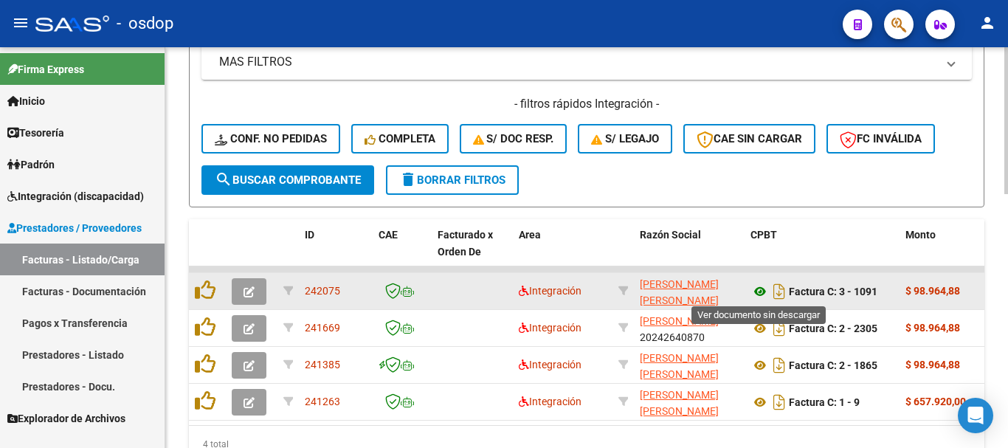
drag, startPoint x: 760, startPoint y: 292, endPoint x: 761, endPoint y: 324, distance: 31.8
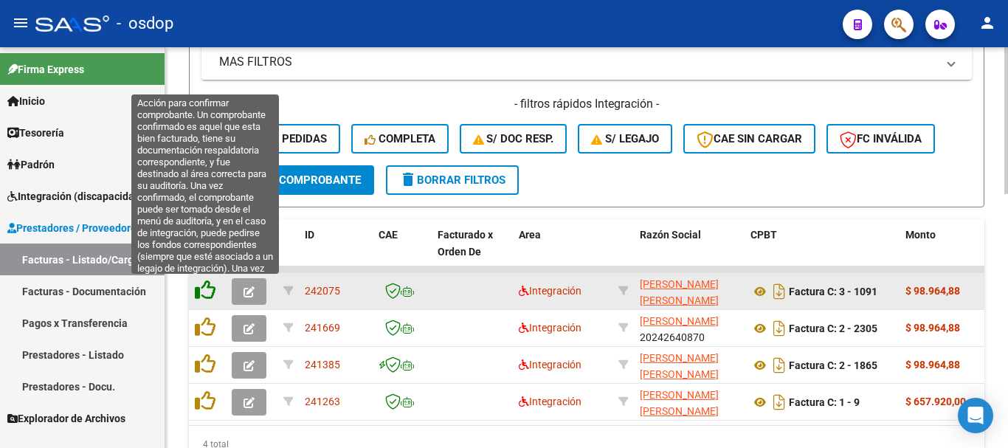
click at [202, 294] on icon at bounding box center [205, 290] width 21 height 21
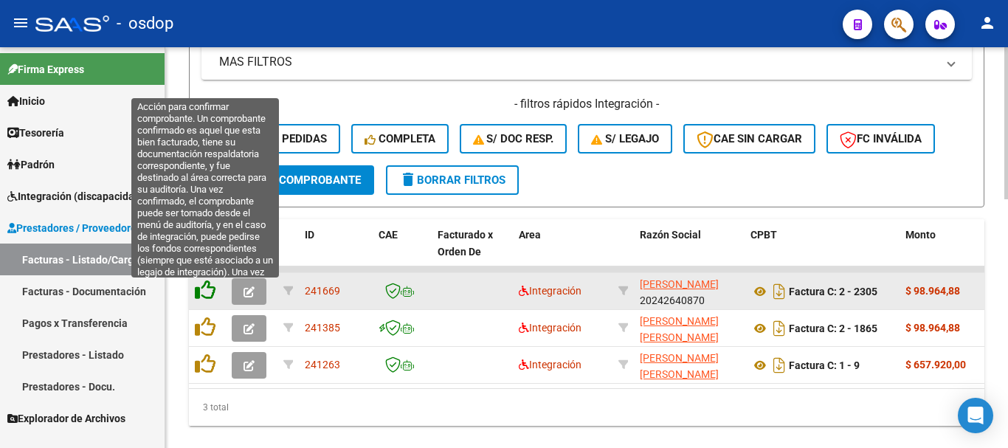
click at [206, 298] on icon at bounding box center [205, 290] width 21 height 21
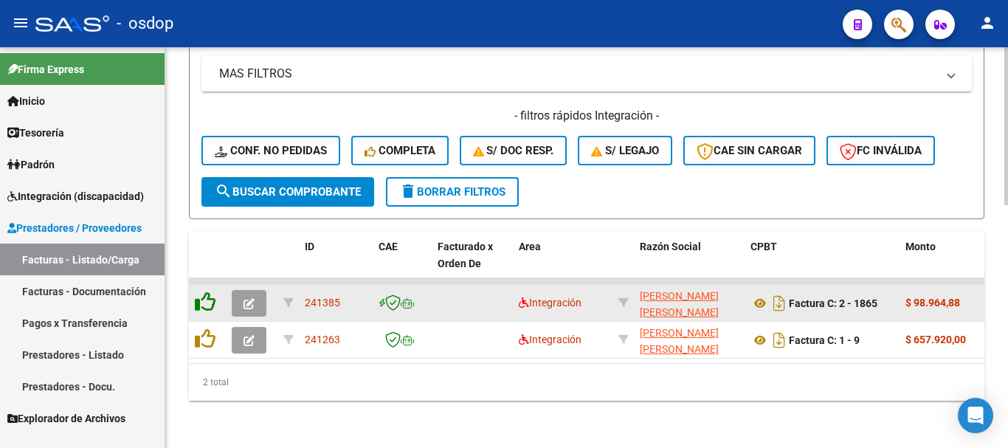
click at [206, 298] on icon at bounding box center [205, 302] width 21 height 21
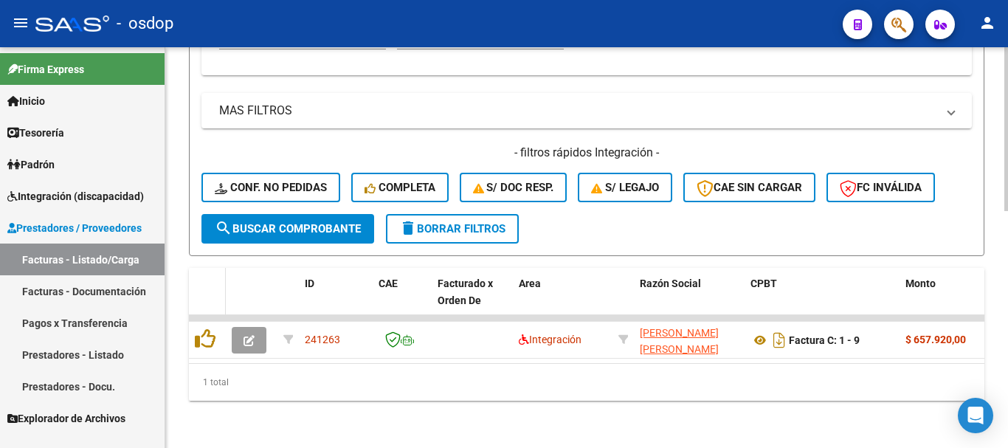
scroll to position [580, 0]
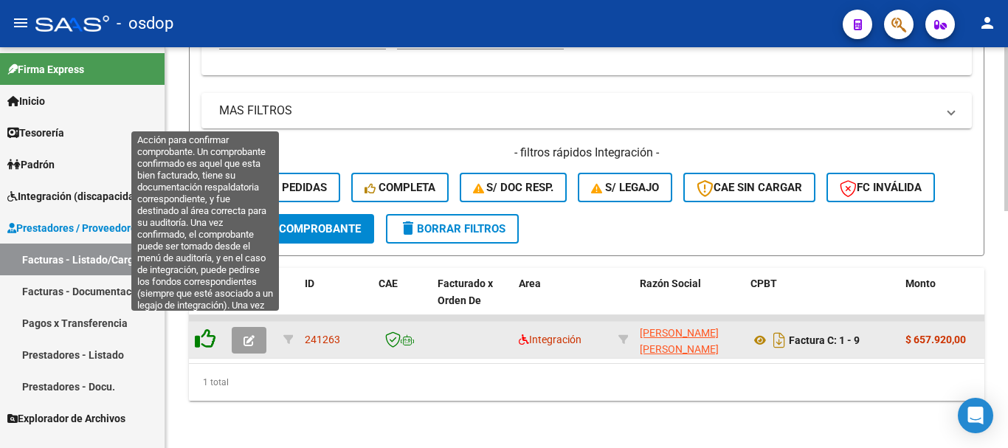
click at [202, 329] on icon at bounding box center [205, 339] width 21 height 21
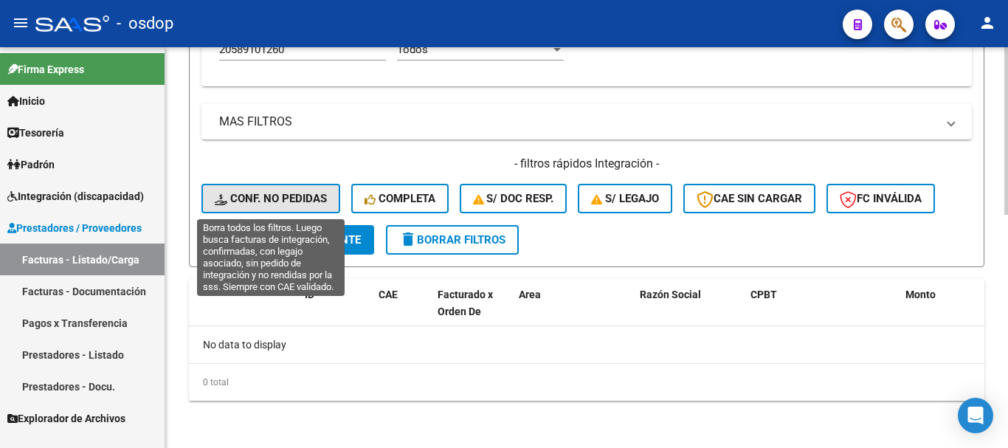
click at [271, 193] on span "Conf. no pedidas" at bounding box center [271, 198] width 112 height 13
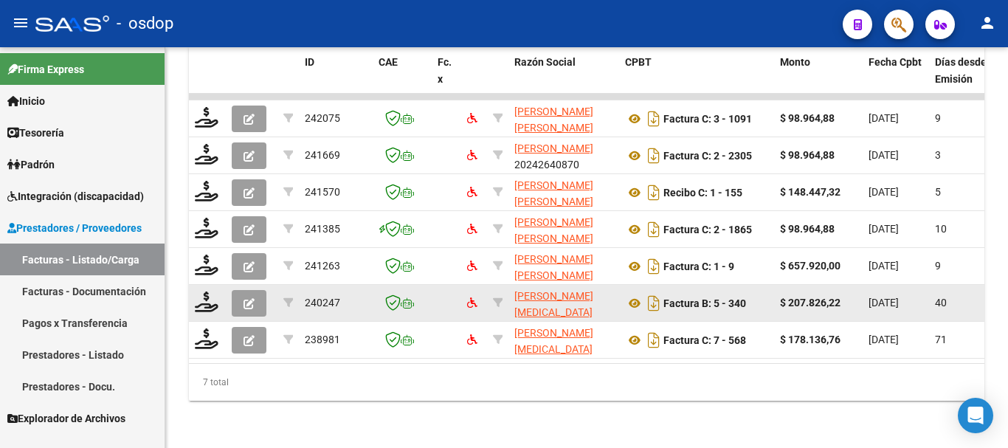
scroll to position [432, 0]
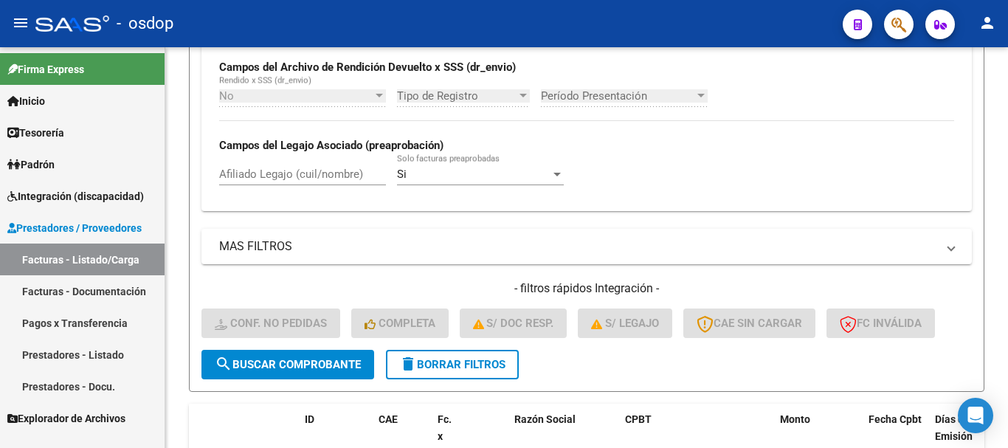
click at [314, 175] on input "Afiliado Legajo (cuil/nombre)" at bounding box center [302, 174] width 167 height 13
paste input "20589101260"
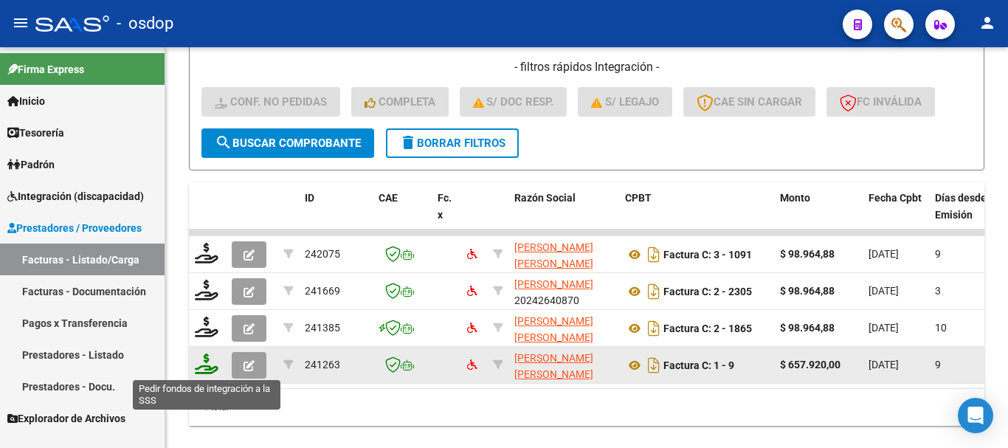
type input "20589101260"
click at [208, 368] on icon at bounding box center [207, 364] width 24 height 21
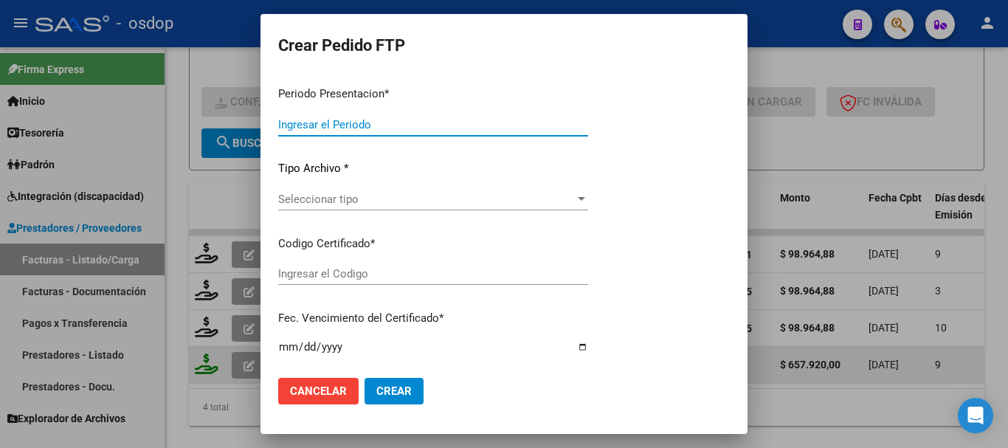
type input "202508"
type input "$ 657.920,00"
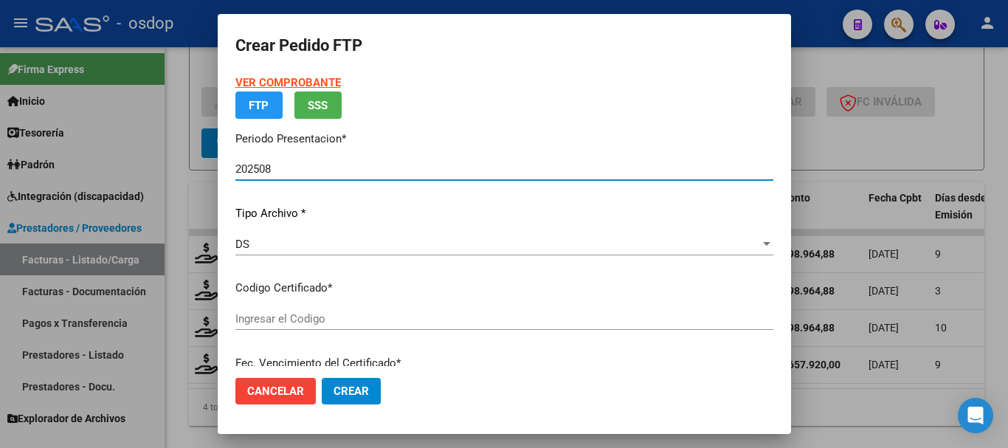
type input "6827386970"
type input "2026-04-26"
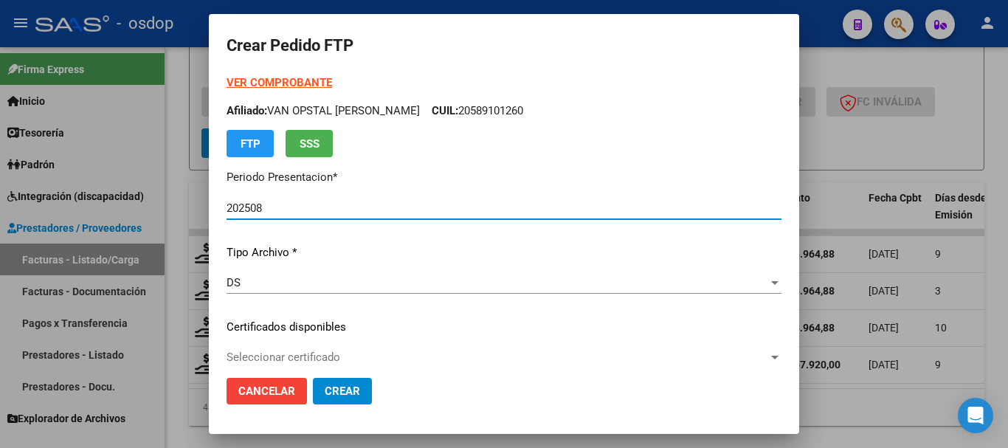
scroll to position [148, 0]
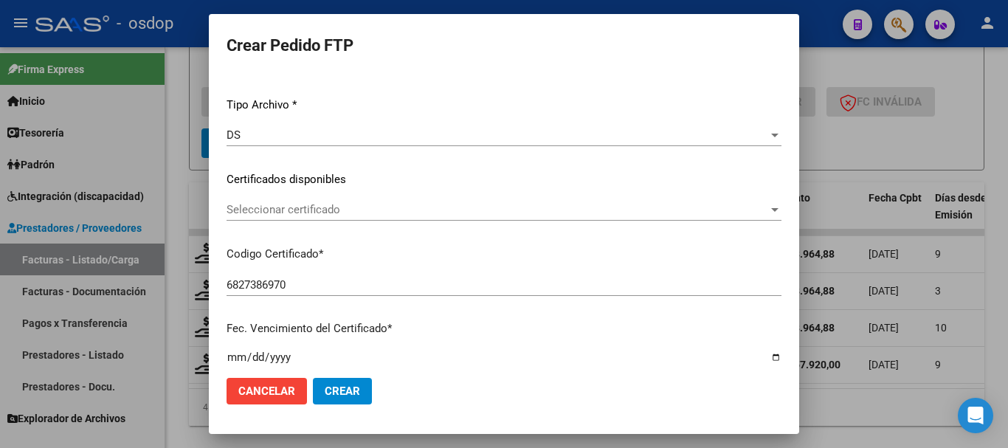
click at [305, 219] on div "Seleccionar certificado Seleccionar certificado" at bounding box center [504, 210] width 555 height 22
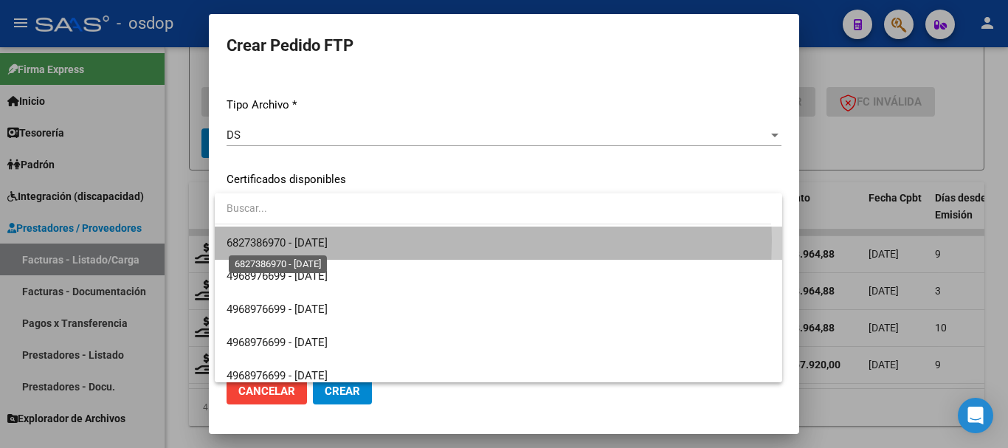
click at [317, 240] on span "6827386970 - 2026-04-26" at bounding box center [277, 242] width 101 height 13
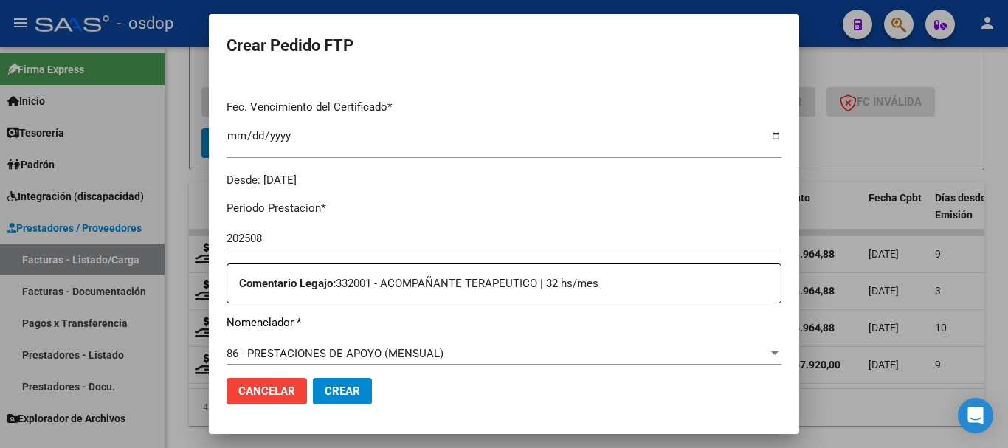
scroll to position [517, 0]
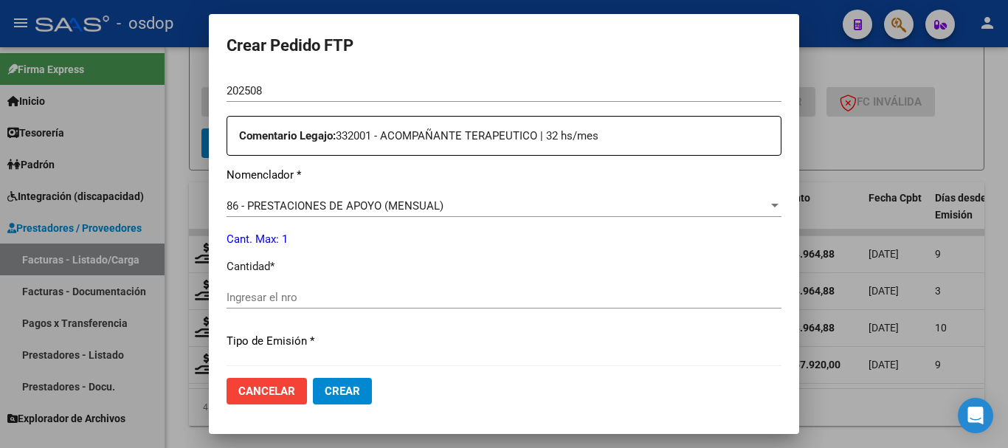
click at [329, 298] on input "Ingresar el nro" at bounding box center [504, 297] width 555 height 13
type input "1"
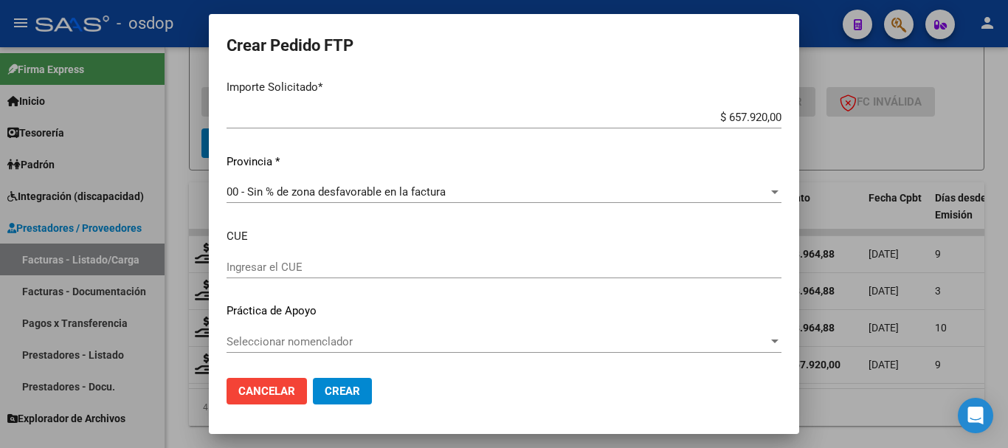
click at [338, 383] on button "Crear" at bounding box center [342, 391] width 59 height 27
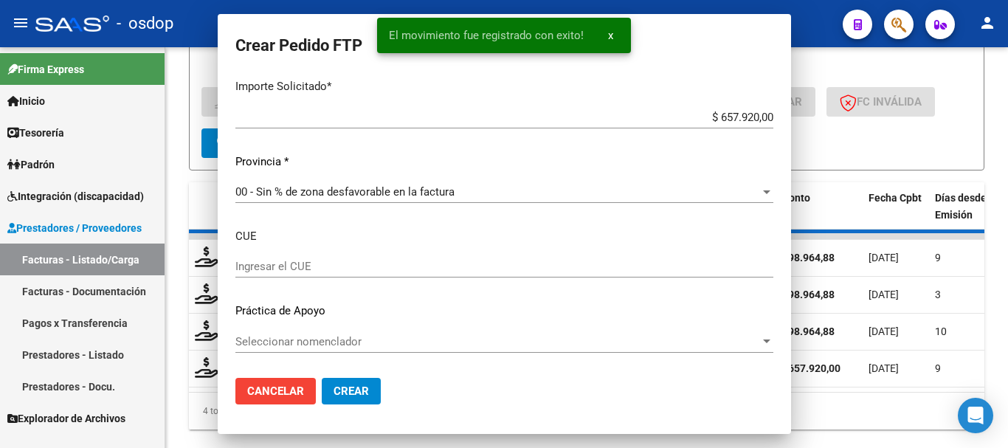
scroll to position [763, 0]
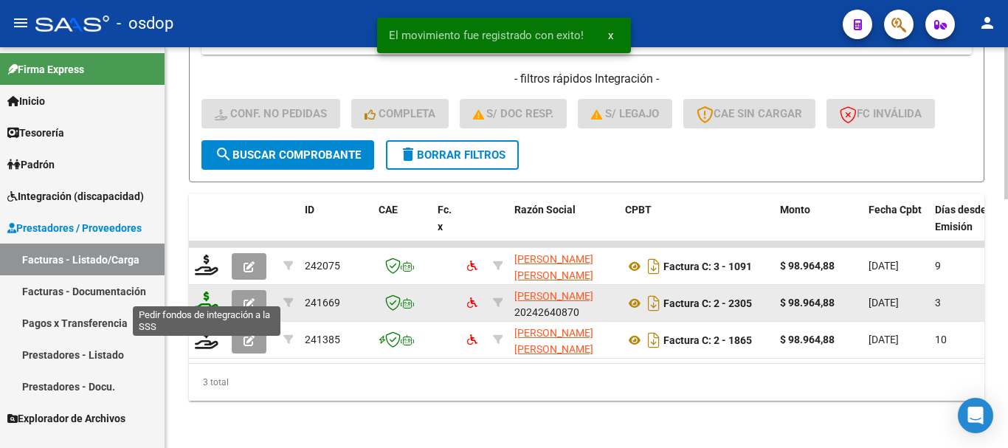
click at [207, 292] on icon at bounding box center [207, 302] width 24 height 21
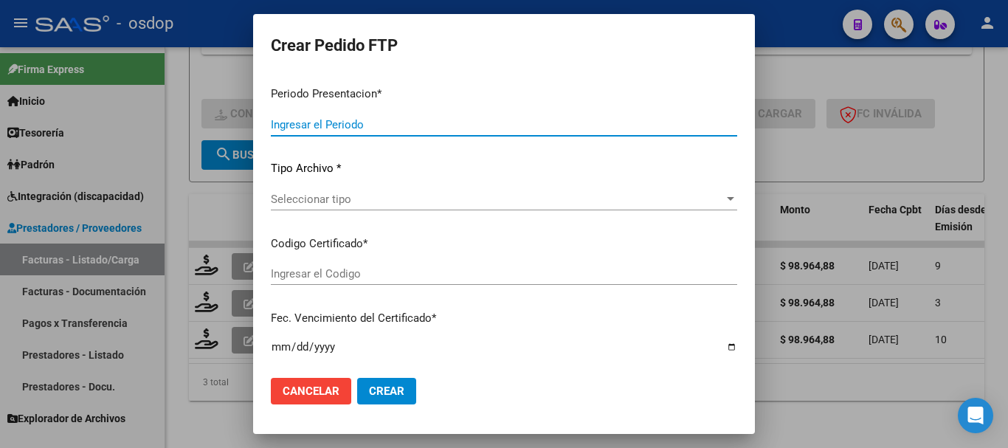
type input "202508"
type input "$ 98.964,88"
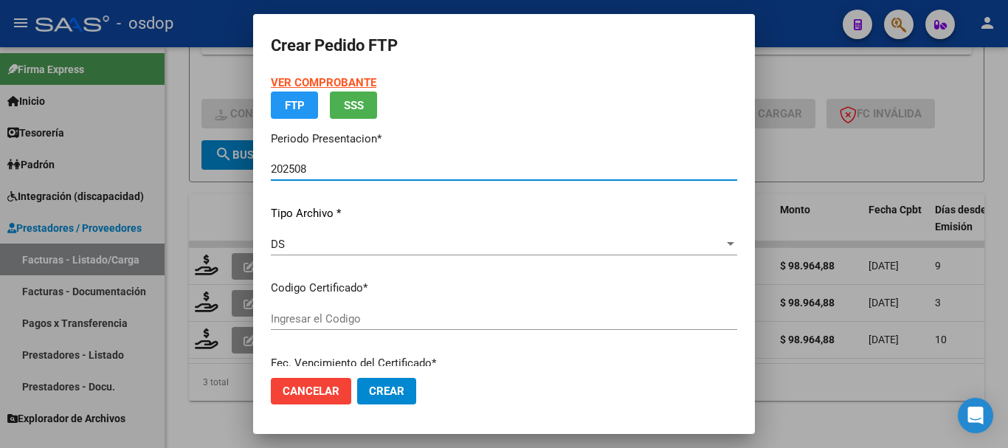
type input "6827386970"
type input "2026-04-26"
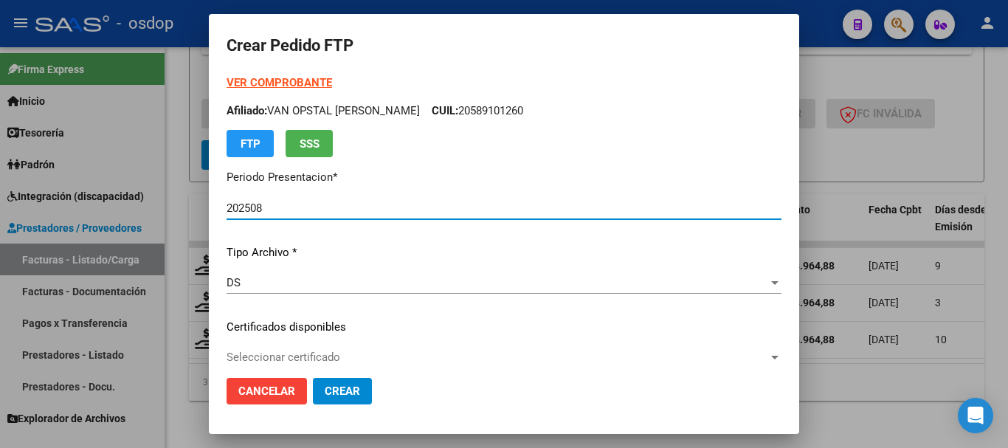
scroll to position [148, 0]
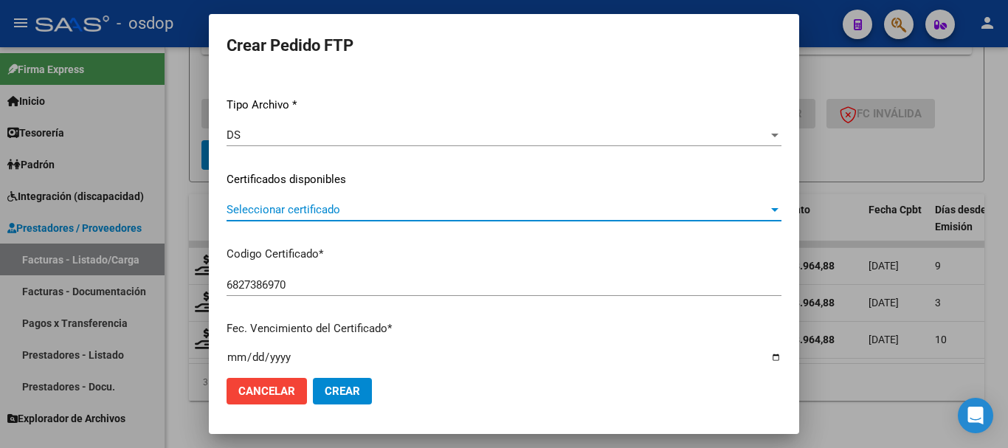
click at [298, 204] on span "Seleccionar certificado" at bounding box center [498, 209] width 542 height 13
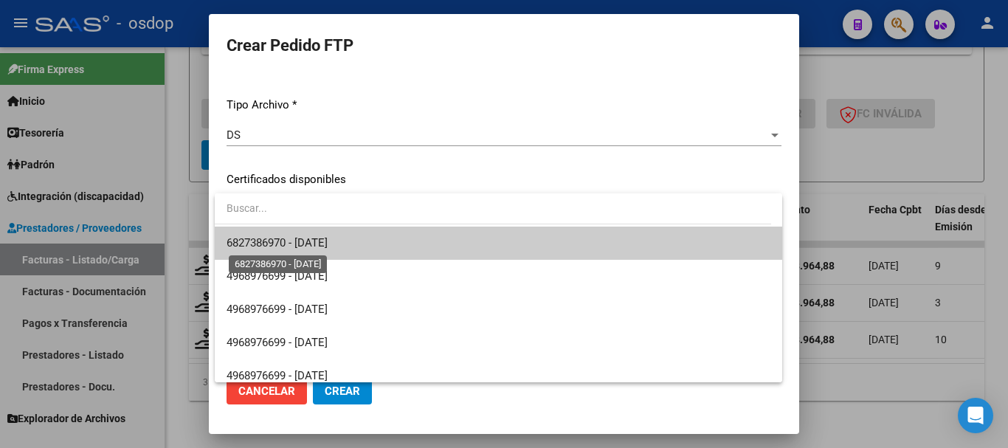
drag, startPoint x: 326, startPoint y: 246, endPoint x: 348, endPoint y: 248, distance: 23.0
click at [326, 246] on span "6827386970 - 2026-04-26" at bounding box center [277, 242] width 101 height 13
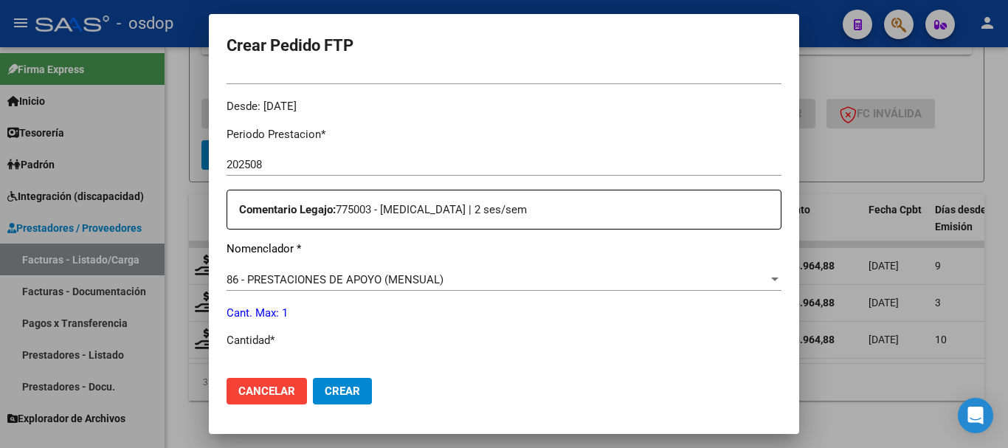
scroll to position [591, 0]
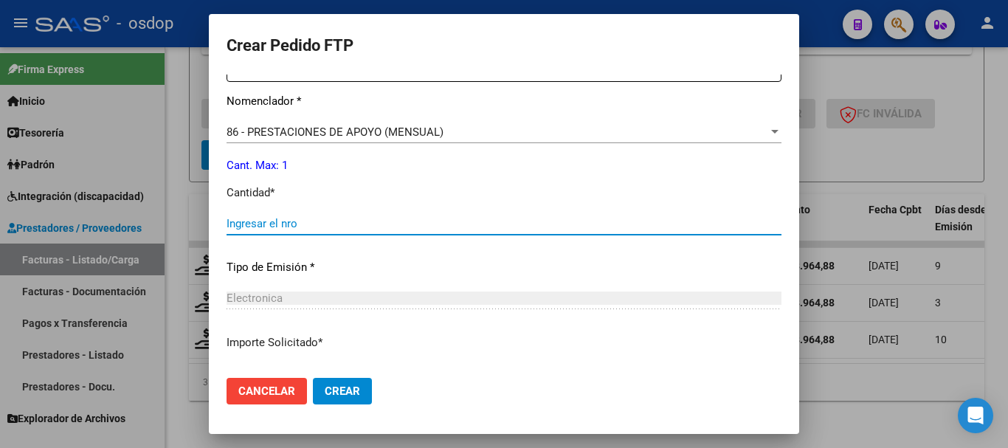
click at [295, 230] on input "Ingresar el nro" at bounding box center [504, 223] width 555 height 13
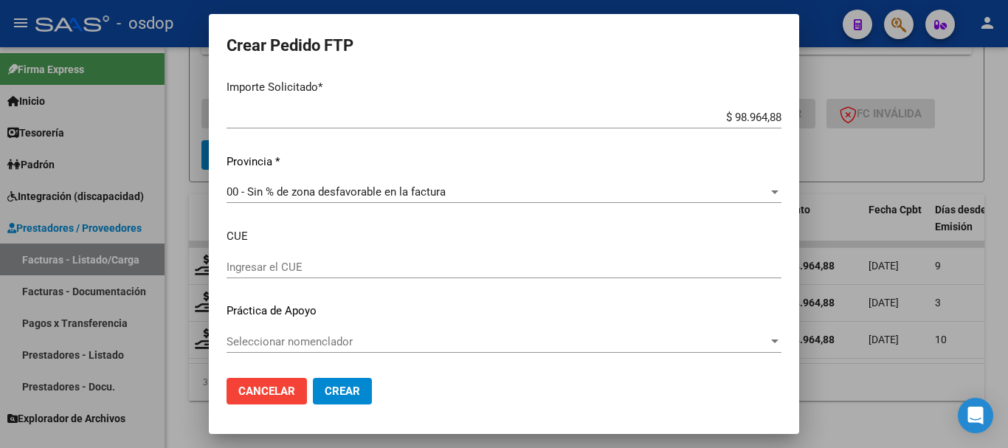
type input "1"
click at [343, 394] on span "Crear" at bounding box center [342, 391] width 35 height 13
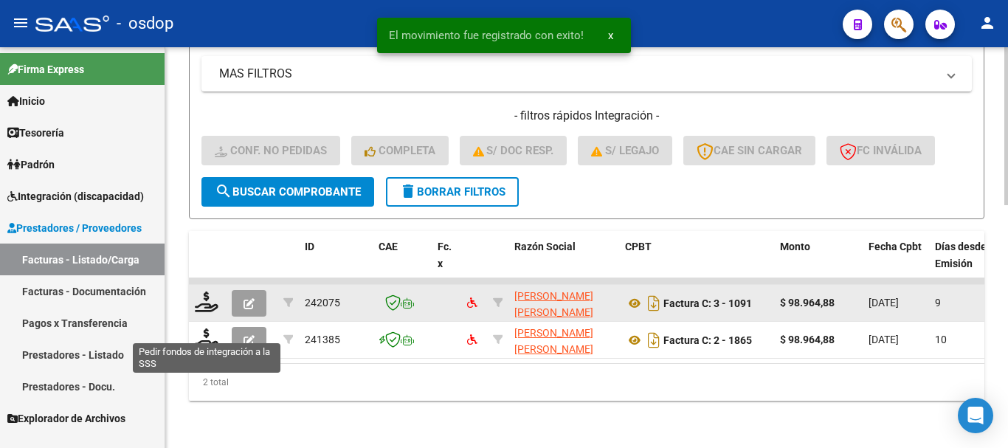
scroll to position [616, 0]
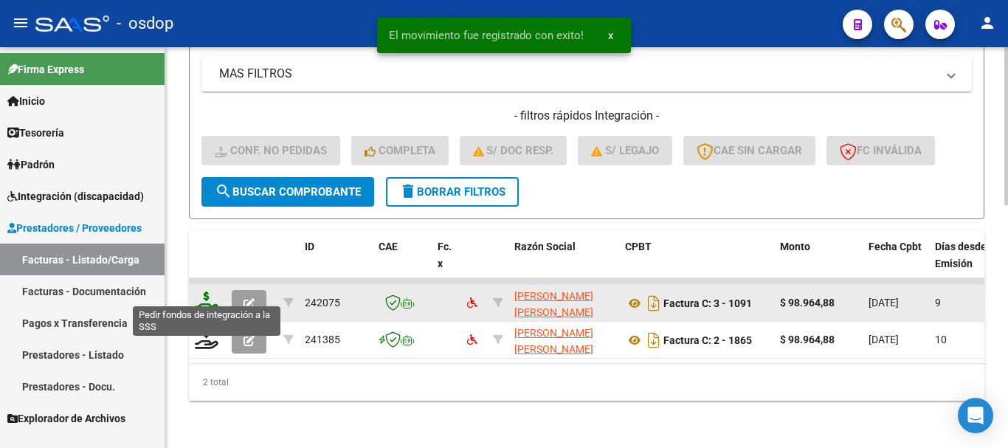
click at [204, 292] on icon at bounding box center [207, 302] width 24 height 21
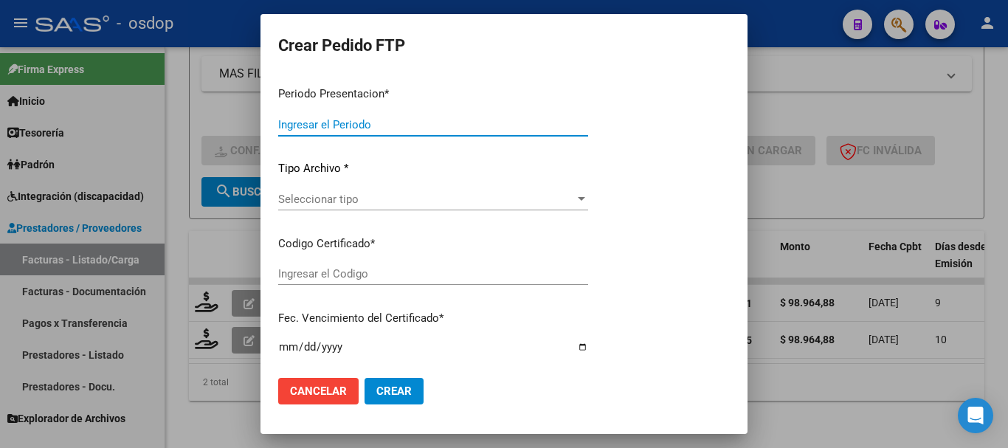
type input "202508"
type input "$ 98.964,88"
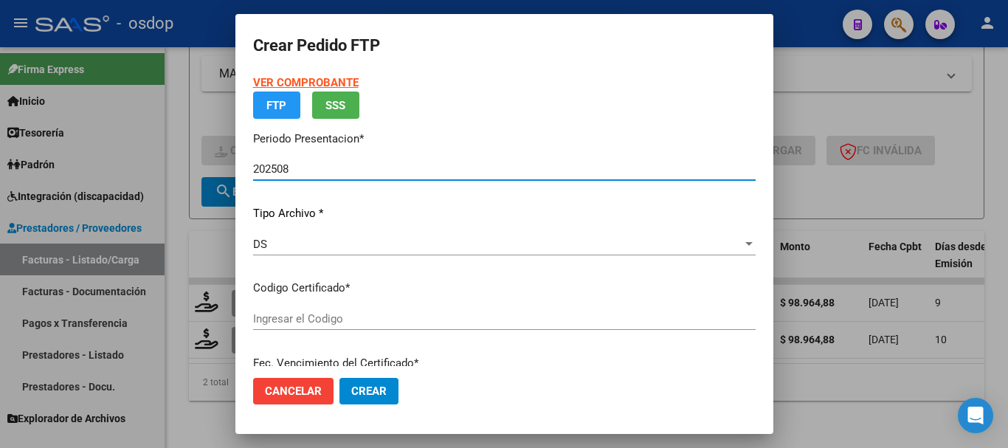
type input "6827386970"
type input "2026-04-26"
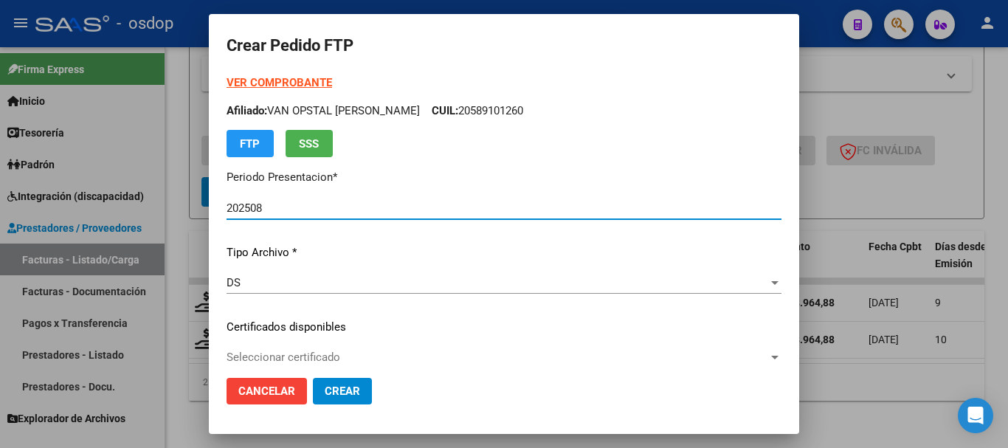
scroll to position [74, 0]
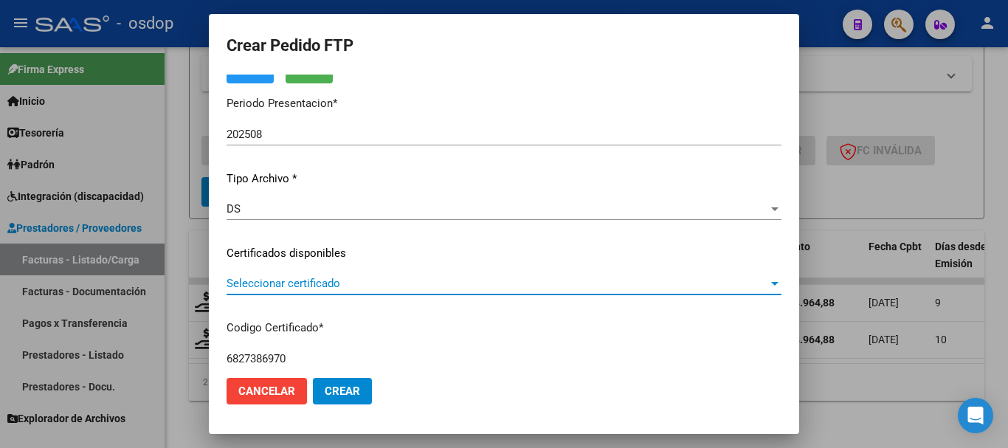
click at [293, 279] on span "Seleccionar certificado" at bounding box center [498, 283] width 542 height 13
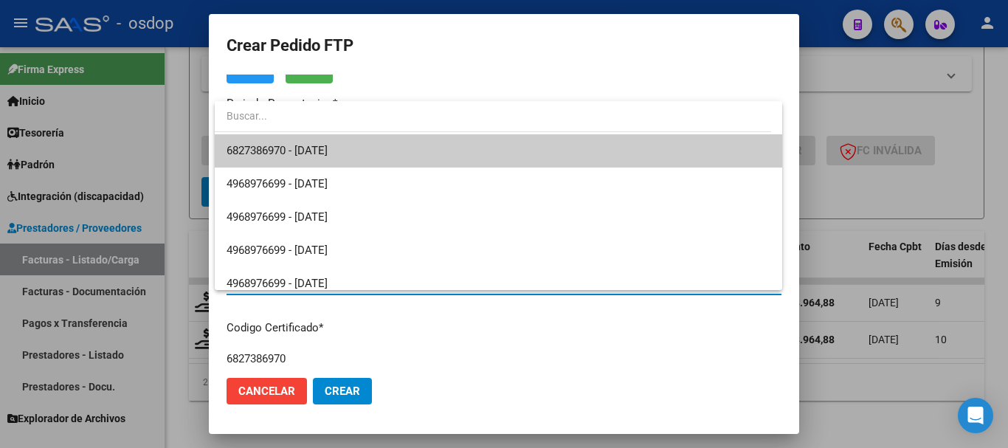
click at [319, 144] on span "6827386970 - 2026-04-26" at bounding box center [277, 150] width 101 height 13
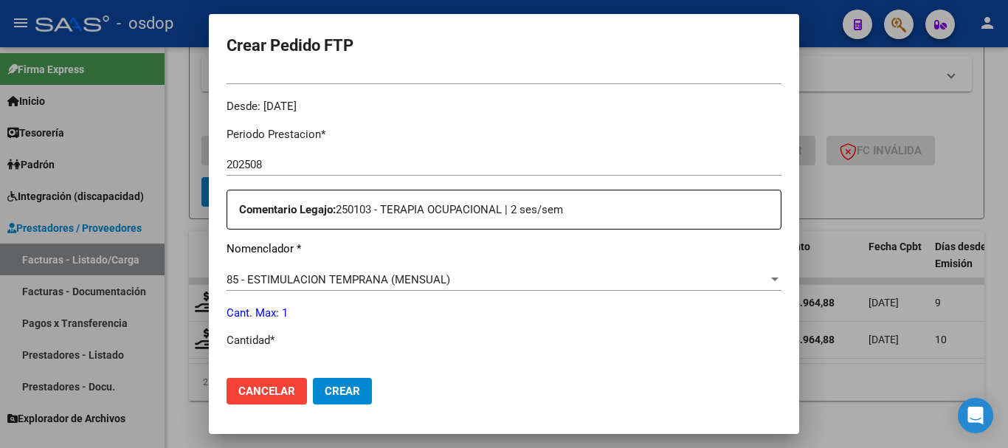
scroll to position [591, 0]
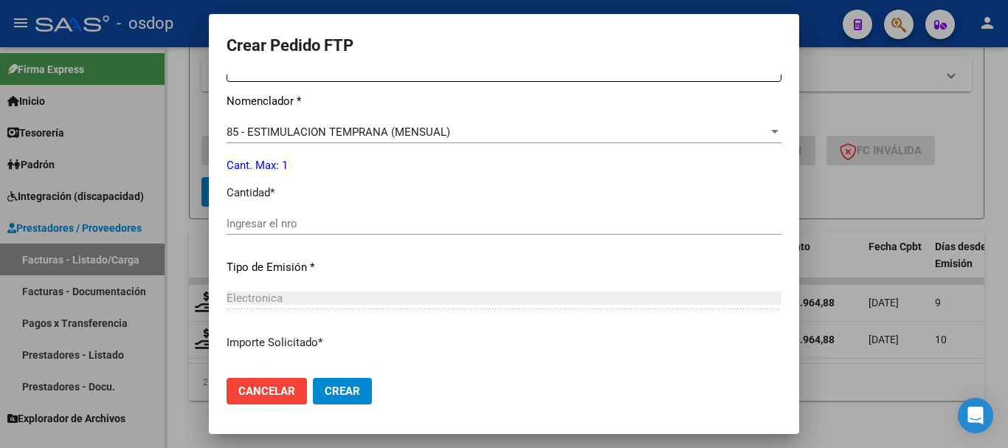
click at [360, 229] on input "Ingresar el nro" at bounding box center [504, 223] width 555 height 13
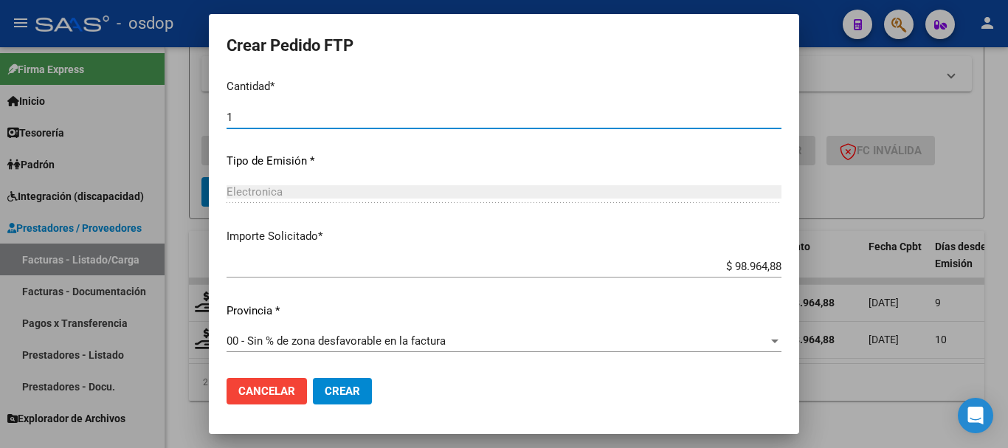
type input "1"
click at [354, 393] on span "Crear" at bounding box center [342, 391] width 35 height 13
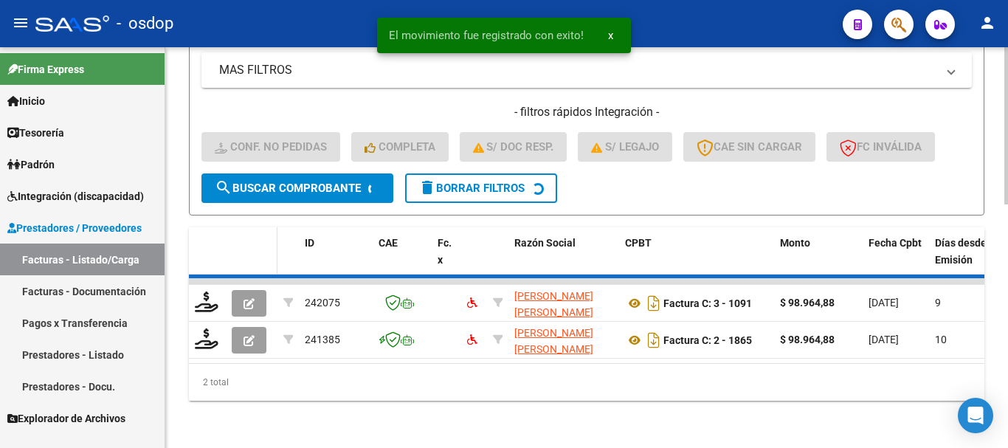
scroll to position [580, 0]
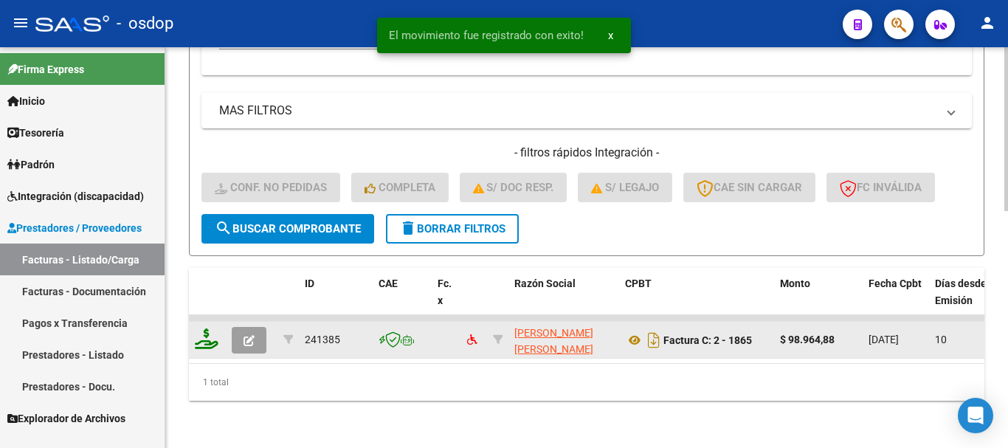
click at [213, 329] on icon at bounding box center [207, 339] width 24 height 21
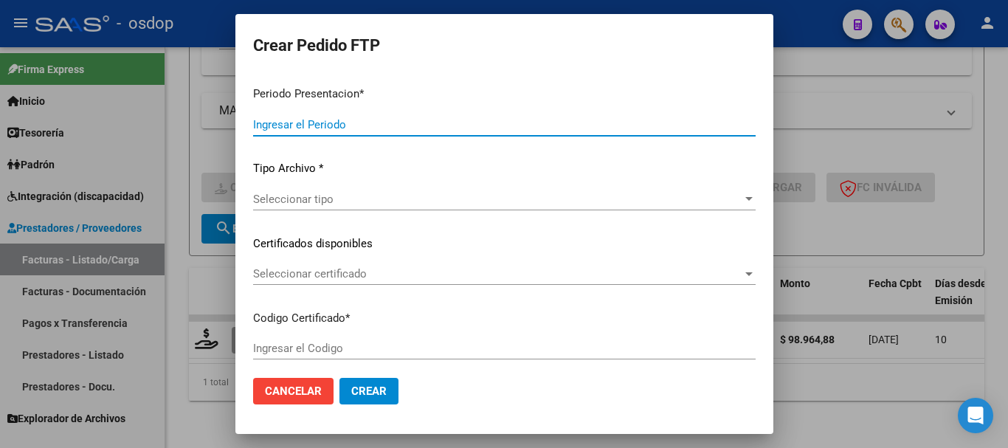
type input "202508"
type input "$ 98.964,88"
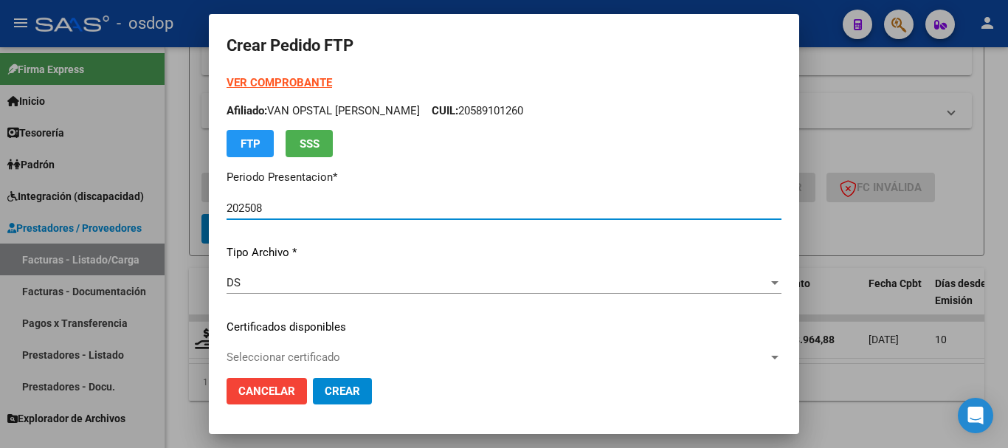
type input "6827386970"
type input "2026-04-26"
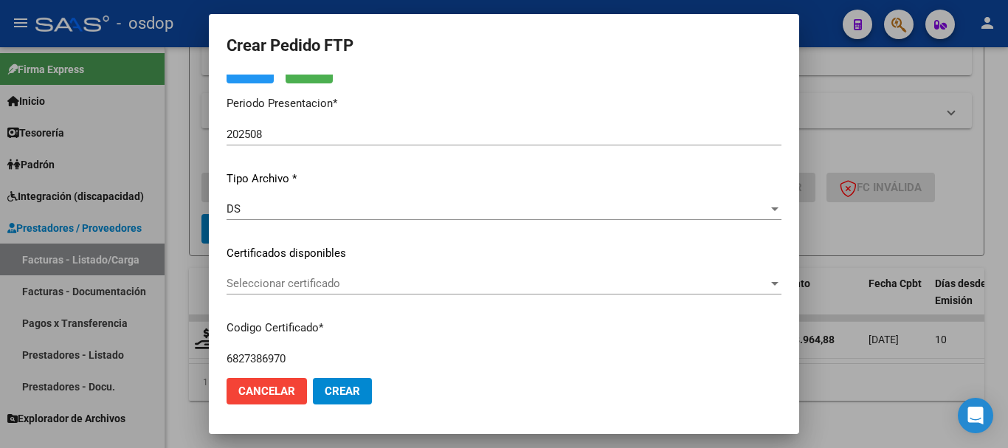
click at [335, 275] on div "Seleccionar certificado Seleccionar certificado" at bounding box center [504, 283] width 555 height 22
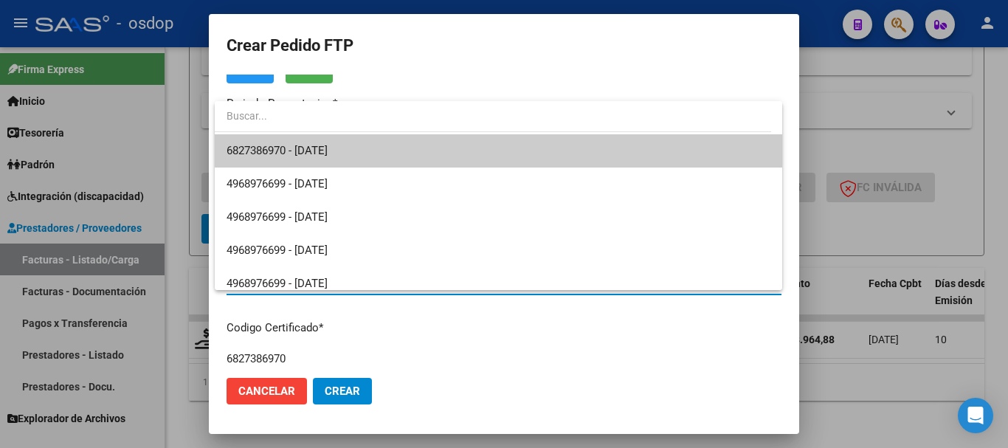
click at [367, 154] on span "6827386970 - 2026-04-26" at bounding box center [499, 150] width 544 height 33
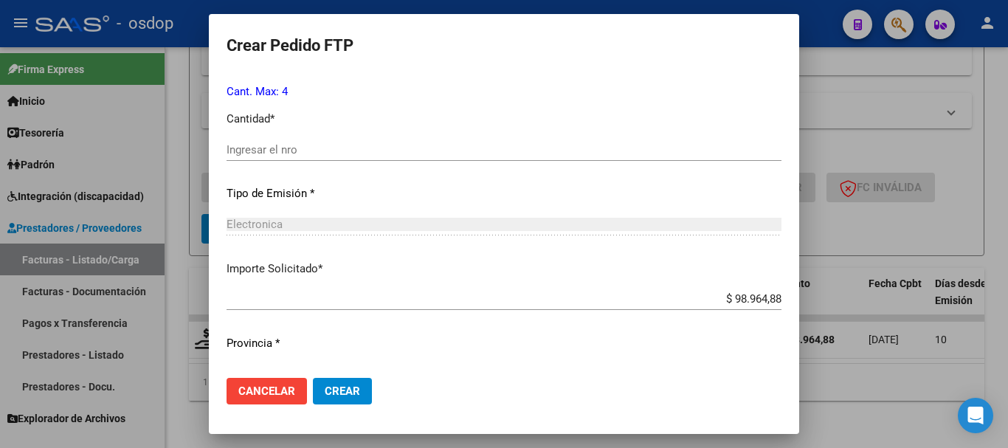
scroll to position [591, 0]
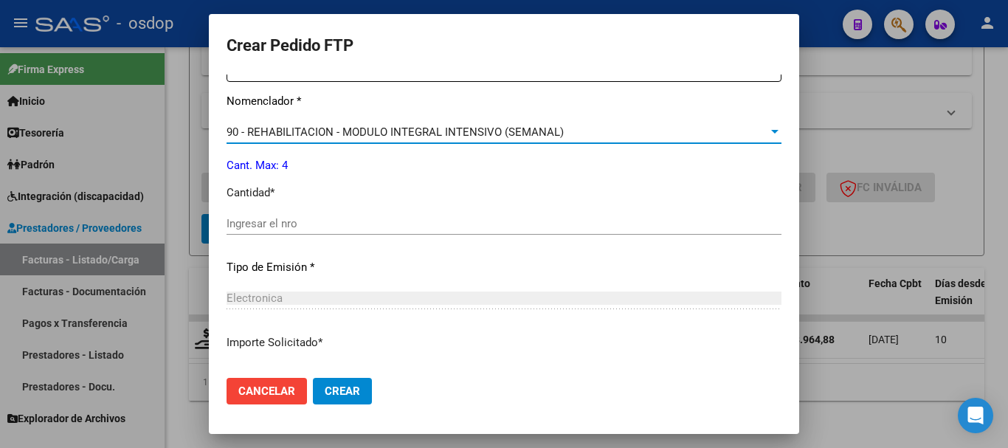
click at [433, 132] on span "90 - REHABILITACION - MODULO INTEGRAL INTENSIVO (SEMANAL)" at bounding box center [395, 131] width 337 height 13
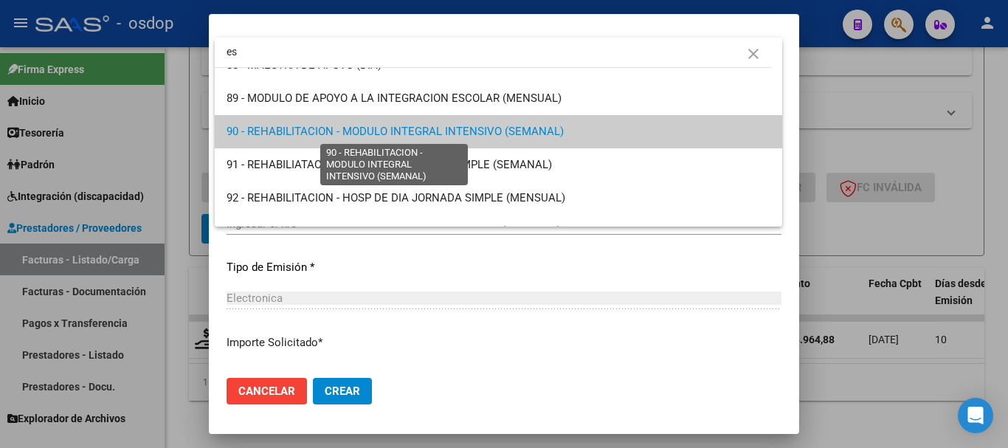
scroll to position [0, 0]
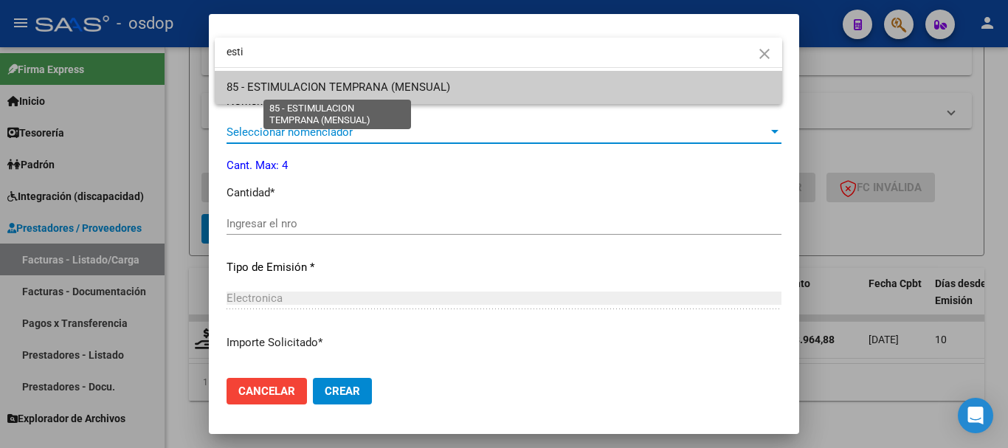
type input "esti"
click at [417, 86] on span "85 - ESTIMULACION TEMPRANA (MENSUAL)" at bounding box center [339, 86] width 224 height 13
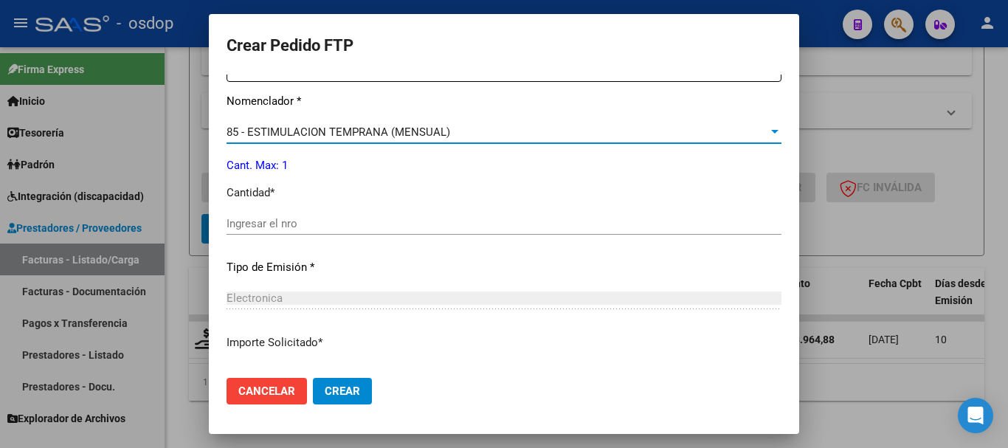
click at [302, 225] on input "Ingresar el nro" at bounding box center [504, 223] width 555 height 13
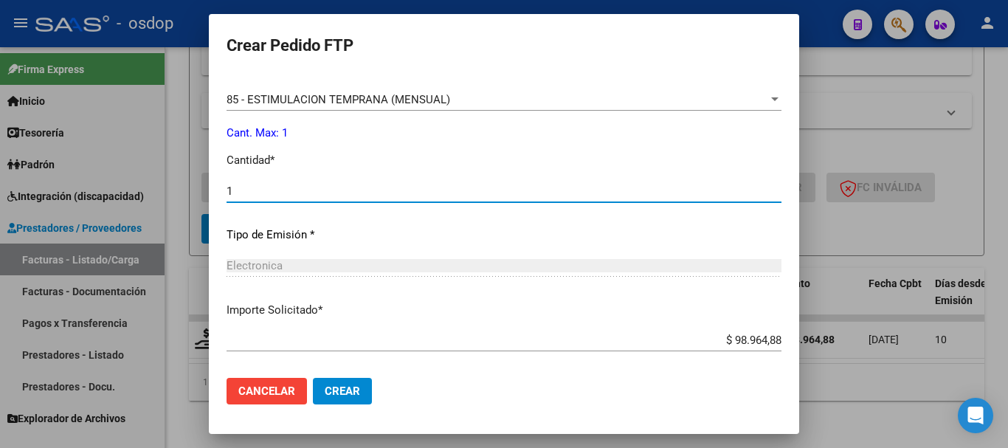
scroll to position [697, 0]
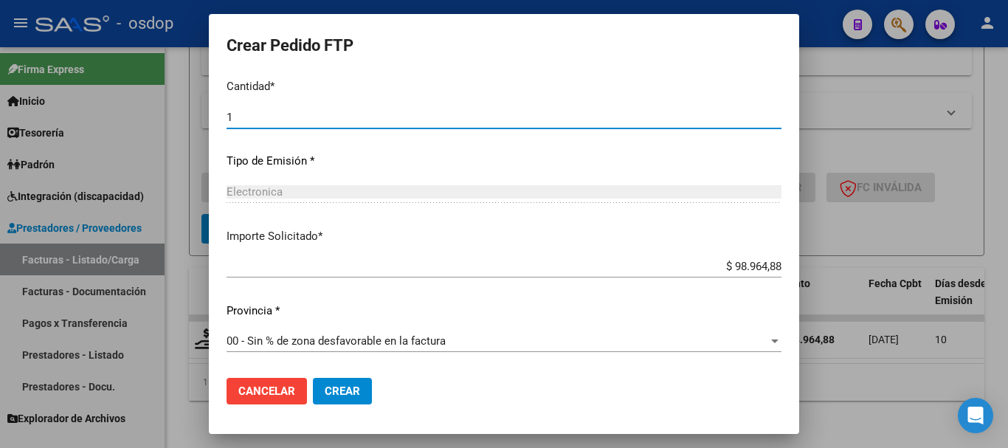
type input "1"
click at [339, 399] on button "Crear" at bounding box center [342, 391] width 59 height 27
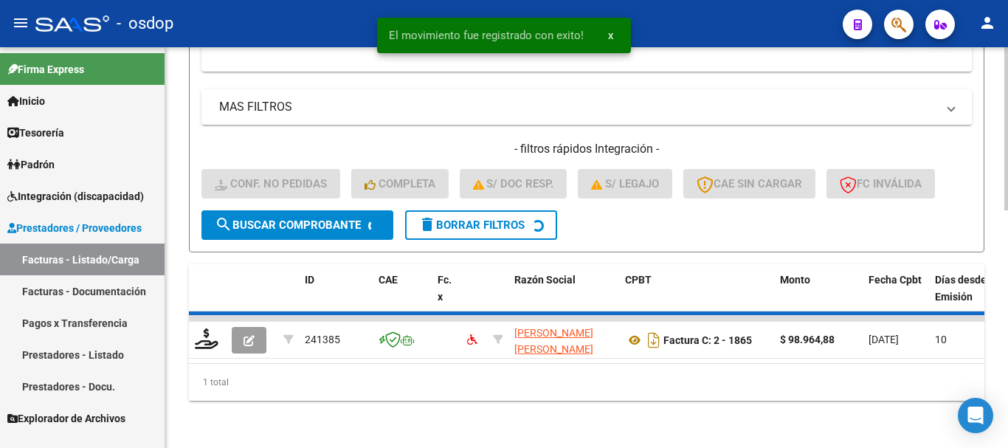
scroll to position [557, 0]
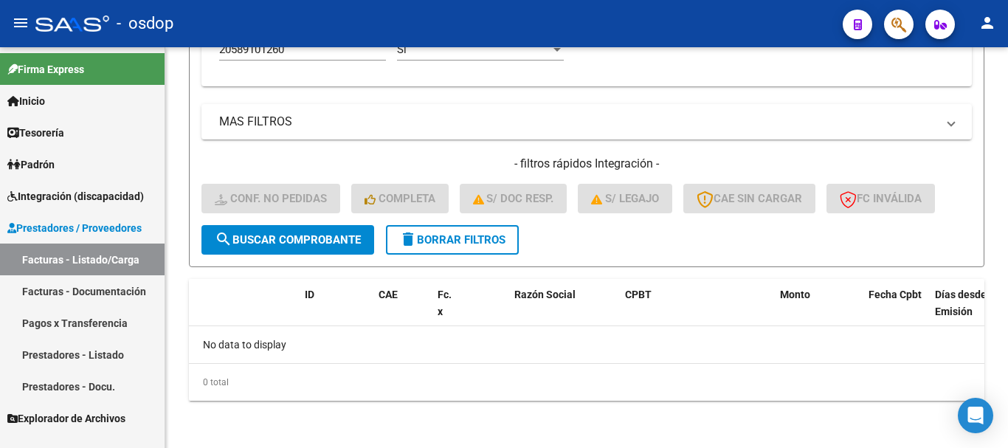
click at [112, 196] on span "Integración (discapacidad)" at bounding box center [75, 196] width 137 height 16
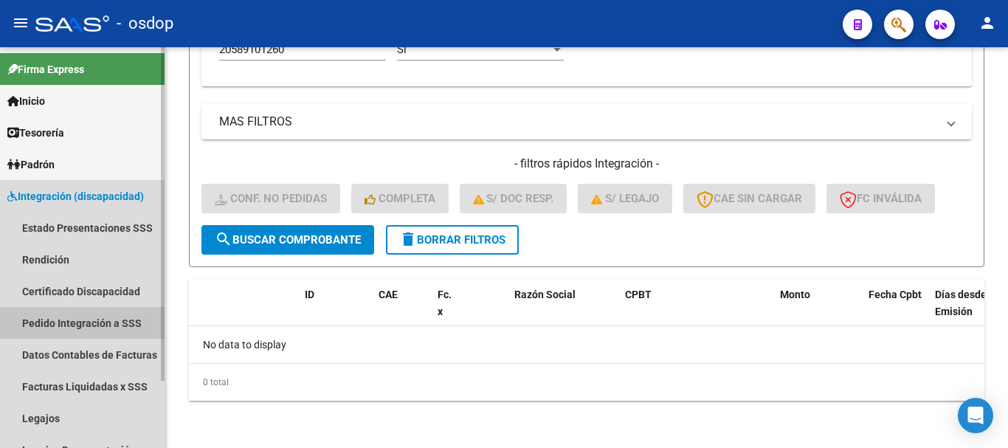
click at [102, 317] on link "Pedido Integración a SSS" at bounding box center [82, 323] width 165 height 32
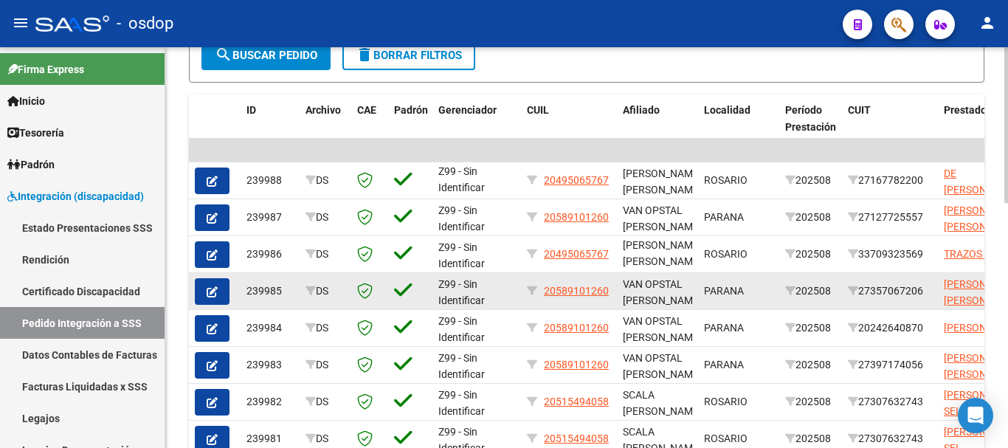
scroll to position [632, 0]
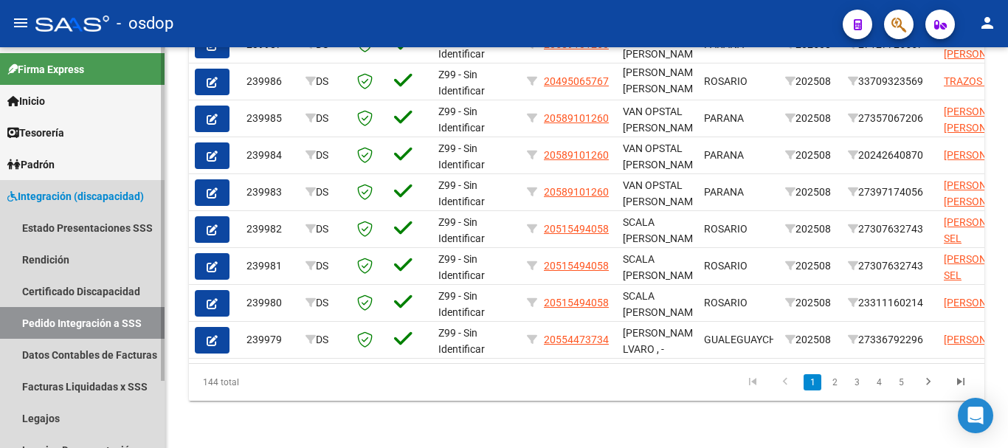
click at [116, 190] on span "Integración (discapacidad)" at bounding box center [75, 196] width 137 height 16
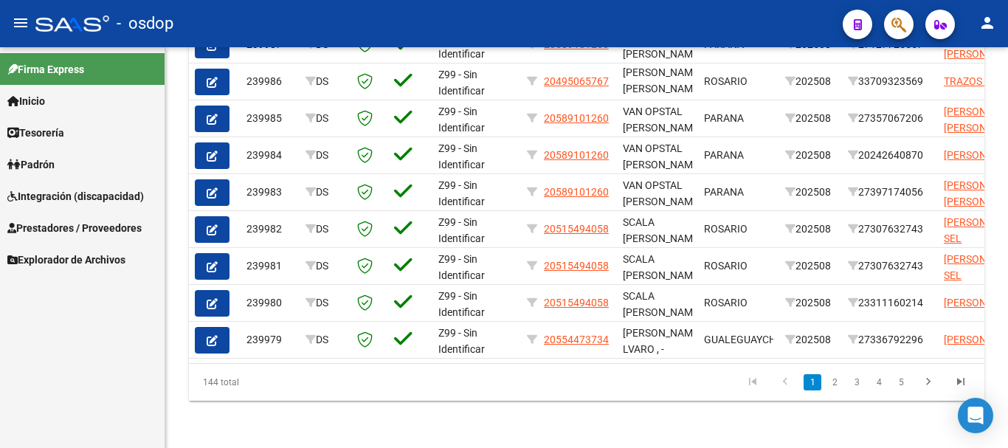
click at [105, 230] on span "Prestadores / Proveedores" at bounding box center [74, 228] width 134 height 16
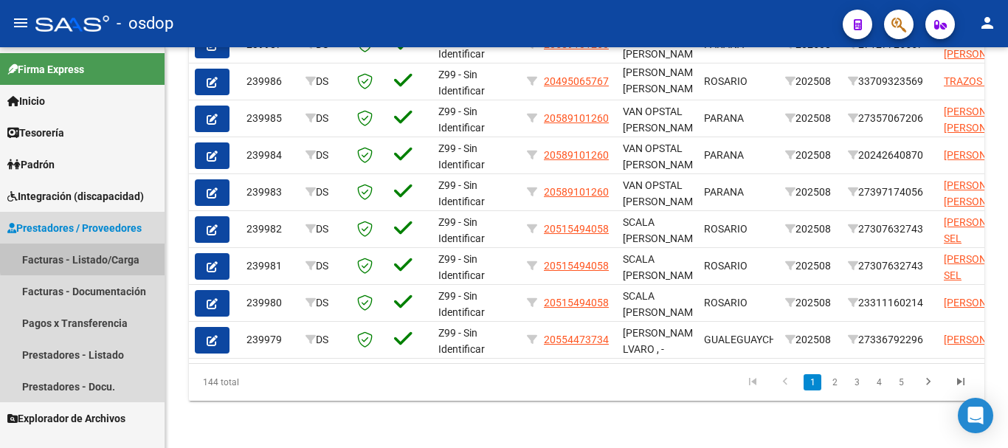
click at [110, 255] on link "Facturas - Listado/Carga" at bounding box center [82, 260] width 165 height 32
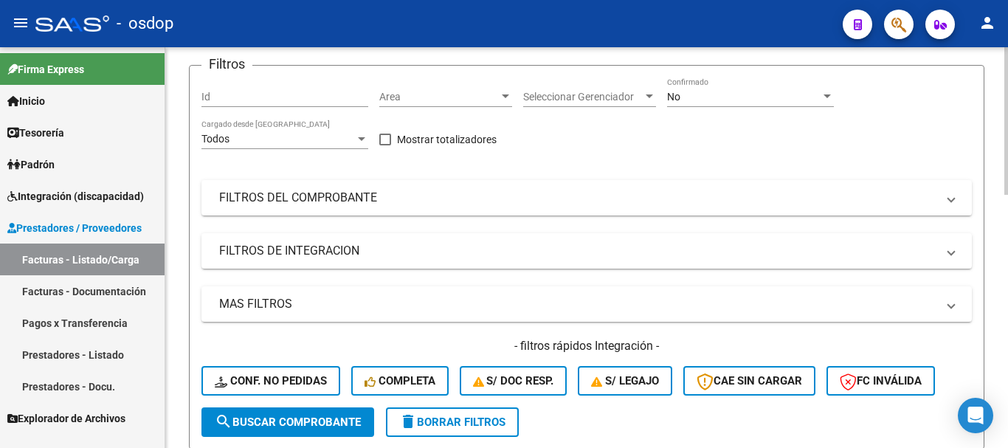
scroll to position [295, 0]
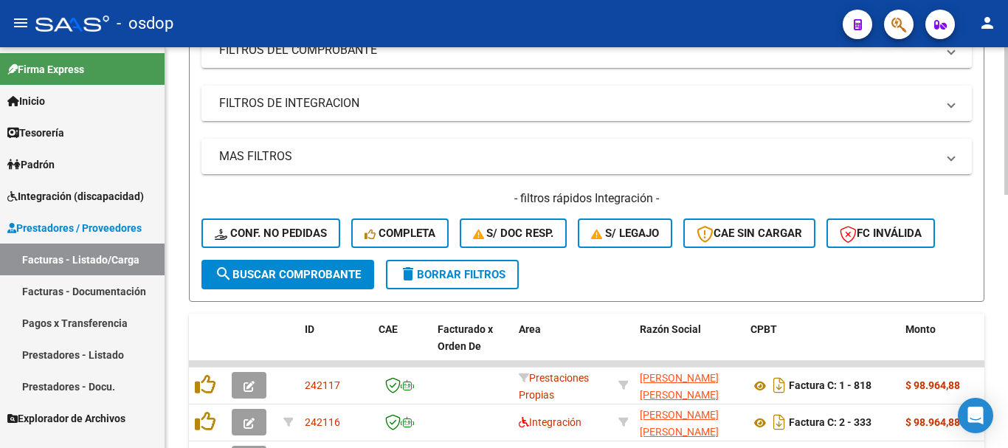
click at [376, 98] on mat-panel-title "FILTROS DE INTEGRACION" at bounding box center [578, 103] width 718 height 16
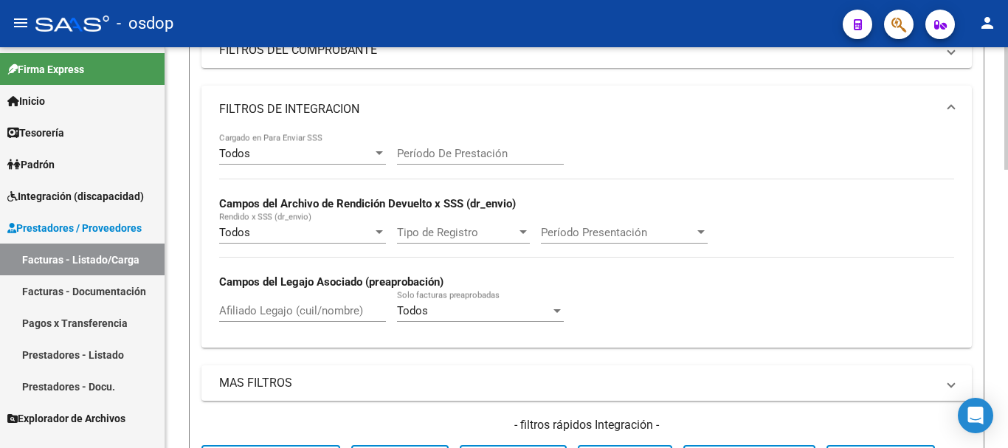
click at [289, 305] on input "Afiliado Legajo (cuil/nombre)" at bounding box center [302, 310] width 167 height 13
paste input "20574056765"
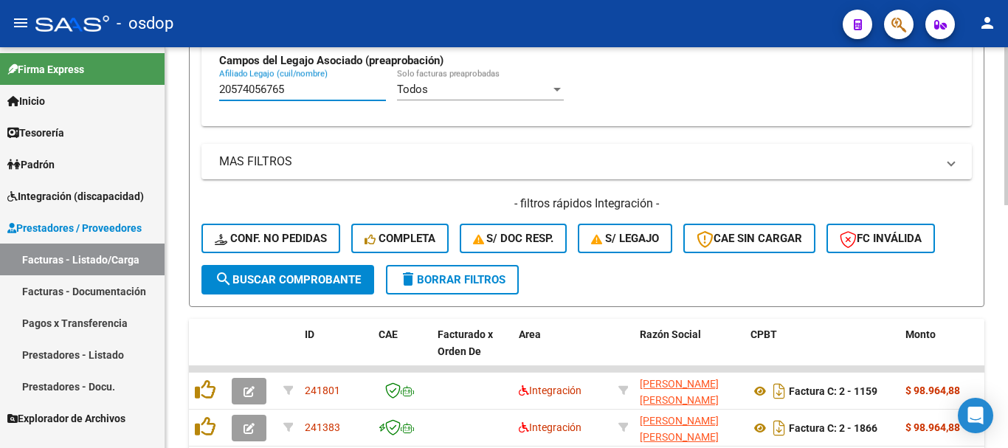
scroll to position [616, 0]
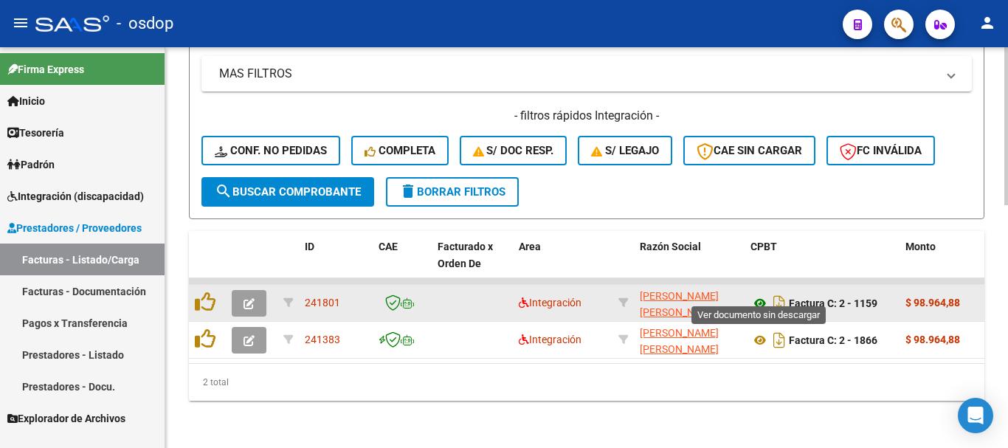
type input "20574056765"
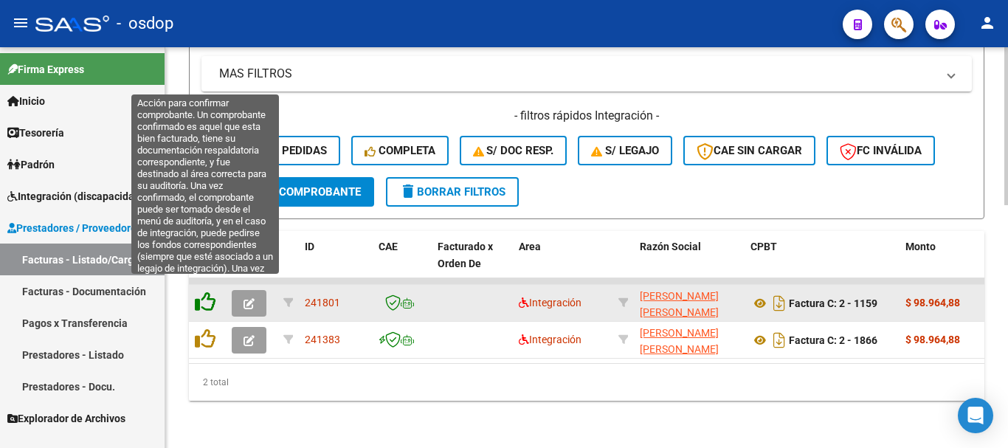
click at [204, 292] on icon at bounding box center [205, 302] width 21 height 21
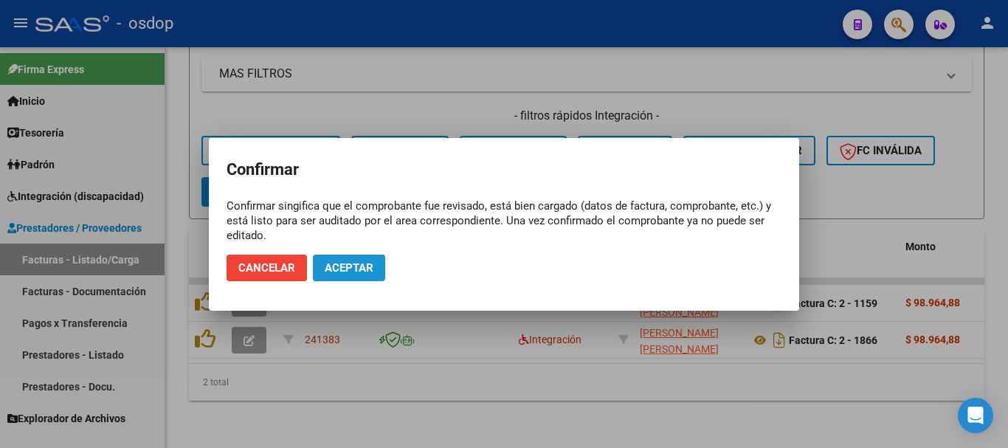
click at [362, 269] on span "Aceptar" at bounding box center [349, 267] width 49 height 13
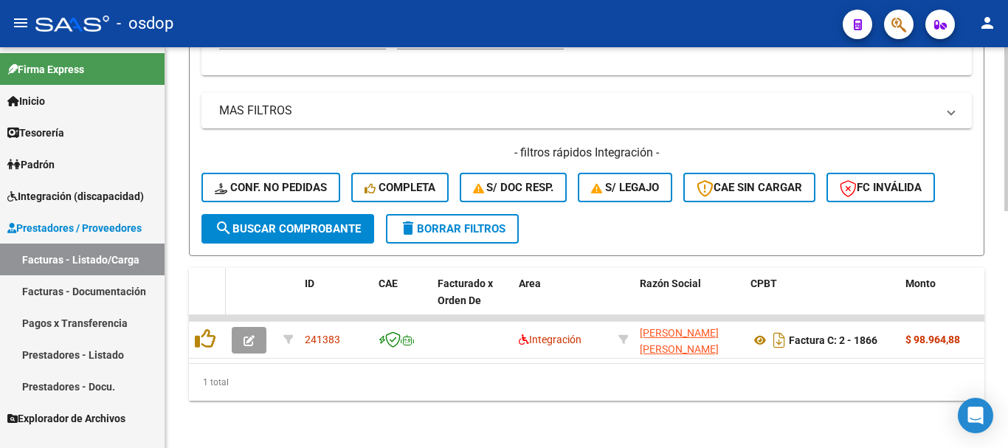
scroll to position [580, 0]
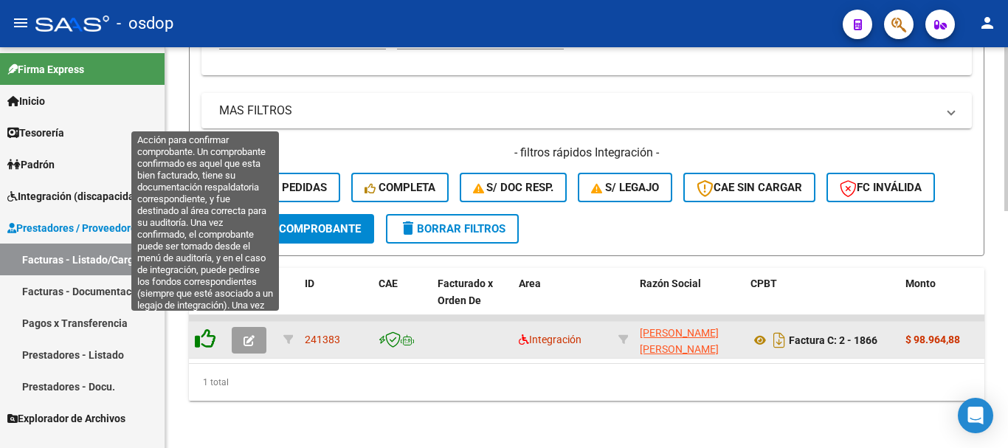
click at [204, 333] on icon at bounding box center [205, 339] width 21 height 21
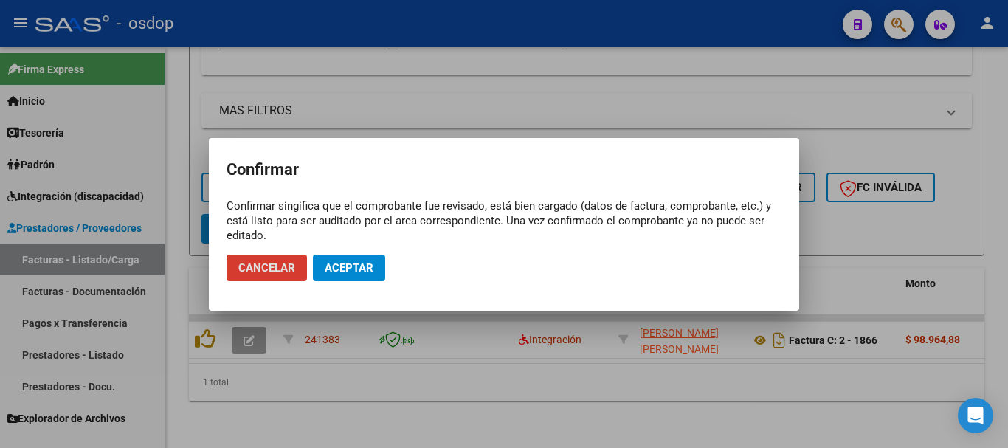
click at [368, 258] on button "Aceptar" at bounding box center [349, 268] width 72 height 27
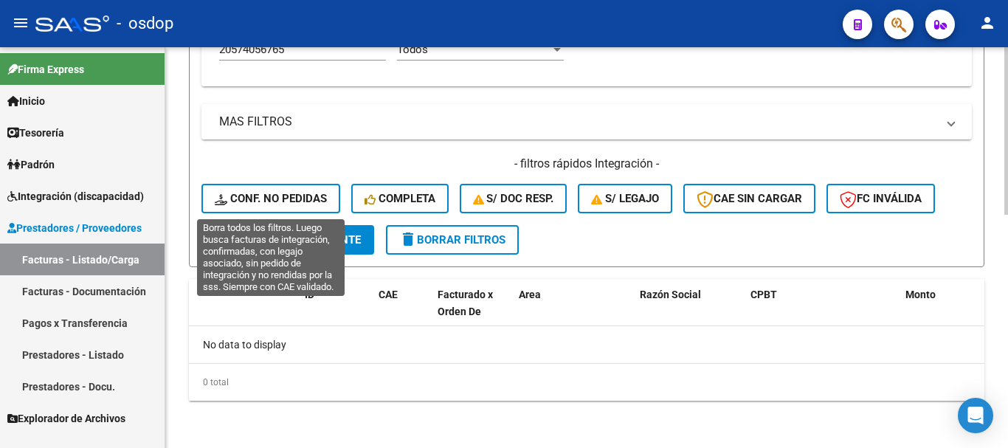
click at [303, 188] on button "Conf. no pedidas" at bounding box center [271, 199] width 139 height 30
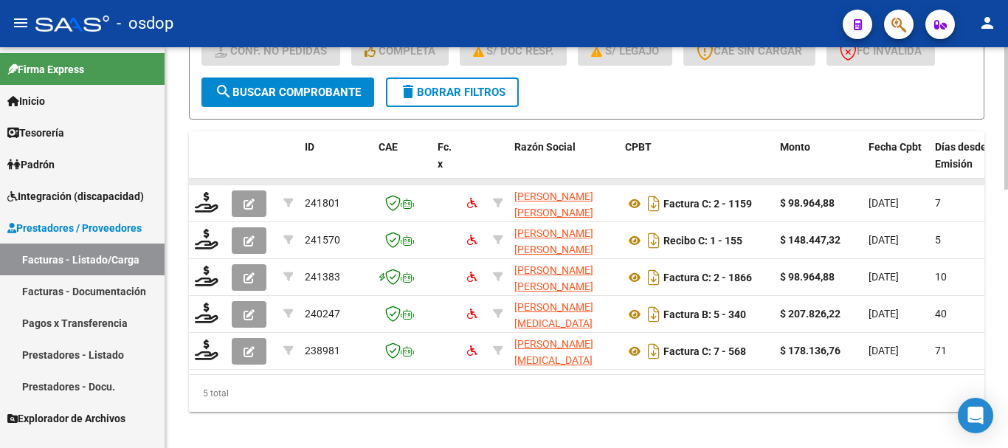
scroll to position [557, 0]
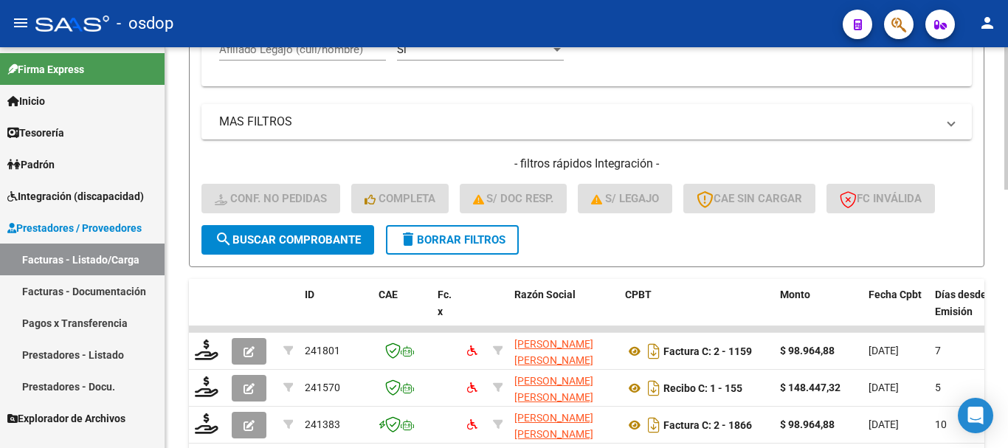
click at [301, 55] on input "Afiliado Legajo (cuil/nombre)" at bounding box center [302, 49] width 167 height 13
paste input "20574056765"
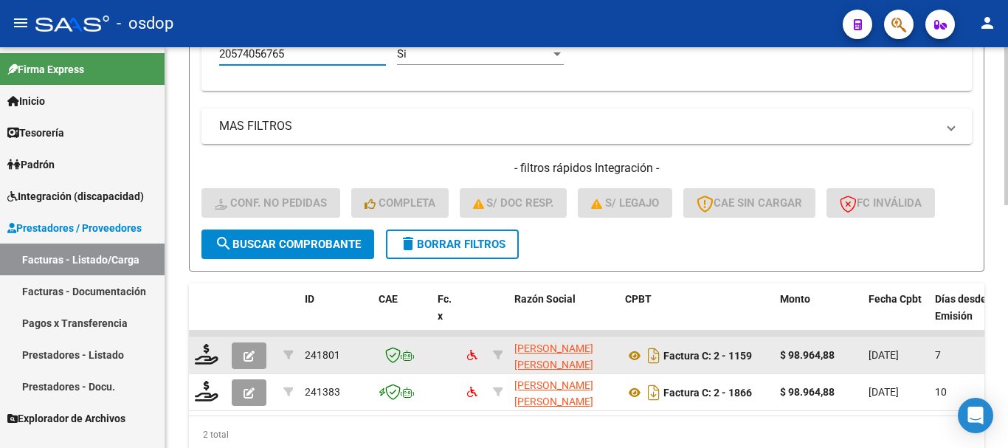
scroll to position [616, 0]
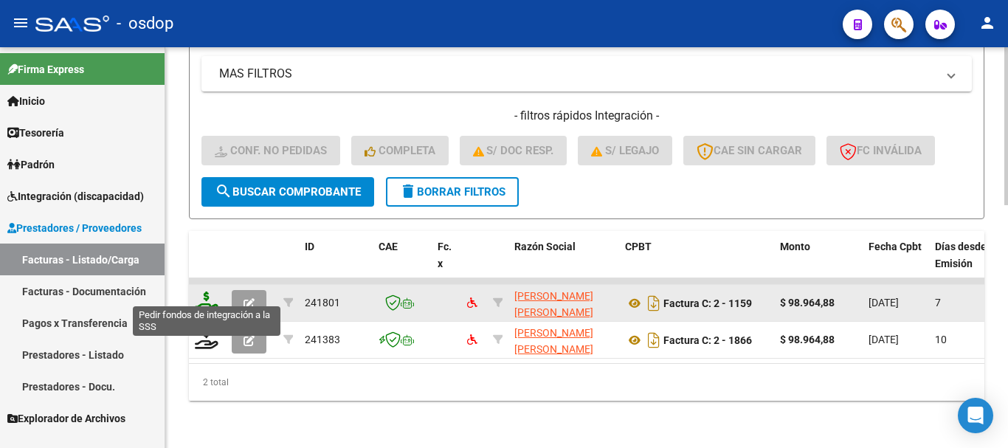
type input "20574056765"
click at [203, 292] on icon at bounding box center [207, 302] width 24 height 21
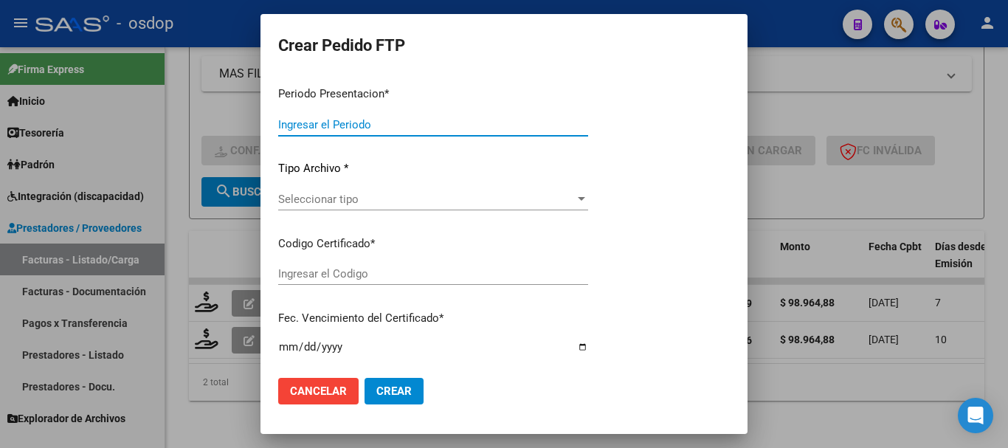
type input "202508"
type input "$ 98.964,88"
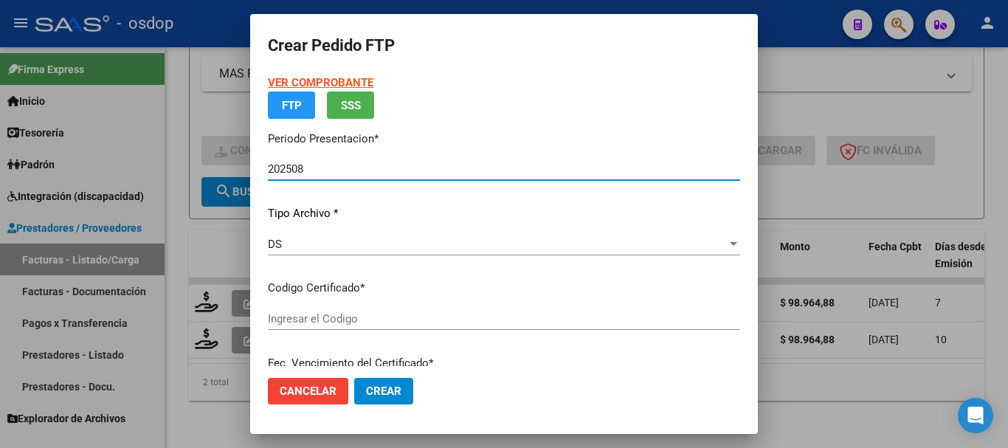
type input "6210279030"
type input "2026-01-17"
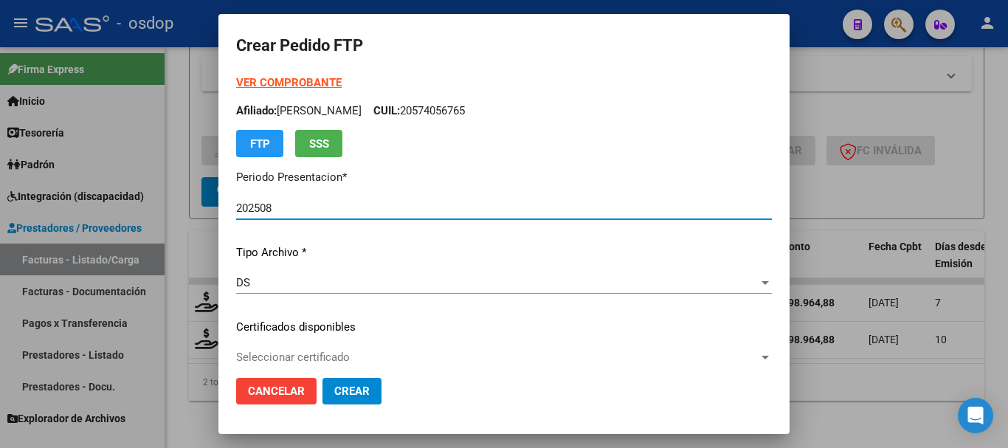
scroll to position [148, 0]
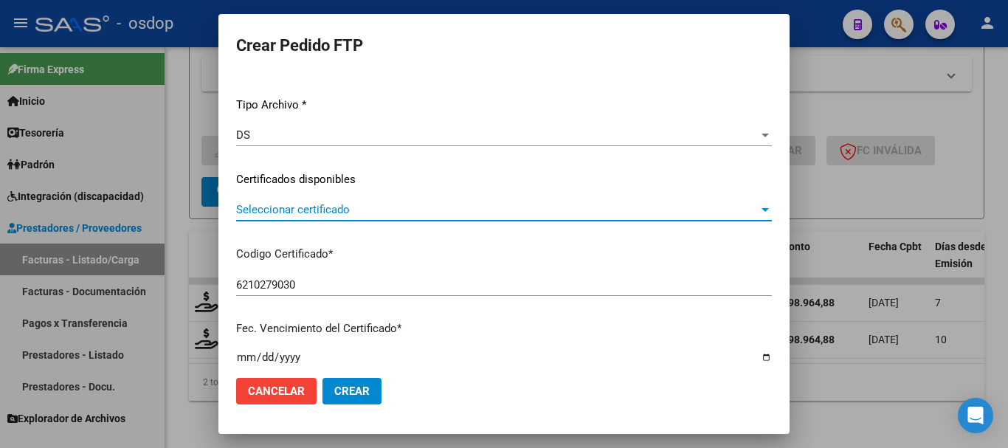
click at [345, 216] on span "Seleccionar certificado" at bounding box center [497, 209] width 523 height 13
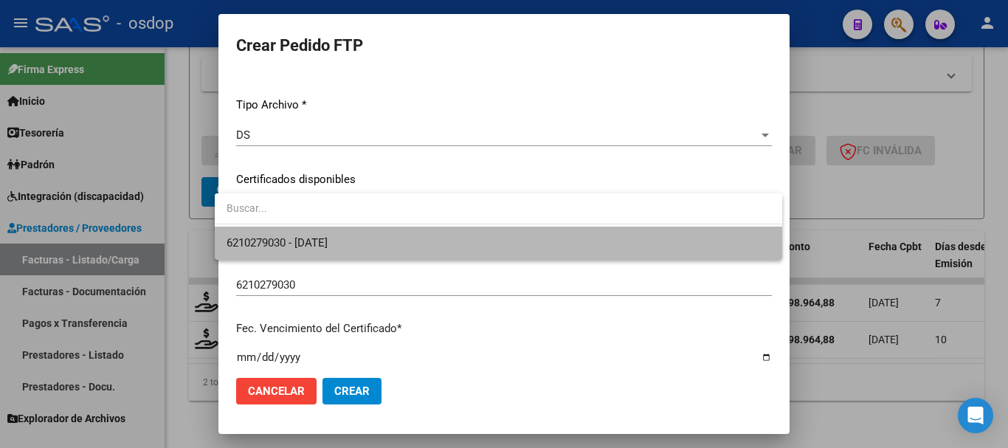
click at [362, 242] on span "6210279030 - 2026-01-17" at bounding box center [499, 243] width 544 height 33
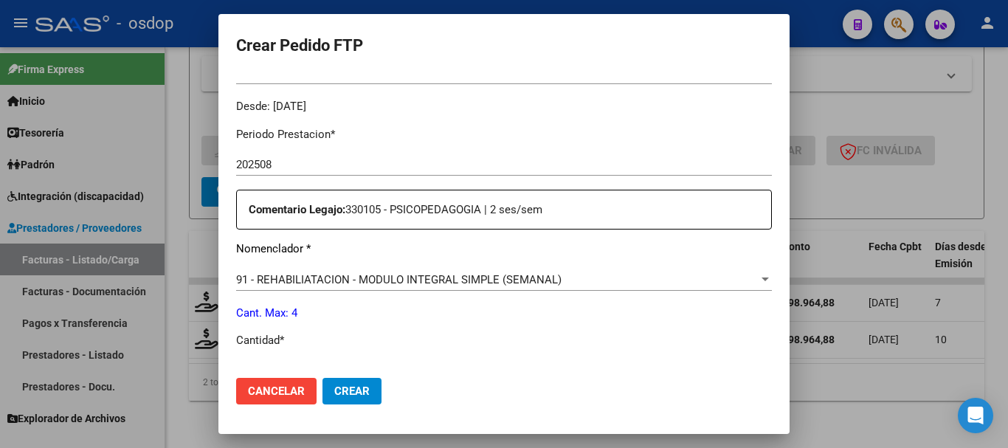
scroll to position [517, 0]
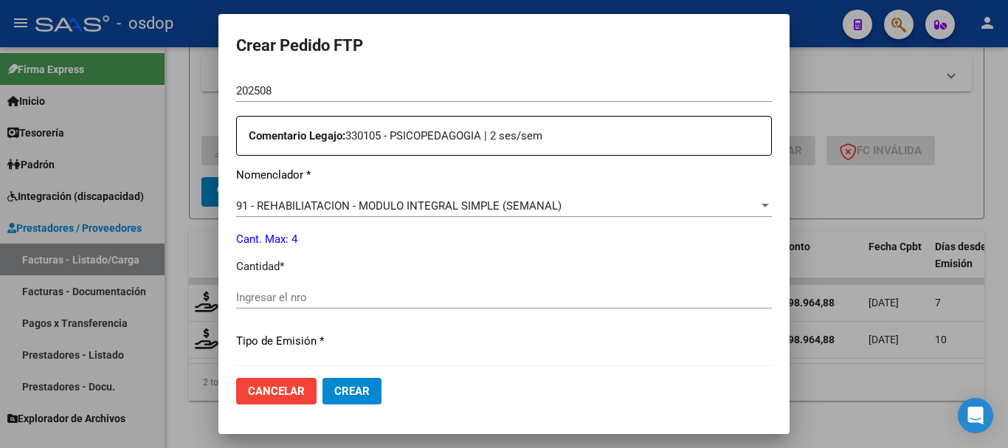
click at [380, 291] on input "Ingresar el nro" at bounding box center [504, 297] width 536 height 13
type input "4"
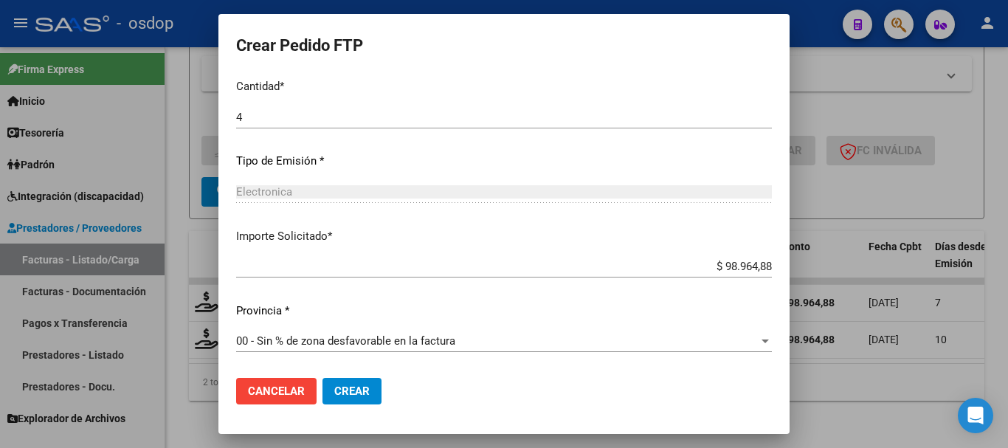
click at [334, 391] on span "Crear" at bounding box center [351, 391] width 35 height 13
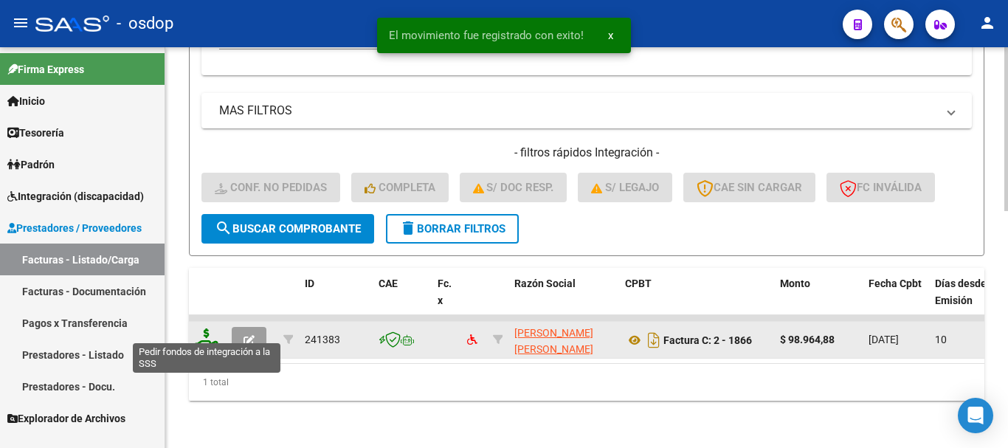
scroll to position [580, 0]
click at [203, 329] on icon at bounding box center [207, 339] width 24 height 21
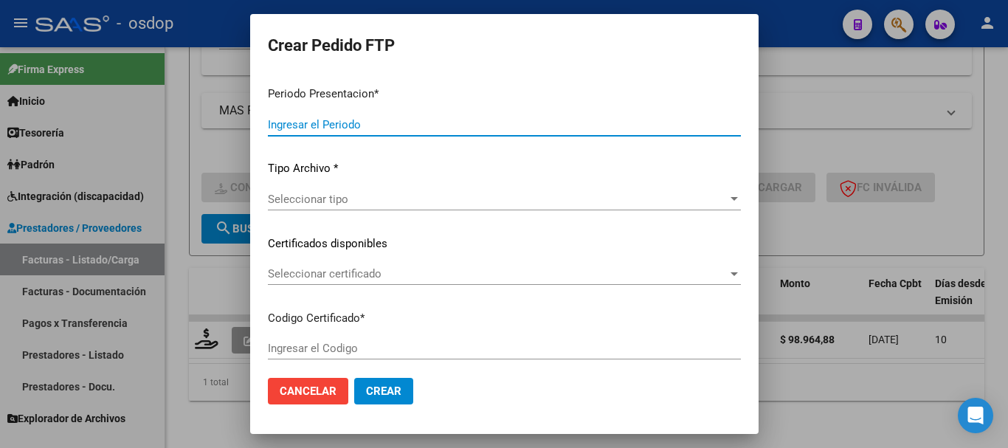
type input "202508"
type input "$ 98.964,88"
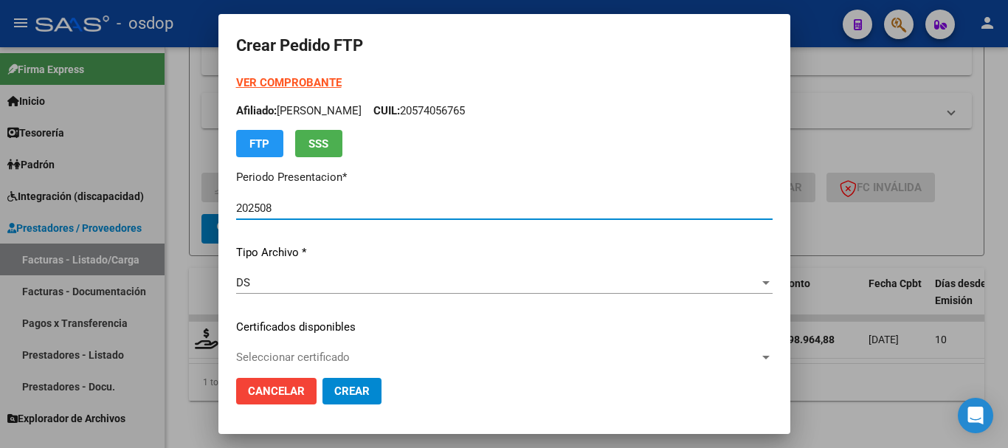
type input "6210279030"
type input "2026-01-17"
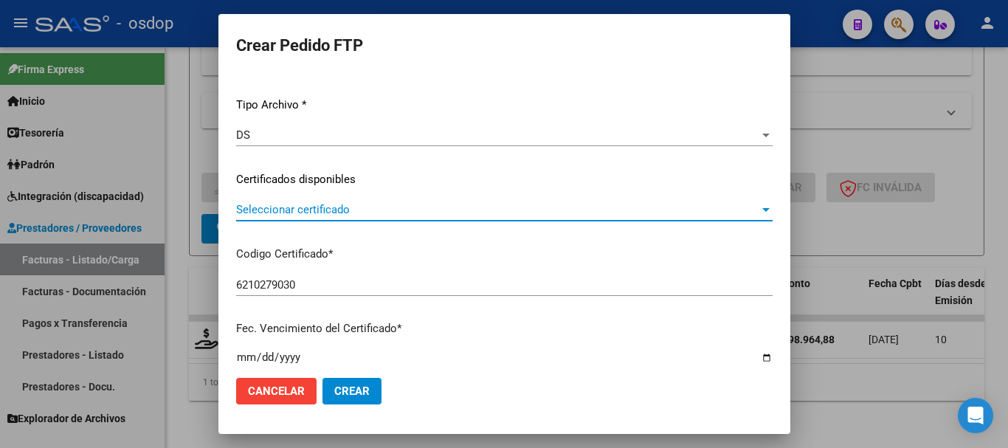
click at [349, 203] on span "Seleccionar certificado" at bounding box center [497, 209] width 523 height 13
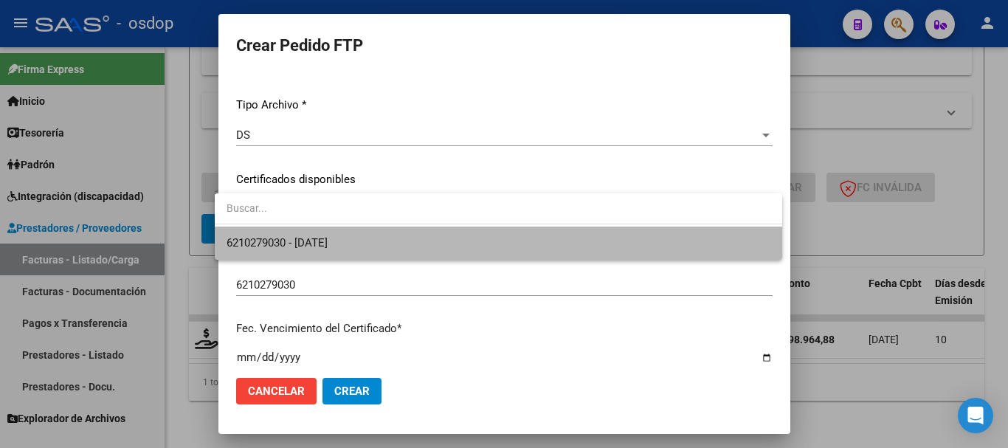
click at [367, 232] on span "6210279030 - 2026-01-17" at bounding box center [499, 243] width 544 height 33
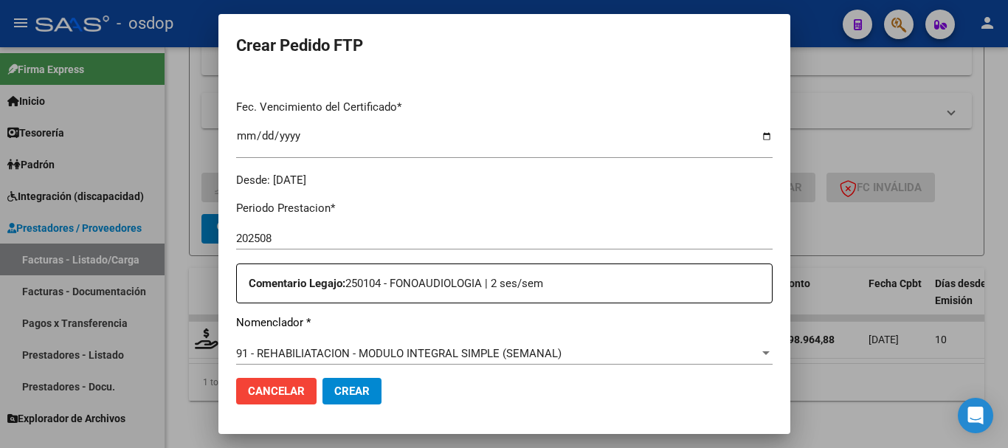
scroll to position [591, 0]
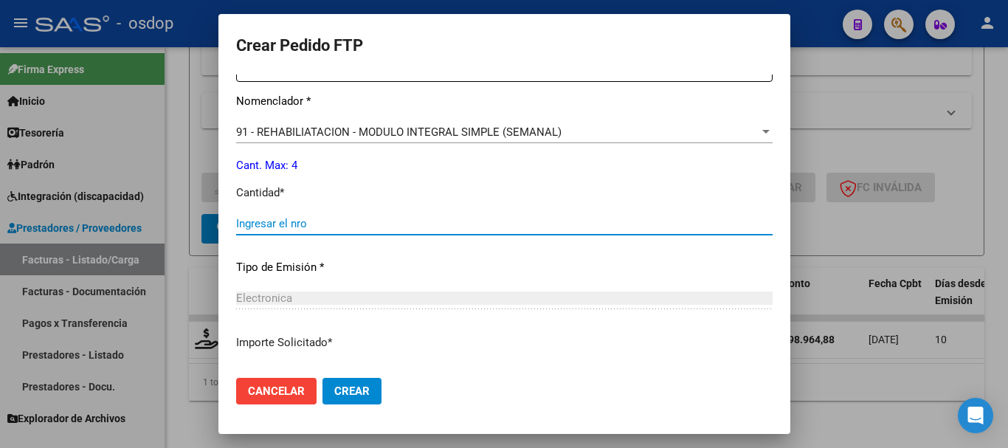
click at [400, 229] on input "Ingresar el nro" at bounding box center [504, 223] width 537 height 13
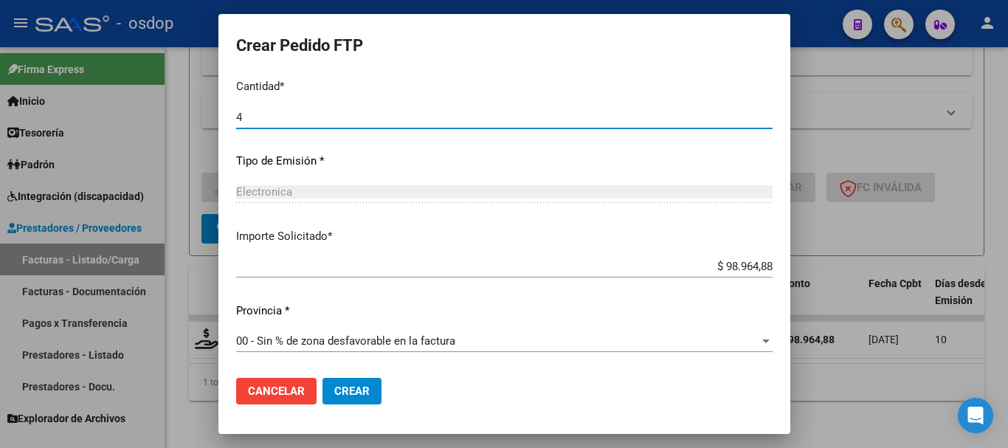
type input "4"
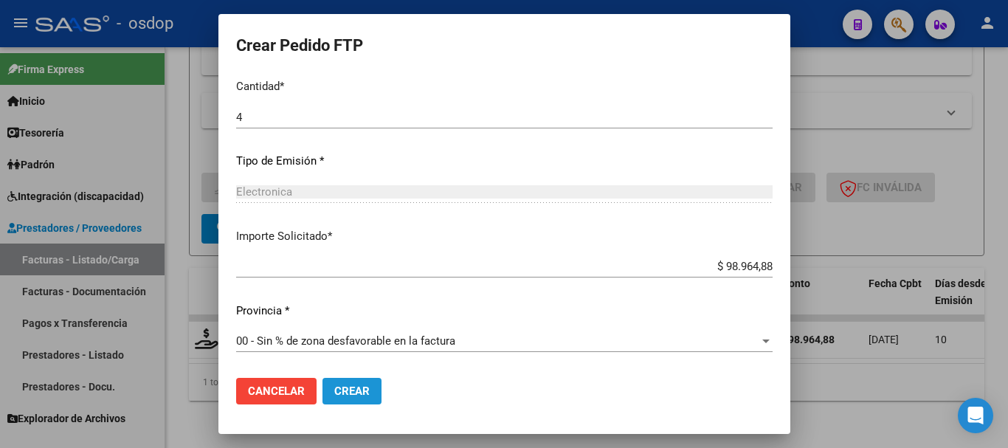
click at [363, 379] on button "Crear" at bounding box center [352, 391] width 59 height 27
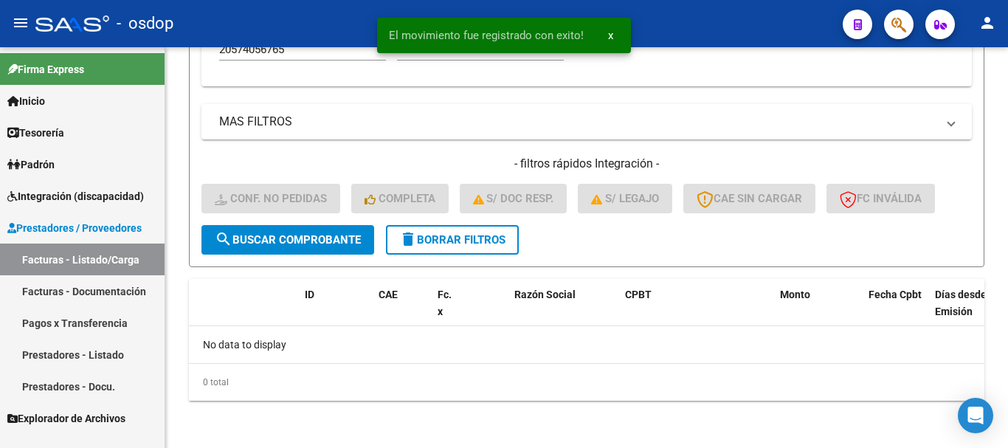
scroll to position [557, 0]
click at [453, 244] on span "delete Borrar Filtros" at bounding box center [452, 239] width 106 height 13
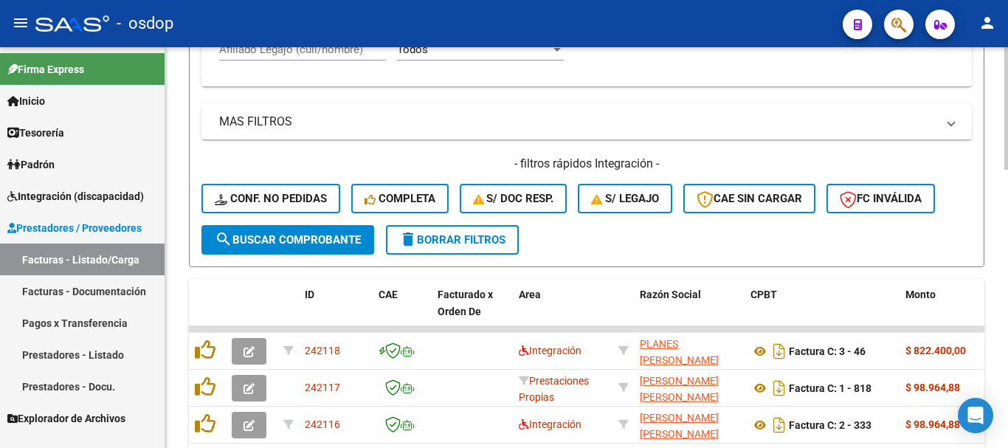
click at [345, 57] on div "Afiliado Legajo (cuil/nombre)" at bounding box center [302, 45] width 167 height 32
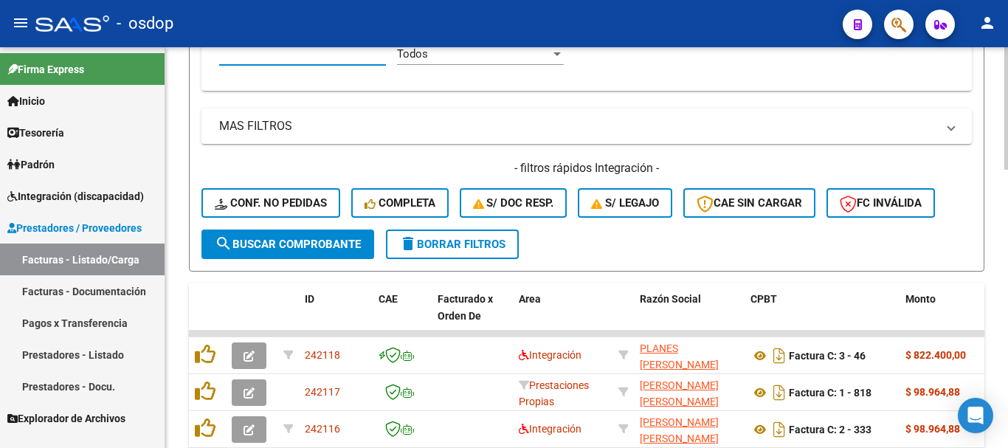
paste input "20577019453"
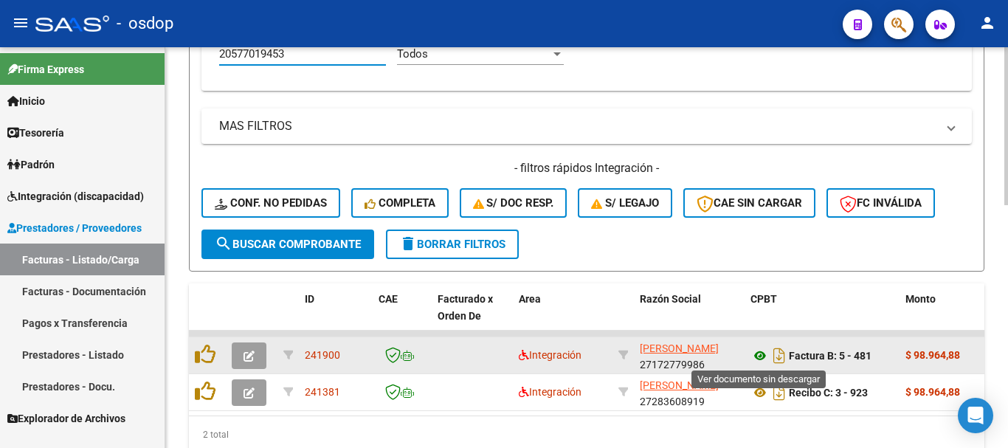
type input "20577019453"
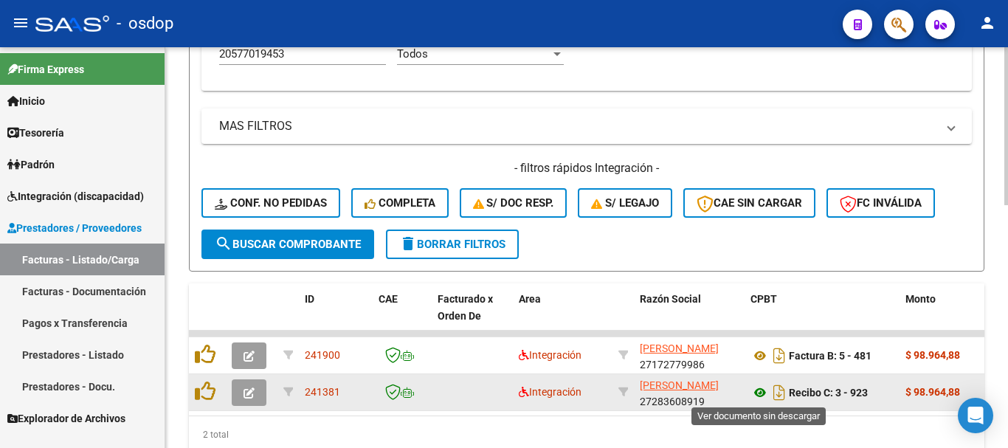
drag, startPoint x: 760, startPoint y: 390, endPoint x: 715, endPoint y: 313, distance: 89.4
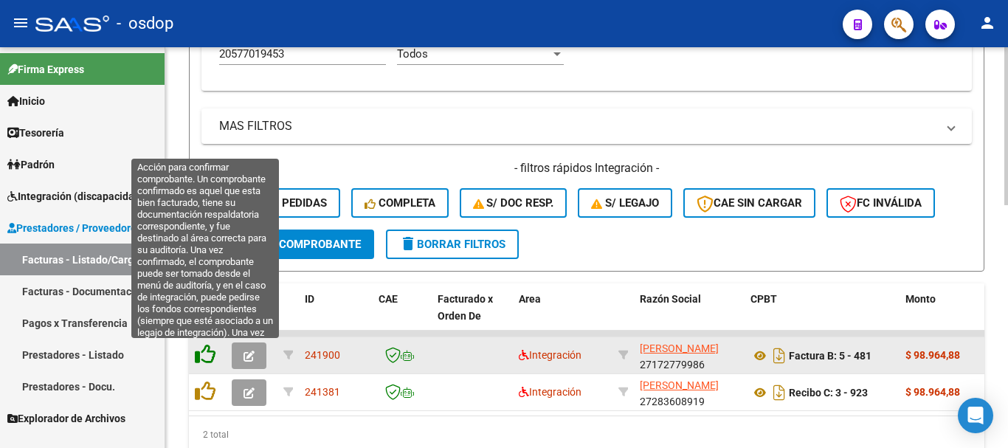
click at [204, 345] on icon at bounding box center [205, 354] width 21 height 21
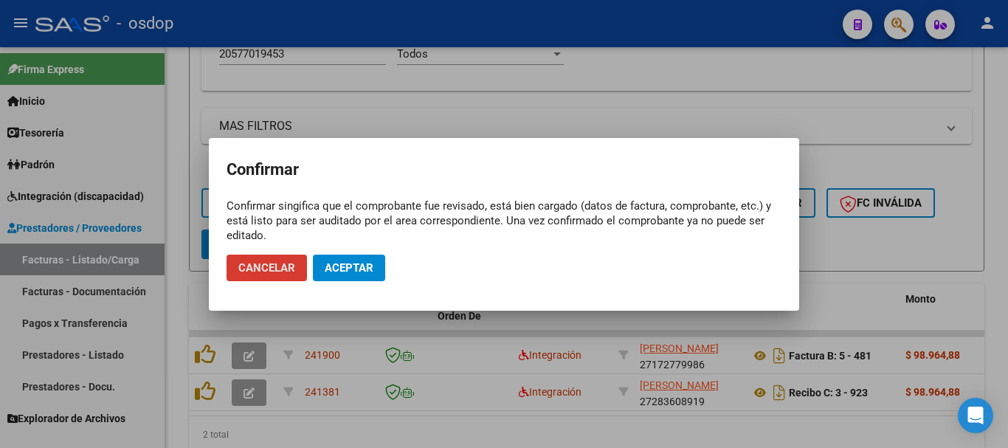
click at [335, 281] on mat-dialog-actions "Cancelar Aceptar" at bounding box center [504, 268] width 555 height 50
click at [343, 274] on span "Aceptar" at bounding box center [349, 267] width 49 height 13
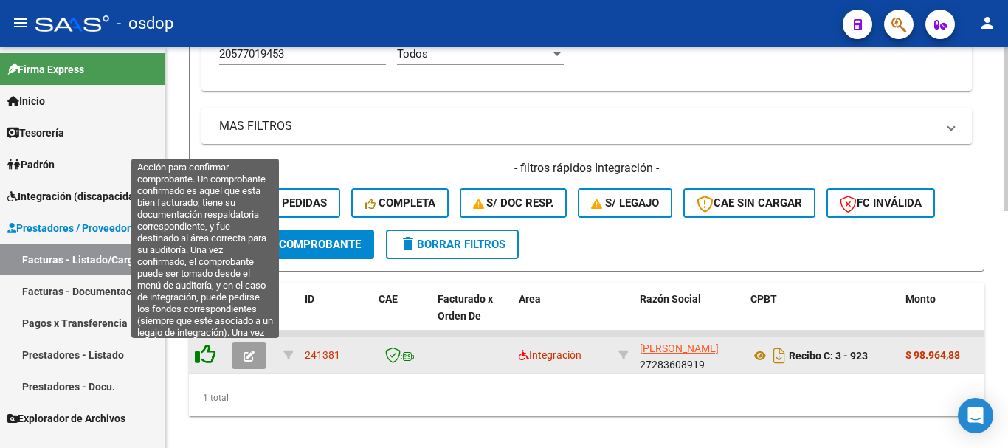
click at [213, 357] on icon at bounding box center [205, 354] width 21 height 21
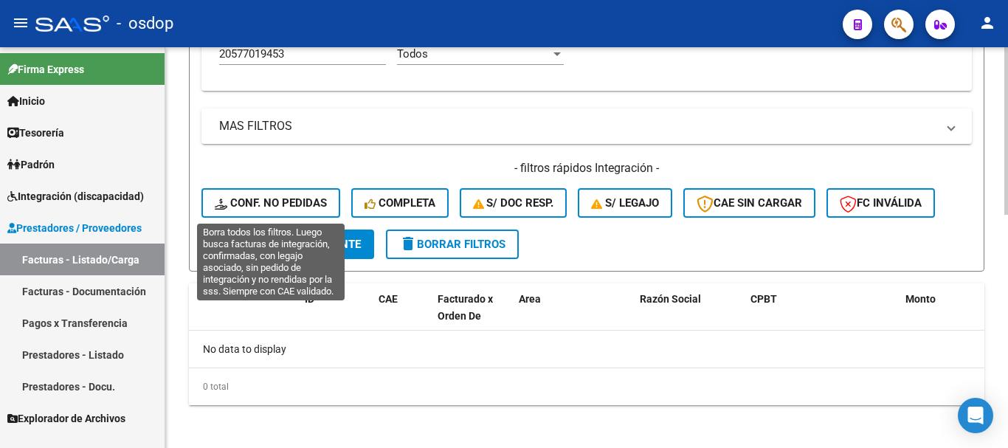
click at [316, 200] on span "Conf. no pedidas" at bounding box center [271, 202] width 112 height 13
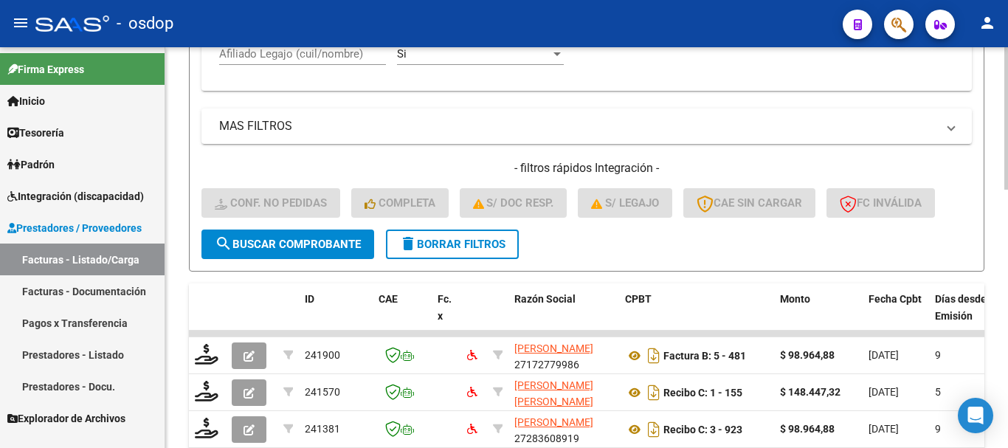
click at [331, 58] on input "Afiliado Legajo (cuil/nombre)" at bounding box center [302, 53] width 167 height 13
paste input "20577019453"
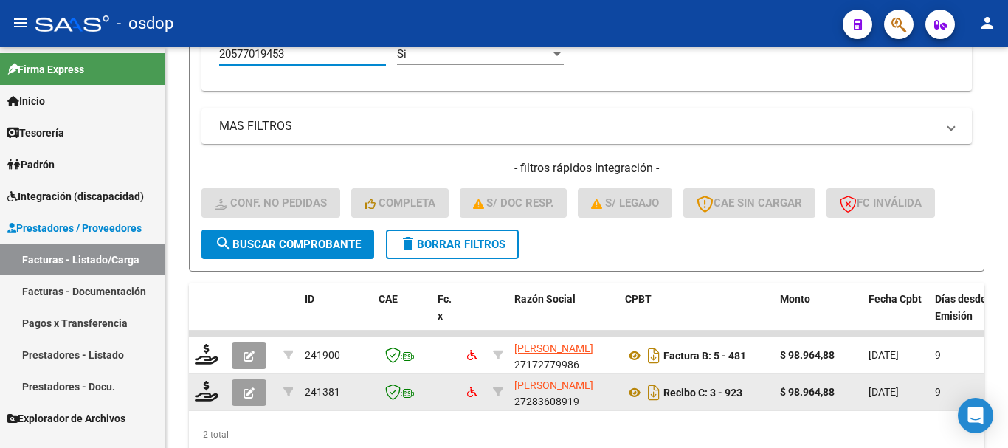
scroll to position [616, 0]
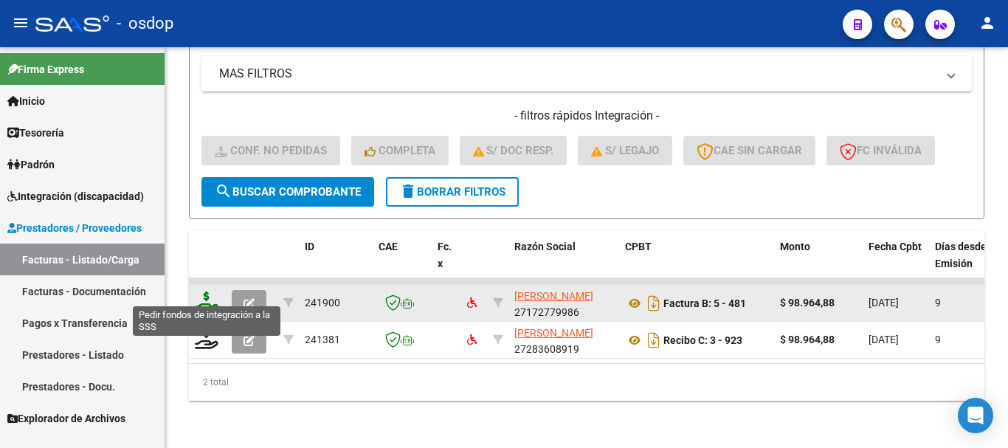
type input "20577019453"
click at [209, 293] on icon at bounding box center [207, 302] width 24 height 21
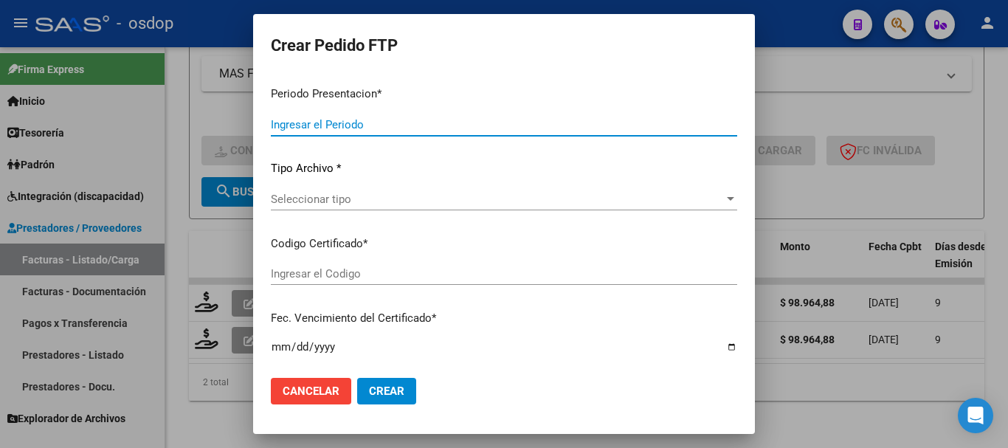
type input "202508"
type input "$ 98.964,88"
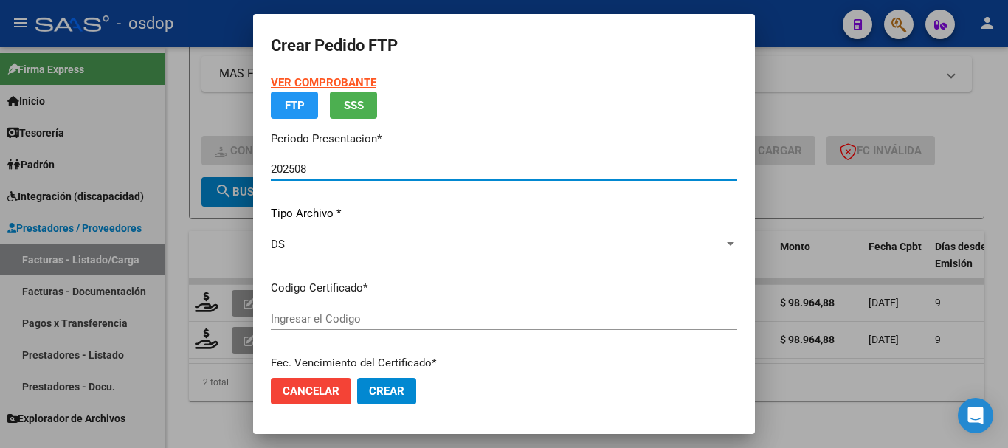
type input "8302811173"
type input "2026-06-30"
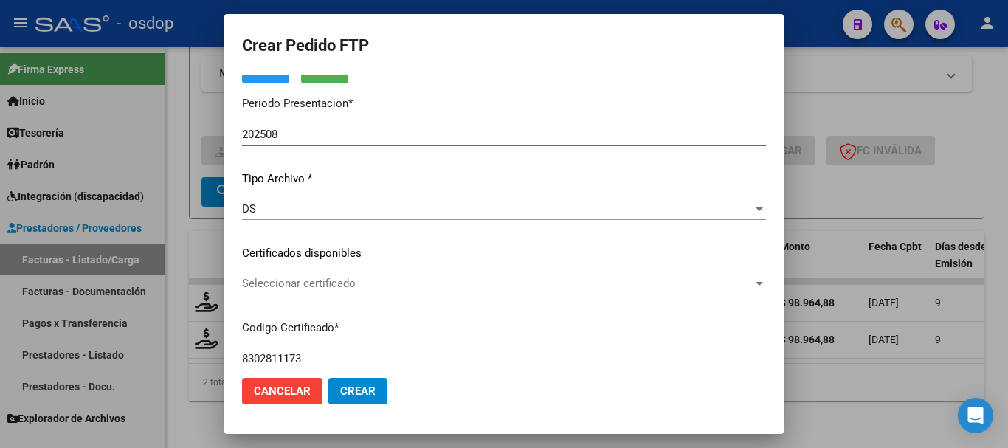
scroll to position [113, 0]
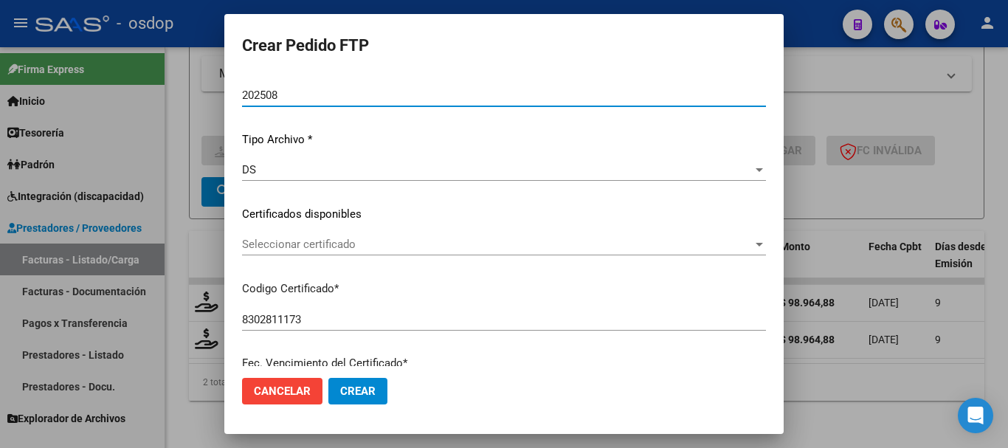
click at [361, 230] on div "VER COMPROBANTE ARCA Padrón Afiliado: WEBER THIAGO CUIL: 20577019453 FTP SSS Pe…" at bounding box center [504, 195] width 524 height 467
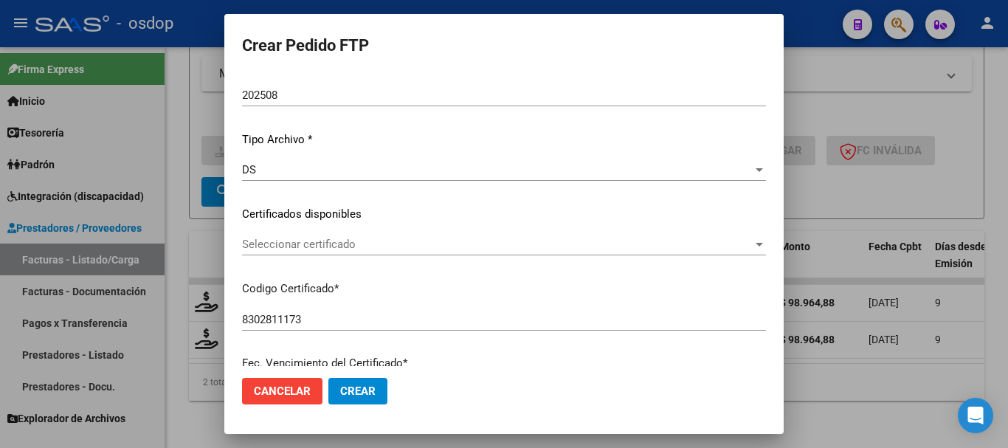
click at [352, 242] on span "Seleccionar certificado" at bounding box center [497, 244] width 511 height 13
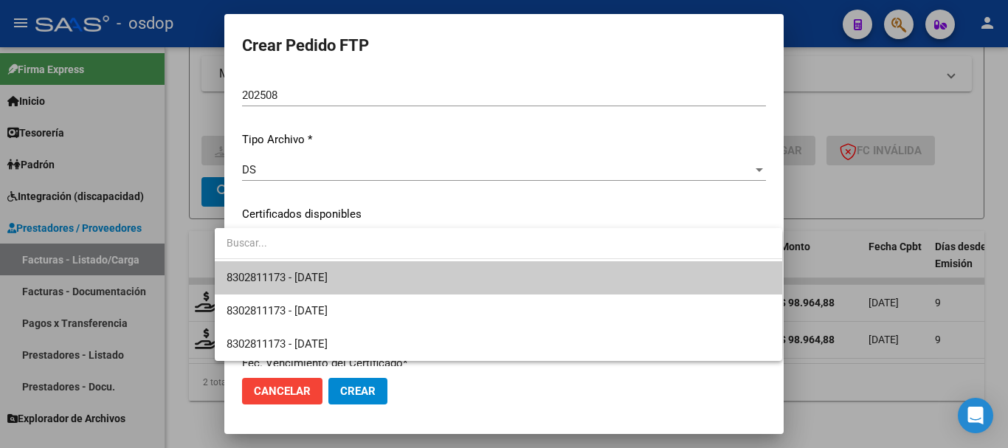
click at [371, 271] on span "8302811173 - 2026-06-30" at bounding box center [499, 277] width 544 height 33
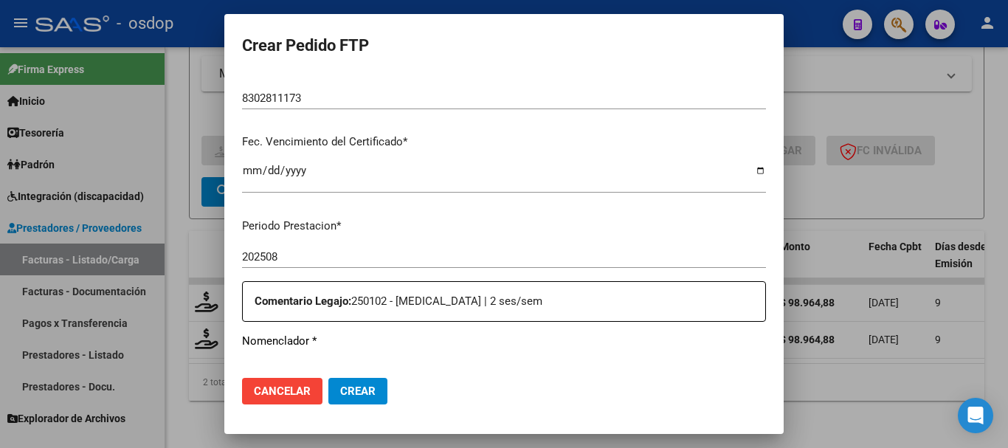
scroll to position [482, 0]
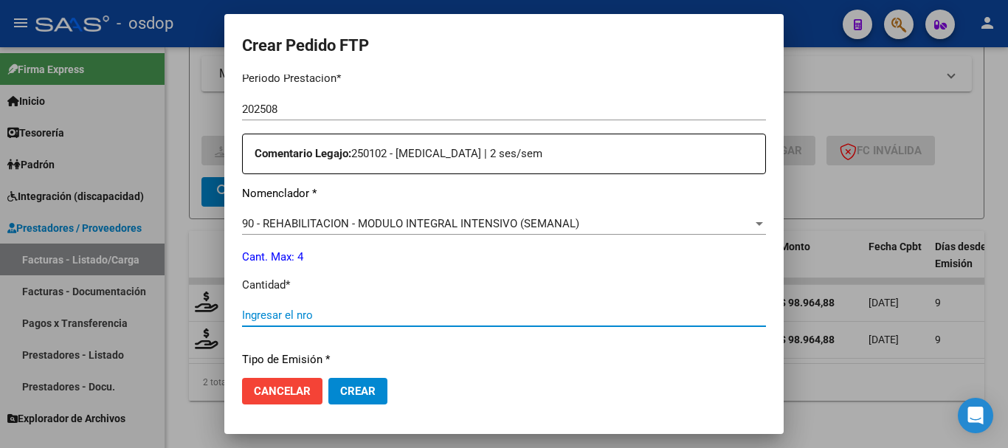
click at [360, 318] on input "Ingresar el nro" at bounding box center [504, 315] width 524 height 13
type input "4"
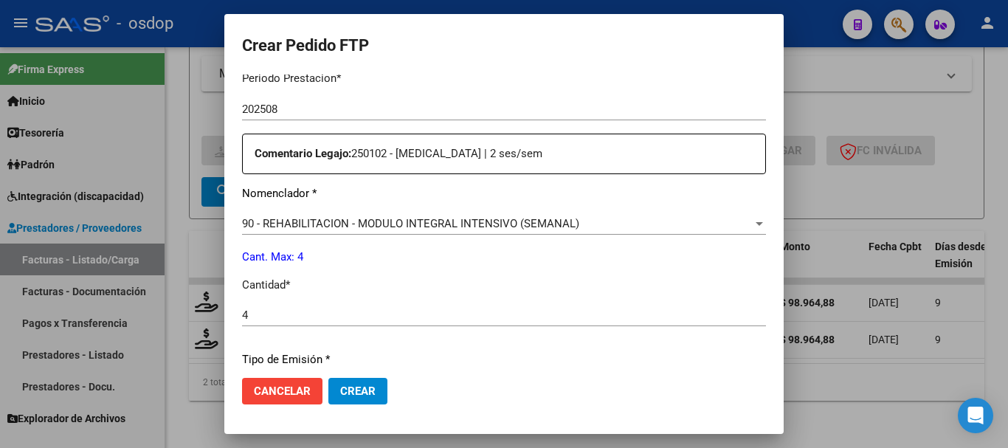
scroll to position [680, 0]
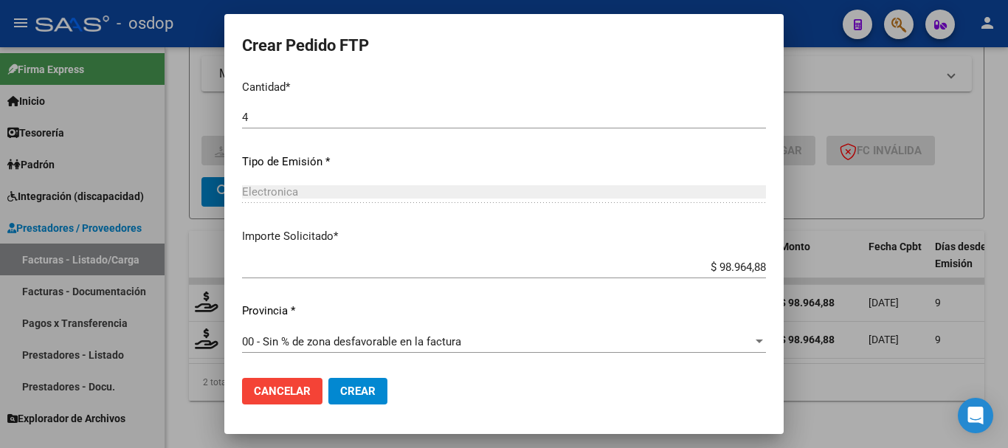
click at [340, 395] on span "Crear" at bounding box center [357, 391] width 35 height 13
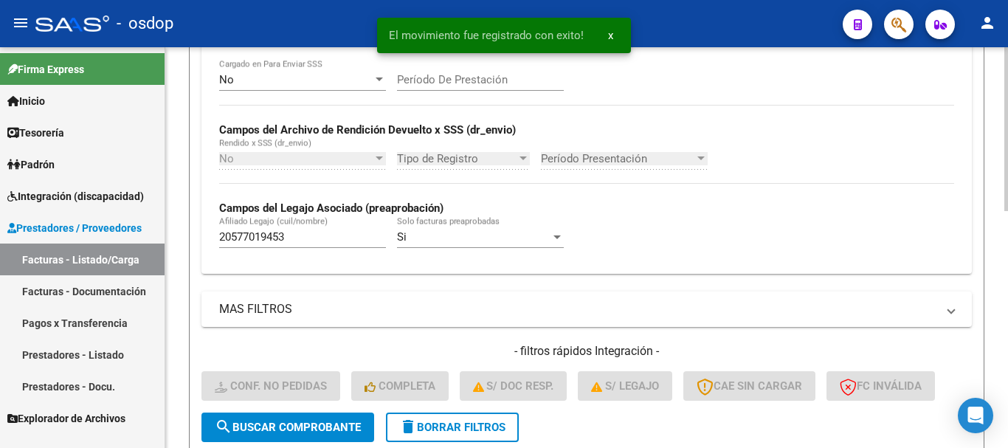
scroll to position [580, 0]
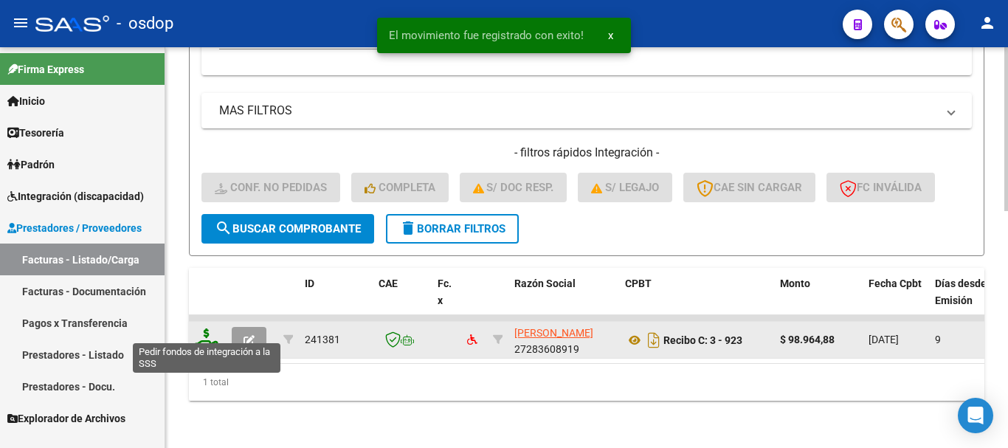
click at [207, 329] on icon at bounding box center [207, 339] width 24 height 21
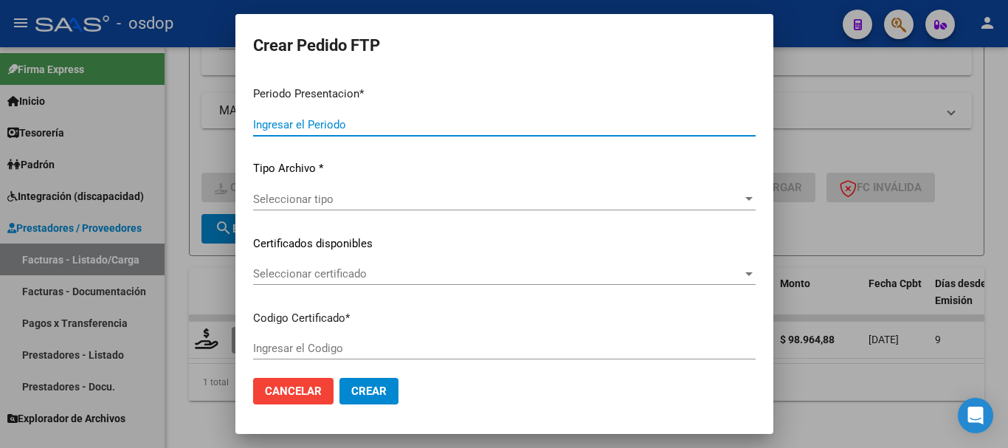
type input "202508"
type input "$ 98.964,88"
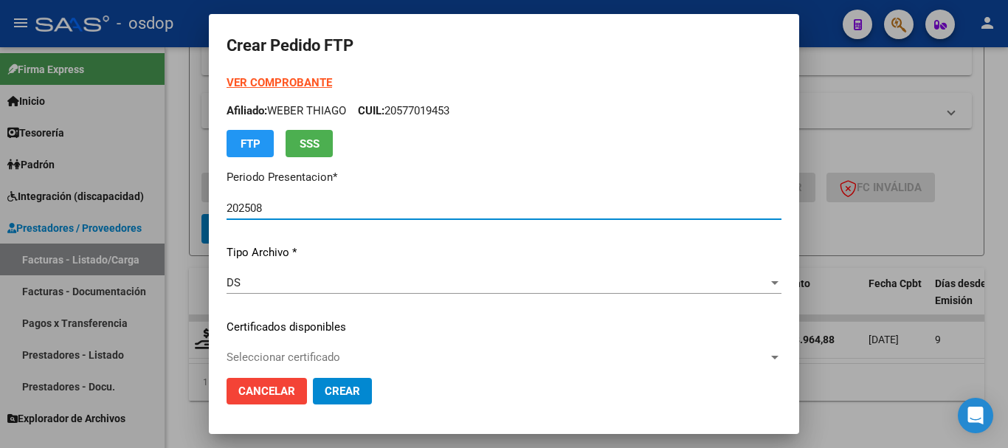
type input "8302811173"
type input "2026-06-30"
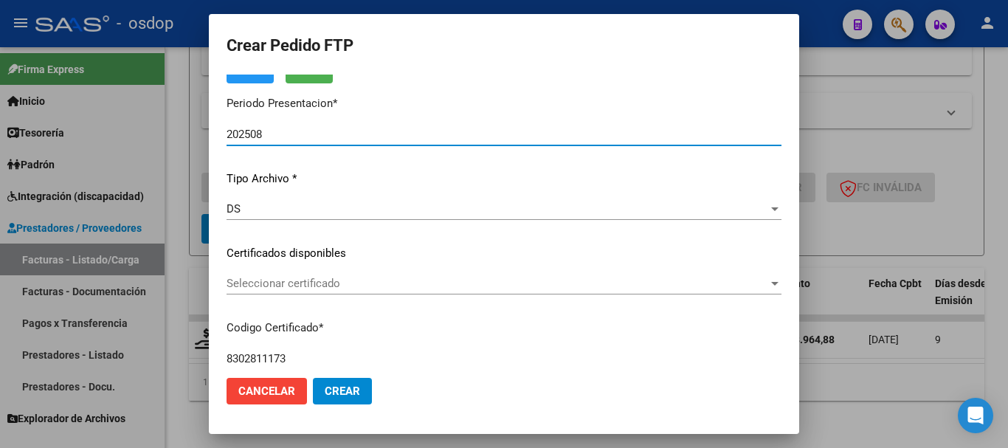
click at [314, 274] on div "Seleccionar certificado Seleccionar certificado" at bounding box center [504, 283] width 555 height 22
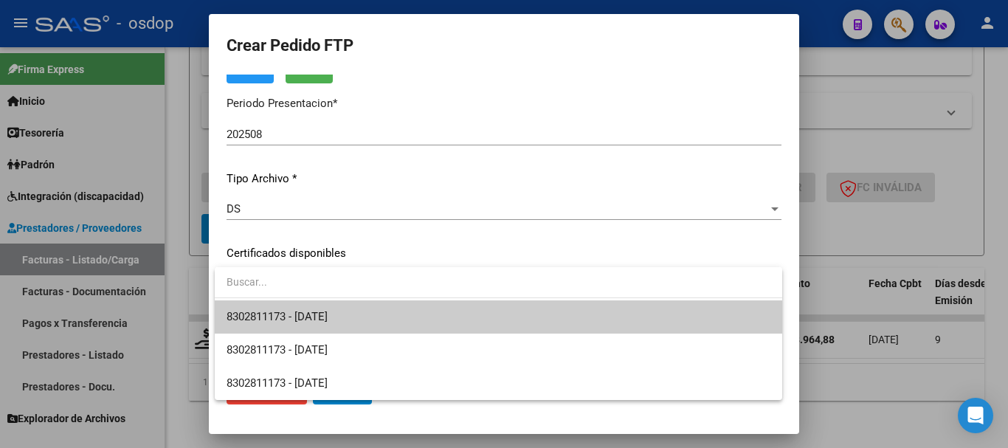
click at [320, 311] on span "8302811173 - 2026-06-30" at bounding box center [277, 316] width 101 height 13
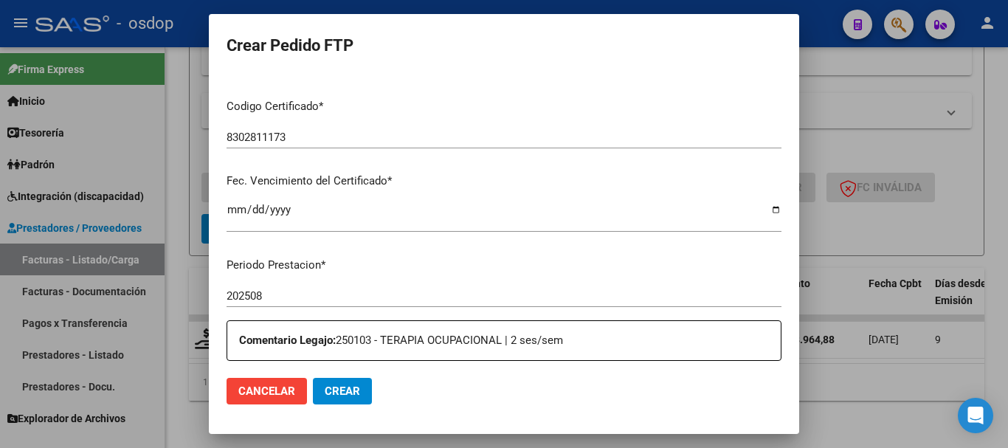
scroll to position [517, 0]
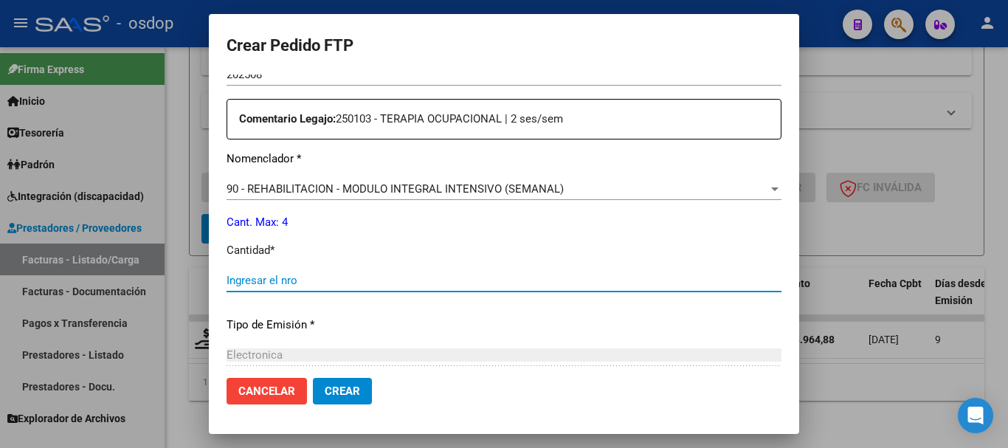
click at [329, 282] on input "Ingresar el nro" at bounding box center [504, 280] width 555 height 13
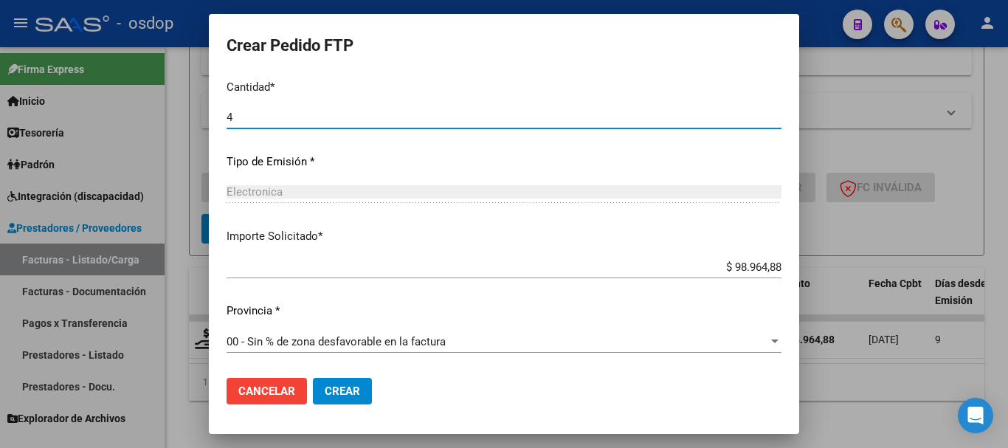
type input "4"
click at [349, 390] on span "Crear" at bounding box center [342, 391] width 35 height 13
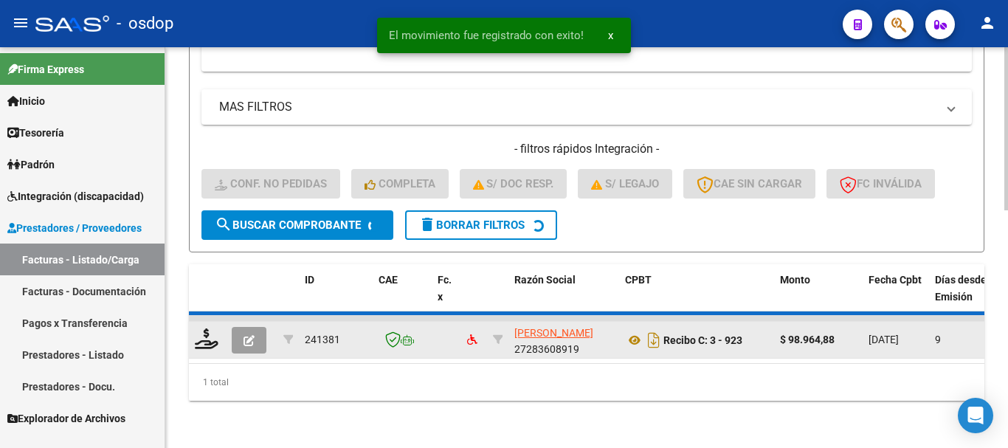
scroll to position [557, 0]
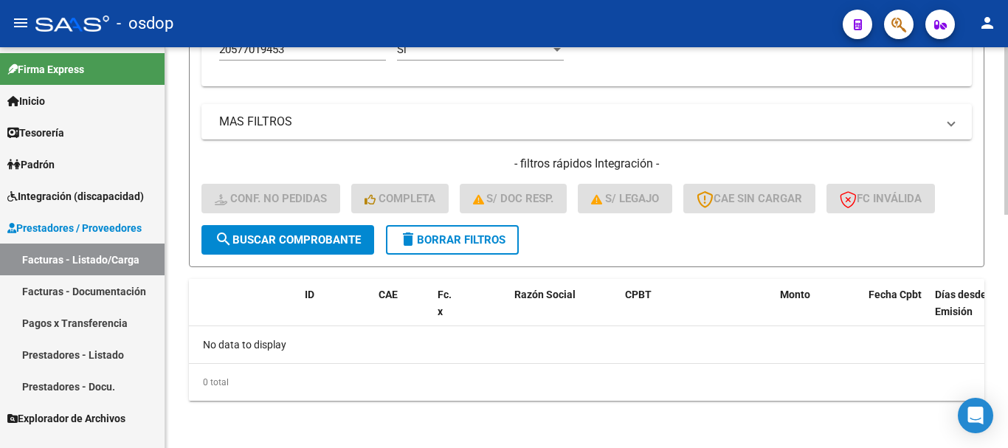
click at [493, 244] on span "delete Borrar Filtros" at bounding box center [452, 239] width 106 height 13
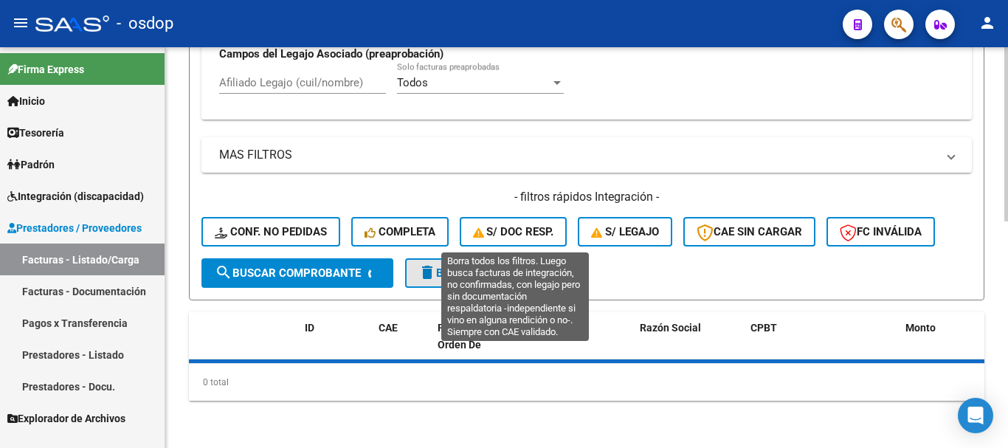
scroll to position [523, 0]
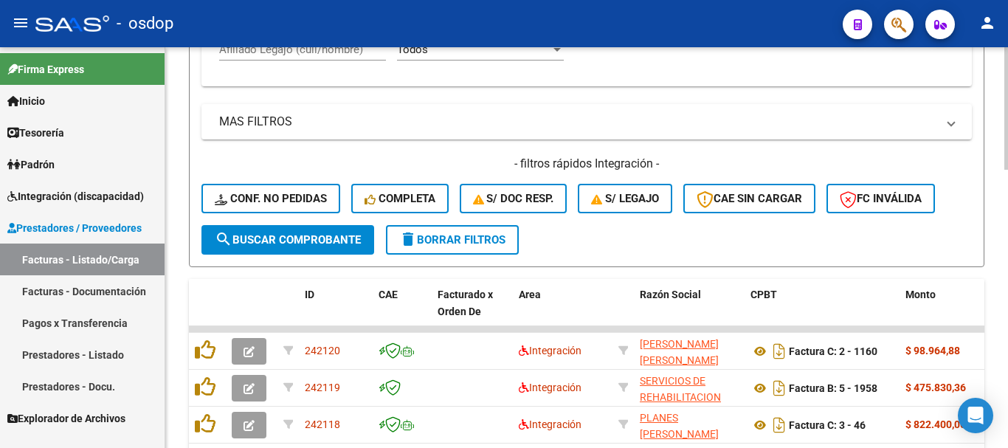
click at [338, 57] on div "Afiliado Legajo (cuil/nombre)" at bounding box center [302, 45] width 167 height 32
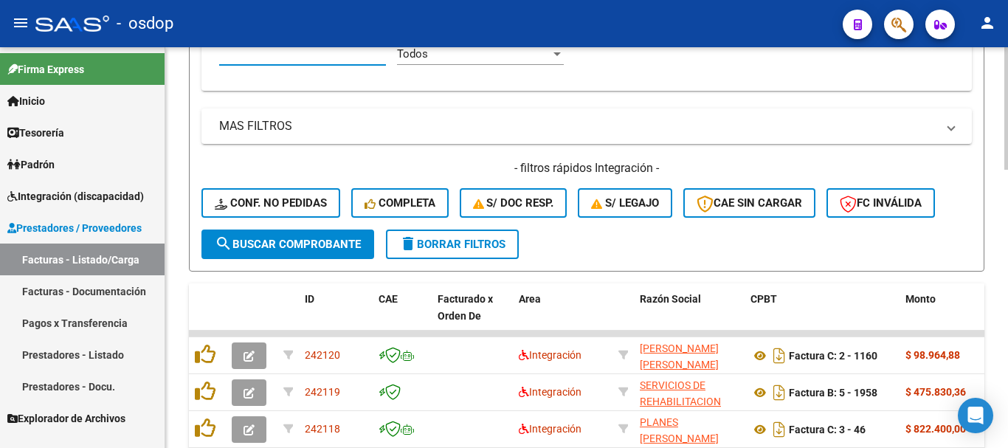
paste input "20572916597"
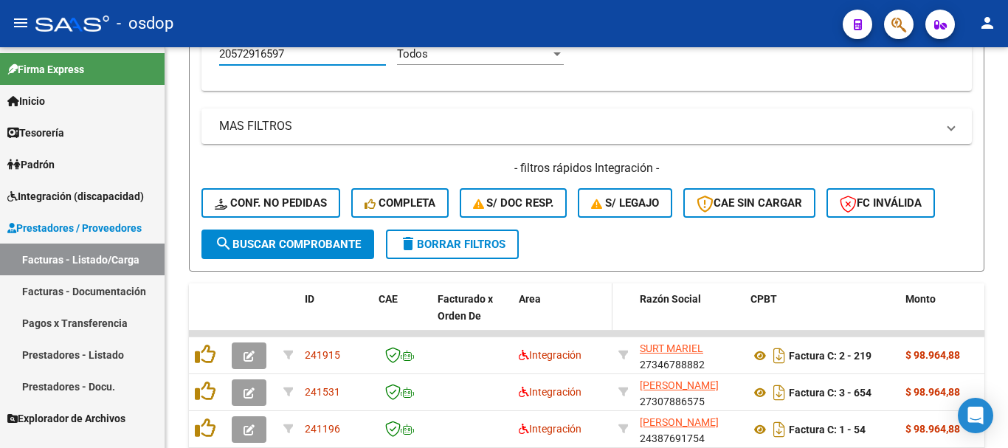
scroll to position [690, 0]
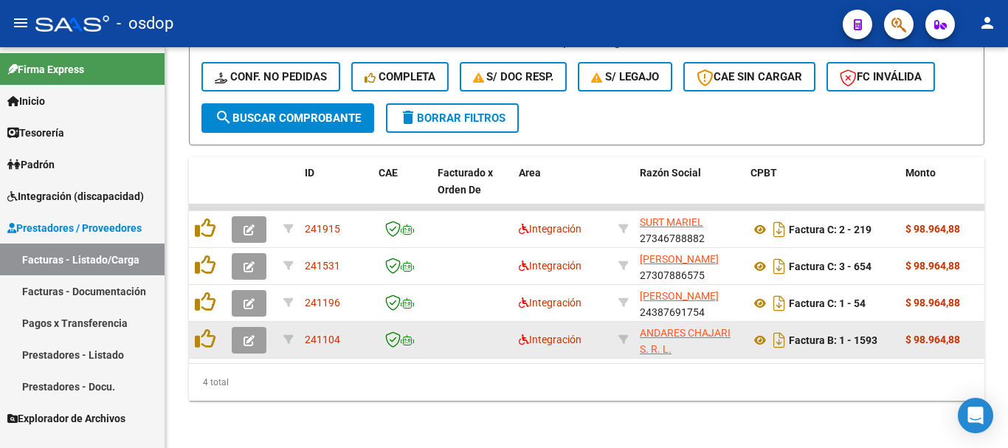
type input "20572916597"
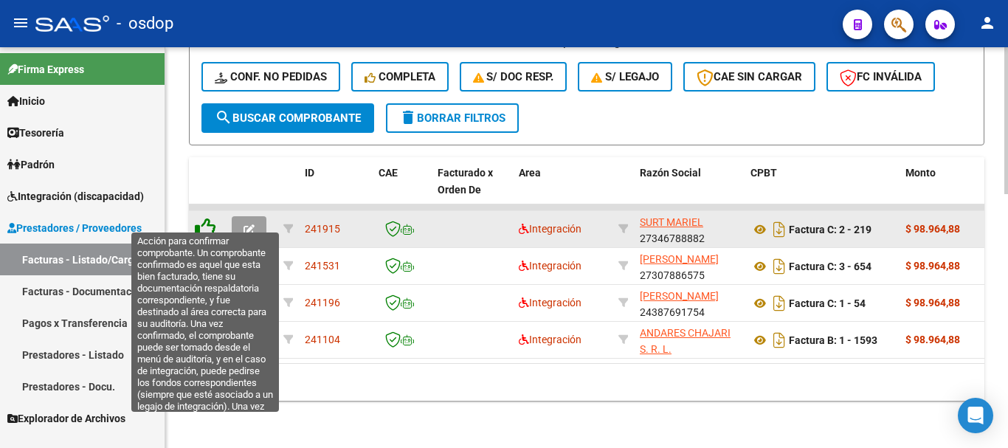
click at [204, 221] on icon at bounding box center [205, 228] width 21 height 21
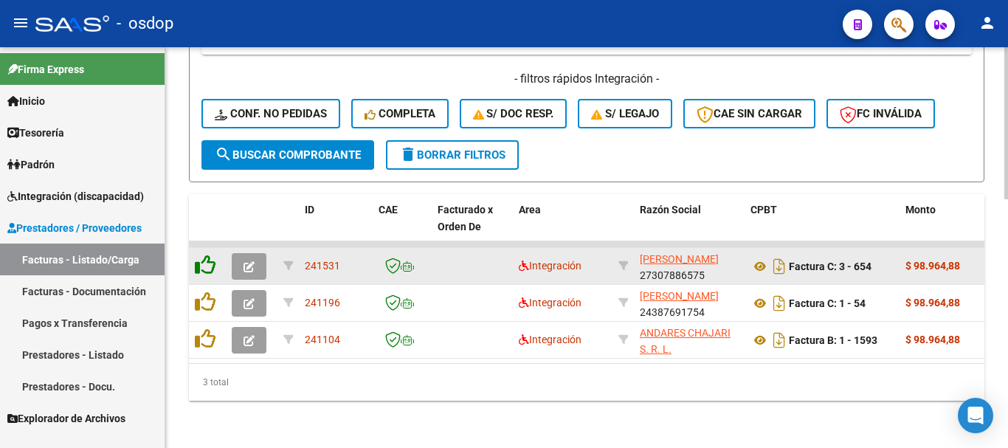
scroll to position [653, 0]
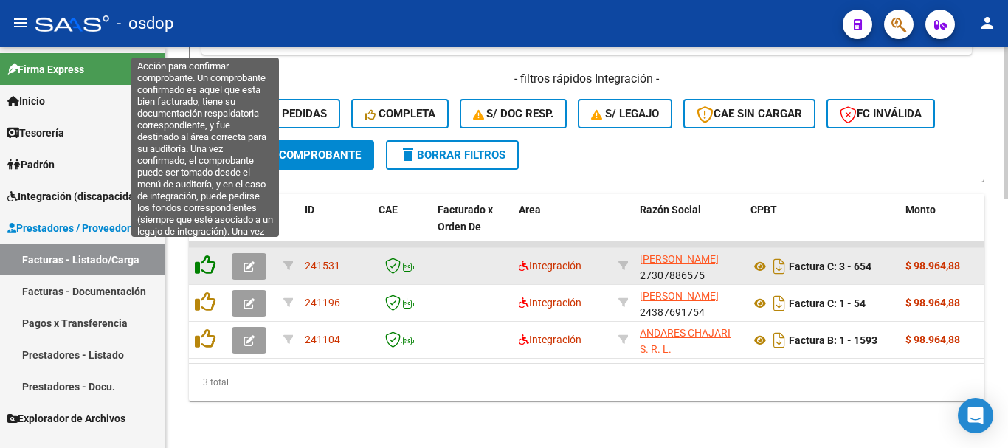
click at [199, 260] on icon at bounding box center [205, 265] width 21 height 21
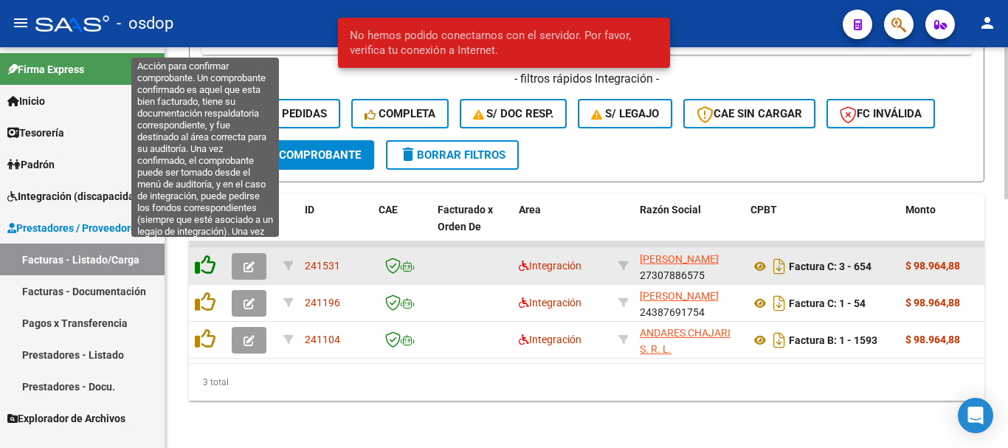
click at [200, 255] on icon at bounding box center [205, 265] width 21 height 21
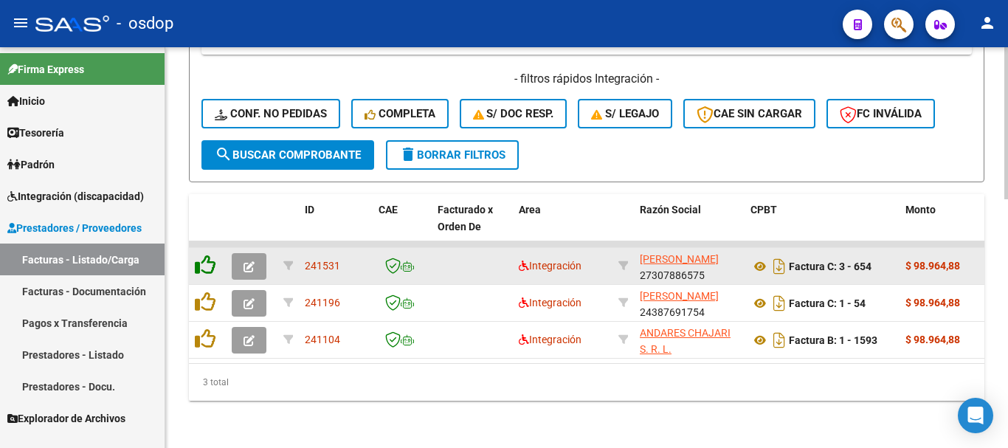
click at [211, 261] on icon at bounding box center [205, 265] width 21 height 21
click at [205, 255] on icon at bounding box center [205, 265] width 21 height 21
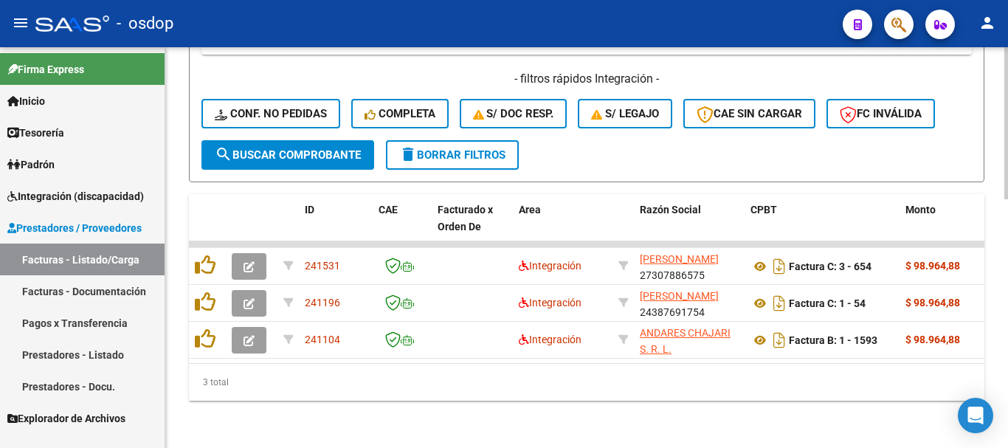
click at [389, 391] on div "3 total" at bounding box center [587, 382] width 796 height 37
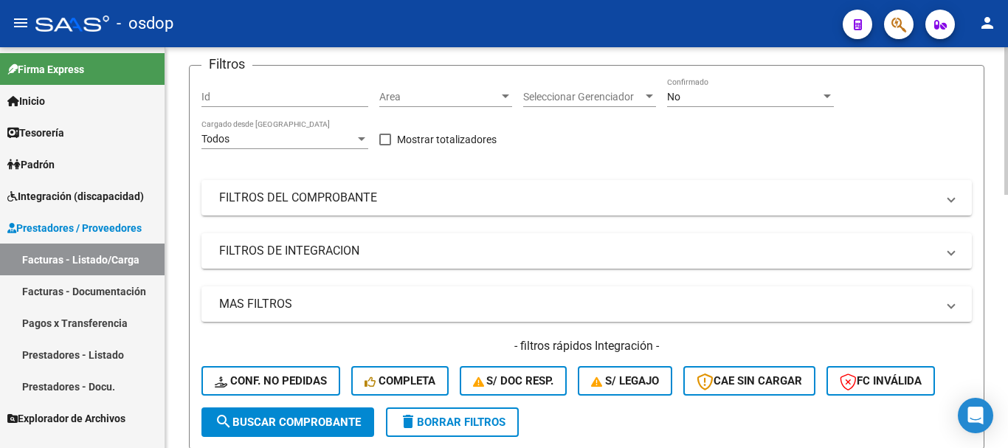
scroll to position [295, 0]
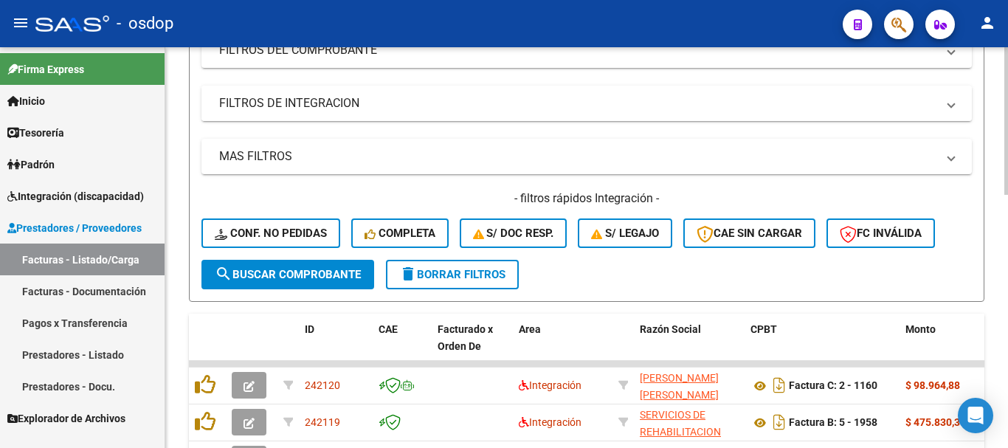
click at [330, 106] on mat-panel-title "FILTROS DE INTEGRACION" at bounding box center [578, 103] width 718 height 16
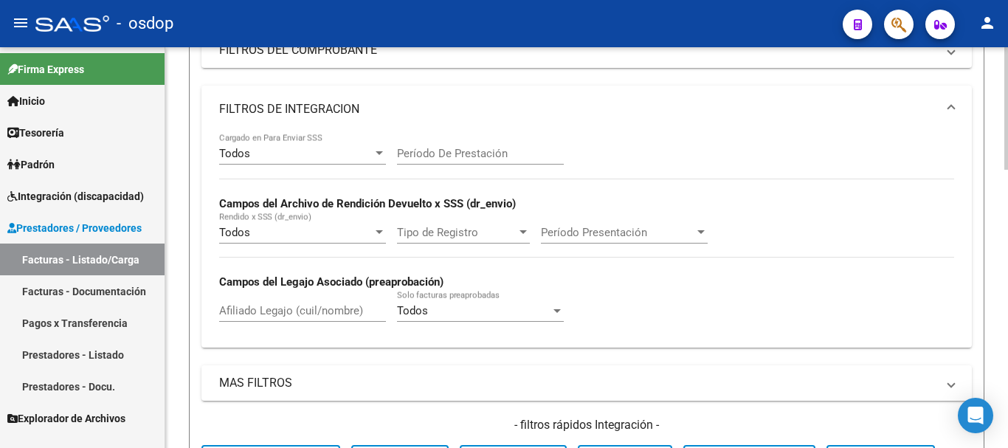
click at [279, 311] on input "Afiliado Legajo (cuil/nombre)" at bounding box center [302, 310] width 167 height 13
paste input "20572916597"
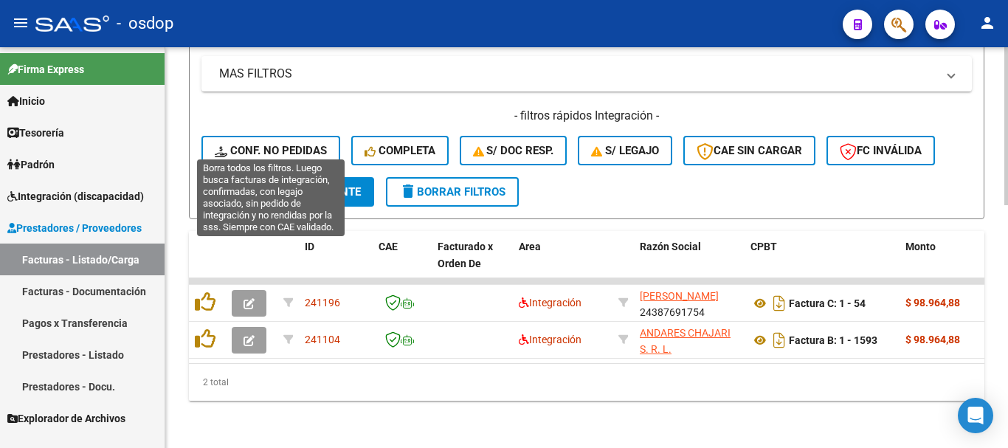
type input "20572916597"
click at [266, 144] on span "Conf. no pedidas" at bounding box center [271, 150] width 112 height 13
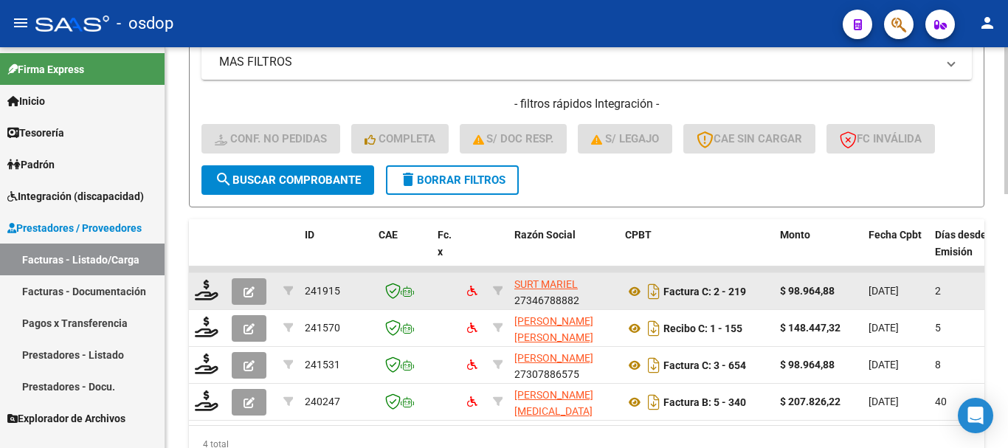
scroll to position [469, 0]
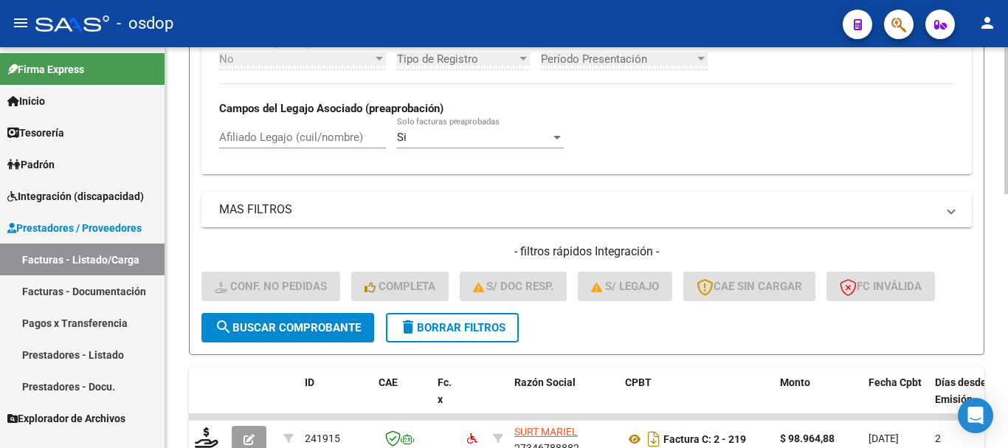
click at [308, 141] on input "Afiliado Legajo (cuil/nombre)" at bounding box center [302, 137] width 167 height 13
paste input "20572916597"
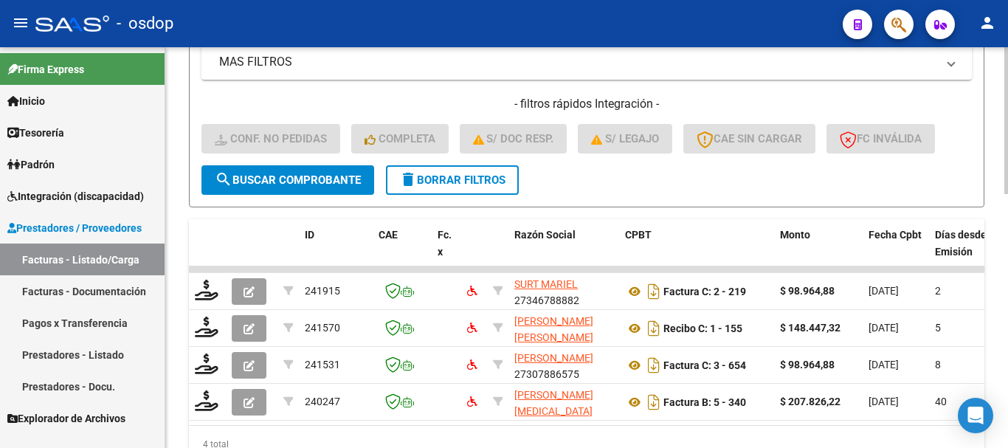
type input "20572916597"
click at [308, 179] on span "search Buscar Comprobante" at bounding box center [288, 179] width 146 height 13
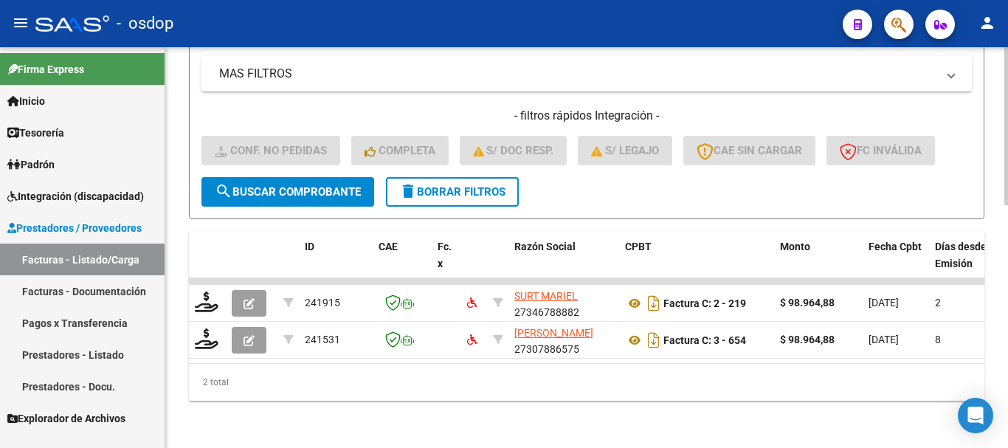
scroll to position [543, 0]
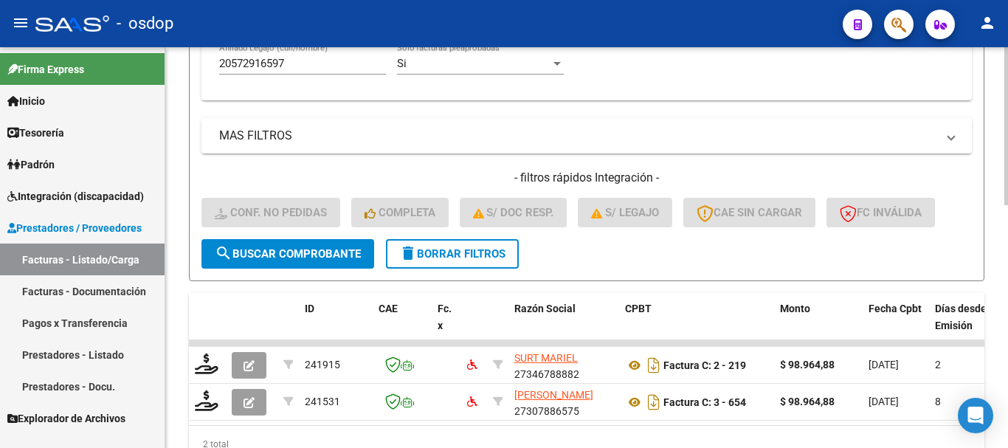
click at [441, 255] on span "delete Borrar Filtros" at bounding box center [452, 253] width 106 height 13
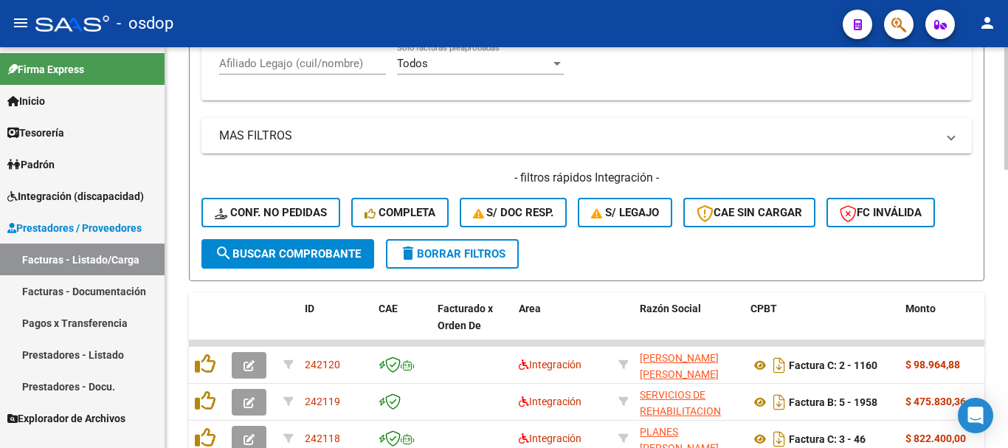
click at [334, 64] on input "Afiliado Legajo (cuil/nombre)" at bounding box center [302, 63] width 167 height 13
paste input "20572916597"
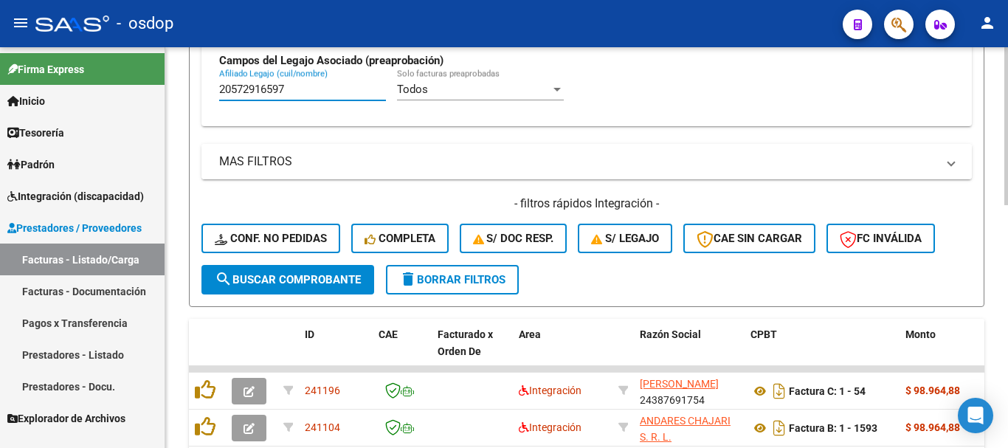
scroll to position [591, 0]
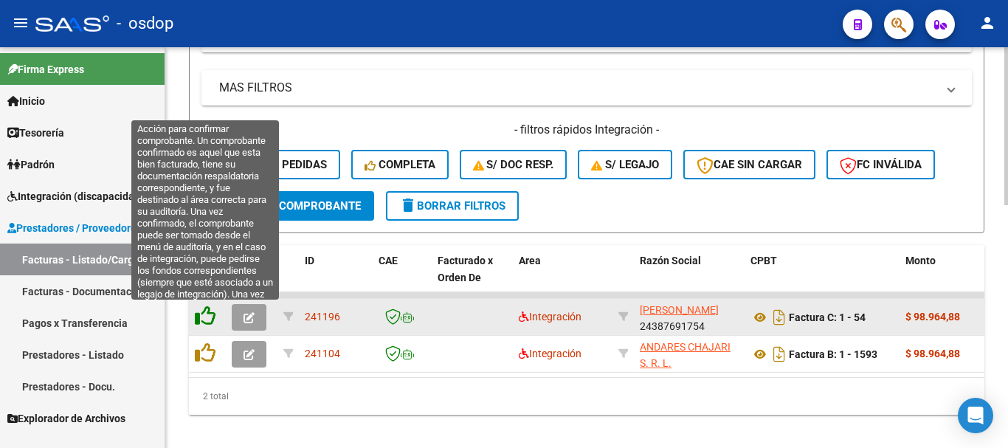
type input "20572916597"
click at [207, 317] on icon at bounding box center [205, 316] width 21 height 21
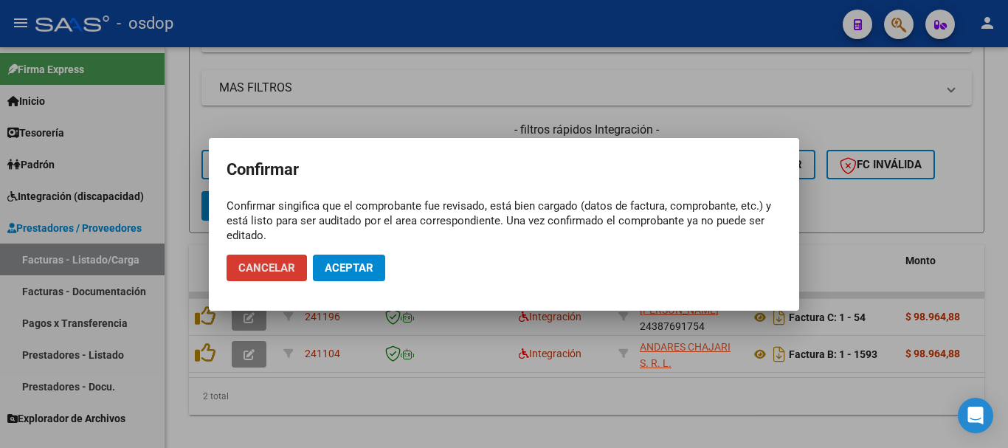
click at [368, 266] on span "Aceptar" at bounding box center [349, 267] width 49 height 13
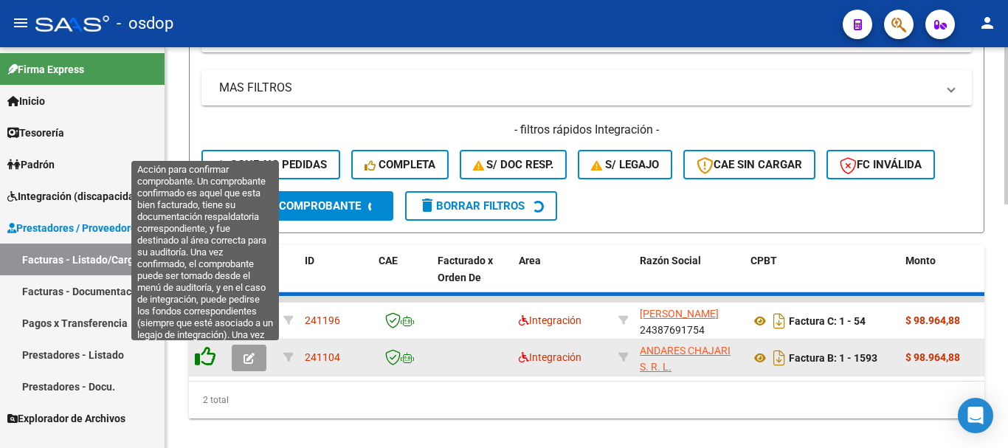
scroll to position [580, 0]
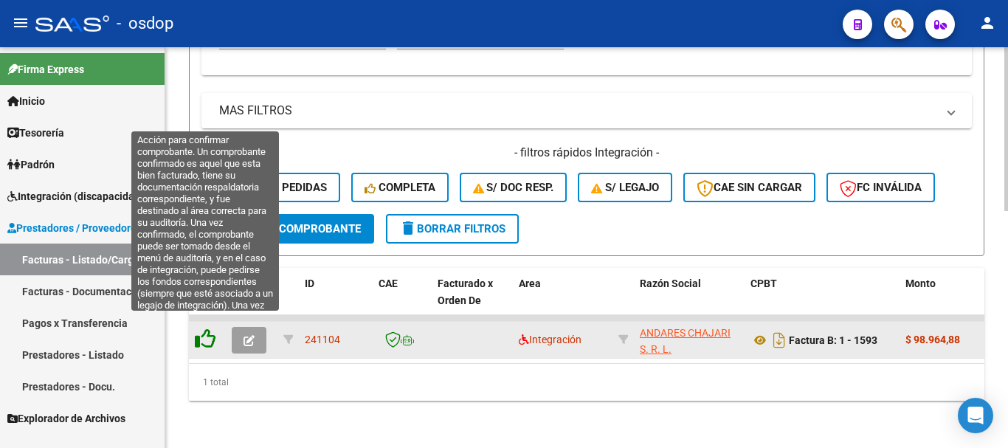
click at [204, 329] on icon at bounding box center [205, 339] width 21 height 21
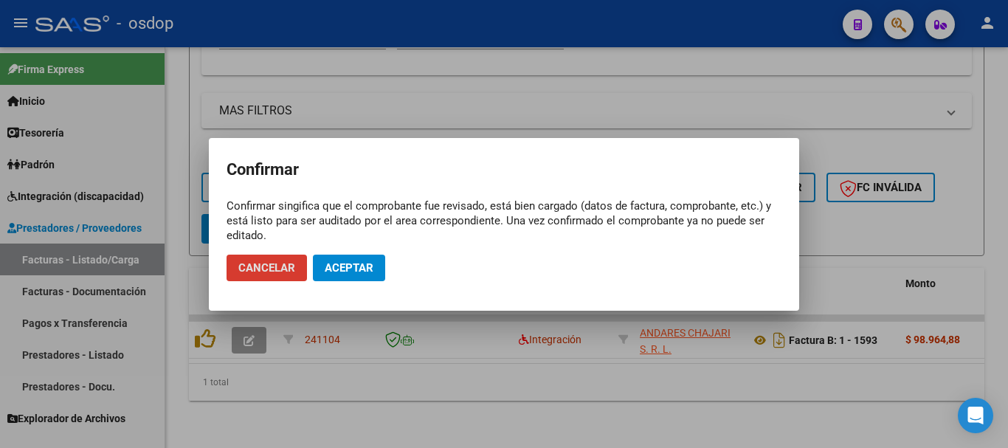
click at [370, 269] on span "Aceptar" at bounding box center [349, 267] width 49 height 13
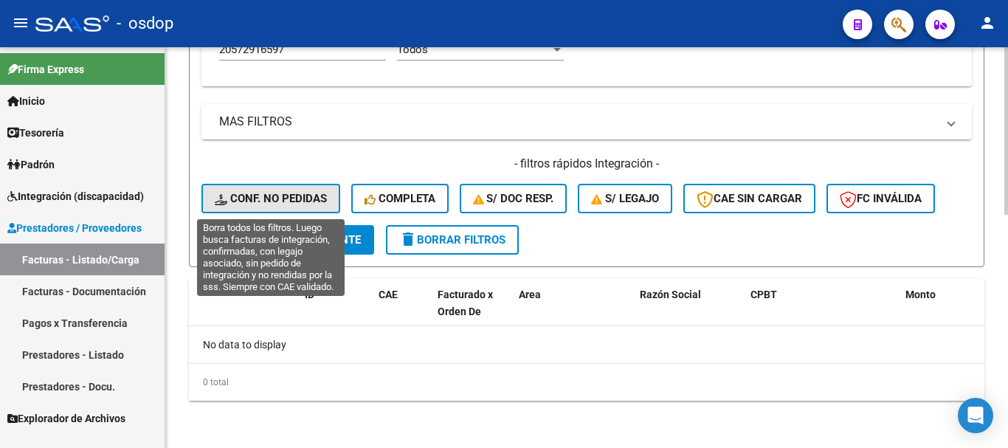
click at [311, 193] on span "Conf. no pedidas" at bounding box center [271, 198] width 112 height 13
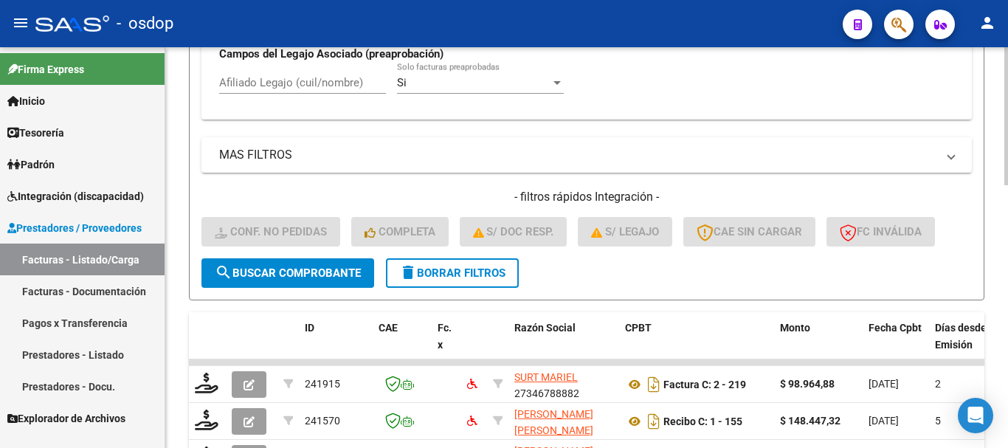
scroll to position [557, 0]
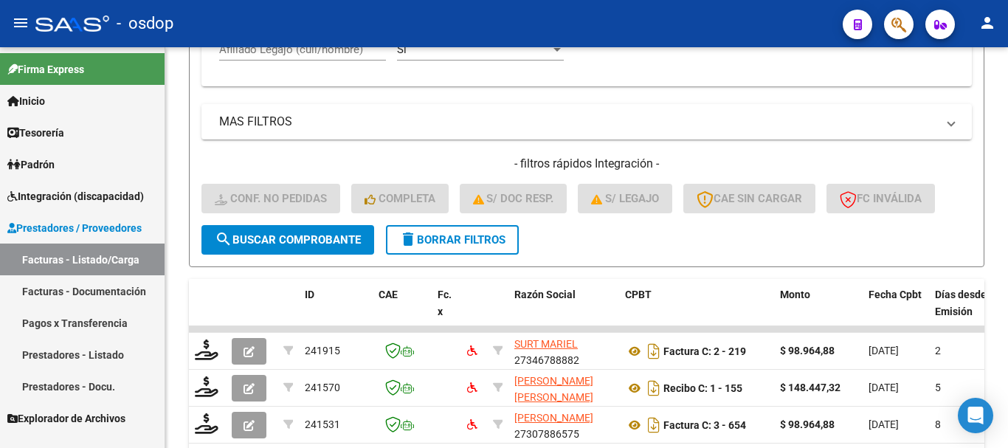
click at [314, 45] on mat-toolbar "menu - osdop person" at bounding box center [504, 23] width 1008 height 47
click at [319, 50] on input "Afiliado Legajo (cuil/nombre)" at bounding box center [302, 49] width 167 height 13
paste input "20572916597"
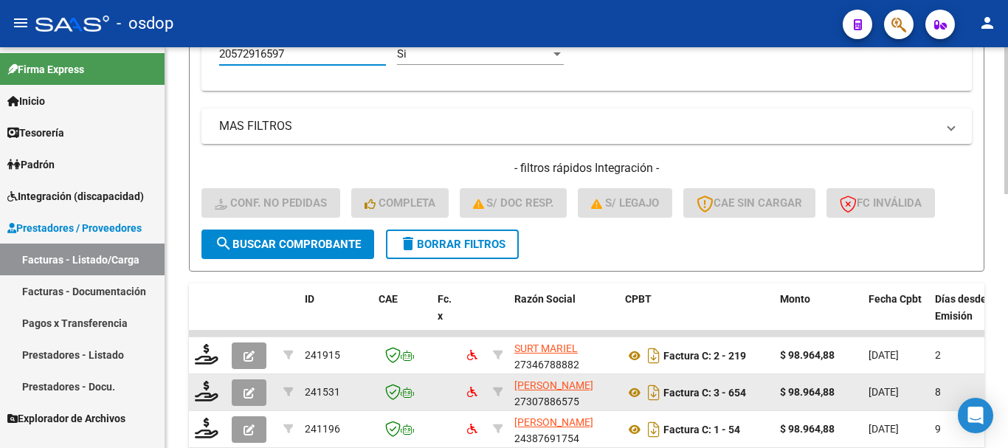
scroll to position [690, 0]
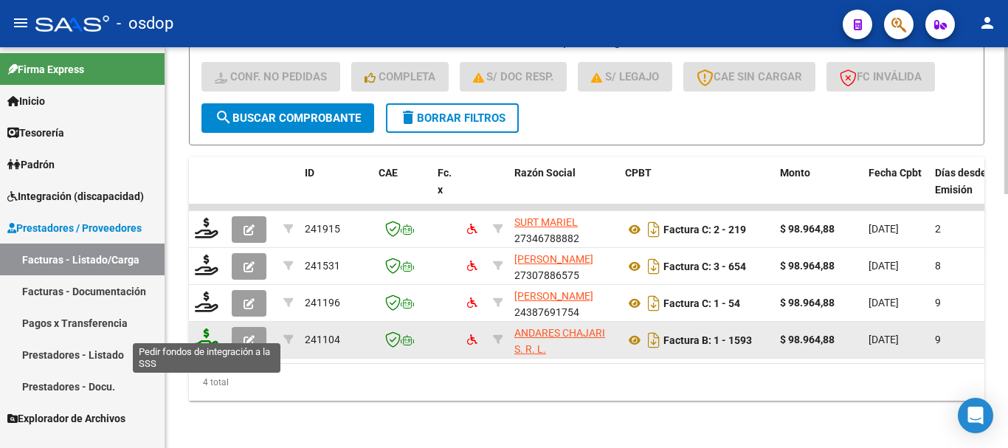
type input "20572916597"
click at [214, 333] on icon at bounding box center [207, 339] width 24 height 21
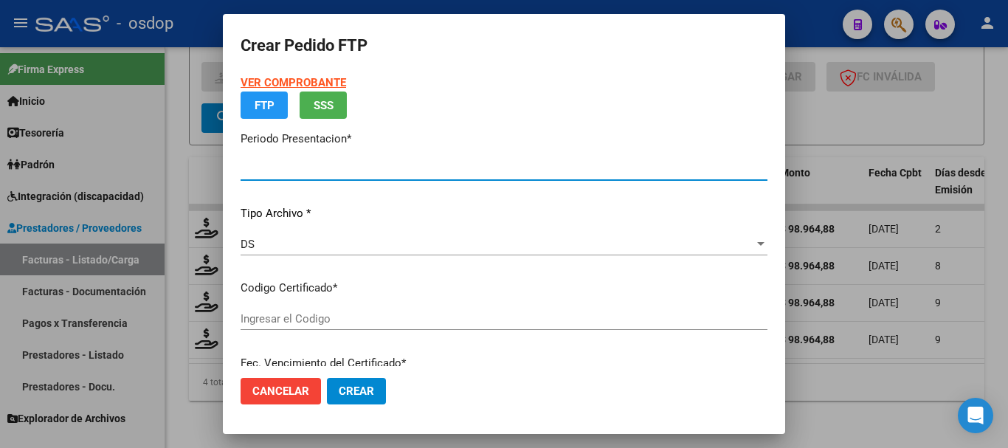
type input "202508"
type input "$ 98.964,88"
type input "561647526"
type input "2026-12-16"
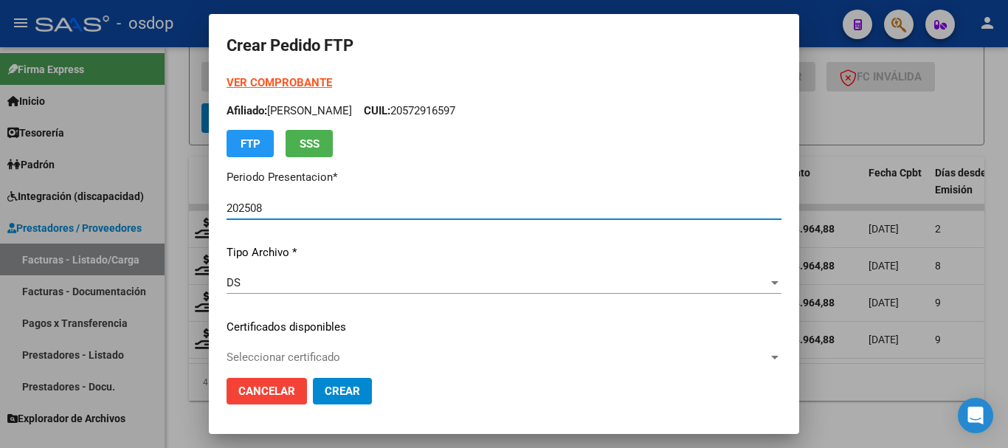
scroll to position [148, 0]
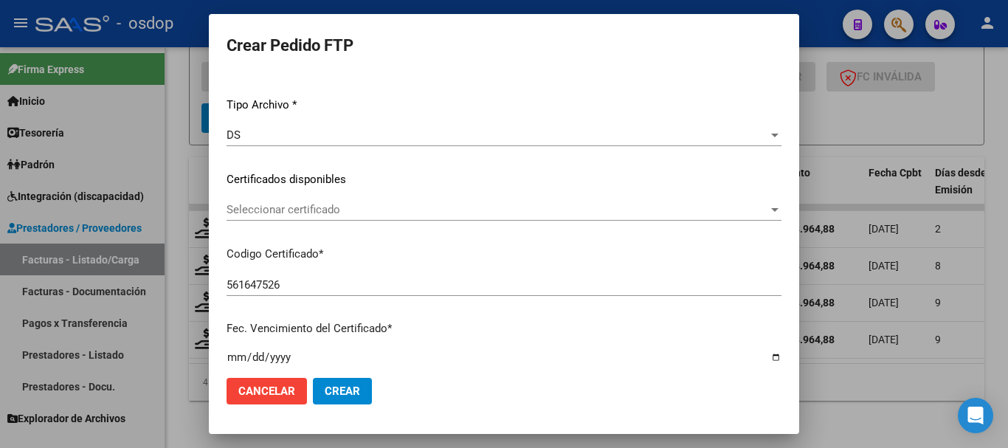
click at [316, 211] on span "Seleccionar certificado" at bounding box center [498, 209] width 542 height 13
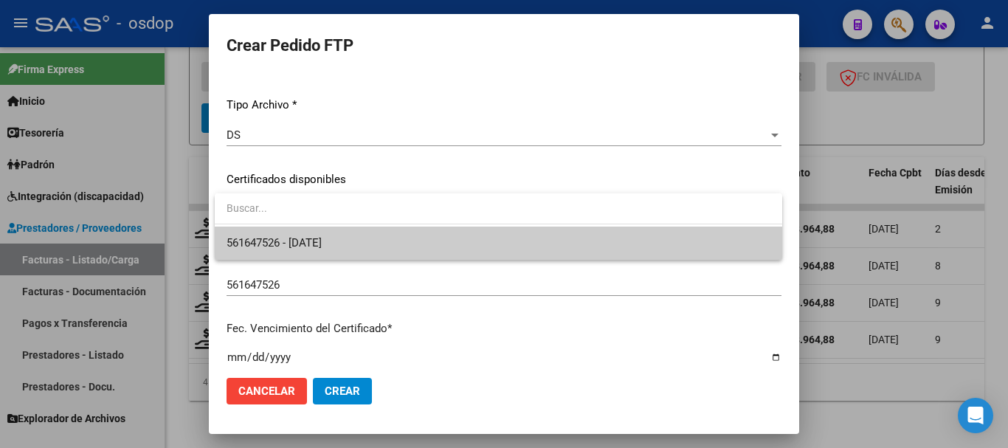
click at [322, 244] on span "561647526 - 2026-12-16" at bounding box center [274, 242] width 95 height 13
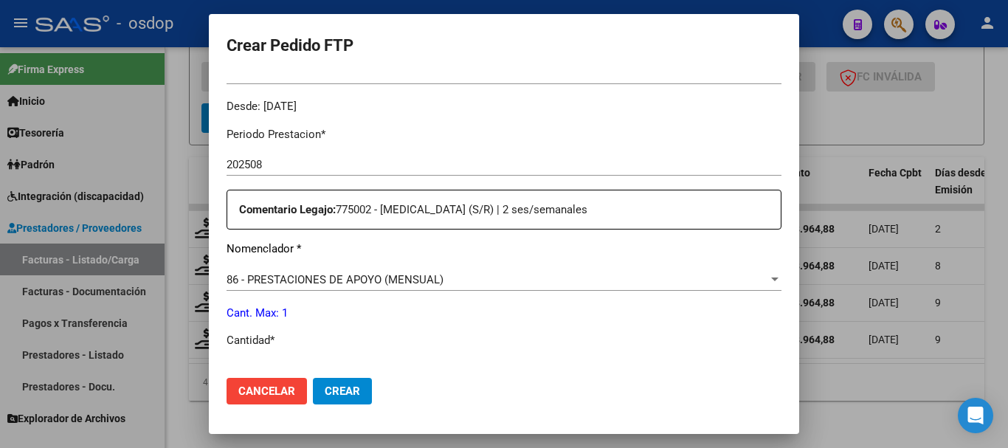
scroll to position [591, 0]
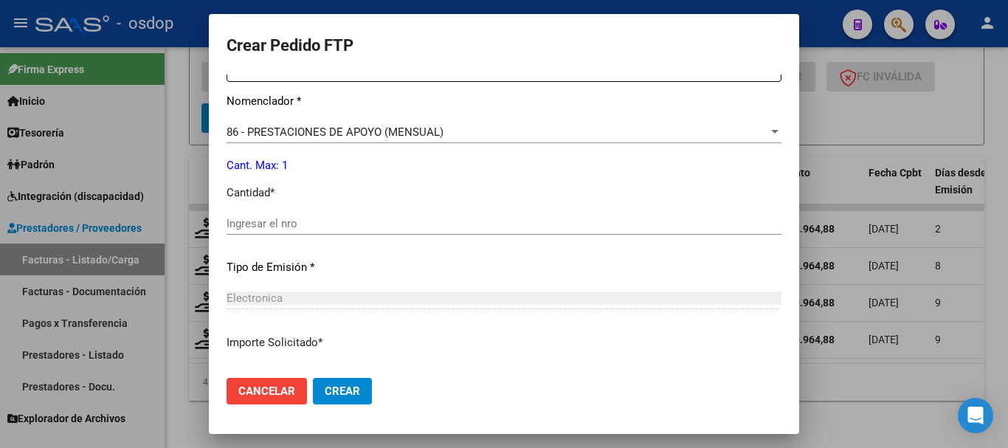
click at [300, 223] on input "Ingresar el nro" at bounding box center [504, 223] width 555 height 13
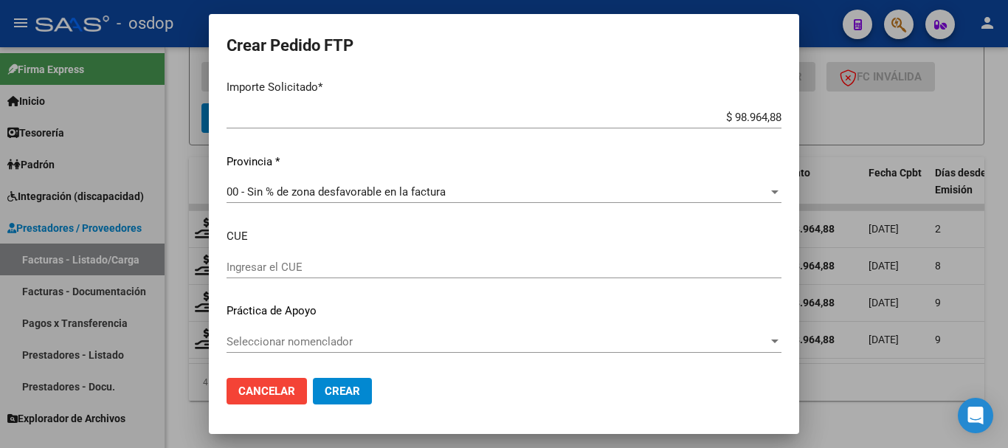
type input "1"
click at [348, 388] on span "Crear" at bounding box center [342, 391] width 35 height 13
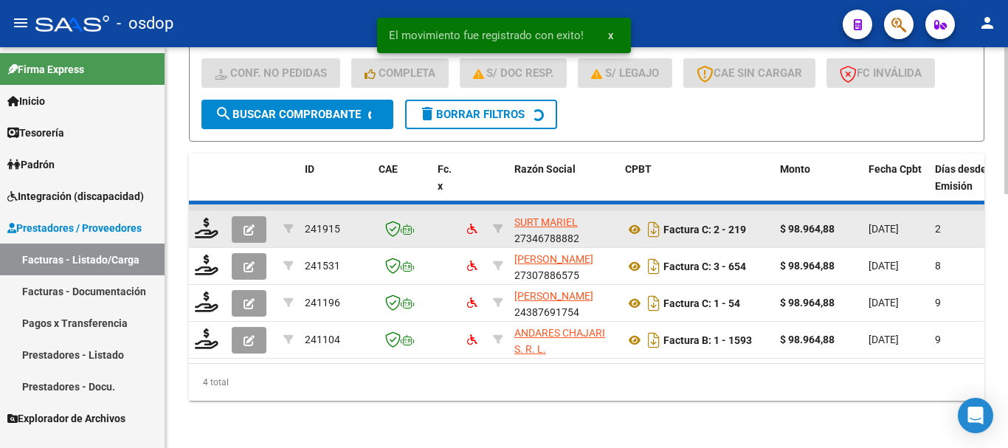
scroll to position [653, 0]
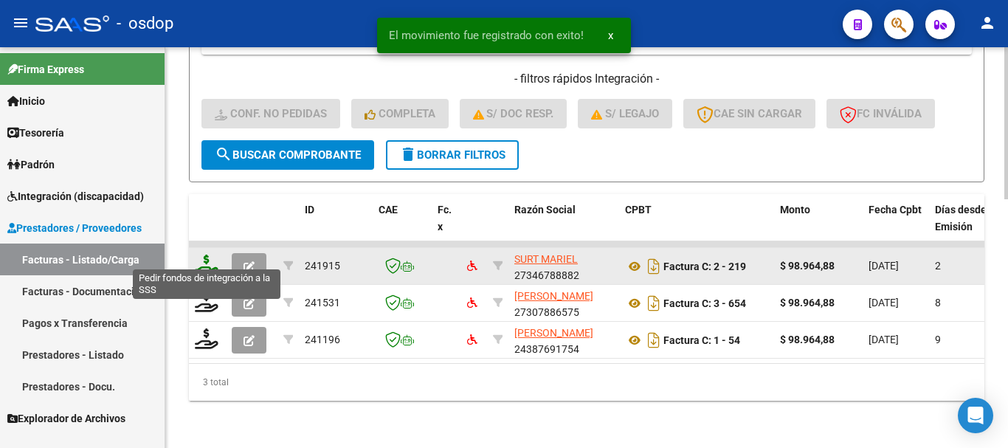
click at [204, 255] on icon at bounding box center [207, 265] width 24 height 21
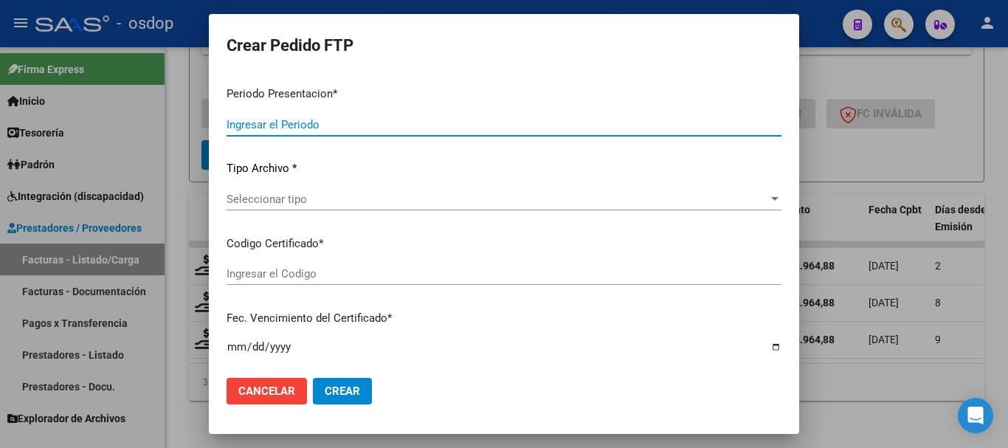
type input "202508"
type input "$ 98.964,88"
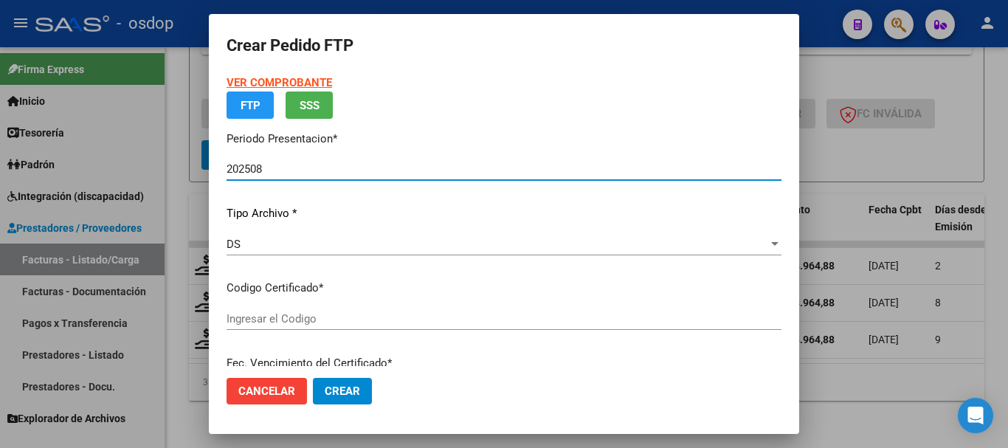
type input "561647526"
type input "2026-12-16"
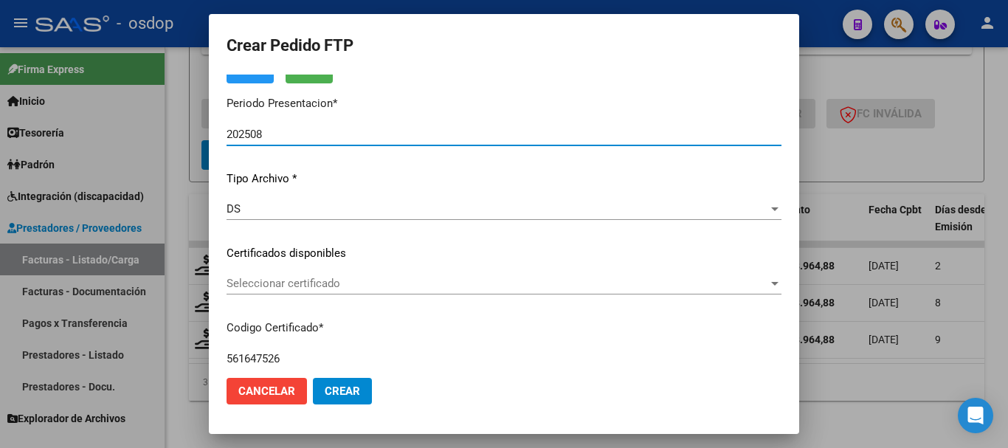
scroll to position [148, 0]
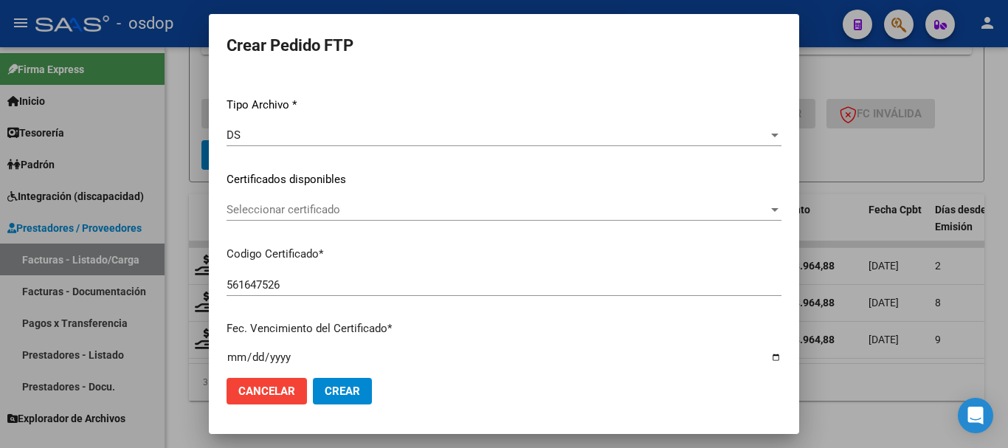
click at [334, 202] on div "Seleccionar certificado Seleccionar certificado" at bounding box center [504, 210] width 555 height 22
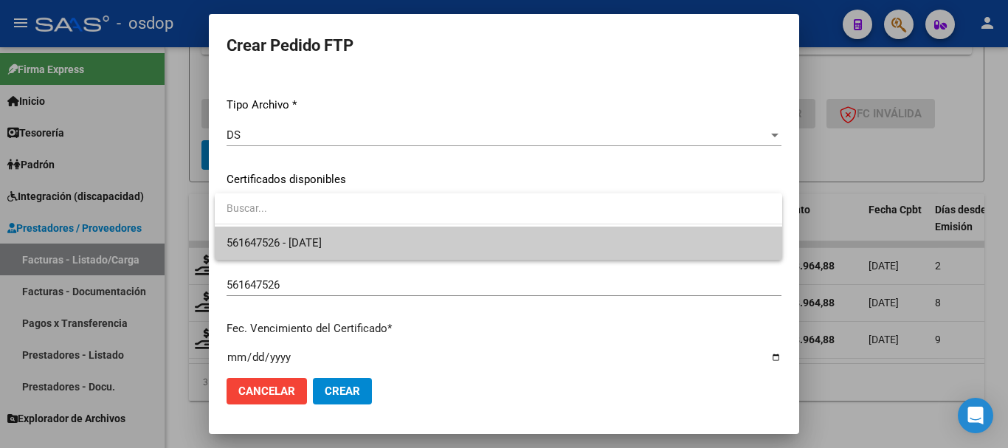
click at [371, 245] on span "561647526 - 2026-12-16" at bounding box center [499, 243] width 544 height 33
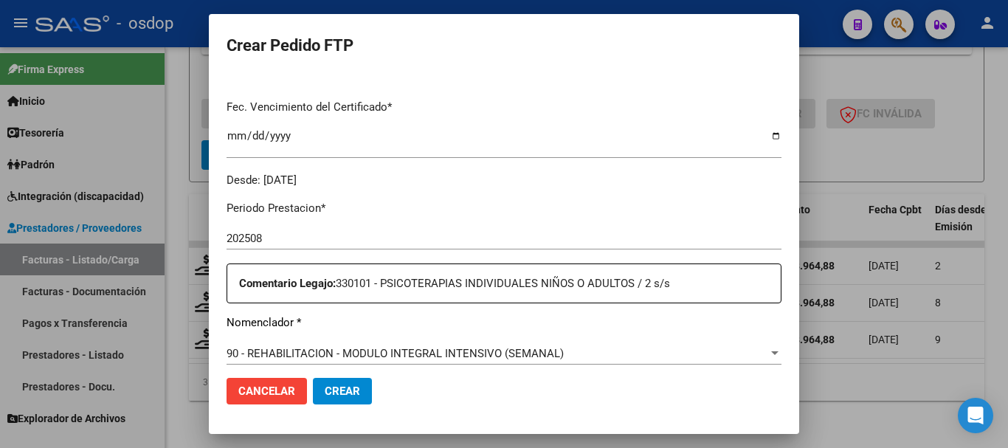
scroll to position [517, 0]
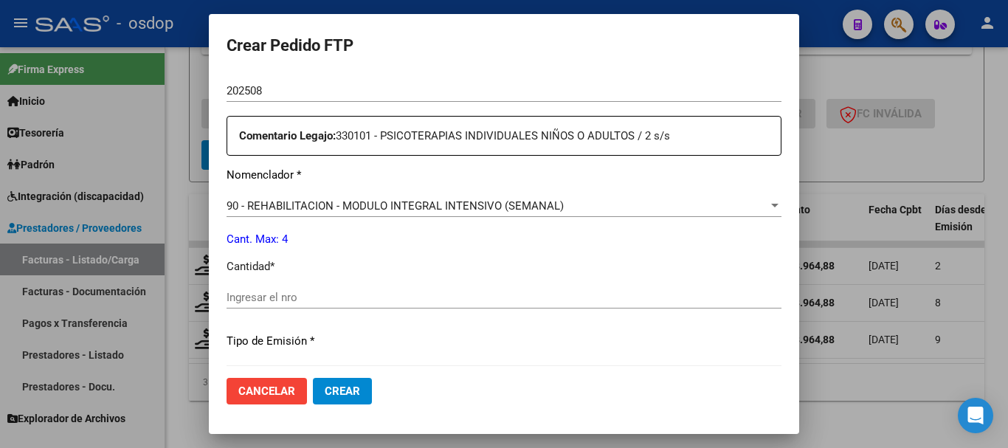
click at [331, 297] on input "Ingresar el nro" at bounding box center [504, 297] width 555 height 13
type input "4"
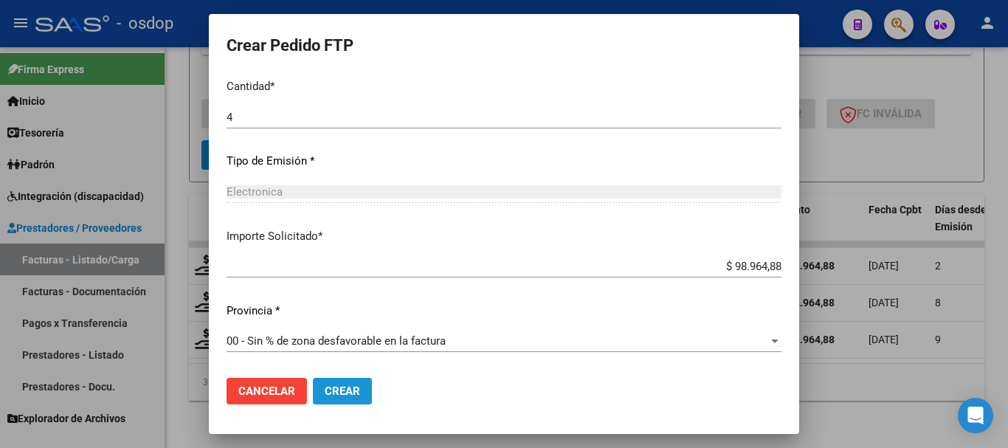
click at [345, 382] on button "Crear" at bounding box center [342, 391] width 59 height 27
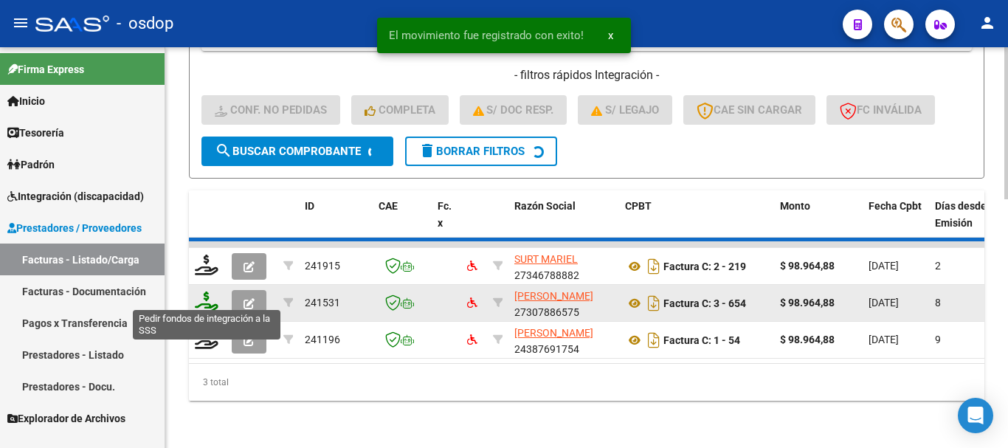
scroll to position [616, 0]
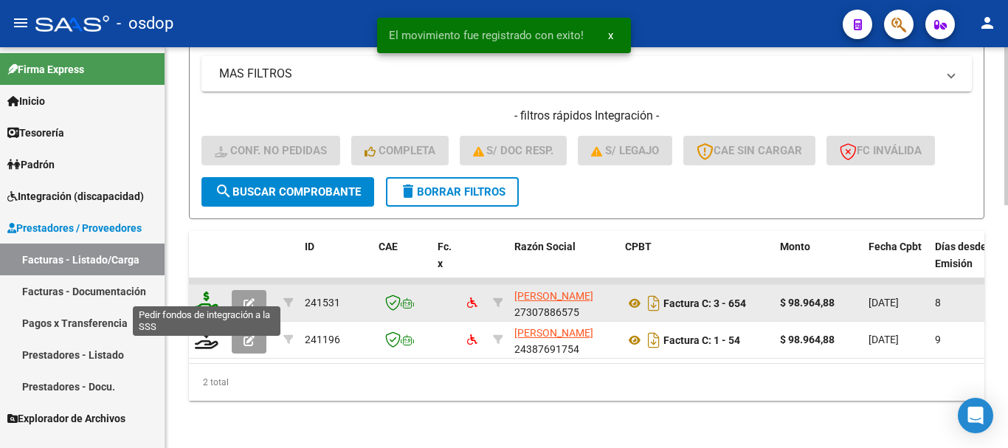
click at [209, 292] on icon at bounding box center [207, 302] width 24 height 21
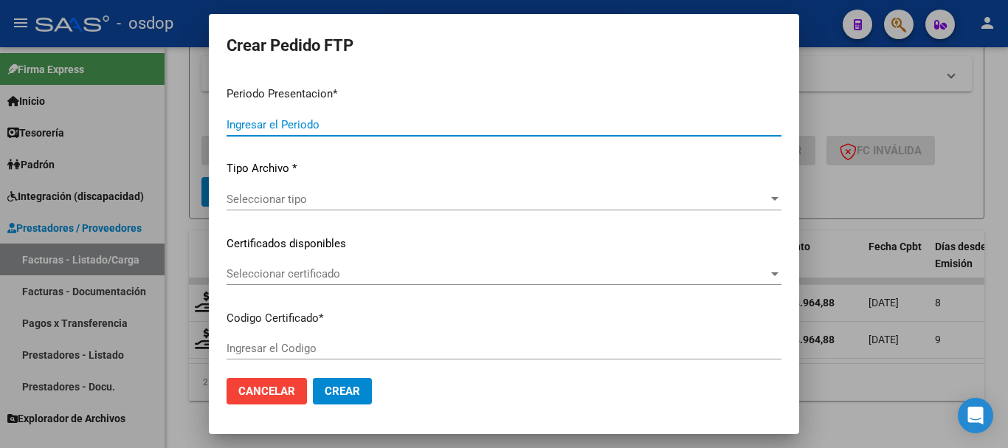
type input "202508"
type input "$ 98.964,88"
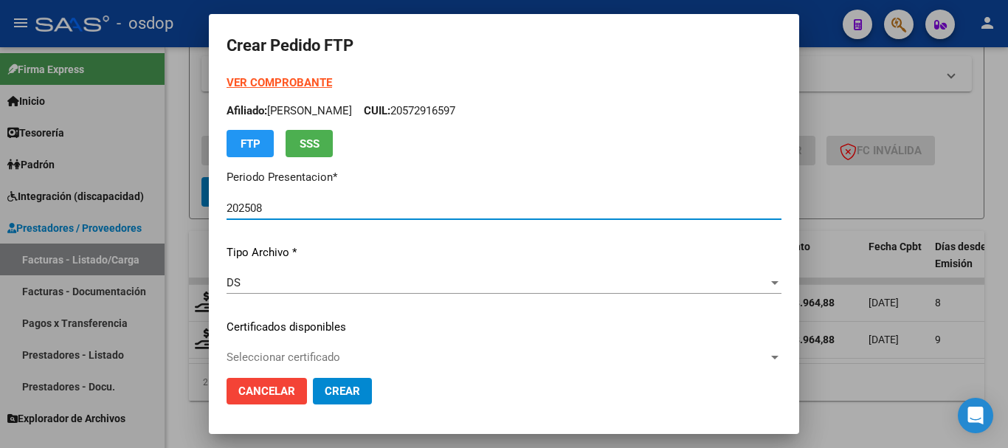
type input "561647526"
type input "2026-12-16"
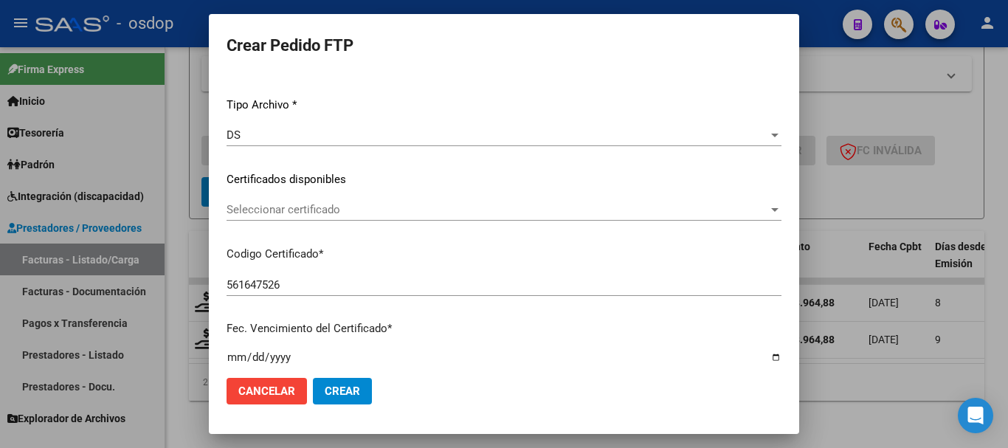
click at [345, 204] on span "Seleccionar certificado" at bounding box center [498, 209] width 542 height 13
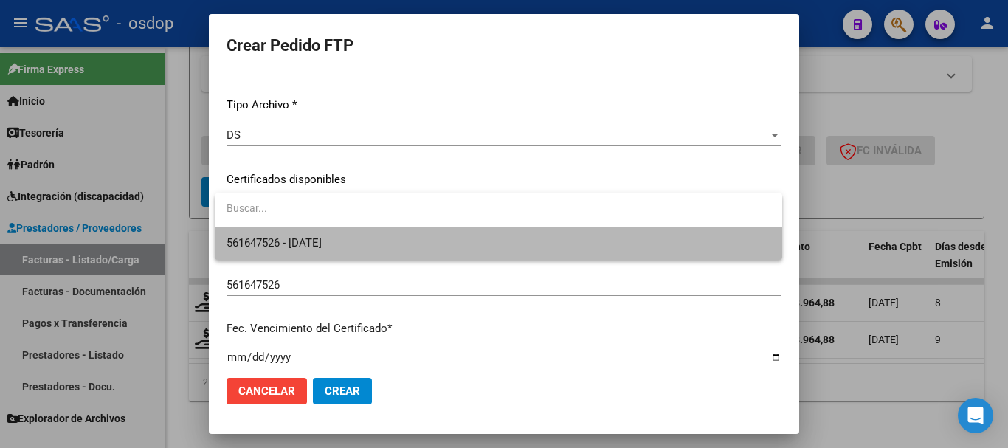
click at [355, 238] on span "561647526 - 2026-12-16" at bounding box center [499, 243] width 544 height 33
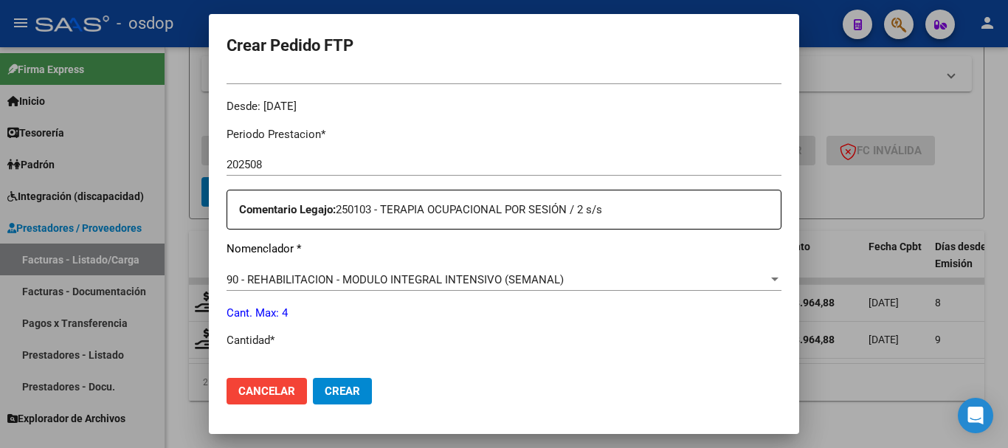
scroll to position [517, 0]
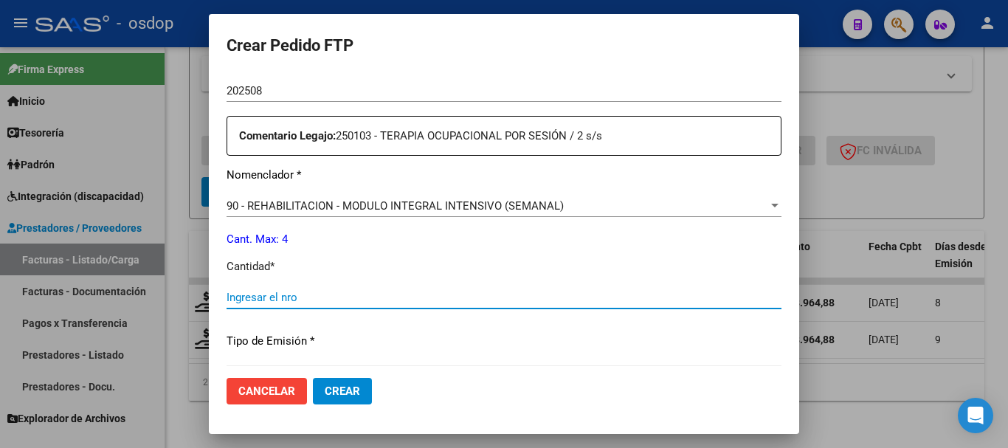
click at [324, 301] on input "Ingresar el nro" at bounding box center [504, 297] width 555 height 13
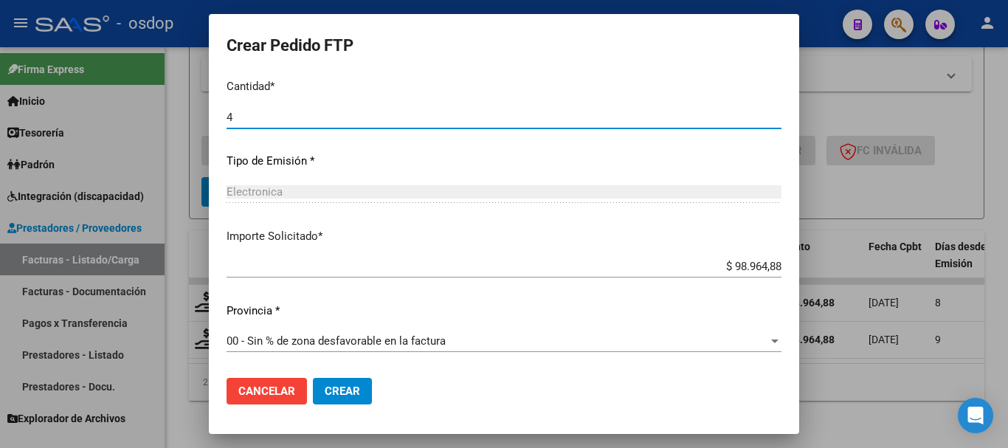
type input "4"
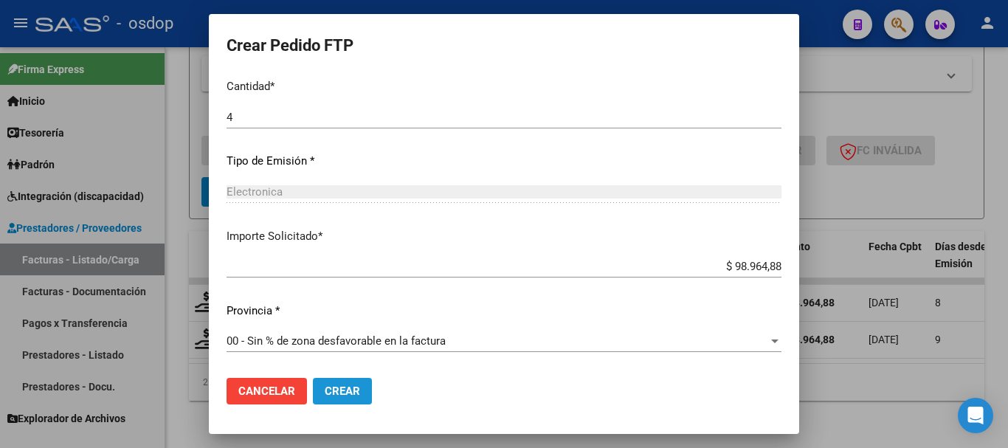
click at [351, 383] on button "Crear" at bounding box center [342, 391] width 59 height 27
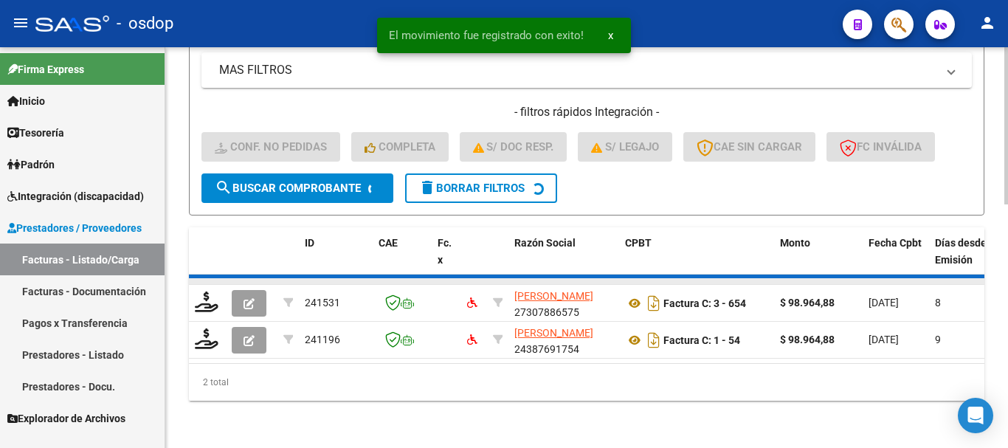
scroll to position [580, 0]
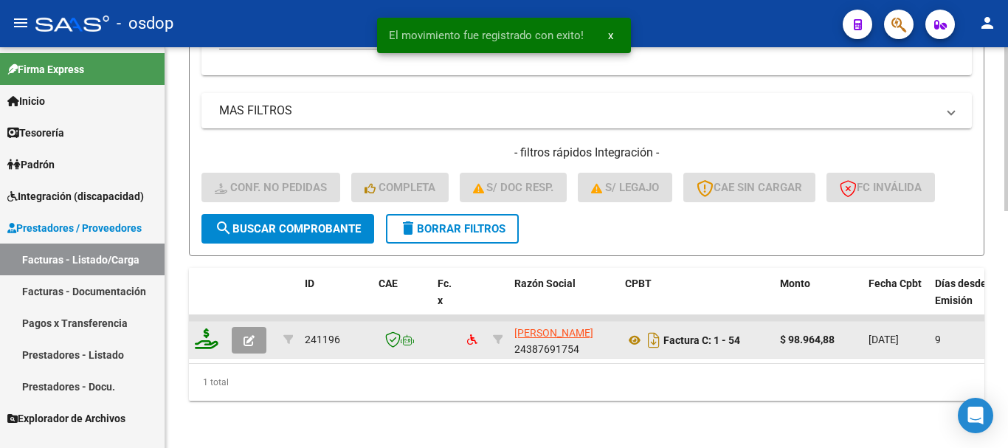
click at [206, 331] on icon at bounding box center [207, 339] width 24 height 21
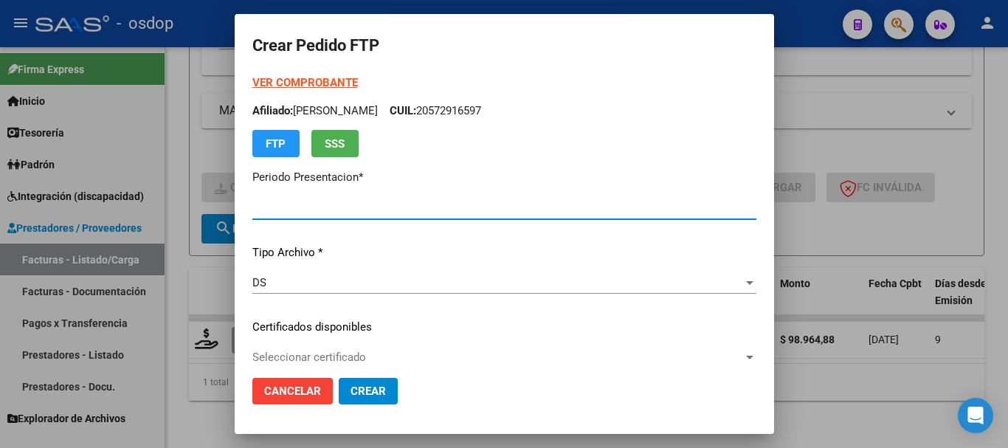
type input "202508"
type input "$ 98.964,88"
type input "561647526"
type input "2026-12-16"
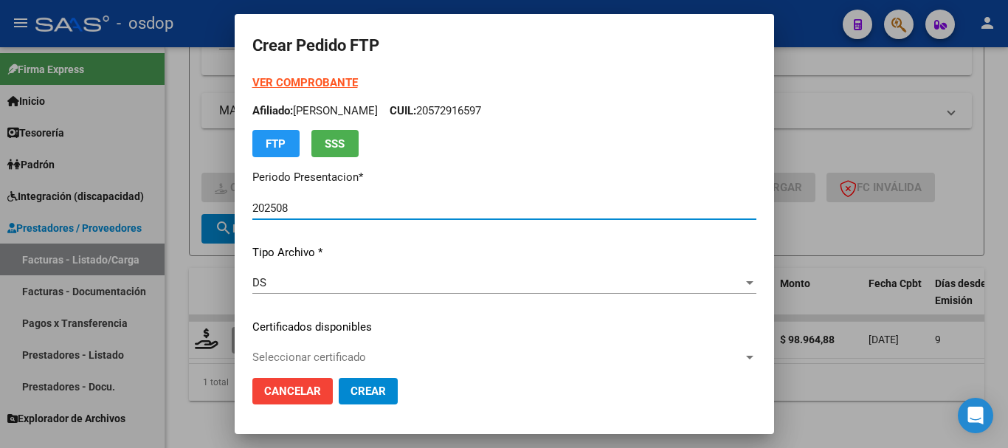
scroll to position [148, 0]
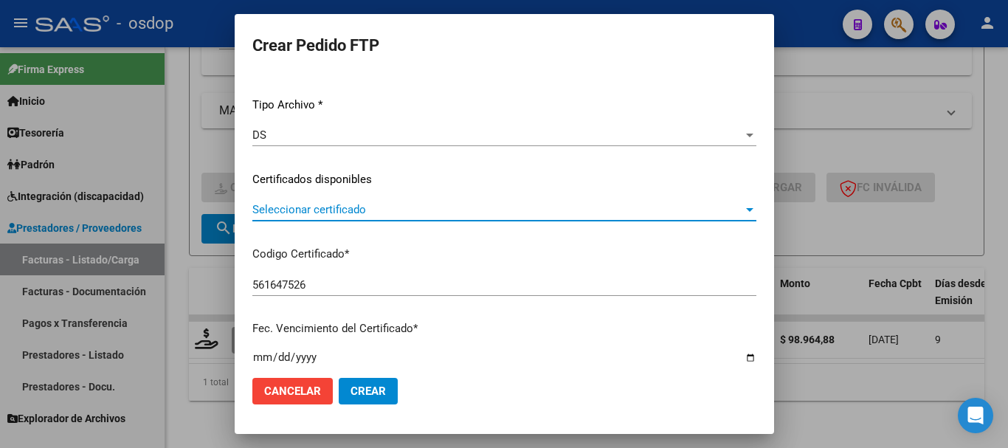
click at [323, 209] on span "Seleccionar certificado" at bounding box center [497, 209] width 491 height 13
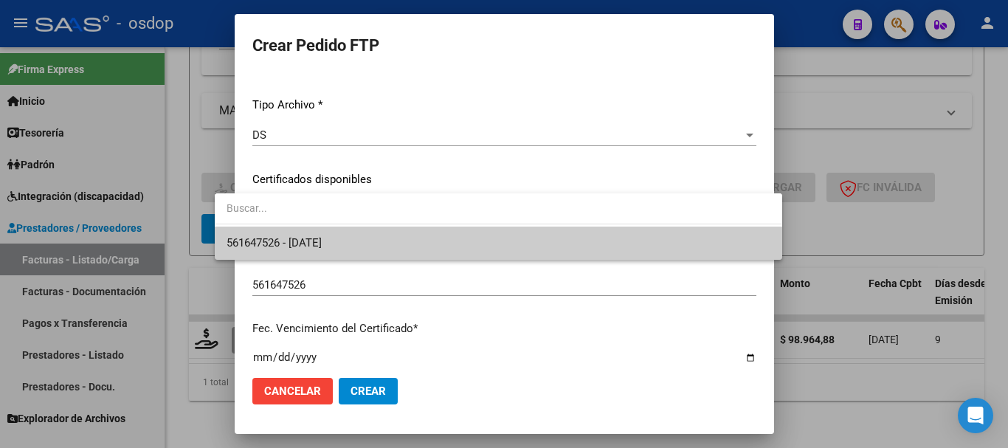
type input "4"
click at [322, 240] on span "561647526 - 2026-12-16" at bounding box center [274, 242] width 95 height 13
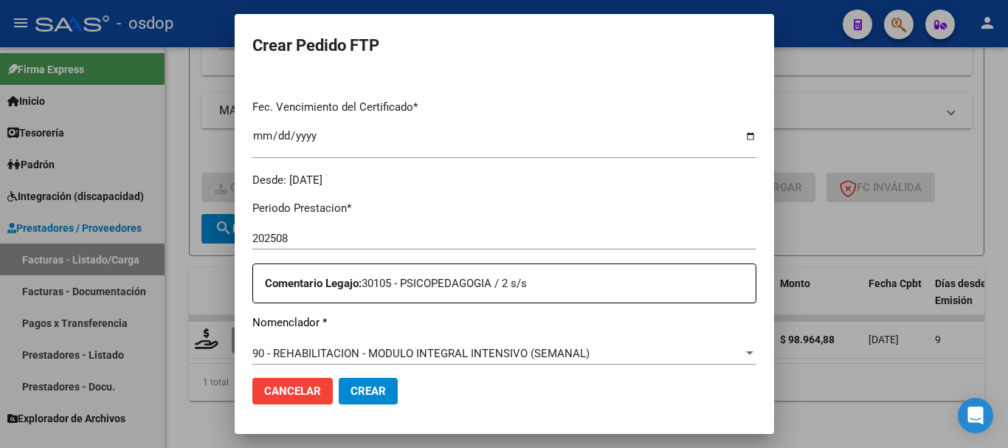
scroll to position [517, 0]
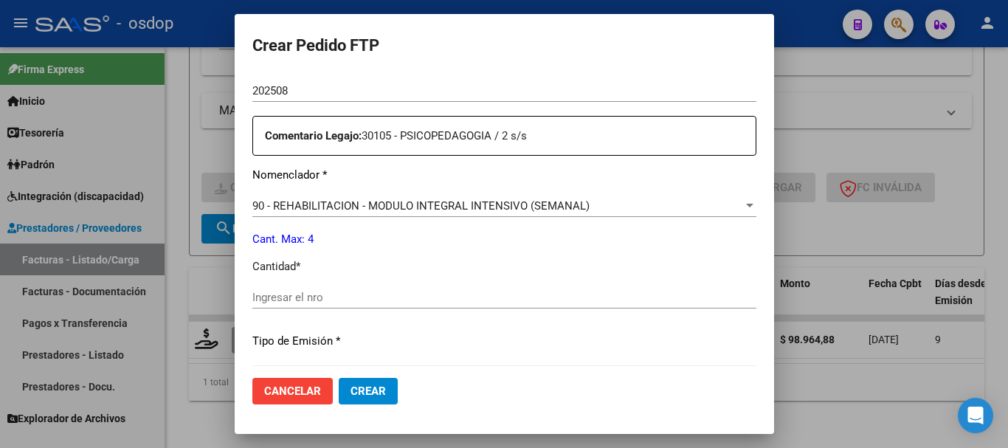
click at [323, 295] on input "Ingresar el nro" at bounding box center [504, 297] width 504 height 13
type input "4"
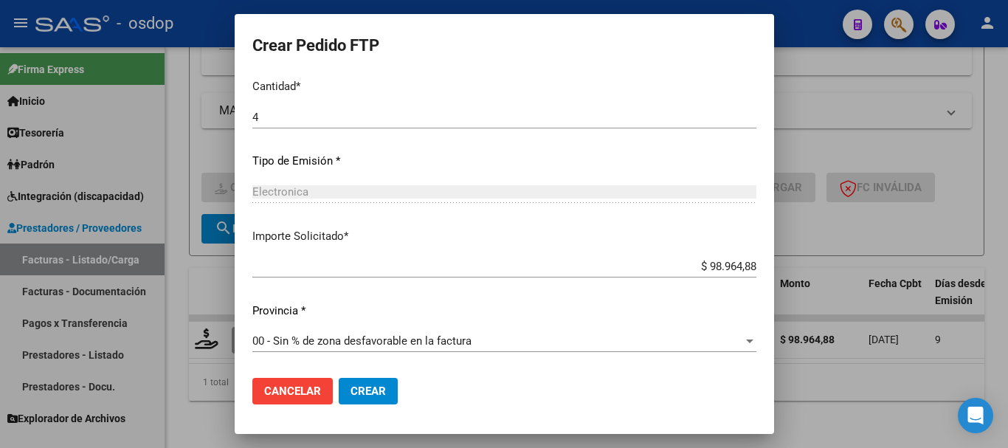
click at [351, 388] on span "Crear" at bounding box center [368, 391] width 35 height 13
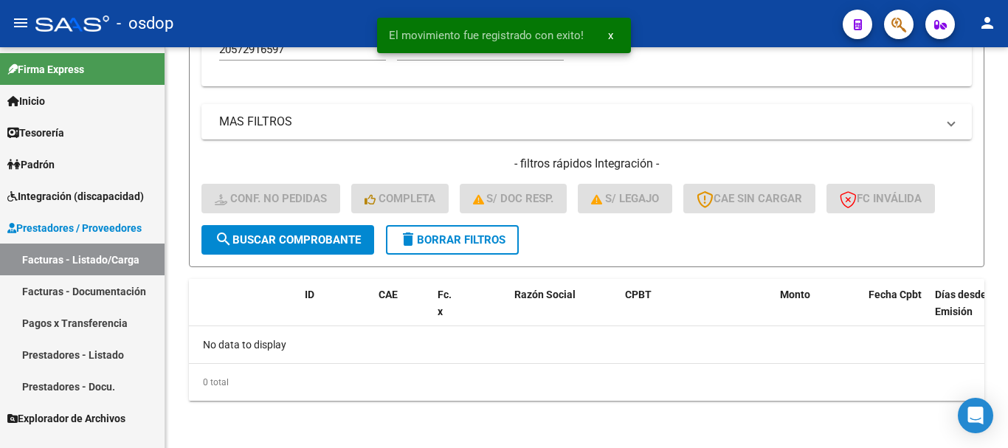
scroll to position [557, 0]
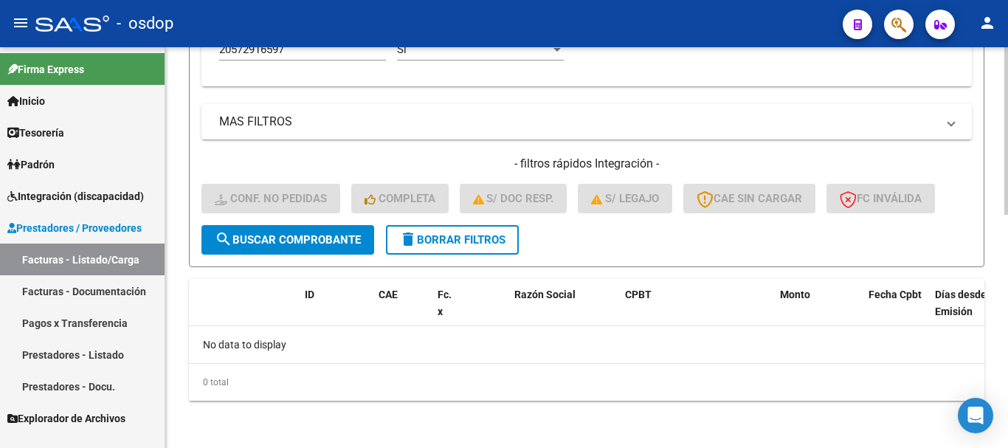
click at [438, 243] on span "delete Borrar Filtros" at bounding box center [452, 239] width 106 height 13
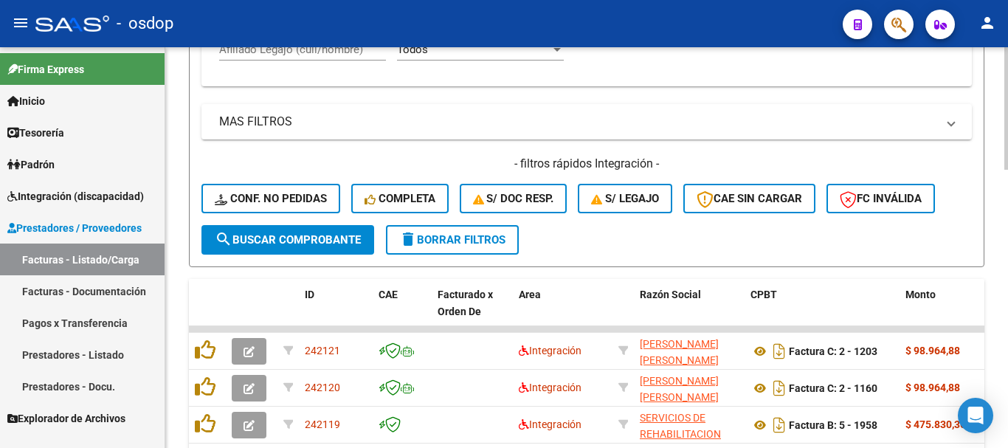
click at [330, 57] on div "Afiliado Legajo (cuil/nombre)" at bounding box center [302, 45] width 167 height 32
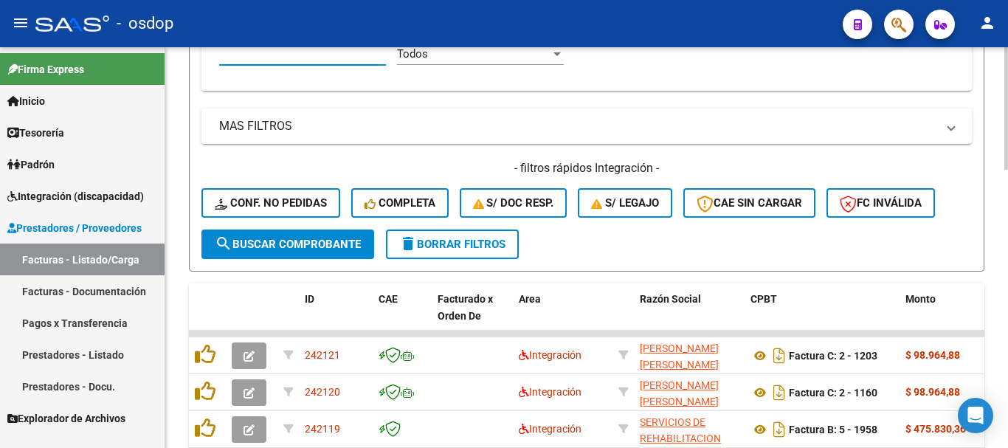
paste input "20488230094"
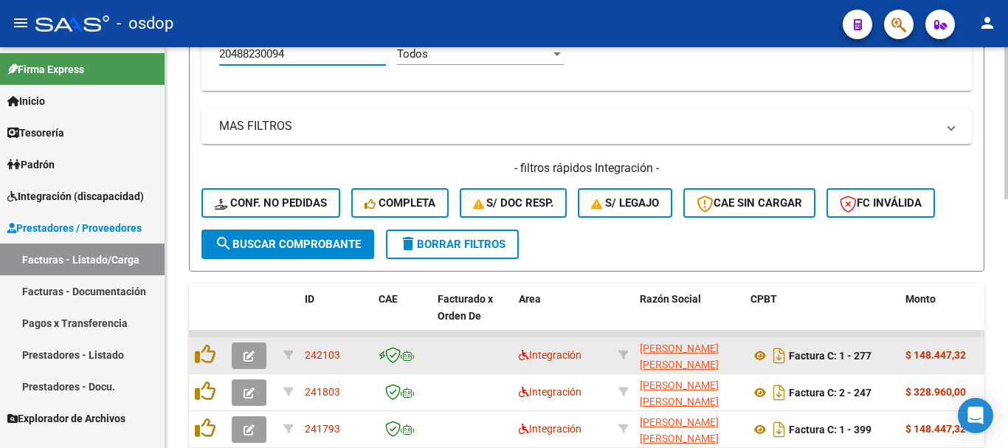
scroll to position [653, 0]
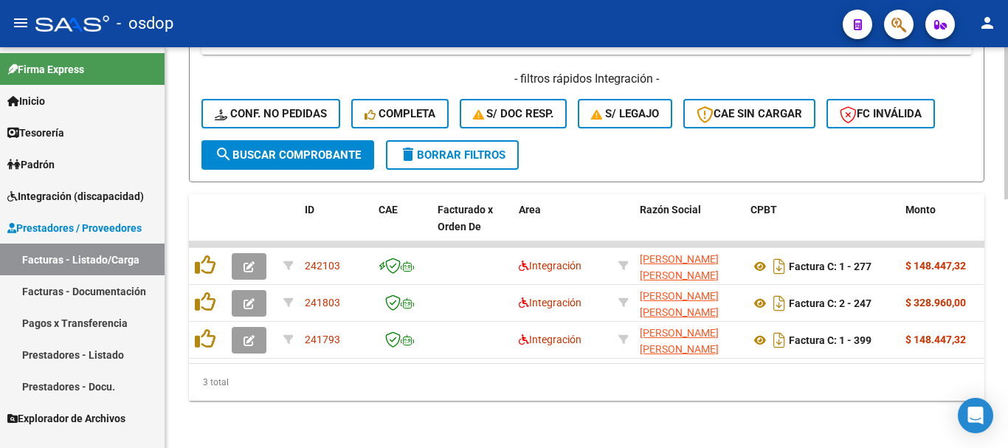
type input "20488230094"
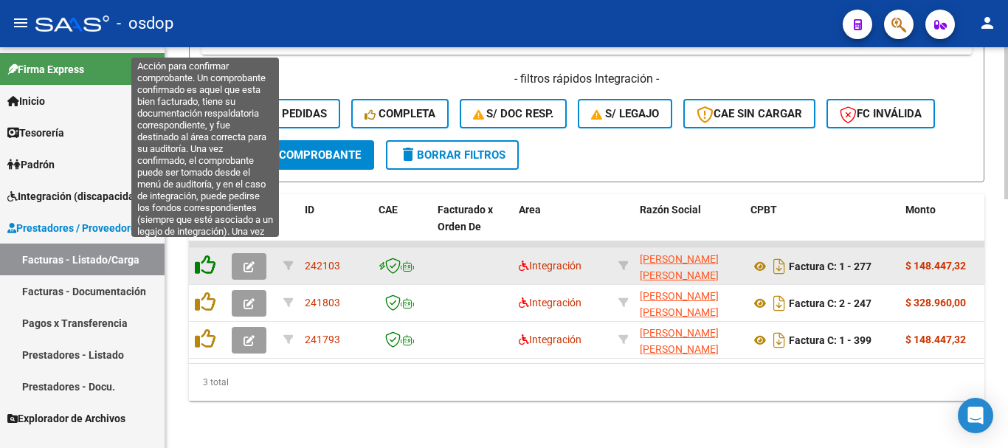
click at [208, 256] on icon at bounding box center [205, 265] width 21 height 21
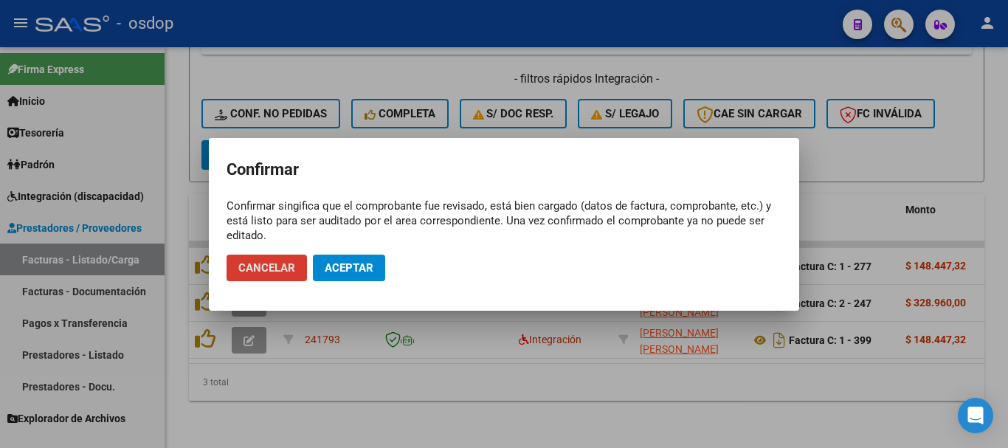
click at [371, 269] on span "Aceptar" at bounding box center [349, 267] width 49 height 13
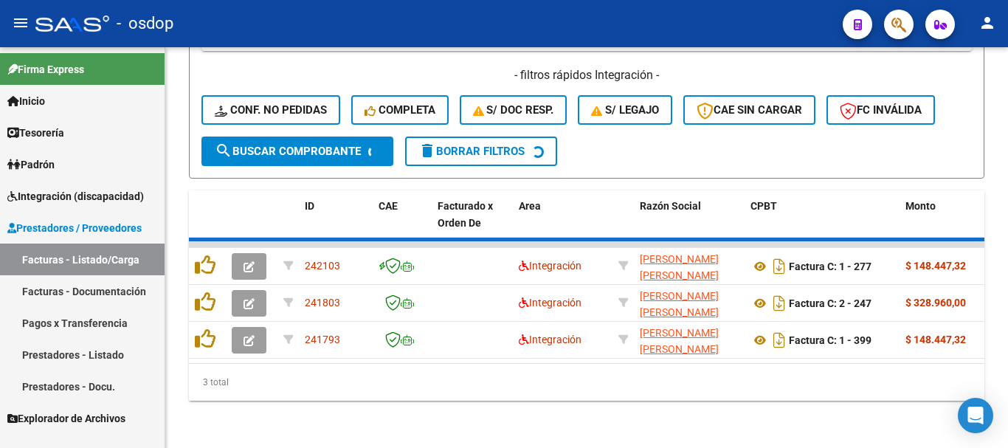
scroll to position [616, 0]
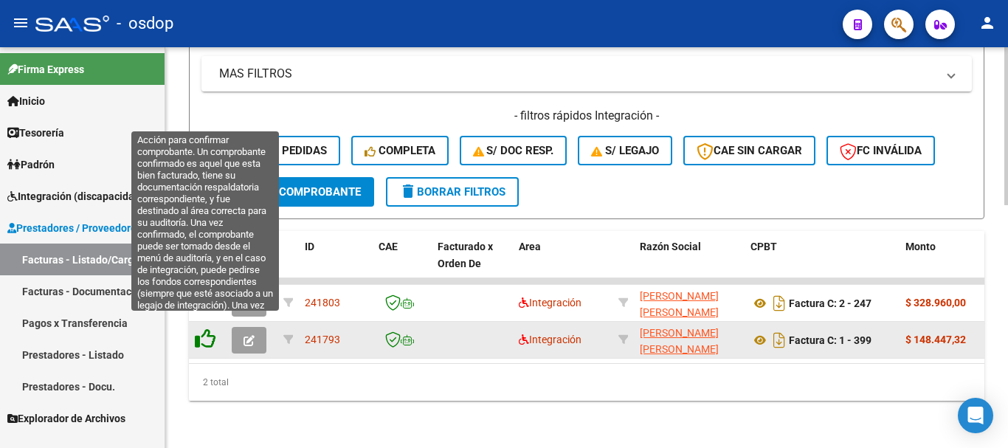
click at [207, 329] on icon at bounding box center [205, 339] width 21 height 21
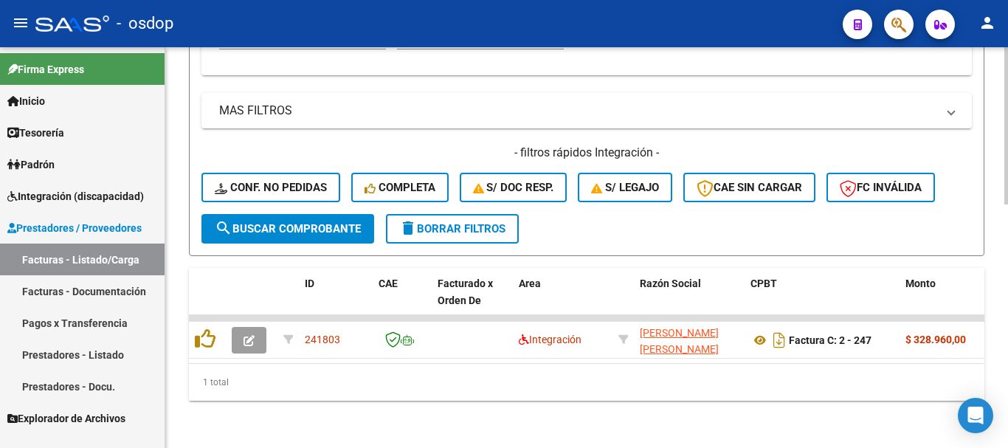
scroll to position [580, 0]
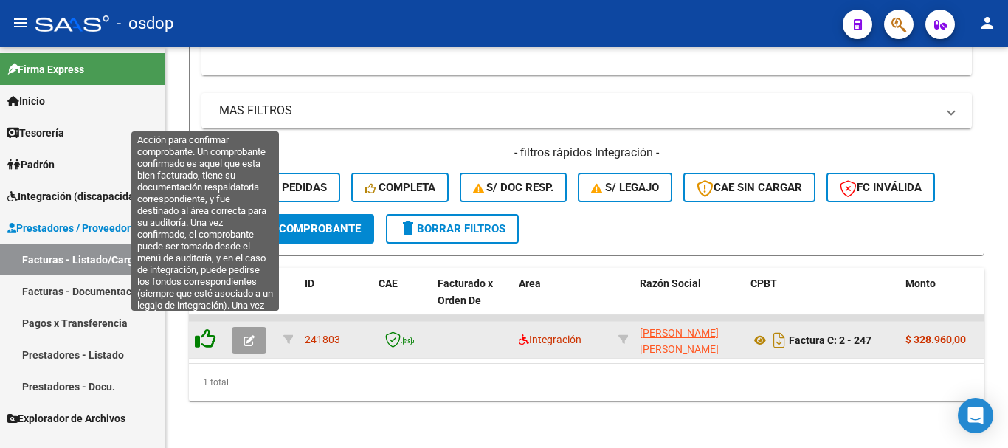
click at [207, 331] on icon at bounding box center [205, 339] width 21 height 21
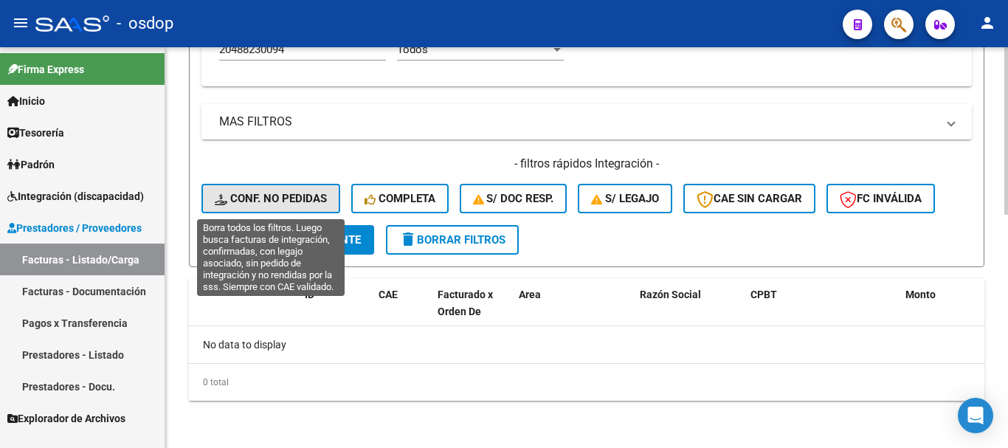
click at [288, 197] on span "Conf. no pedidas" at bounding box center [271, 198] width 112 height 13
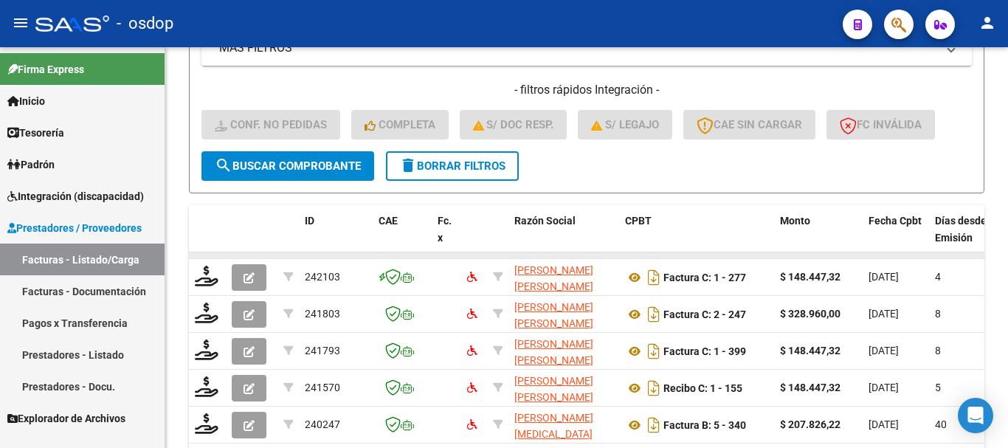
scroll to position [483, 0]
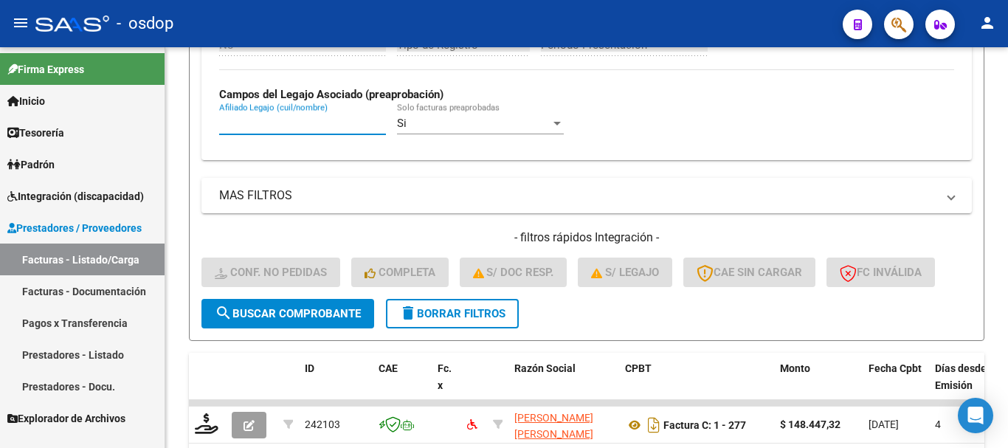
click at [317, 122] on input "Afiliado Legajo (cuil/nombre)" at bounding box center [302, 123] width 167 height 13
paste input "20488230094"
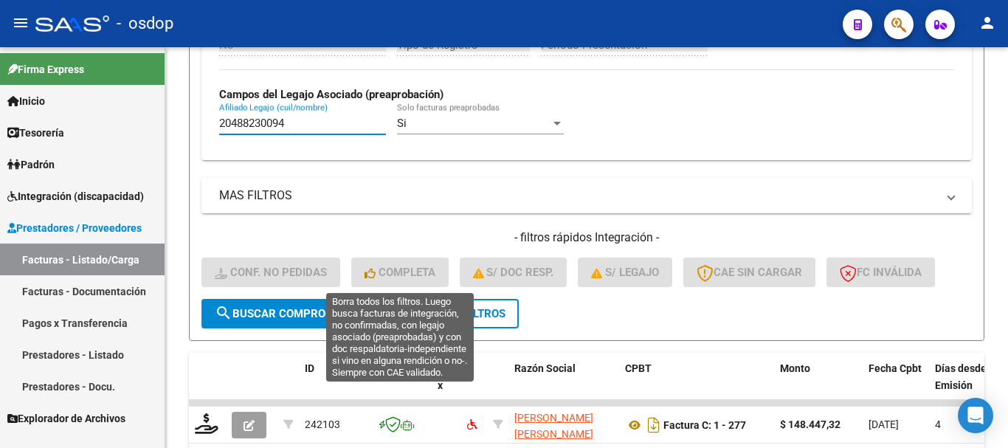
scroll to position [653, 0]
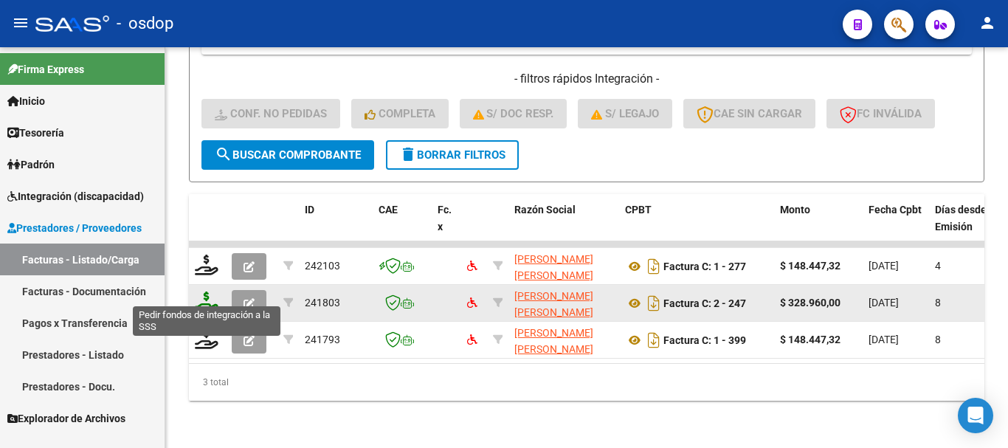
type input "20488230094"
click at [210, 292] on icon at bounding box center [207, 302] width 24 height 21
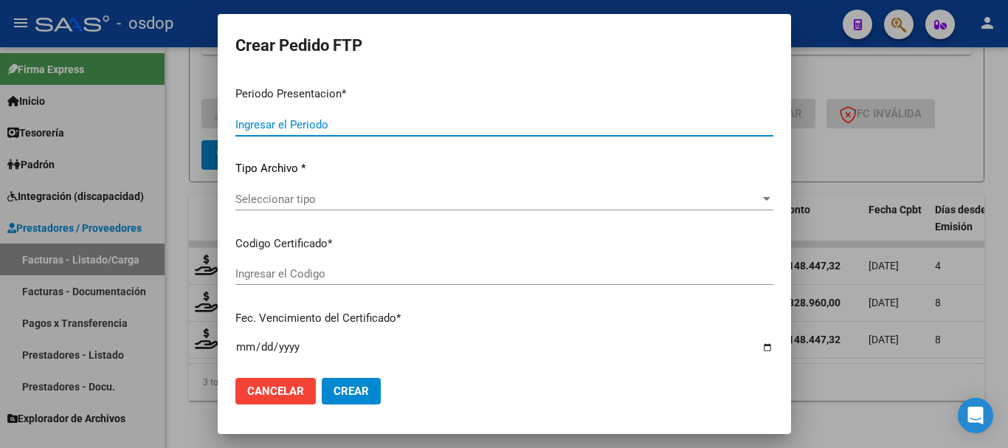
type input "202508"
type input "$ 328.960,00"
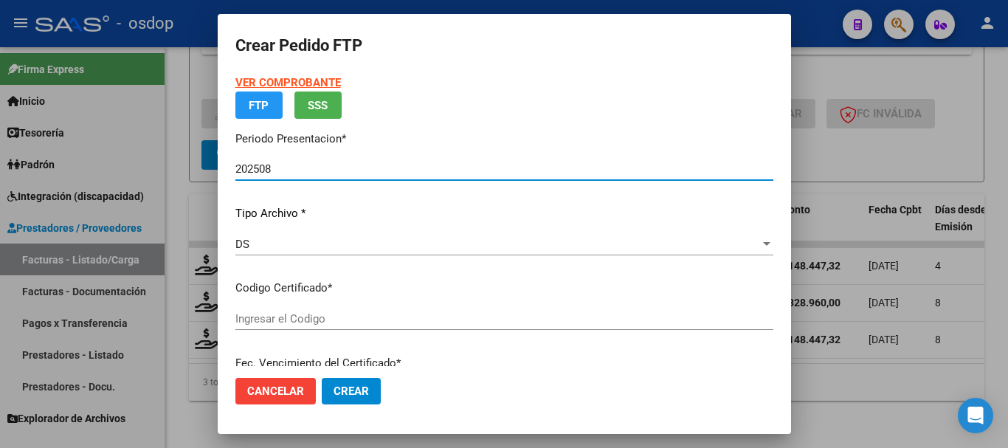
type input "5476753400"
type input "2028-02-19"
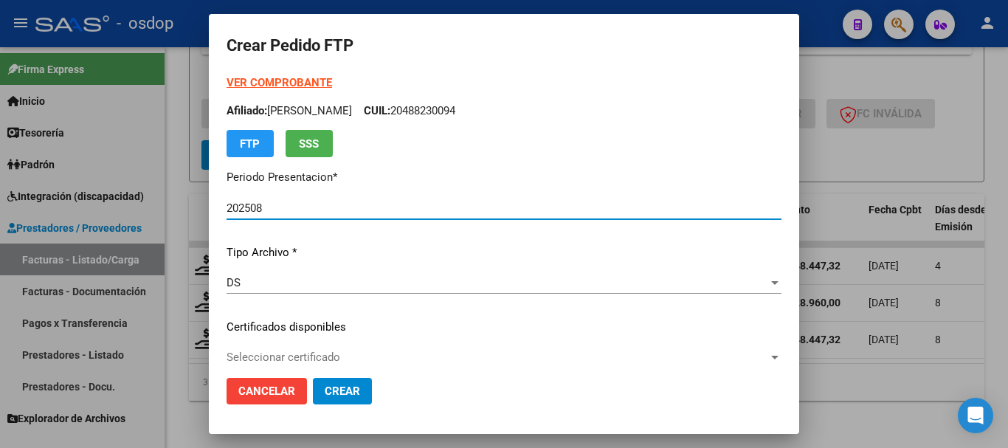
scroll to position [148, 0]
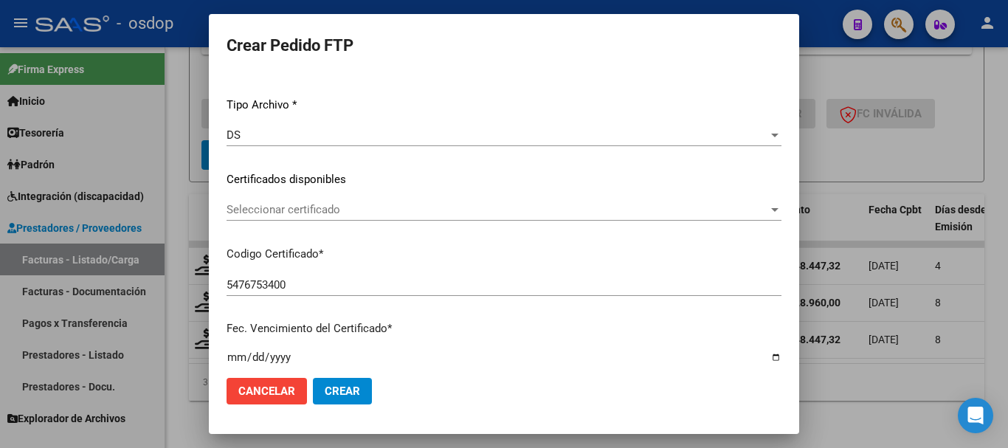
click at [310, 214] on span "Seleccionar certificado" at bounding box center [498, 209] width 542 height 13
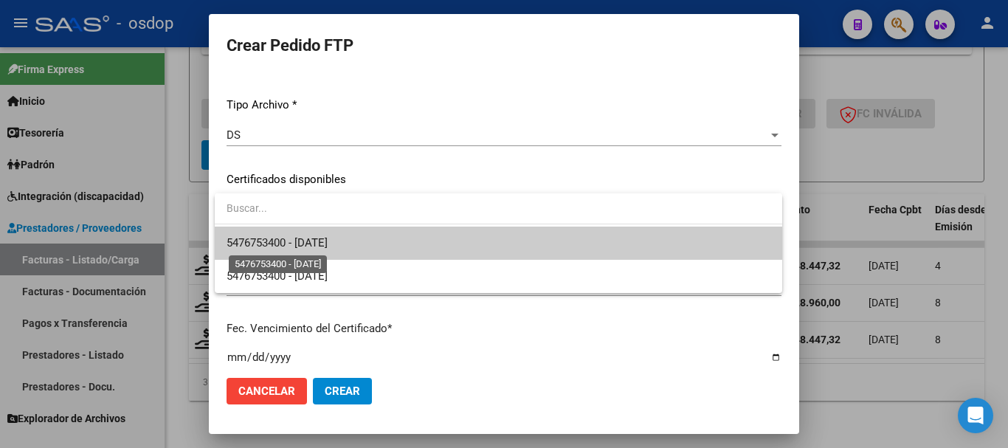
click at [328, 241] on span "5476753400 - 2028-02-19" at bounding box center [277, 242] width 101 height 13
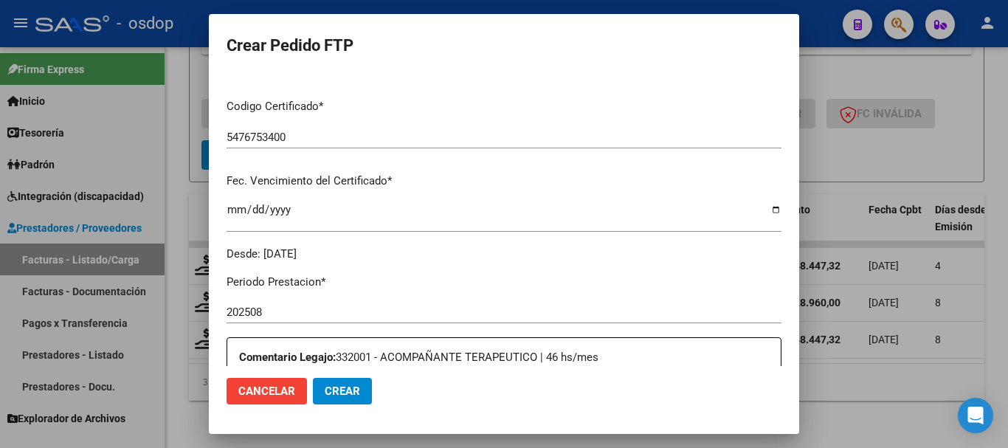
scroll to position [517, 0]
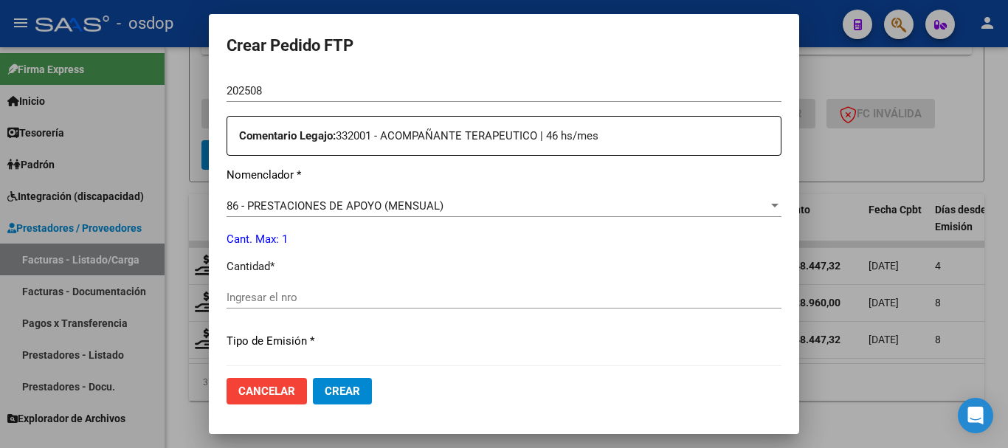
click at [282, 303] on input "Ingresar el nro" at bounding box center [504, 297] width 555 height 13
type input "1"
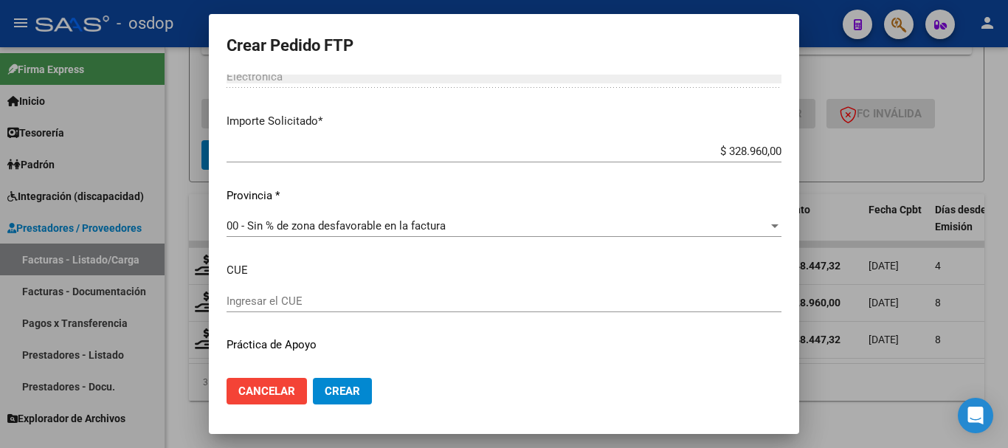
click at [350, 385] on span "Crear" at bounding box center [342, 391] width 35 height 13
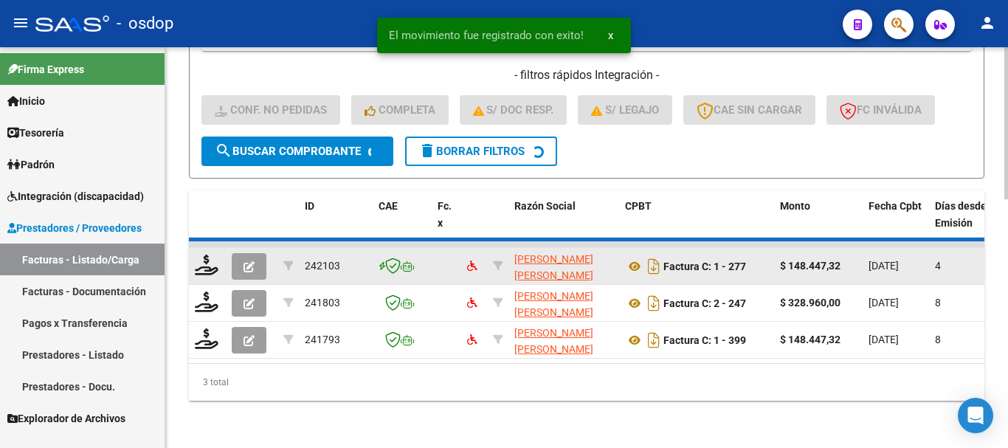
scroll to position [616, 0]
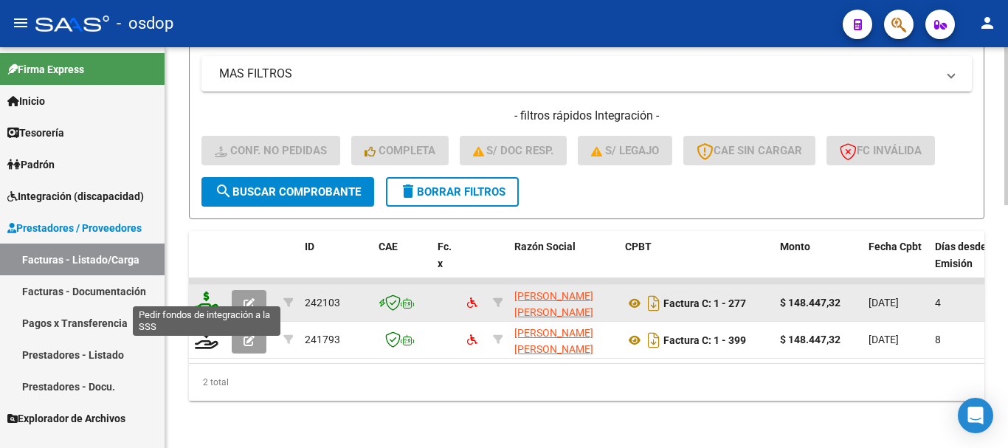
click at [202, 300] on icon at bounding box center [207, 302] width 24 height 21
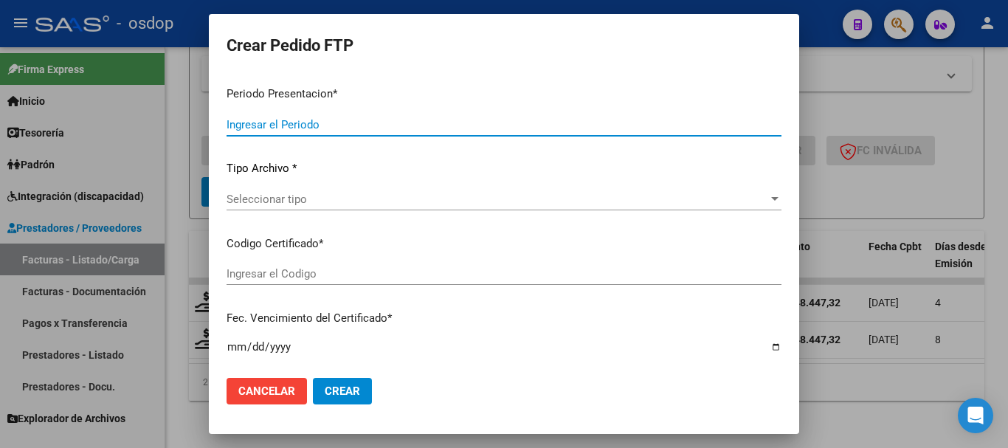
type input "202508"
type input "$ 148.447,32"
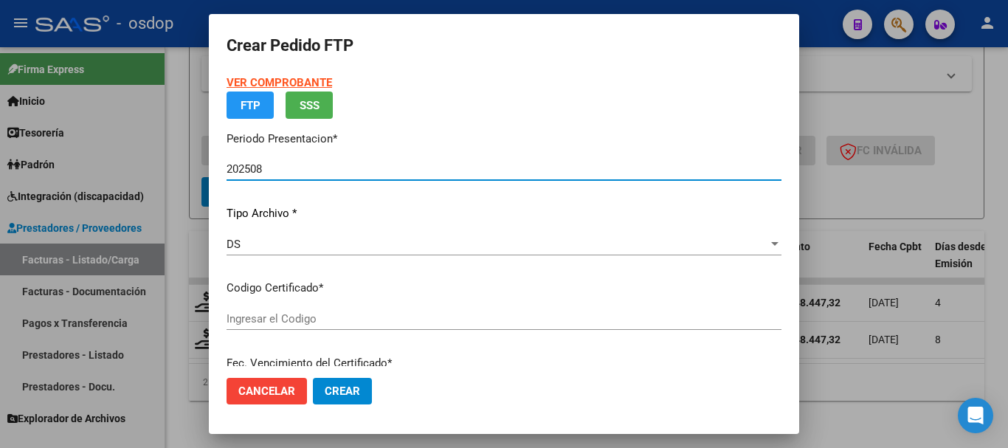
click at [314, 312] on input "Ingresar el Codigo" at bounding box center [504, 318] width 555 height 13
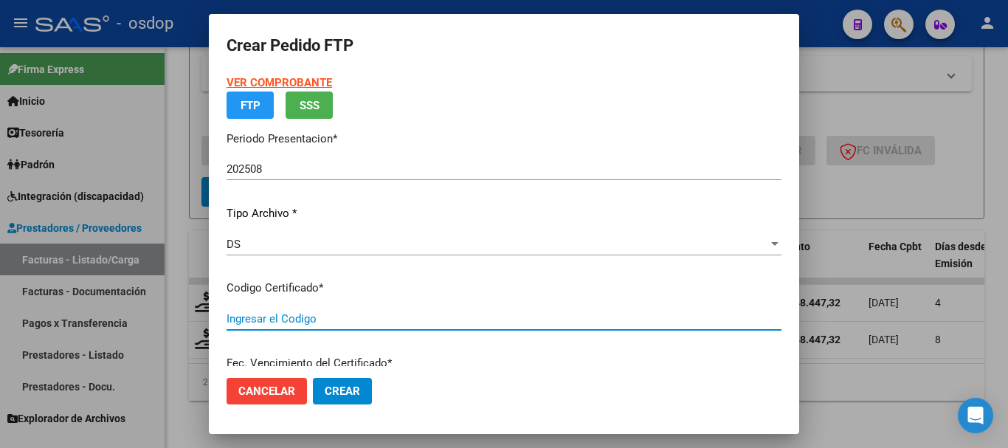
type input "5476753400"
type input "2028-02-19"
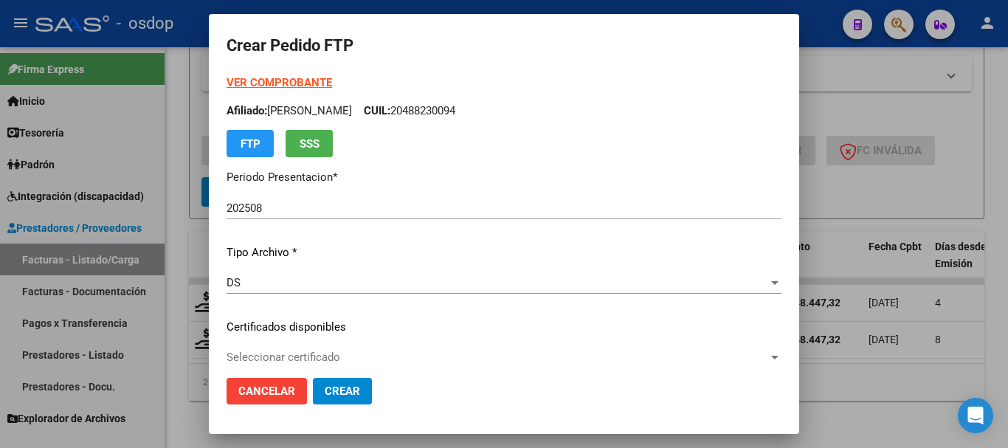
scroll to position [148, 0]
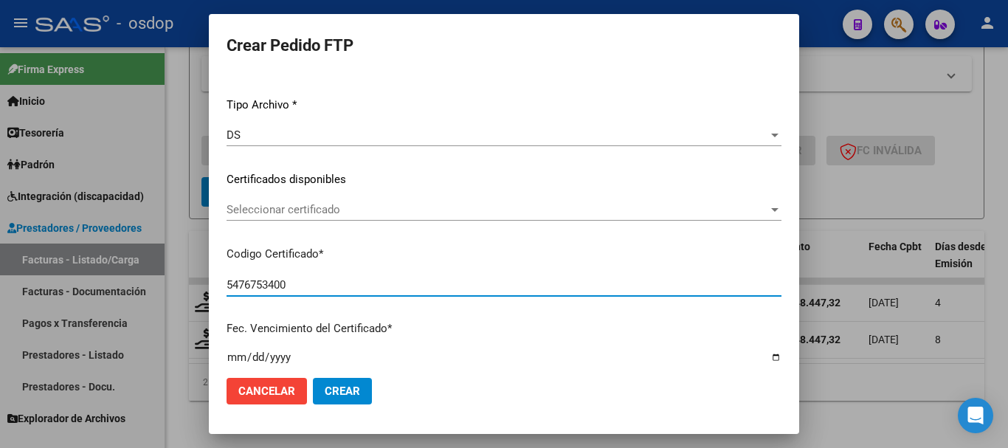
click at [311, 203] on span "Seleccionar certificado" at bounding box center [498, 209] width 542 height 13
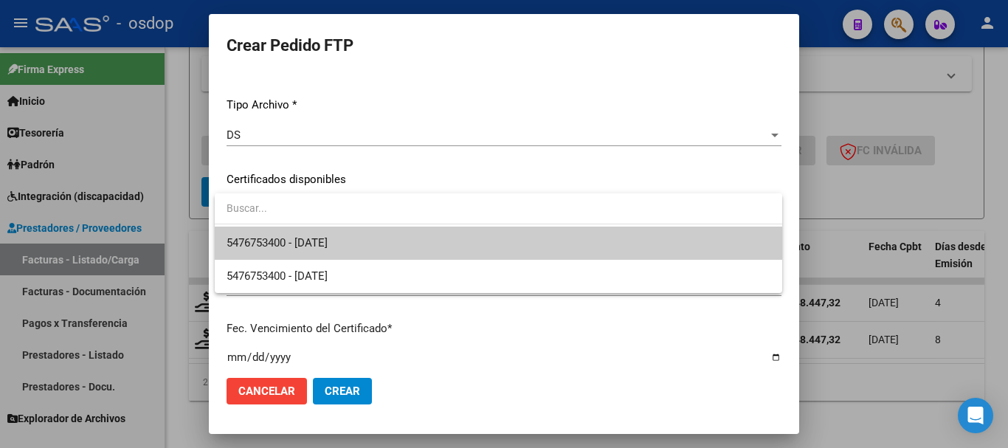
click at [328, 240] on span "5476753400 - 2028-02-19" at bounding box center [277, 242] width 101 height 13
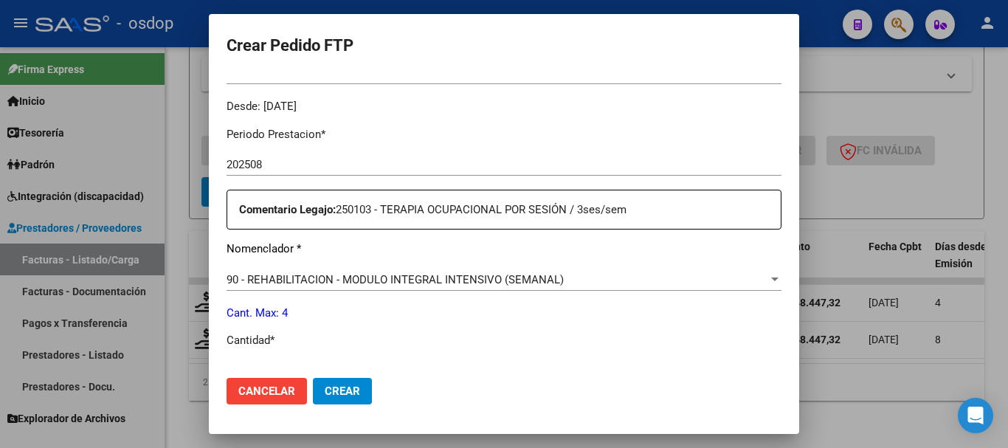
scroll to position [591, 0]
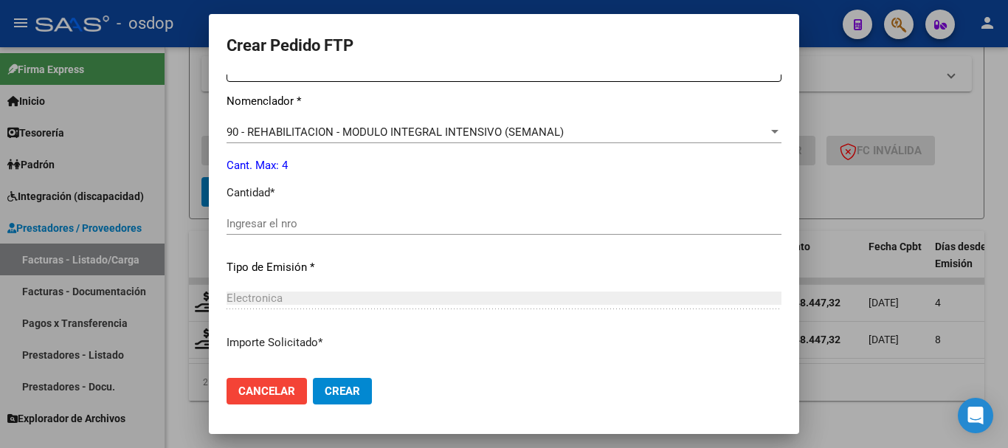
click at [313, 217] on input "Ingresar el nro" at bounding box center [504, 223] width 555 height 13
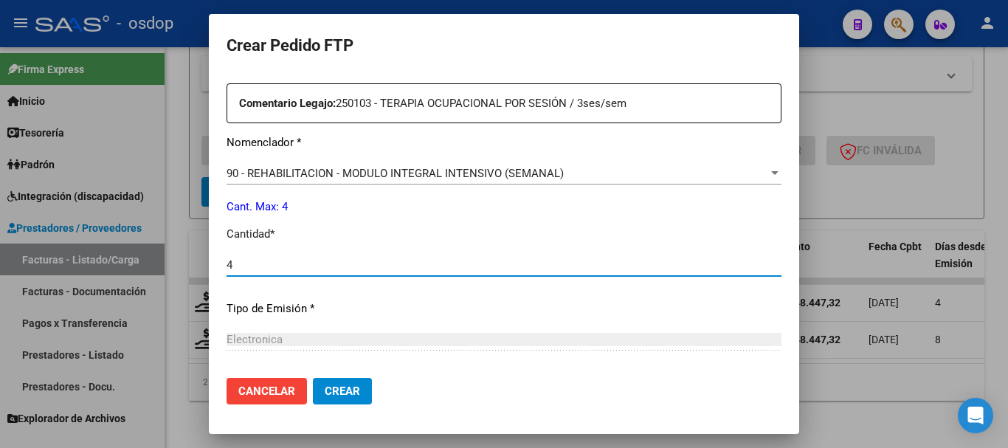
scroll to position [697, 0]
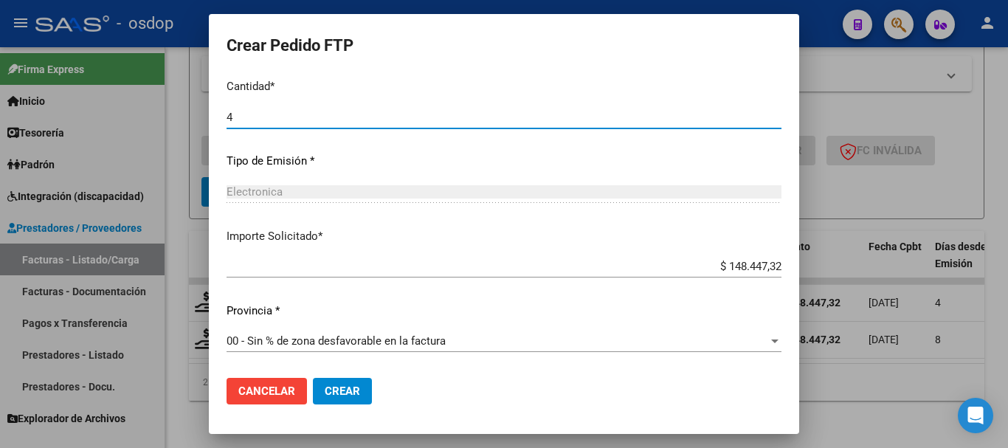
type input "4"
click at [350, 386] on span "Crear" at bounding box center [342, 391] width 35 height 13
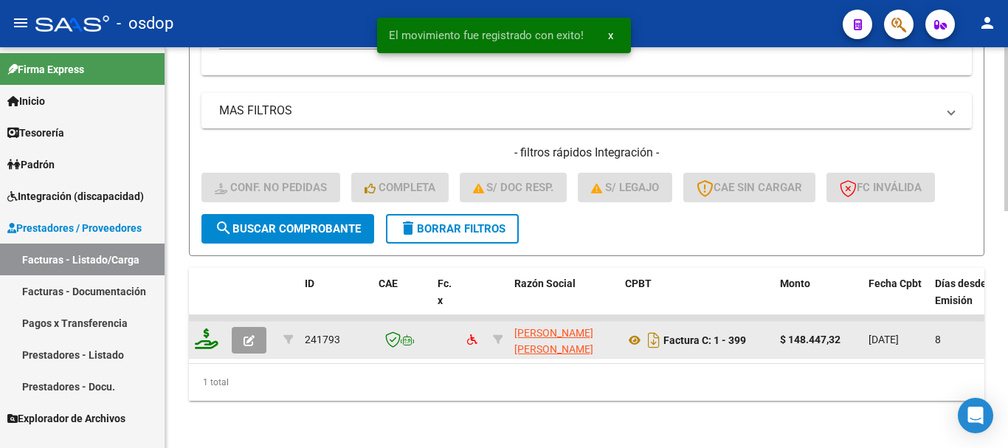
scroll to position [580, 0]
click at [213, 329] on icon at bounding box center [207, 339] width 24 height 21
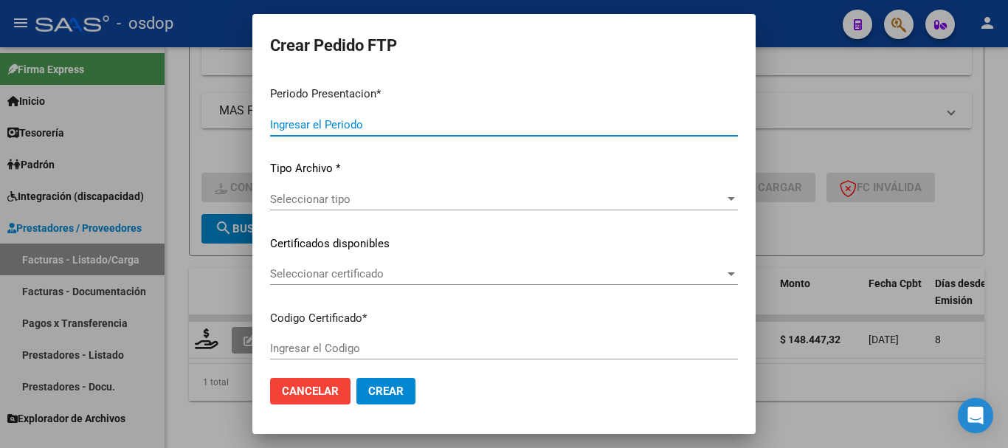
type input "202508"
type input "$ 148.447,32"
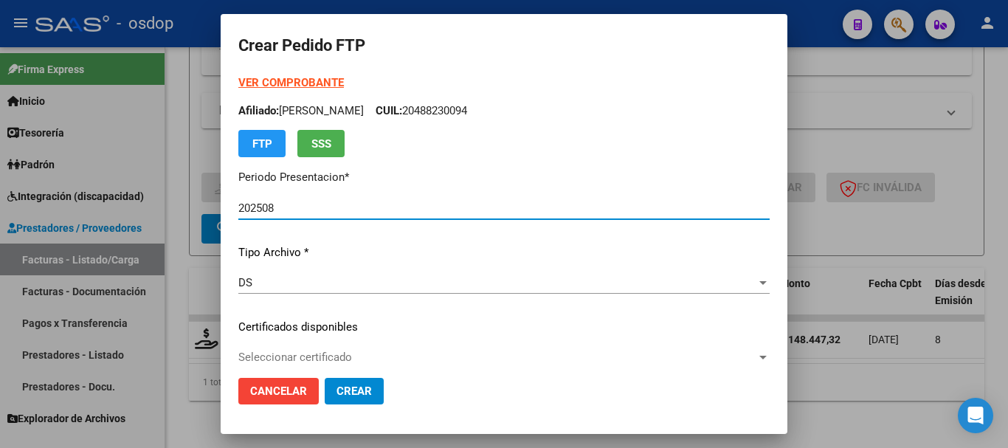
type input "5476753400"
type input "2028-02-19"
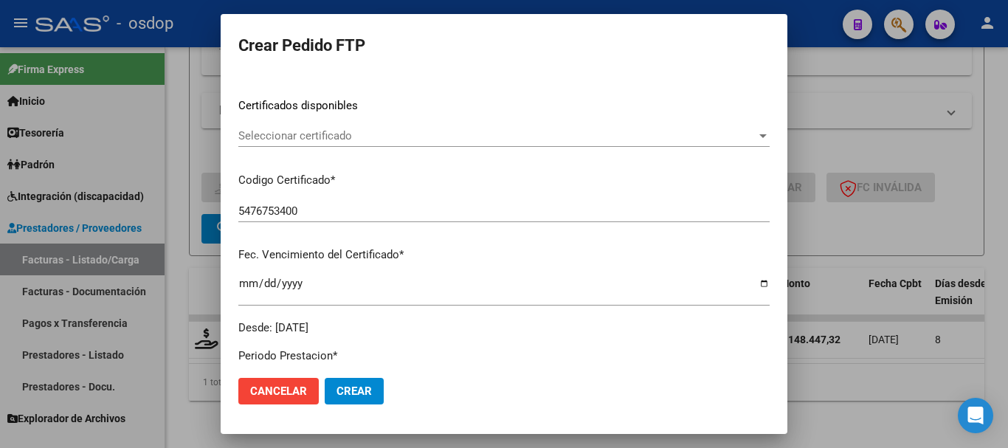
click at [307, 125] on div "Seleccionar certificado Seleccionar certificado" at bounding box center [504, 136] width 532 height 22
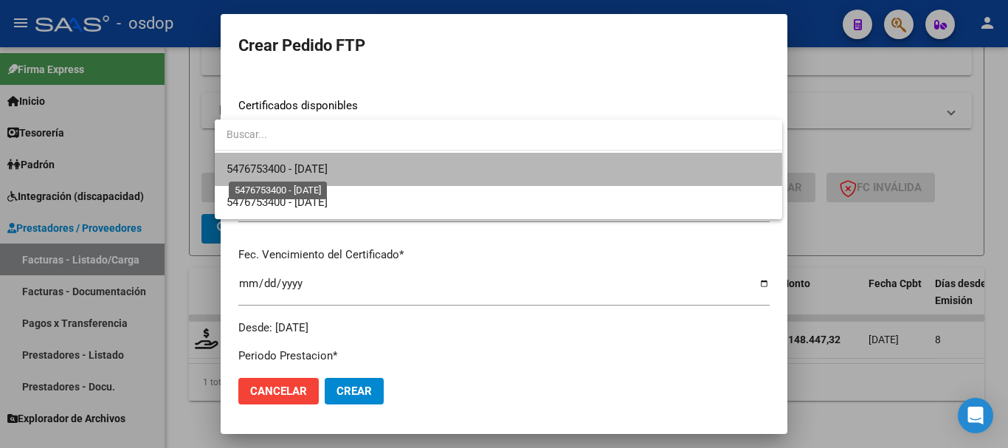
click at [326, 169] on span "5476753400 - 2028-02-19" at bounding box center [277, 168] width 101 height 13
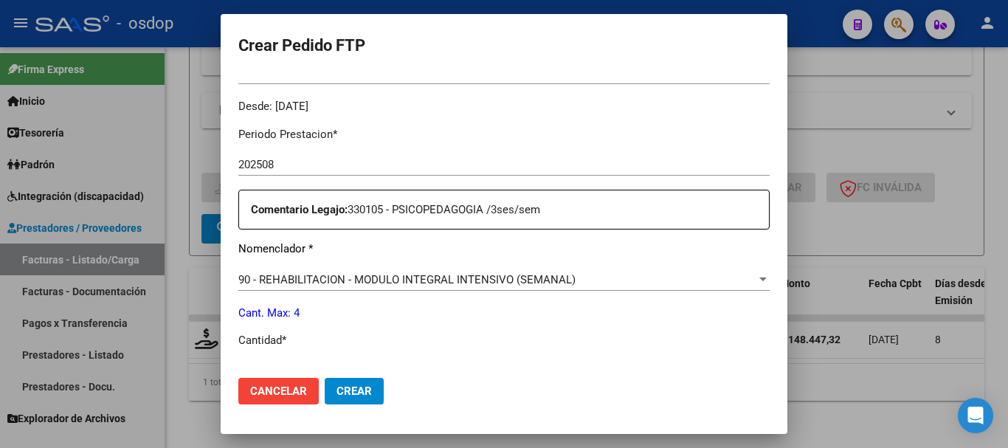
scroll to position [517, 0]
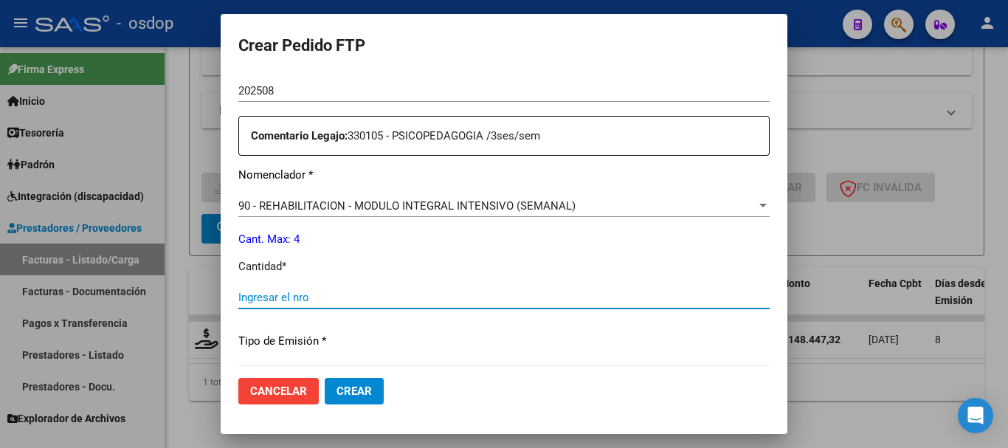
click at [351, 295] on input "Ingresar el nro" at bounding box center [504, 297] width 532 height 13
type input "4"
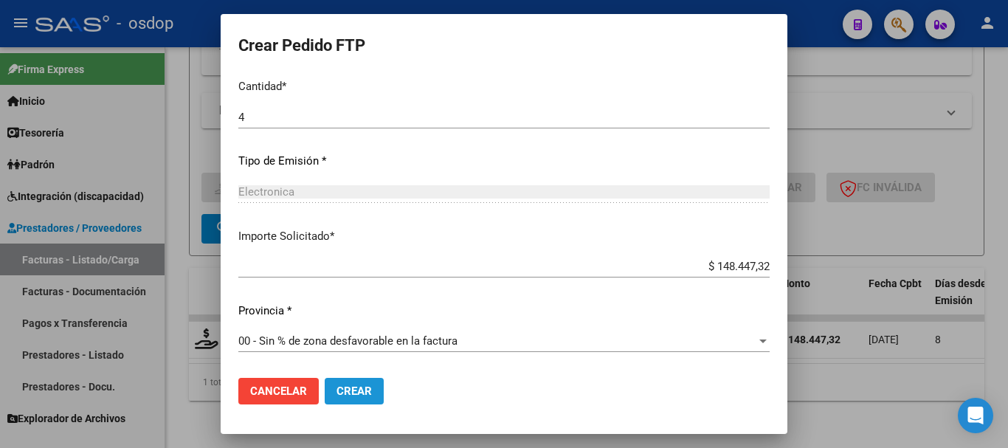
click at [340, 399] on button "Crear" at bounding box center [354, 391] width 59 height 27
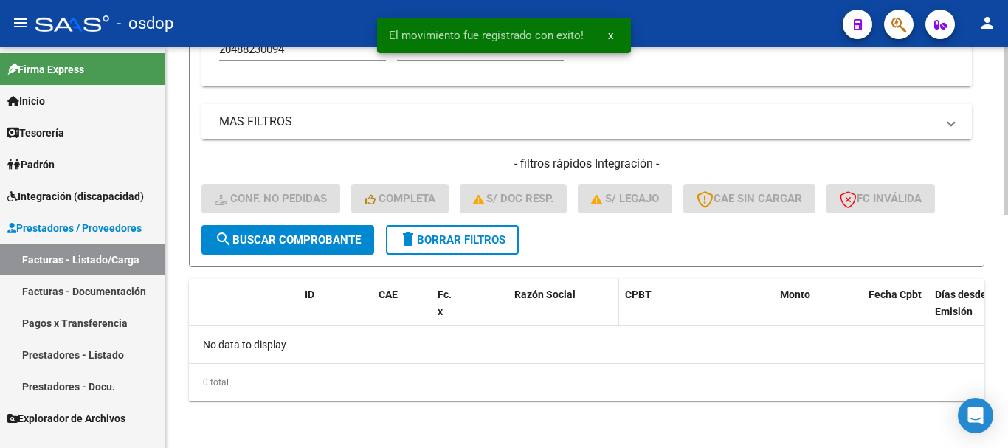
scroll to position [557, 0]
click at [476, 246] on span "delete Borrar Filtros" at bounding box center [452, 239] width 106 height 13
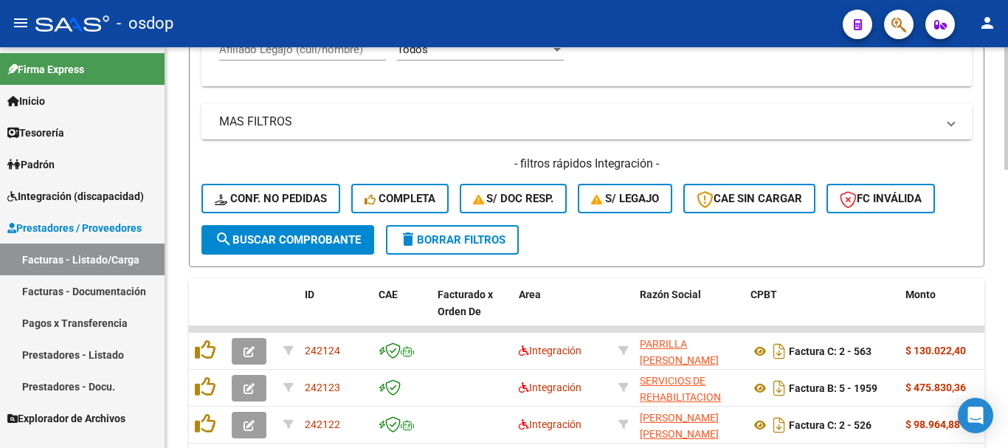
click at [342, 55] on input "Afiliado Legajo (cuil/nombre)" at bounding box center [302, 49] width 167 height 13
paste input "20580781331"
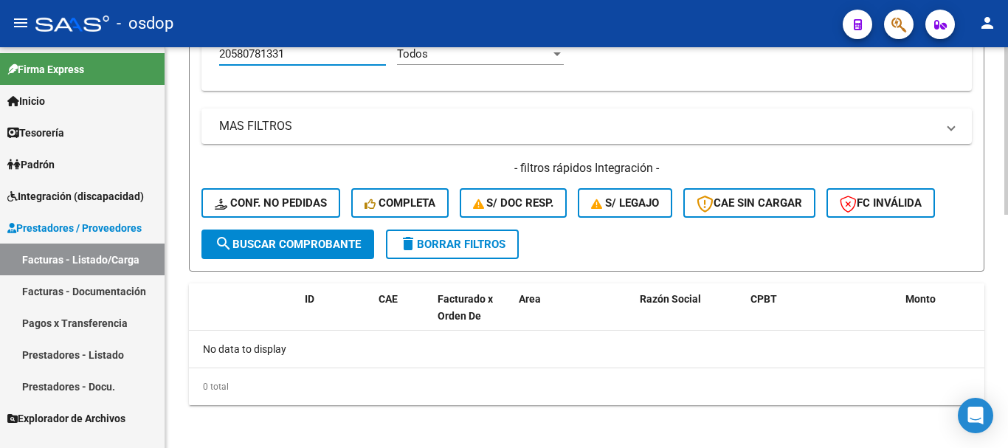
type input "20580781331"
click at [498, 251] on button "delete Borrar Filtros" at bounding box center [452, 245] width 133 height 30
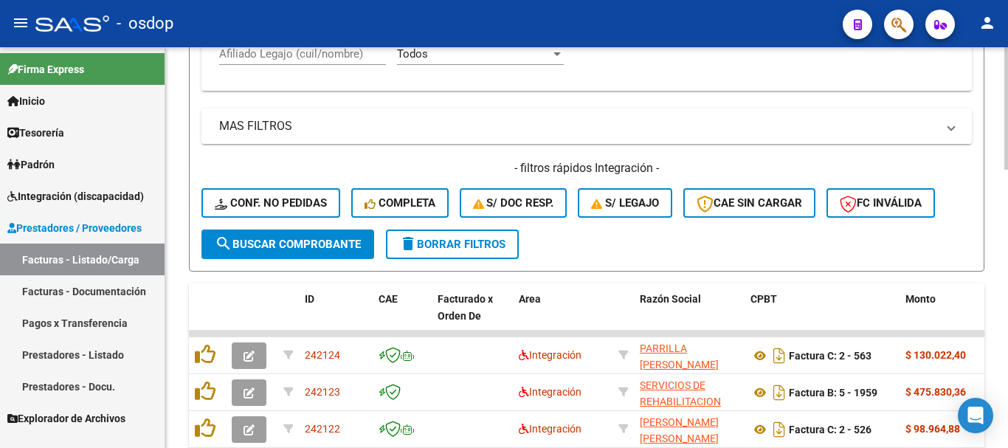
click at [261, 50] on input "Afiliado Legajo (cuil/nombre)" at bounding box center [302, 53] width 167 height 13
paste input "20529488204"
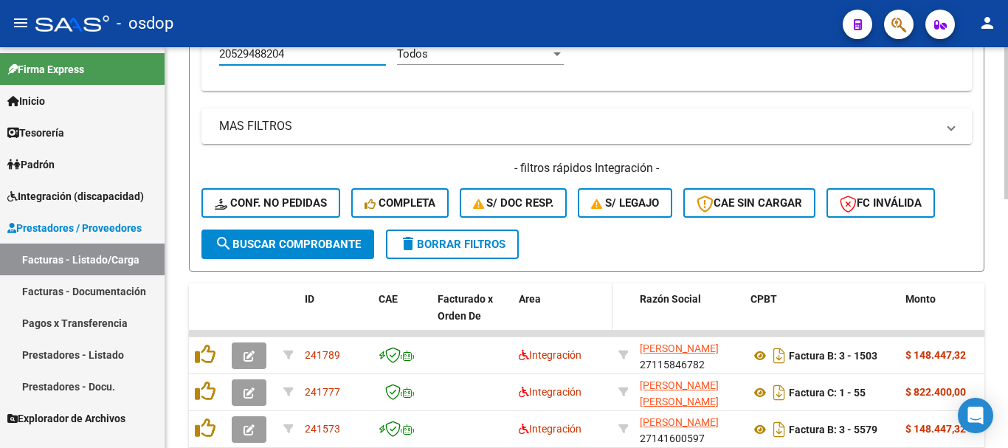
scroll to position [653, 0]
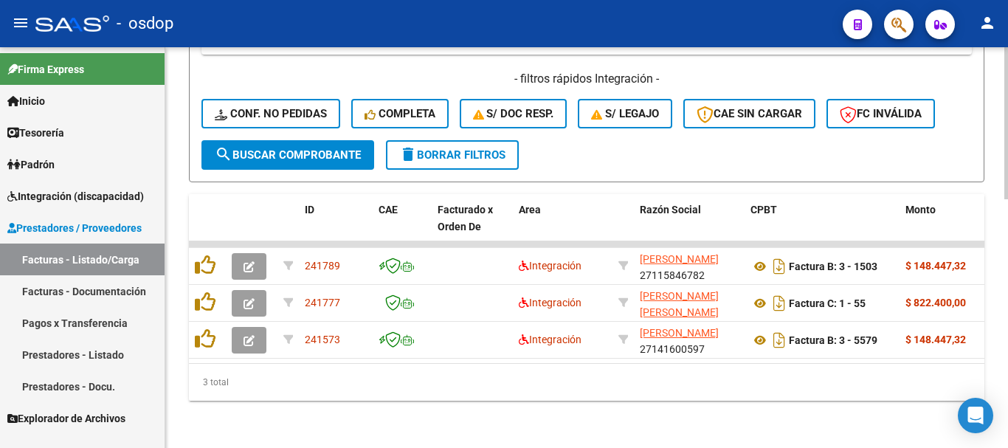
type input "20529488204"
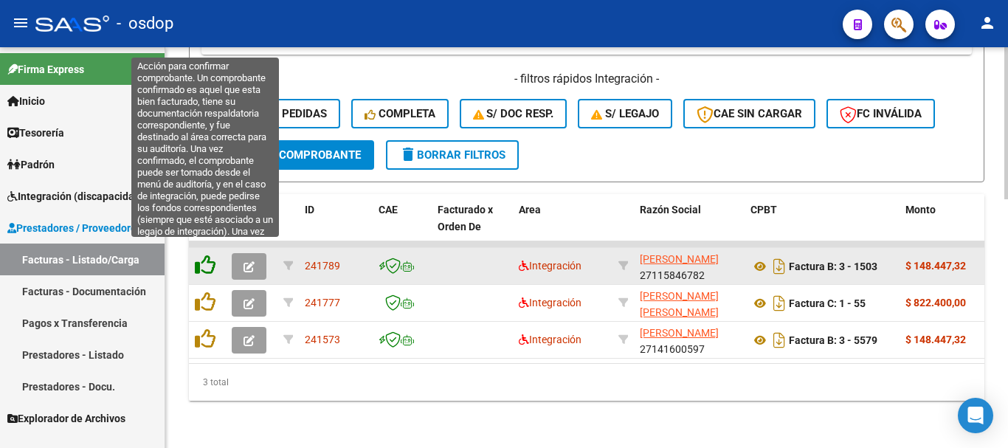
click at [203, 258] on icon at bounding box center [205, 265] width 21 height 21
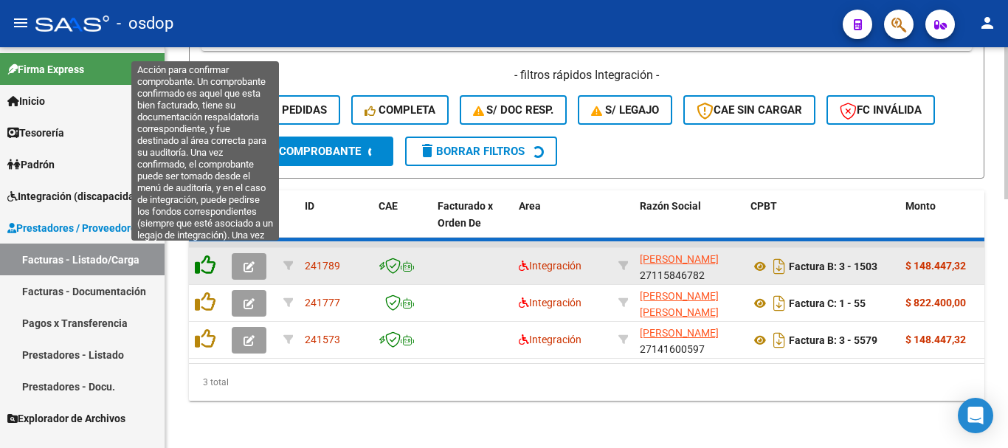
scroll to position [616, 0]
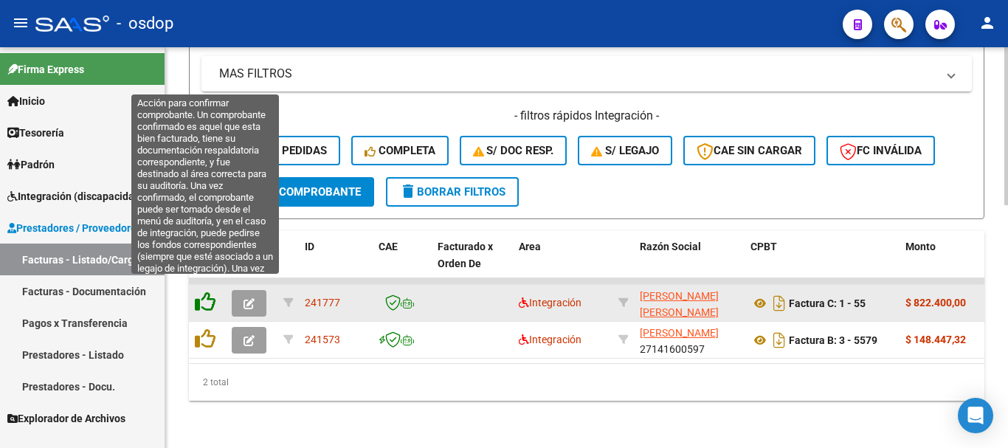
click at [207, 292] on icon at bounding box center [205, 302] width 21 height 21
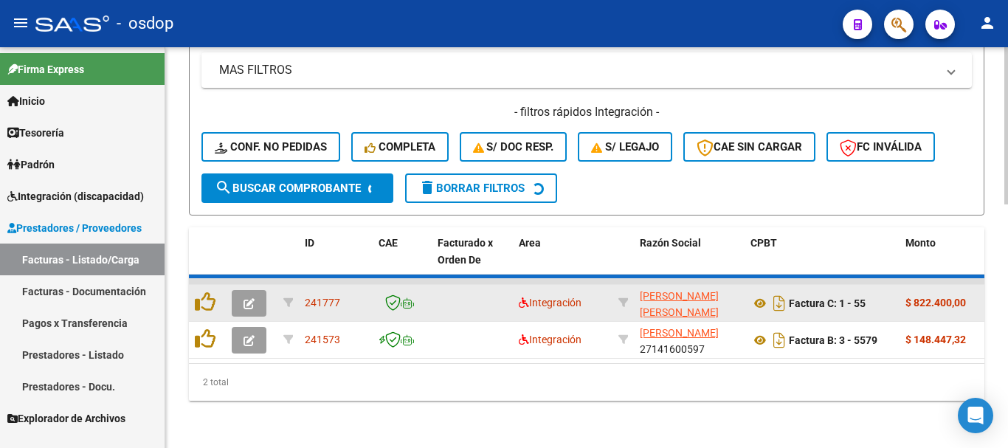
scroll to position [580, 0]
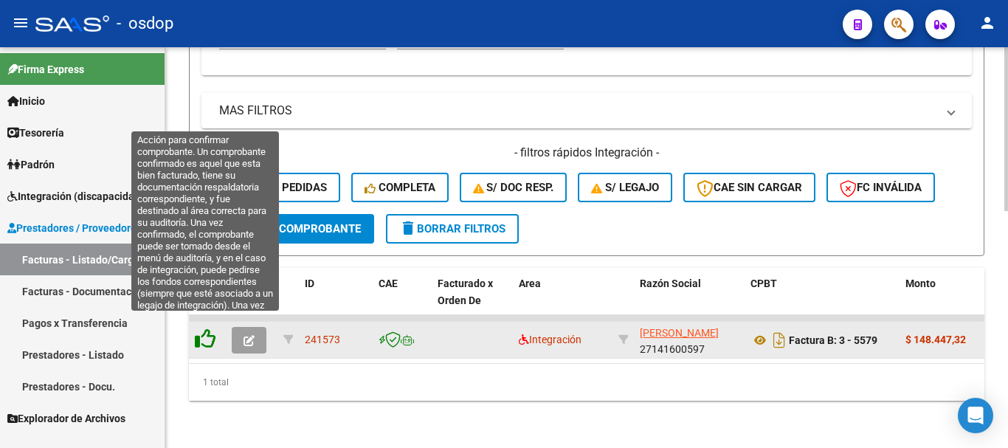
click at [206, 329] on icon at bounding box center [205, 339] width 21 height 21
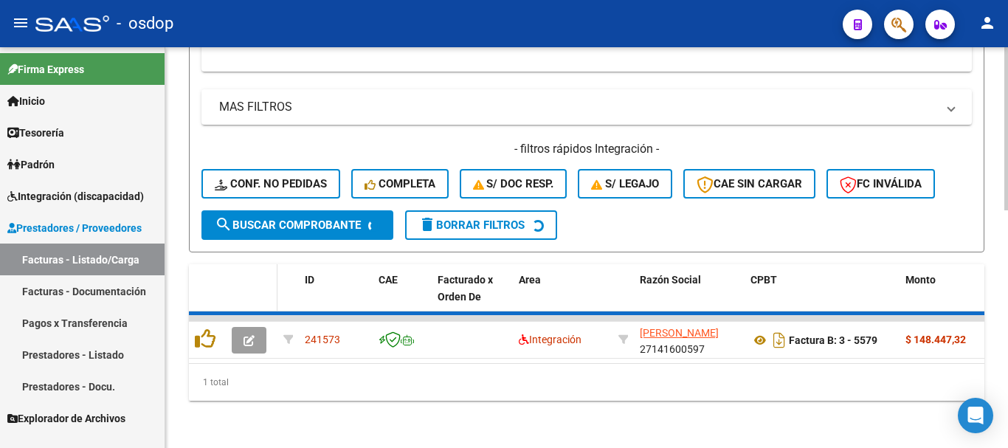
scroll to position [557, 0]
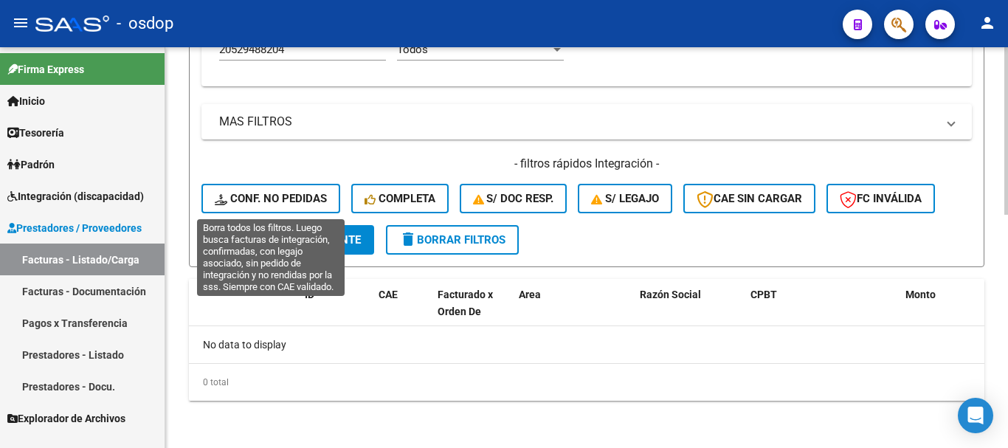
click at [300, 204] on span "Conf. no pedidas" at bounding box center [271, 198] width 112 height 13
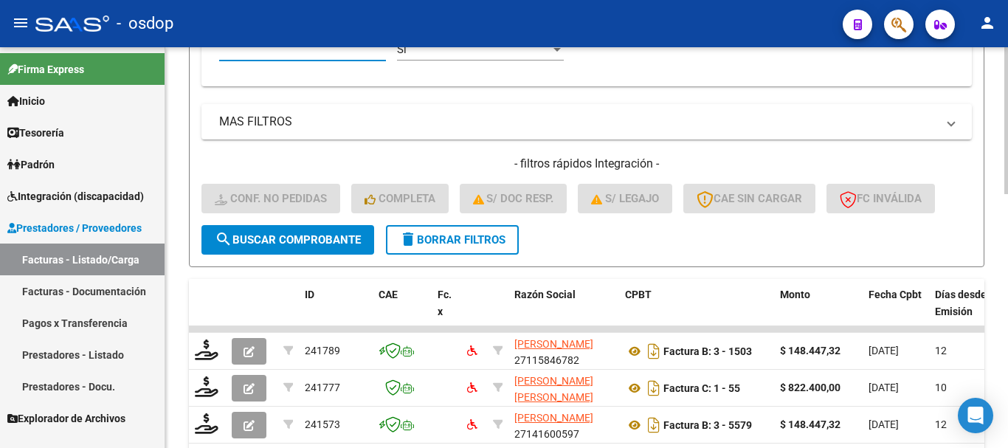
click at [318, 55] on input "Afiliado Legajo (cuil/nombre)" at bounding box center [302, 49] width 167 height 13
paste input "20529488204"
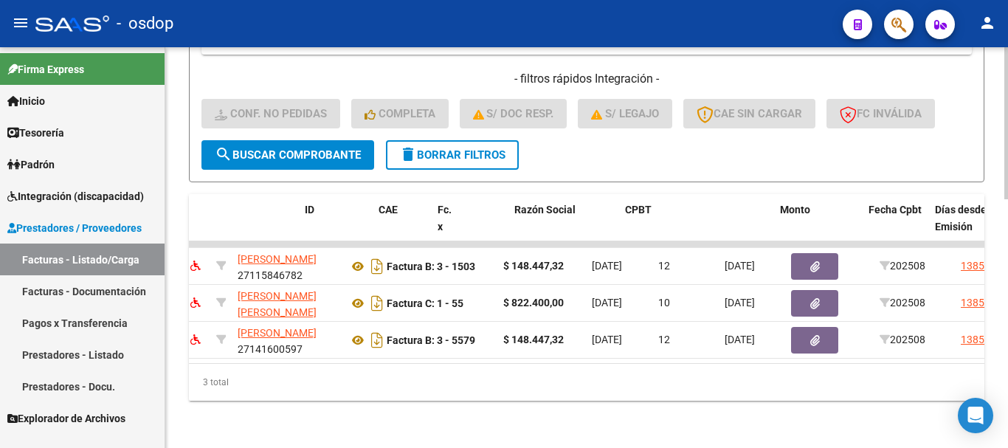
scroll to position [0, 0]
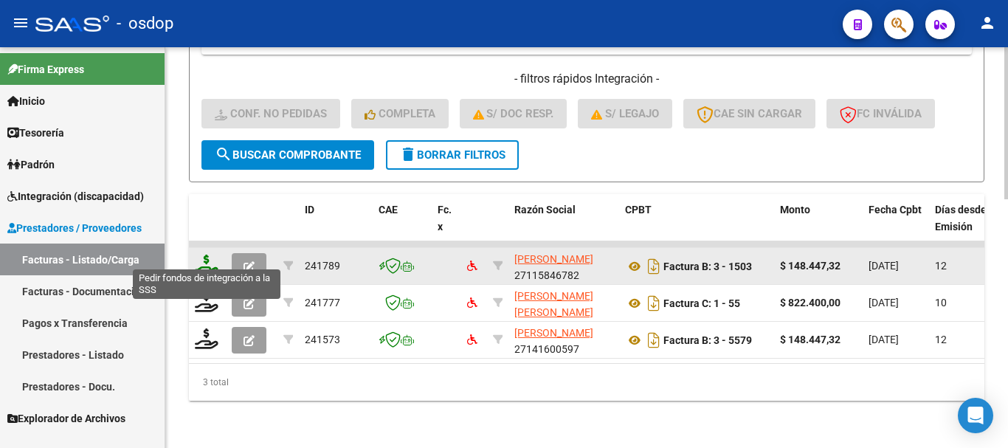
type input "20529488204"
click at [208, 255] on icon at bounding box center [207, 265] width 24 height 21
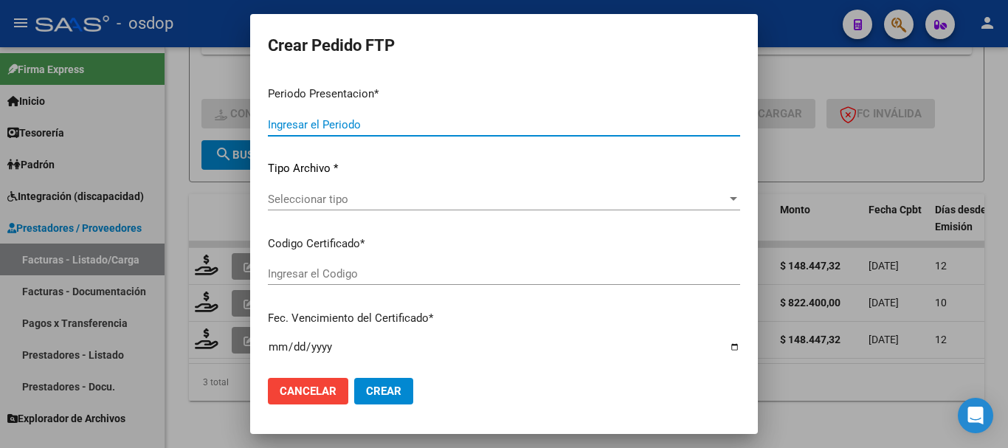
type input "202508"
type input "$ 148.447,32"
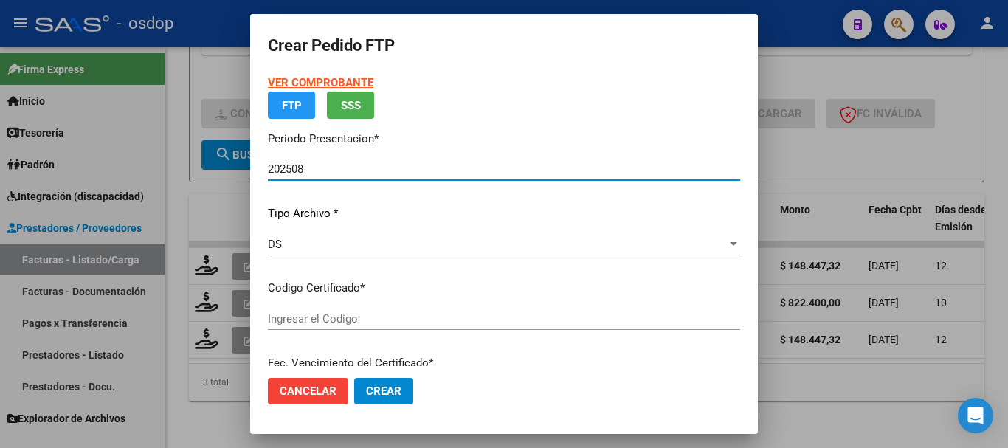
type input "4349276773"
type input "2029-07-29"
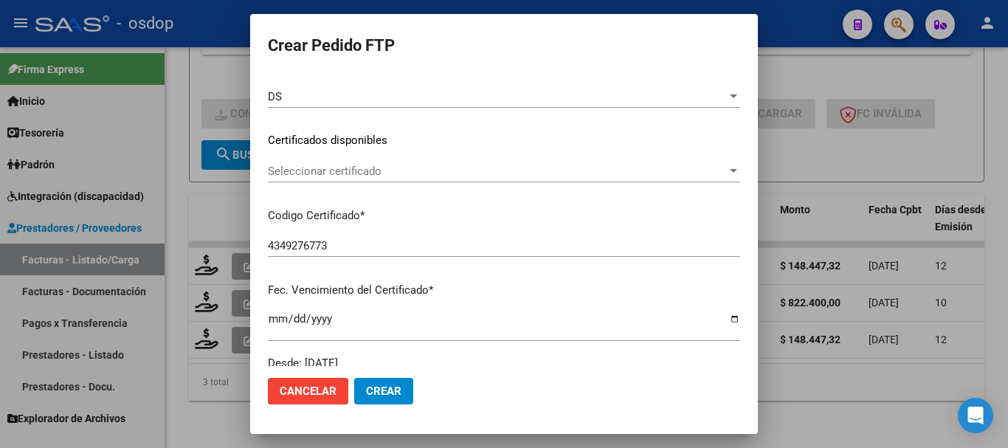
scroll to position [187, 0]
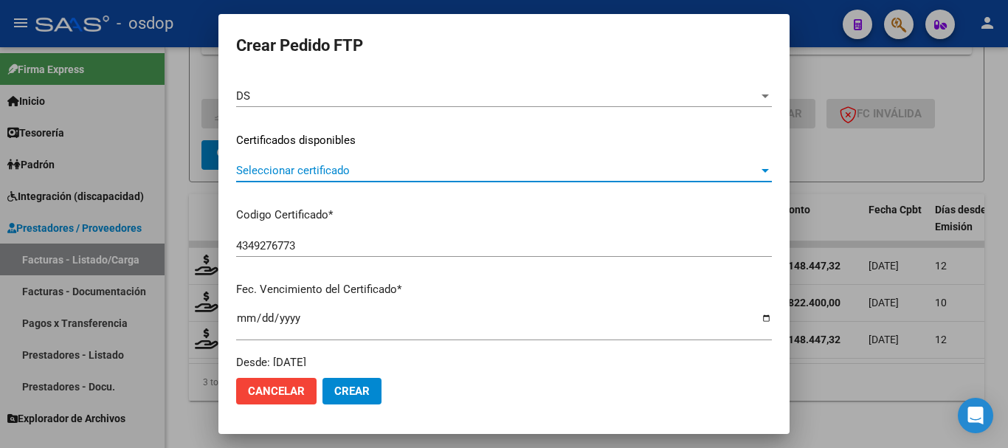
click at [340, 173] on span "Seleccionar certificado" at bounding box center [497, 170] width 523 height 13
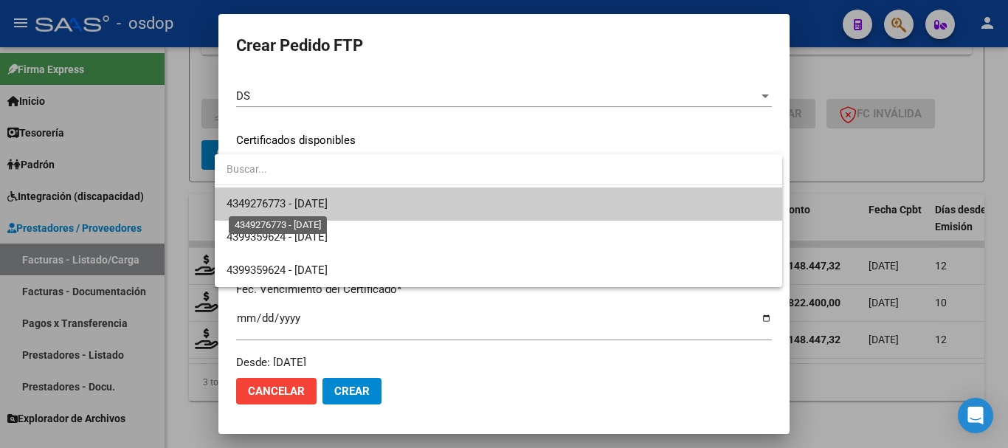
click at [328, 202] on span "4349276773 - 2029-07-29" at bounding box center [277, 203] width 101 height 13
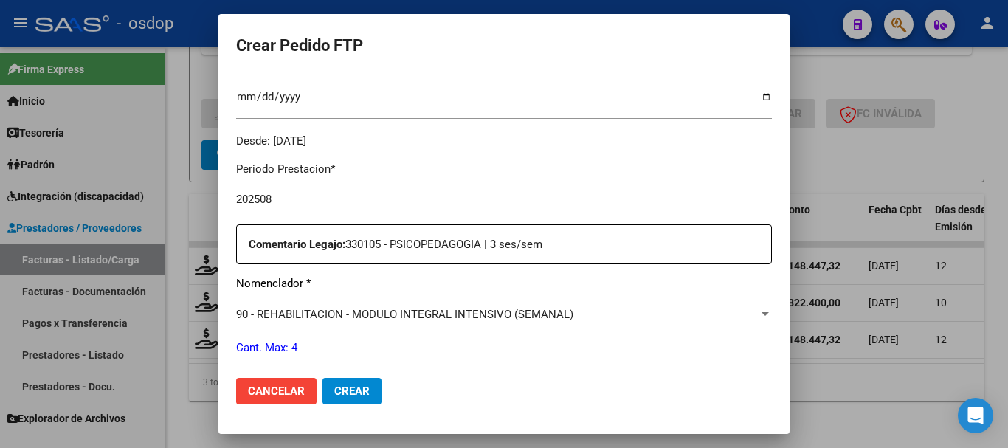
scroll to position [556, 0]
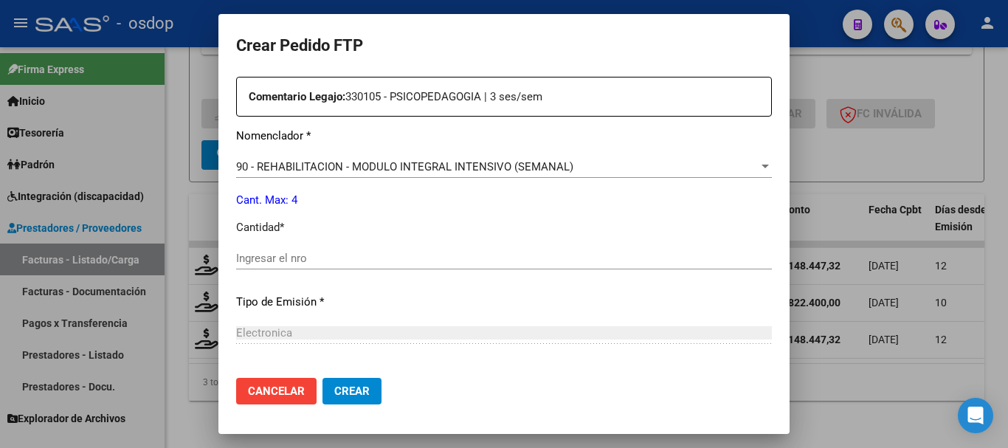
click at [326, 260] on input "Ingresar el nro" at bounding box center [504, 258] width 536 height 13
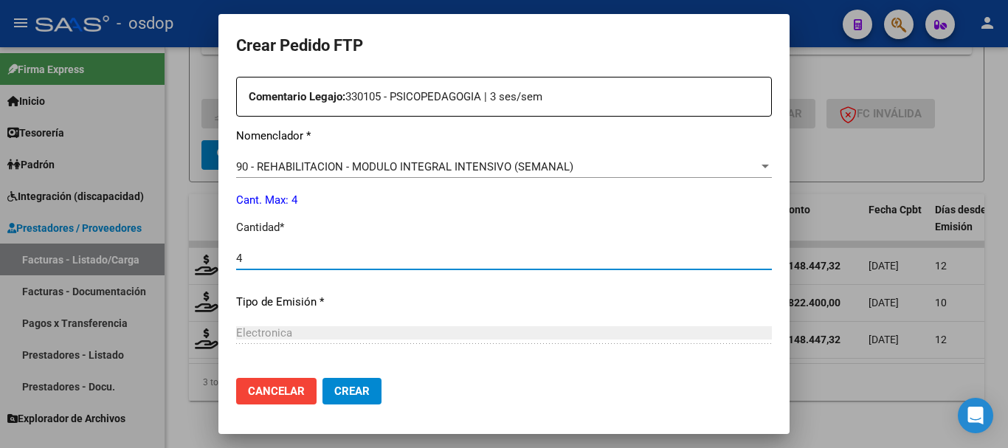
type input "4"
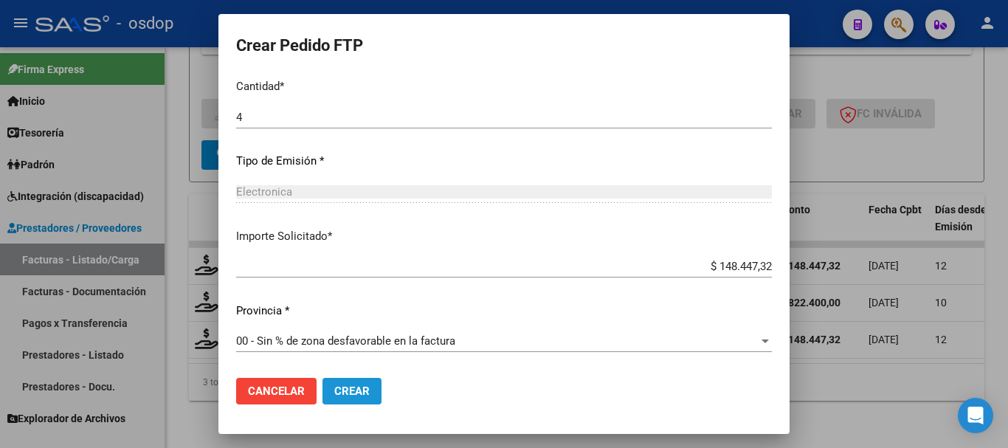
click at [341, 388] on span "Crear" at bounding box center [351, 391] width 35 height 13
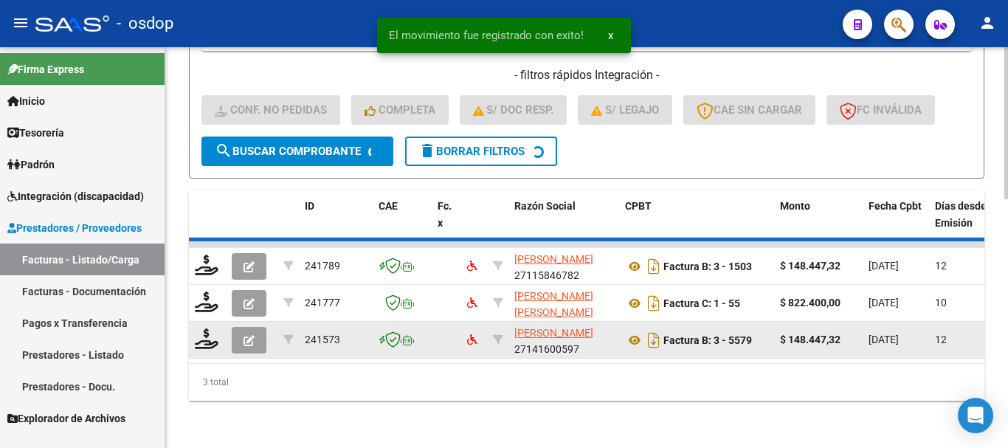
scroll to position [616, 0]
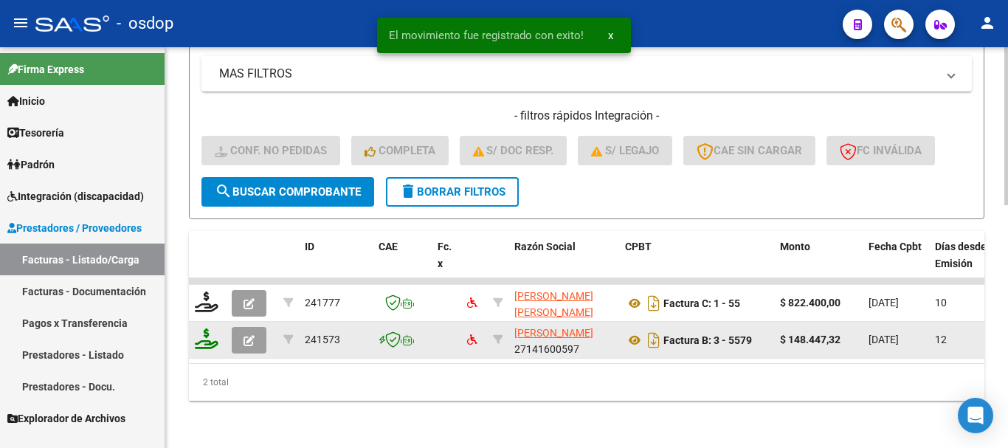
click at [208, 331] on icon at bounding box center [207, 339] width 24 height 21
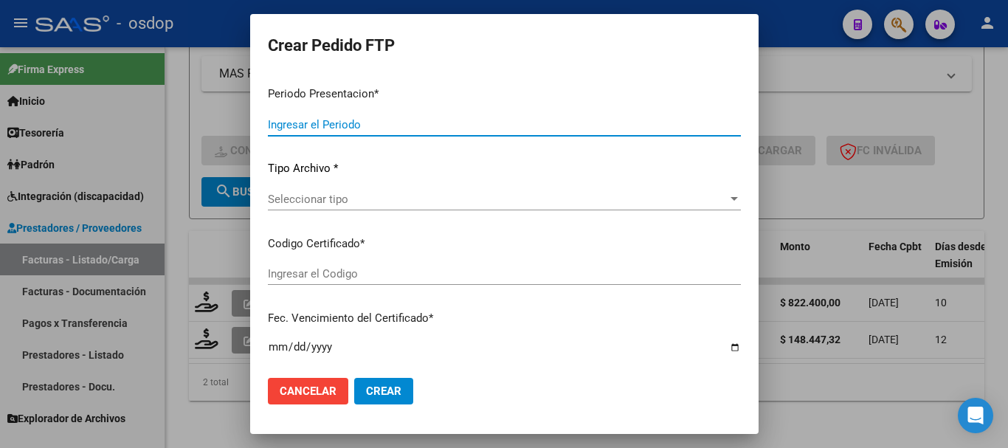
type input "202508"
type input "$ 148.447,32"
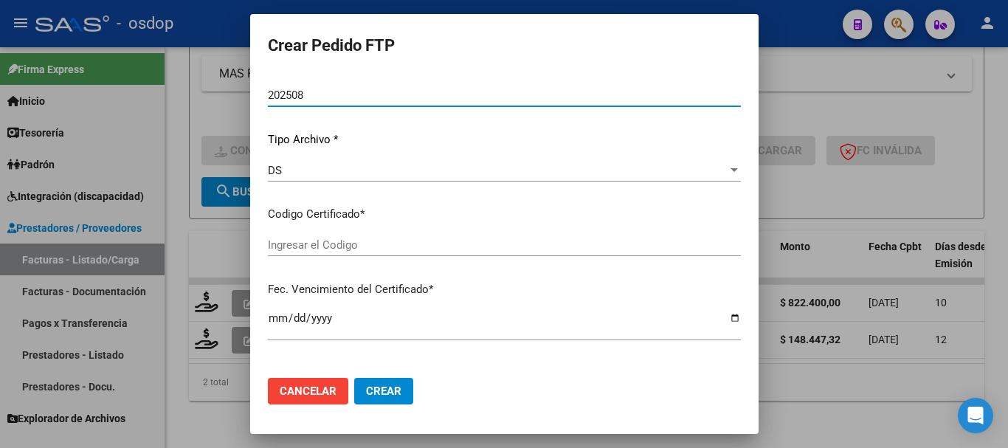
type input "4349276773"
type input "2029-07-29"
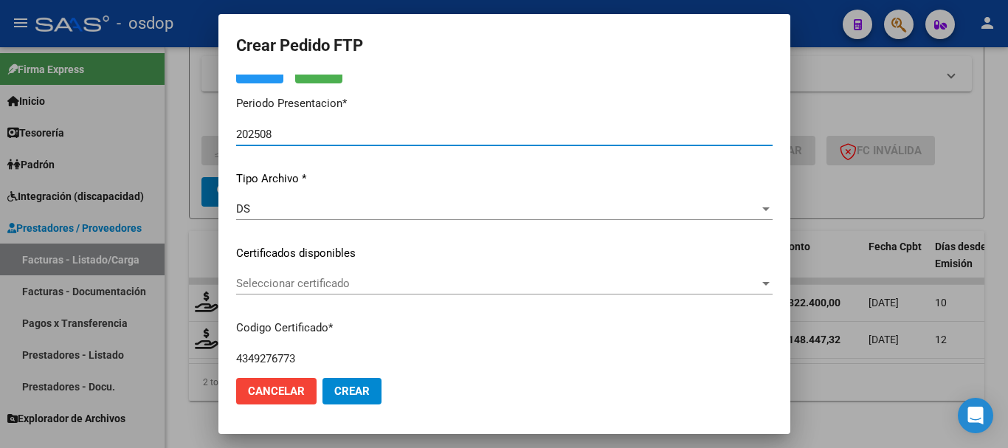
scroll to position [113, 0]
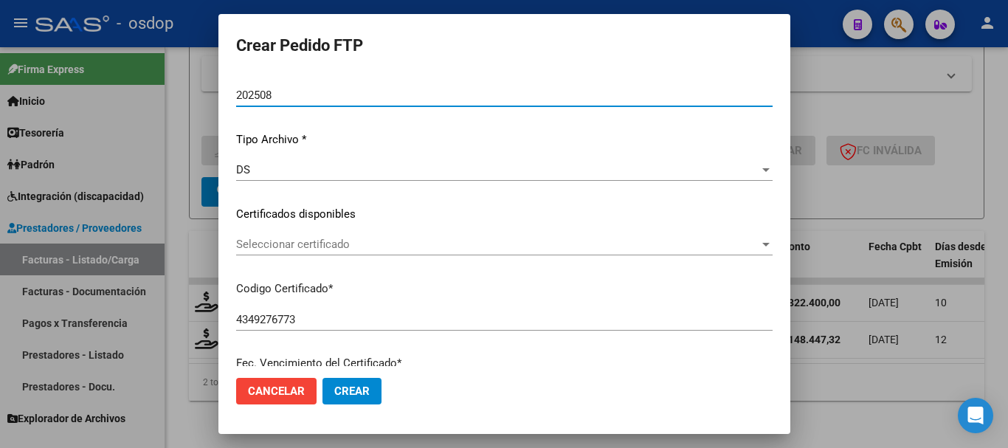
click at [345, 243] on span "Seleccionar certificado" at bounding box center [497, 244] width 523 height 13
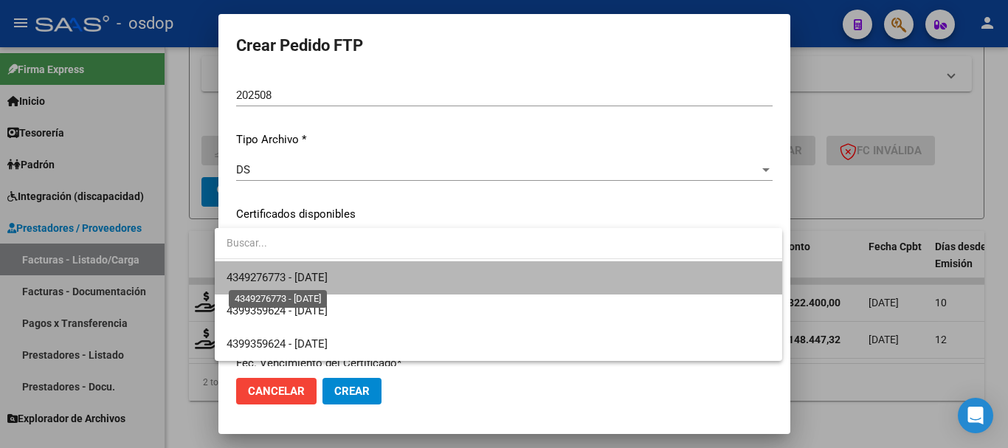
click at [328, 272] on span "4349276773 - 2029-07-29" at bounding box center [277, 277] width 101 height 13
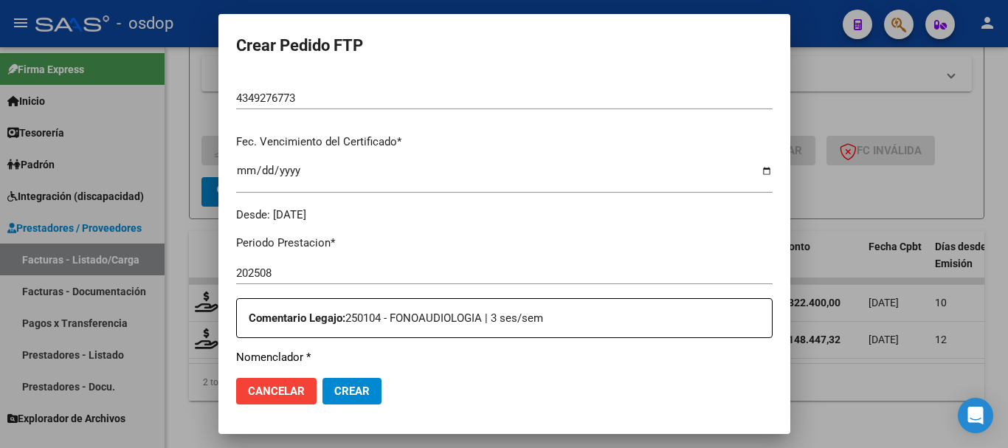
scroll to position [482, 0]
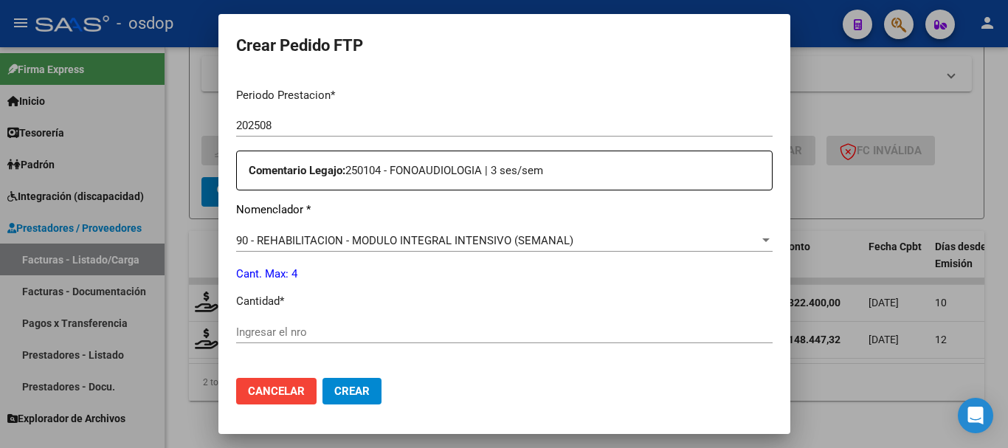
click at [306, 331] on input "Ingresar el nro" at bounding box center [504, 332] width 537 height 13
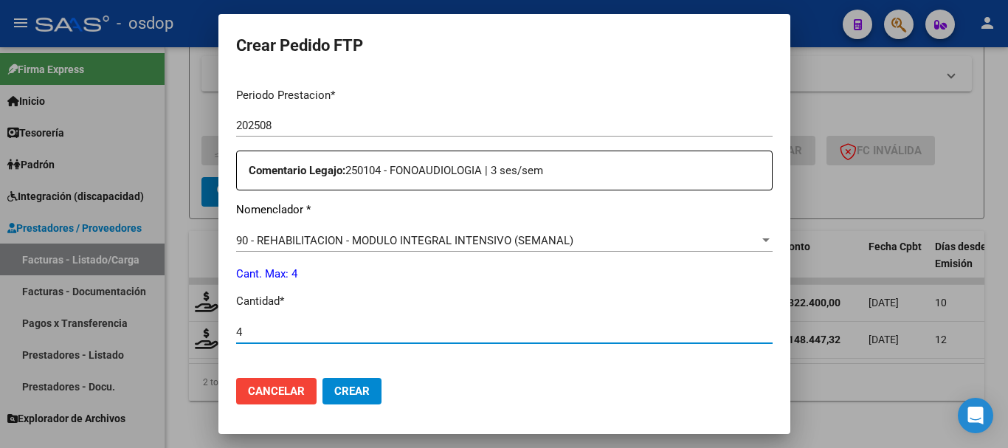
type input "4"
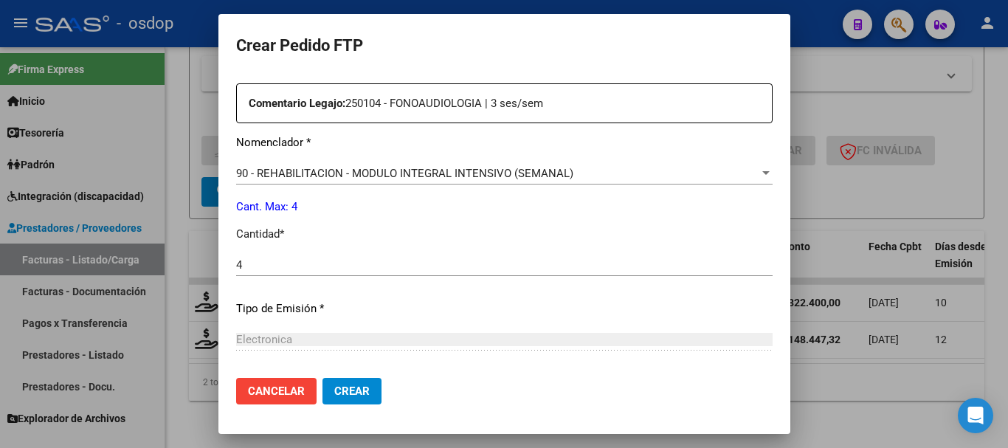
scroll to position [697, 0]
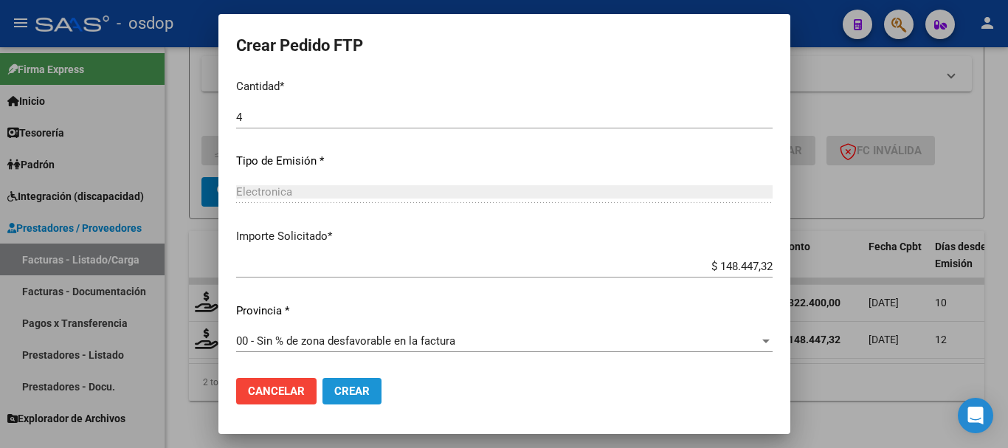
click at [346, 395] on span "Crear" at bounding box center [351, 391] width 35 height 13
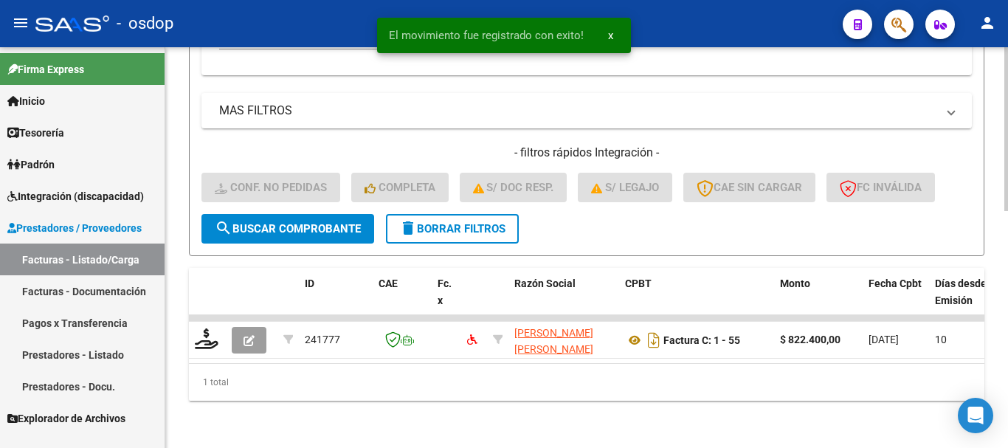
scroll to position [580, 0]
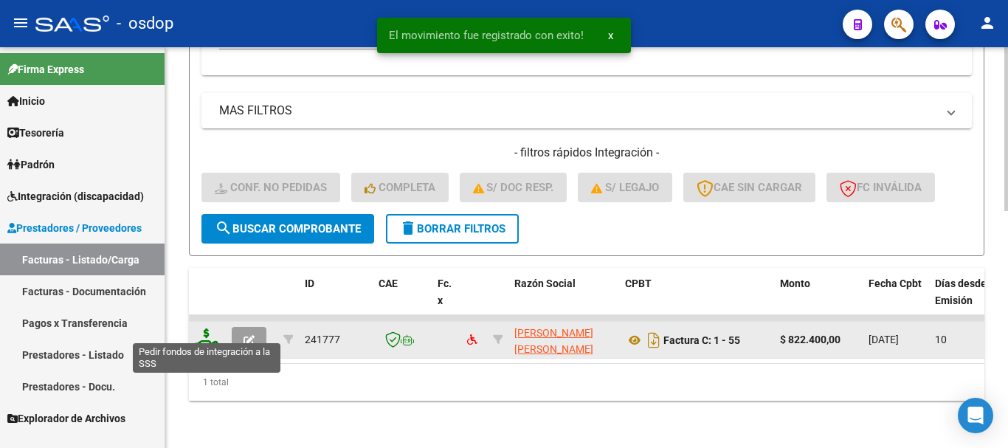
click at [213, 329] on icon at bounding box center [207, 339] width 24 height 21
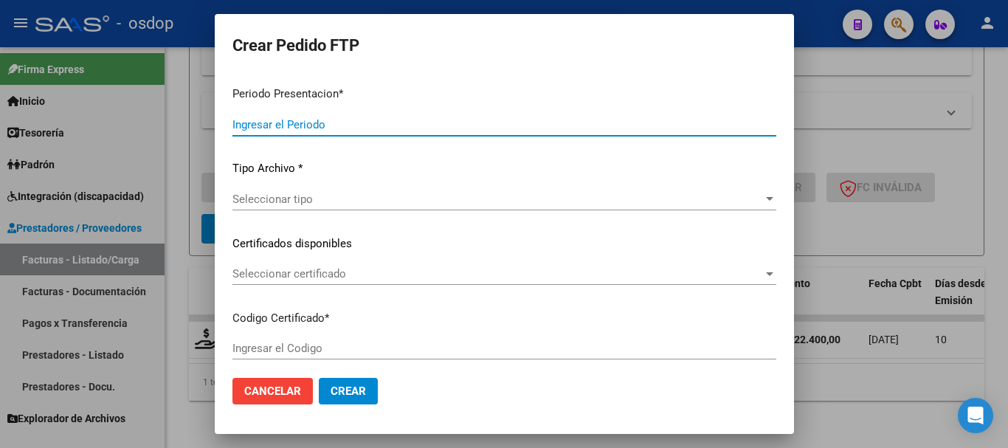
type input "202508"
type input "$ 822.400,00"
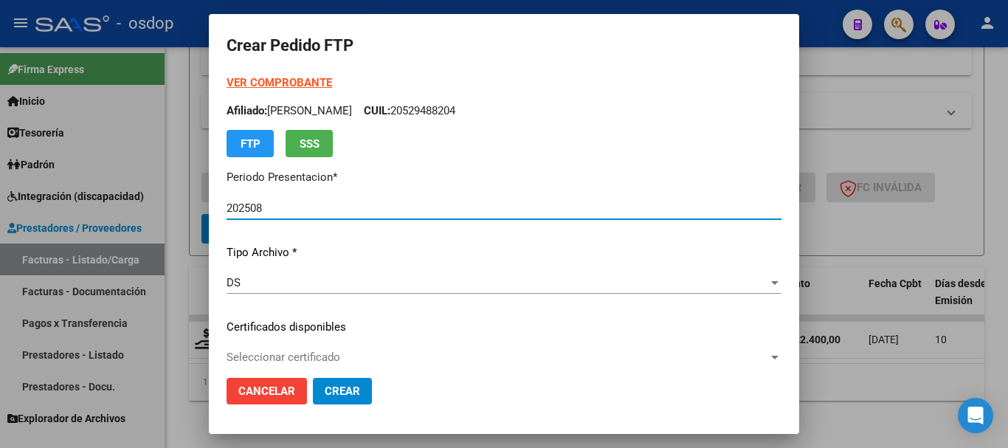
type input "4349276773"
type input "2029-07-29"
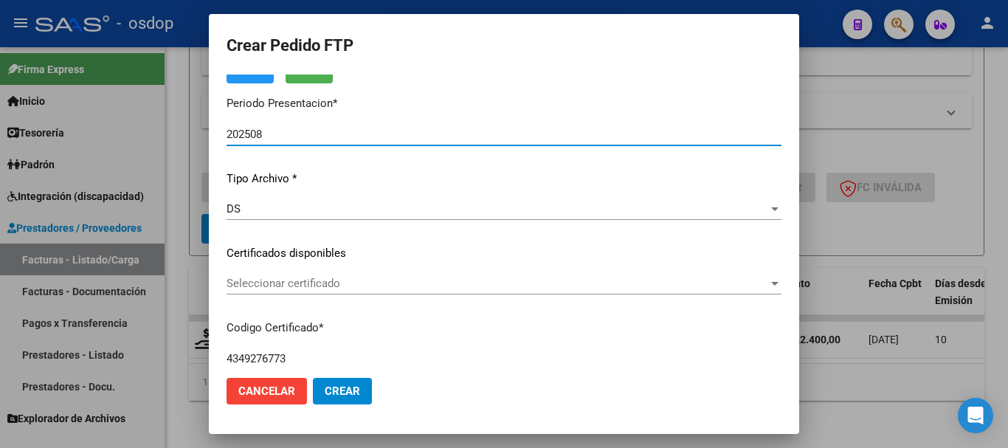
click at [305, 278] on span "Seleccionar certificado" at bounding box center [498, 283] width 542 height 13
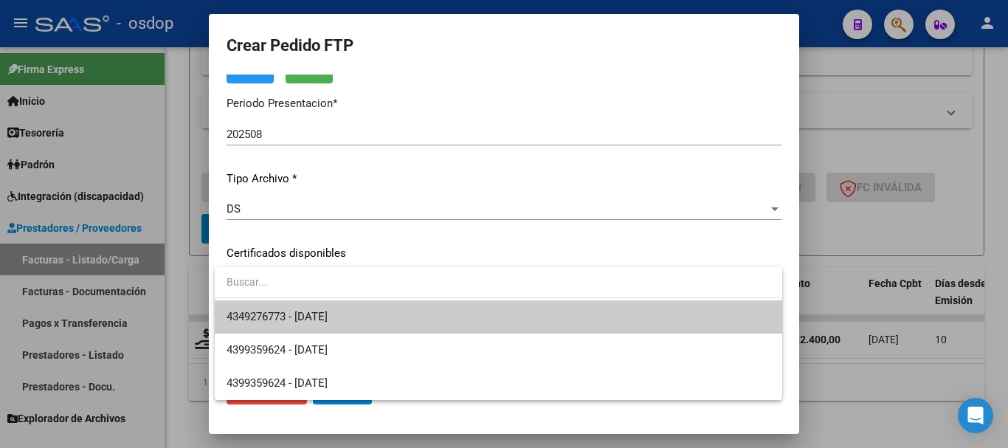
click at [334, 305] on span "4349276773 - 2029-07-29" at bounding box center [499, 316] width 544 height 33
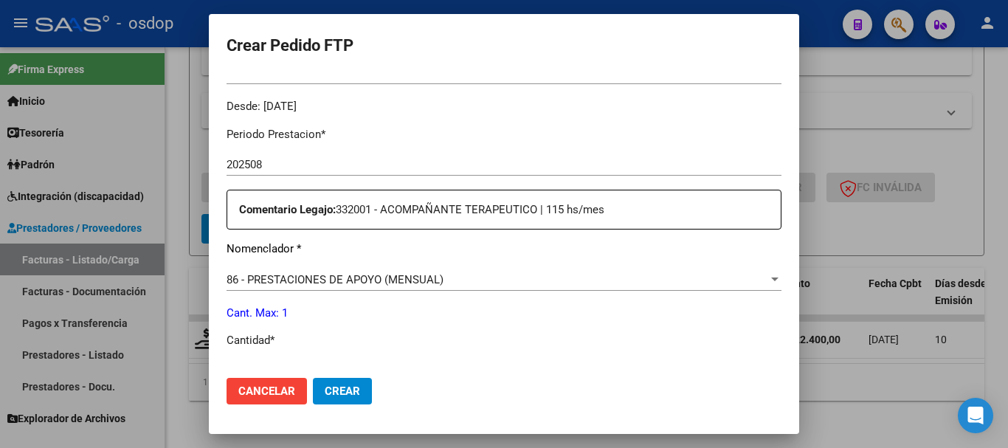
scroll to position [517, 0]
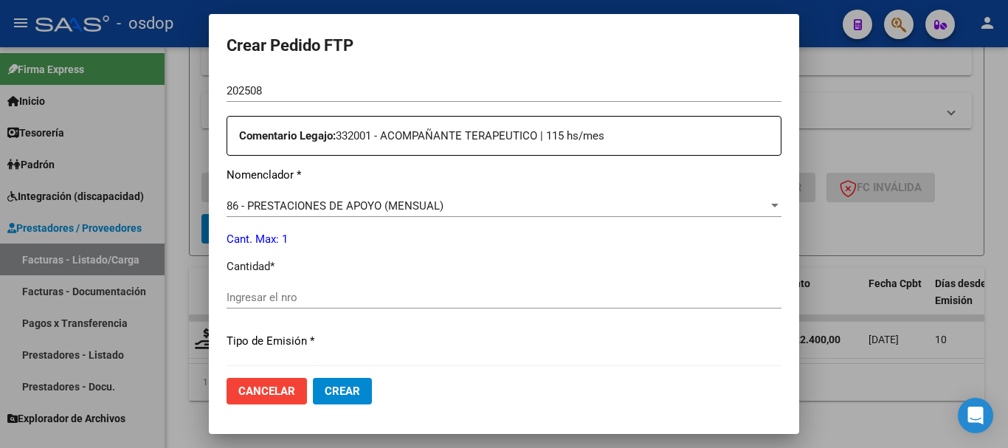
click at [341, 302] on input "Ingresar el nro" at bounding box center [504, 297] width 555 height 13
type input "1"
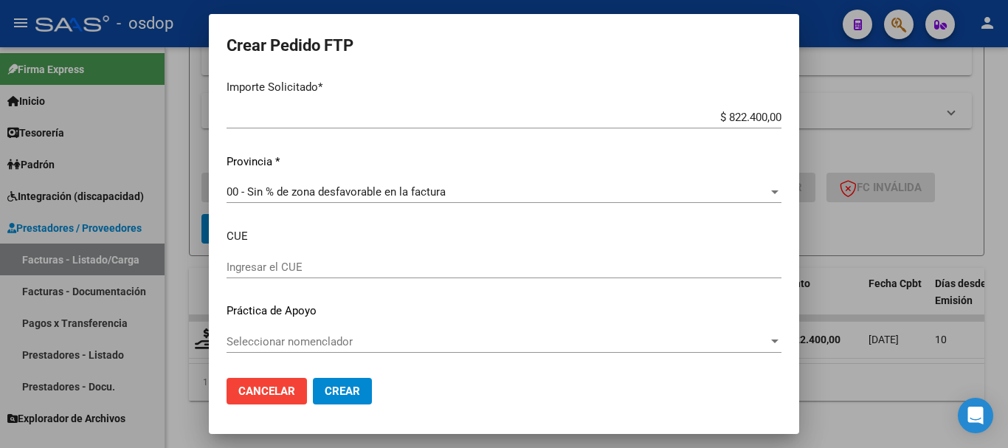
click at [337, 383] on button "Crear" at bounding box center [342, 391] width 59 height 27
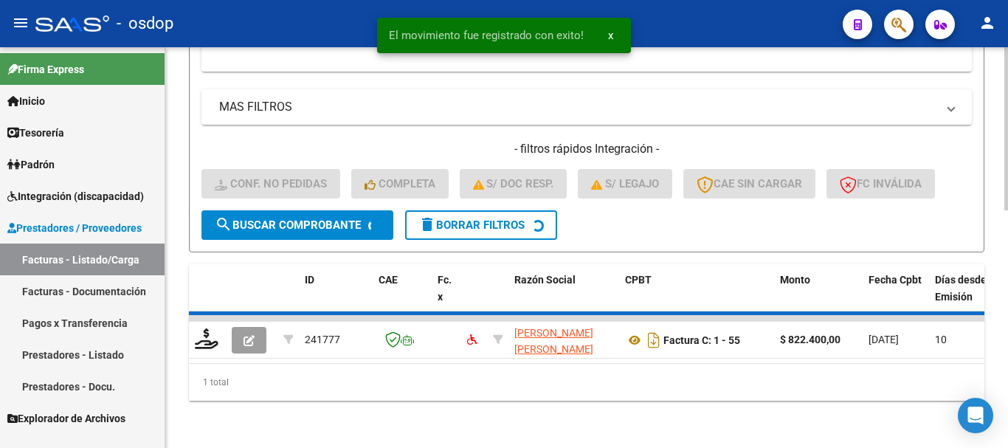
scroll to position [557, 0]
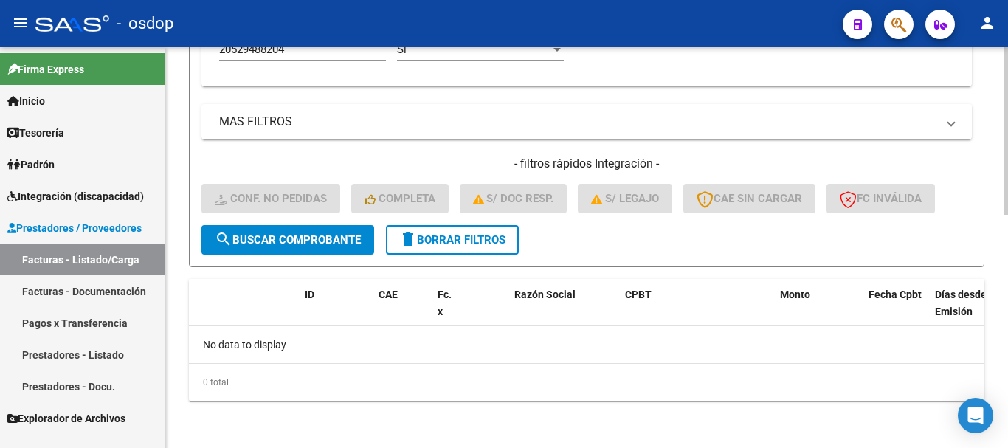
click at [420, 236] on span "delete Borrar Filtros" at bounding box center [452, 239] width 106 height 13
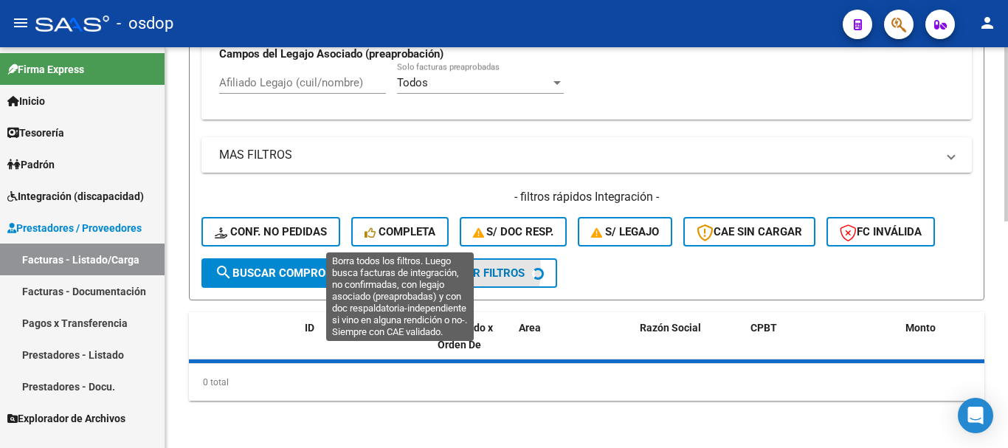
scroll to position [523, 0]
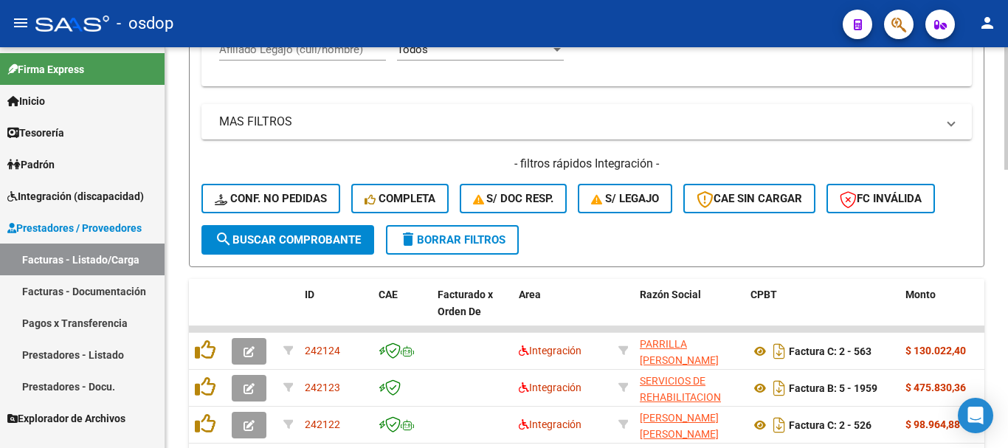
click at [301, 52] on input "Afiliado Legajo (cuil/nombre)" at bounding box center [302, 49] width 167 height 13
paste input "20561564427"
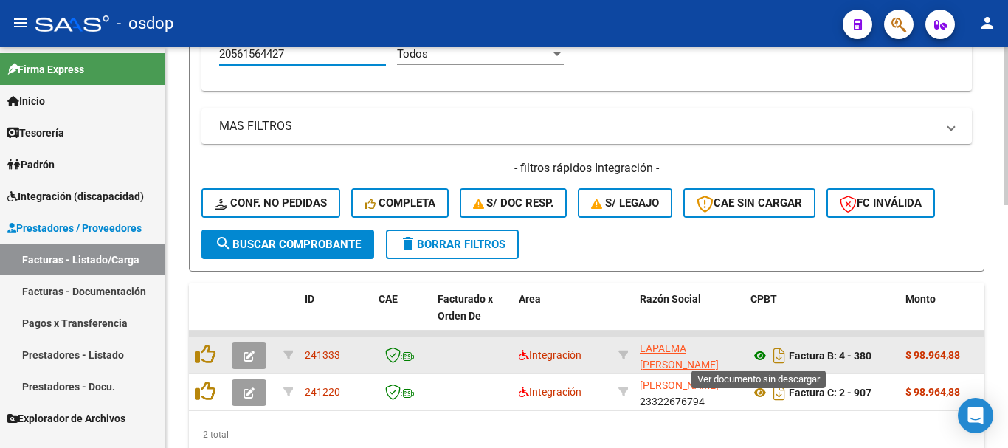
type input "20561564427"
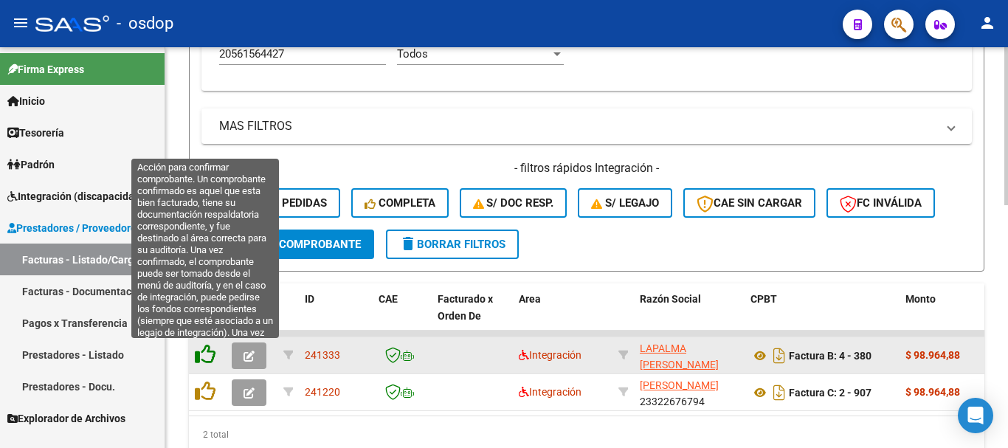
click at [196, 358] on icon at bounding box center [205, 354] width 21 height 21
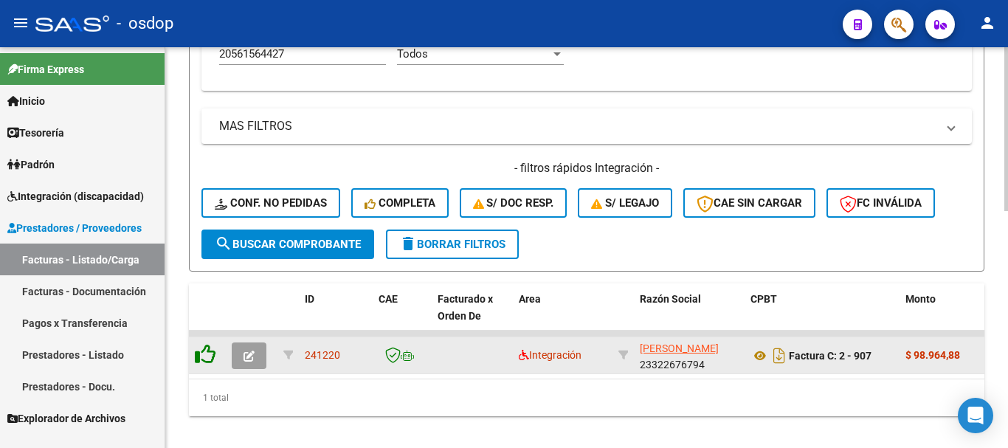
click at [201, 356] on icon at bounding box center [205, 354] width 21 height 21
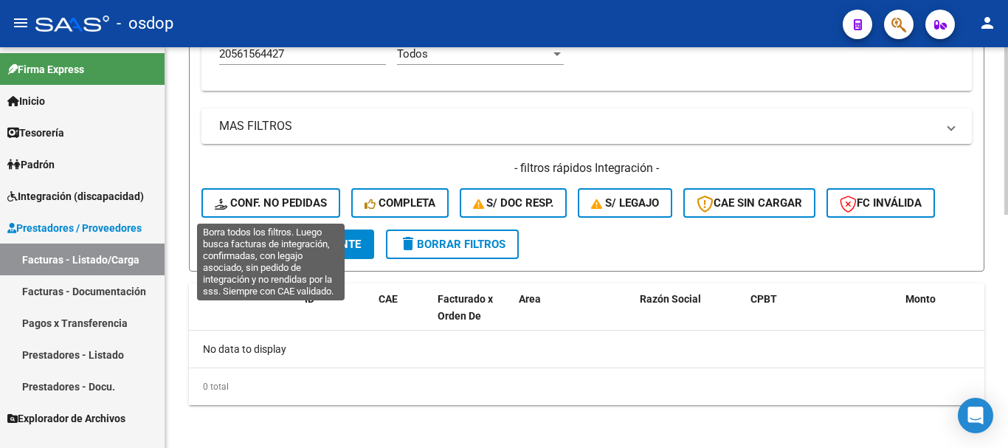
click at [285, 210] on span "Conf. no pedidas" at bounding box center [271, 202] width 112 height 13
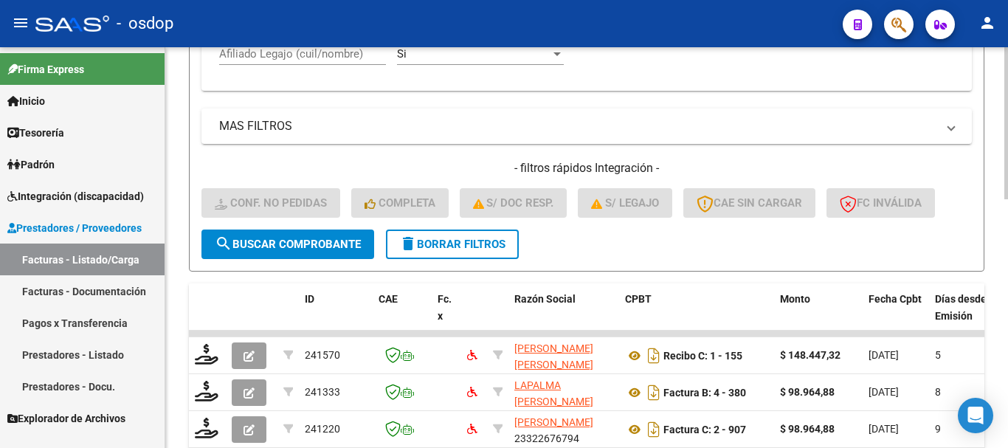
click at [321, 75] on div "Afiliado Legajo (cuil/nombre)" at bounding box center [302, 56] width 167 height 46
click at [325, 52] on input "Afiliado Legajo (cuil/nombre)" at bounding box center [302, 53] width 167 height 13
paste input "20561564427"
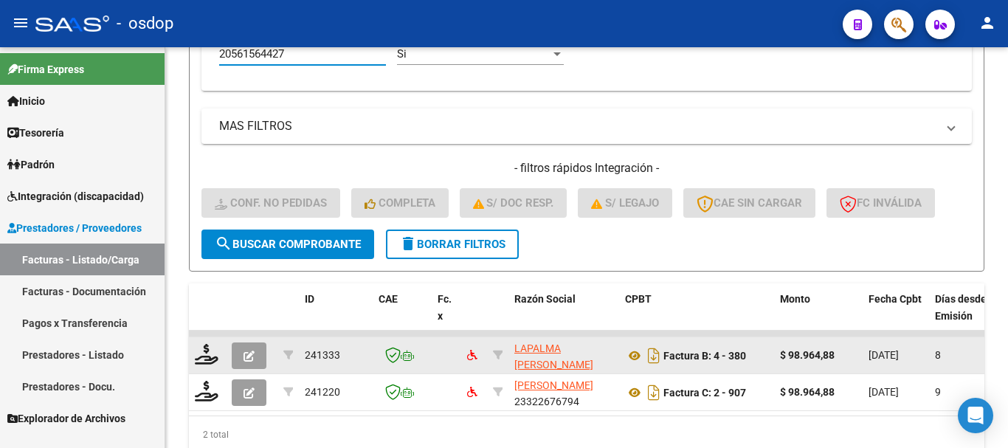
scroll to position [616, 0]
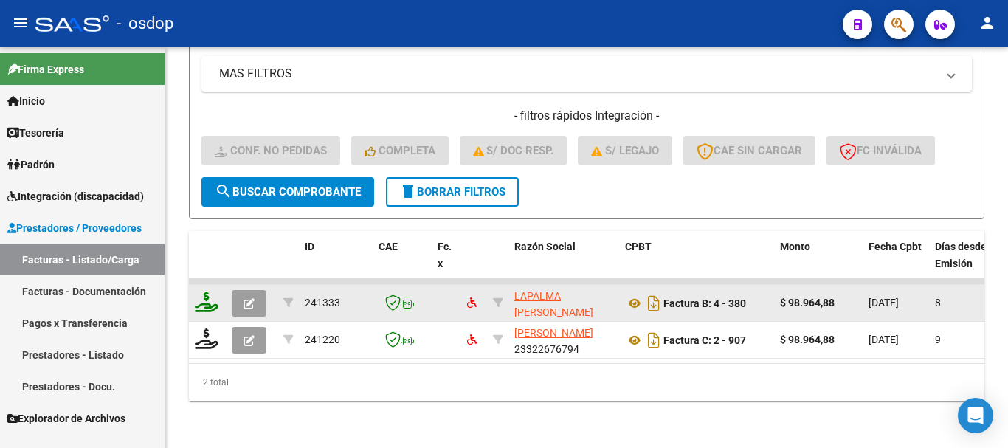
type input "20561564427"
click at [204, 299] on icon at bounding box center [207, 302] width 24 height 21
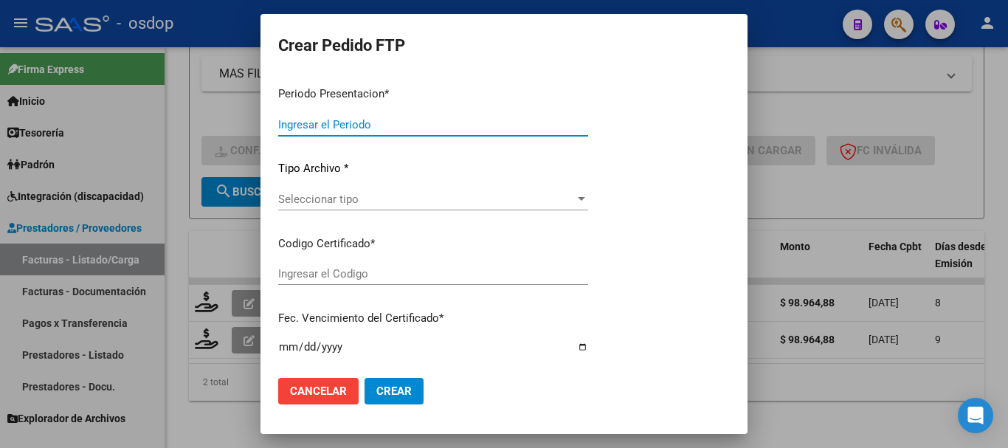
type input "202508"
type input "$ 98.964,88"
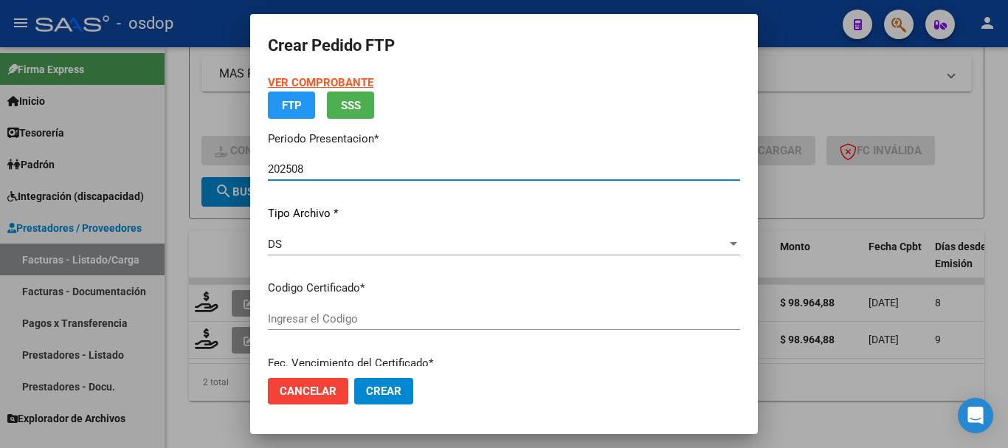
type input "6128153366"
type input "[DATE]"
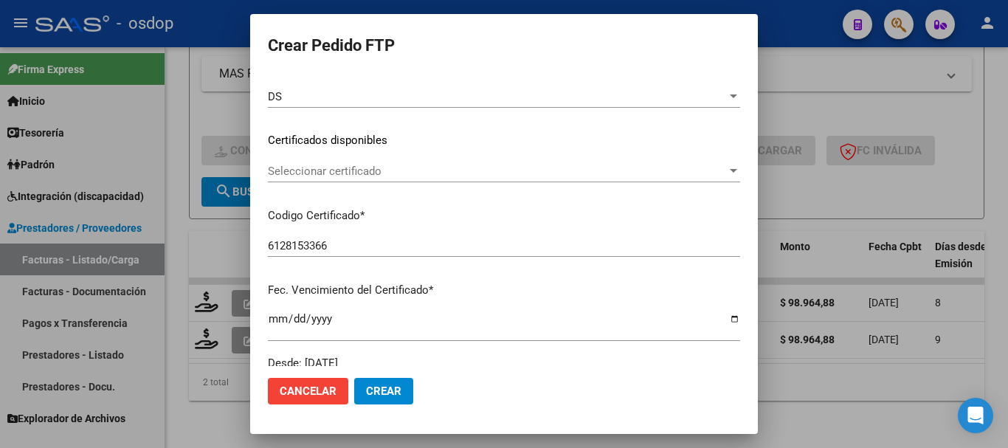
scroll to position [187, 0]
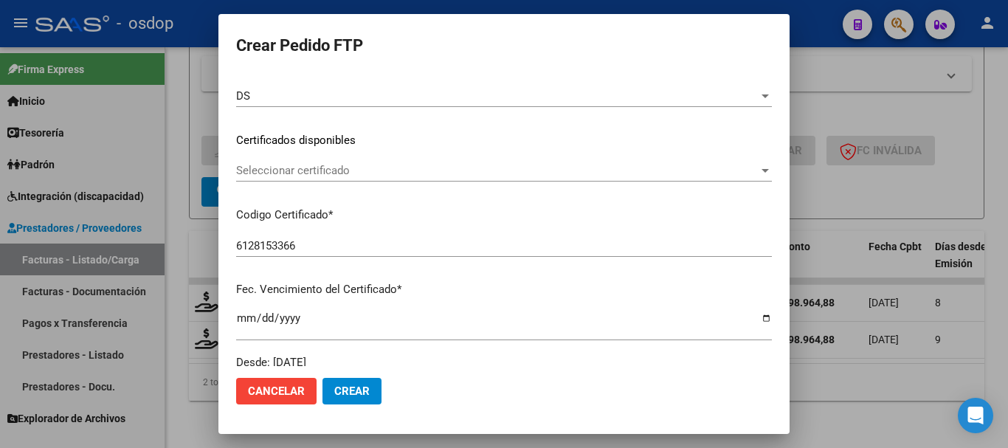
click at [339, 185] on div "Seleccionar certificado Seleccionar certificado" at bounding box center [504, 177] width 536 height 36
click at [344, 173] on span "Seleccionar certificado" at bounding box center [497, 170] width 523 height 13
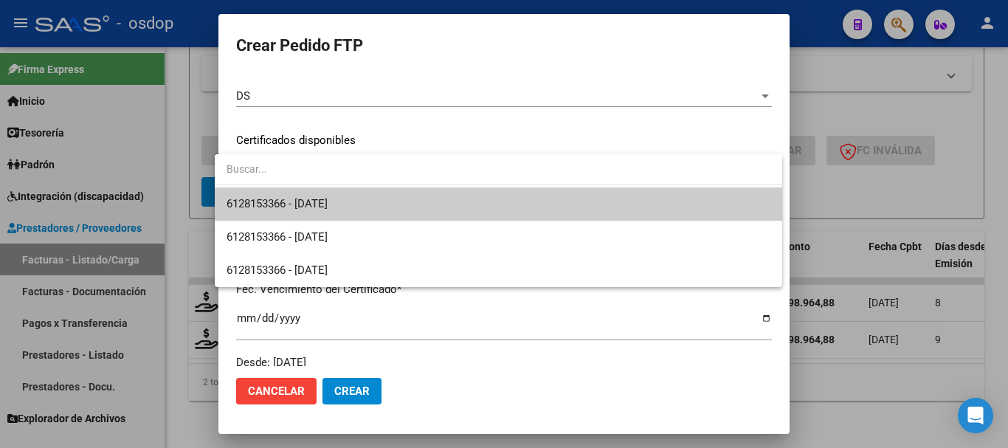
click at [345, 196] on span "6128153366 - 2025-08-01" at bounding box center [499, 204] width 544 height 33
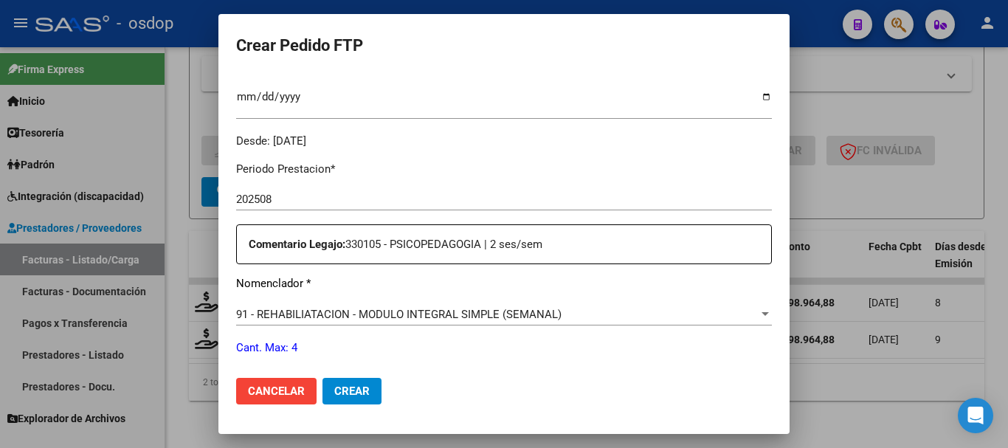
scroll to position [556, 0]
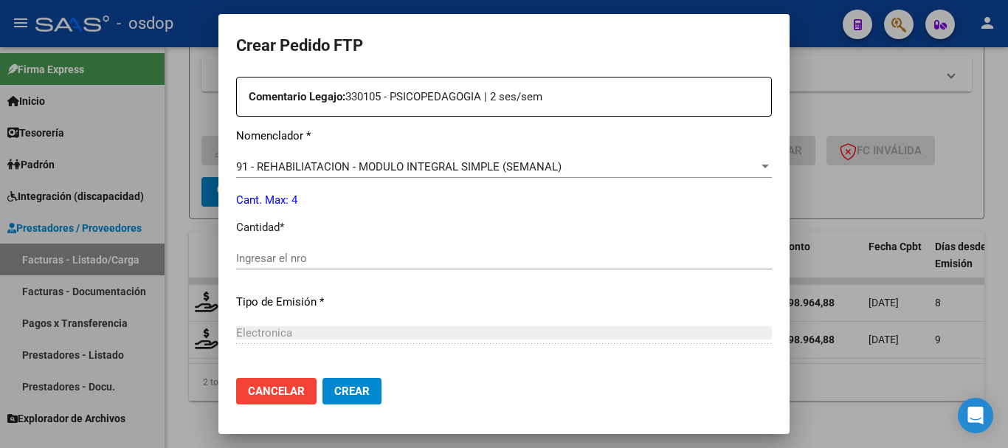
click at [357, 258] on input "Ingresar el nro" at bounding box center [504, 258] width 536 height 13
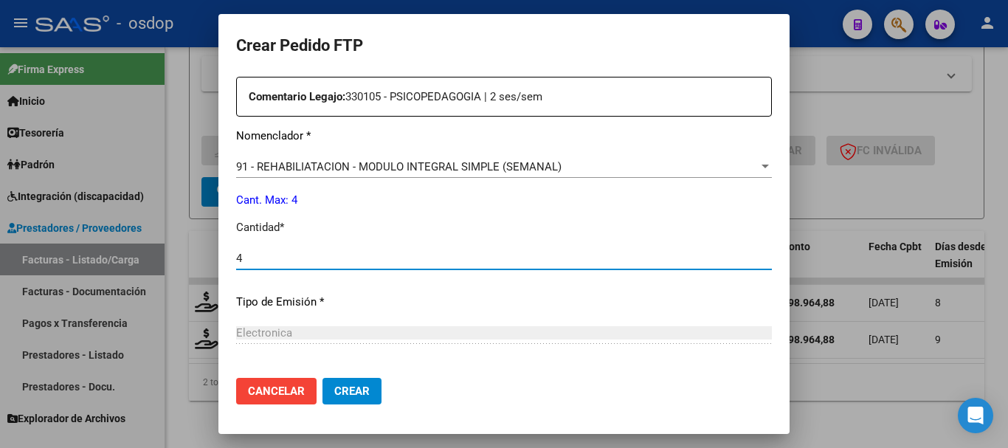
type input "4"
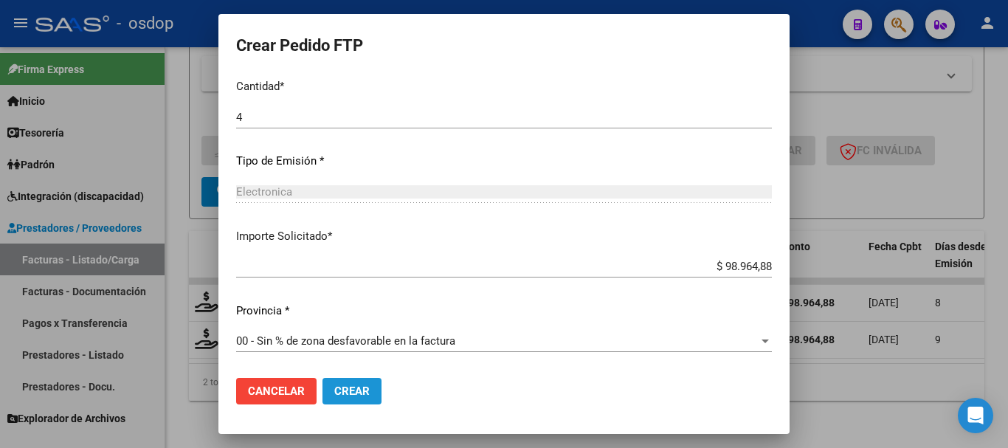
click at [340, 382] on button "Crear" at bounding box center [352, 391] width 59 height 27
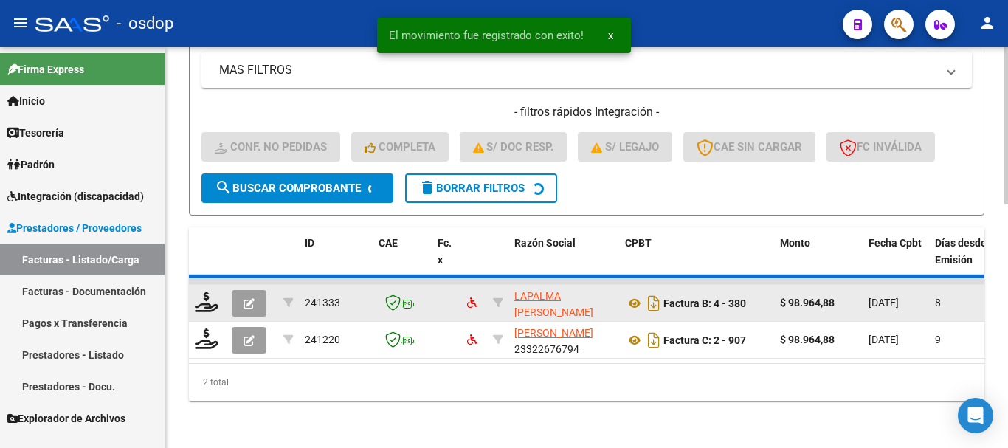
scroll to position [580, 0]
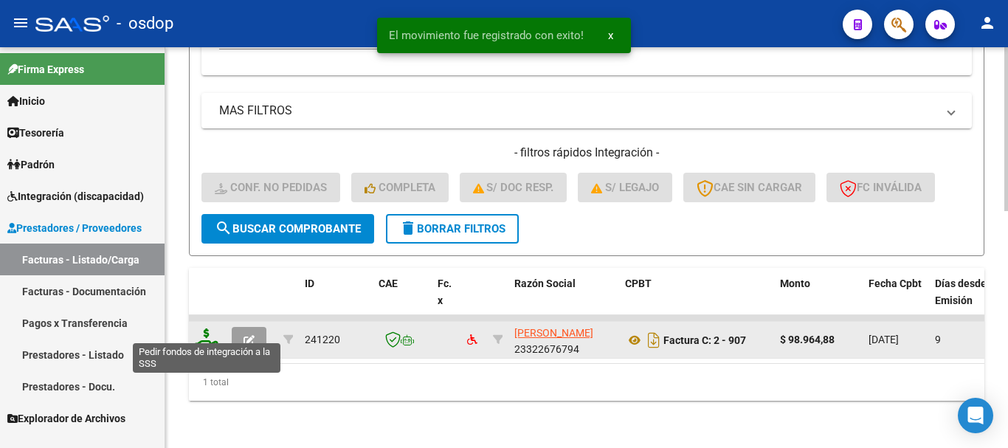
click at [213, 329] on icon at bounding box center [207, 339] width 24 height 21
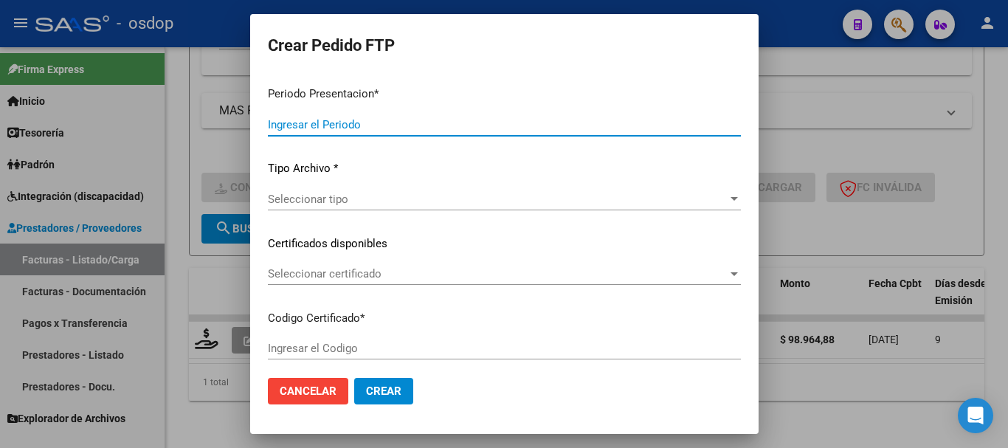
type input "202508"
type input "$ 98.964,88"
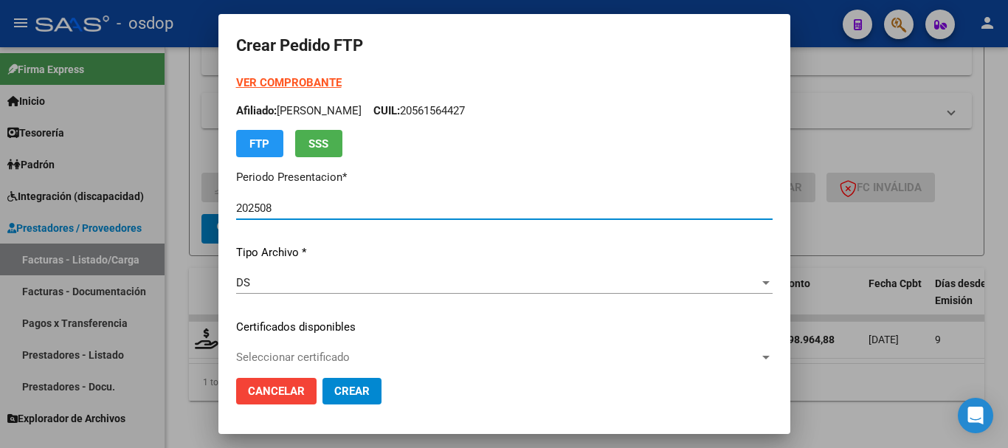
type input "6128153366"
type input "[DATE]"
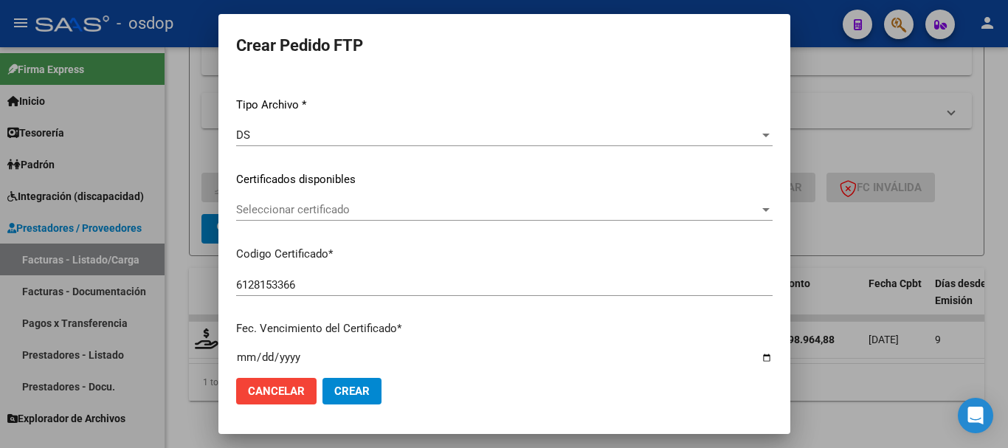
click at [301, 220] on div "Seleccionar certificado Seleccionar certificado" at bounding box center [504, 210] width 537 height 22
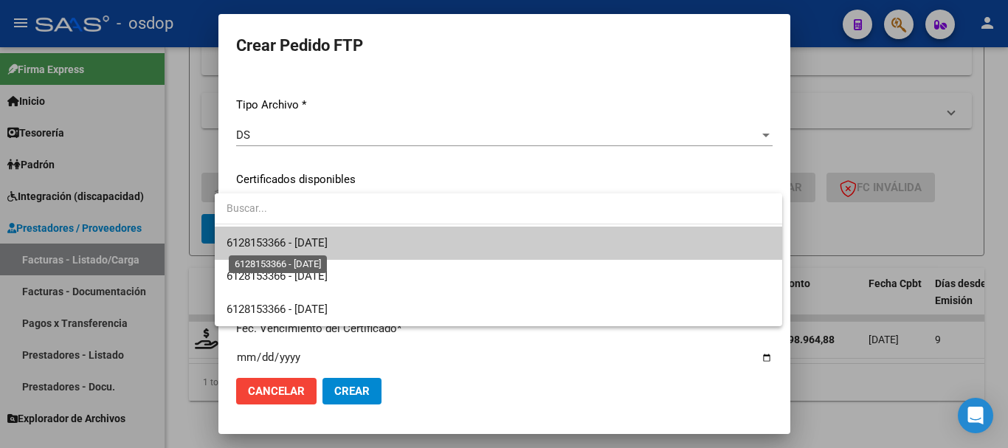
click at [317, 239] on span "6128153366 - 2025-08-01" at bounding box center [277, 242] width 101 height 13
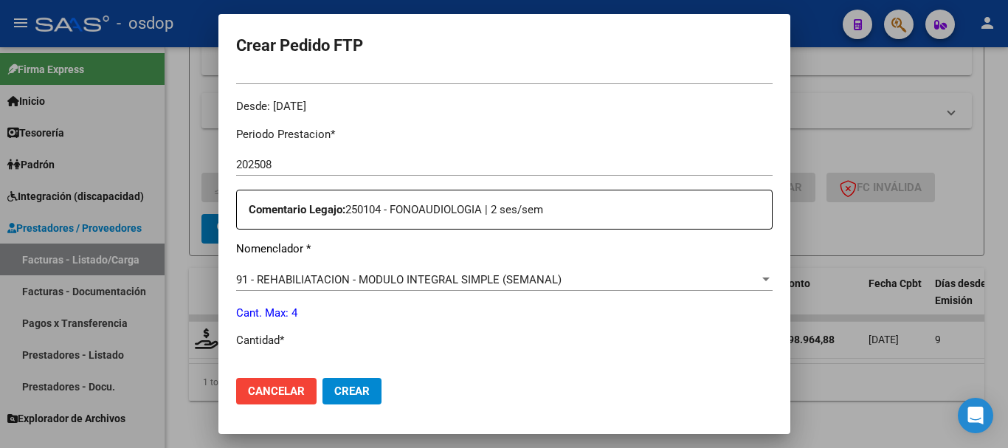
scroll to position [517, 0]
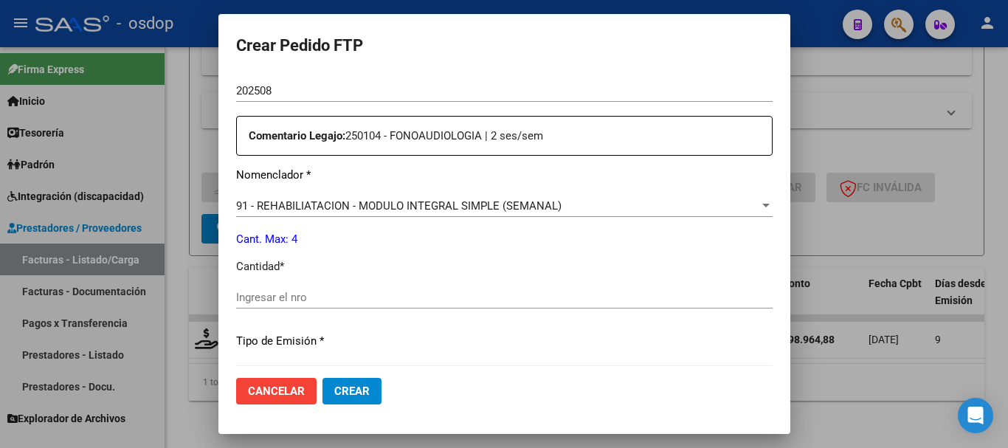
click at [339, 292] on input "Ingresar el nro" at bounding box center [504, 297] width 537 height 13
type input "4"
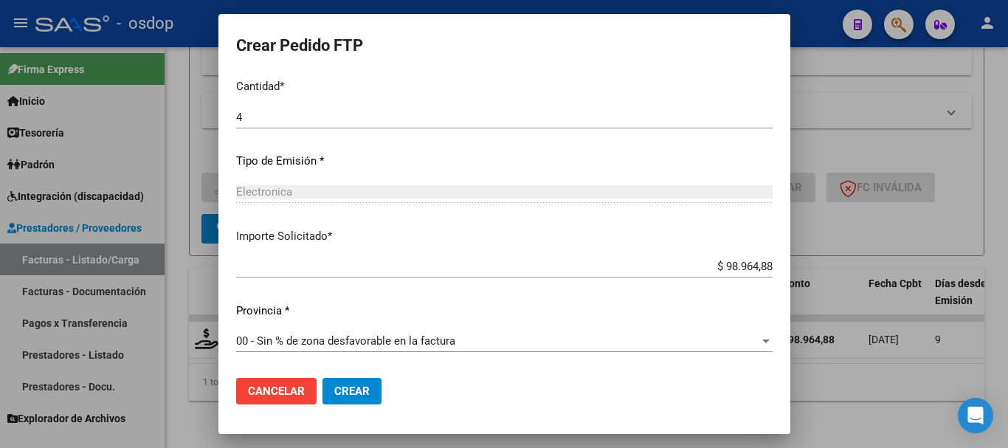
click at [349, 389] on span "Crear" at bounding box center [351, 391] width 35 height 13
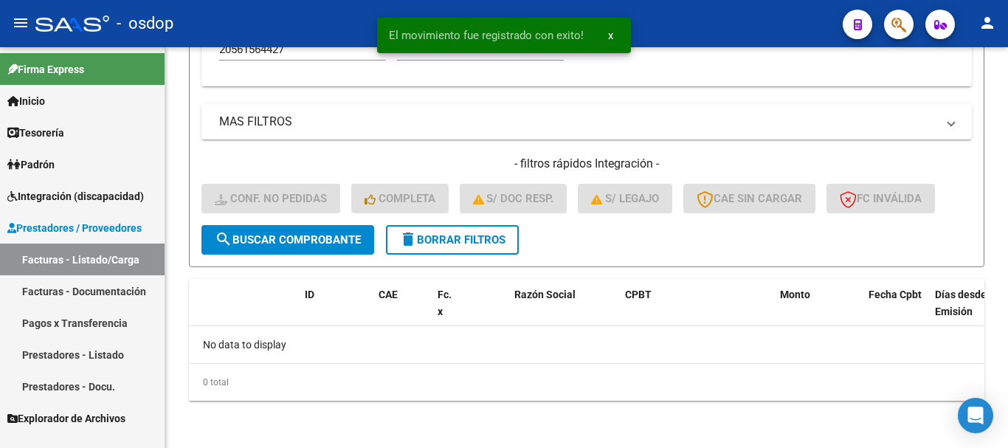
scroll to position [557, 0]
click at [470, 243] on span "delete Borrar Filtros" at bounding box center [452, 239] width 106 height 13
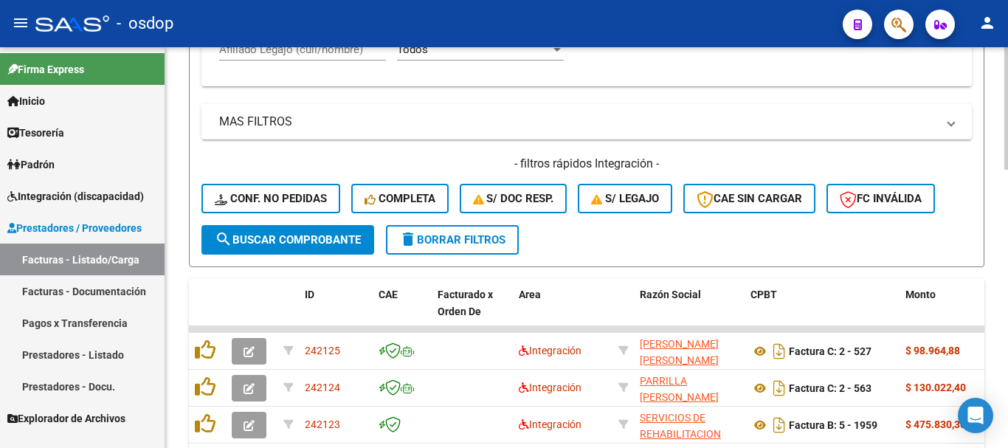
click at [329, 56] on input "Afiliado Legajo (cuil/nombre)" at bounding box center [302, 49] width 167 height 13
paste input "27511508849"
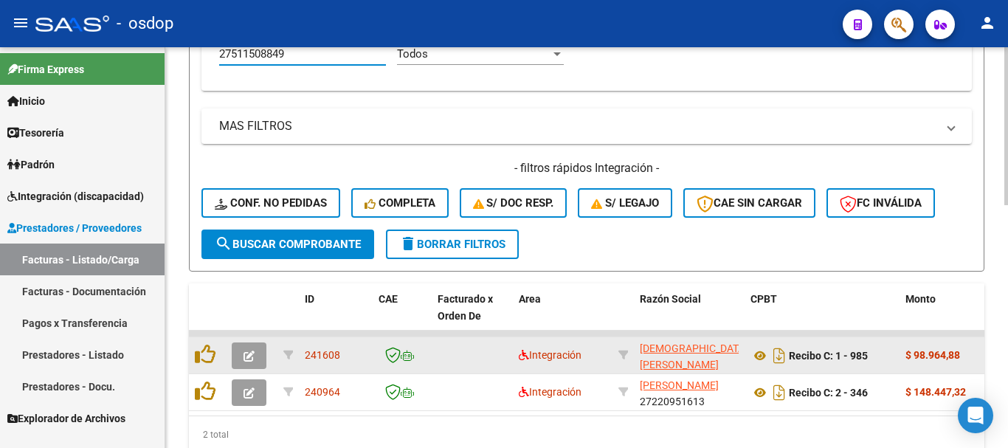
scroll to position [616, 0]
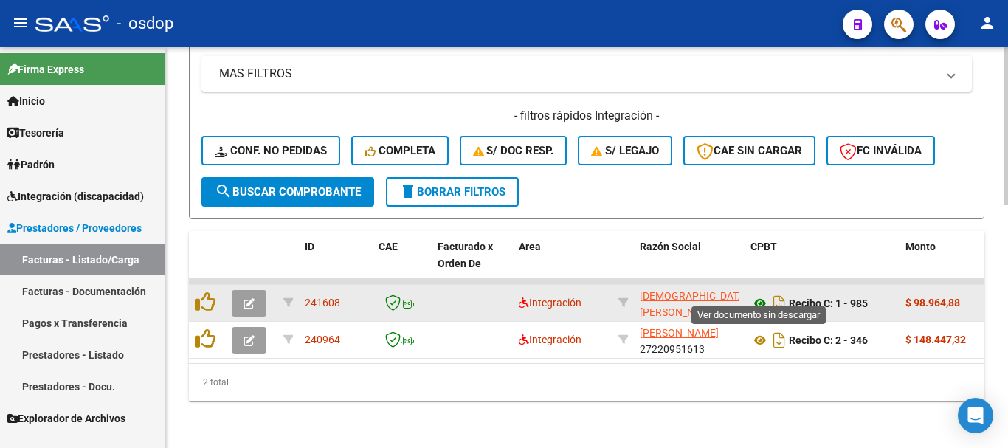
type input "27511508849"
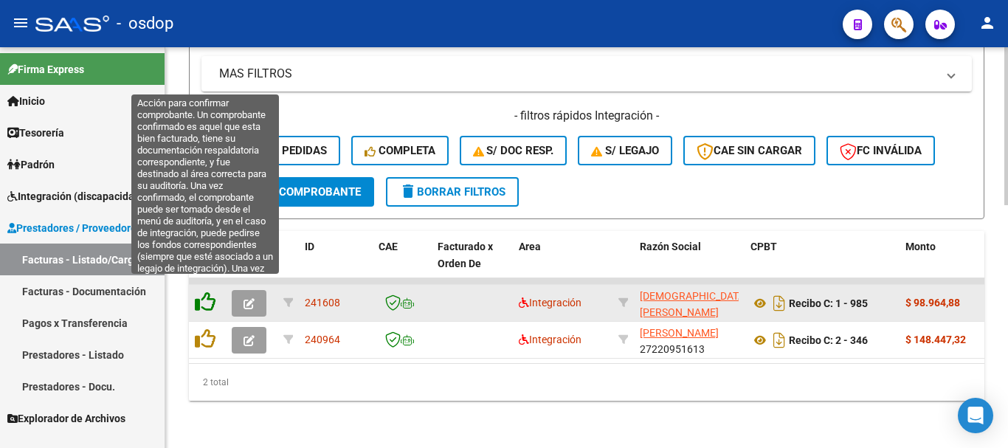
click at [203, 294] on icon at bounding box center [205, 302] width 21 height 21
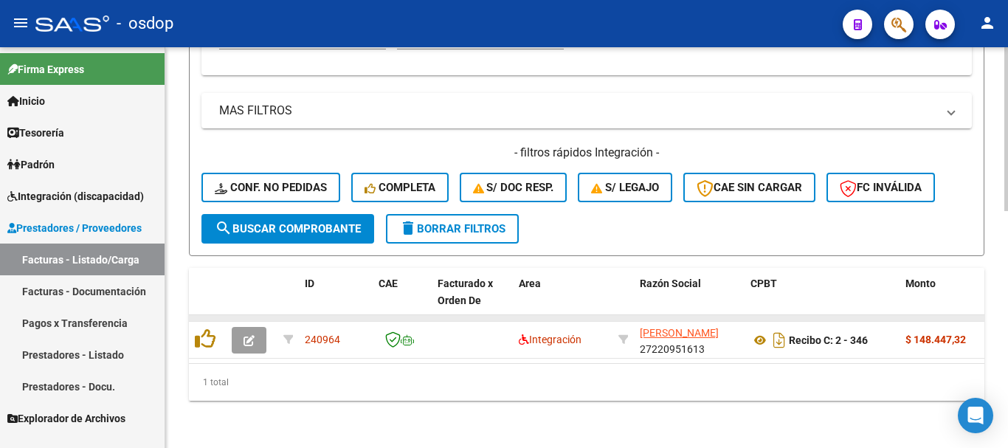
scroll to position [580, 0]
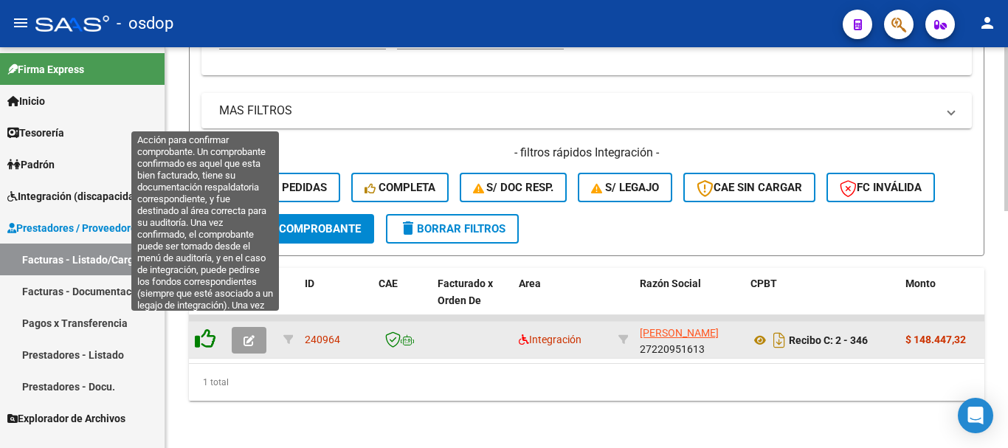
click at [201, 329] on icon at bounding box center [205, 339] width 21 height 21
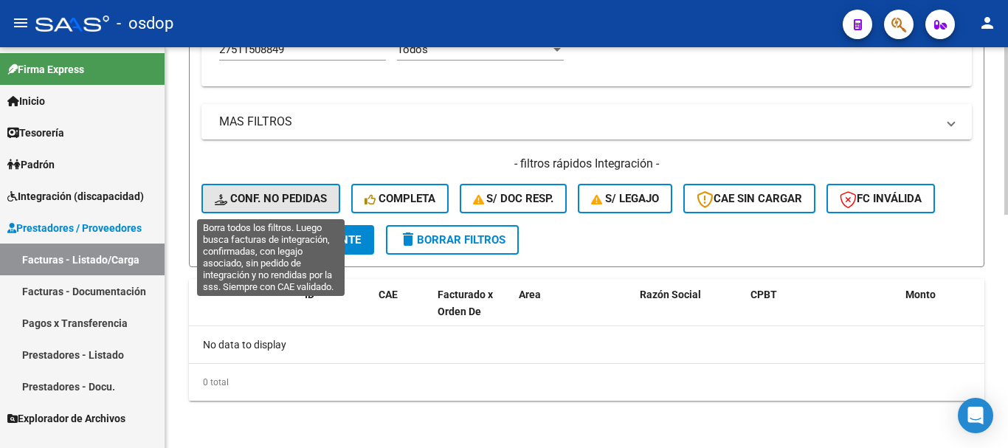
click at [312, 196] on span "Conf. no pedidas" at bounding box center [271, 198] width 112 height 13
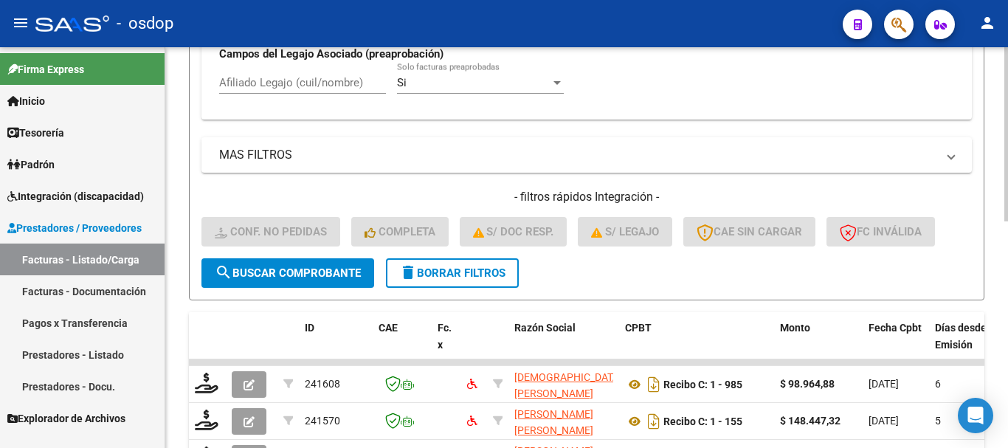
scroll to position [557, 0]
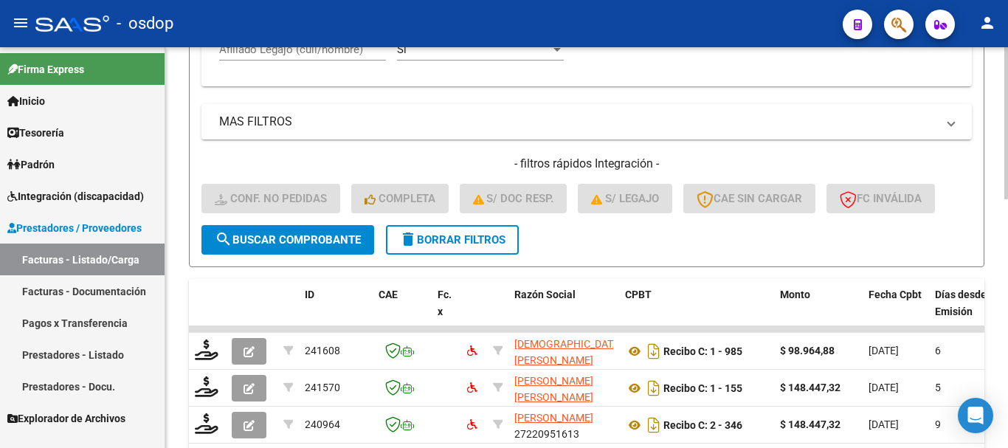
click at [307, 51] on input "Afiliado Legajo (cuil/nombre)" at bounding box center [302, 49] width 167 height 13
paste input "27511508849"
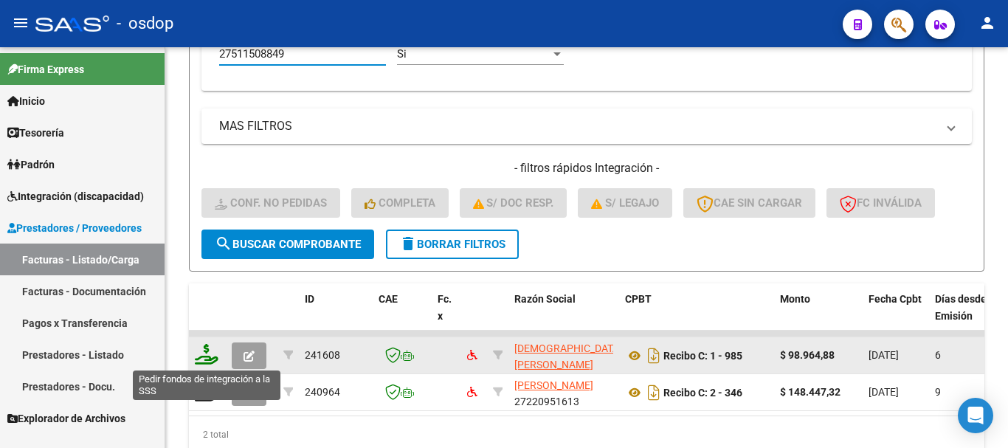
type input "27511508849"
click at [207, 353] on icon at bounding box center [207, 354] width 24 height 21
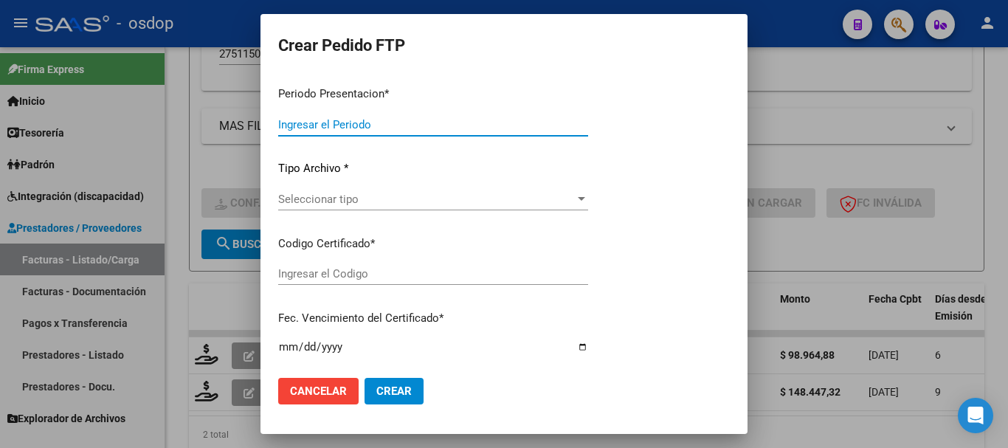
type input "202508"
type input "$ 98.964,88"
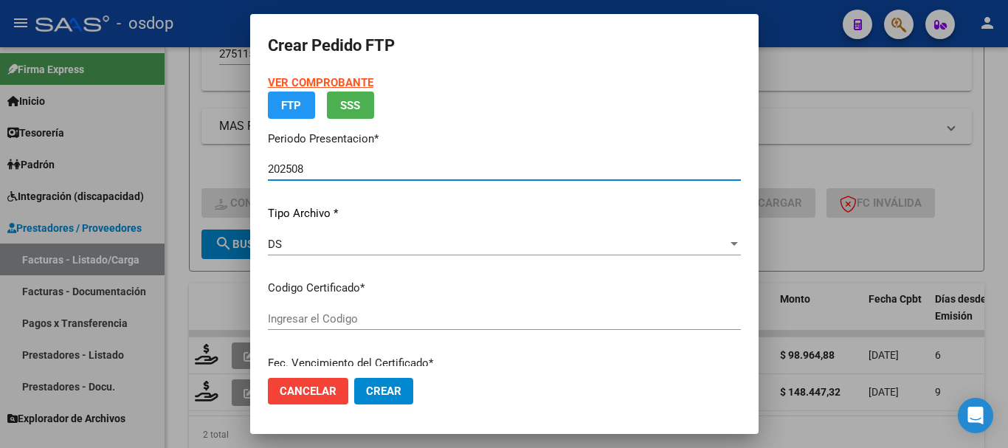
type input "2863747"
type input "2029-04-08"
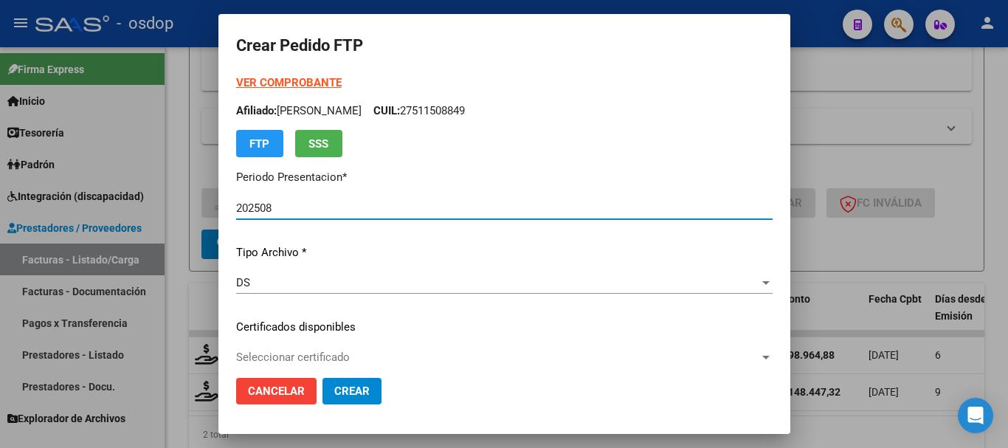
scroll to position [74, 0]
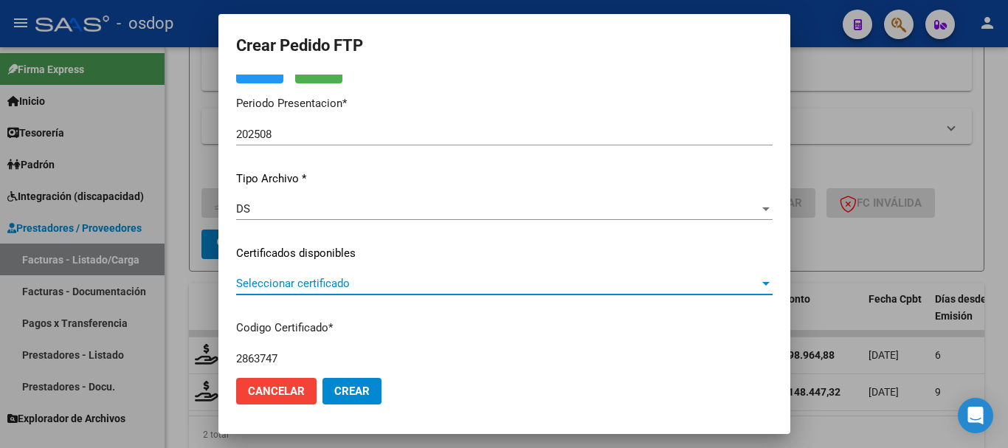
click at [335, 286] on span "Seleccionar certificado" at bounding box center [497, 283] width 523 height 13
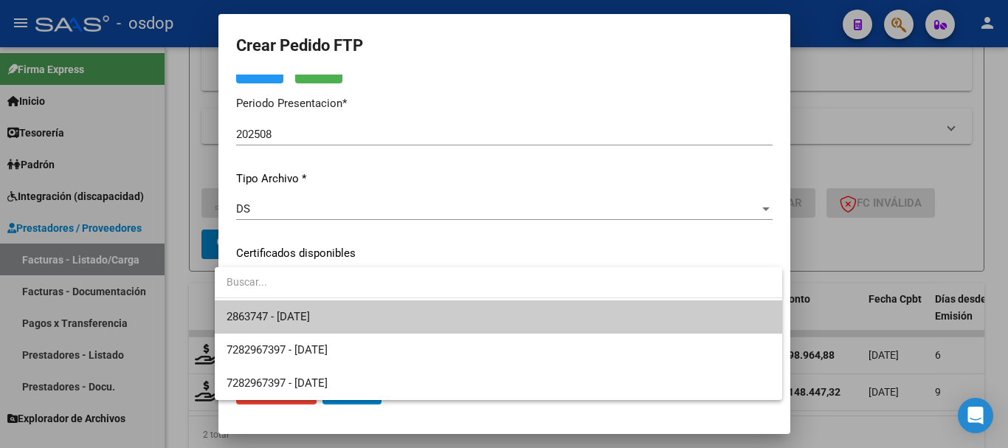
click at [344, 319] on span "2863747 - 2029-04-08" at bounding box center [499, 316] width 544 height 33
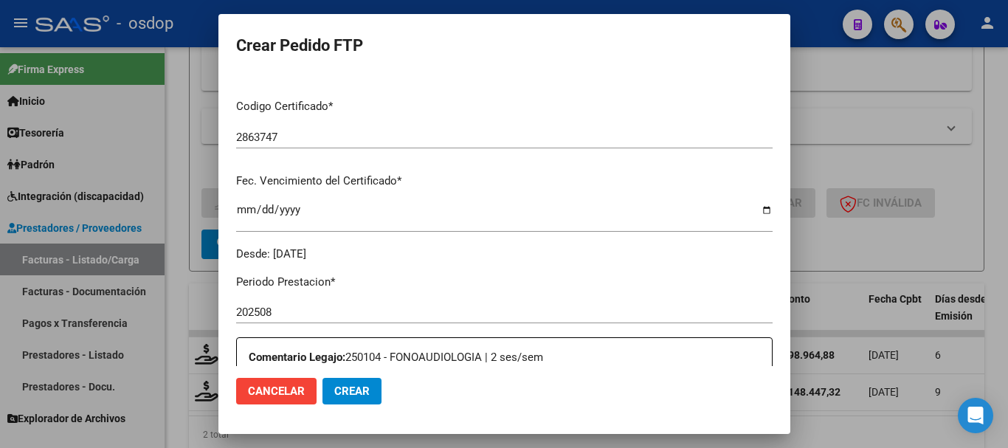
scroll to position [517, 0]
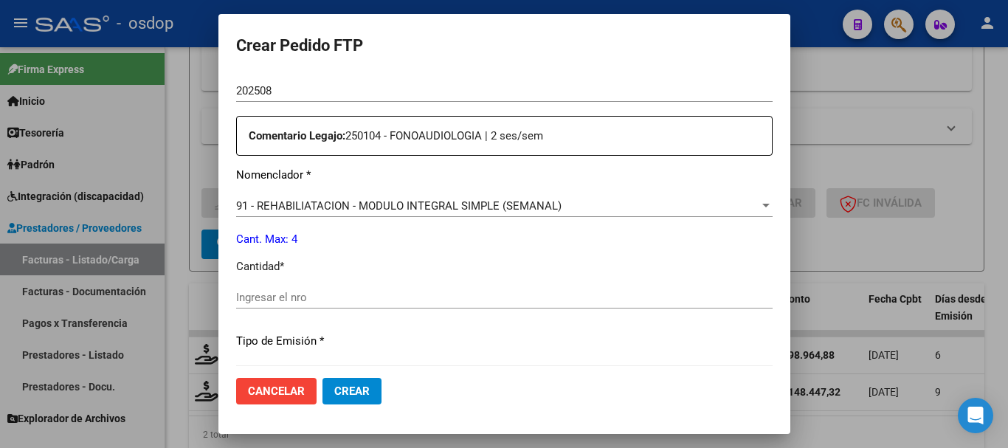
click at [357, 295] on input "Ingresar el nro" at bounding box center [504, 297] width 537 height 13
type input "4"
drag, startPoint x: 357, startPoint y: 295, endPoint x: 219, endPoint y: 295, distance: 137.3
click at [219, 295] on mat-dialog-content "VER COMPROBANTE ARCA Padrón Afiliado: MIGUELES CONSTANZA CUIL: 27511508849 FTP …" at bounding box center [505, 221] width 572 height 292
click at [470, 214] on div "91 - REHABILIATACION - MODULO INTEGRAL SIMPLE (SEMANAL) Seleccionar nomenclador" at bounding box center [504, 206] width 537 height 22
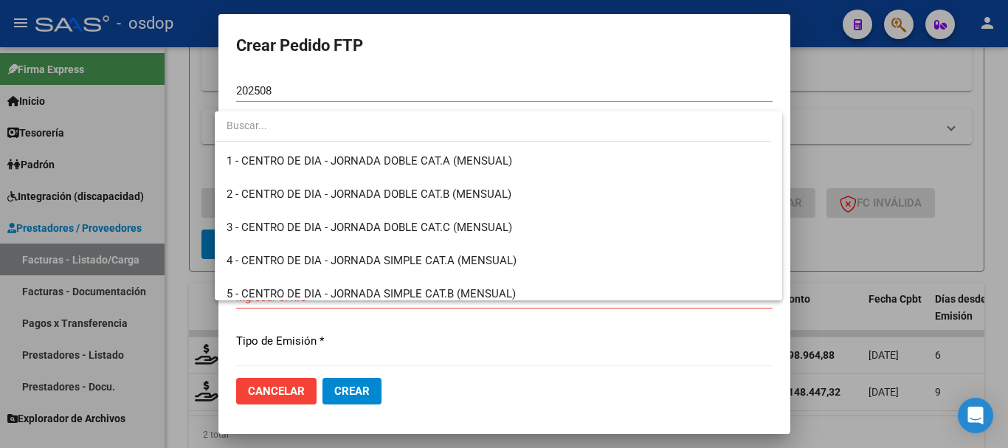
scroll to position [2945, 0]
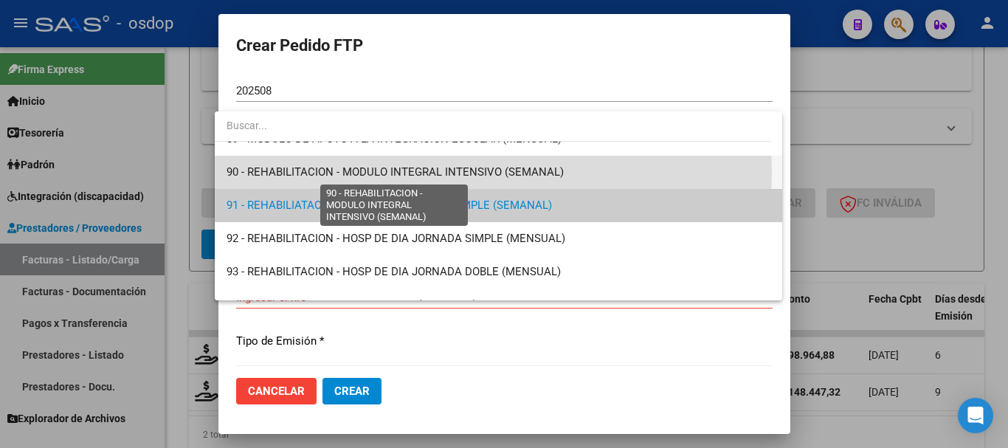
click at [476, 171] on span "90 - REHABILITACION - MODULO INTEGRAL INTENSIVO (SEMANAL)" at bounding box center [395, 171] width 337 height 13
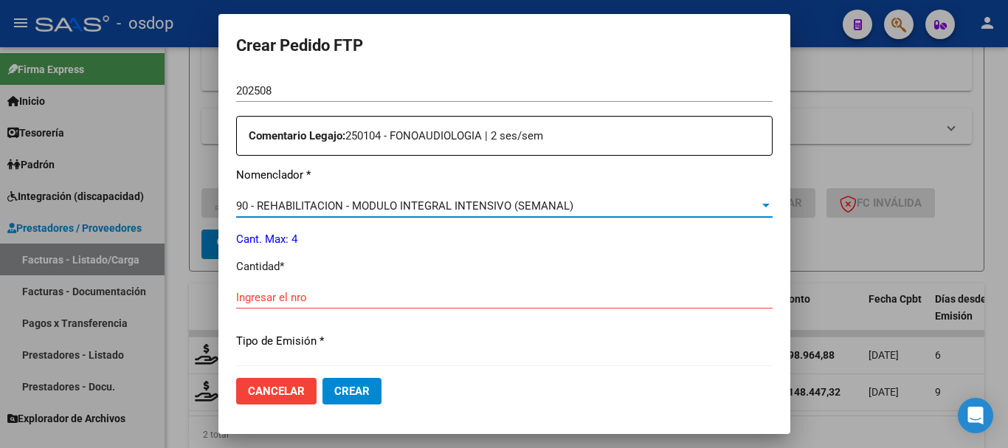
click at [345, 300] on input "Ingresar el nro" at bounding box center [504, 297] width 537 height 13
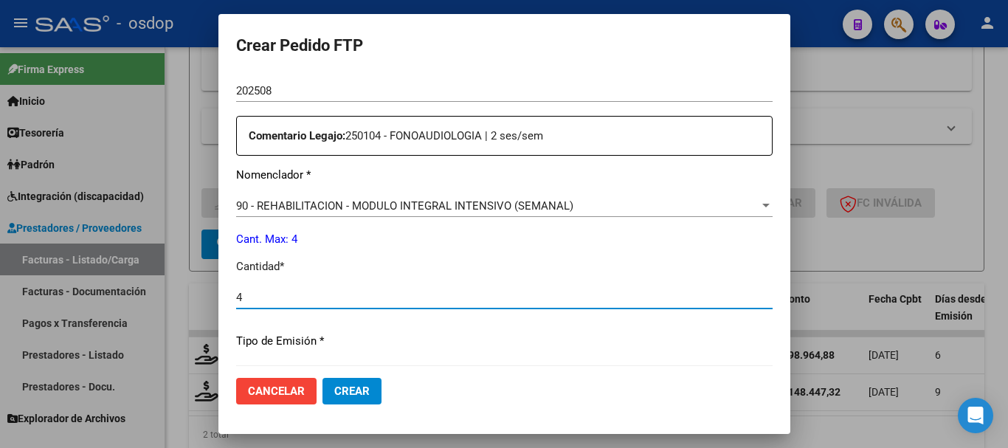
type input "4"
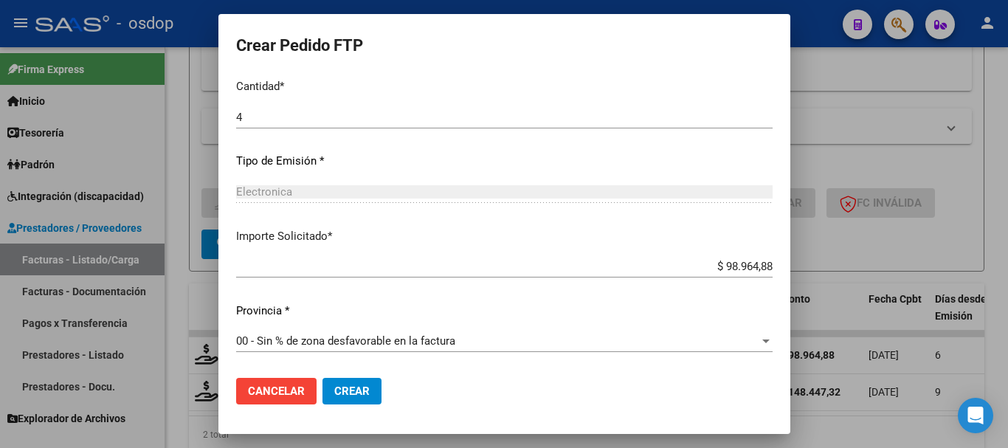
click at [351, 399] on button "Crear" at bounding box center [352, 391] width 59 height 27
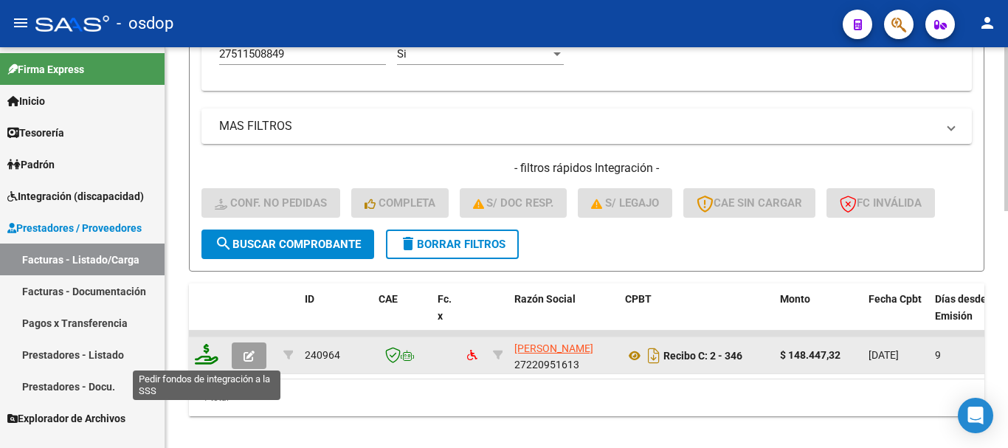
click at [208, 359] on icon at bounding box center [207, 354] width 24 height 21
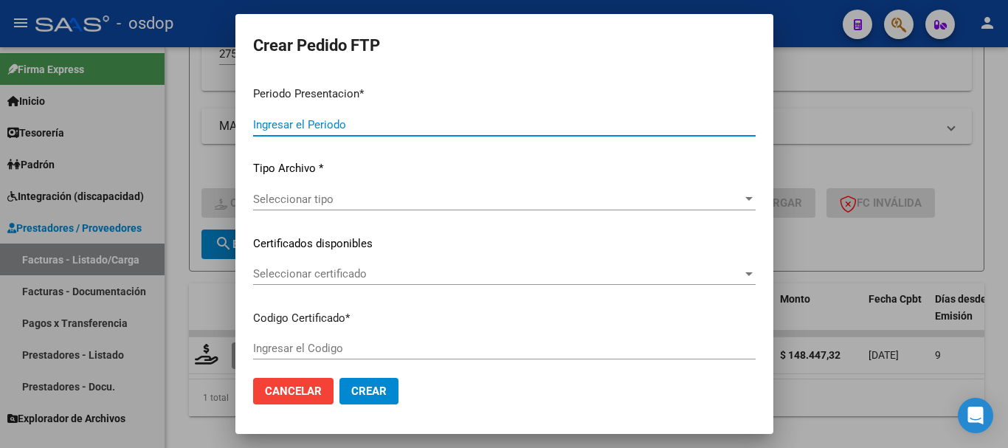
type input "202508"
type input "$ 148.447,32"
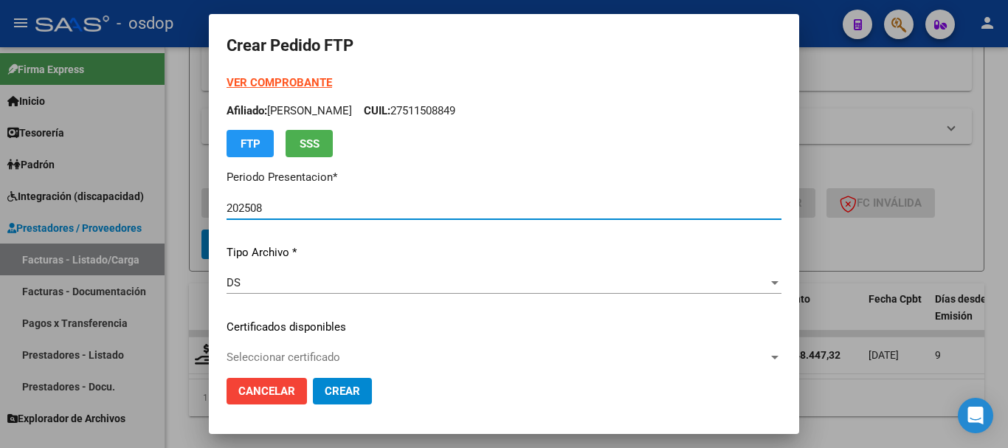
type input "2863747"
type input "2029-04-08"
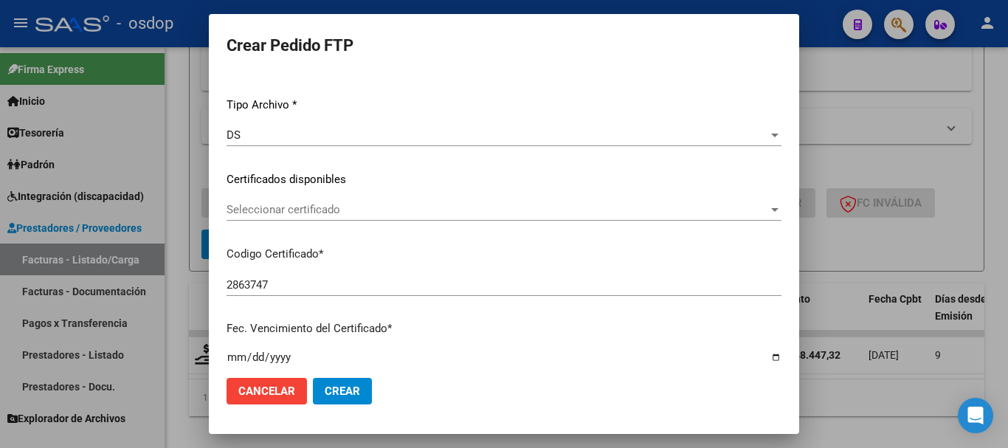
scroll to position [221, 0]
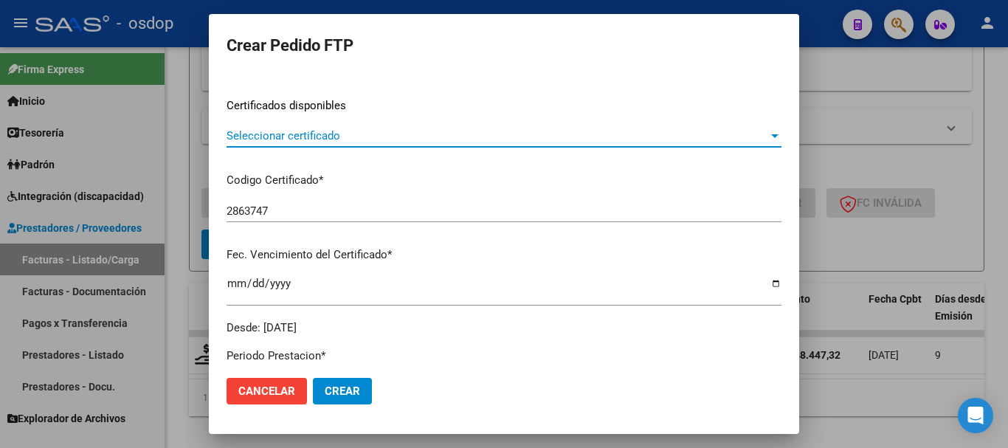
click at [361, 140] on span "Seleccionar certificado" at bounding box center [498, 135] width 542 height 13
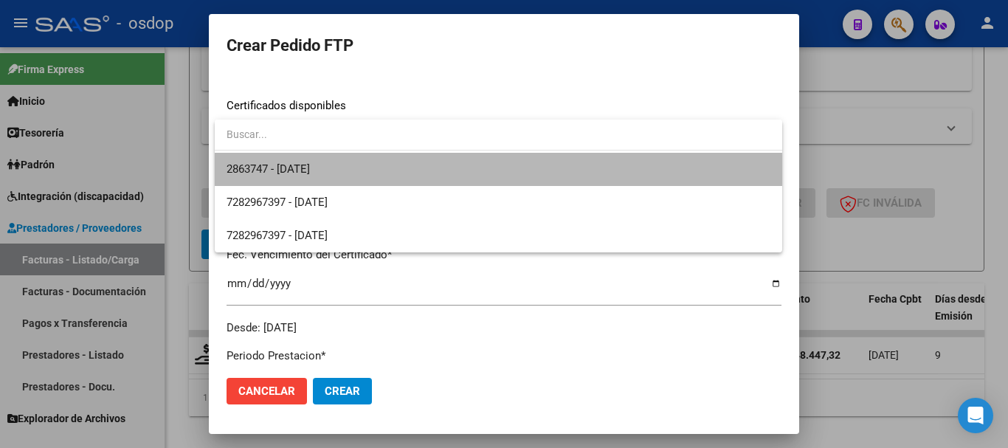
click at [376, 179] on span "2863747 - 2029-04-08" at bounding box center [499, 169] width 544 height 33
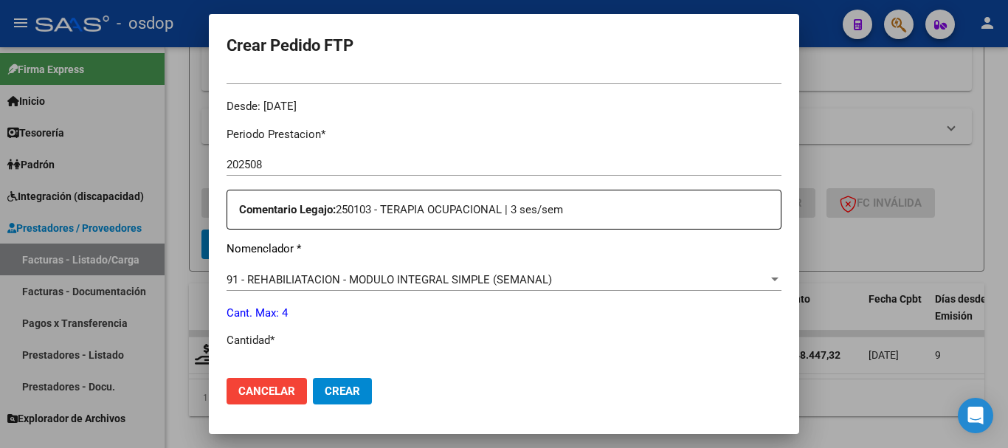
scroll to position [517, 0]
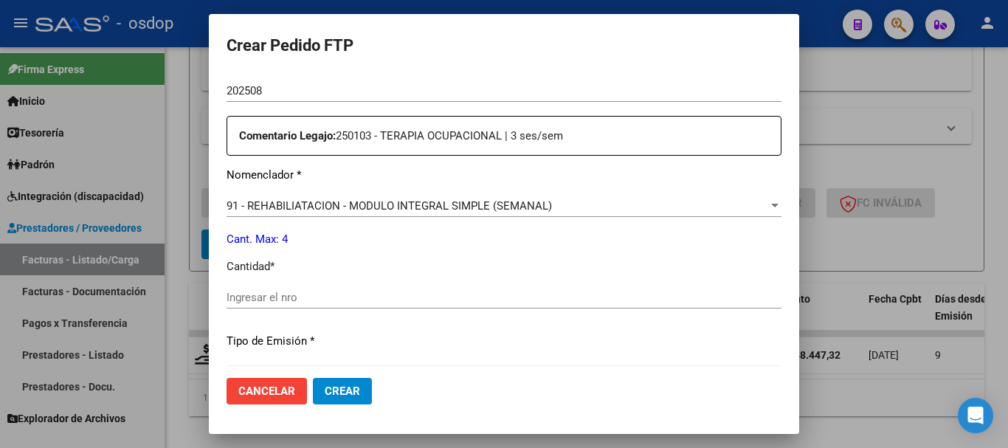
click at [437, 209] on span "91 - REHABILIATACION - MODULO INTEGRAL SIMPLE (SEMANAL)" at bounding box center [390, 205] width 326 height 13
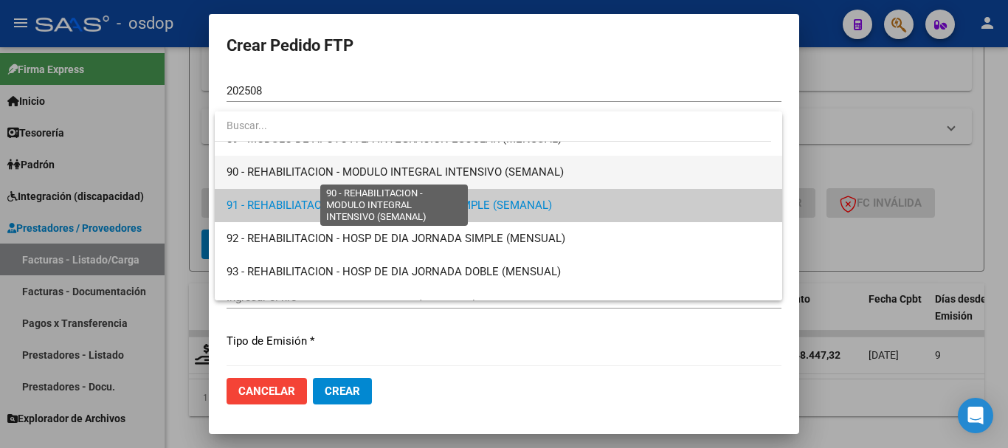
click at [450, 174] on span "90 - REHABILITACION - MODULO INTEGRAL INTENSIVO (SEMANAL)" at bounding box center [395, 171] width 337 height 13
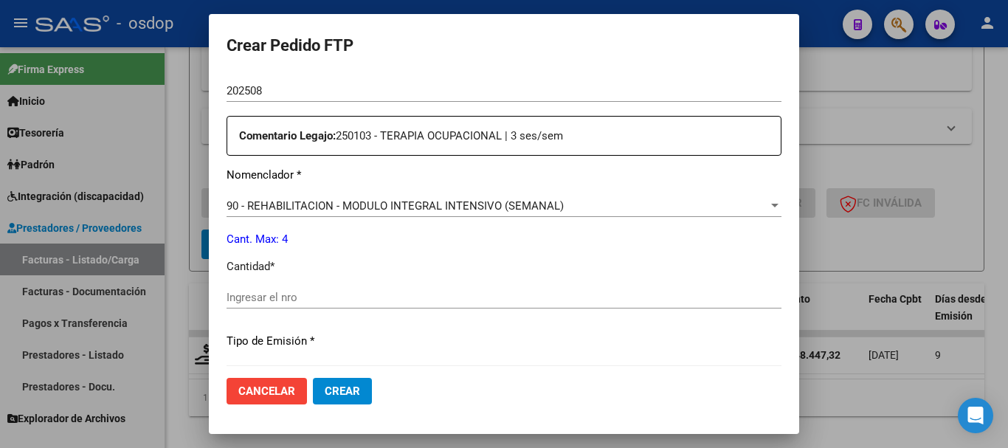
click at [315, 304] on div "Ingresar el nro" at bounding box center [504, 297] width 555 height 22
type input "4"
click at [340, 385] on span "Crear" at bounding box center [342, 391] width 35 height 13
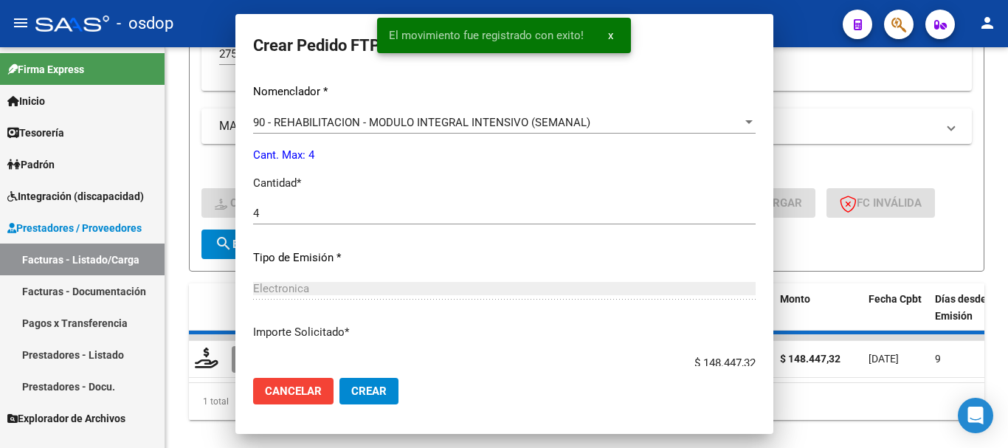
scroll to position [433, 0]
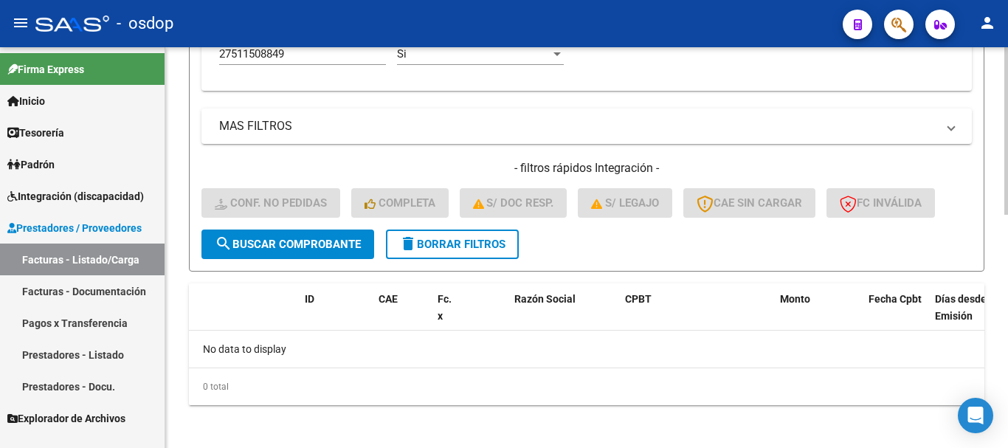
click at [450, 244] on span "delete Borrar Filtros" at bounding box center [452, 244] width 106 height 13
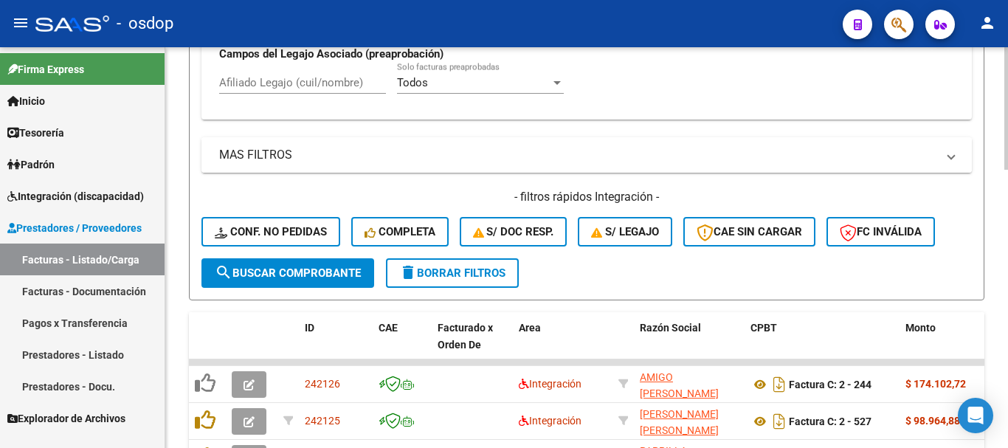
scroll to position [552, 0]
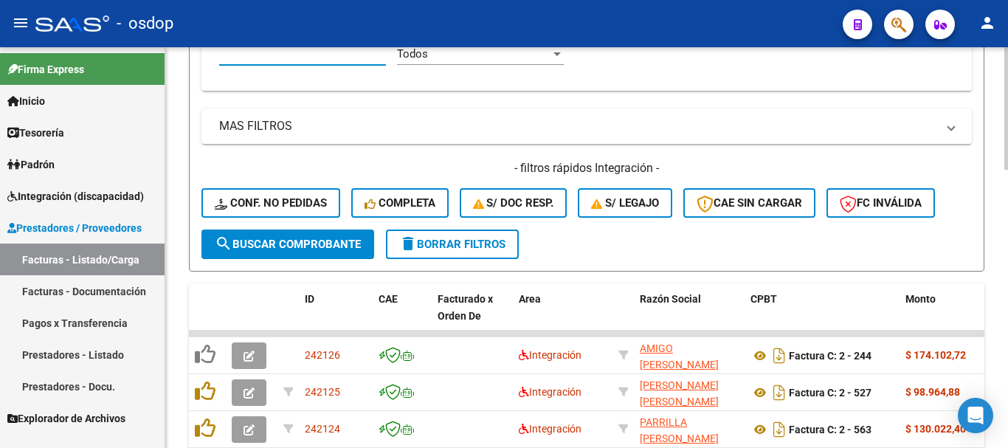
click at [311, 55] on input "Afiliado Legajo (cuil/nombre)" at bounding box center [302, 53] width 167 height 13
paste input "20160513730"
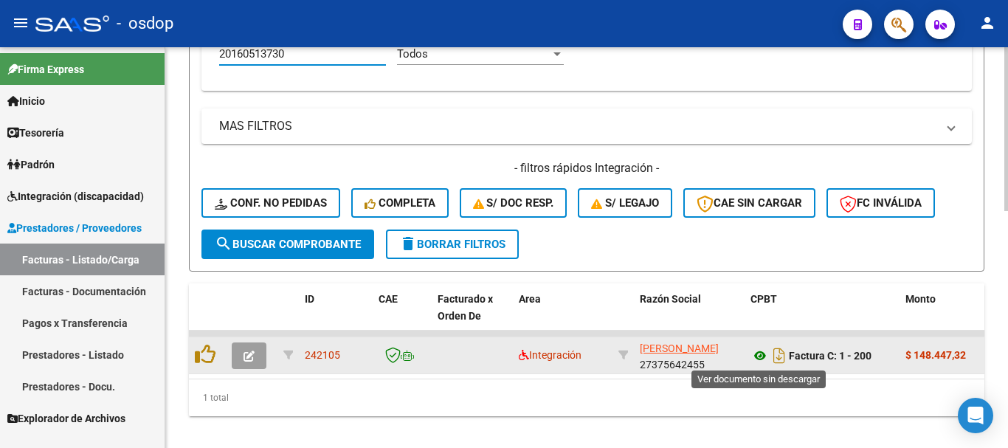
type input "20160513730"
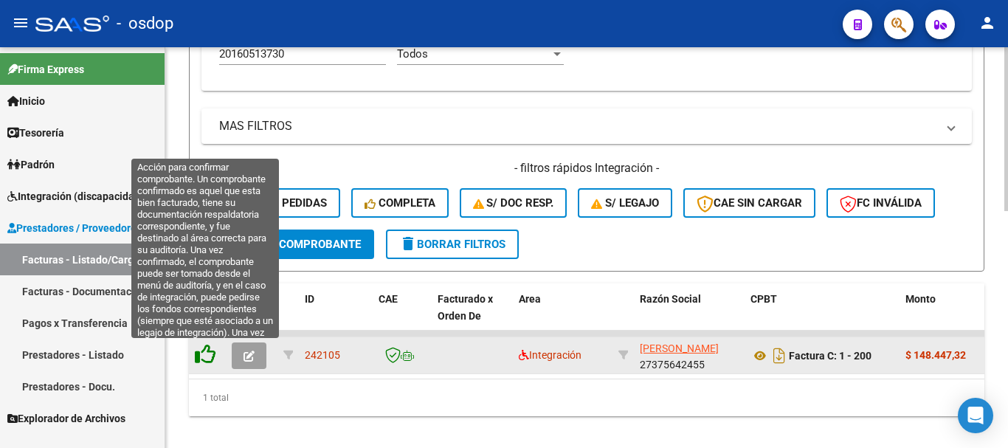
click at [202, 360] on icon at bounding box center [205, 354] width 21 height 21
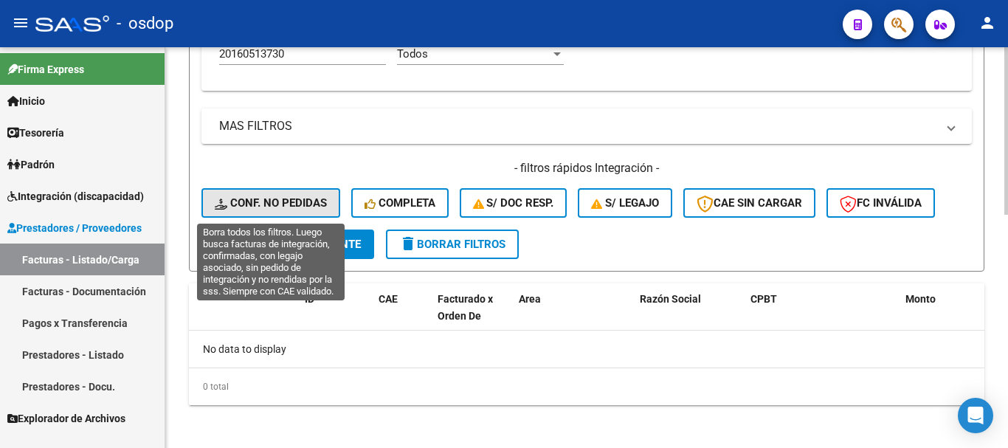
click at [293, 216] on button "Conf. no pedidas" at bounding box center [271, 203] width 139 height 30
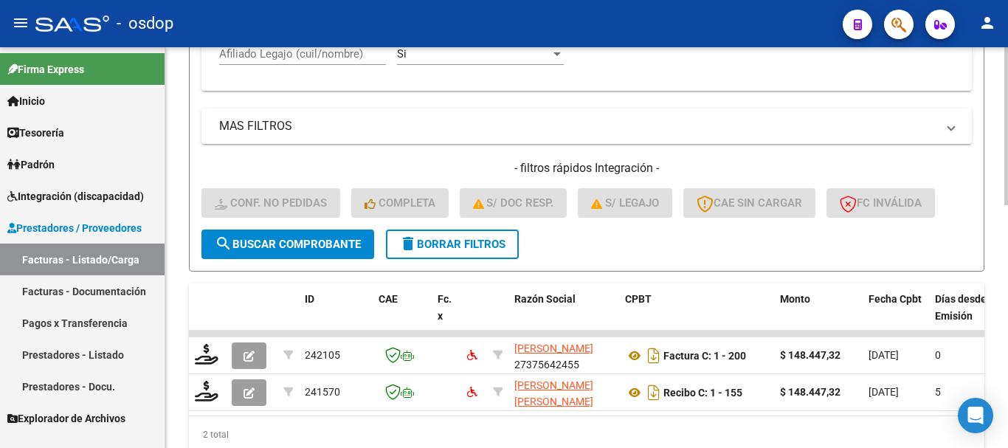
click at [323, 61] on div "Afiliado Legajo (cuil/nombre)" at bounding box center [302, 49] width 167 height 32
paste input "20160513730"
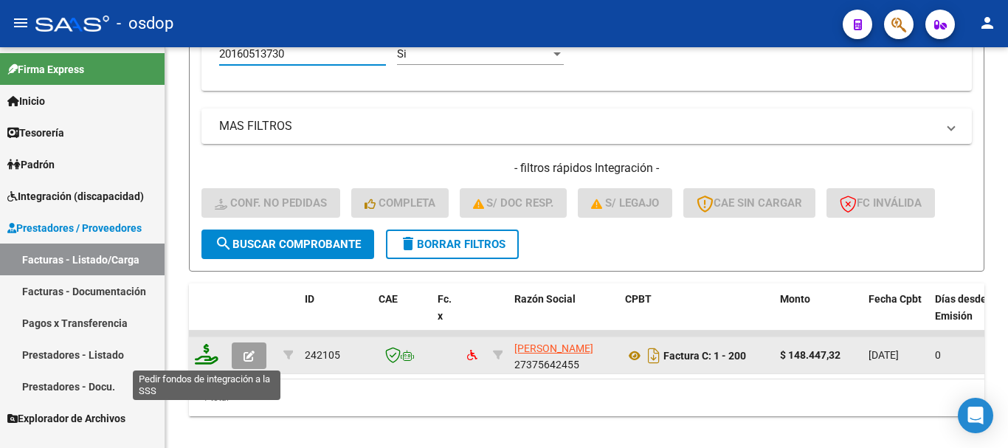
type input "20160513730"
click at [207, 354] on icon at bounding box center [207, 354] width 24 height 21
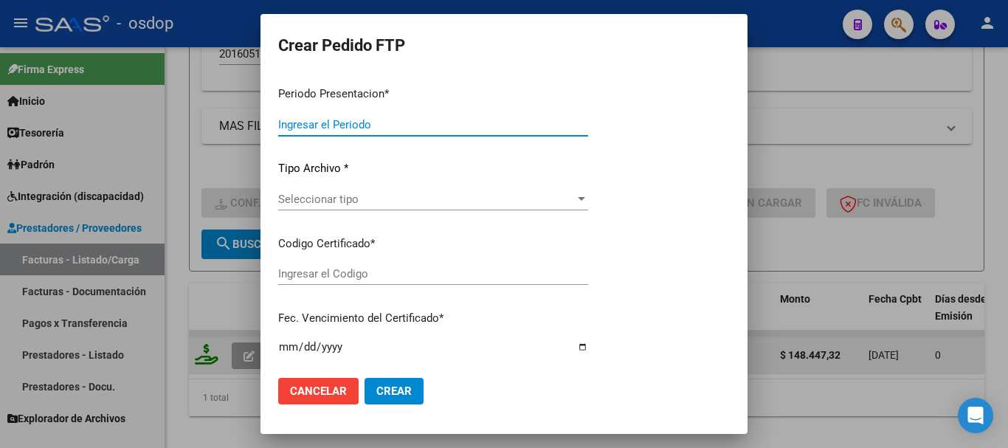
type input "202508"
type input "$ 148.447,32"
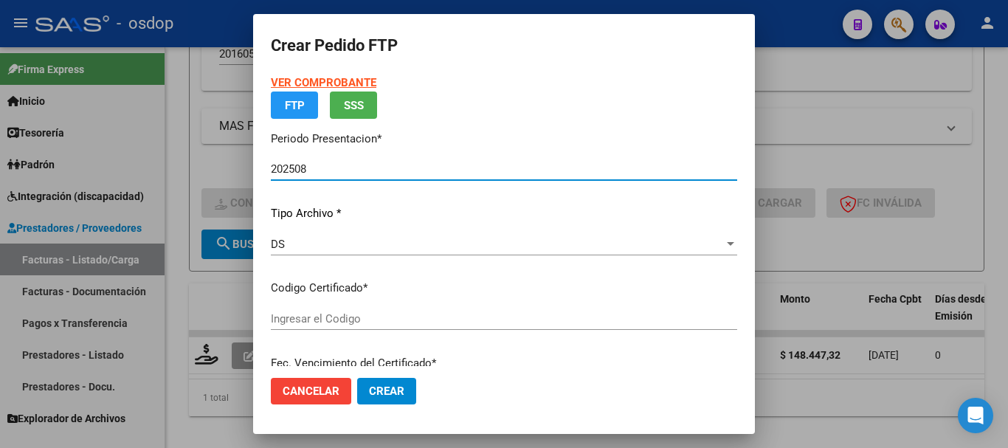
type input "5232082604"
type input "2026-10-06"
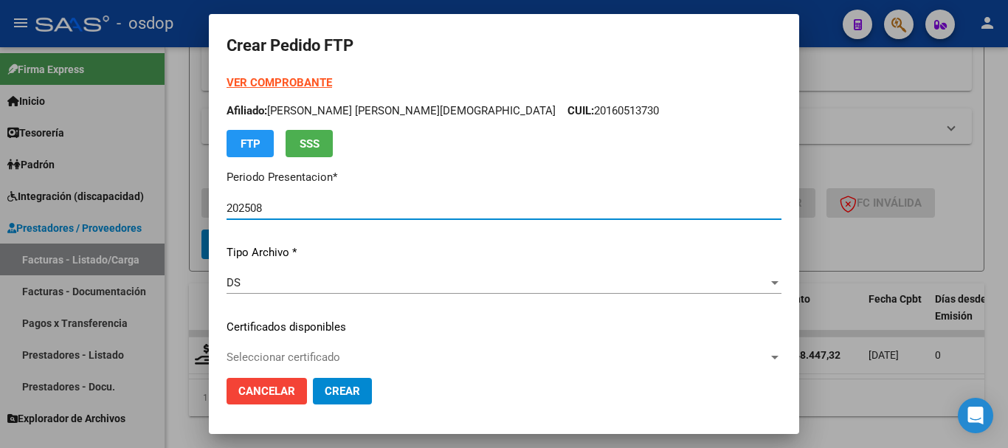
scroll to position [148, 0]
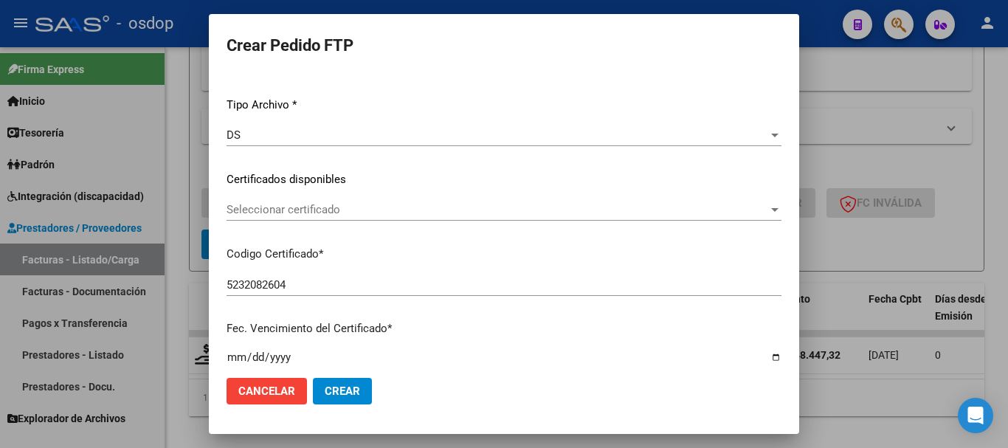
click at [343, 202] on div "Seleccionar certificado Seleccionar certificado" at bounding box center [504, 210] width 555 height 22
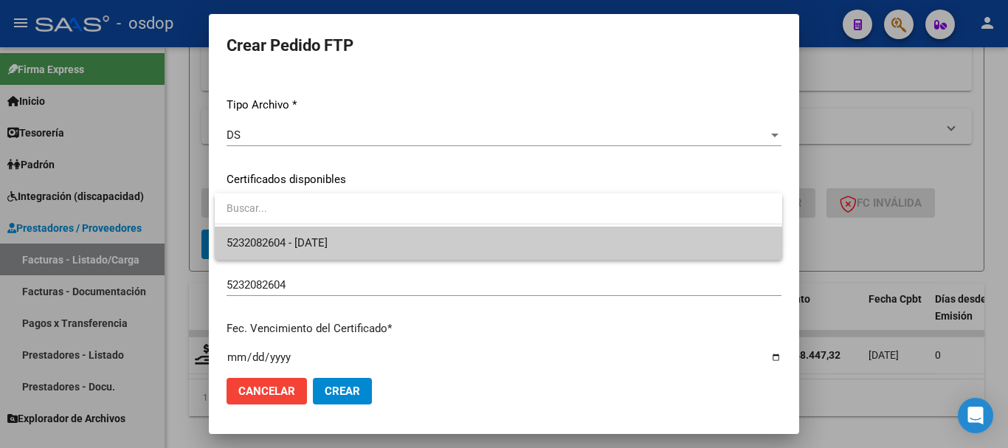
click at [358, 233] on span "5232082604 - 2026-10-06" at bounding box center [499, 243] width 544 height 33
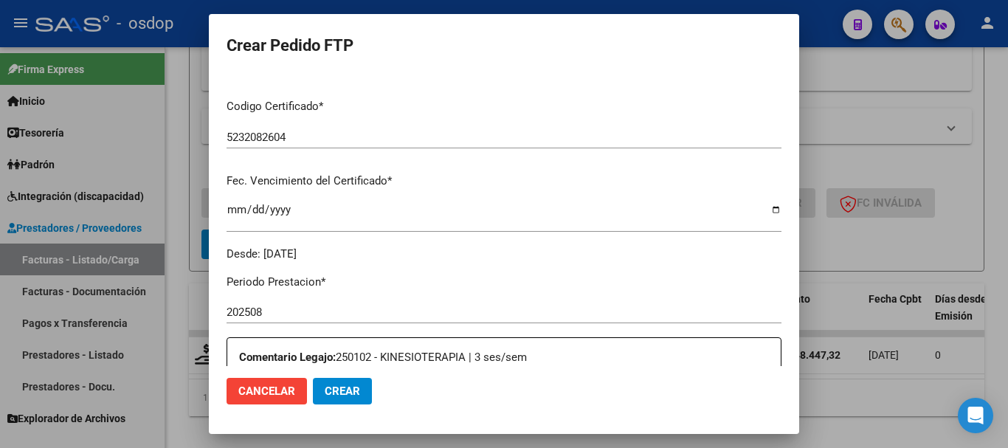
scroll to position [443, 0]
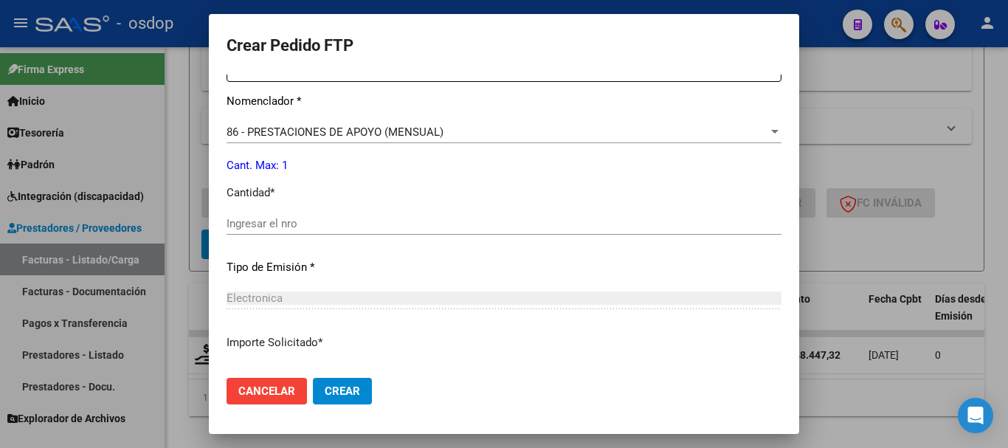
click at [307, 220] on input "Ingresar el nro" at bounding box center [504, 223] width 555 height 13
type input "1"
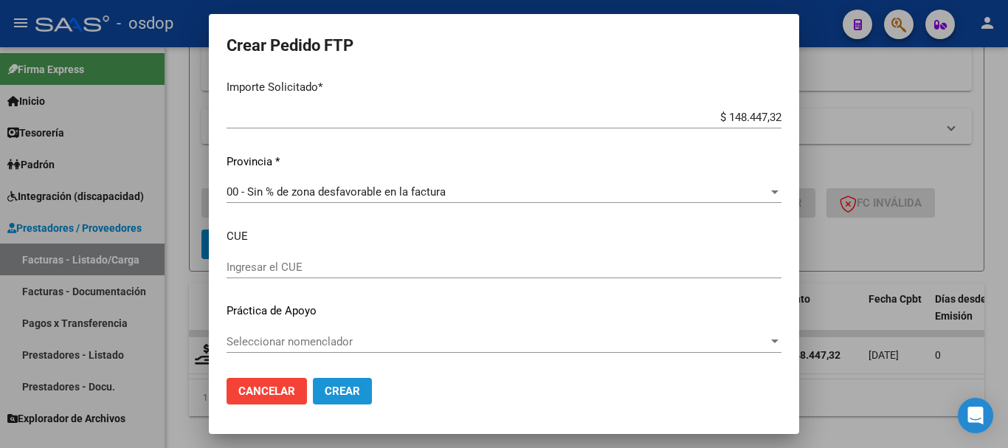
click at [348, 396] on span "Crear" at bounding box center [342, 391] width 35 height 13
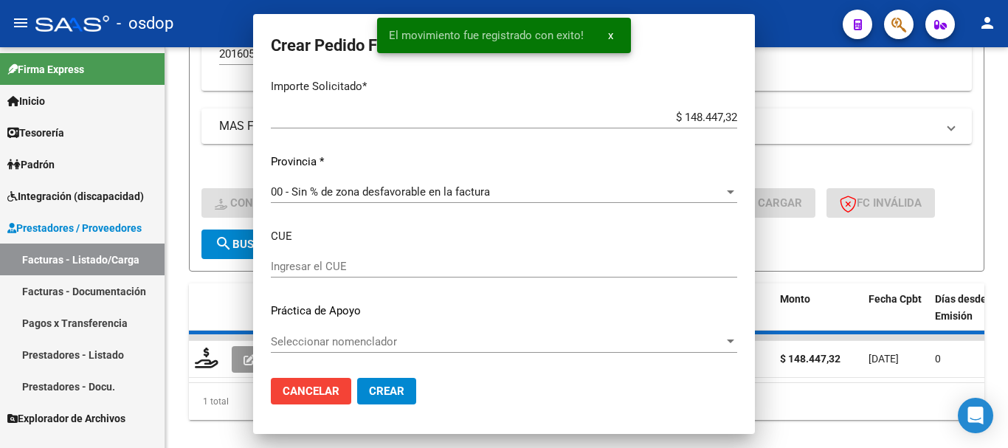
scroll to position [763, 0]
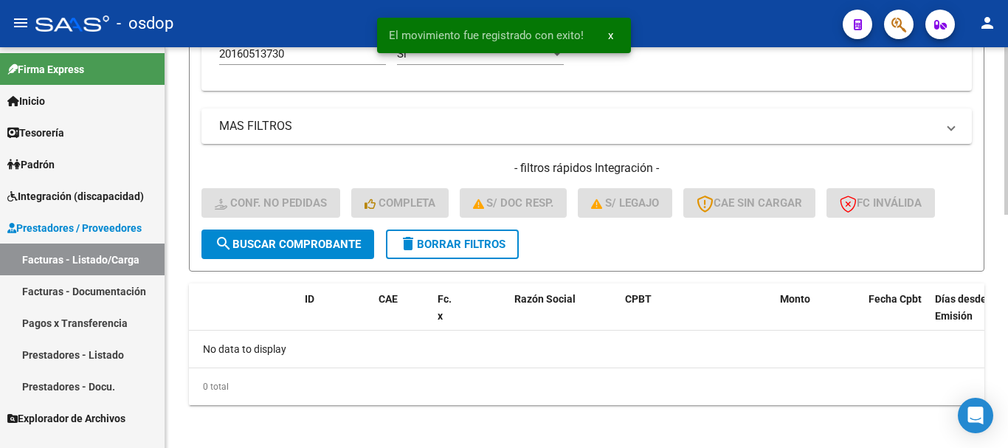
click at [484, 238] on span "delete Borrar Filtros" at bounding box center [452, 244] width 106 height 13
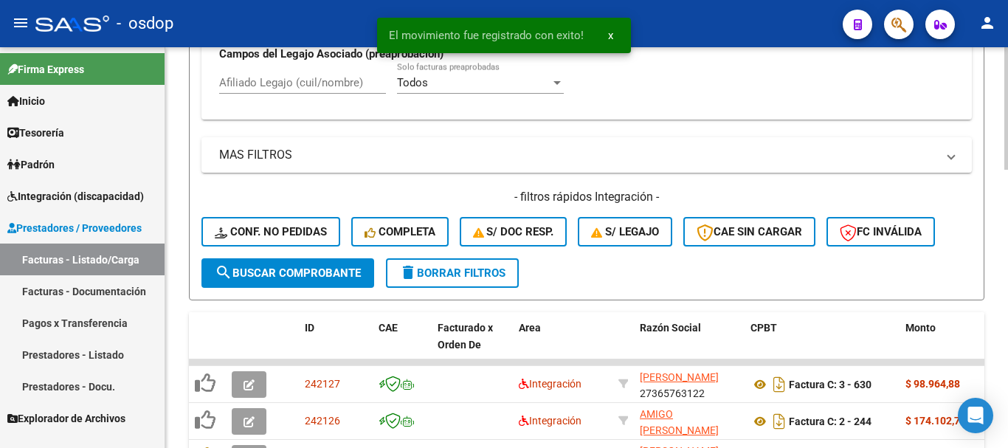
scroll to position [552, 0]
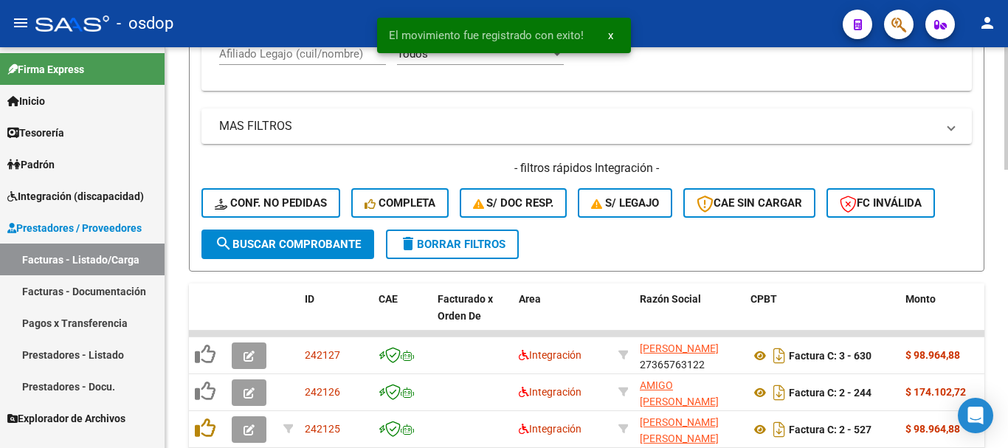
click at [275, 221] on div "- filtros rápidos Integración - Conf. no pedidas Completa S/ Doc Resp. S/ legaj…" at bounding box center [587, 194] width 771 height 69
click at [278, 208] on span "Conf. no pedidas" at bounding box center [271, 202] width 112 height 13
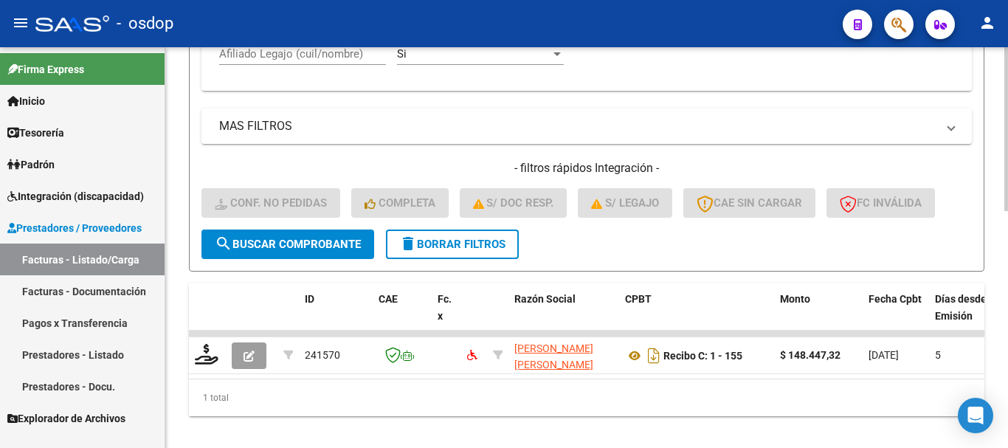
scroll to position [580, 0]
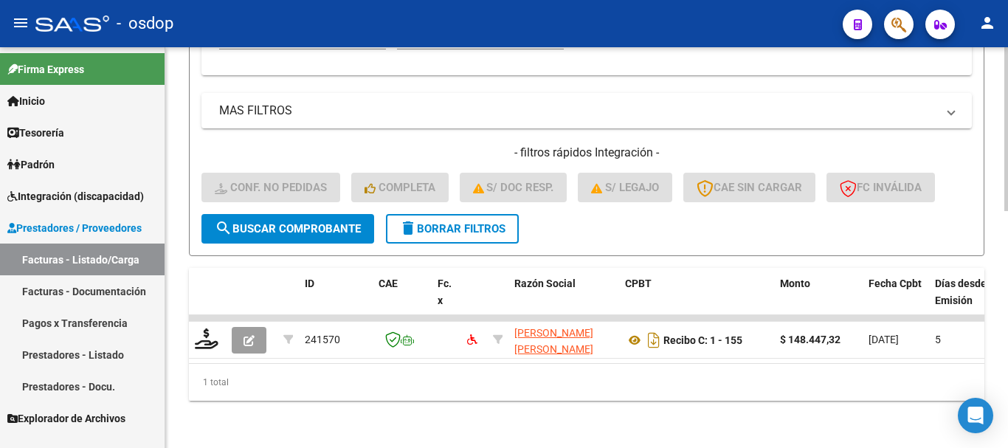
drag, startPoint x: 362, startPoint y: 365, endPoint x: 433, endPoint y: 360, distance: 71.9
click at [433, 360] on div "ID CAE Fc. x Razón Social CPBT Monto Fecha Cpbt Días desde Emisión Fecha Recibi…" at bounding box center [587, 334] width 796 height 133
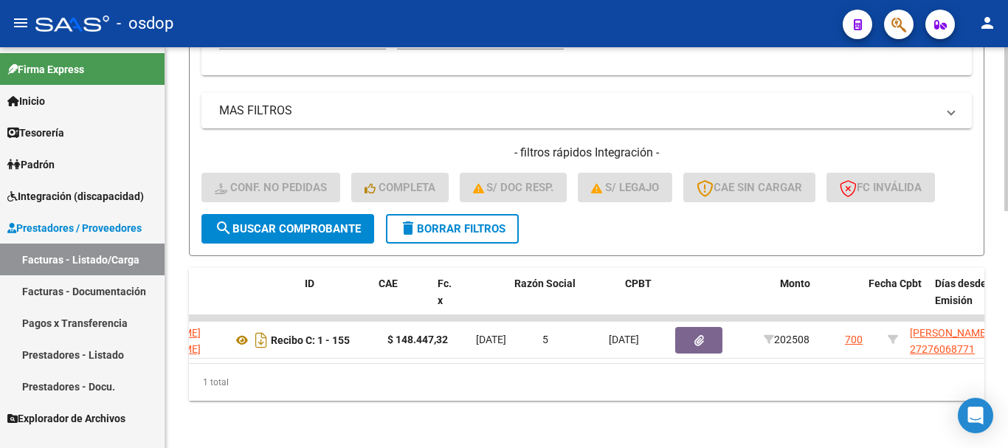
scroll to position [0, 0]
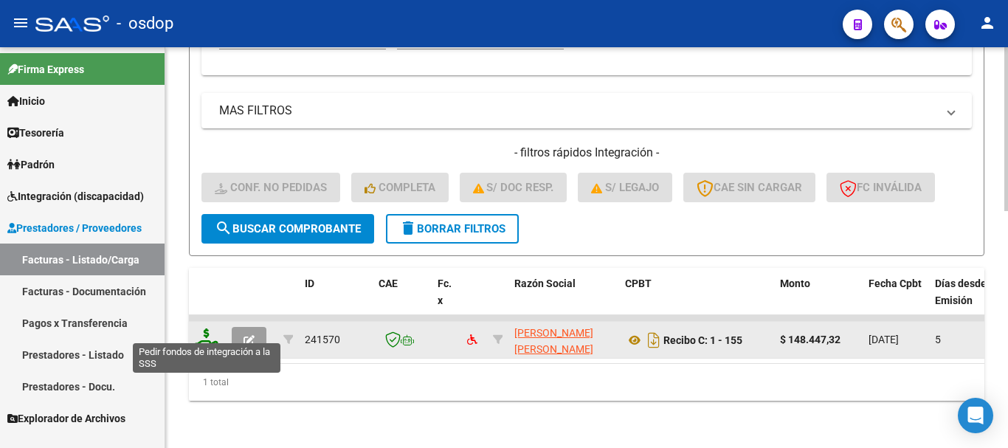
click at [206, 329] on icon at bounding box center [207, 339] width 24 height 21
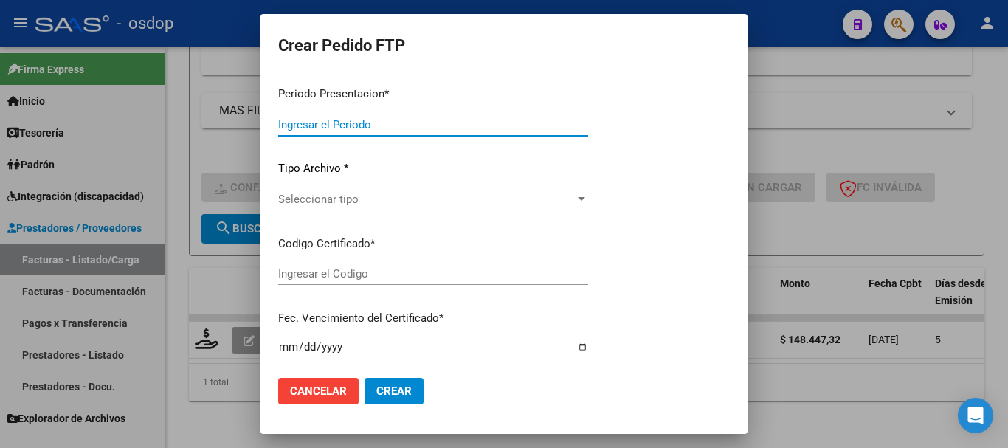
type input "202508"
type input "$ 148.447,32"
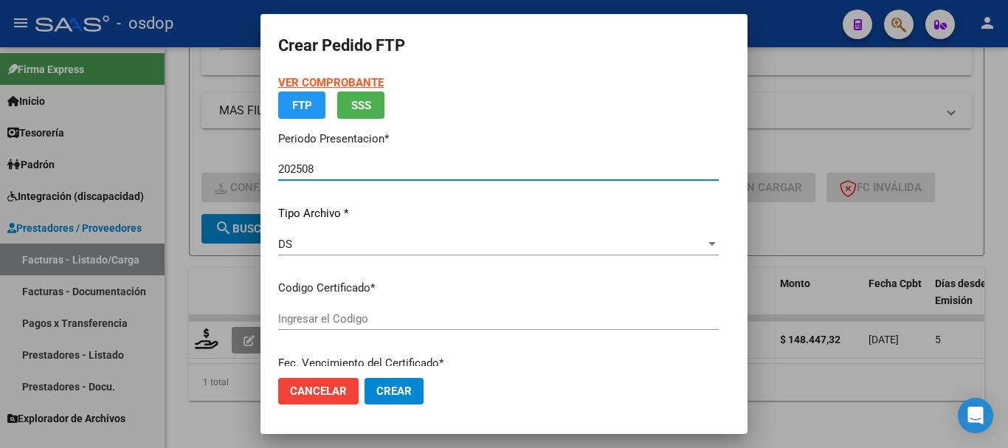
type input "4205146400"
type input "2033-04-13"
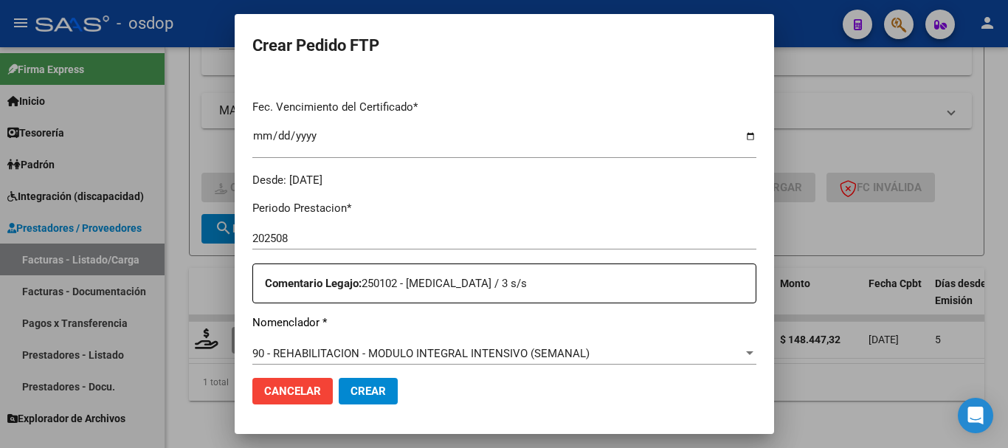
scroll to position [591, 0]
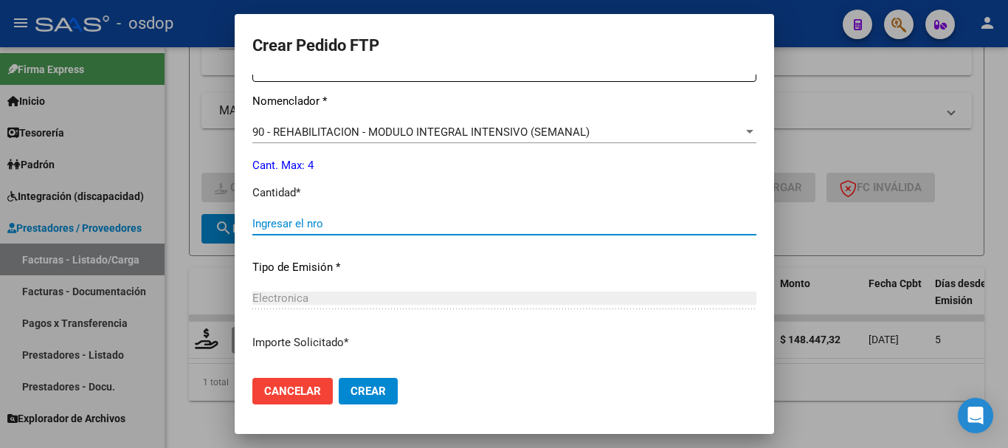
click at [297, 227] on input "Ingresar el nro" at bounding box center [504, 223] width 504 height 13
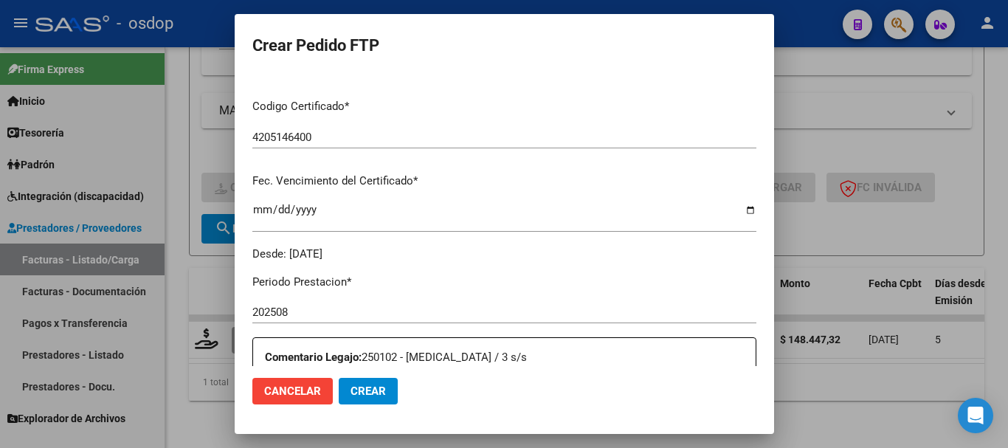
scroll to position [148, 0]
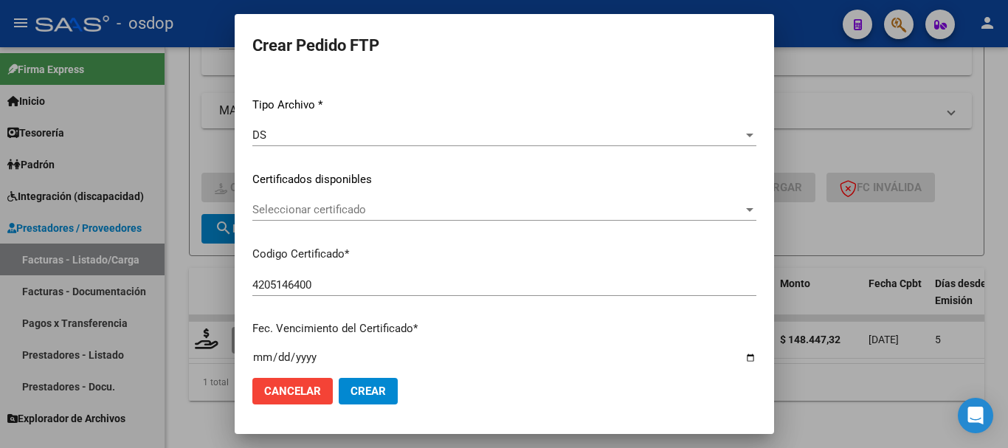
type input "4"
click at [368, 213] on span "Seleccionar certificado" at bounding box center [497, 209] width 491 height 13
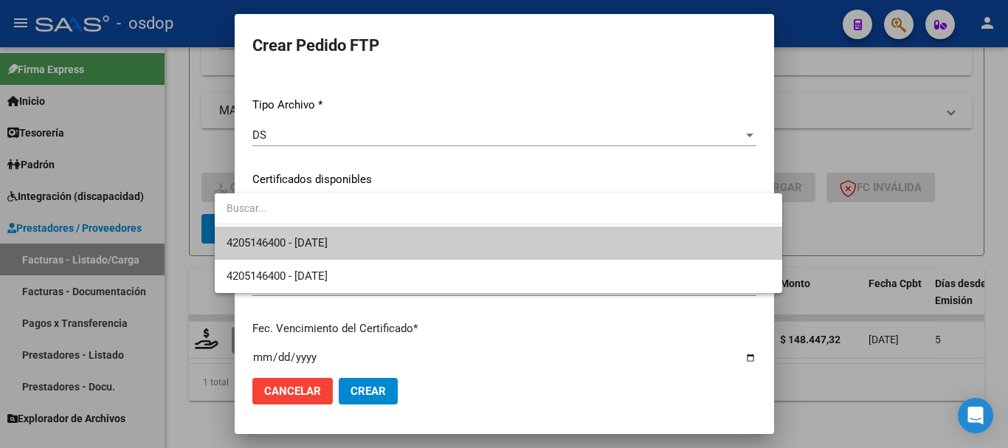
click at [365, 238] on span "4205146400 - 2033-04-13" at bounding box center [499, 243] width 544 height 33
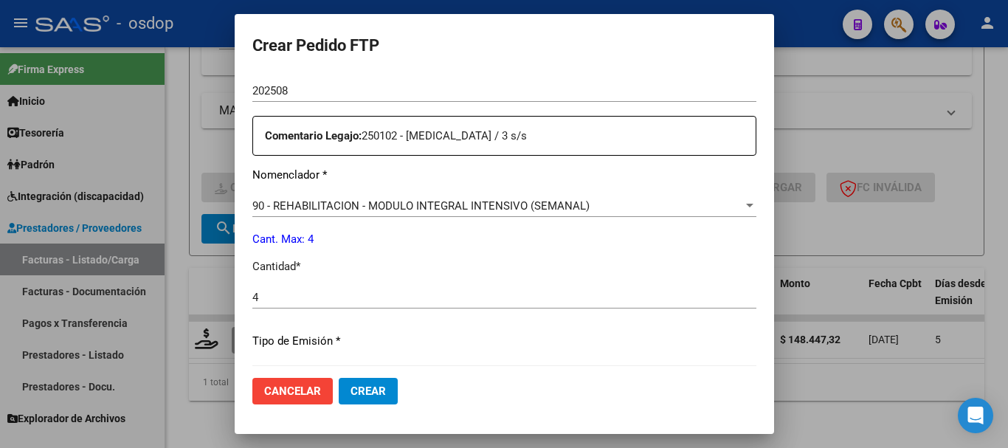
scroll to position [697, 0]
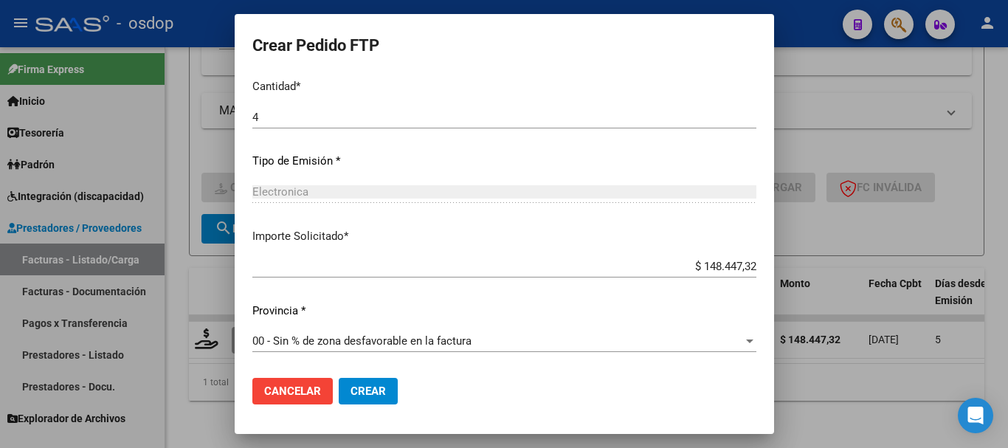
click at [351, 390] on span "Crear" at bounding box center [368, 391] width 35 height 13
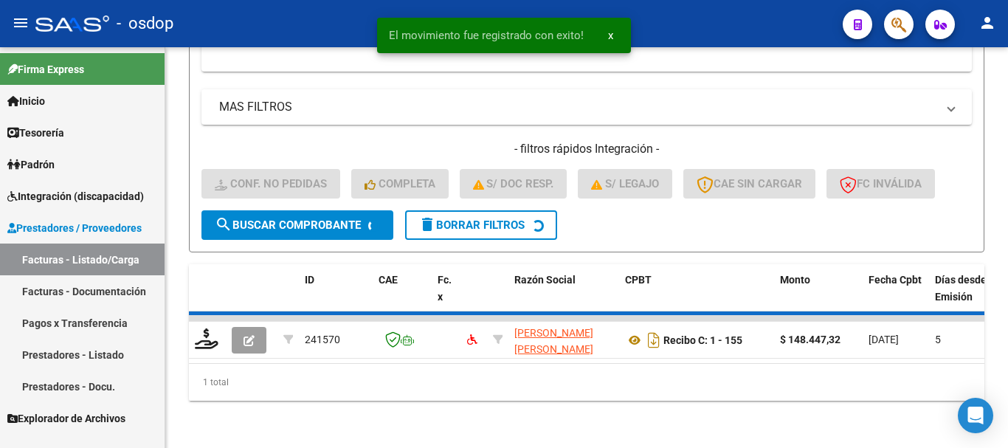
scroll to position [557, 0]
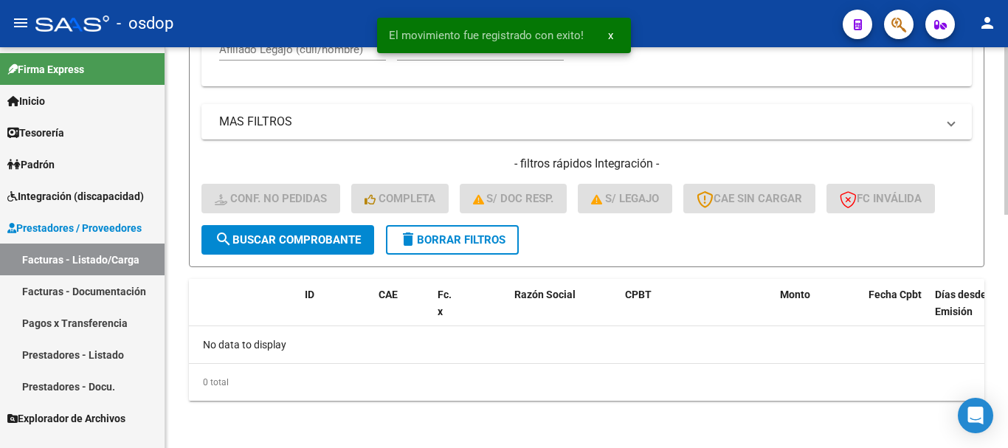
click at [430, 239] on span "delete Borrar Filtros" at bounding box center [452, 239] width 106 height 13
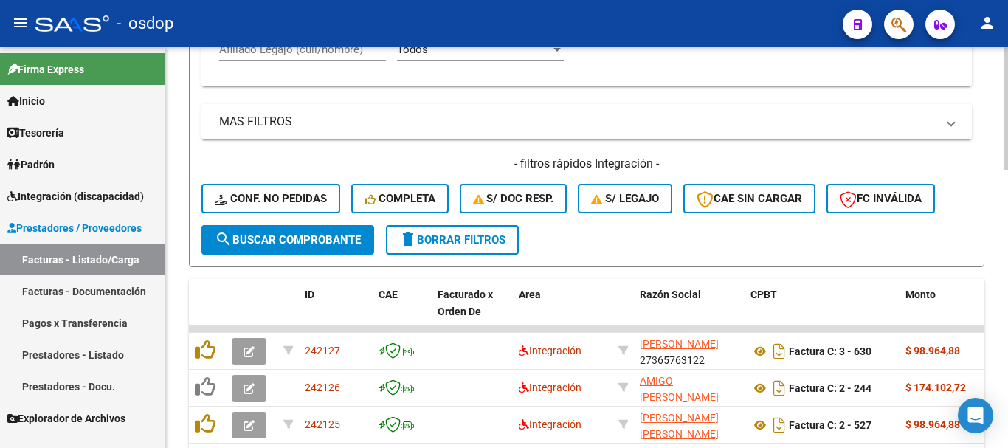
click at [470, 246] on span "delete Borrar Filtros" at bounding box center [452, 239] width 106 height 13
click at [323, 55] on input "Afiliado Legajo (cuil/nombre)" at bounding box center [302, 49] width 167 height 13
paste input "20545462398"
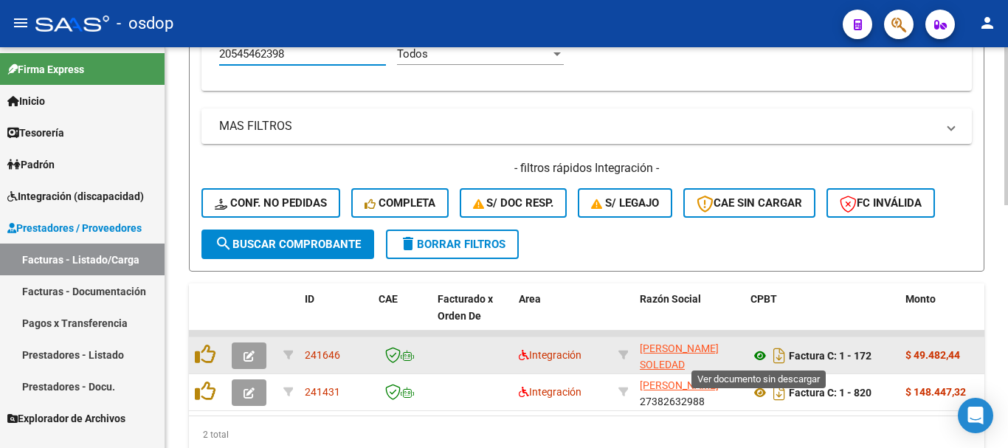
type input "20545462398"
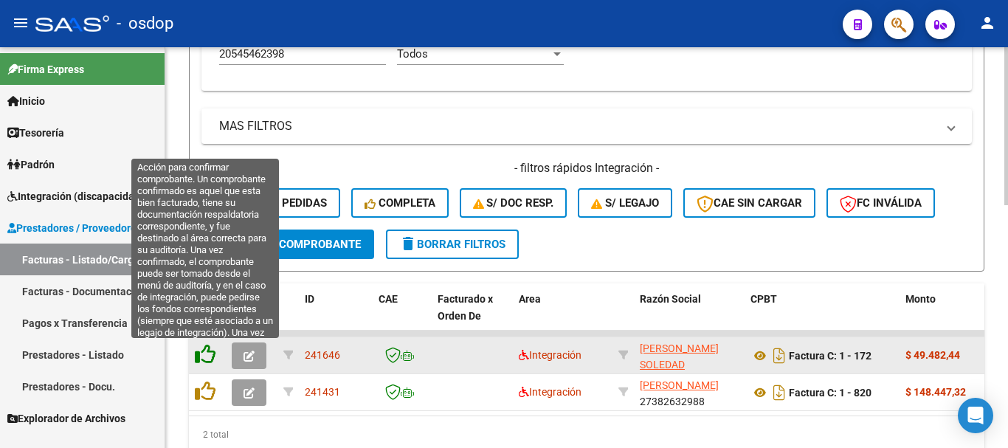
click at [204, 353] on icon at bounding box center [205, 354] width 21 height 21
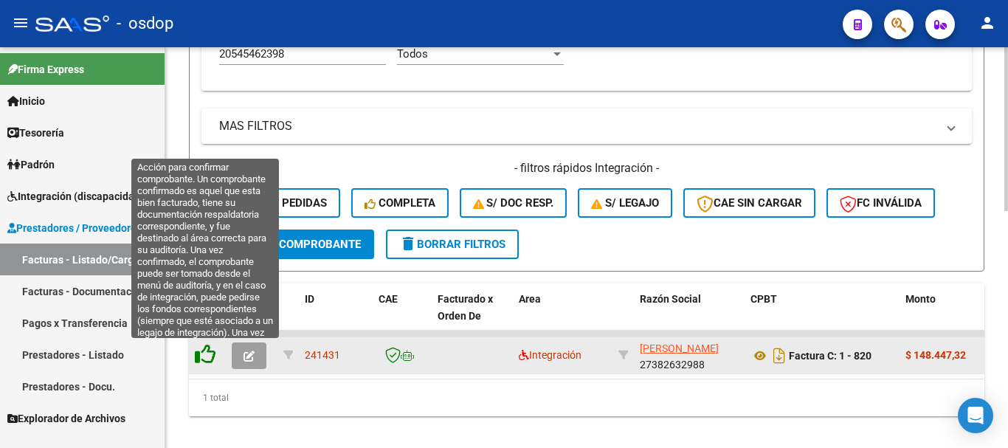
click at [202, 354] on icon at bounding box center [205, 354] width 21 height 21
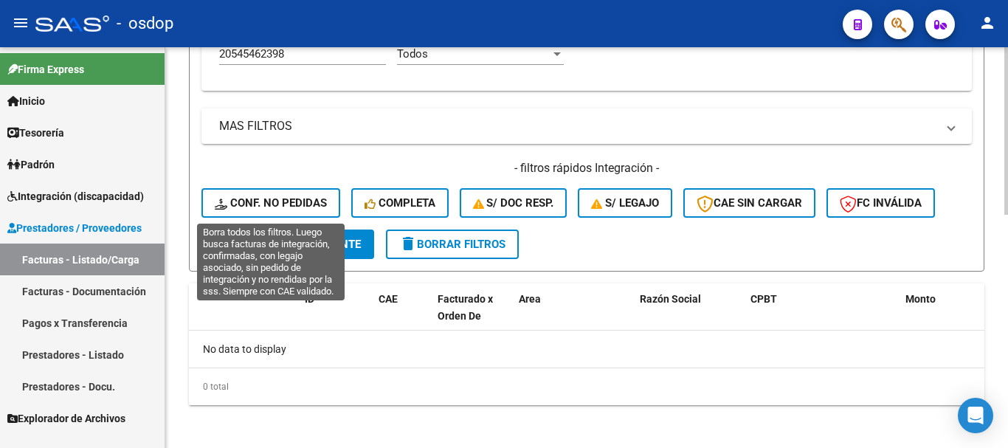
click at [307, 202] on span "Conf. no pedidas" at bounding box center [271, 202] width 112 height 13
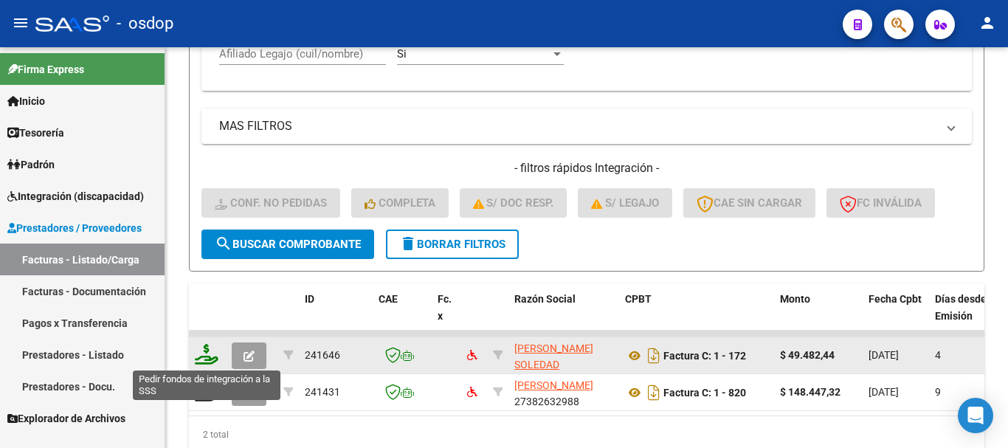
click at [203, 356] on icon at bounding box center [207, 354] width 24 height 21
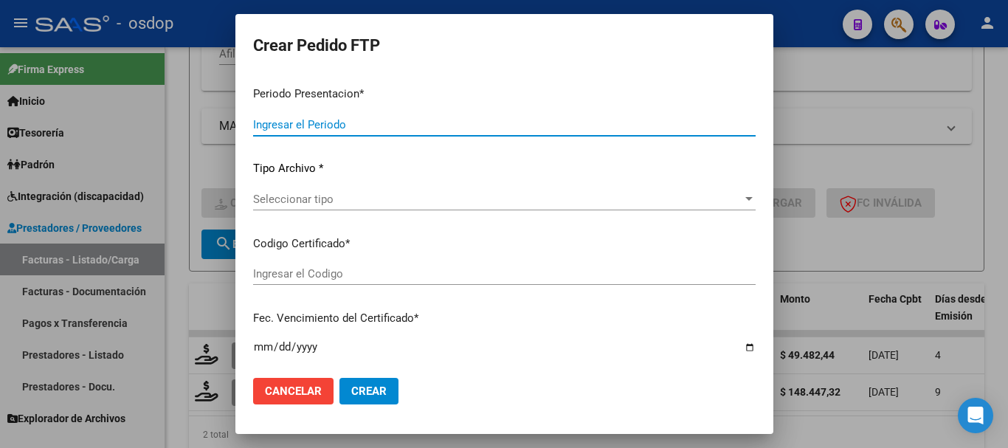
type input "202508"
type input "$ 49.482,44"
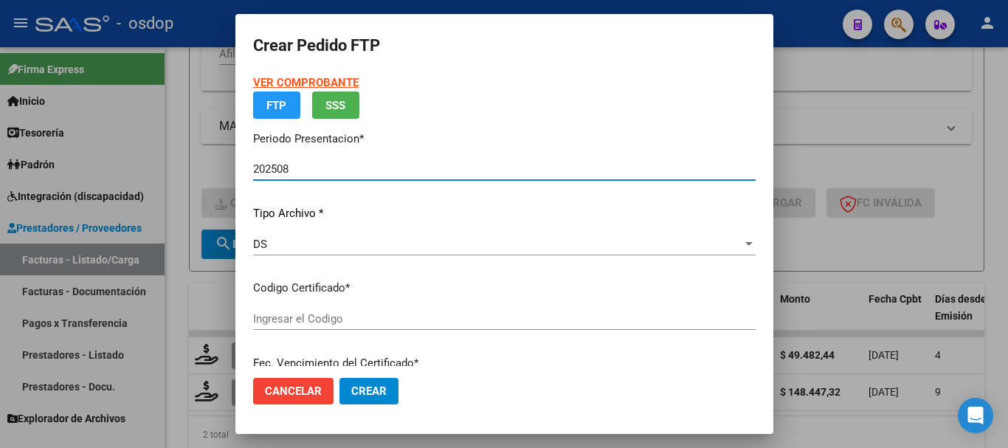
type input "6640473377"
type input "2028-03-17"
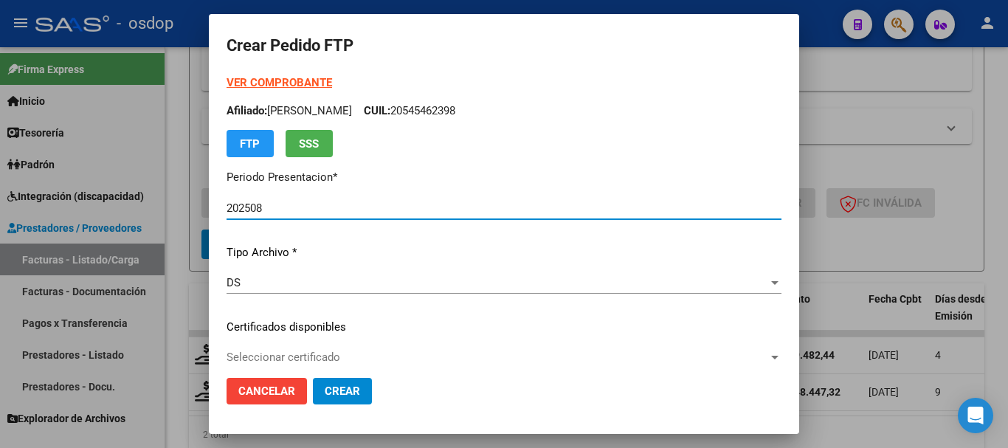
scroll to position [74, 0]
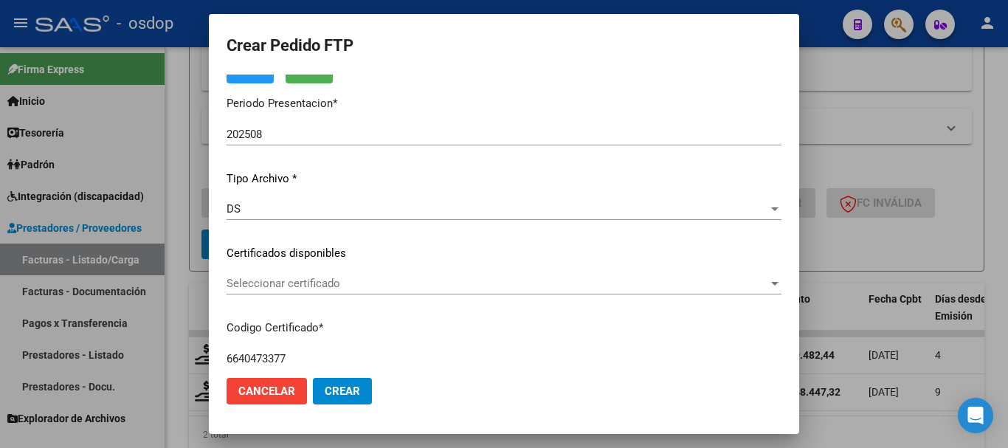
click at [325, 291] on div "Seleccionar certificado Seleccionar certificado" at bounding box center [504, 283] width 555 height 22
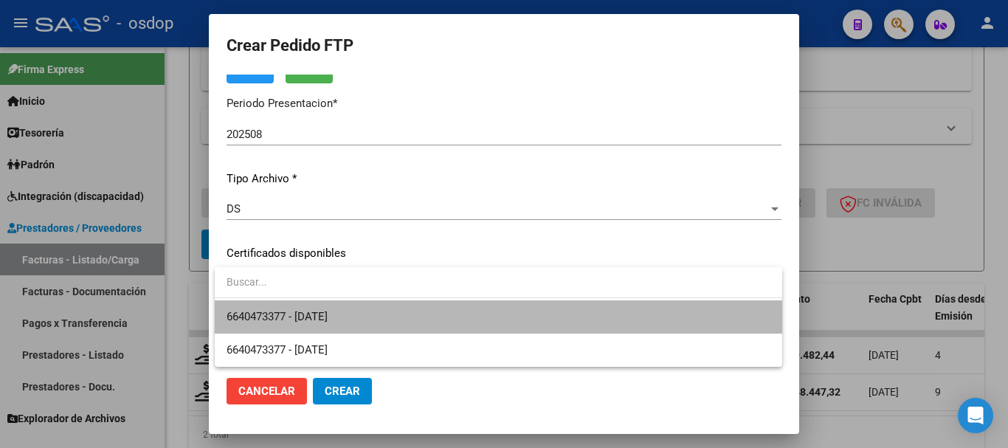
click at [366, 313] on span "6640473377 - 2028-03-17" at bounding box center [499, 316] width 544 height 33
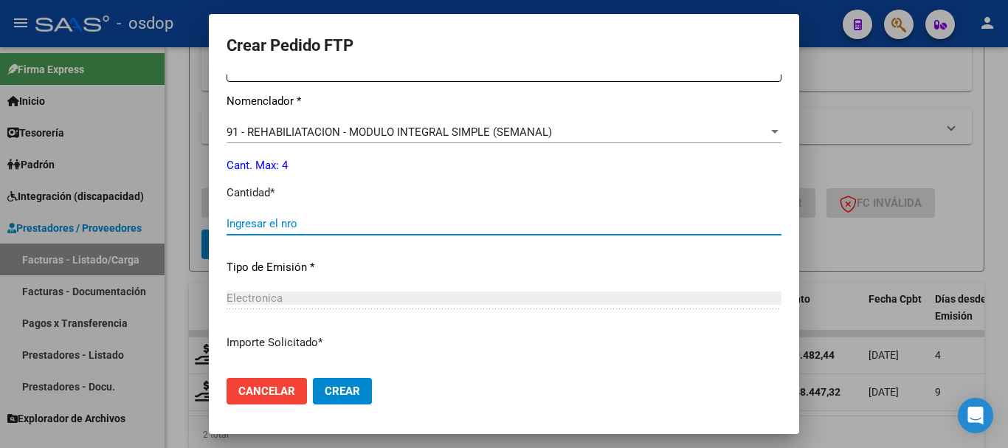
click at [325, 224] on input "Ingresar el nro" at bounding box center [504, 223] width 555 height 13
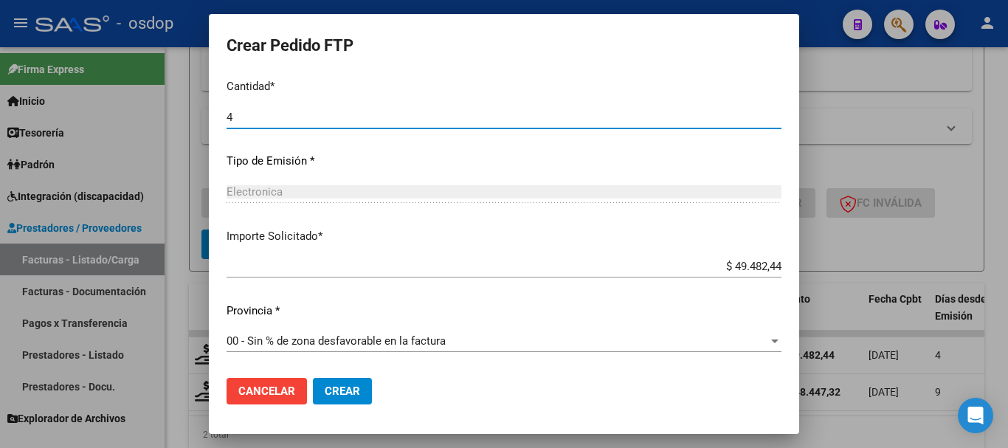
type input "4"
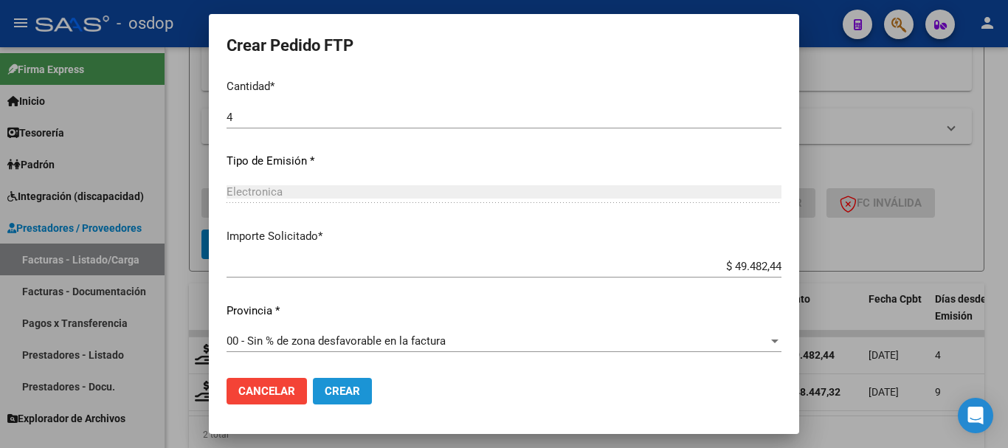
click at [343, 379] on button "Crear" at bounding box center [342, 391] width 59 height 27
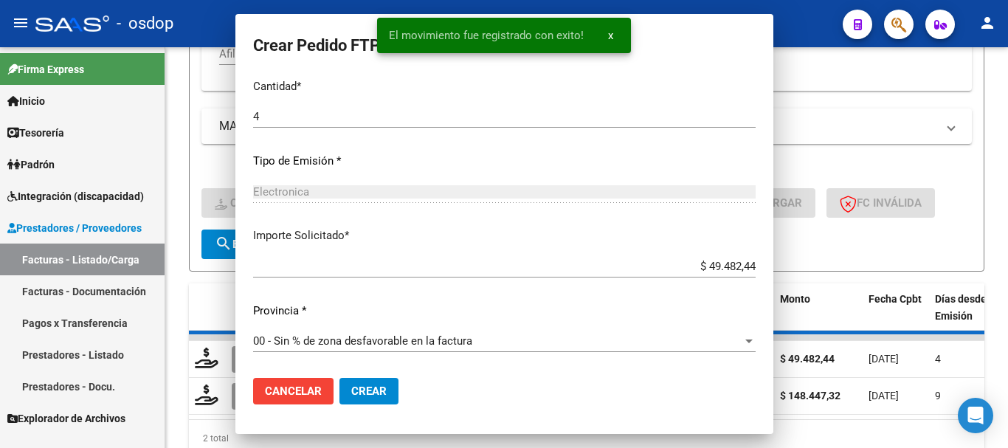
scroll to position [613, 0]
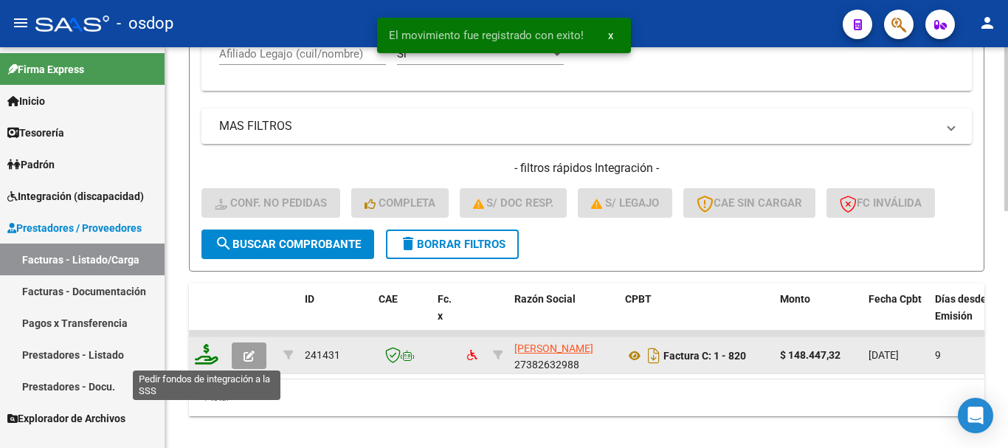
click at [207, 353] on icon at bounding box center [207, 354] width 24 height 21
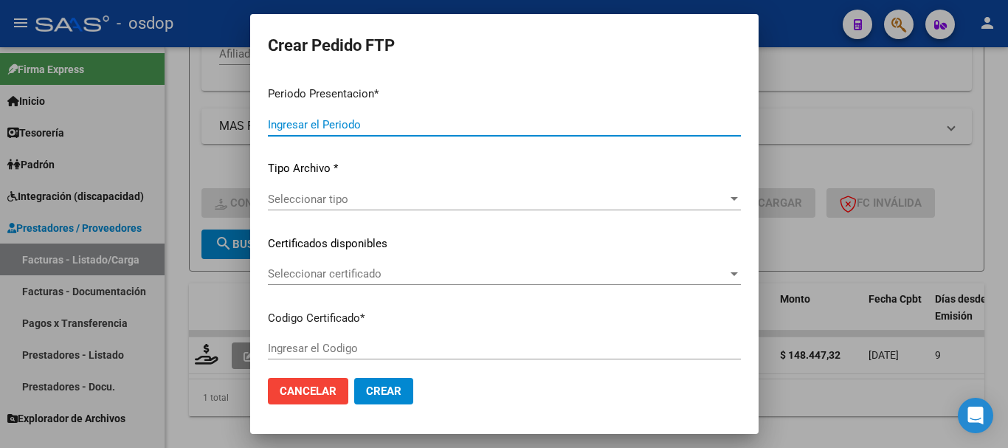
type input "202508"
type input "$ 148.447,32"
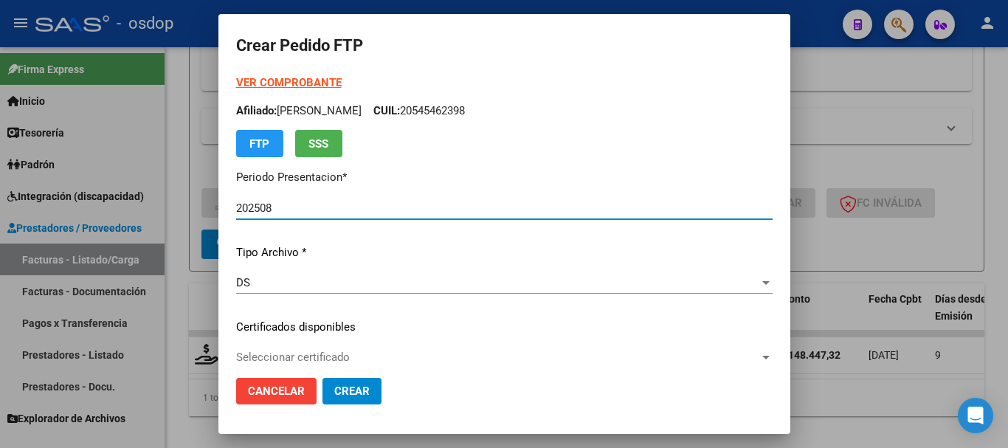
type input "6640473377"
type input "2028-03-17"
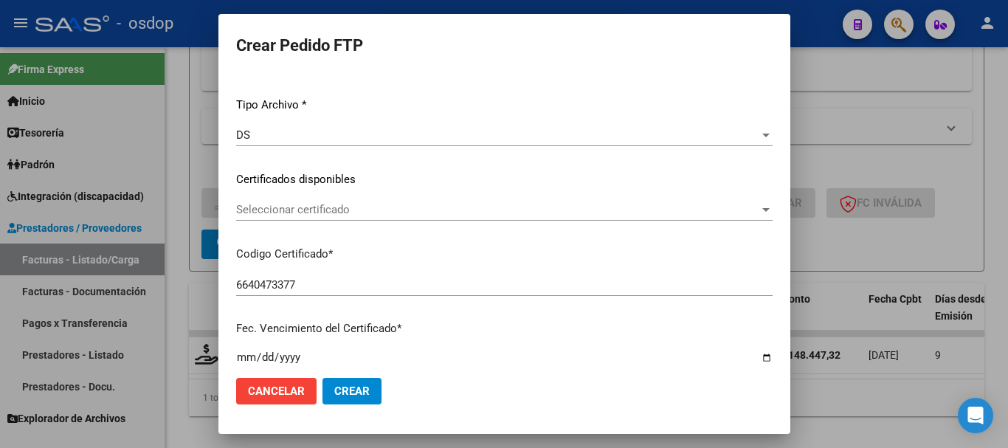
click at [327, 209] on span "Seleccionar certificado" at bounding box center [497, 209] width 523 height 13
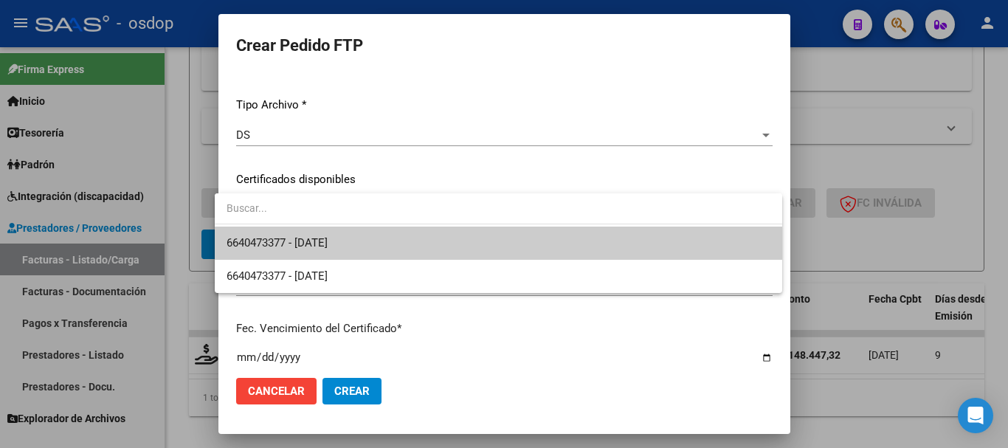
click at [331, 236] on span "6640473377 - 2028-03-17" at bounding box center [499, 243] width 544 height 33
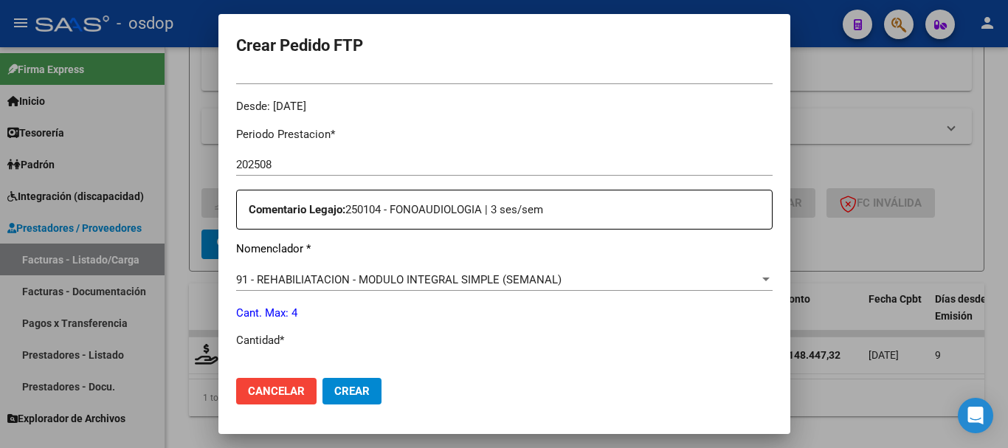
scroll to position [591, 0]
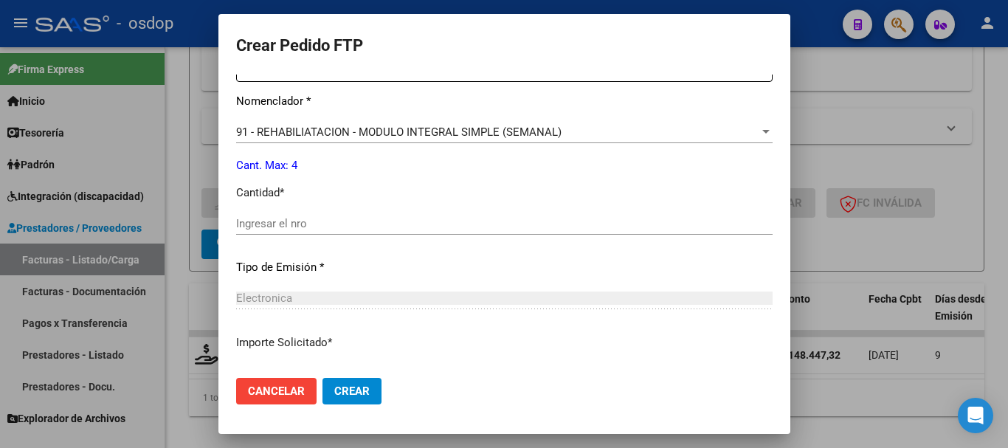
click at [334, 221] on input "Ingresar el nro" at bounding box center [504, 223] width 537 height 13
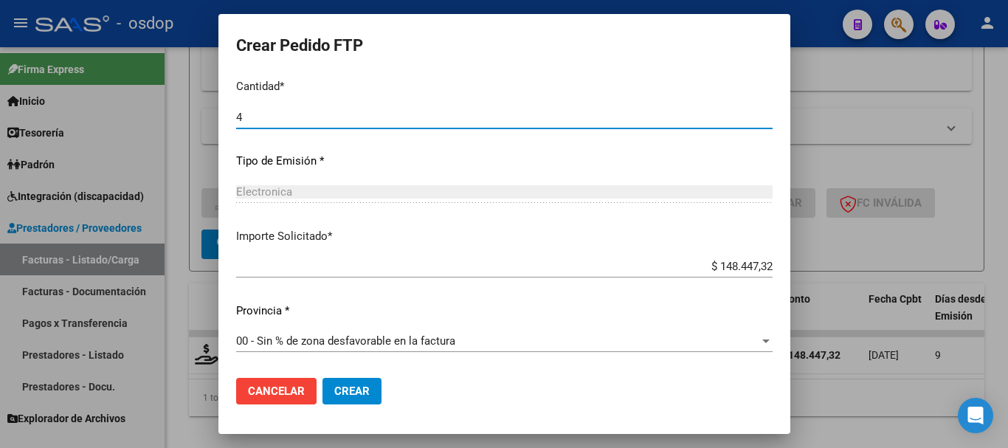
type input "4"
click at [341, 382] on button "Crear" at bounding box center [352, 391] width 59 height 27
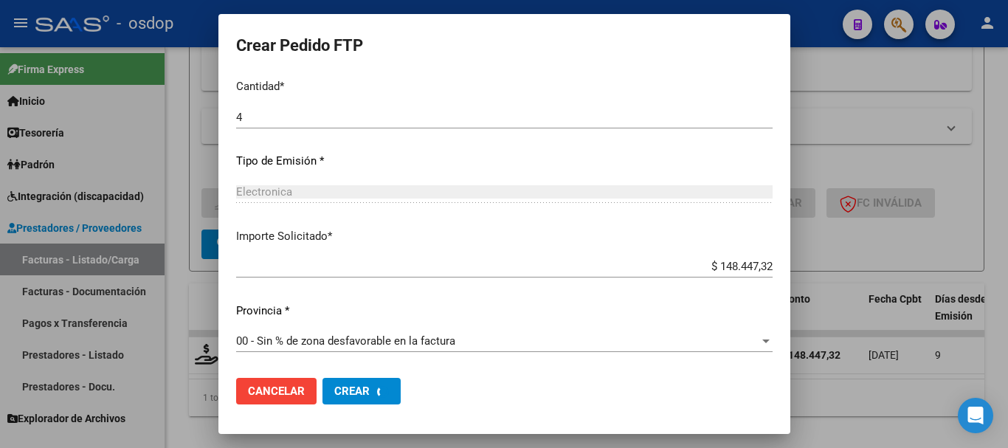
scroll to position [0, 0]
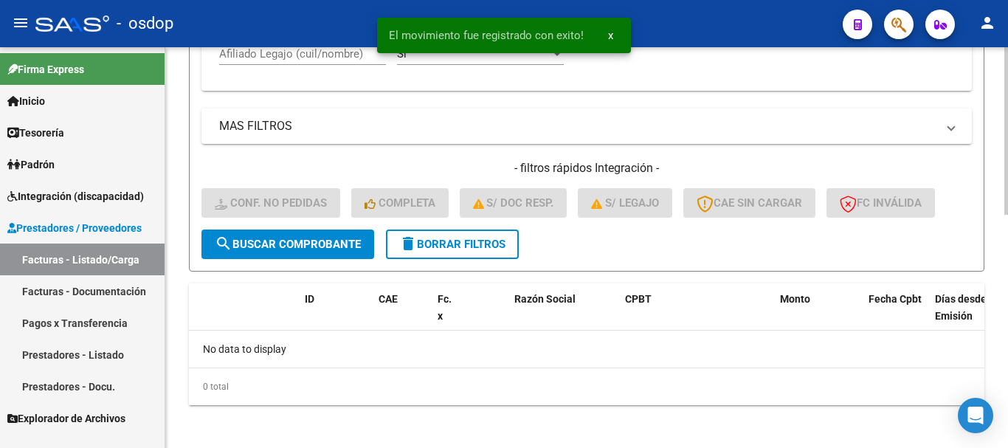
click at [494, 244] on span "delete Borrar Filtros" at bounding box center [452, 244] width 106 height 13
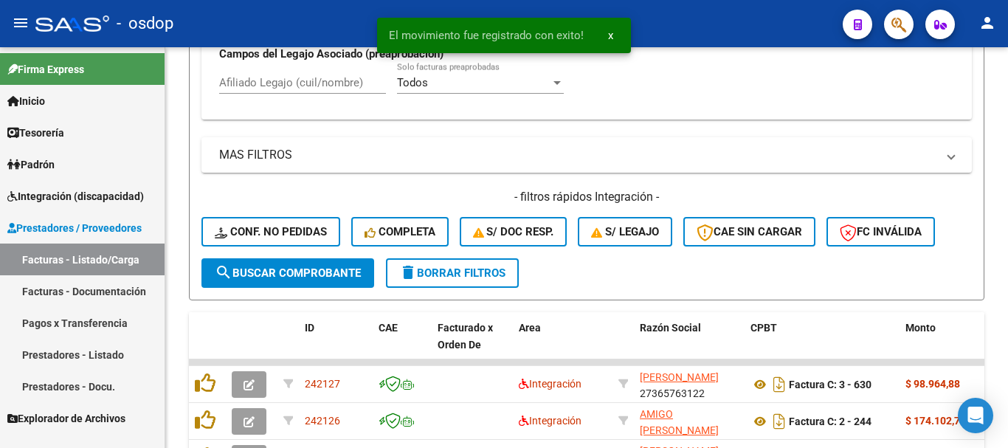
scroll to position [552, 0]
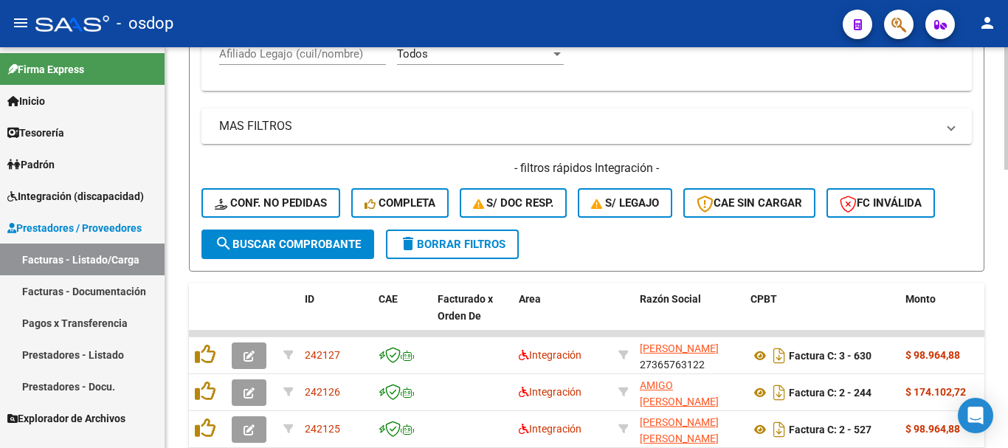
click at [359, 62] on div "Afiliado Legajo (cuil/nombre)" at bounding box center [302, 49] width 167 height 32
paste input "20559816656"
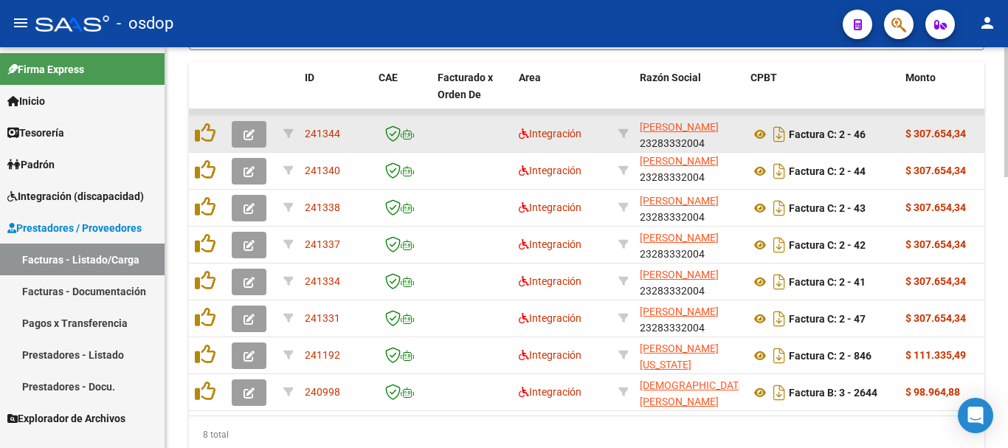
scroll to position [19, 0]
type input "20559816656"
drag, startPoint x: 712, startPoint y: 142, endPoint x: 645, endPoint y: 142, distance: 67.2
click at [645, 142] on div "MEZA VANESA NATALIA 23283332004" at bounding box center [689, 133] width 99 height 31
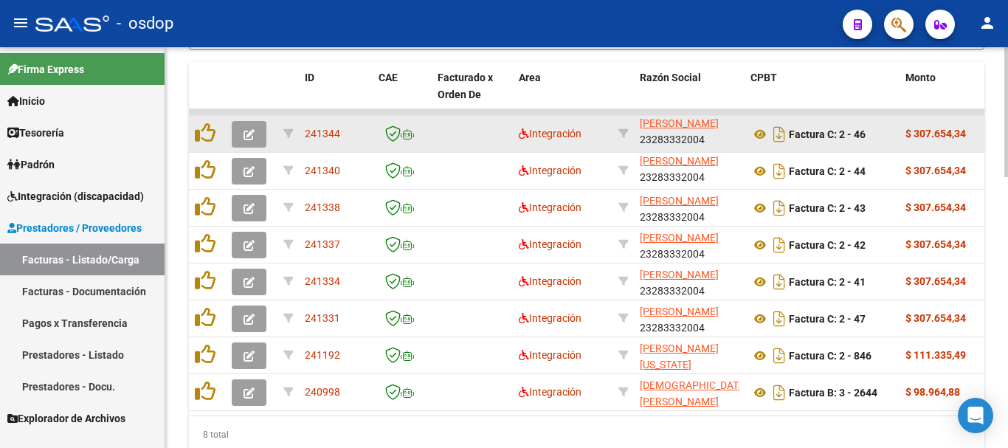
copy div "23283332004"
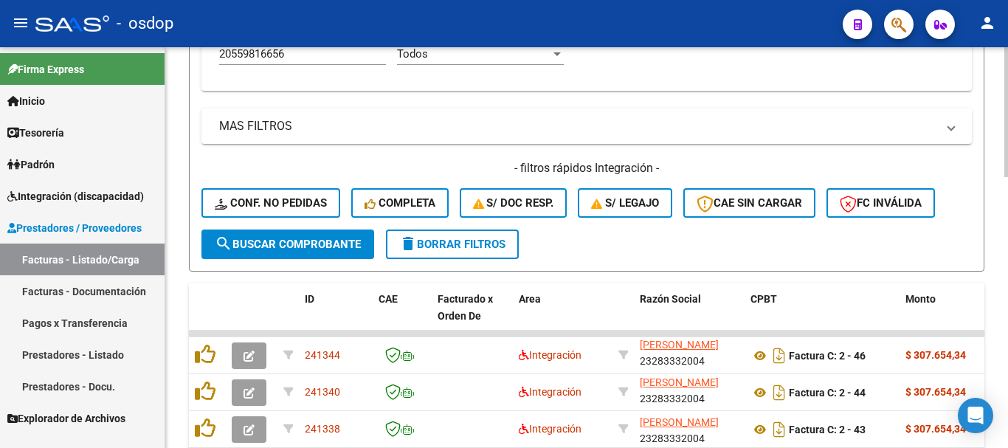
click at [455, 235] on button "delete Borrar Filtros" at bounding box center [452, 245] width 133 height 30
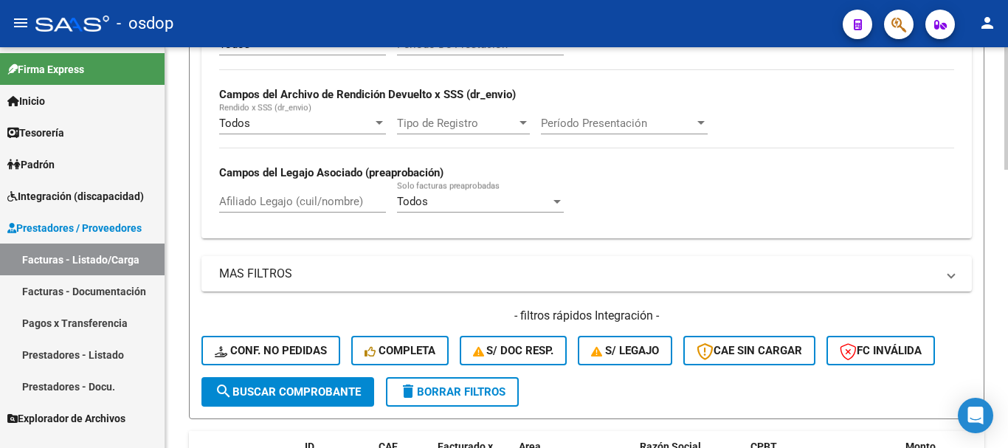
scroll to position [183, 0]
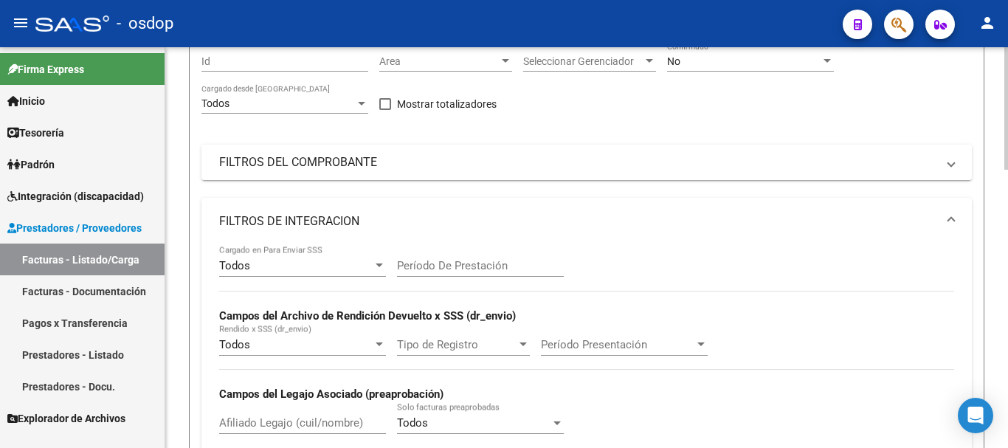
click at [388, 162] on mat-panel-title "FILTROS DEL COMPROBANTE" at bounding box center [578, 162] width 718 height 16
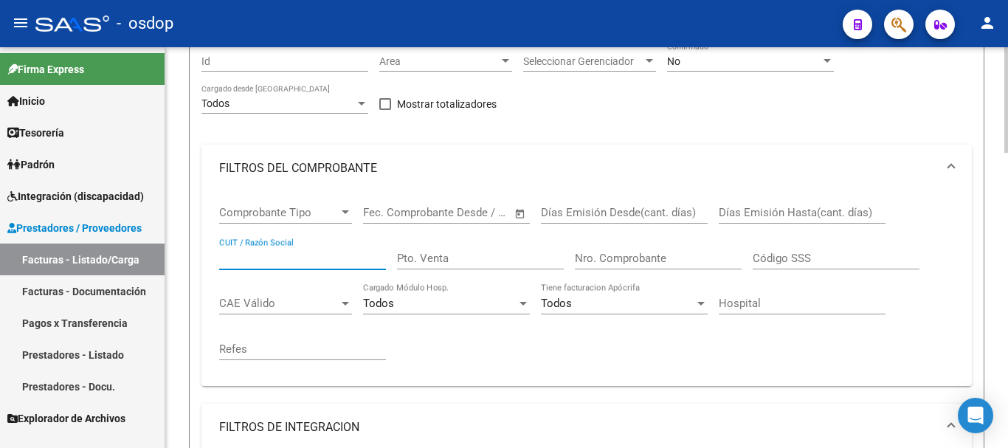
click at [312, 255] on input "CUIT / Razón Social" at bounding box center [302, 258] width 167 height 13
paste input "23283332004"
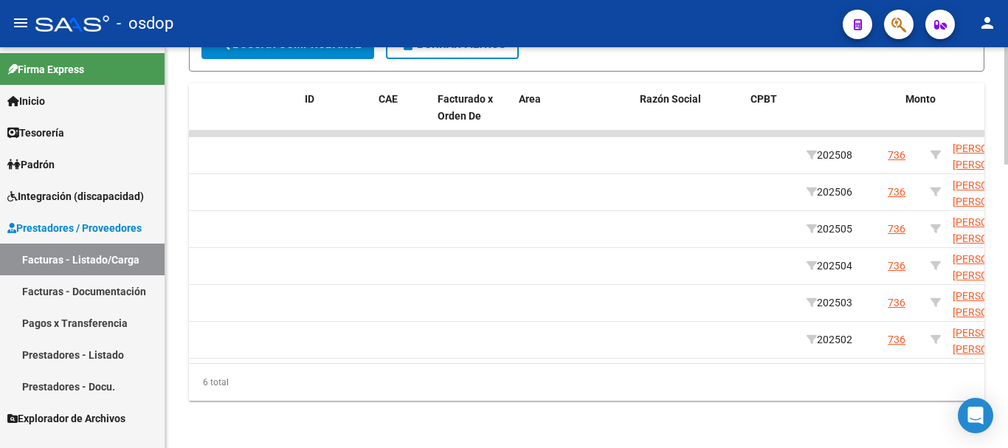
scroll to position [0, 0]
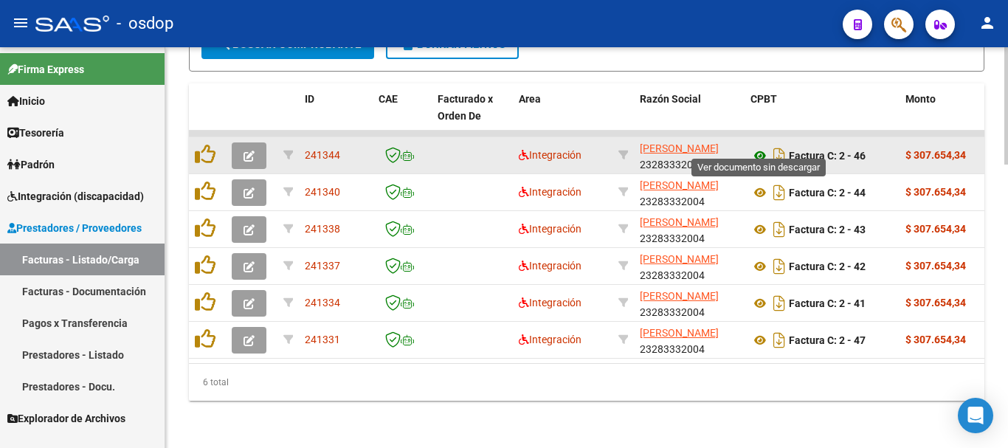
type input "23283332004"
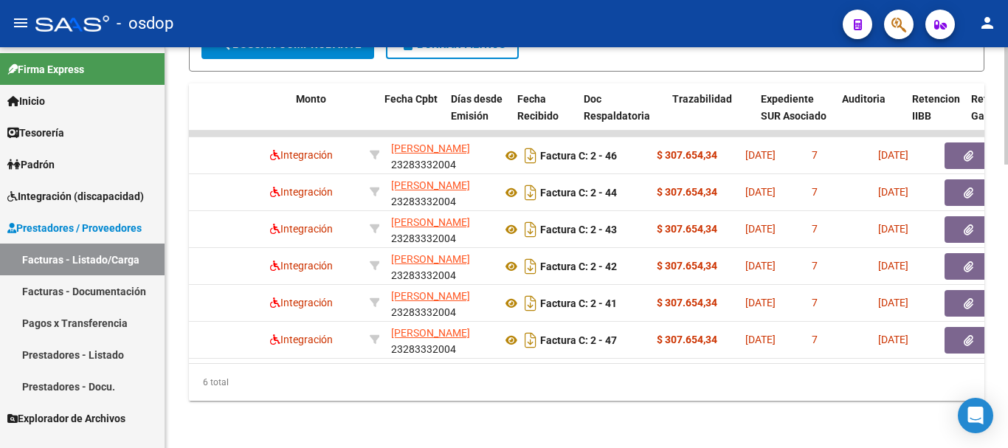
scroll to position [0, 610]
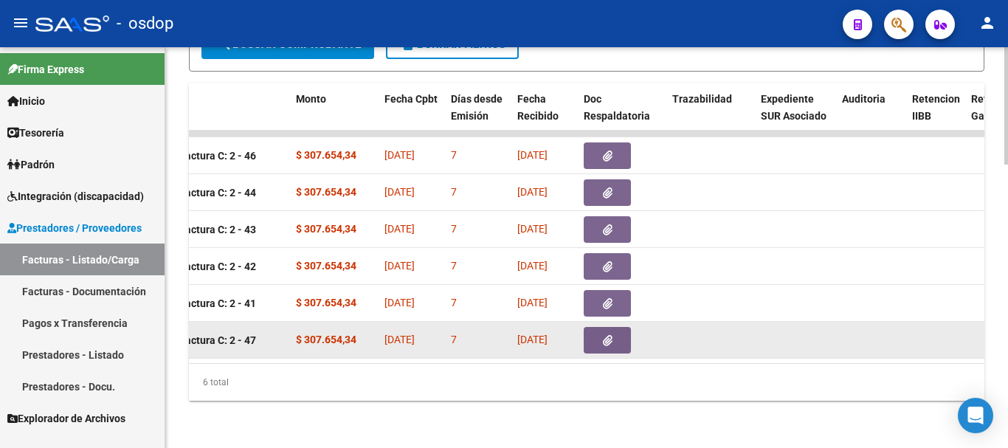
click at [619, 327] on button "button" at bounding box center [607, 340] width 47 height 27
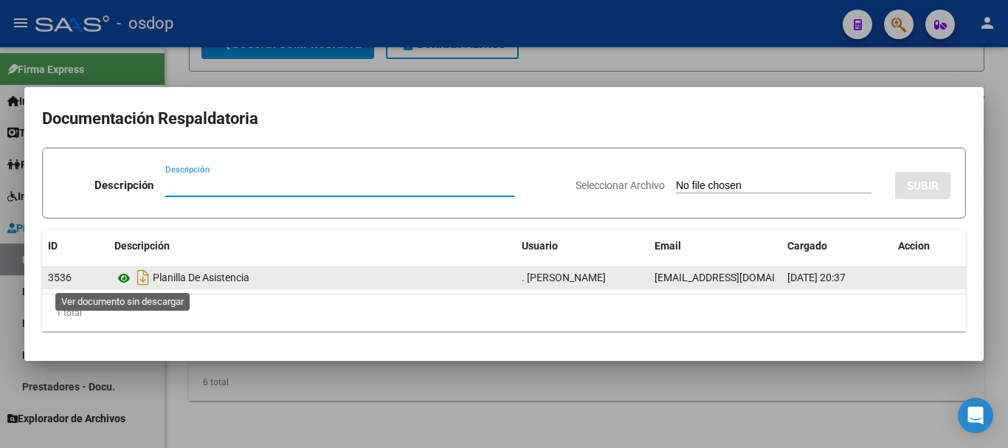
click at [126, 279] on icon at bounding box center [123, 278] width 19 height 18
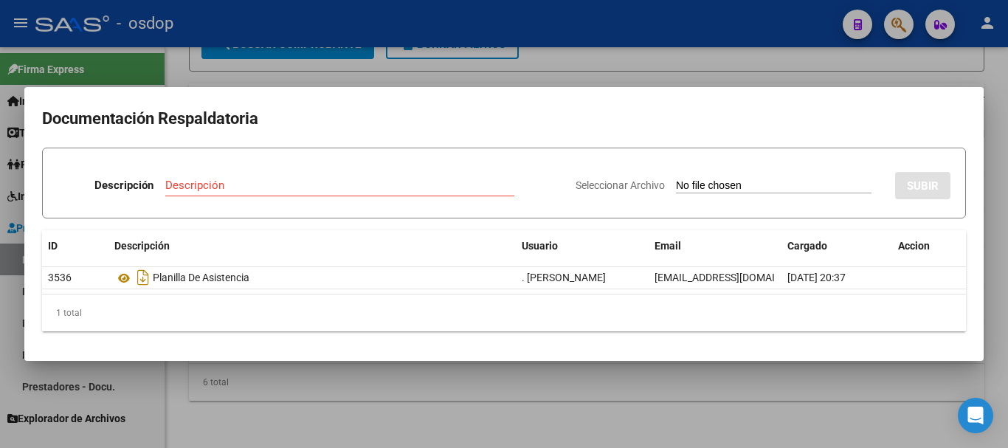
click at [408, 55] on div at bounding box center [504, 224] width 1008 height 448
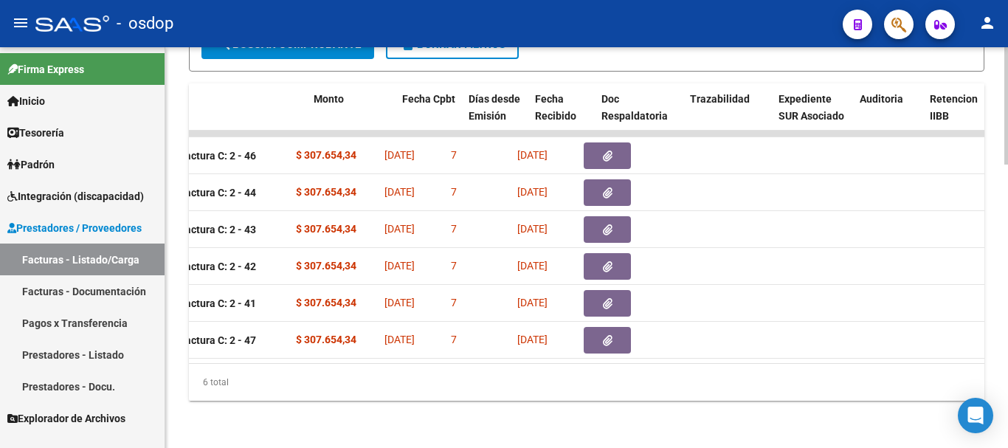
scroll to position [0, 0]
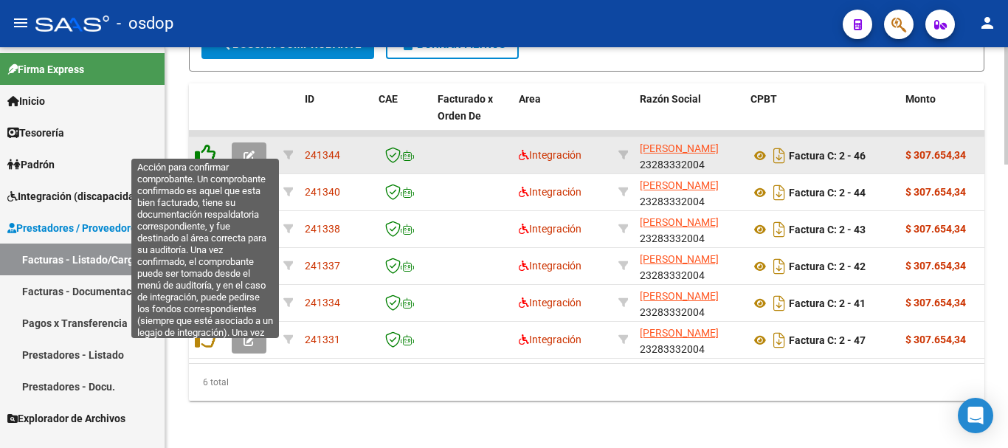
click at [206, 144] on icon at bounding box center [205, 154] width 21 height 21
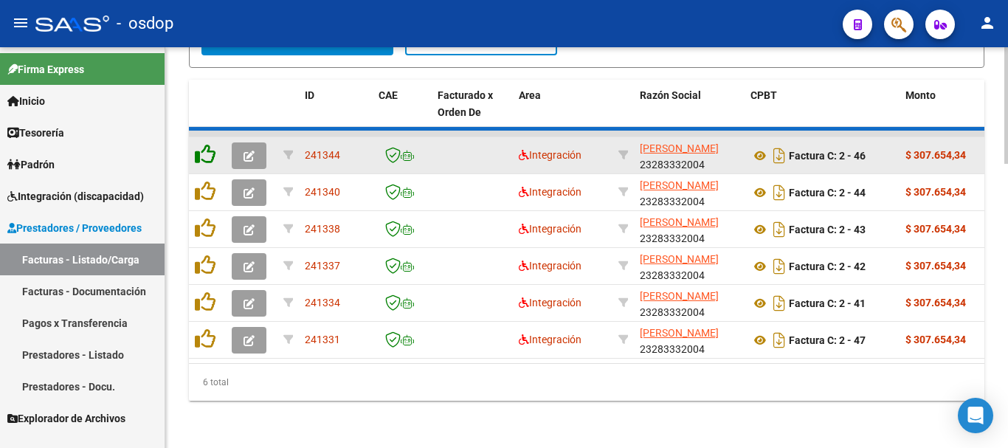
scroll to position [933, 0]
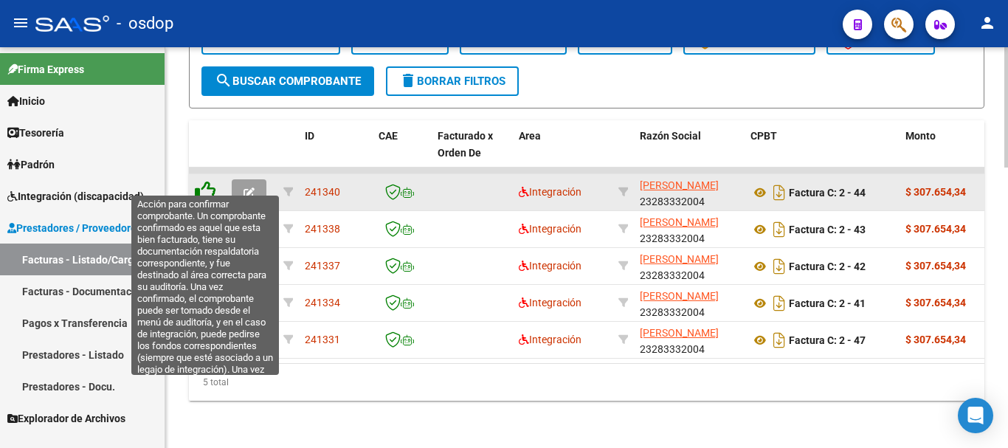
click at [210, 181] on icon at bounding box center [205, 191] width 21 height 21
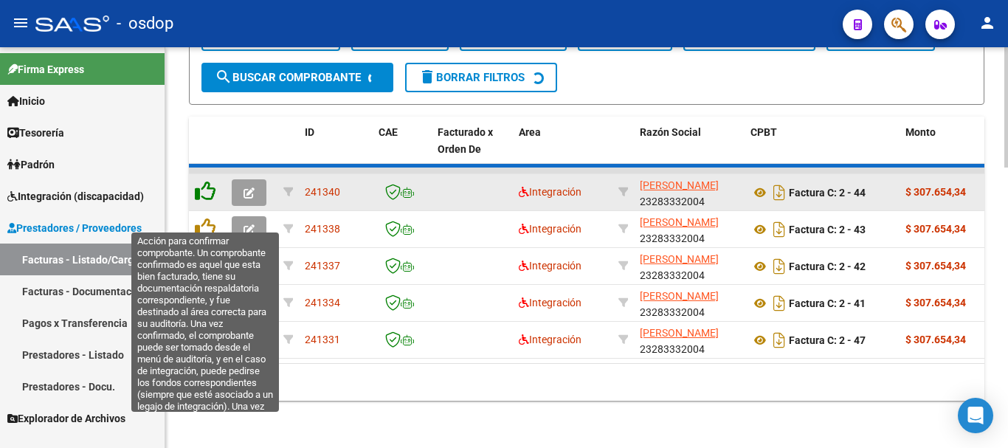
scroll to position [896, 0]
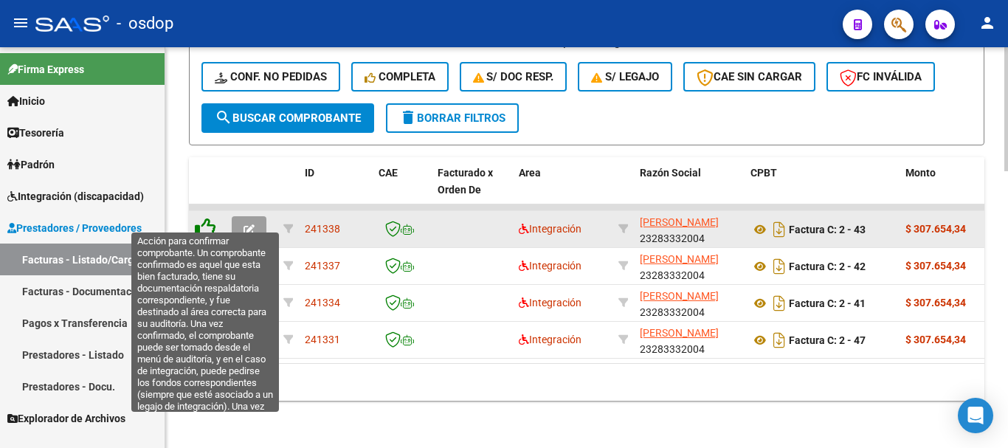
click at [207, 219] on icon at bounding box center [205, 228] width 21 height 21
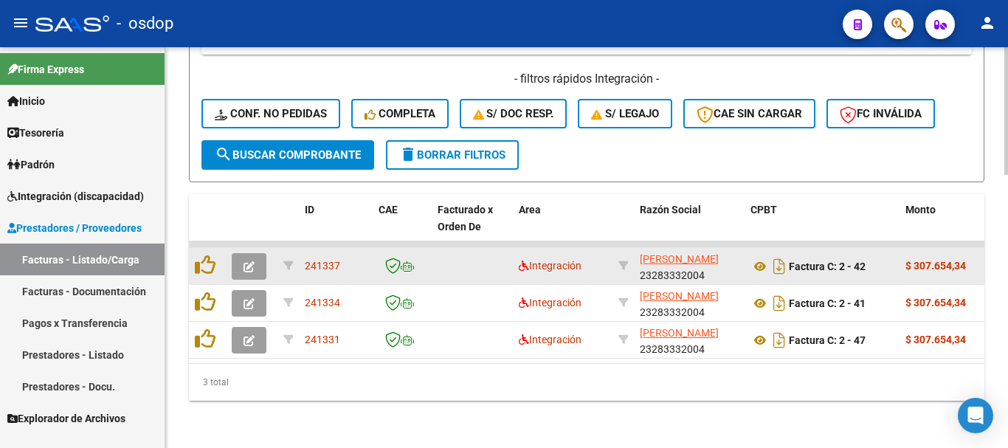
scroll to position [859, 0]
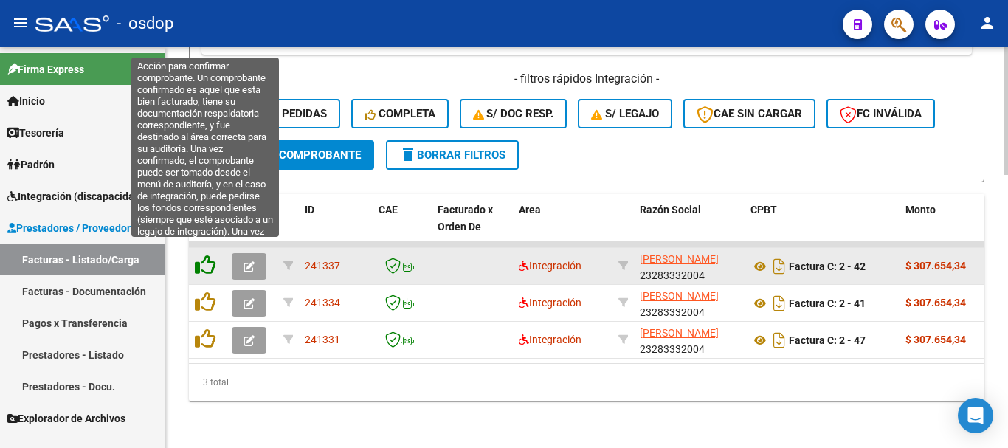
click at [207, 261] on icon at bounding box center [205, 265] width 21 height 21
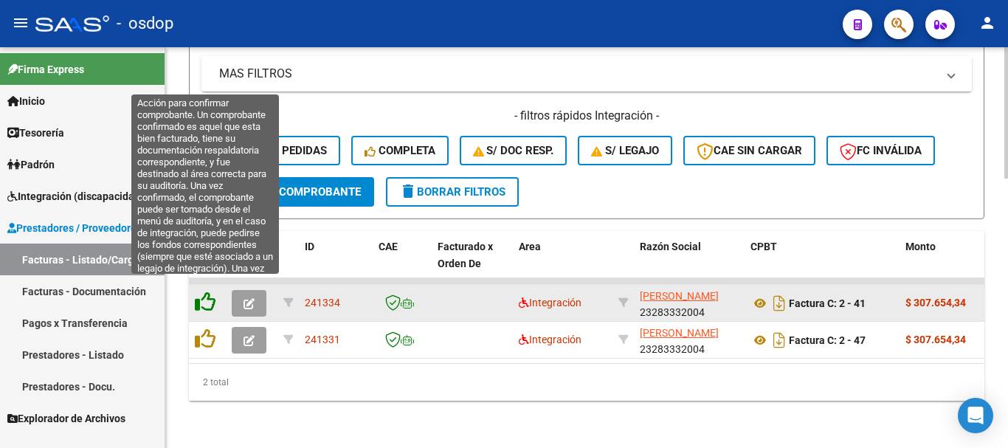
click at [204, 295] on icon at bounding box center [205, 302] width 21 height 21
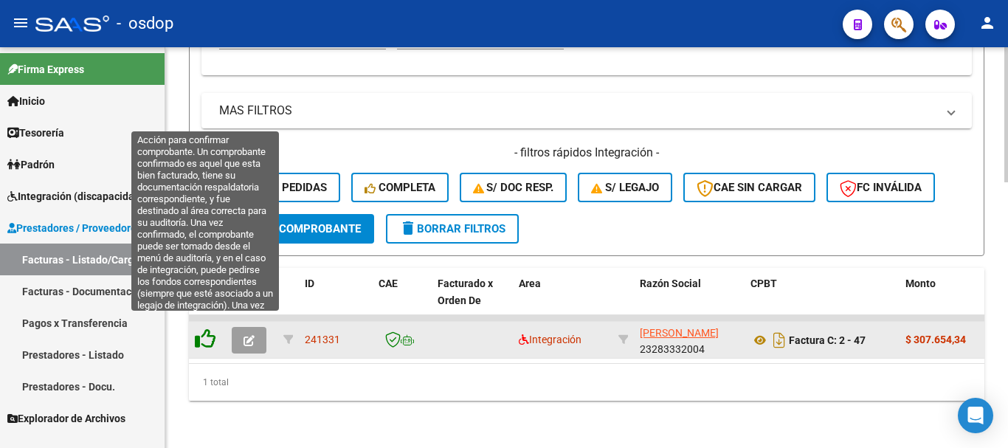
click at [207, 330] on icon at bounding box center [205, 339] width 21 height 21
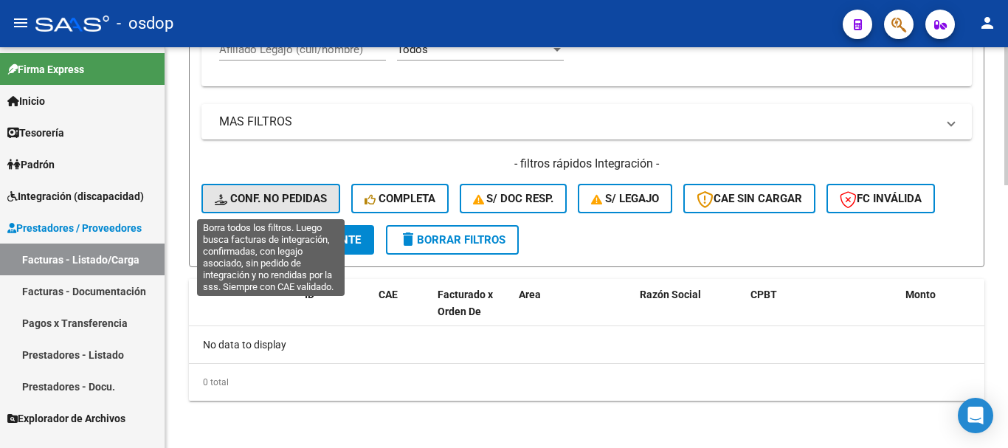
click at [296, 200] on span "Conf. no pedidas" at bounding box center [271, 198] width 112 height 13
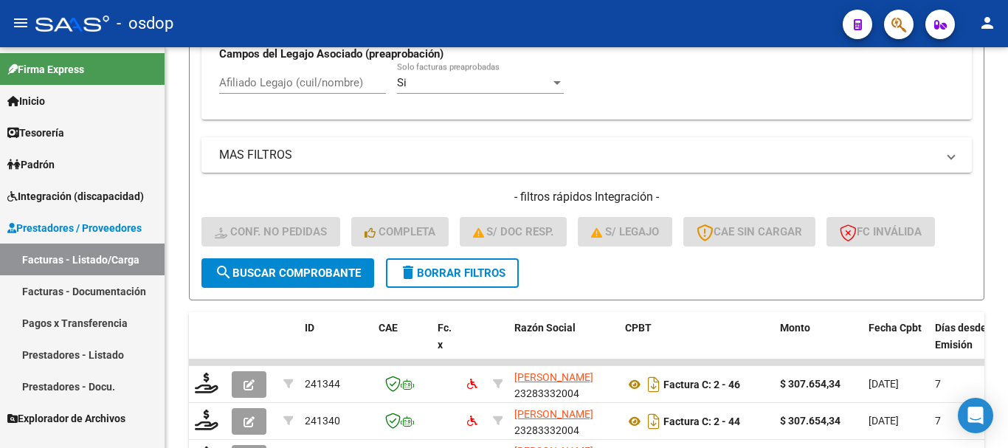
scroll to position [763, 0]
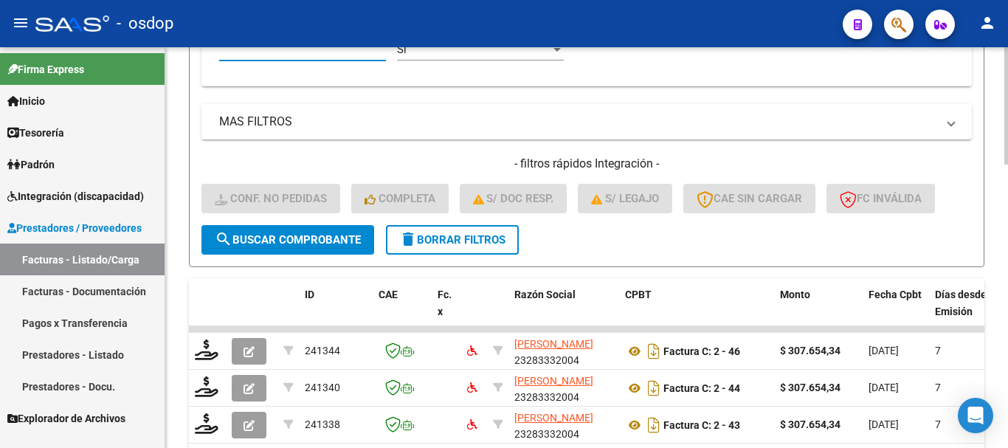
click at [334, 49] on input "Afiliado Legajo (cuil/nombre)" at bounding box center [302, 49] width 167 height 13
paste input "20559816656"
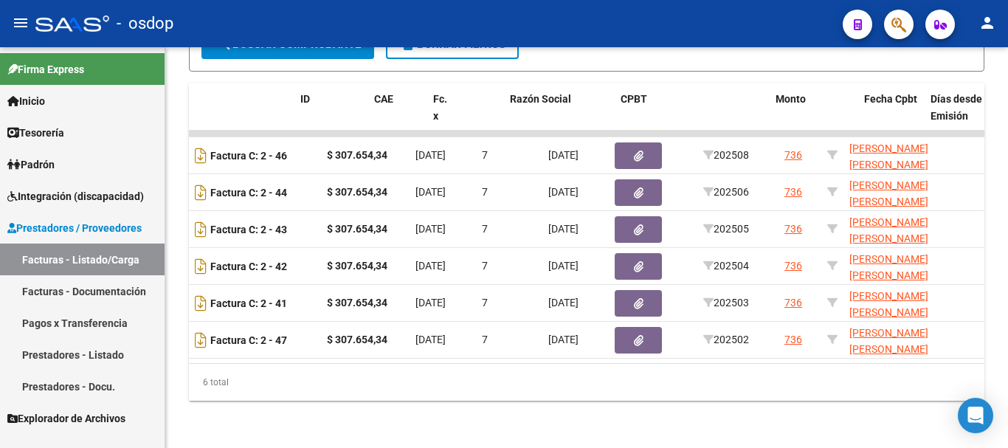
scroll to position [0, 0]
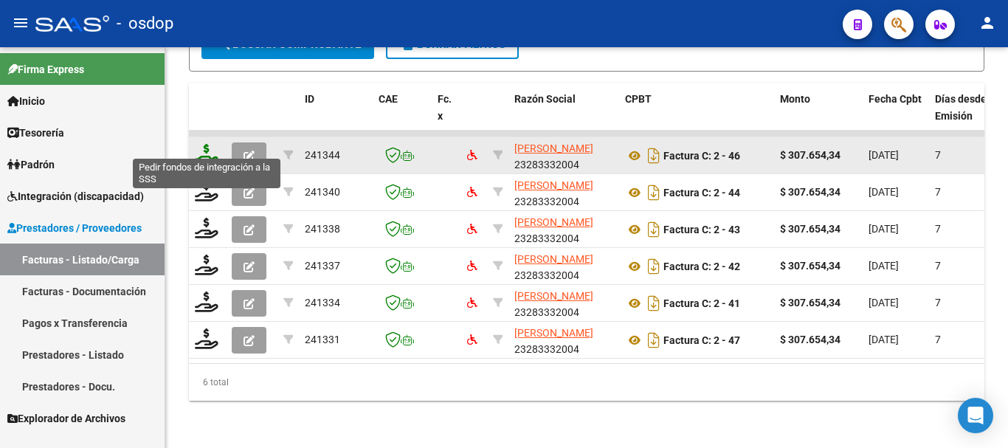
type input "20559816656"
click at [206, 144] on icon at bounding box center [207, 154] width 24 height 21
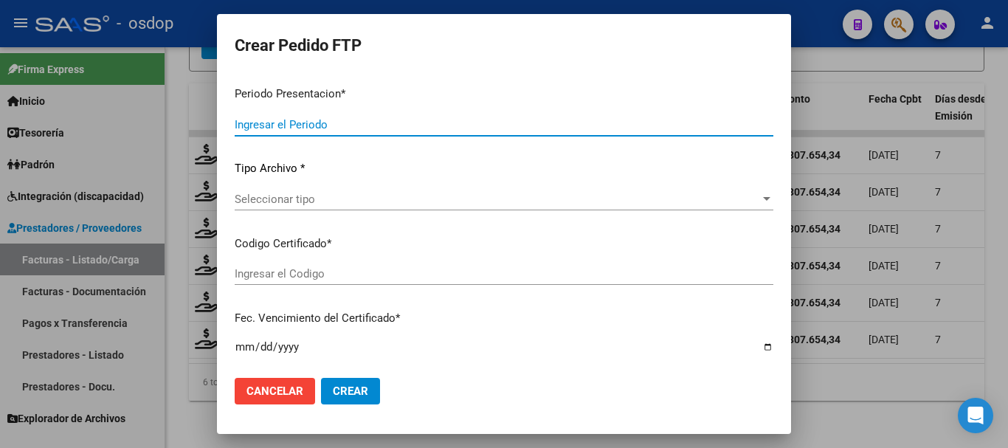
type input "202508"
type input "$ 307.654,34"
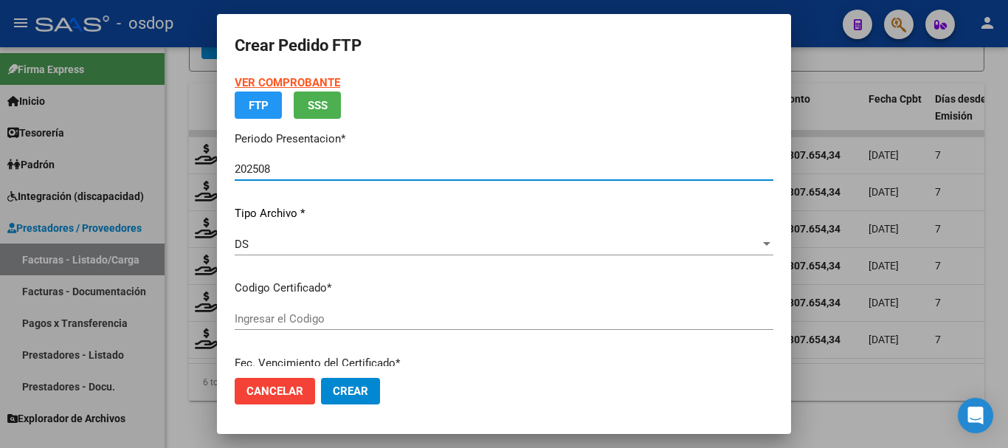
type input "2526045186"
type input "2028-01-19"
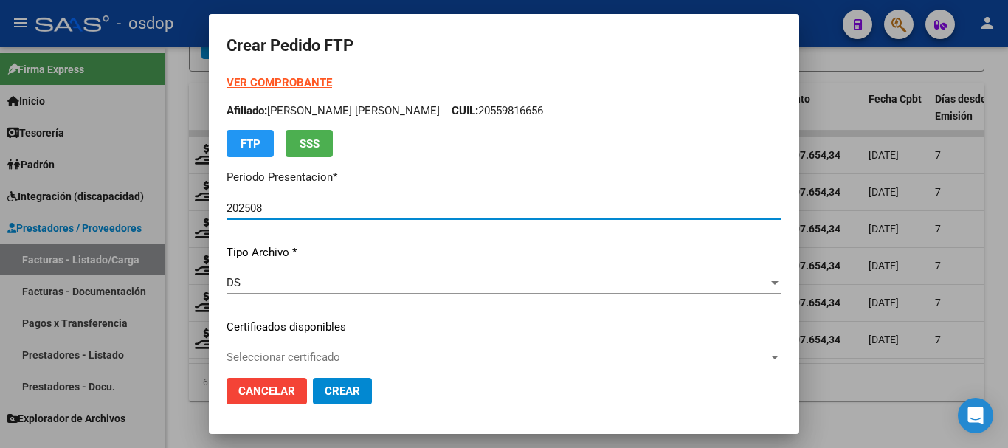
scroll to position [148, 0]
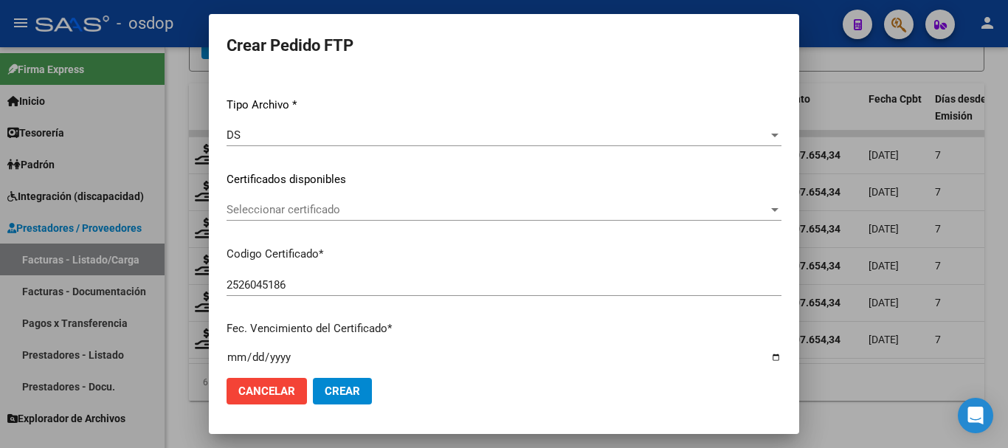
click at [299, 210] on span "Seleccionar certificado" at bounding box center [498, 209] width 542 height 13
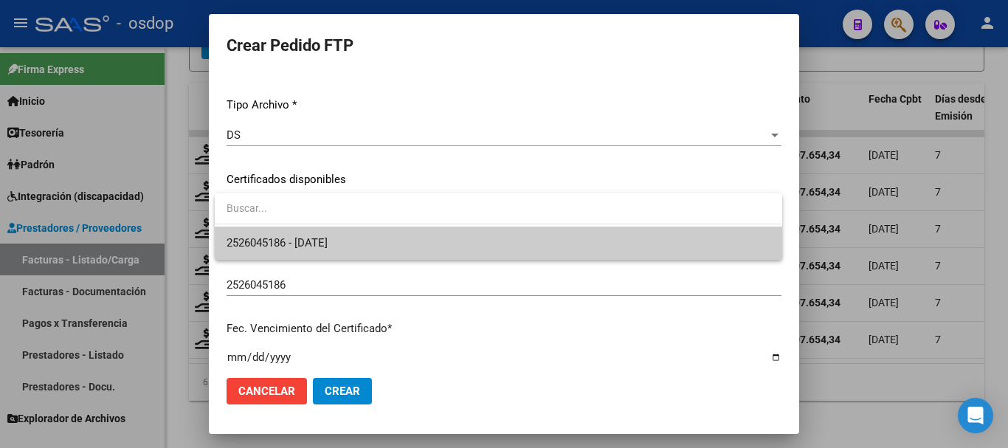
click at [308, 235] on span "2526045186 - 2028-01-19" at bounding box center [499, 243] width 544 height 33
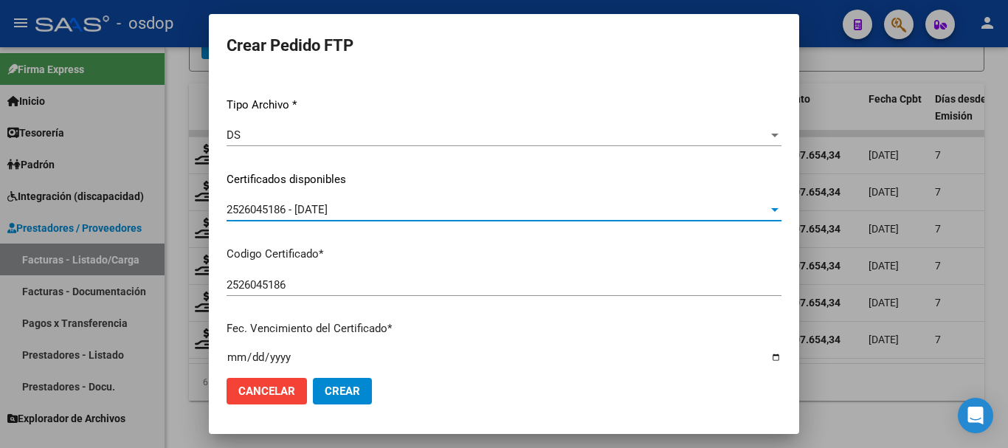
scroll to position [517, 0]
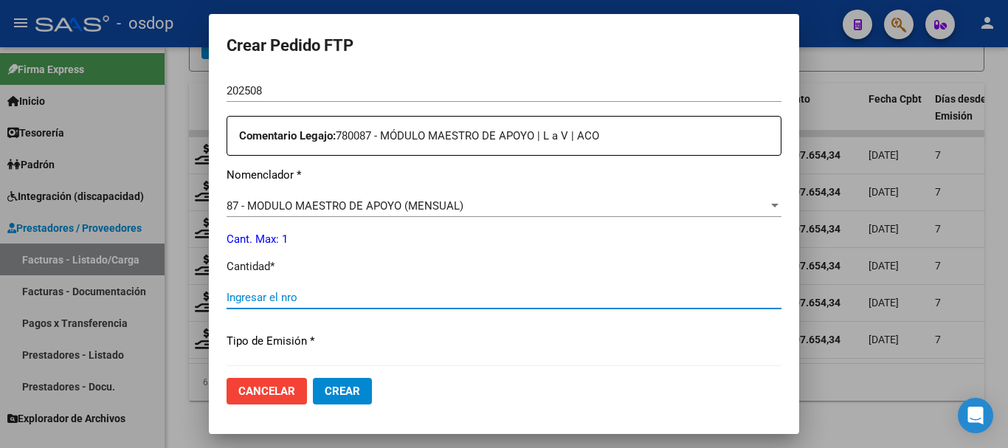
click at [301, 291] on input "Ingresar el nro" at bounding box center [504, 297] width 555 height 13
type input "1"
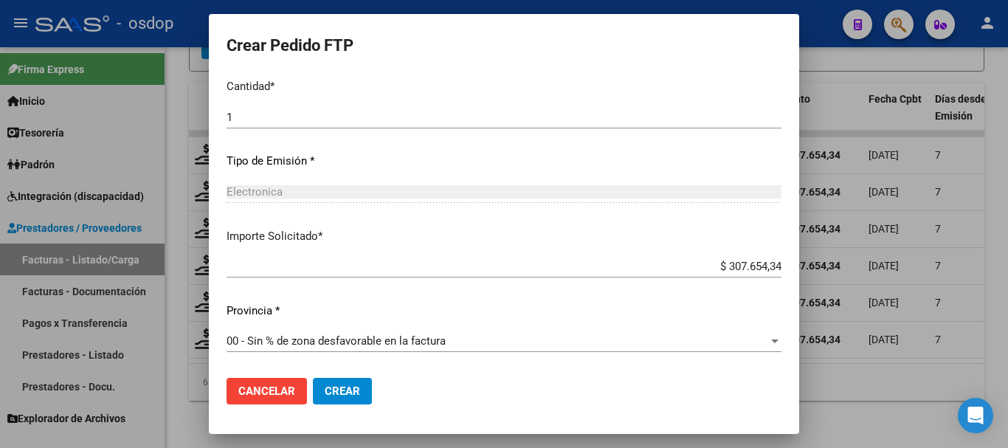
click at [342, 385] on span "Crear" at bounding box center [342, 391] width 35 height 13
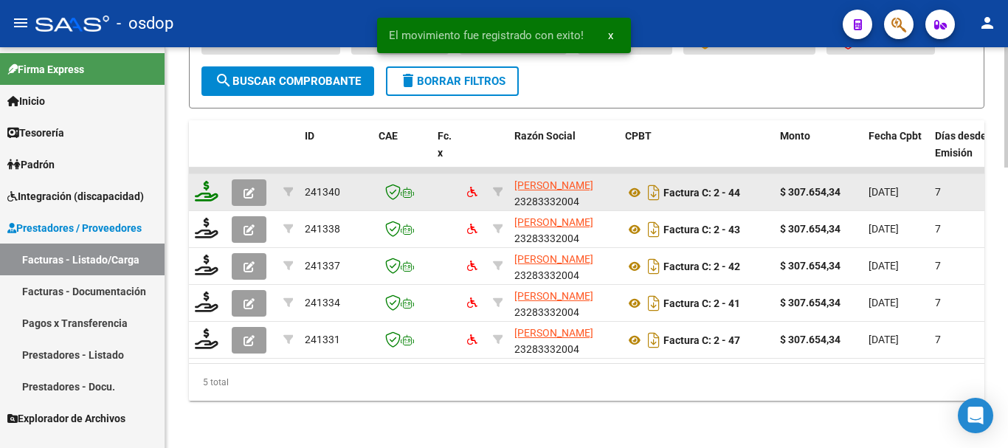
scroll to position [933, 0]
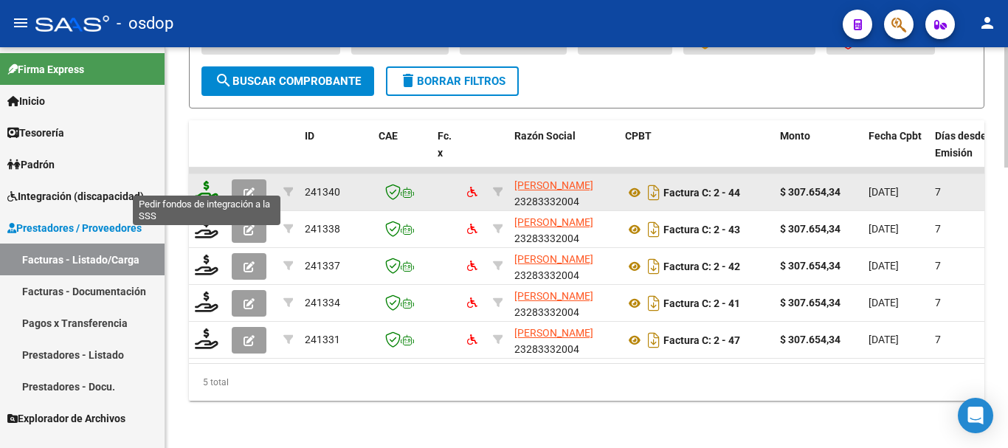
click at [204, 181] on icon at bounding box center [207, 191] width 24 height 21
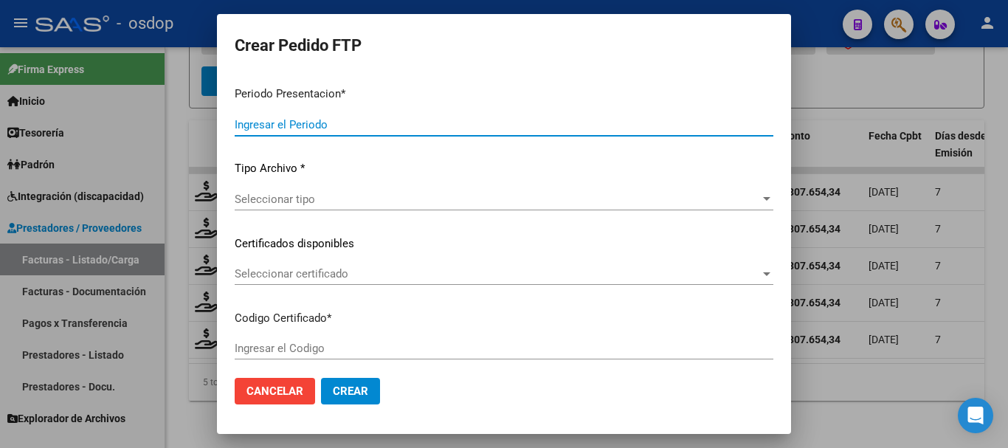
type input "202508"
type input "202506"
type input "$ 307.654,34"
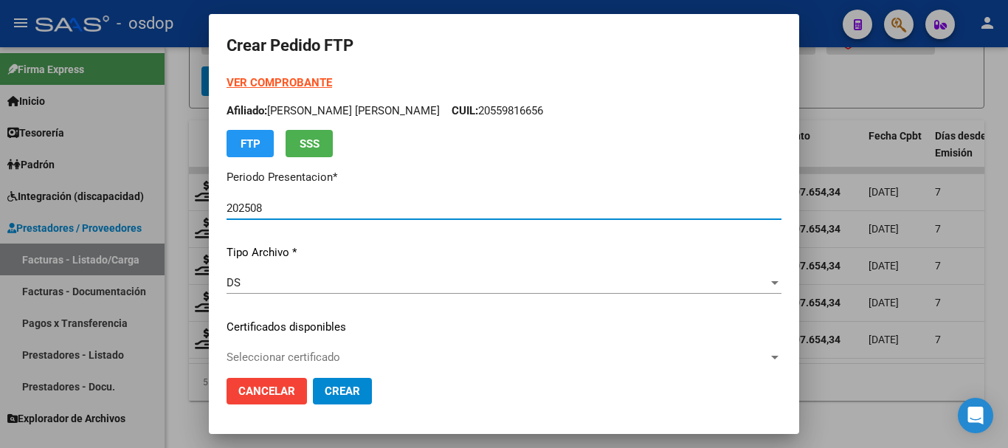
type input "2526045186"
type input "2028-01-19"
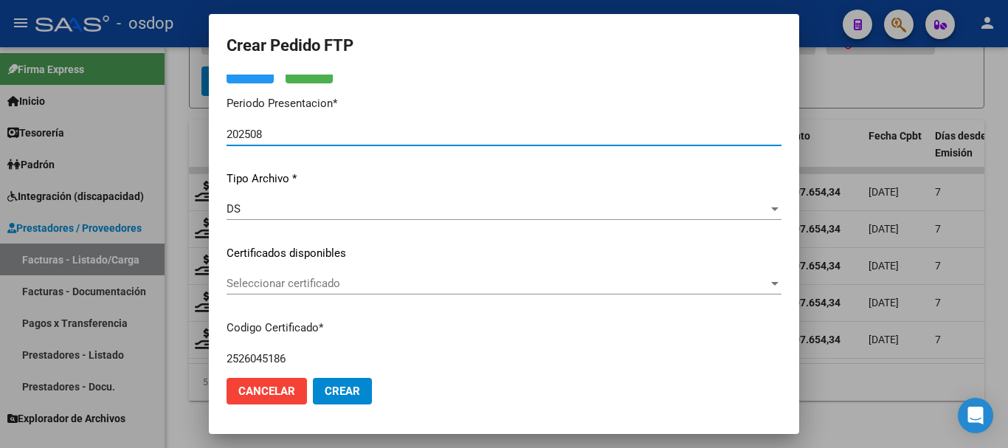
click at [300, 283] on span "Seleccionar certificado" at bounding box center [498, 283] width 542 height 13
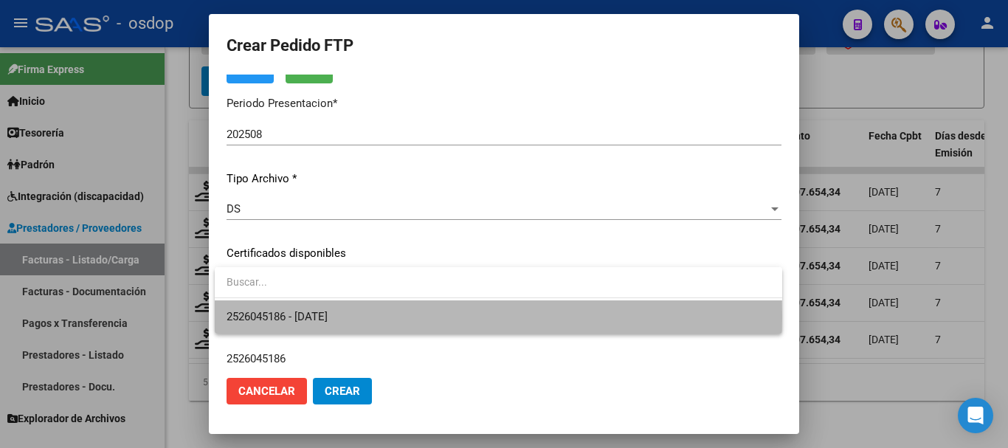
click at [360, 317] on span "2526045186 - 2028-01-19" at bounding box center [499, 316] width 544 height 33
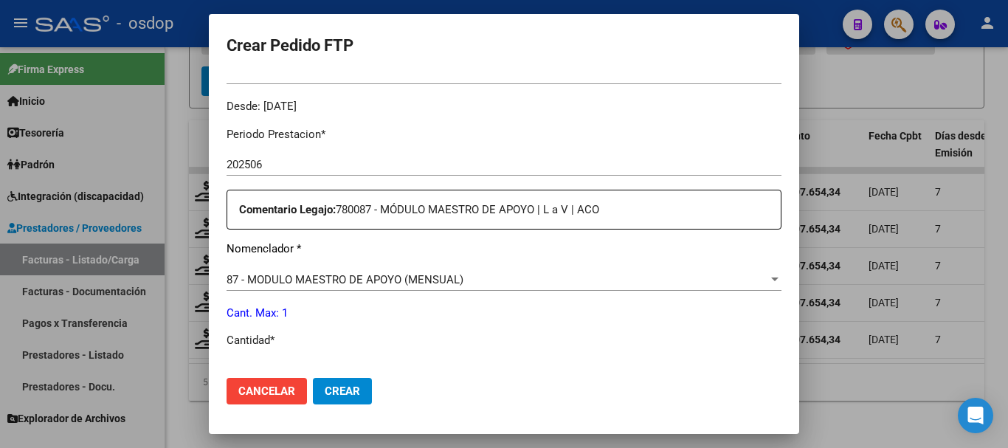
scroll to position [591, 0]
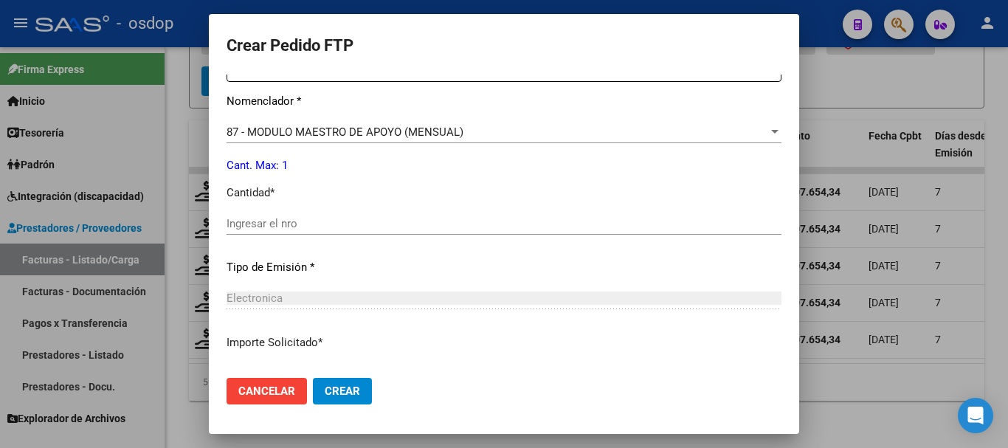
click at [323, 227] on input "Ingresar el nro" at bounding box center [504, 223] width 555 height 13
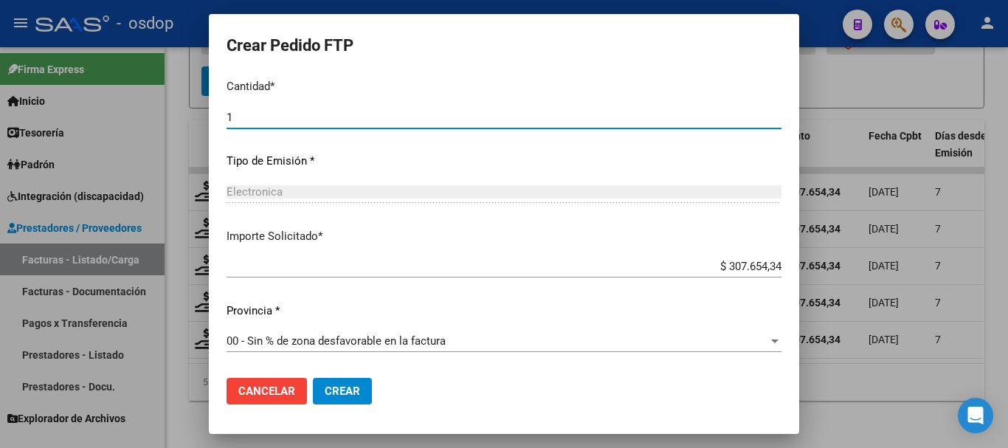
type input "1"
click at [331, 387] on span "Crear" at bounding box center [342, 391] width 35 height 13
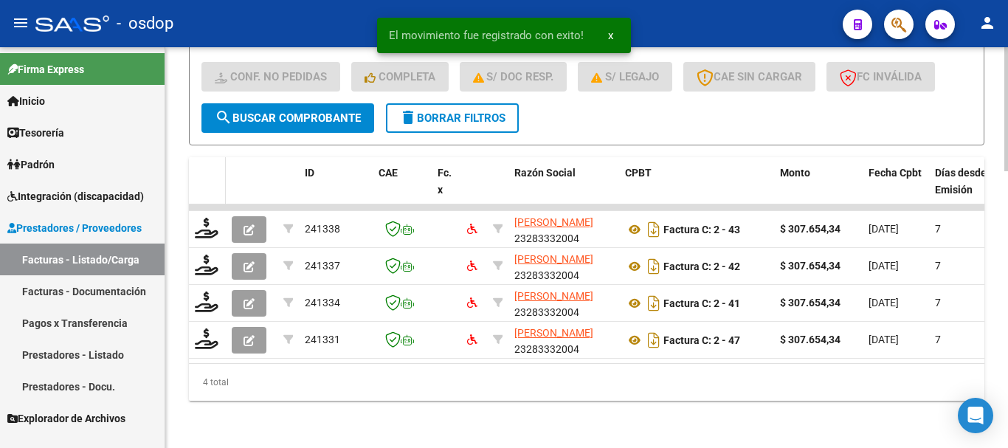
scroll to position [896, 0]
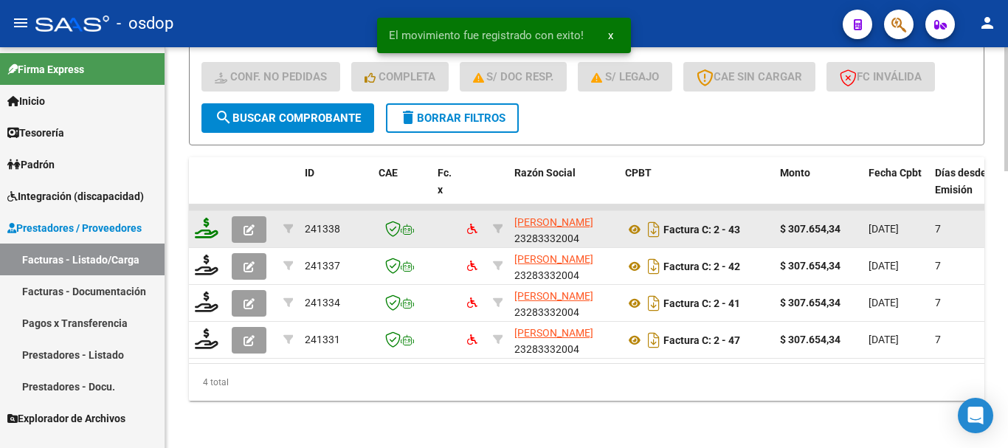
click at [207, 218] on icon at bounding box center [207, 228] width 24 height 21
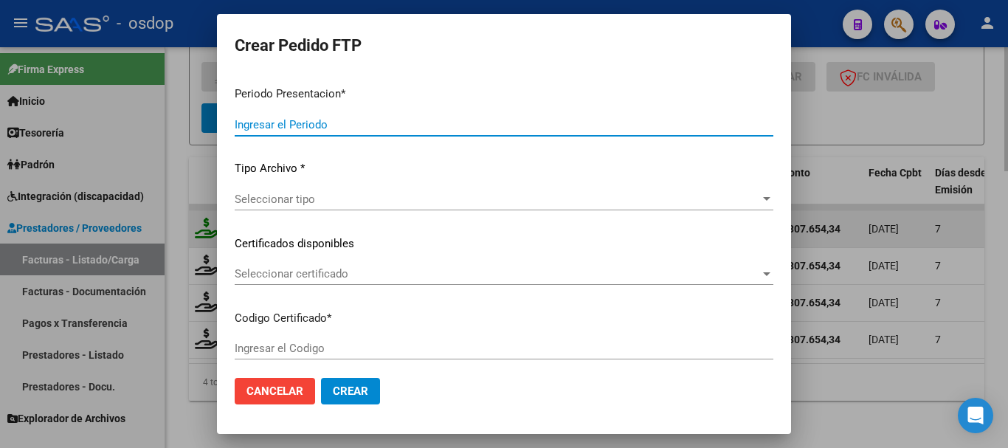
type input "202508"
type input "202505"
type input "$ 307.654,34"
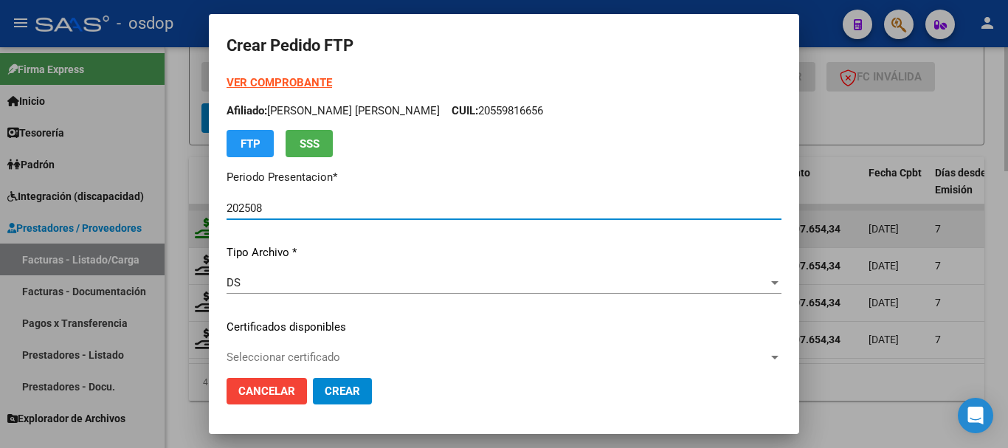
type input "2526045186"
type input "2028-01-19"
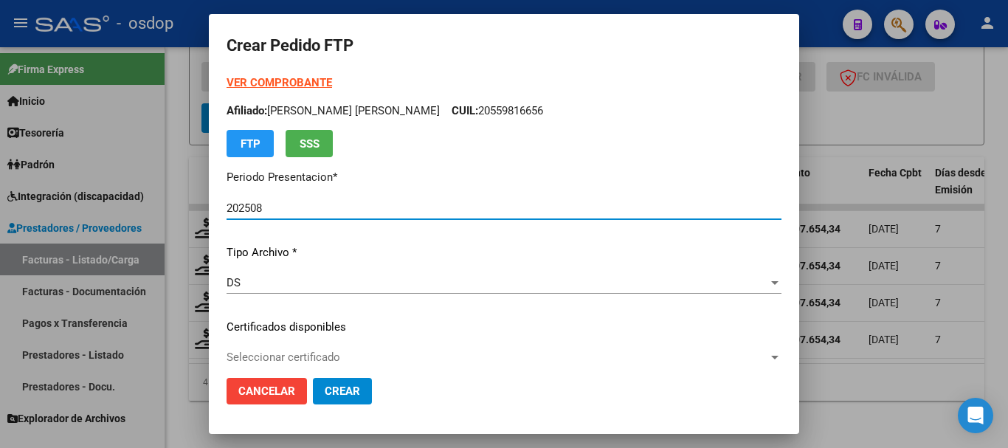
scroll to position [221, 0]
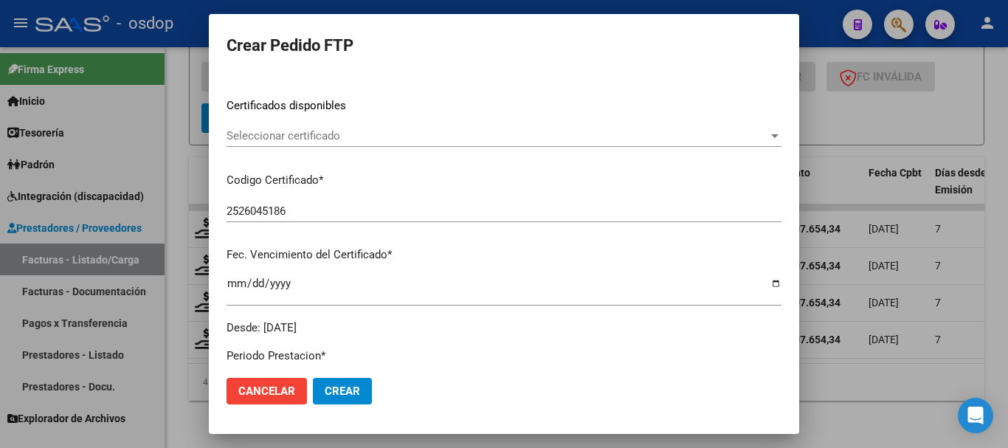
click at [379, 140] on span "Seleccionar certificado" at bounding box center [498, 135] width 542 height 13
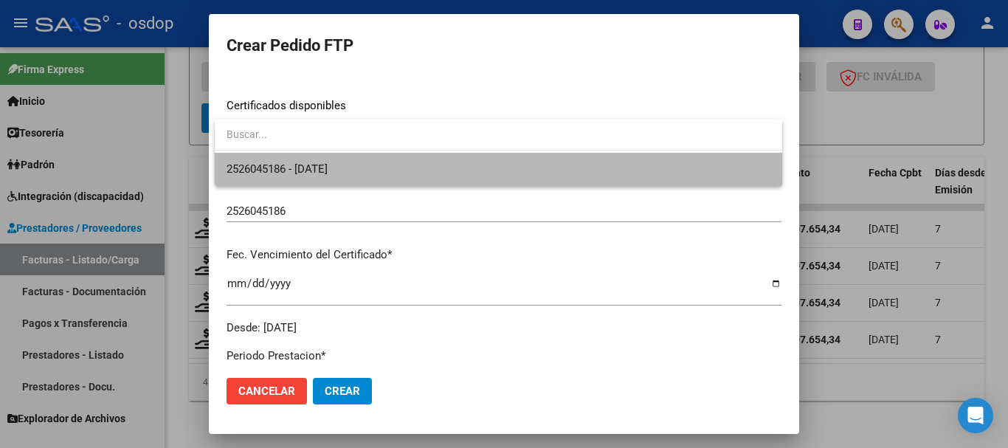
click at [365, 168] on span "2526045186 - 2028-01-19" at bounding box center [499, 169] width 544 height 33
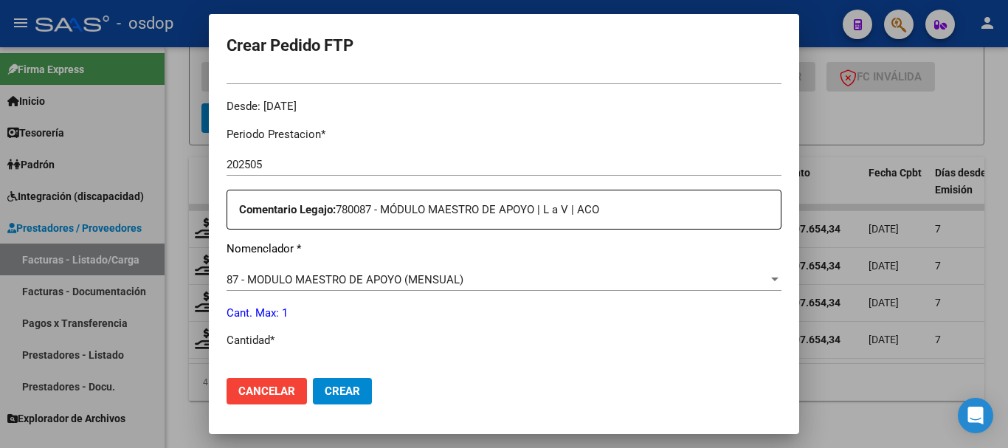
scroll to position [517, 0]
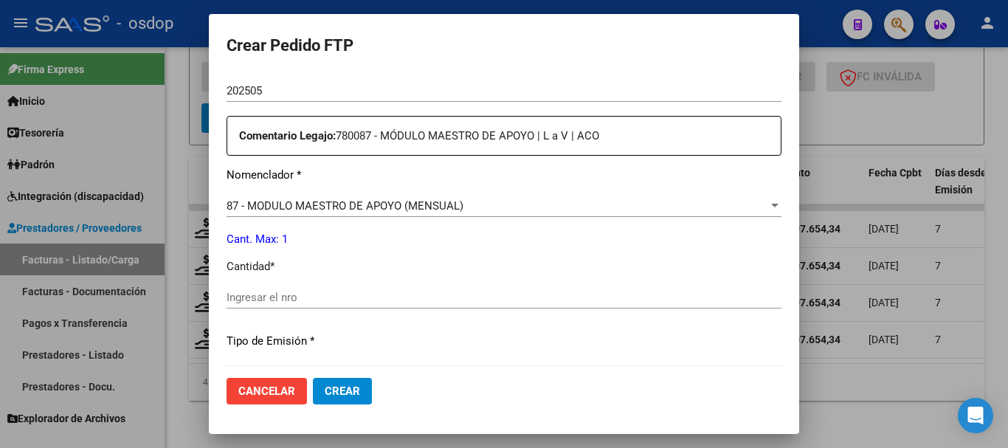
click at [302, 297] on input "Ingresar el nro" at bounding box center [504, 297] width 555 height 13
type input "1"
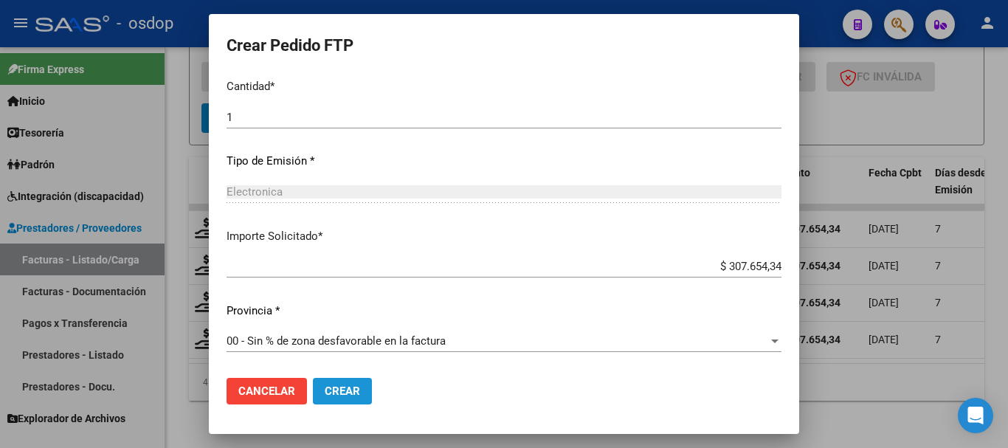
click at [350, 386] on span "Crear" at bounding box center [342, 391] width 35 height 13
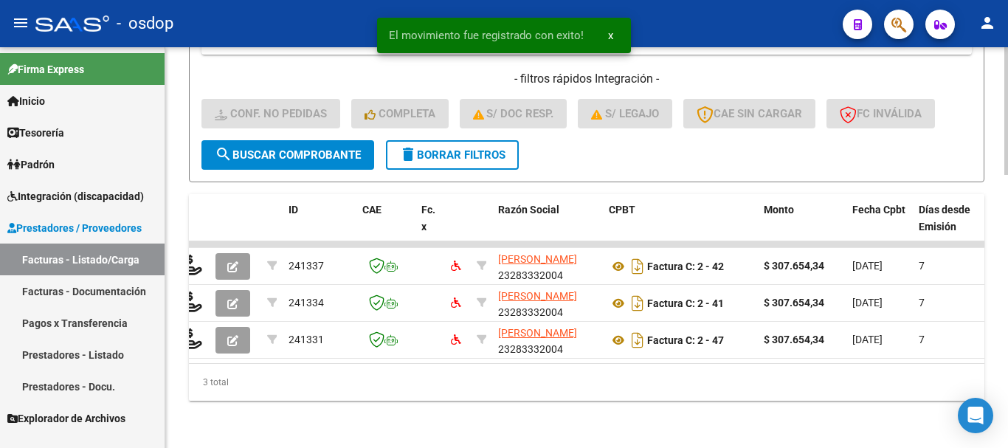
scroll to position [0, 0]
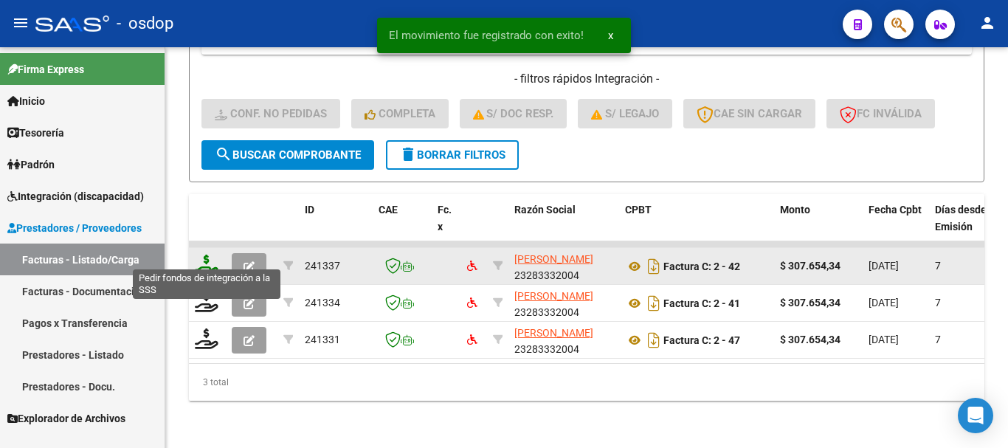
click at [205, 257] on icon at bounding box center [207, 265] width 24 height 21
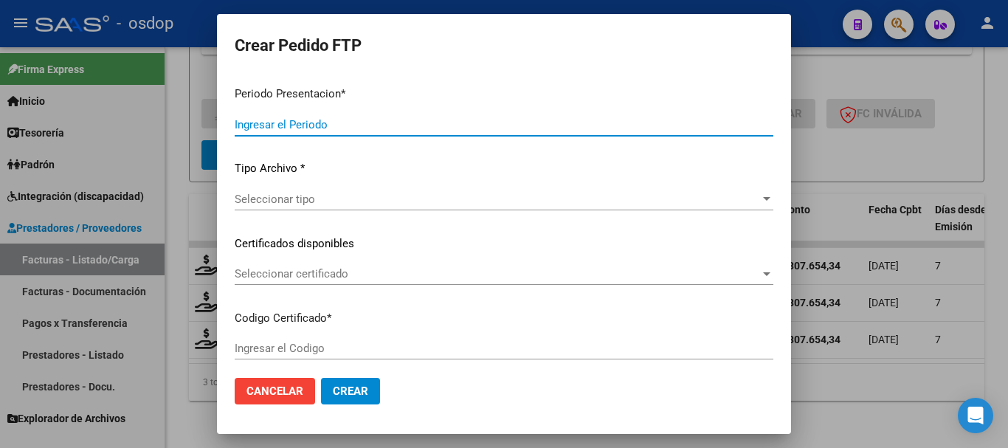
type input "202508"
type input "202504"
type input "$ 307.654,34"
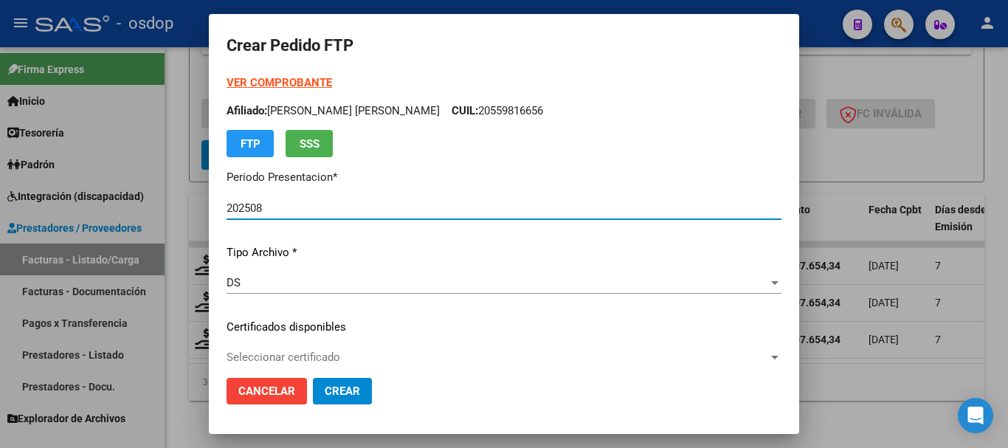
type input "2526045186"
type input "2028-01-19"
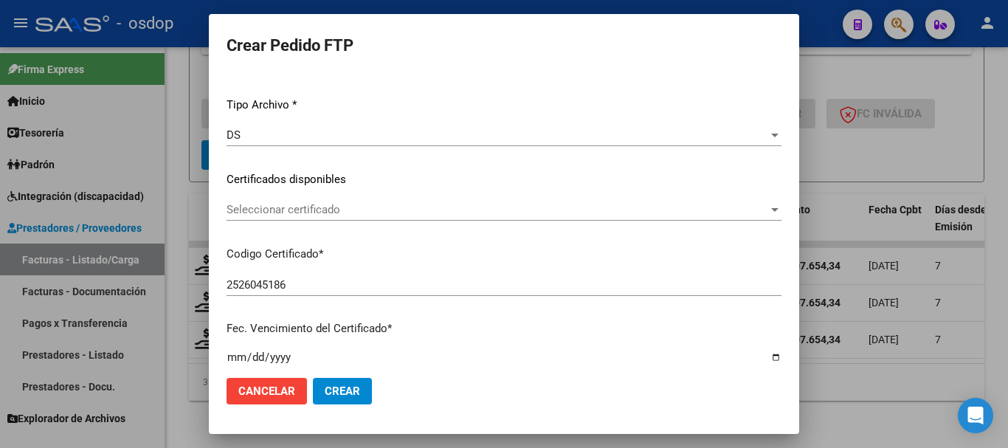
click at [339, 213] on span "Seleccionar certificado" at bounding box center [498, 209] width 542 height 13
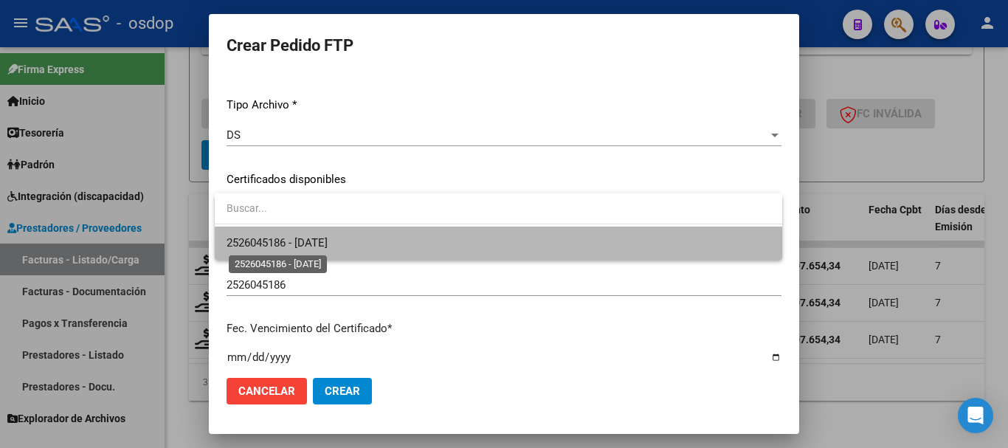
click at [328, 238] on span "2526045186 - 2028-01-19" at bounding box center [277, 242] width 101 height 13
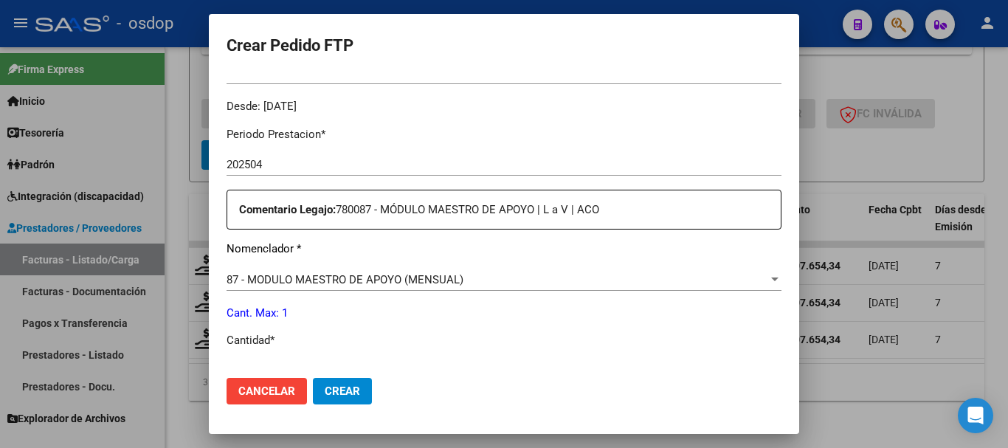
scroll to position [591, 0]
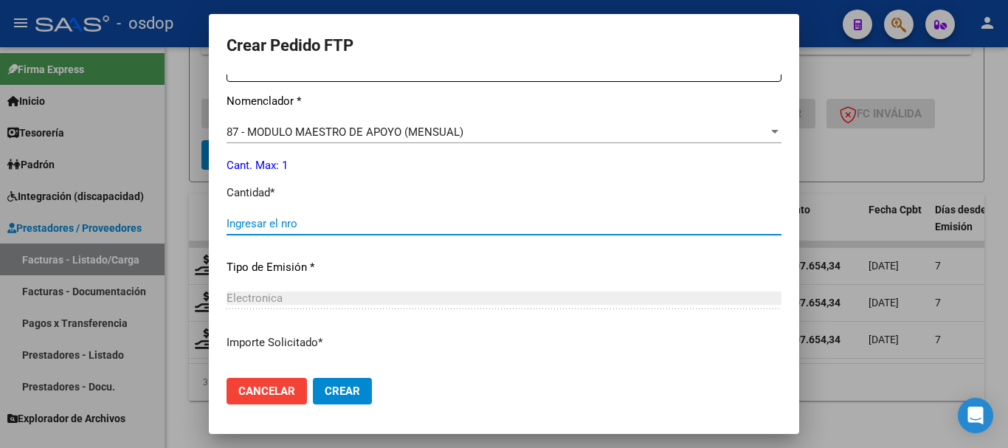
click at [334, 227] on input "Ingresar el nro" at bounding box center [504, 223] width 555 height 13
type input "1"
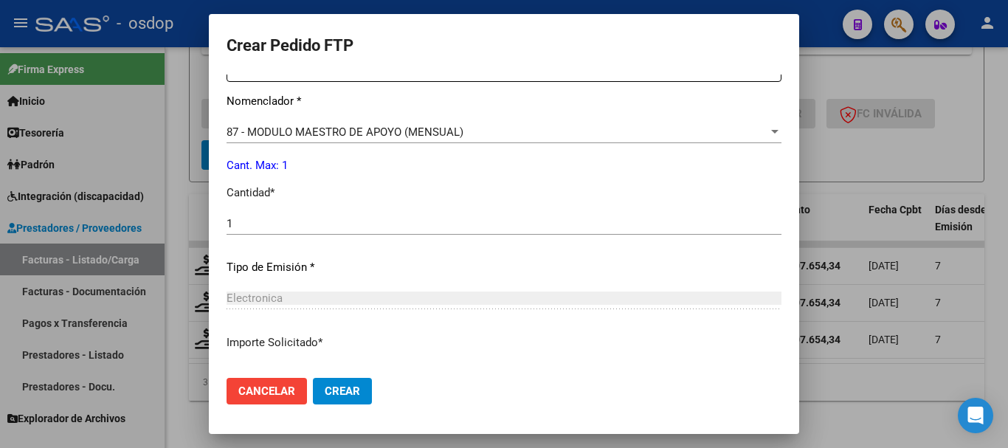
scroll to position [697, 0]
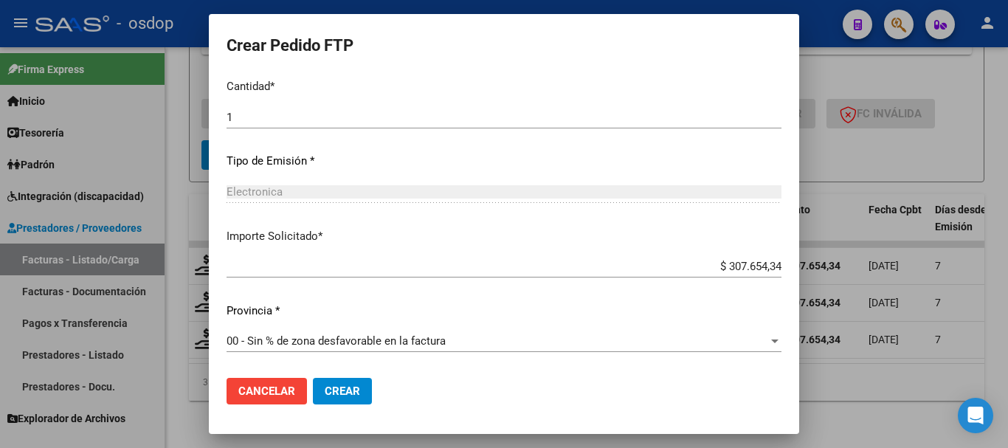
click at [346, 393] on span "Crear" at bounding box center [342, 391] width 35 height 13
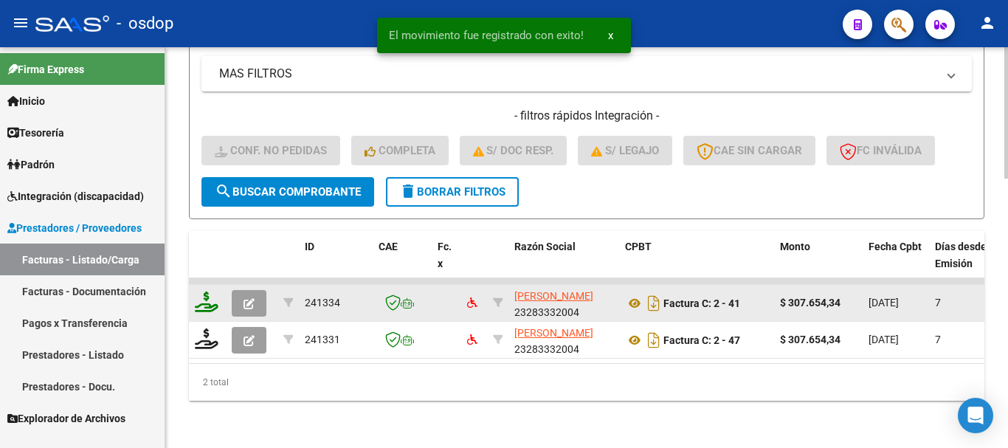
scroll to position [822, 0]
click at [213, 292] on icon at bounding box center [207, 302] width 24 height 21
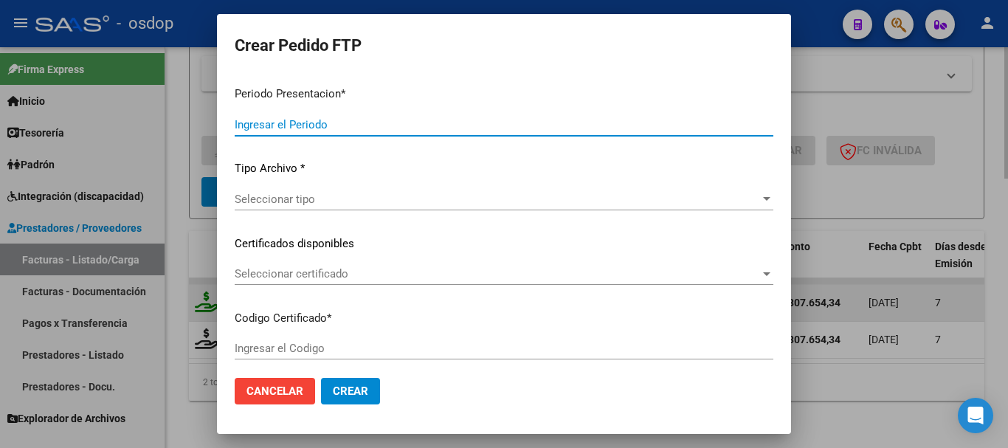
type input "202508"
type input "202503"
type input "$ 307.654,34"
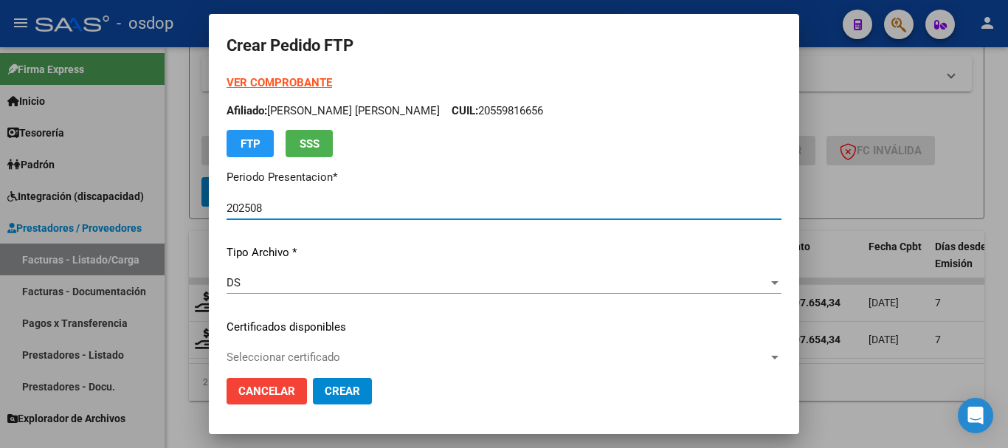
type input "2526045186"
type input "2028-01-19"
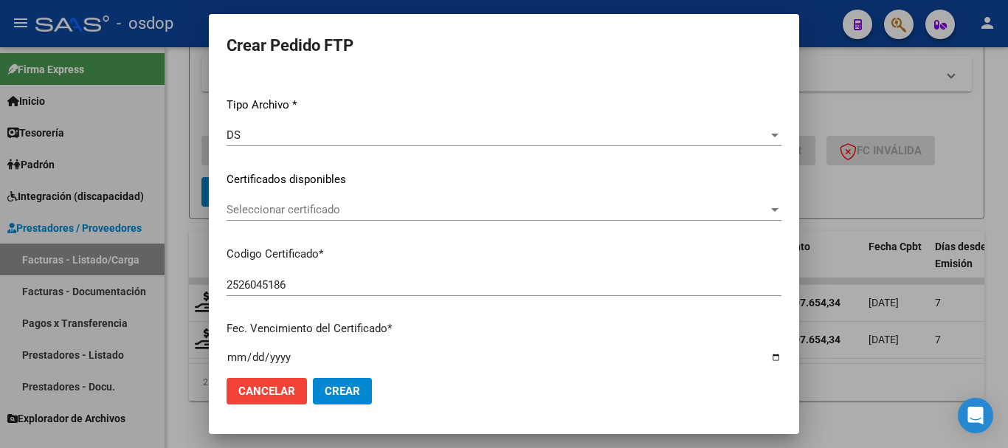
click at [337, 203] on span "Seleccionar certificado" at bounding box center [498, 209] width 542 height 13
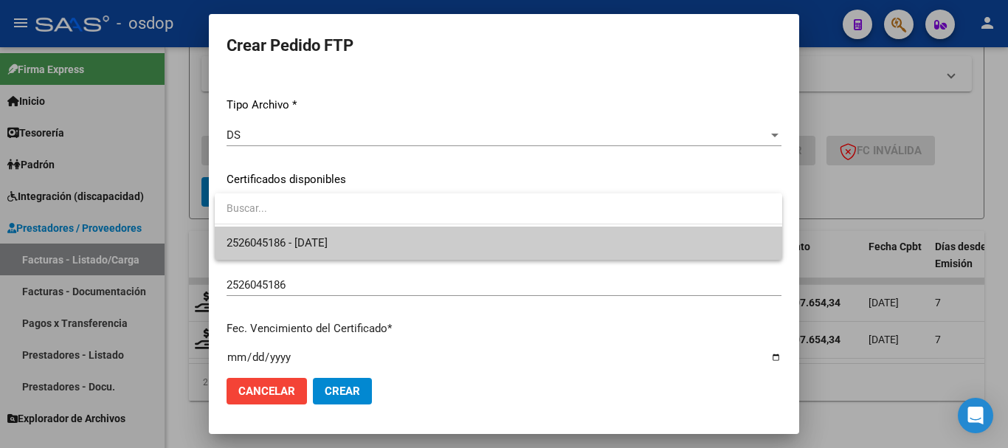
click at [348, 234] on span "2526045186 - 2028-01-19" at bounding box center [499, 243] width 544 height 33
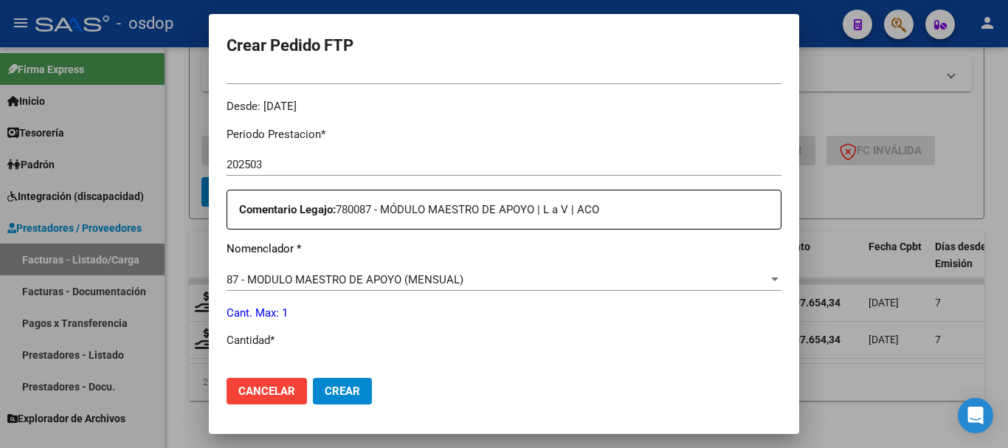
scroll to position [591, 0]
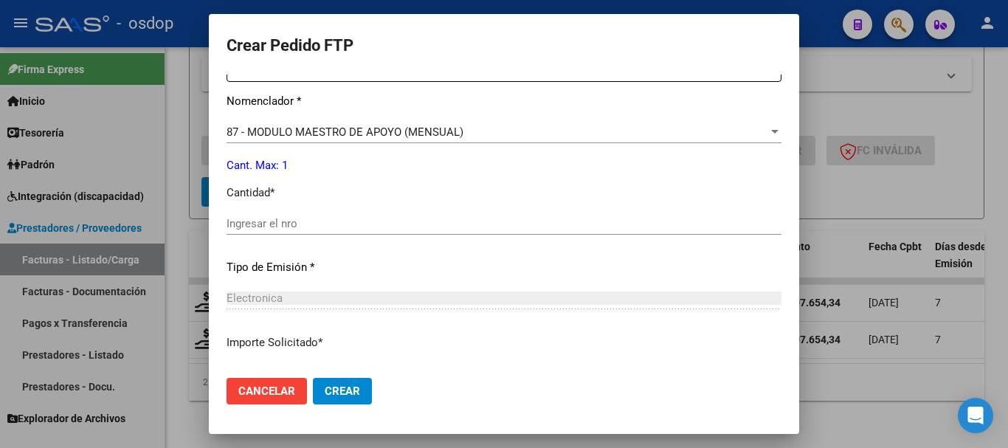
click at [314, 221] on input "Ingresar el nro" at bounding box center [504, 223] width 555 height 13
type input "1"
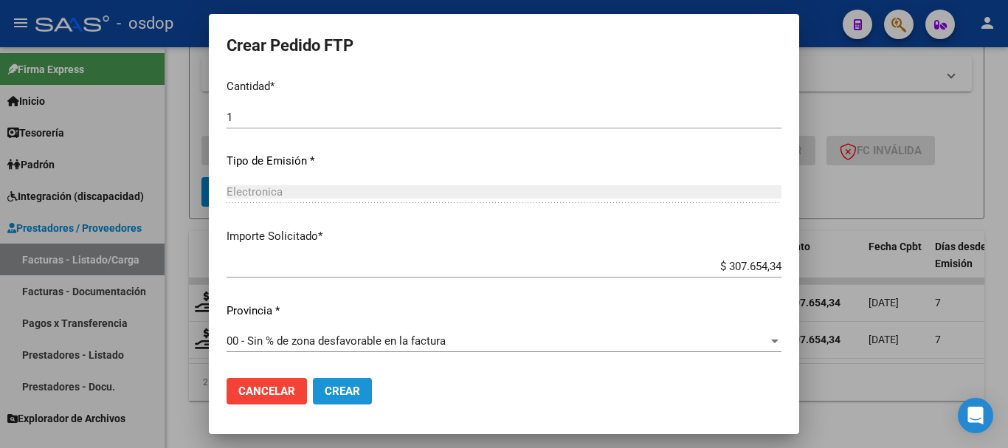
click at [343, 398] on button "Crear" at bounding box center [342, 391] width 59 height 27
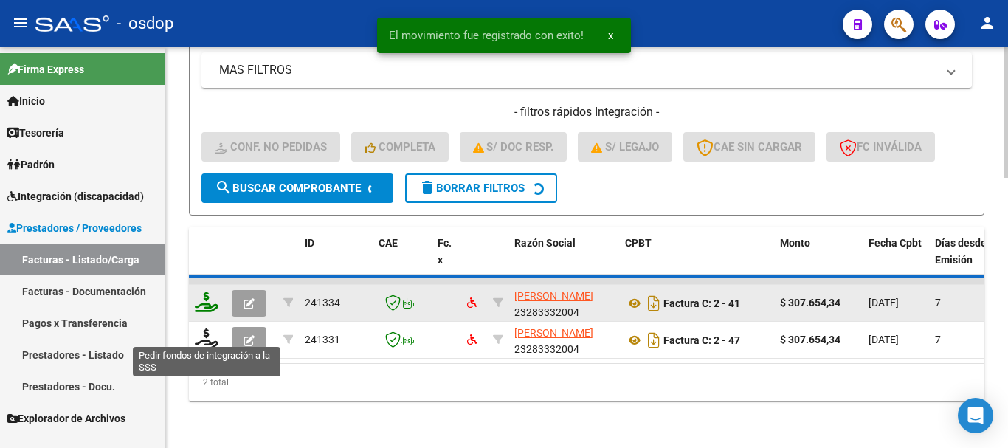
scroll to position [785, 0]
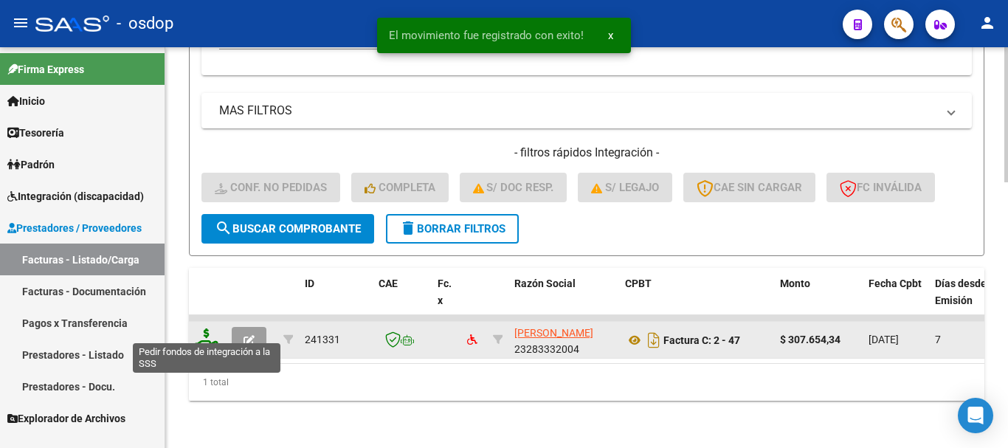
click at [210, 331] on icon at bounding box center [207, 339] width 24 height 21
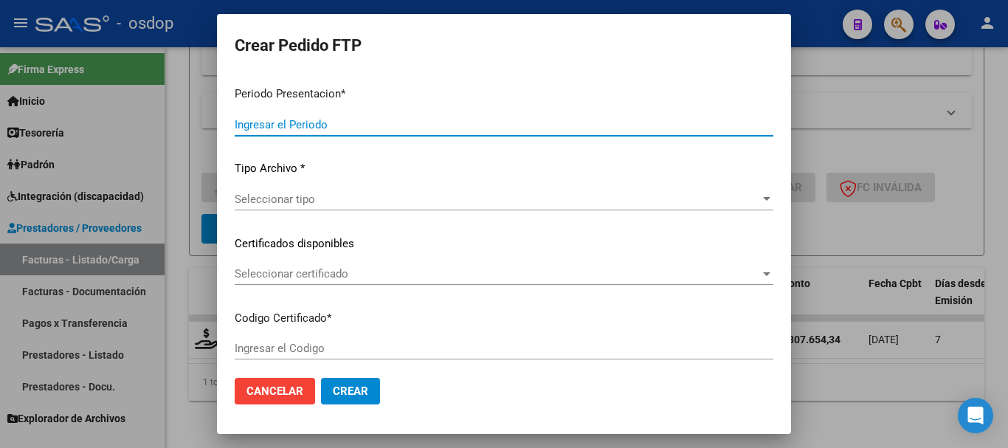
type input "202508"
type input "202502"
type input "$ 307.654,34"
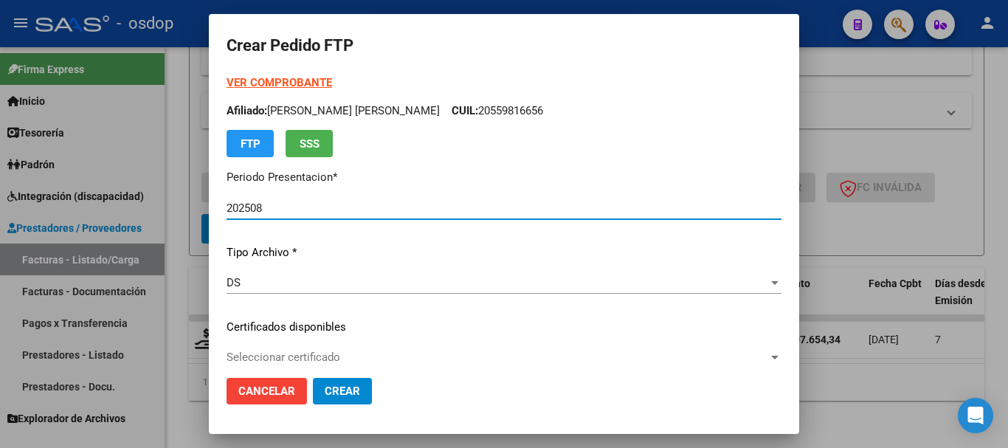
type input "2526045186"
type input "2028-01-19"
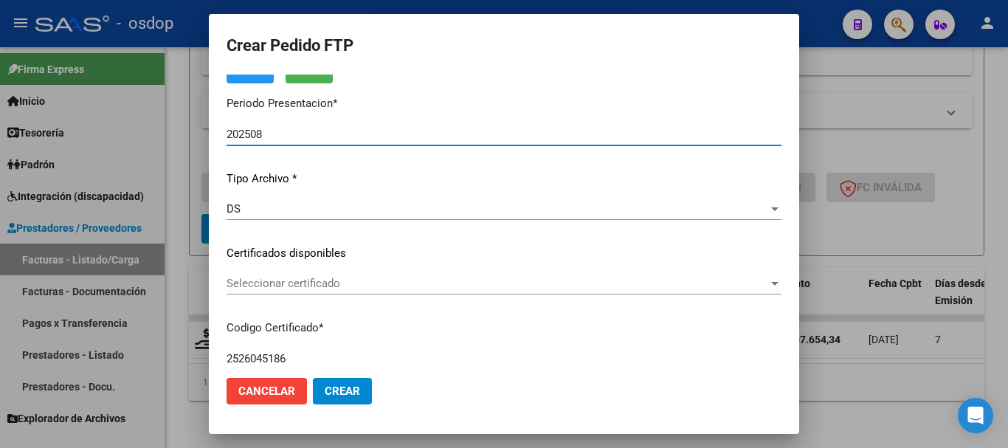
click at [330, 271] on div "VER COMPROBANTE ARCA Padrón Afiliado: BENEDETTO MUÑOZ RAFAEL DANIEL CUIL: 20559…" at bounding box center [504, 242] width 555 height 483
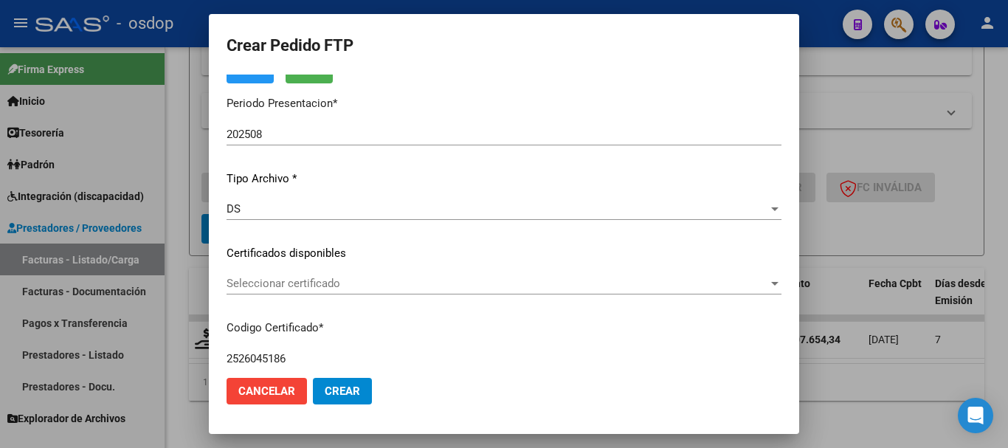
click at [331, 286] on span "Seleccionar certificado" at bounding box center [498, 283] width 542 height 13
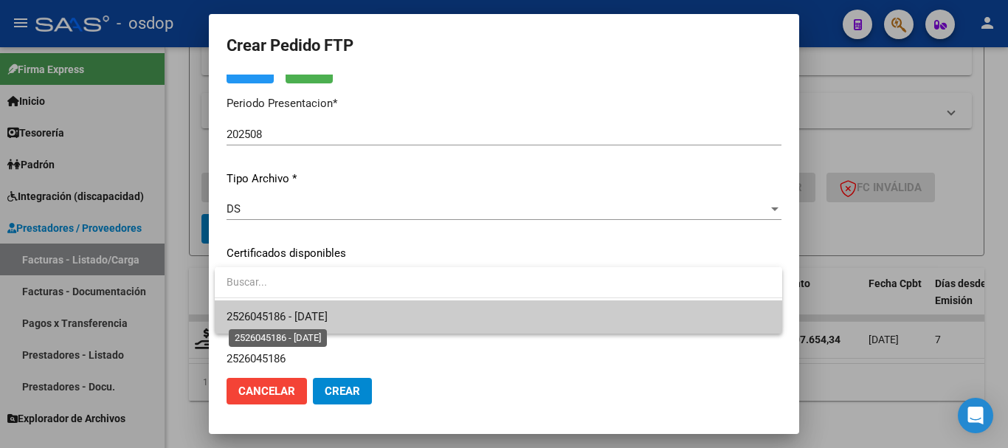
click at [328, 311] on span "2526045186 - 2028-01-19" at bounding box center [277, 316] width 101 height 13
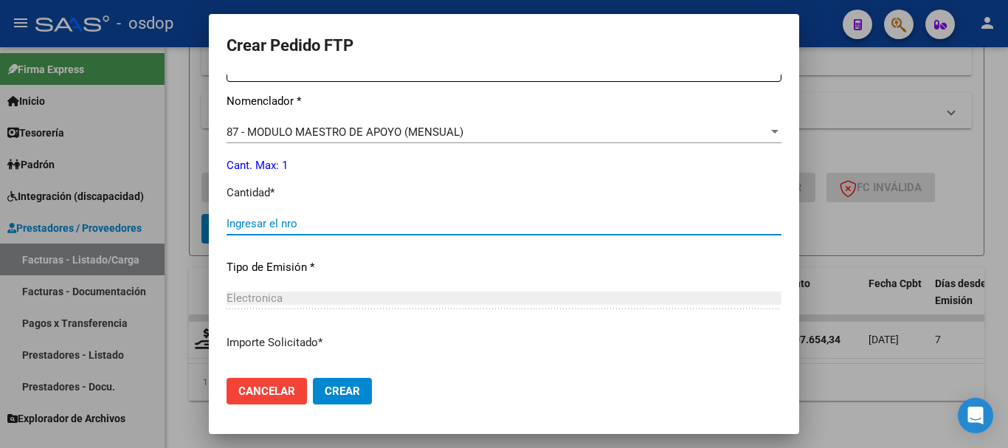
click at [314, 217] on input "Ingresar el nro" at bounding box center [504, 223] width 555 height 13
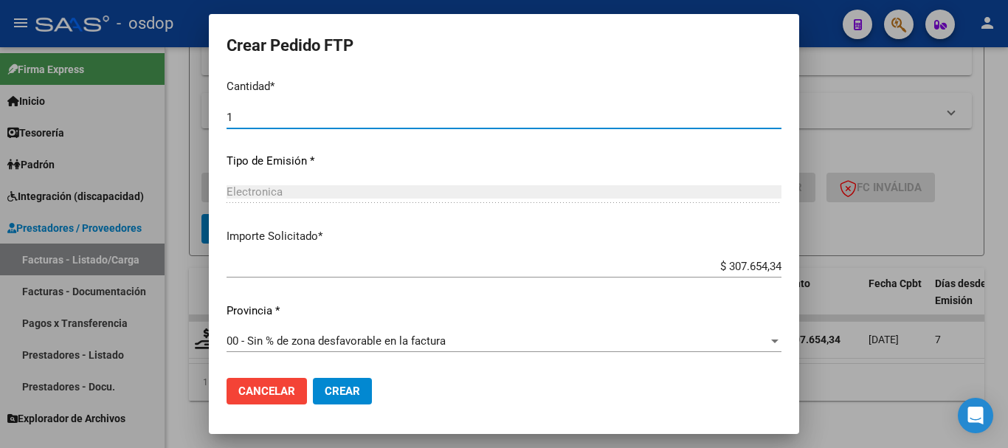
type input "1"
click at [342, 388] on span "Crear" at bounding box center [342, 391] width 35 height 13
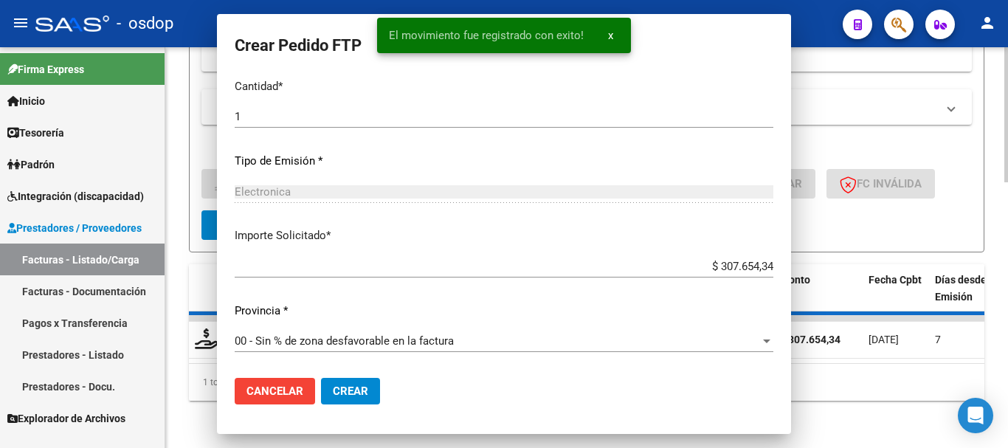
scroll to position [0, 0]
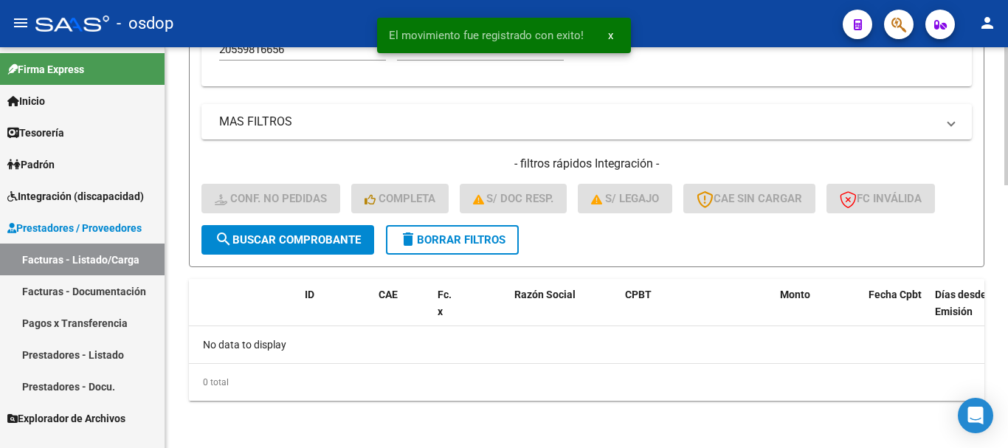
click at [468, 238] on span "delete Borrar Filtros" at bounding box center [452, 239] width 106 height 13
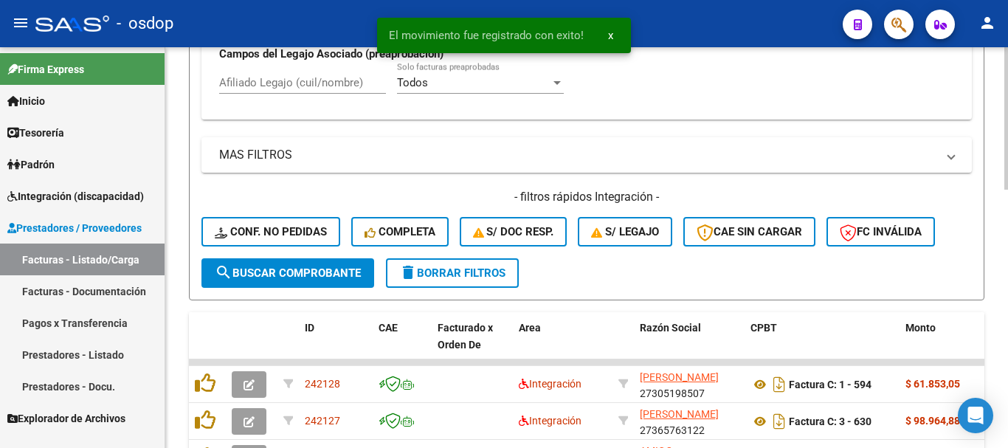
scroll to position [763, 0]
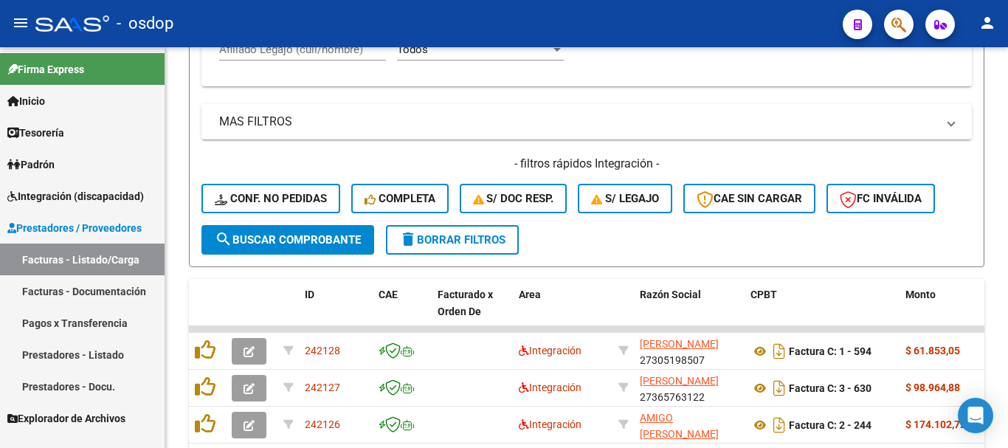
click at [299, 46] on mat-toolbar "menu - osdop person" at bounding box center [504, 23] width 1008 height 47
click at [299, 48] on input "Afiliado Legajo (cuil/nombre)" at bounding box center [302, 49] width 167 height 13
paste input "20559816656"
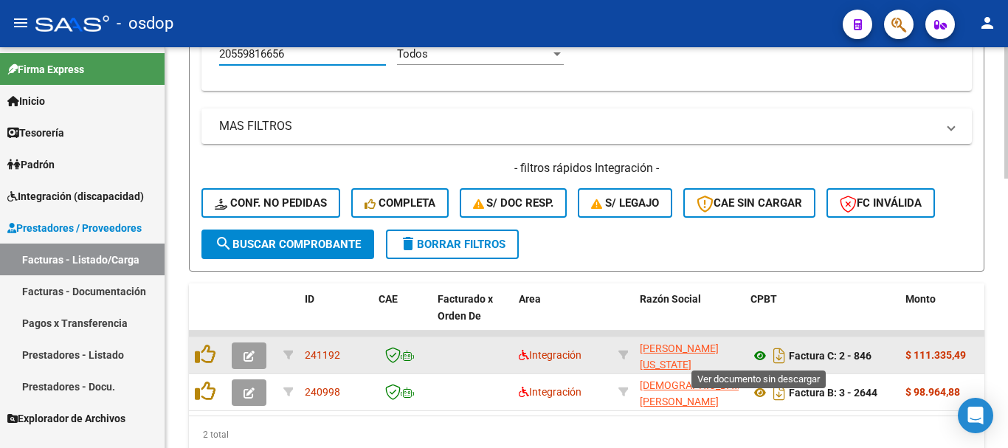
type input "20559816656"
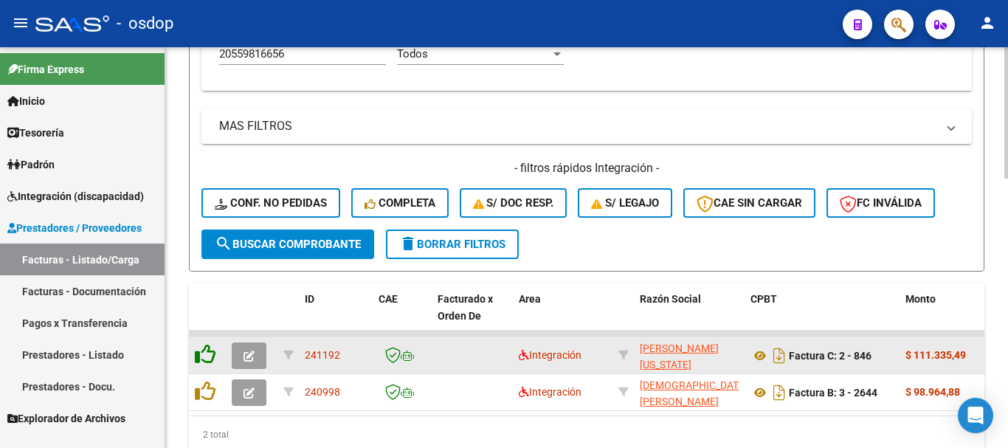
click at [213, 358] on icon at bounding box center [205, 354] width 21 height 21
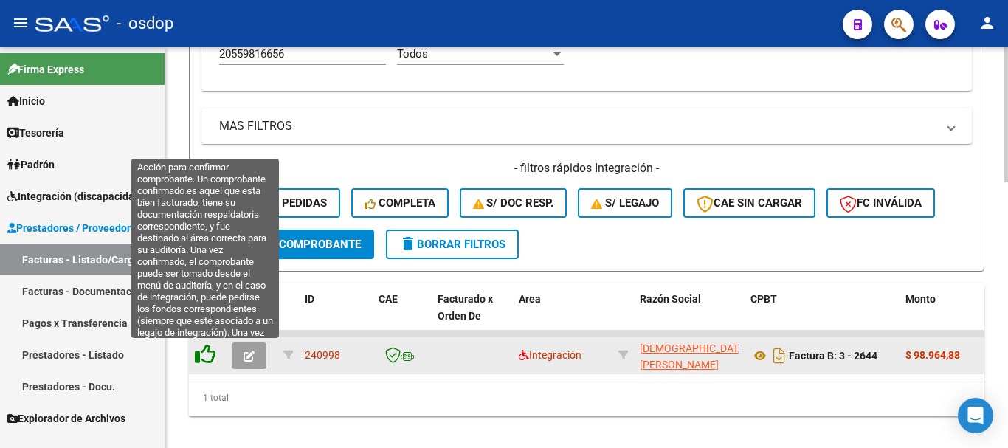
click at [202, 360] on icon at bounding box center [205, 354] width 21 height 21
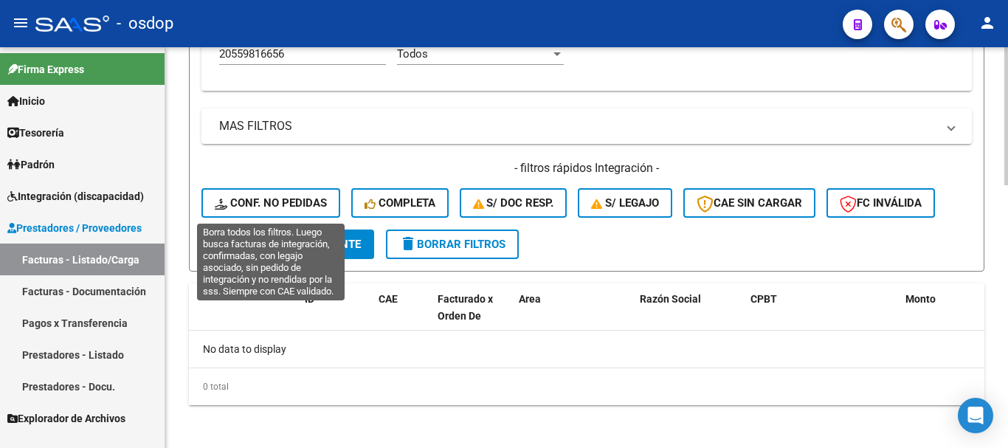
click at [274, 202] on span "Conf. no pedidas" at bounding box center [271, 202] width 112 height 13
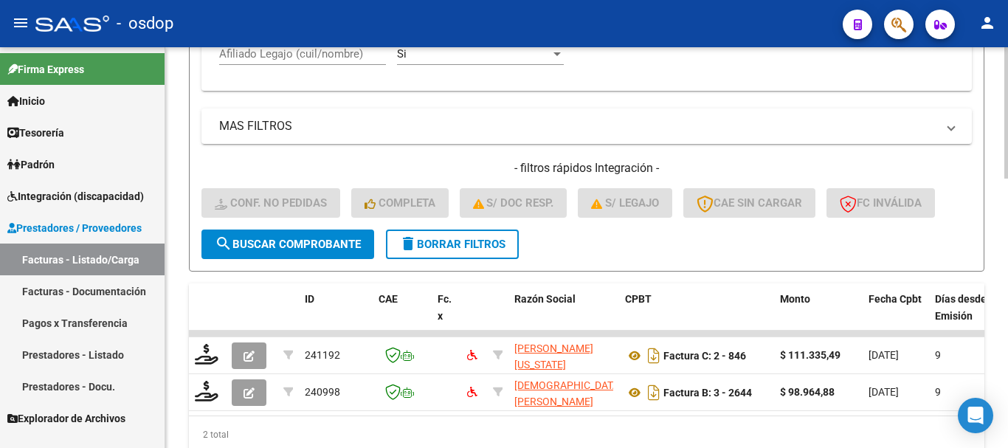
click at [326, 63] on div "Afiliado Legajo (cuil/nombre)" at bounding box center [302, 49] width 167 height 32
paste input "20559816656"
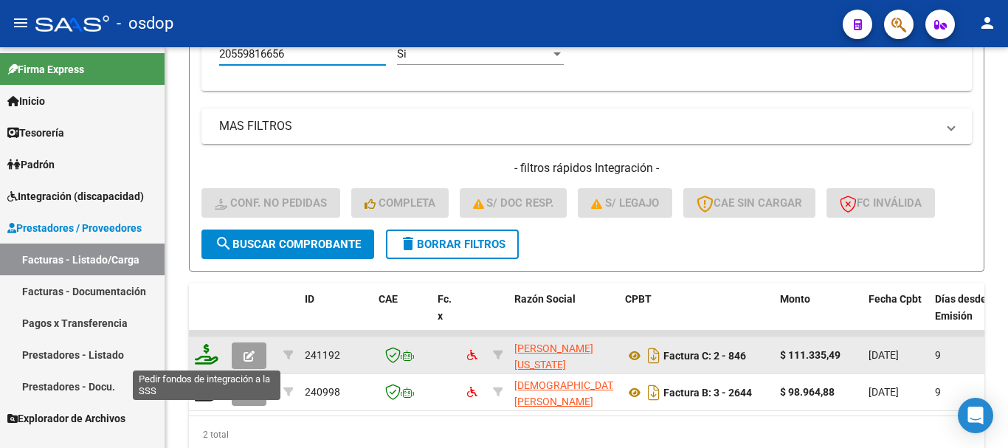
type input "20559816656"
click at [210, 357] on icon at bounding box center [207, 354] width 24 height 21
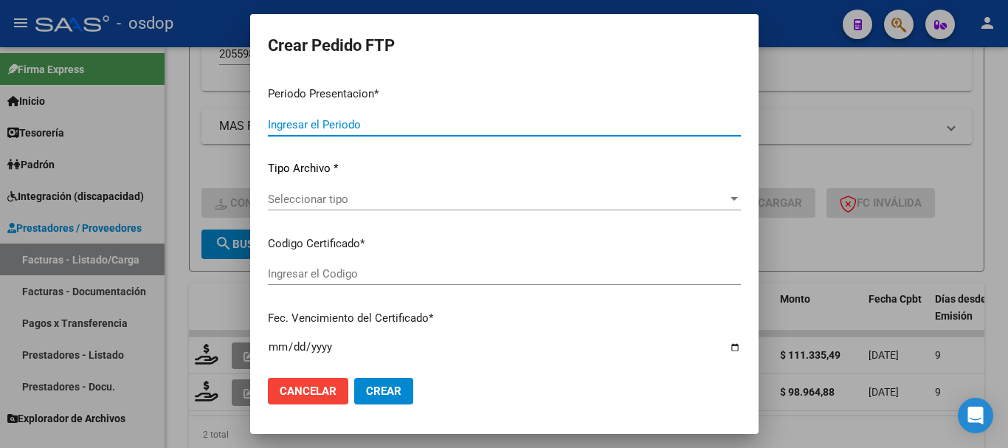
type input "202508"
type input "$ 111.335,49"
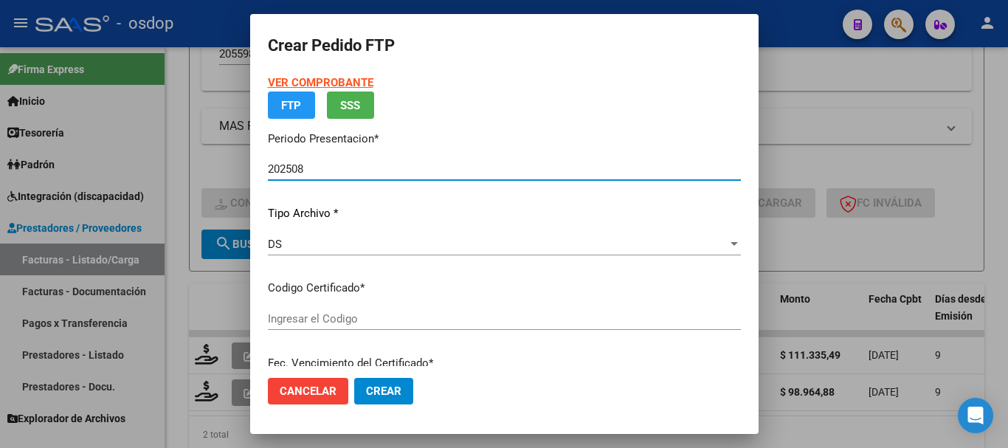
type input "2526045186"
type input "2028-01-19"
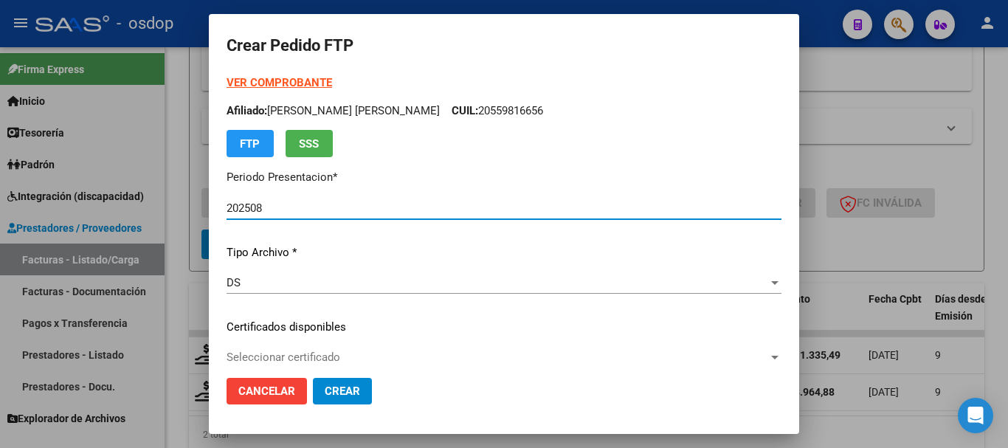
scroll to position [74, 0]
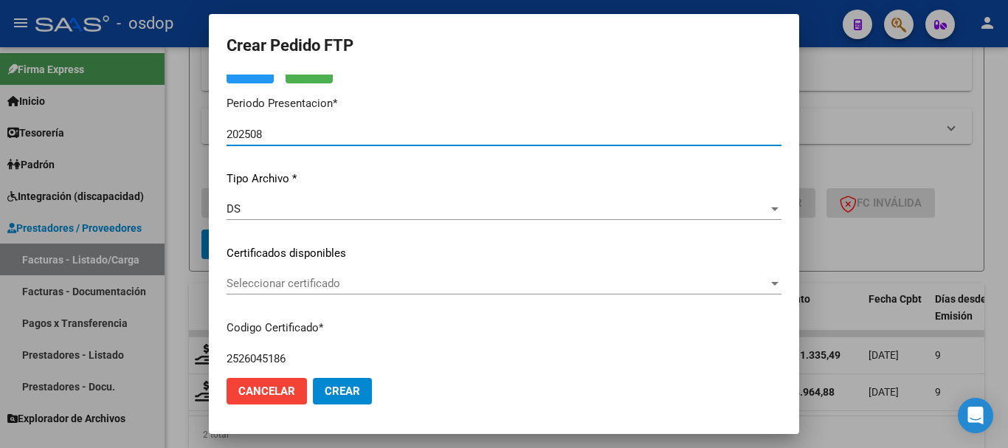
click at [306, 274] on div "Seleccionar certificado Seleccionar certificado" at bounding box center [504, 283] width 555 height 22
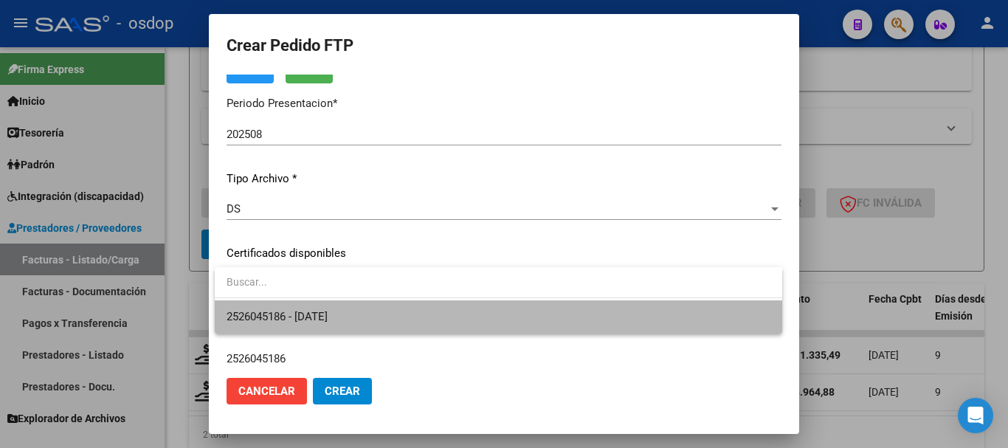
click at [312, 308] on span "2526045186 - 2028-01-19" at bounding box center [499, 316] width 544 height 33
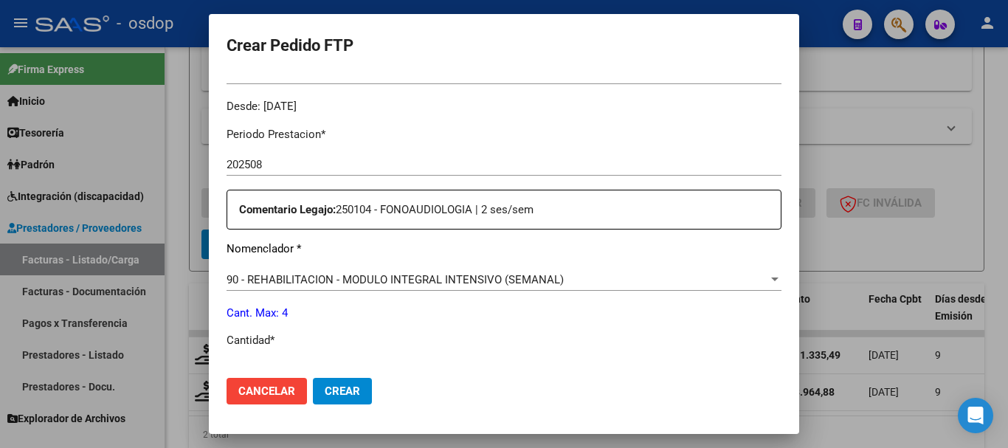
scroll to position [517, 0]
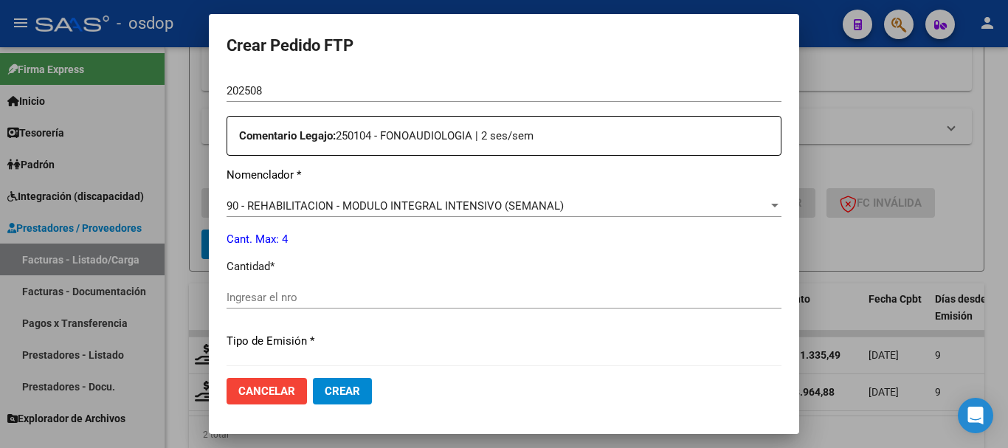
click at [312, 292] on input "Ingresar el nro" at bounding box center [504, 297] width 555 height 13
type input "4"
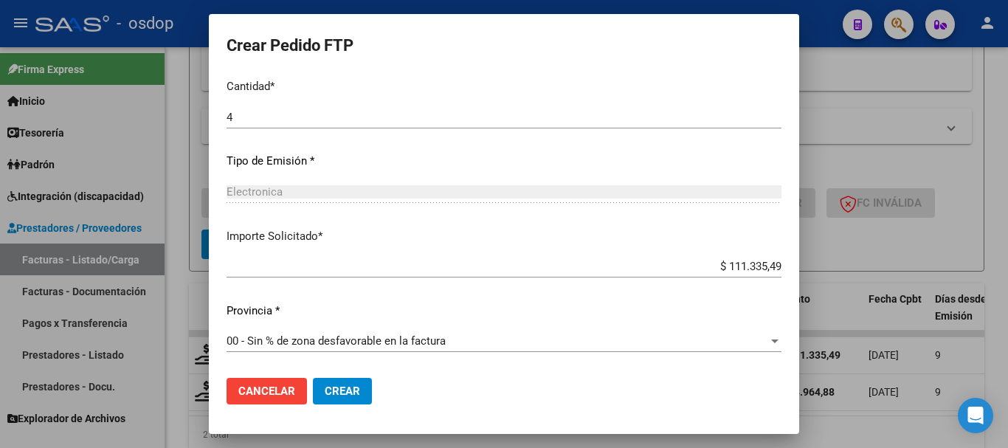
click at [331, 391] on span "Crear" at bounding box center [342, 391] width 35 height 13
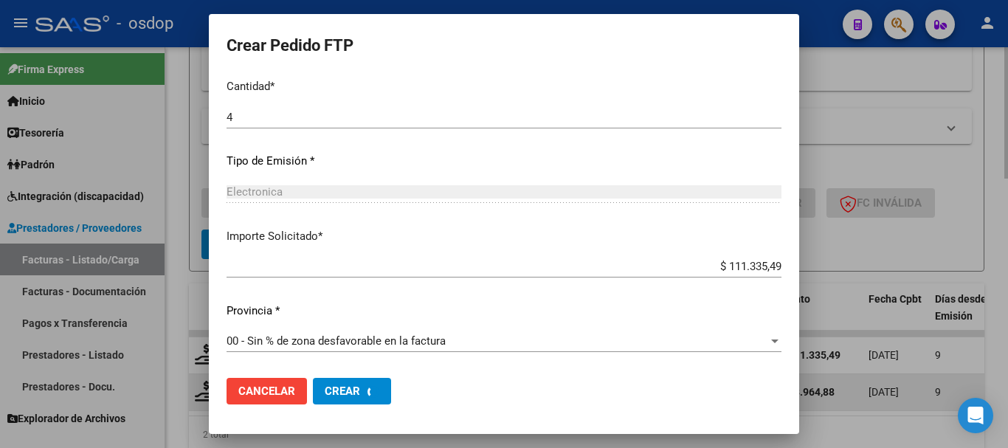
scroll to position [0, 0]
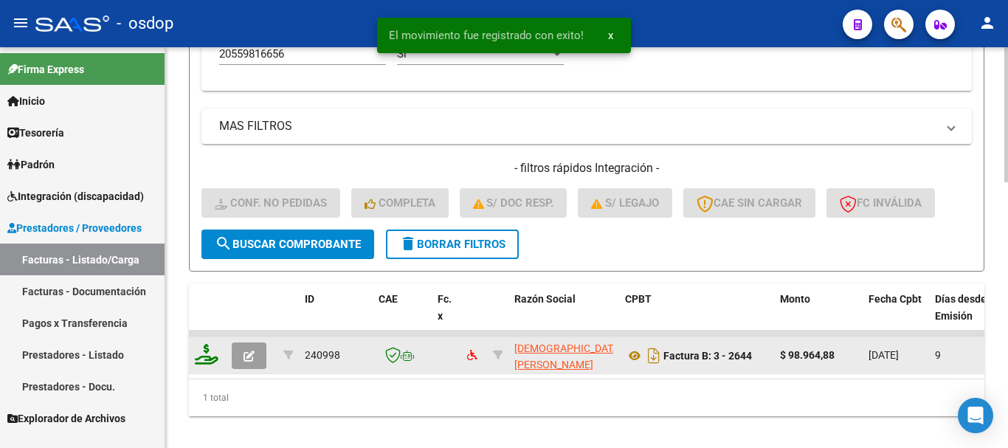
click at [207, 357] on icon at bounding box center [207, 354] width 24 height 21
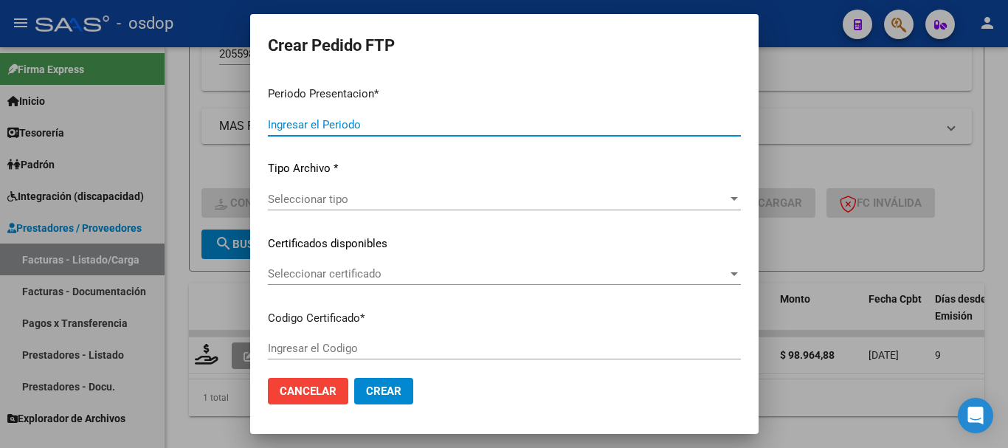
type input "202508"
type input "$ 98.964,88"
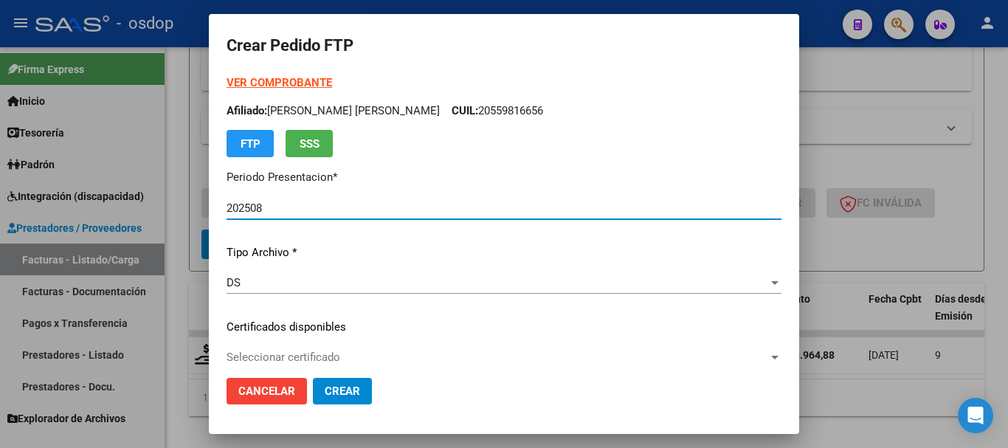
type input "2526045186"
type input "2028-01-19"
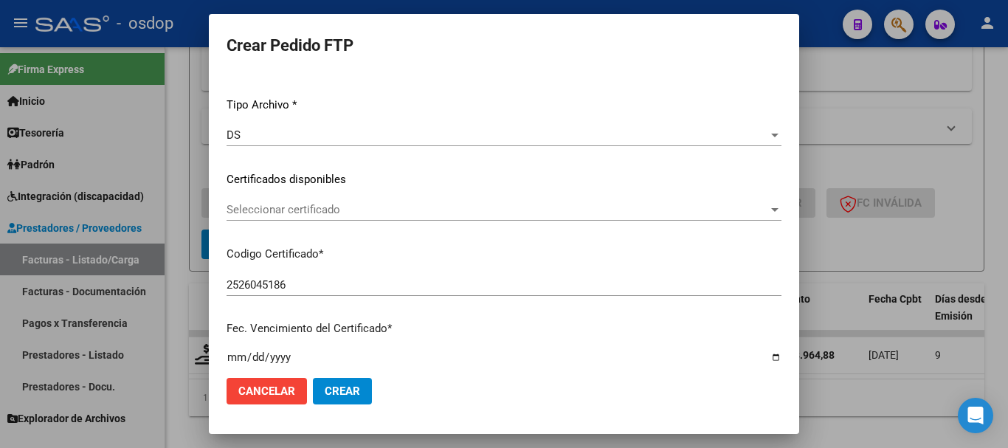
click at [329, 221] on div "Seleccionar certificado Seleccionar certificado" at bounding box center [504, 210] width 555 height 22
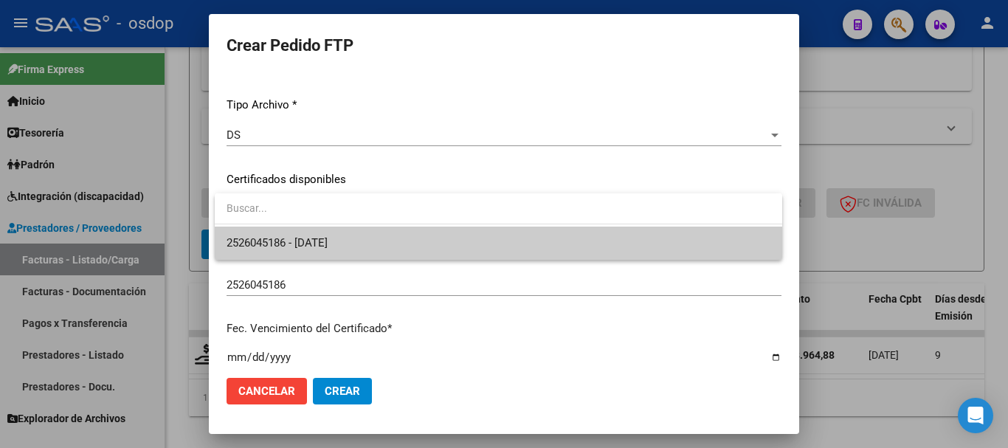
click at [328, 242] on span "2526045186 - 2028-01-19" at bounding box center [277, 242] width 101 height 13
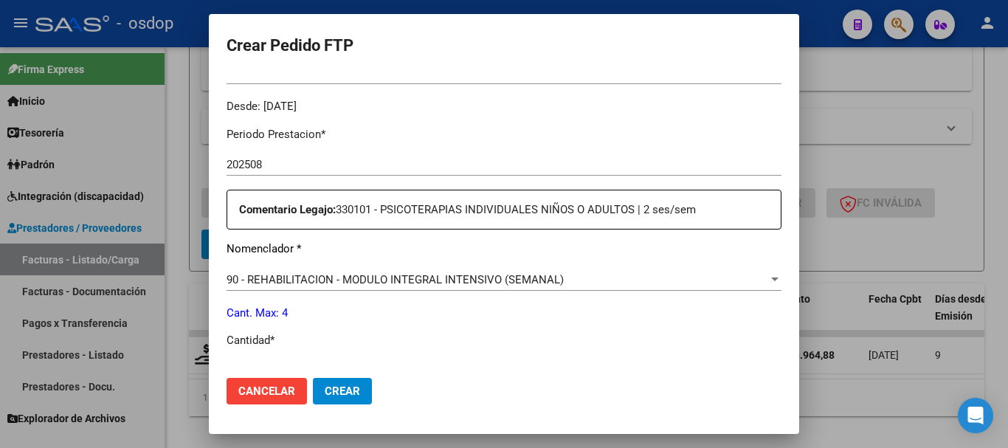
scroll to position [591, 0]
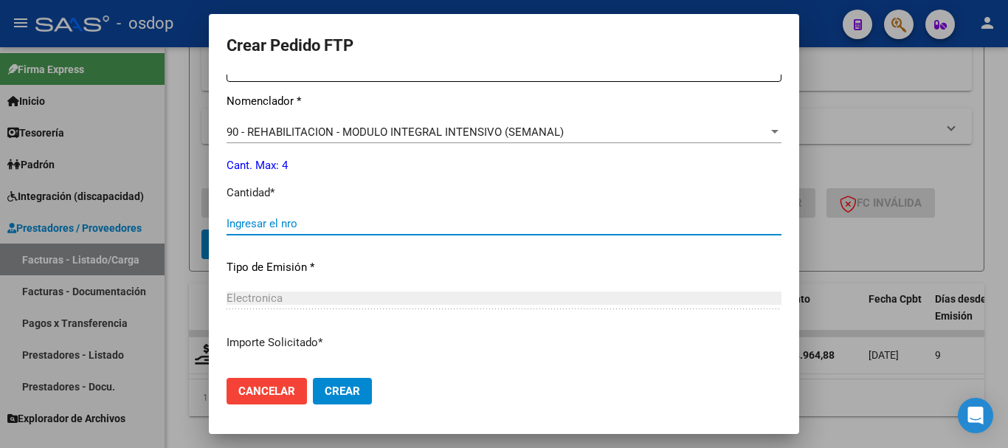
click at [362, 220] on input "Ingresar el nro" at bounding box center [504, 223] width 555 height 13
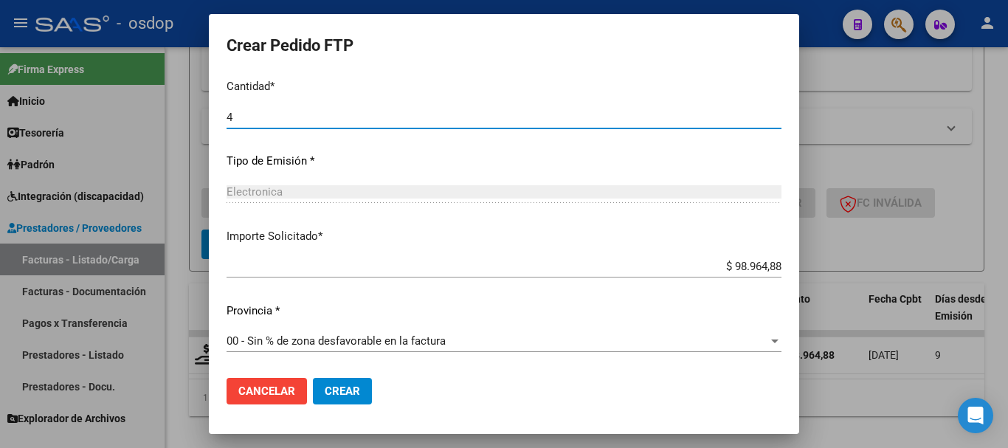
type input "4"
click at [359, 381] on button "Crear" at bounding box center [342, 391] width 59 height 27
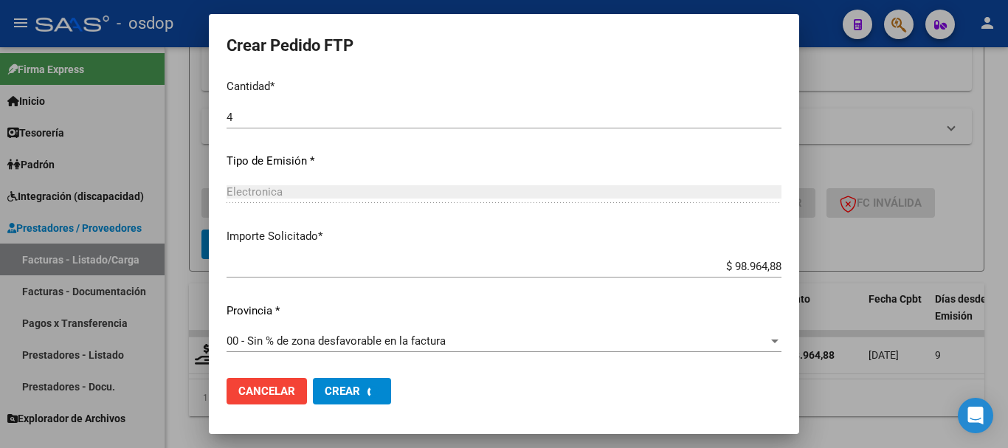
scroll to position [0, 0]
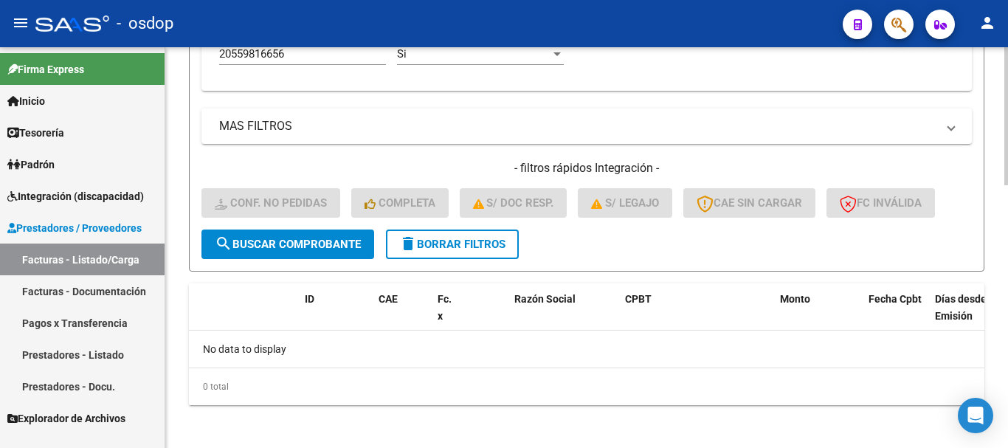
click at [463, 237] on button "delete Borrar Filtros" at bounding box center [452, 245] width 133 height 30
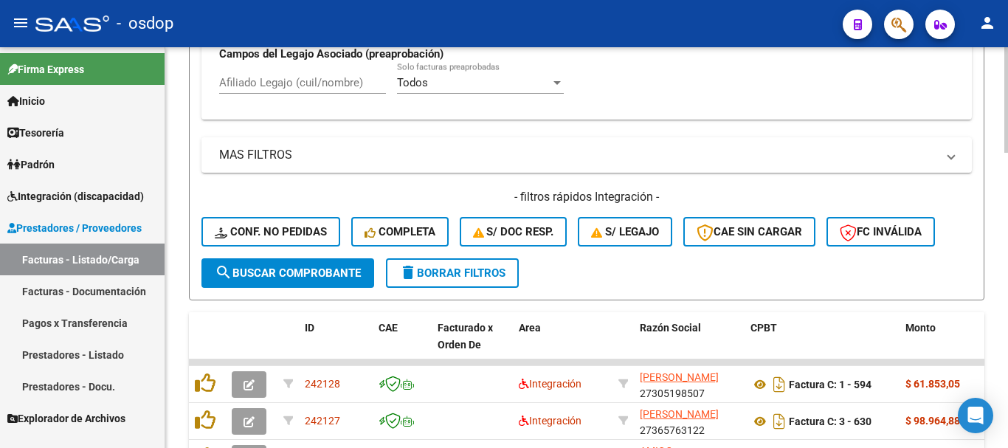
scroll to position [758, 0]
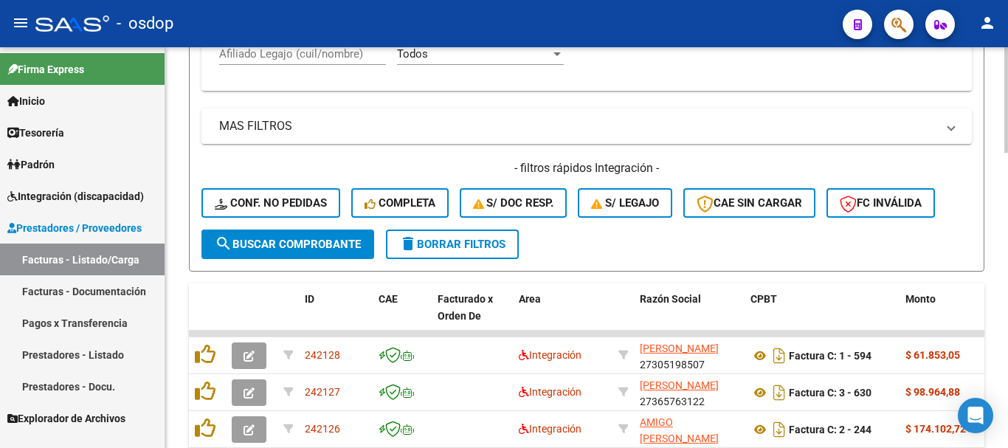
click at [328, 58] on input "Afiliado Legajo (cuil/nombre)" at bounding box center [302, 53] width 167 height 13
paste input "27701934917"
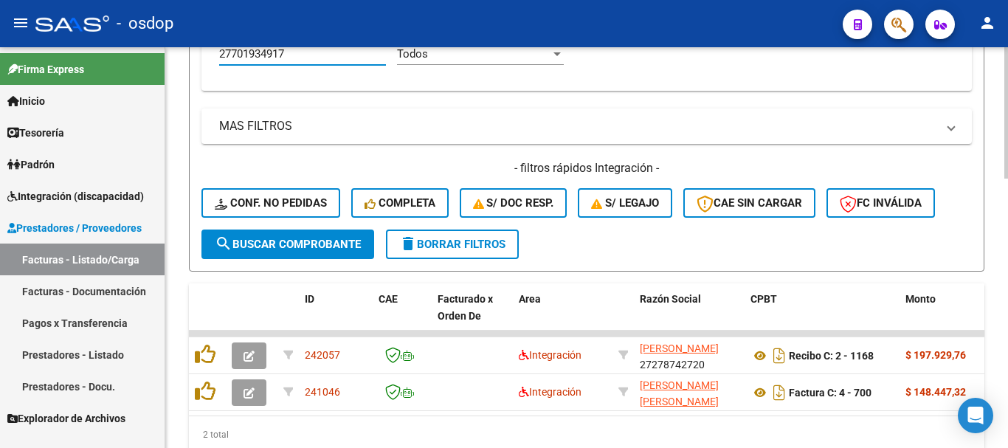
type input "27701934917"
drag, startPoint x: 840, startPoint y: 308, endPoint x: 880, endPoint y: 312, distance: 40.1
click at [840, 308] on datatable-header-cell "CPBT" at bounding box center [822, 315] width 155 height 65
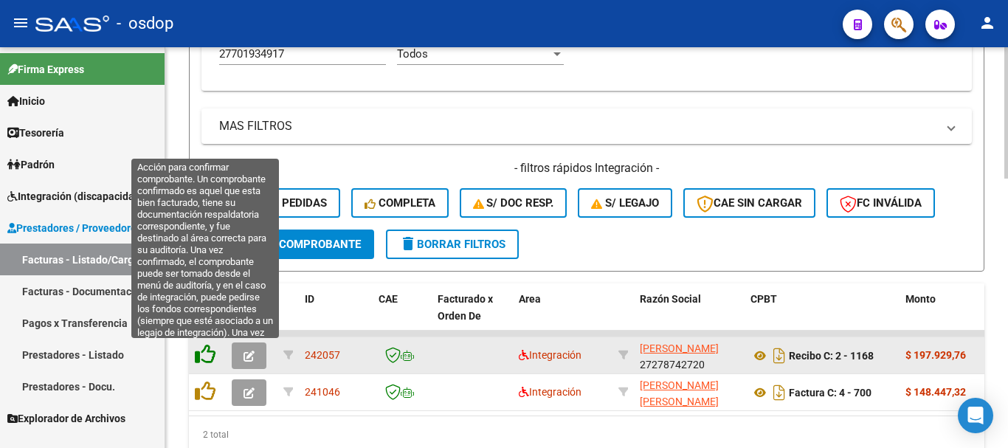
click at [207, 351] on icon at bounding box center [205, 354] width 21 height 21
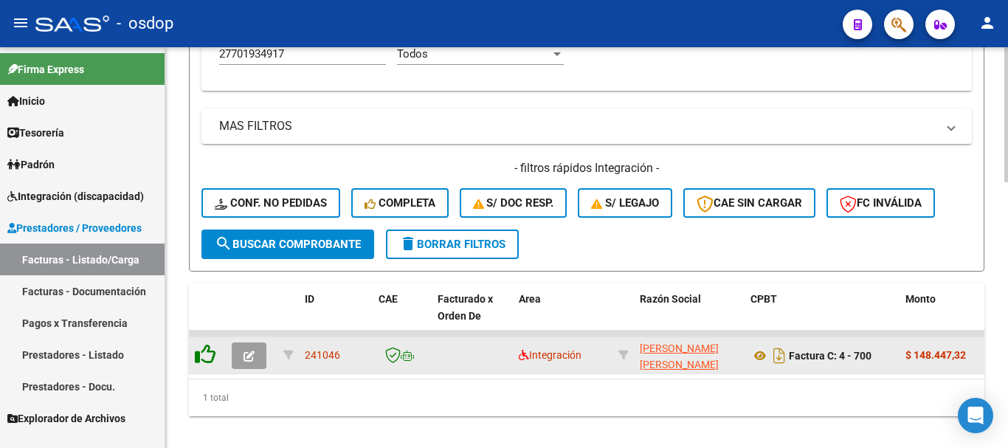
click at [207, 358] on icon at bounding box center [205, 354] width 21 height 21
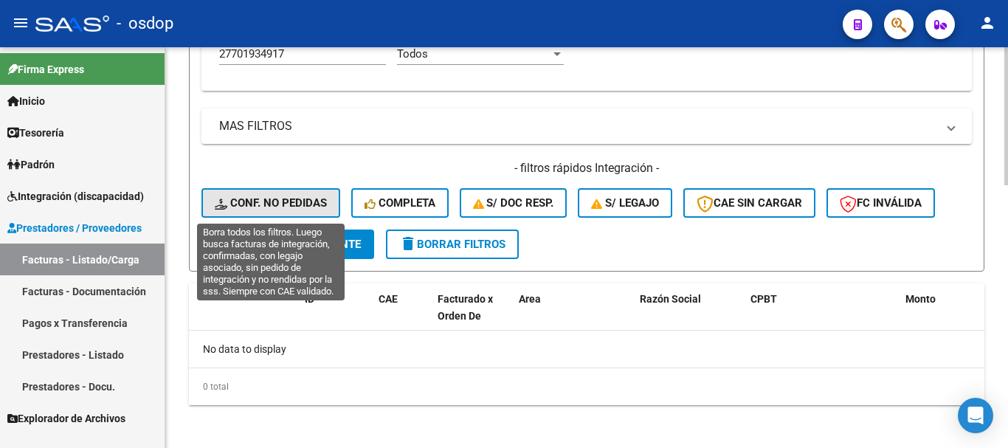
click at [281, 202] on span "Conf. no pedidas" at bounding box center [271, 202] width 112 height 13
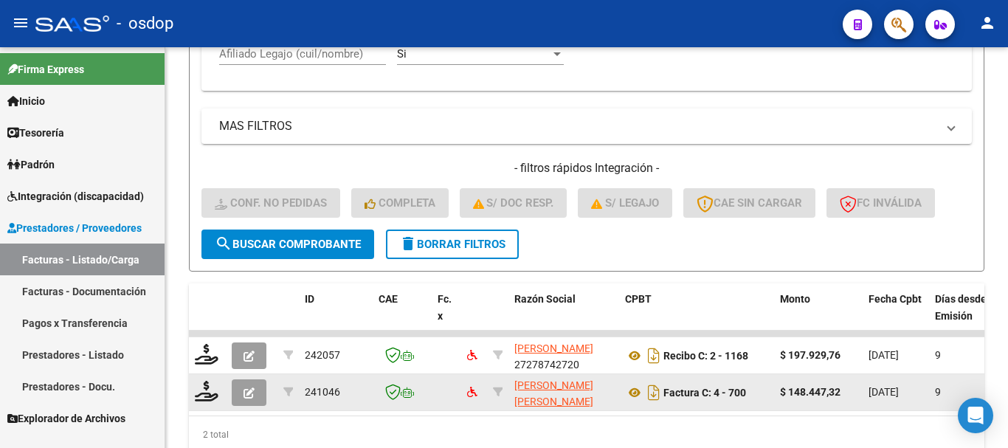
scroll to position [822, 0]
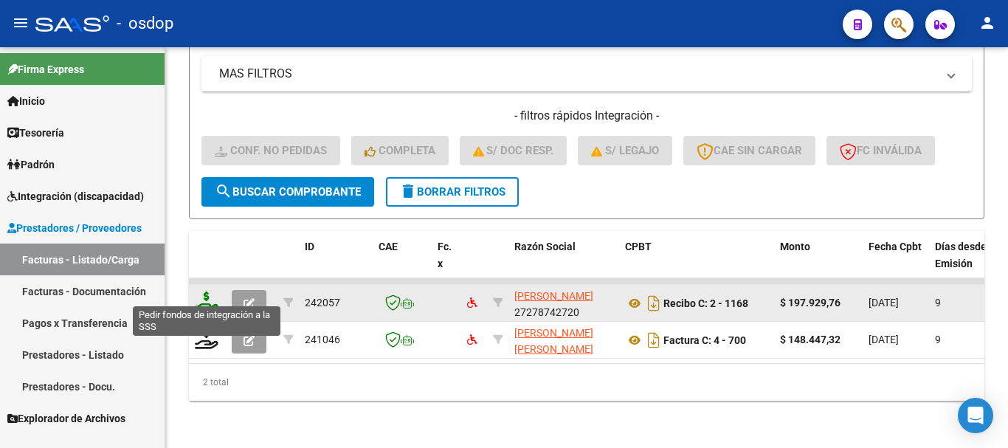
click at [202, 292] on icon at bounding box center [207, 302] width 24 height 21
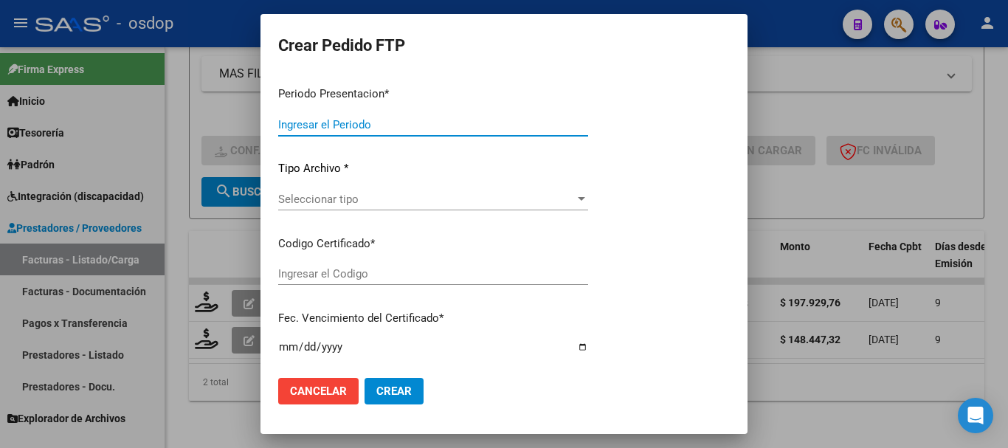
type input "202508"
type input "$ 197.929,76"
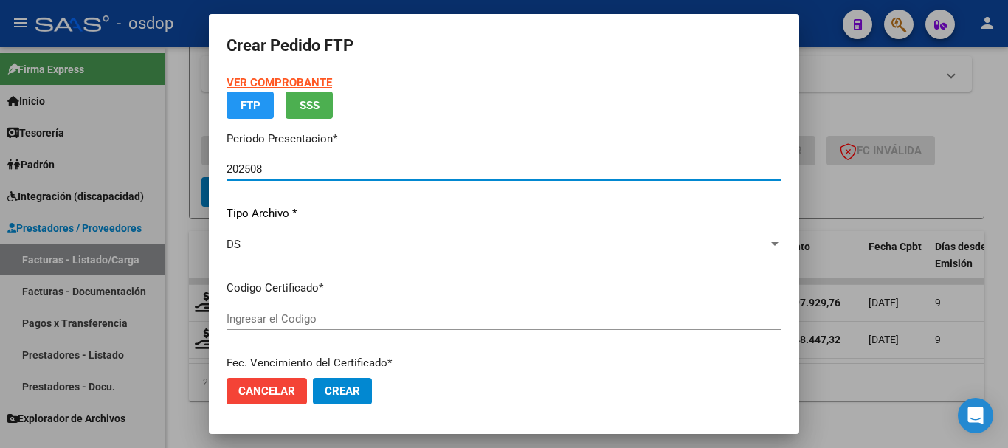
type input "4249244245"
type input "2026-05-21"
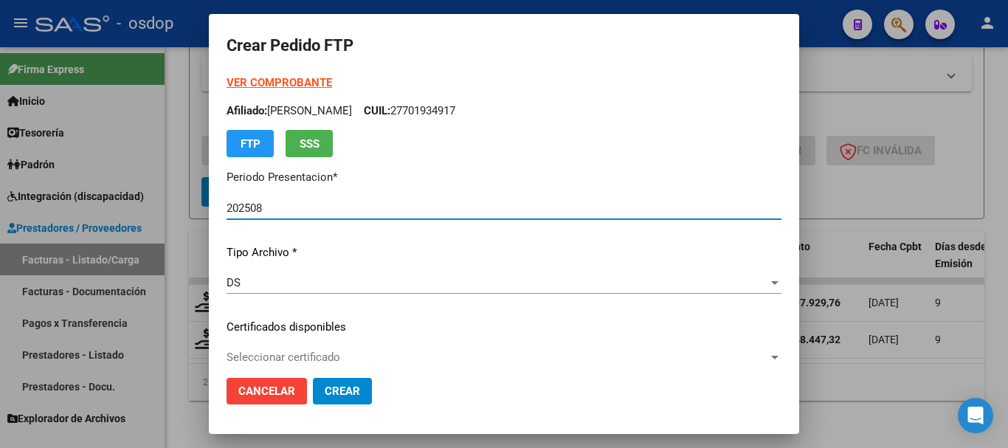
scroll to position [221, 0]
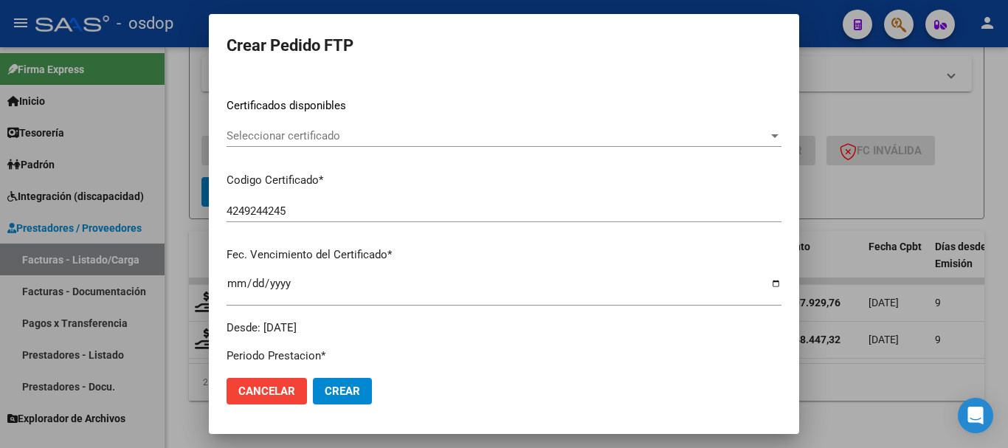
click at [340, 131] on span "Seleccionar certificado" at bounding box center [498, 135] width 542 height 13
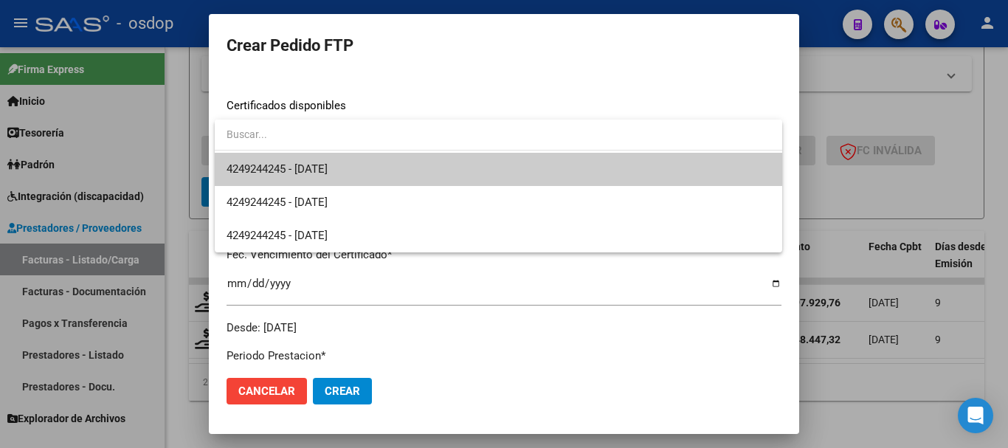
click at [371, 171] on span "4249244245 - 2026-05-21" at bounding box center [499, 169] width 544 height 33
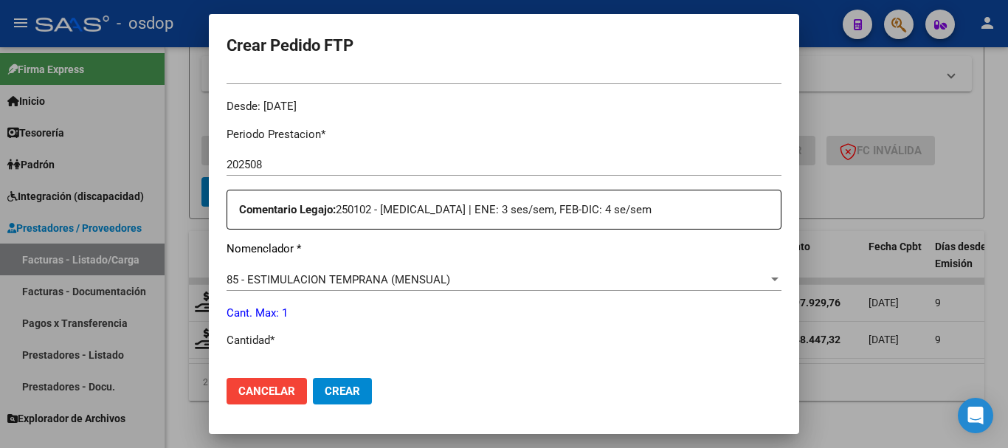
scroll to position [591, 0]
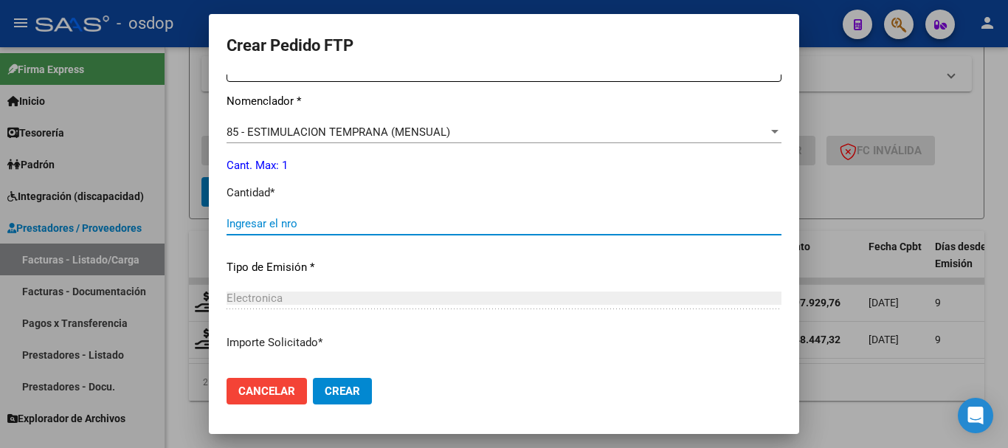
click at [371, 225] on input "Ingresar el nro" at bounding box center [504, 223] width 555 height 13
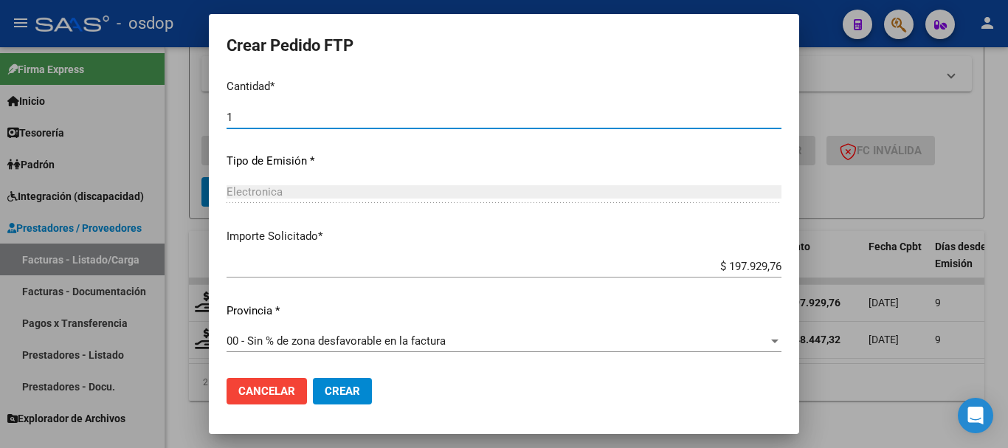
type input "1"
click at [353, 388] on span "Crear" at bounding box center [342, 391] width 35 height 13
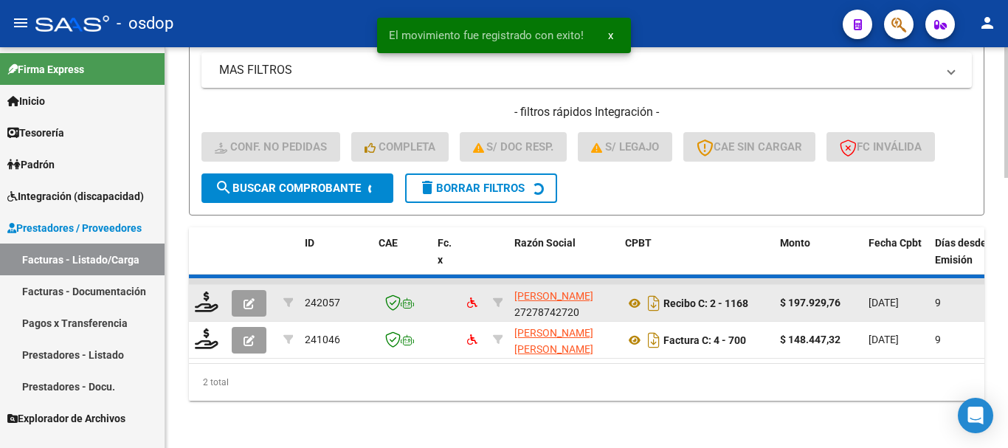
scroll to position [785, 0]
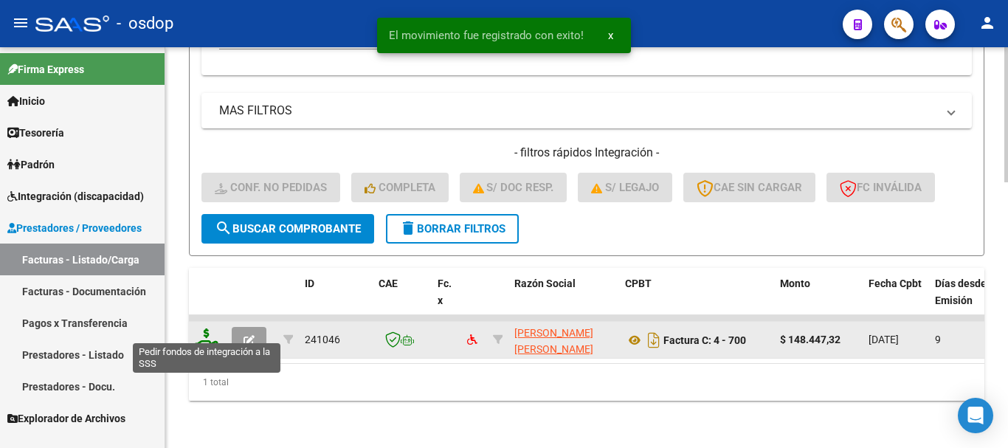
click at [207, 331] on icon at bounding box center [207, 339] width 24 height 21
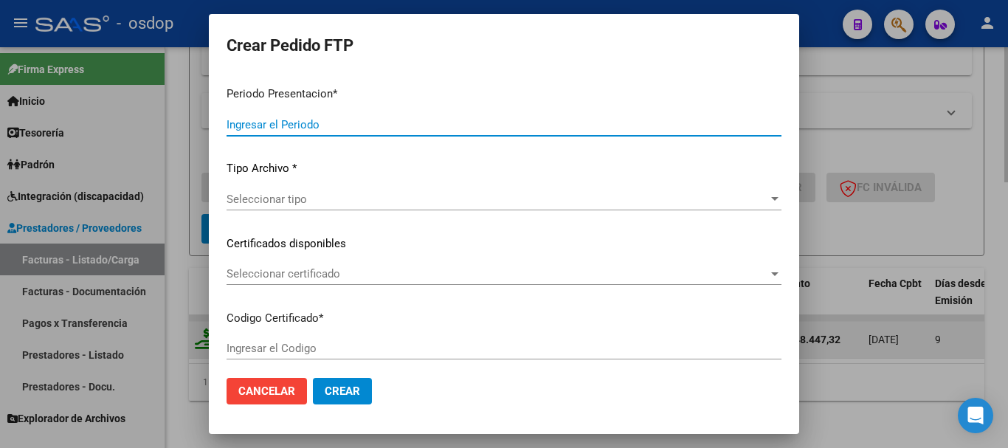
type input "202508"
type input "$ 148.447,32"
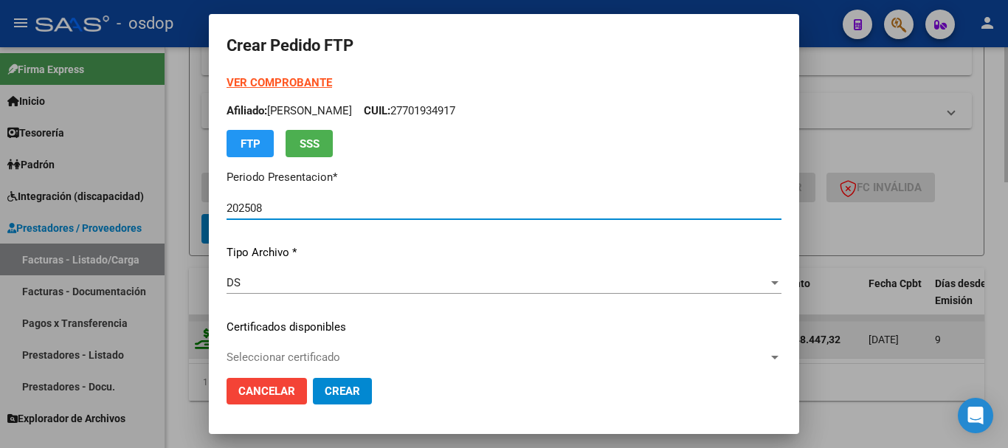
type input "4249244245"
type input "2026-05-21"
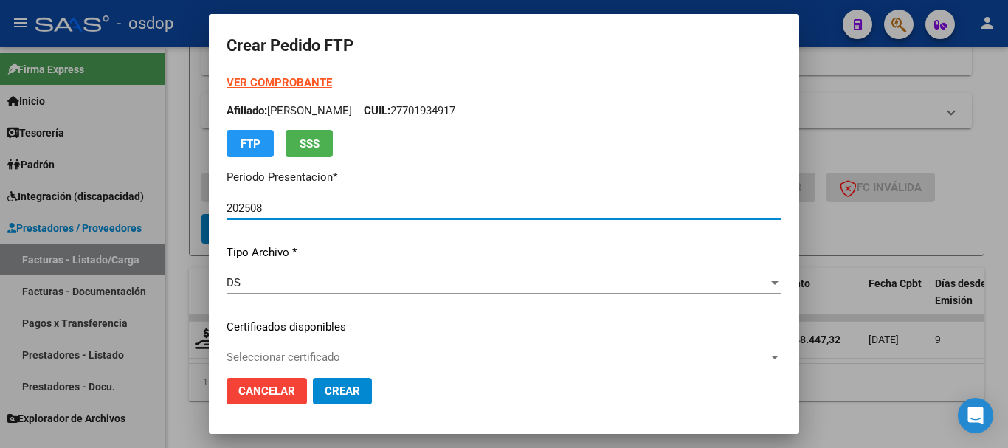
scroll to position [74, 0]
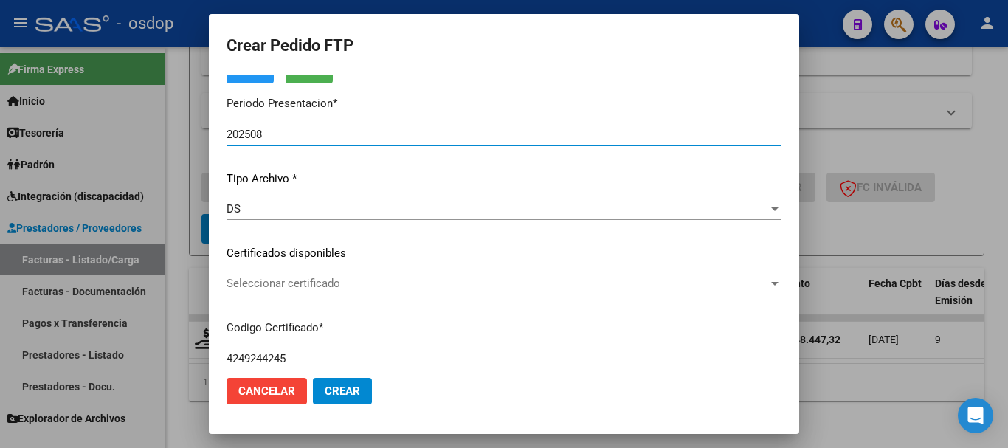
click at [337, 292] on div "Seleccionar certificado Seleccionar certificado" at bounding box center [504, 283] width 555 height 22
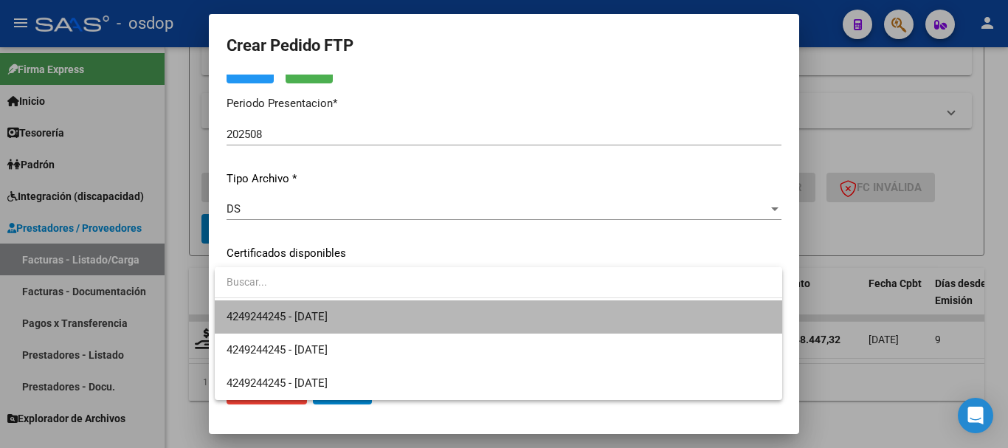
click at [399, 323] on span "4249244245 - 2026-05-21" at bounding box center [499, 316] width 544 height 33
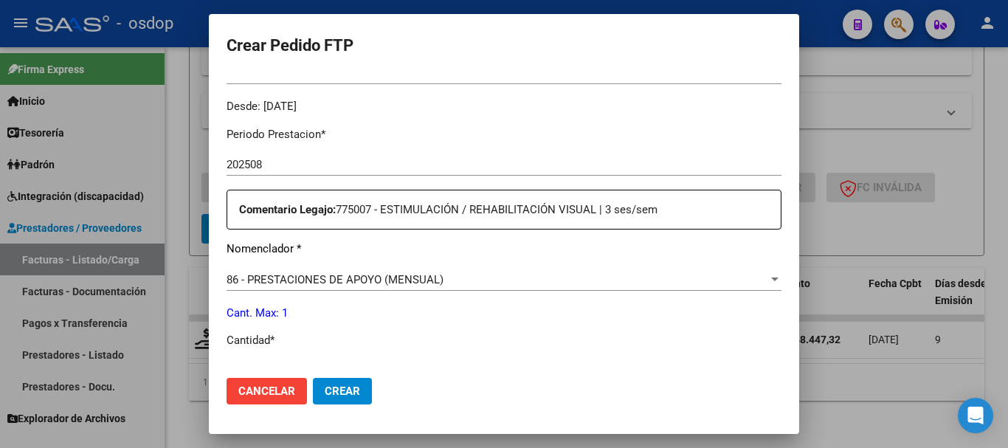
scroll to position [517, 0]
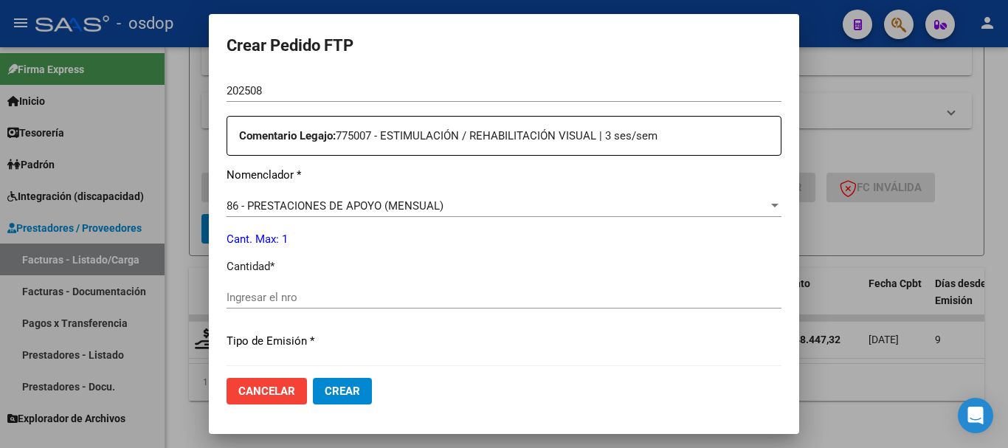
click at [323, 298] on input "Ingresar el nro" at bounding box center [504, 297] width 555 height 13
type input "1"
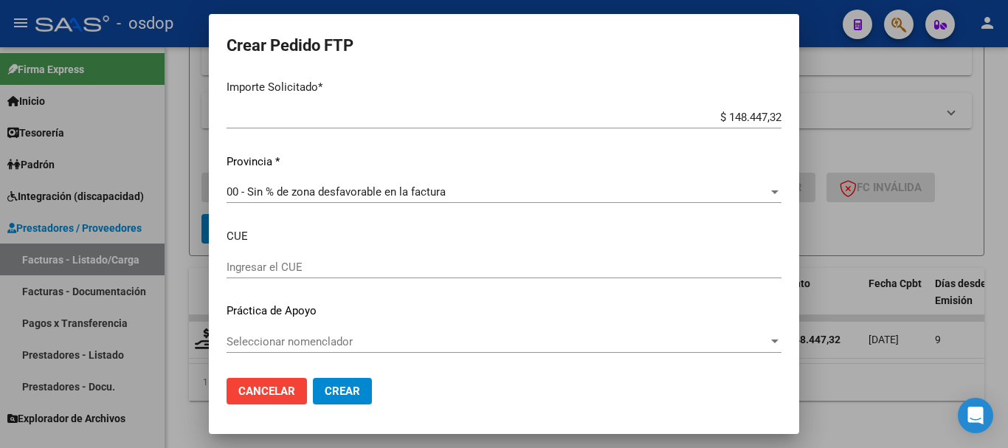
click at [351, 392] on span "Crear" at bounding box center [342, 391] width 35 height 13
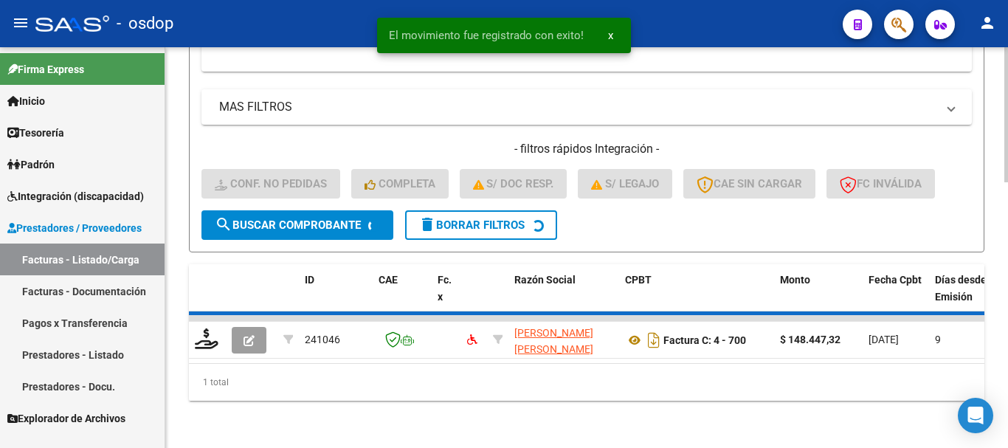
scroll to position [763, 0]
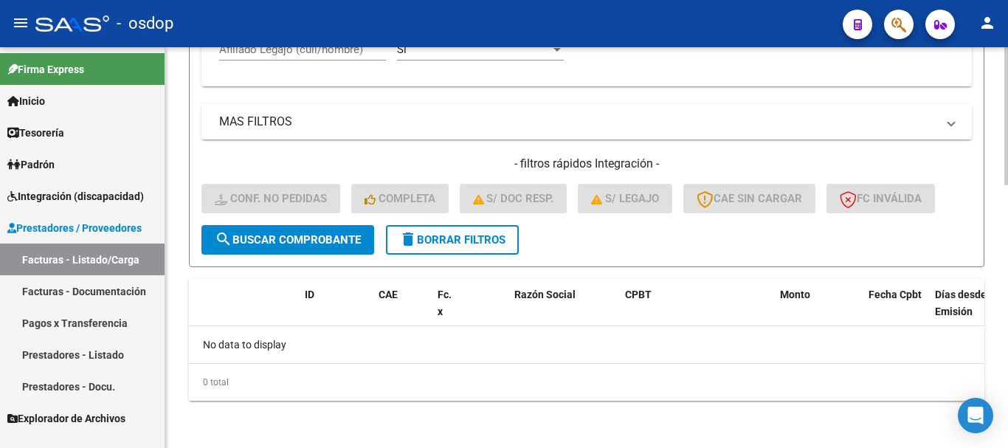
click at [326, 49] on input "Afiliado Legajo (cuil/nombre)" at bounding box center [302, 49] width 167 height 13
paste input "27590173008"
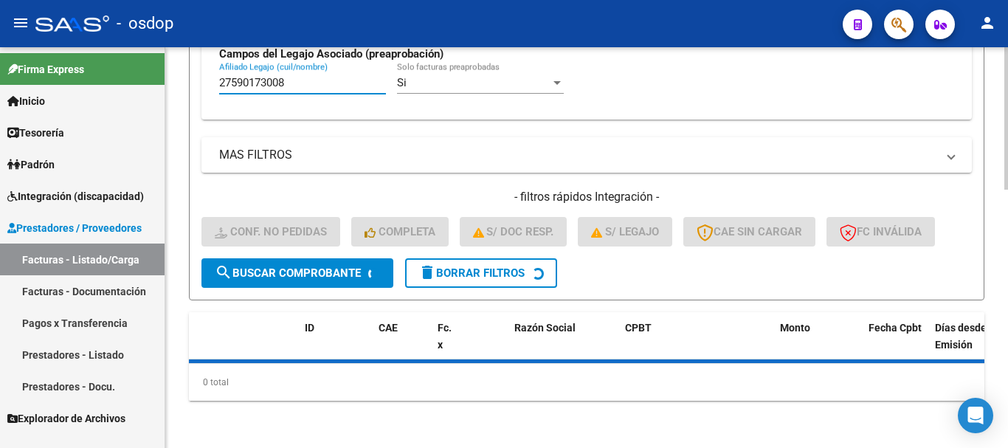
scroll to position [758, 0]
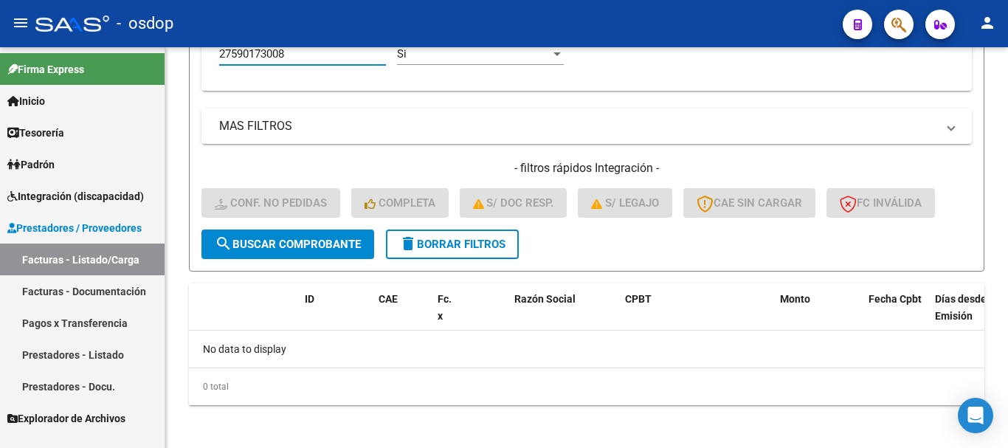
type input "27590173008"
